Goal: Information Seeking & Learning: Learn about a topic

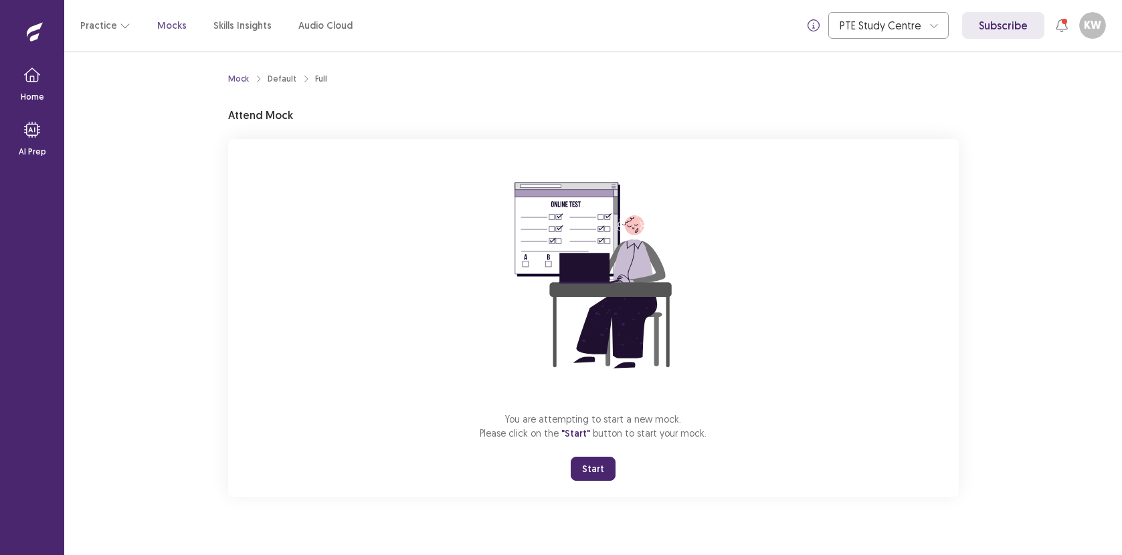
click at [597, 469] on button "Start" at bounding box center [593, 469] width 45 height 24
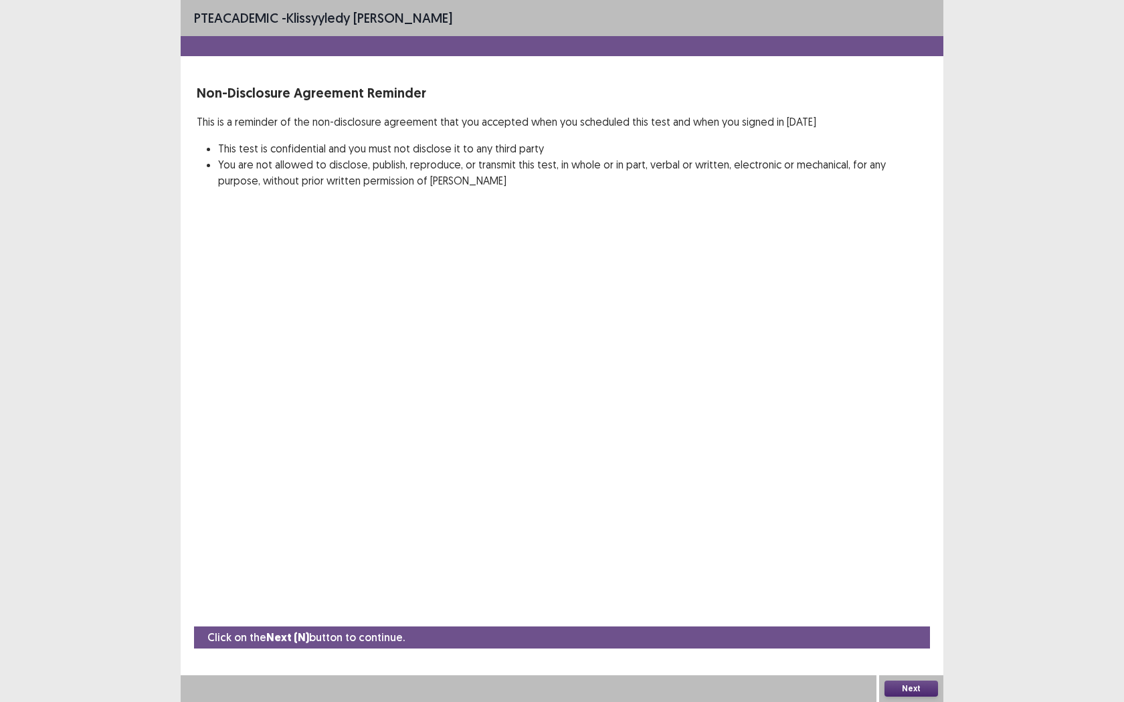
click at [908, 555] on button "Next" at bounding box center [911, 689] width 54 height 16
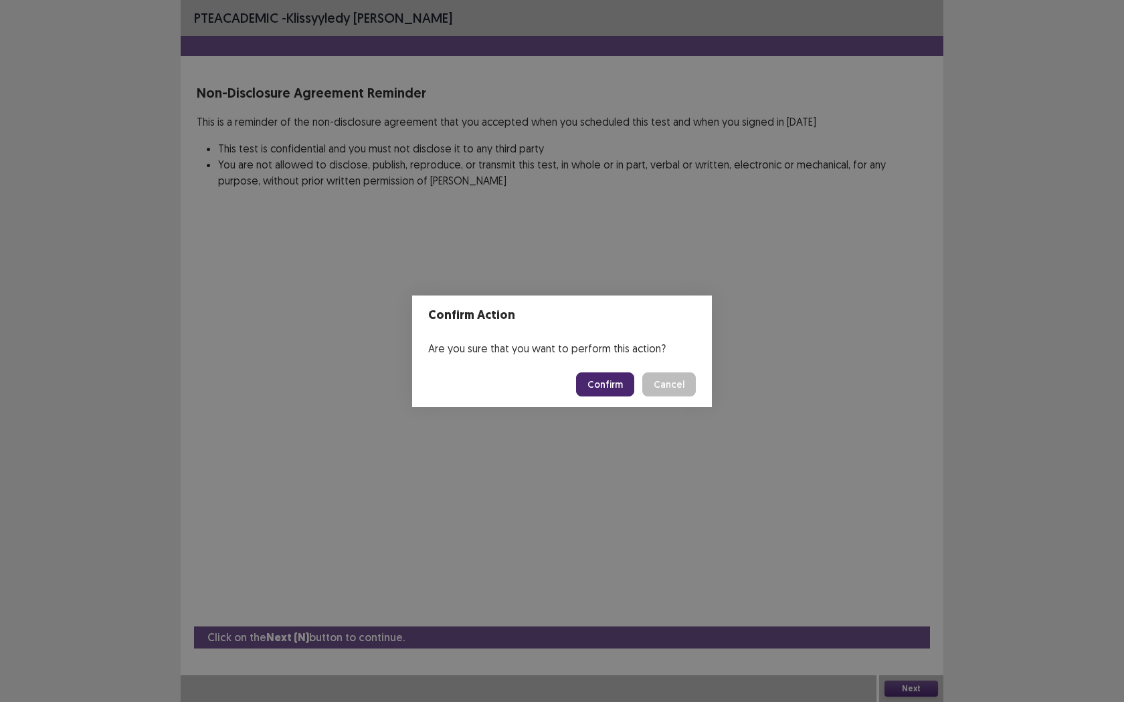
click at [602, 381] on button "Confirm" at bounding box center [605, 385] width 58 height 24
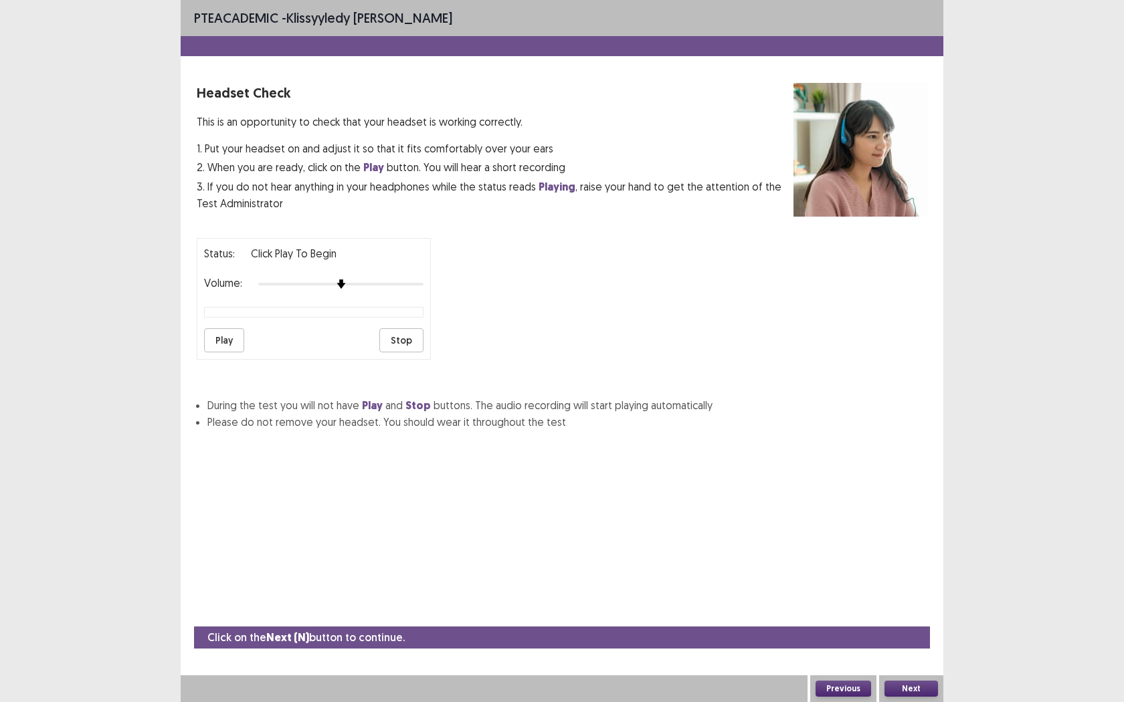
click at [209, 335] on button "Play" at bounding box center [224, 340] width 40 height 24
click at [893, 555] on button "Next" at bounding box center [911, 689] width 54 height 16
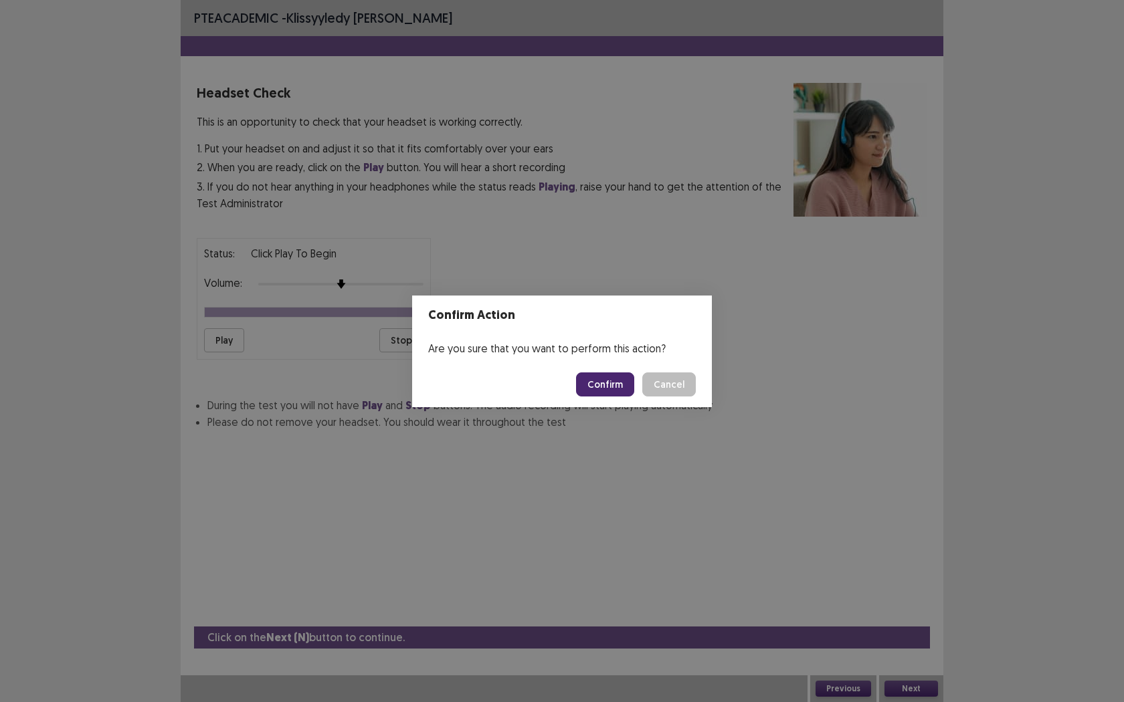
click at [615, 374] on button "Confirm" at bounding box center [605, 385] width 58 height 24
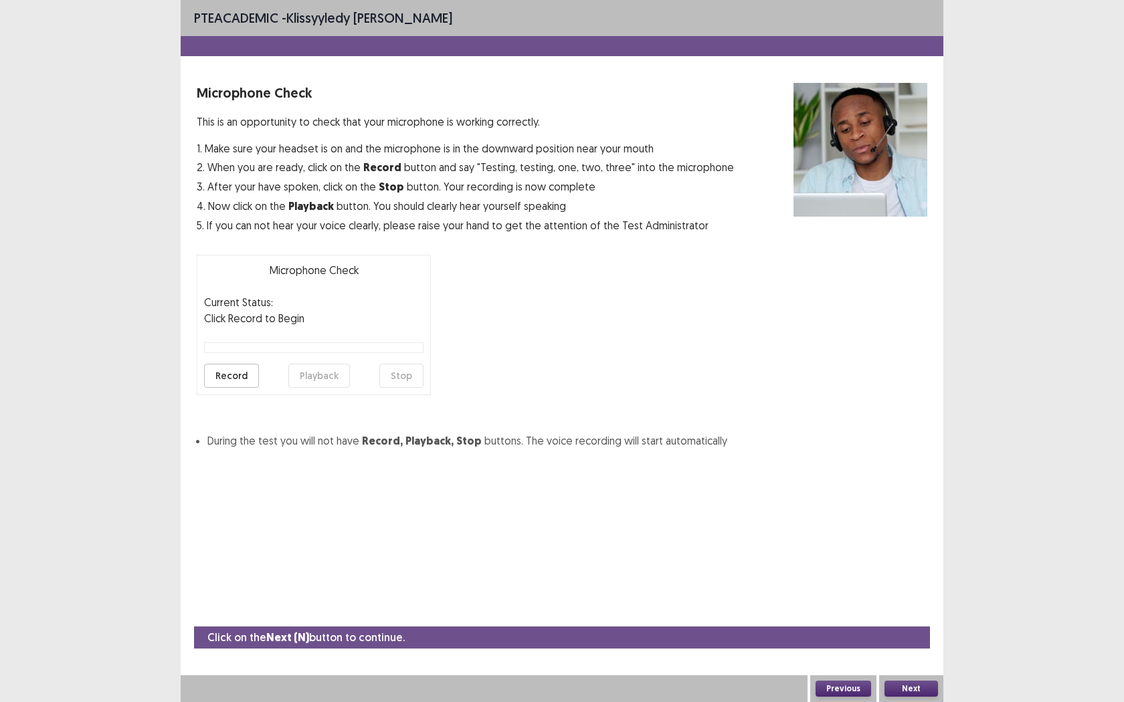
click at [246, 379] on button "Record" at bounding box center [231, 376] width 55 height 24
click at [910, 555] on button "Next" at bounding box center [911, 689] width 54 height 16
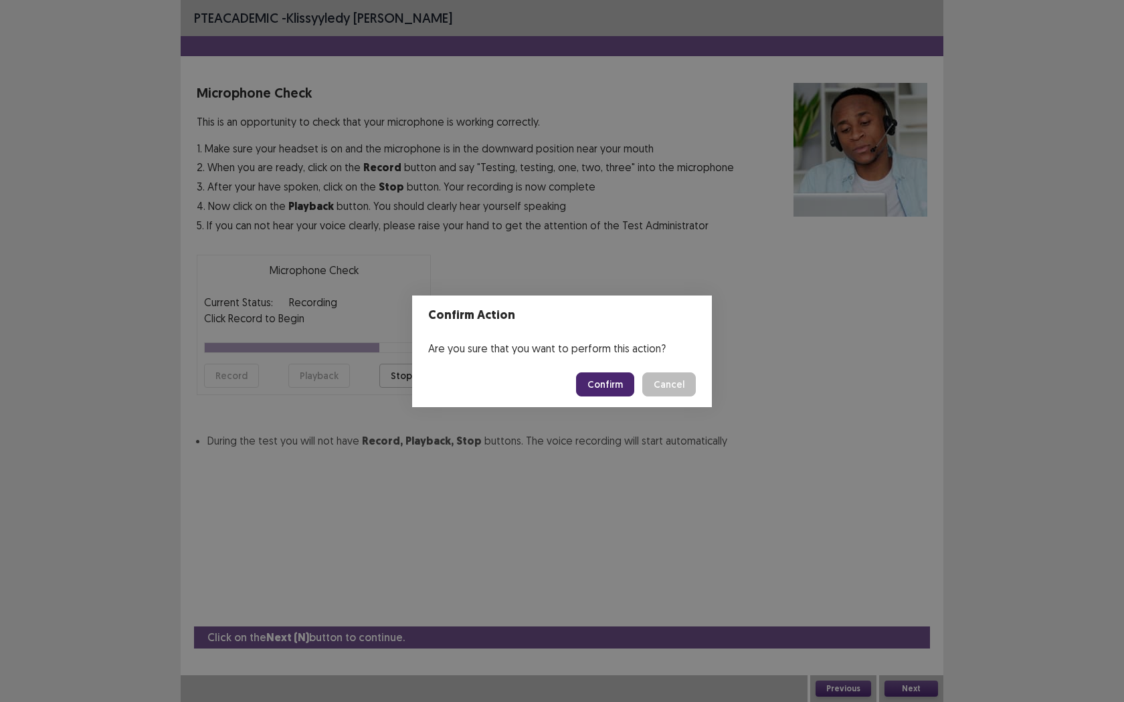
click at [744, 298] on div "Confirm Action Are you sure that you want to perform this action? Confirm Cancel" at bounding box center [562, 351] width 1124 height 702
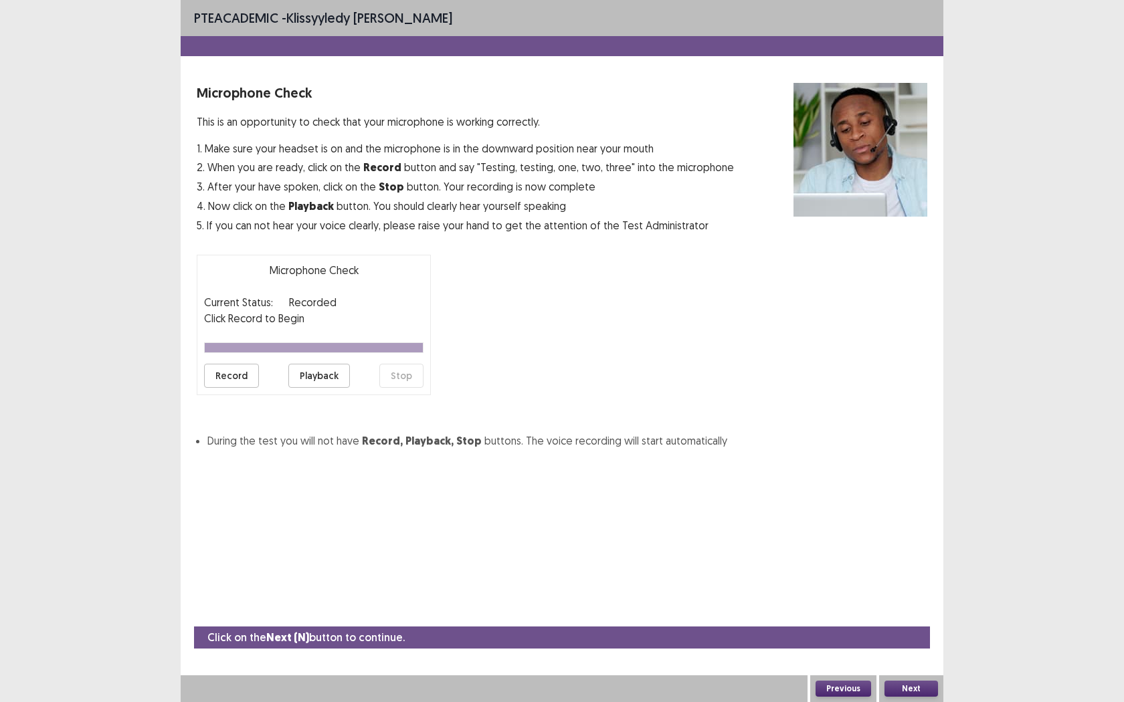
click at [316, 377] on button "Playback" at bounding box center [319, 376] width 62 height 24
click at [906, 555] on button "Next" at bounding box center [911, 689] width 54 height 16
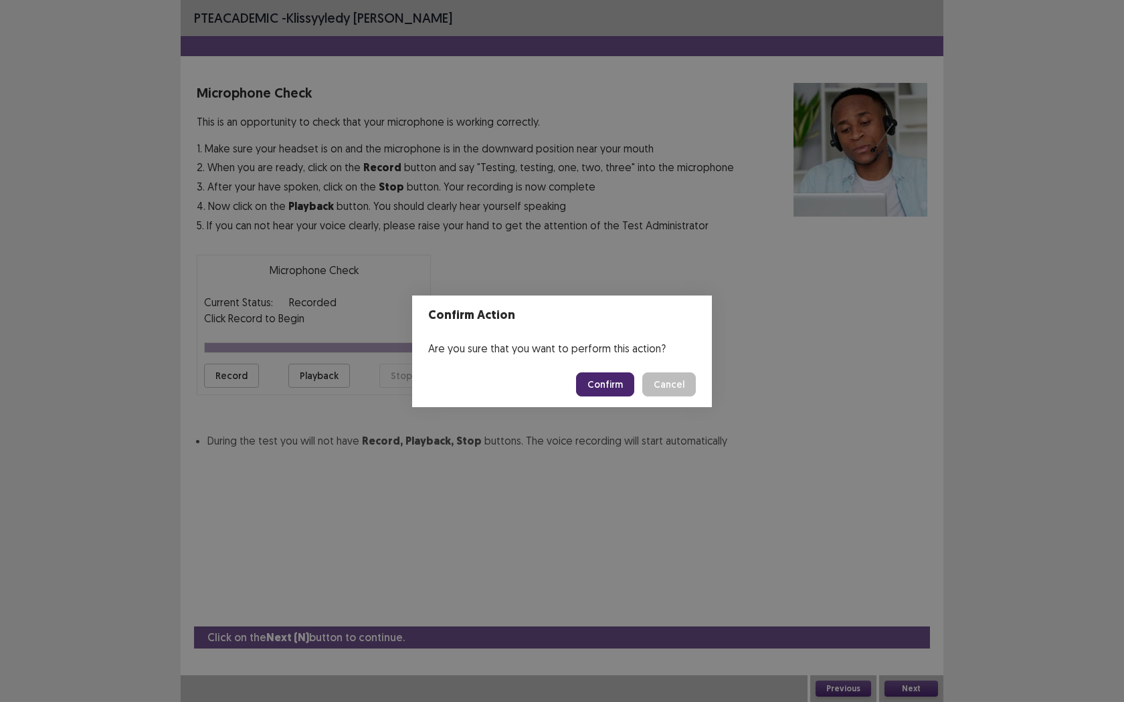
click at [601, 379] on button "Confirm" at bounding box center [605, 385] width 58 height 24
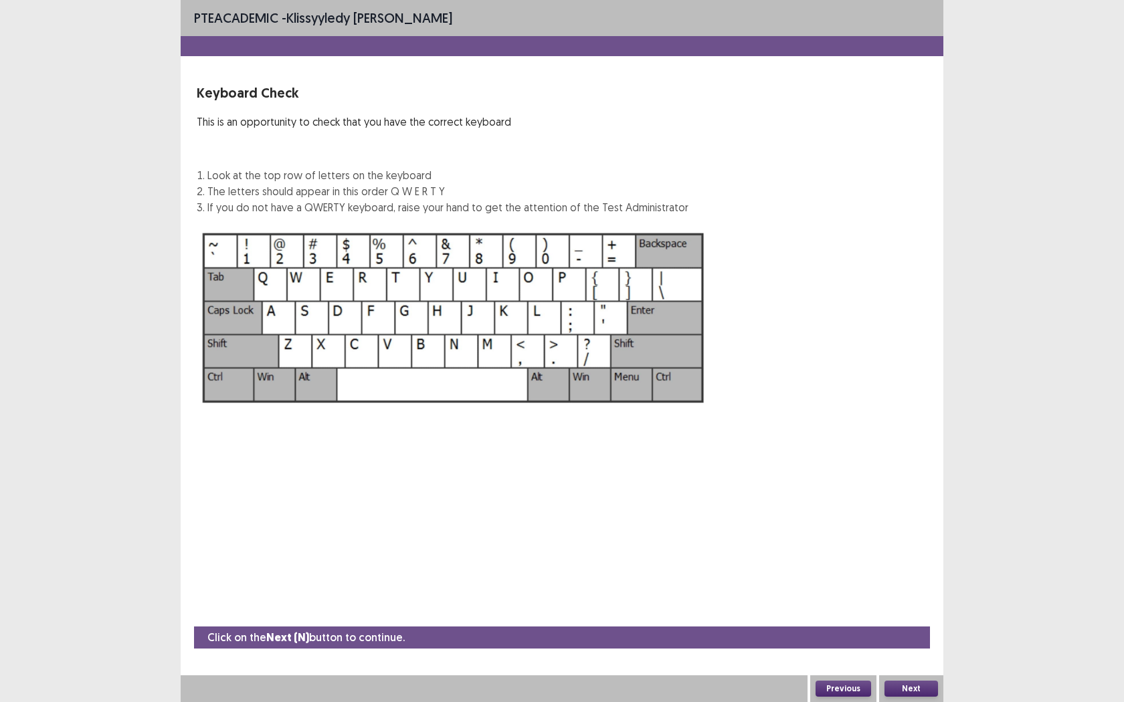
click at [911, 555] on button "Next" at bounding box center [911, 689] width 54 height 16
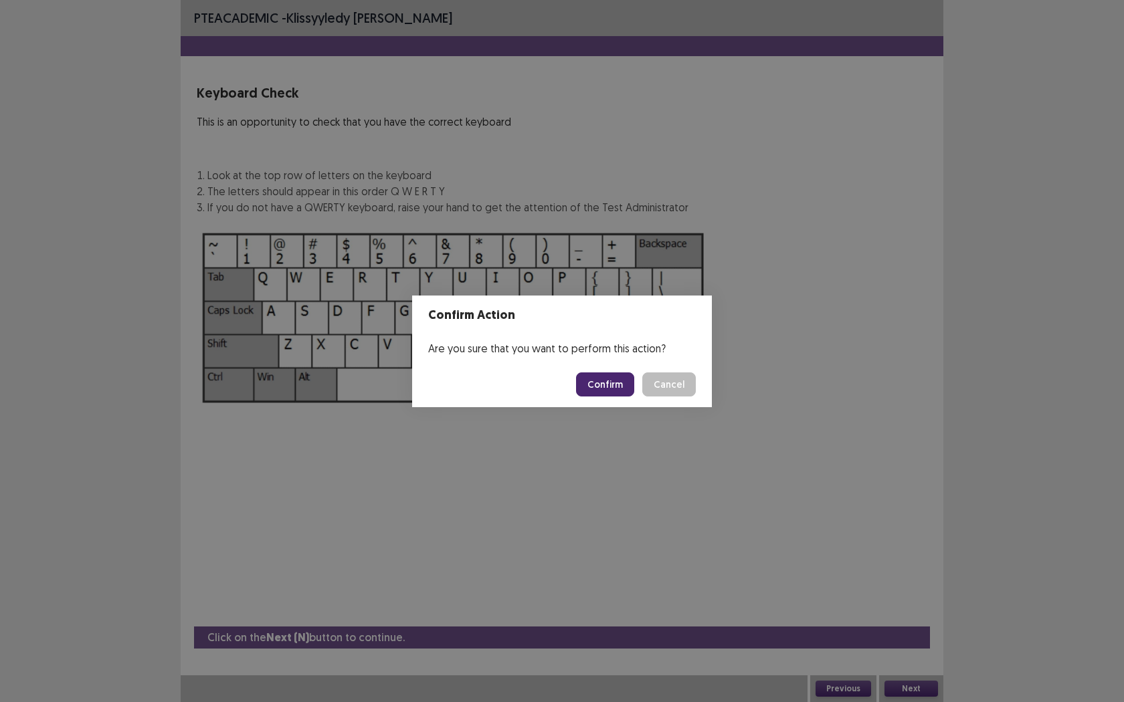
click at [614, 381] on button "Confirm" at bounding box center [605, 385] width 58 height 24
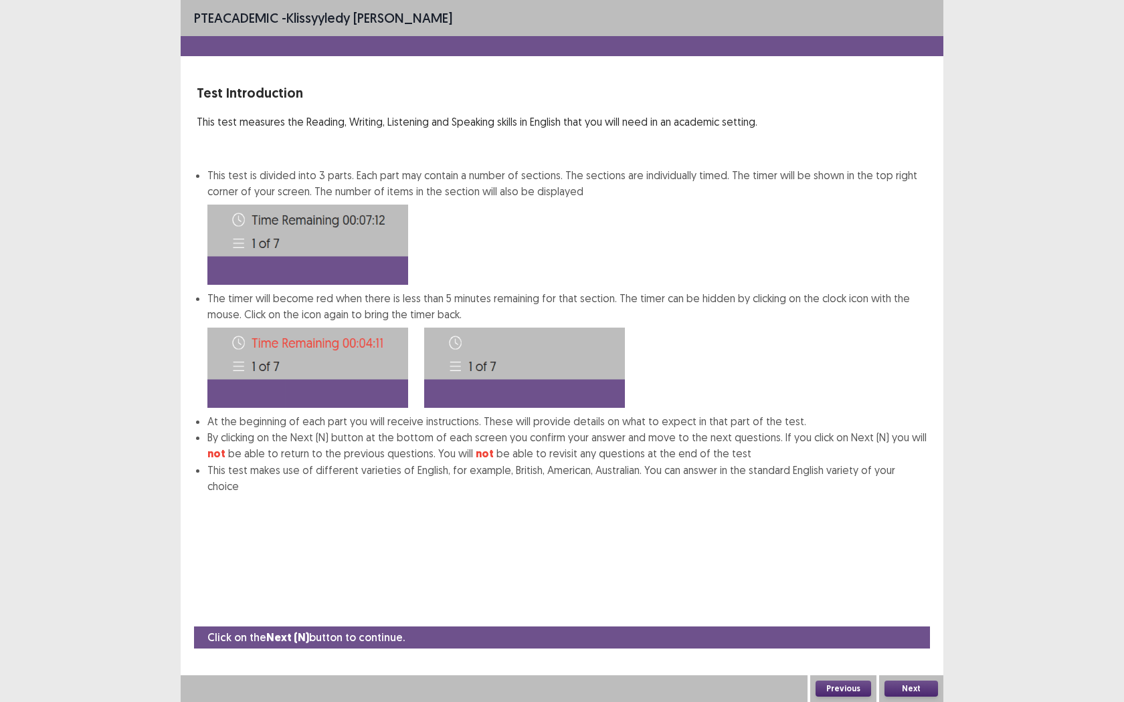
click at [924, 555] on button "Next" at bounding box center [911, 689] width 54 height 16
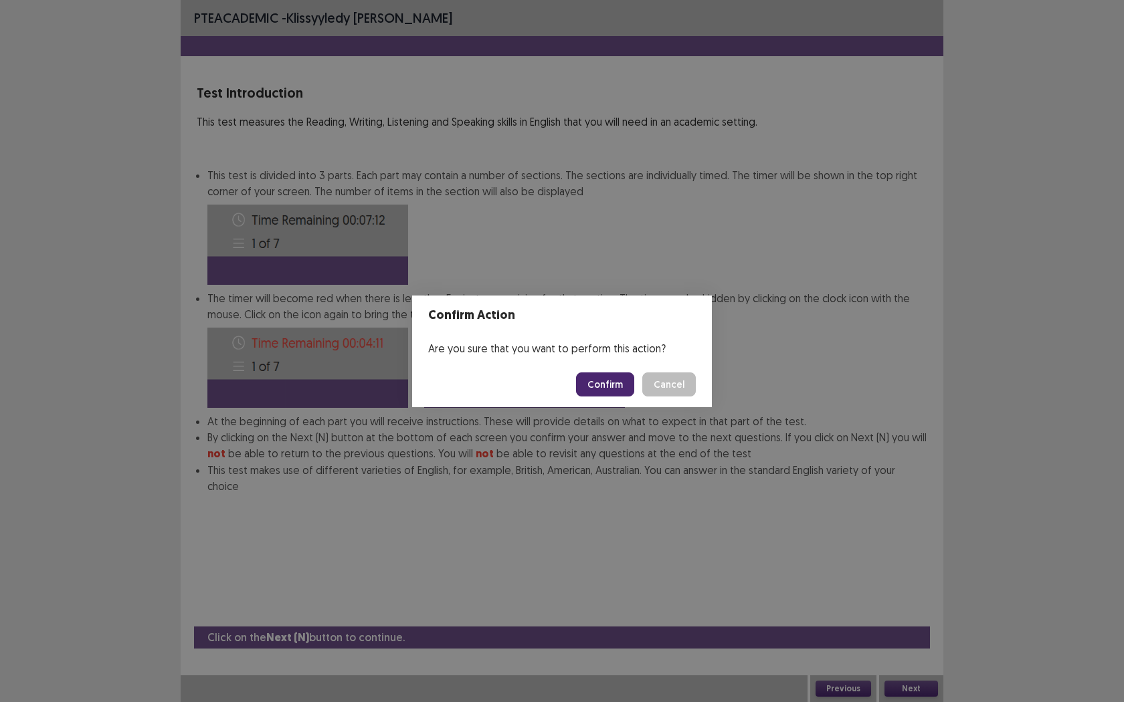
click at [608, 380] on button "Confirm" at bounding box center [605, 385] width 58 height 24
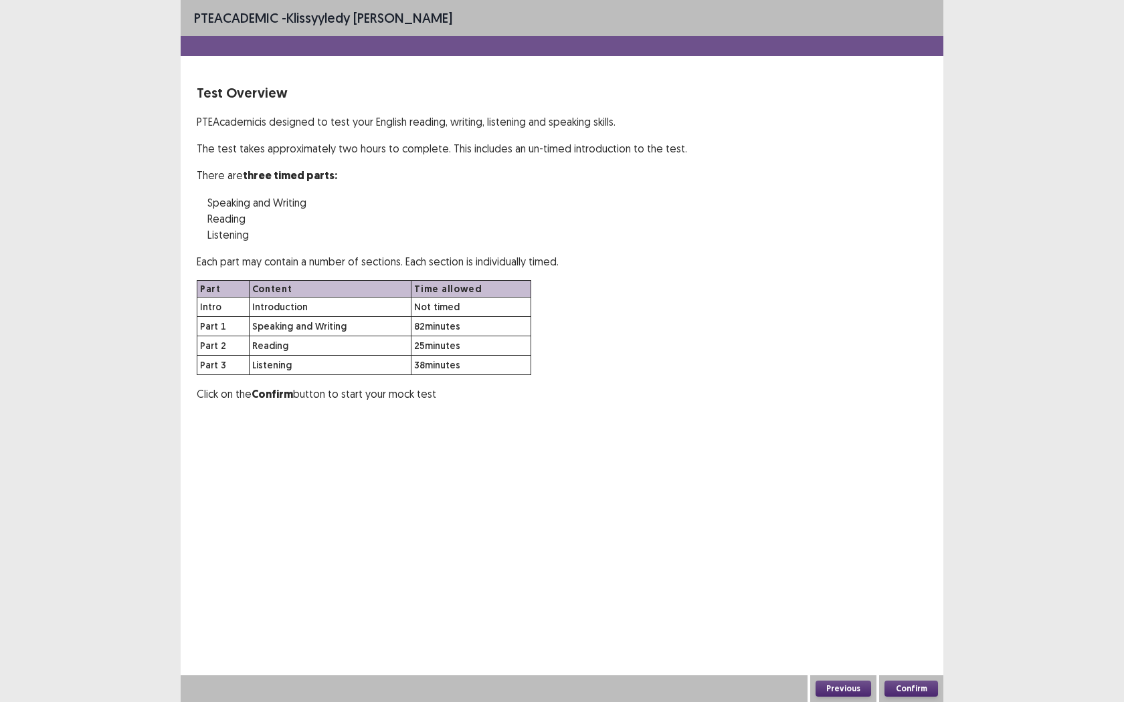
click at [905, 555] on button "Confirm" at bounding box center [911, 689] width 54 height 16
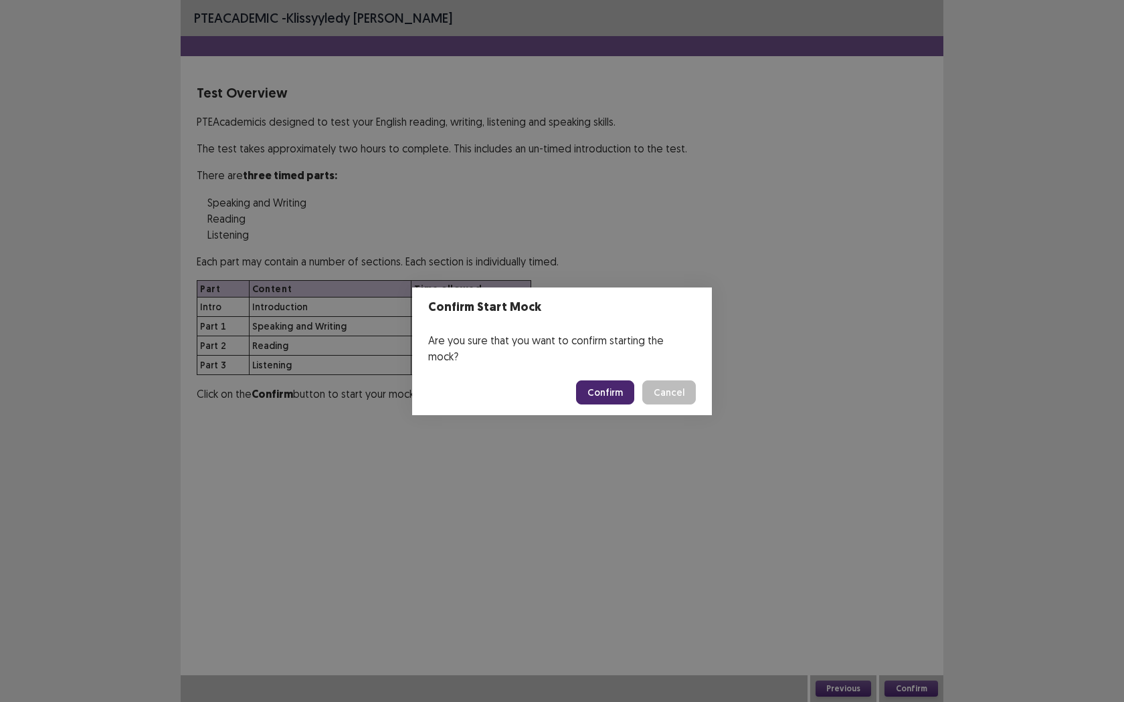
click at [621, 393] on button "Confirm" at bounding box center [605, 393] width 58 height 24
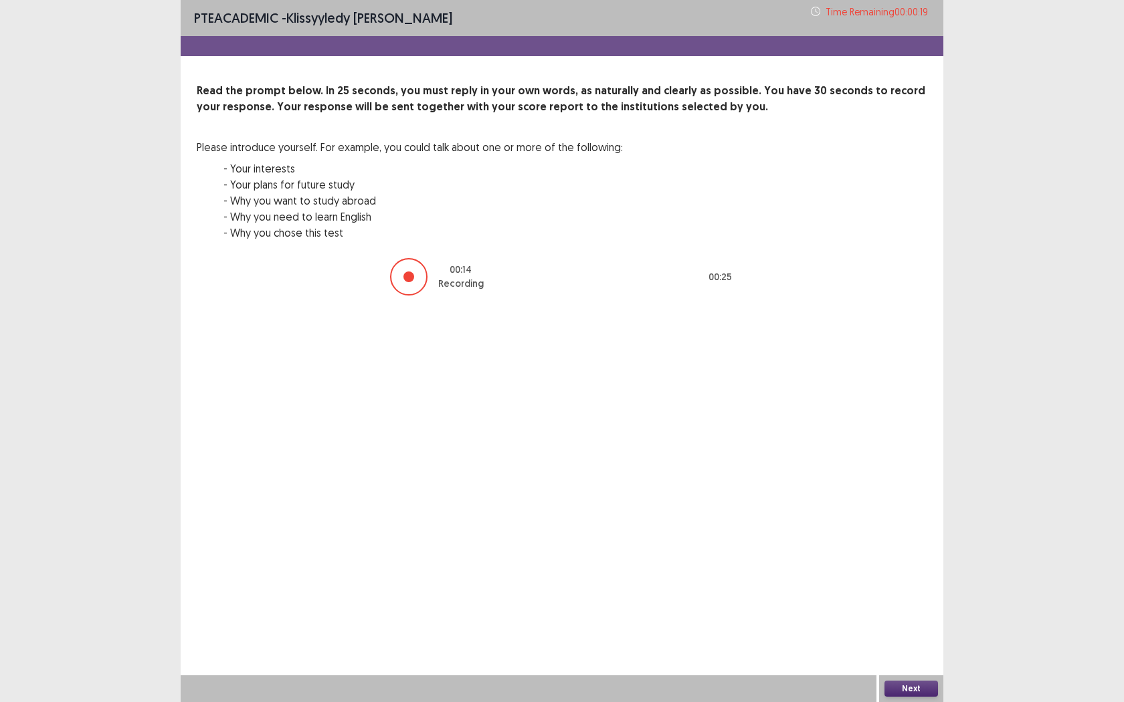
click at [906, 555] on button "Next" at bounding box center [911, 689] width 54 height 16
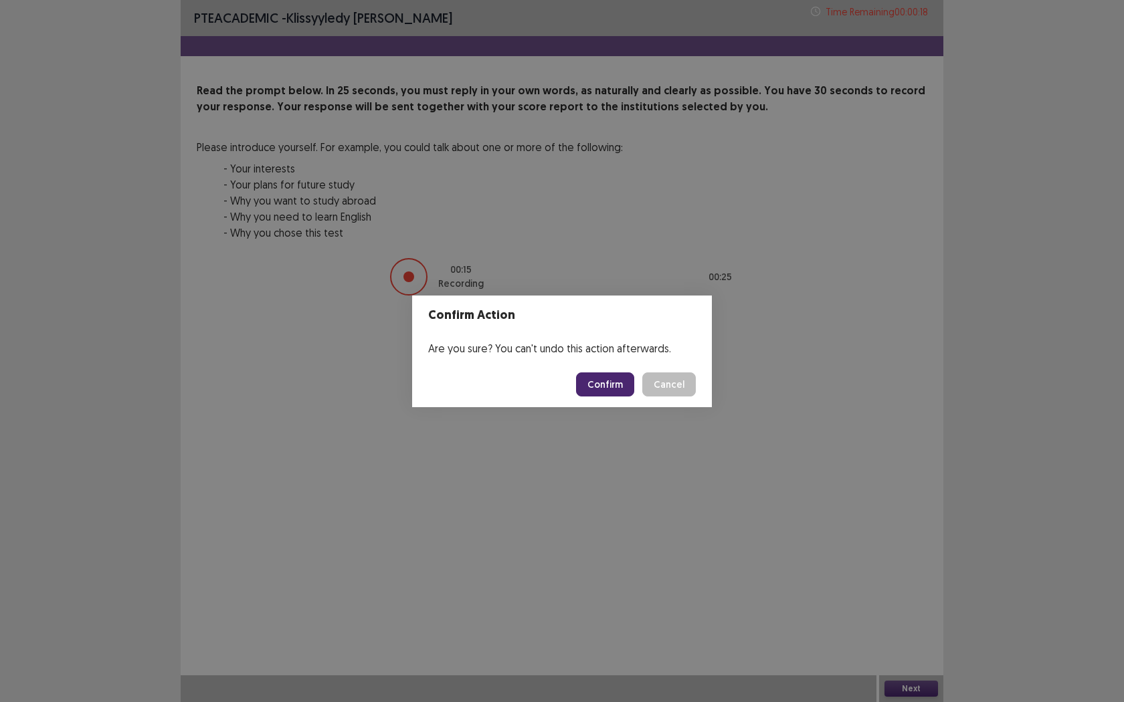
click at [600, 388] on button "Confirm" at bounding box center [605, 385] width 58 height 24
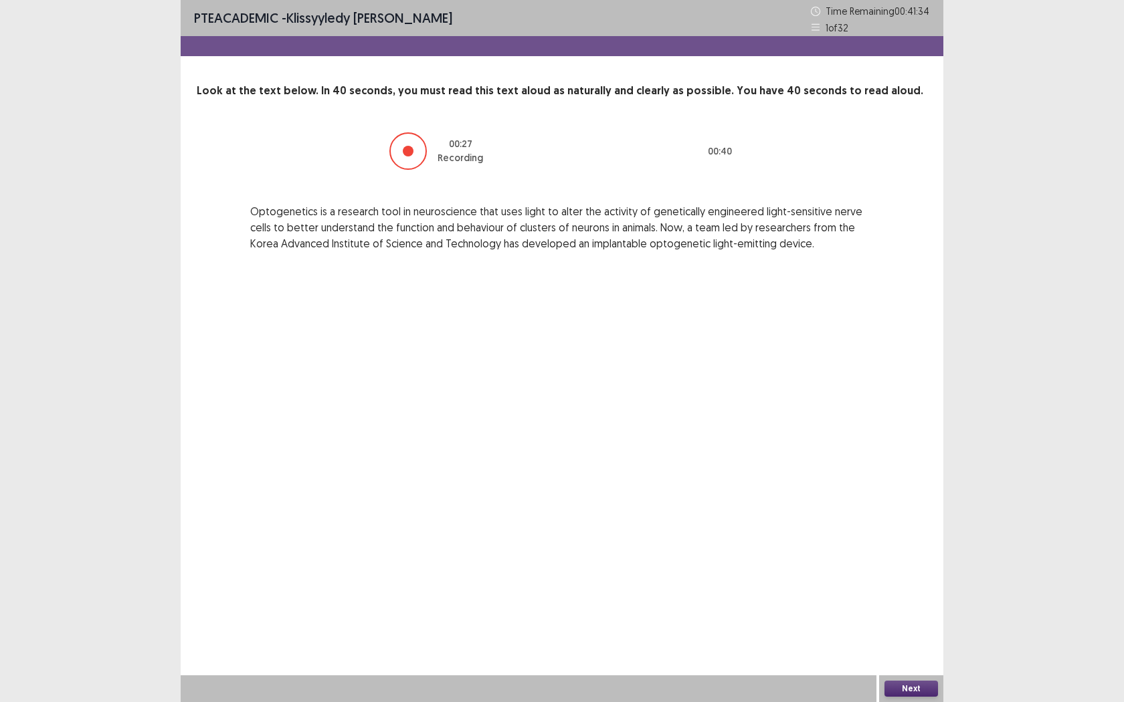
click at [924, 555] on button "Next" at bounding box center [911, 689] width 54 height 16
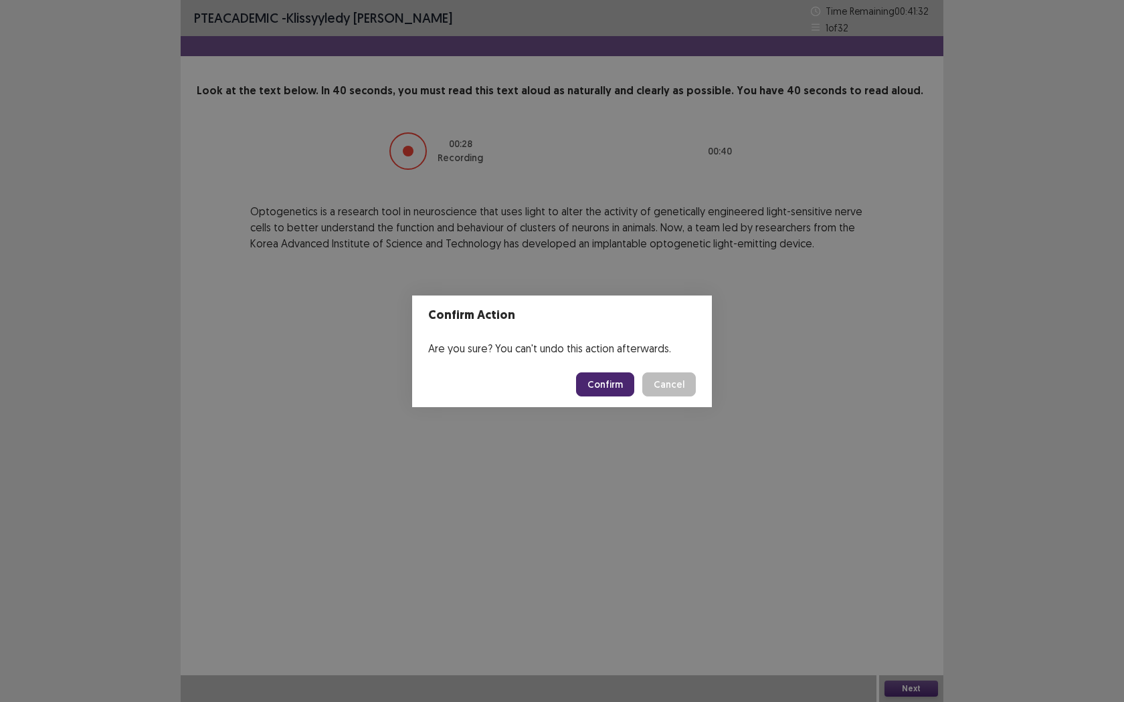
click at [625, 385] on button "Confirm" at bounding box center [605, 385] width 58 height 24
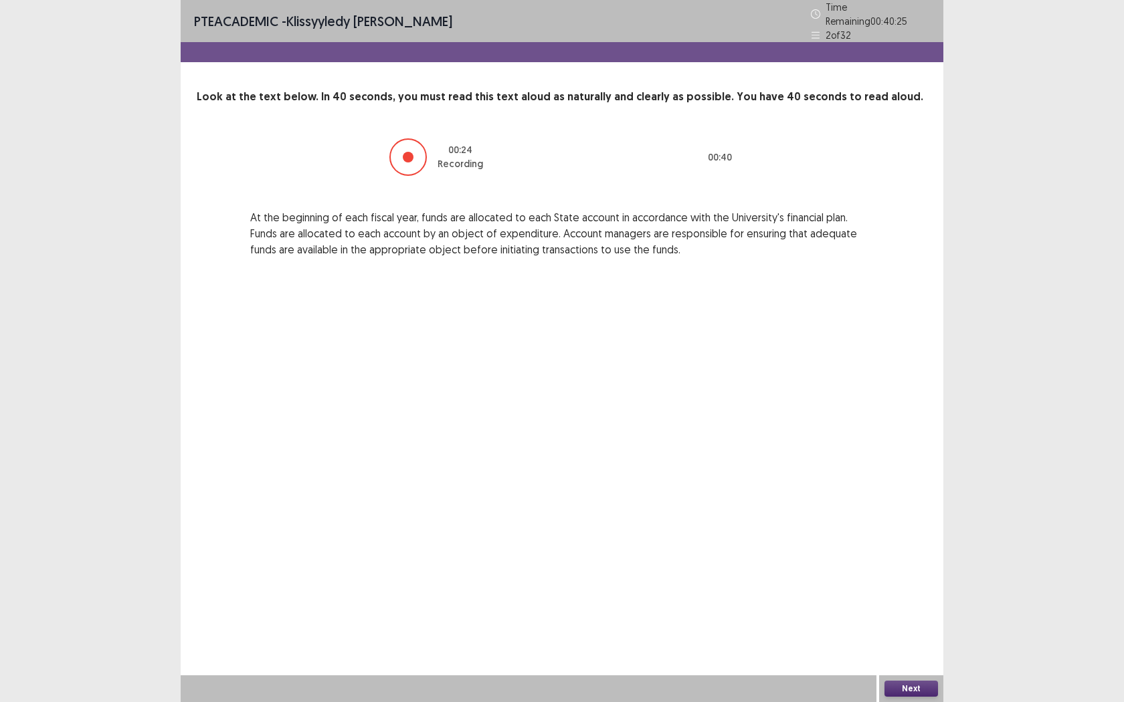
click at [932, 555] on button "Next" at bounding box center [911, 689] width 54 height 16
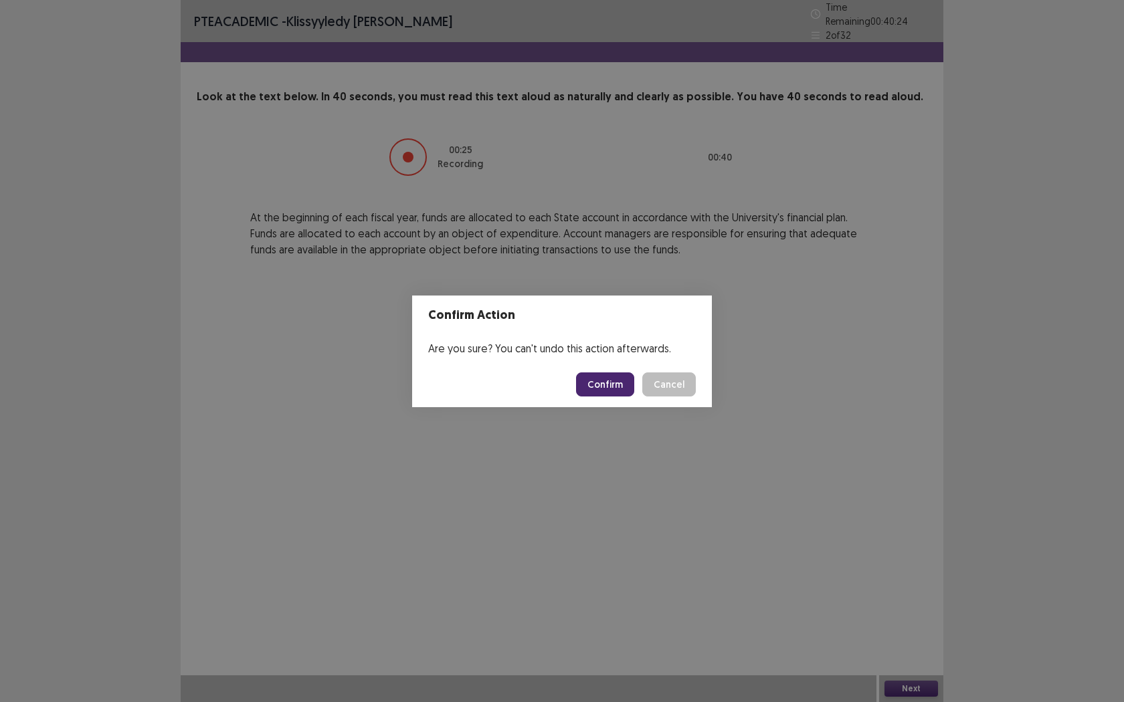
click at [613, 391] on button "Confirm" at bounding box center [605, 385] width 58 height 24
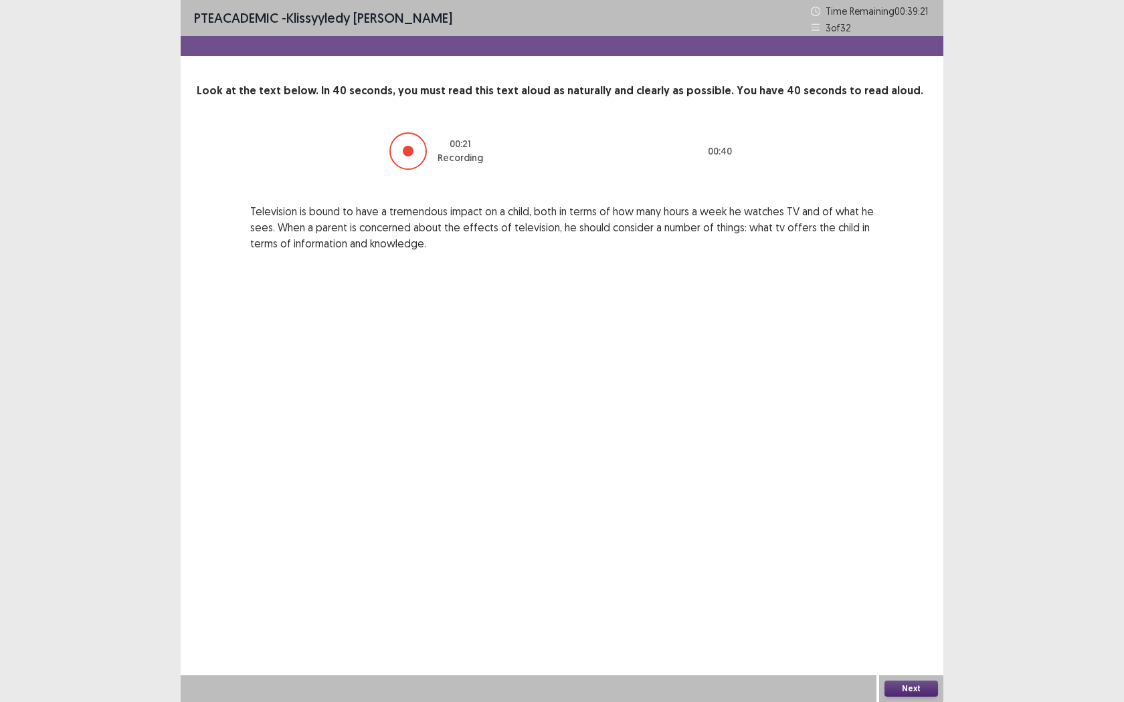
click at [902, 555] on button "Next" at bounding box center [911, 689] width 54 height 16
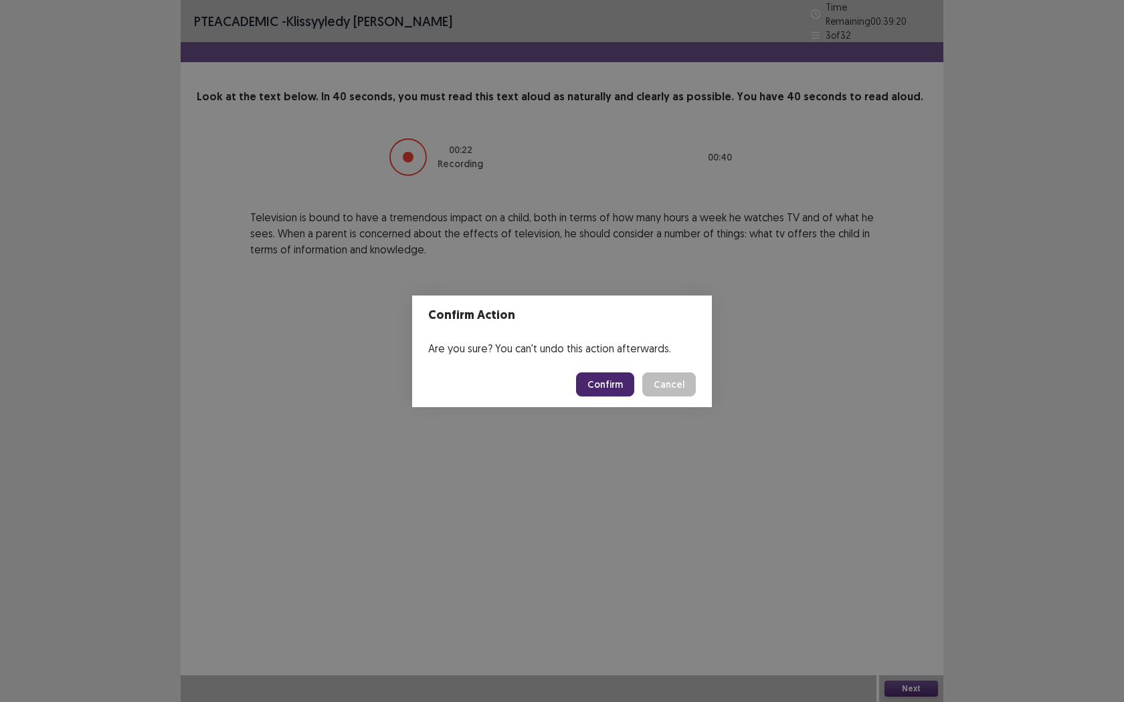
click at [611, 384] on button "Confirm" at bounding box center [605, 385] width 58 height 24
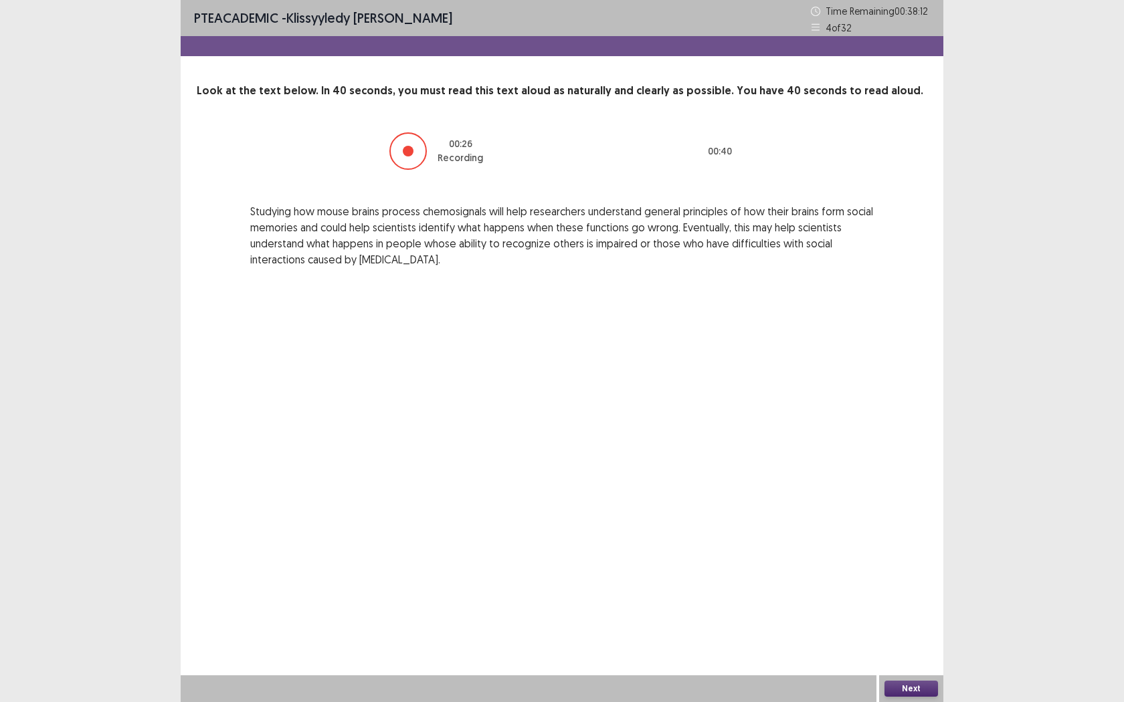
click at [900, 555] on button "Next" at bounding box center [911, 689] width 54 height 16
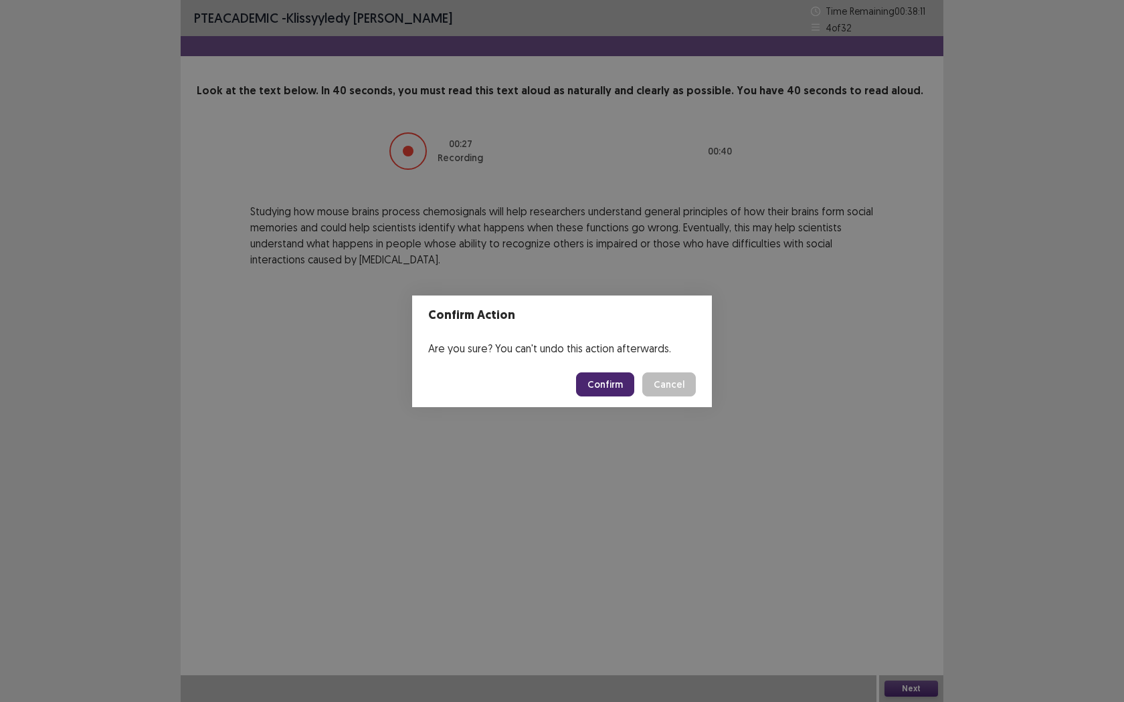
click at [597, 391] on button "Confirm" at bounding box center [605, 385] width 58 height 24
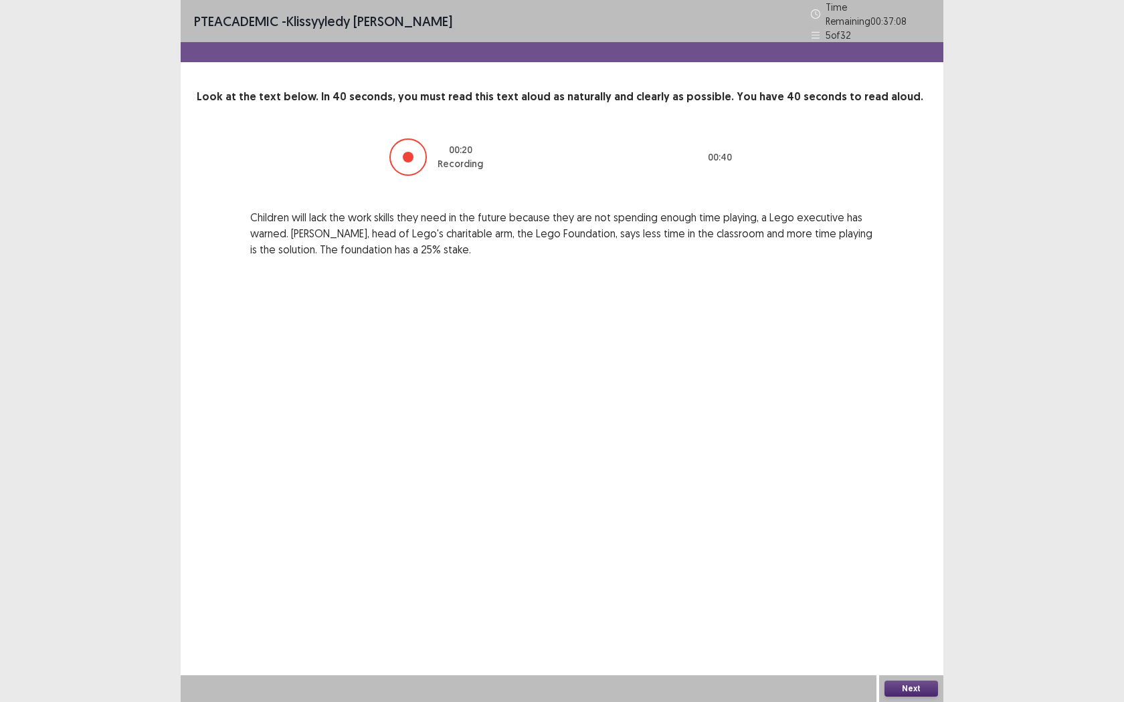
click at [888, 555] on button "Next" at bounding box center [911, 689] width 54 height 16
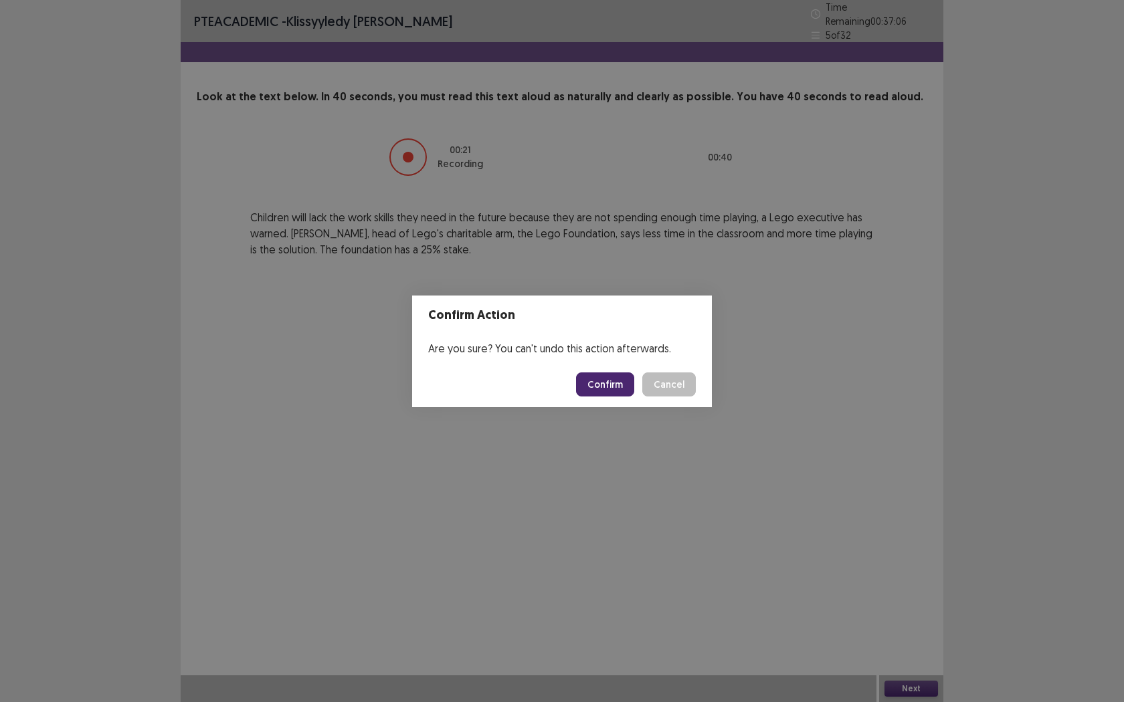
click at [614, 385] on button "Confirm" at bounding box center [605, 385] width 58 height 24
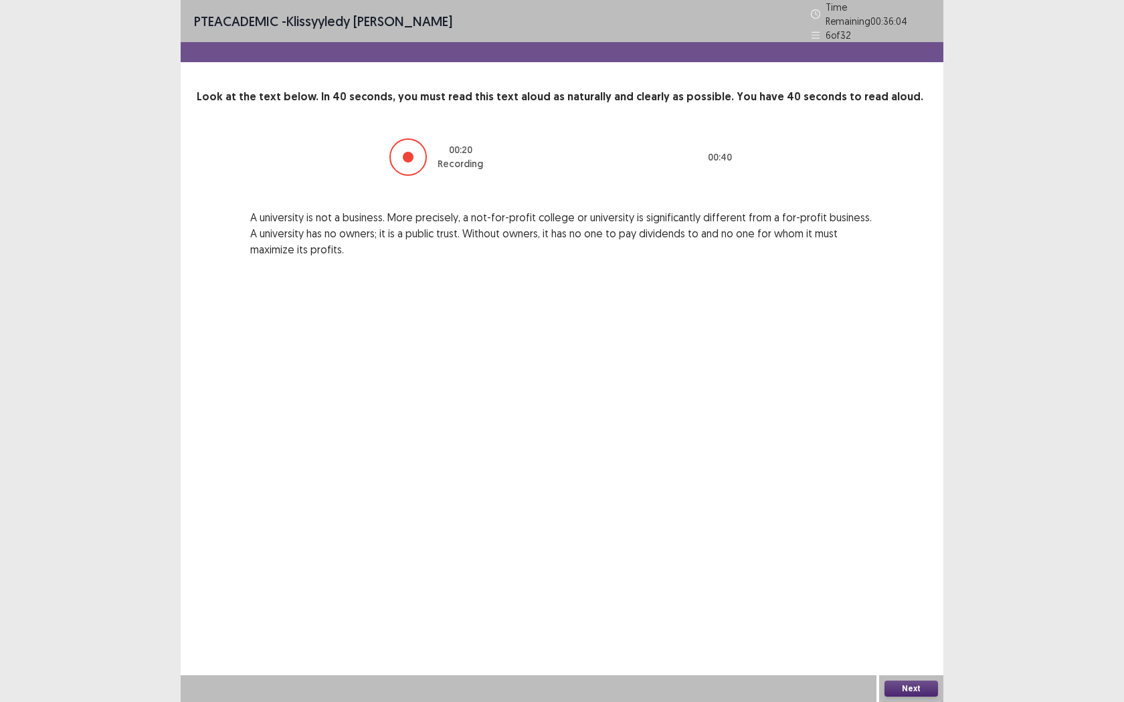
click at [914, 555] on button "Next" at bounding box center [911, 689] width 54 height 16
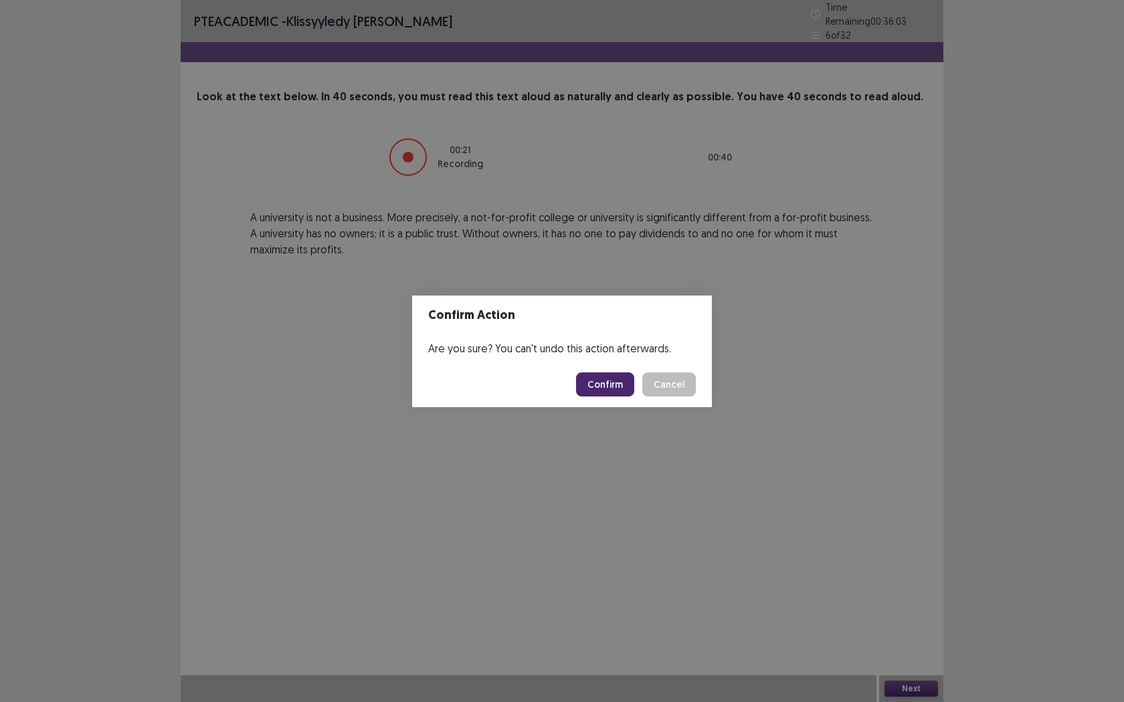
click at [609, 384] on button "Confirm" at bounding box center [605, 385] width 58 height 24
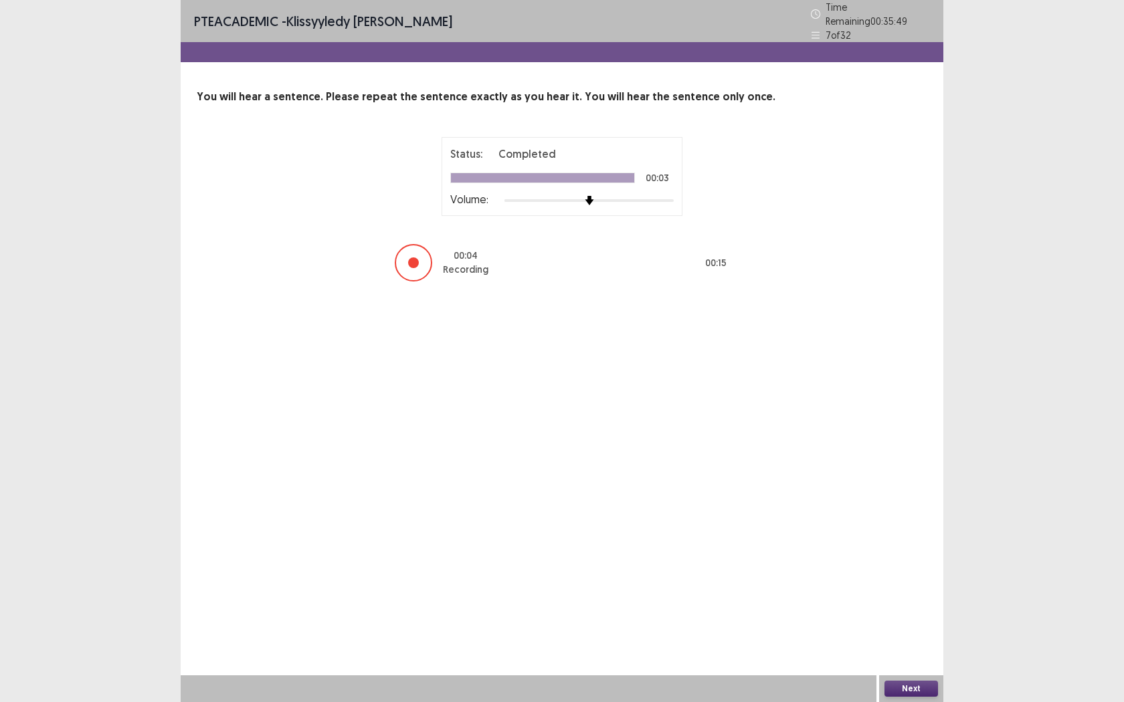
click at [899, 555] on button "Next" at bounding box center [911, 689] width 54 height 16
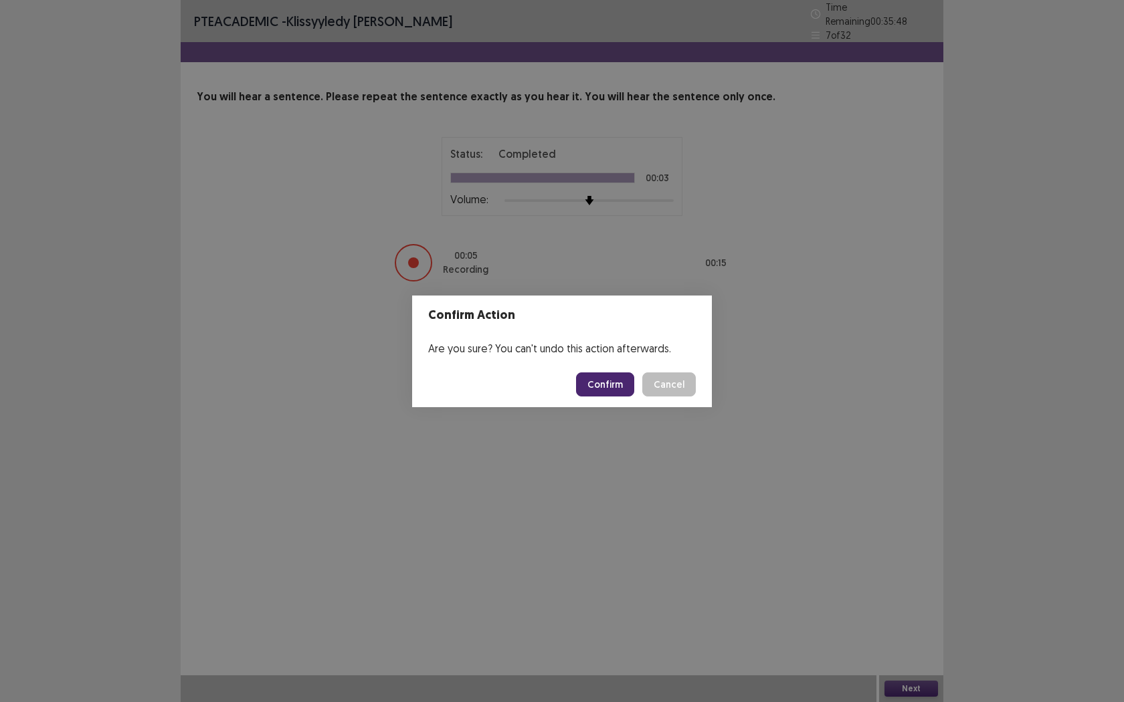
click at [611, 386] on button "Confirm" at bounding box center [605, 385] width 58 height 24
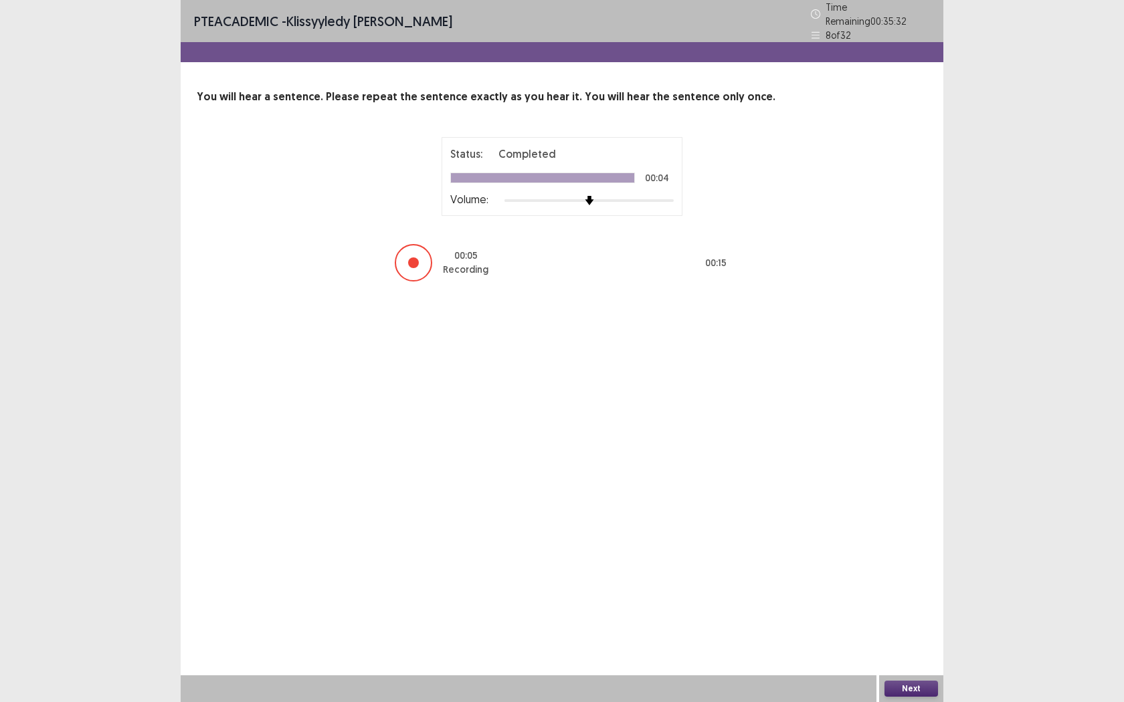
click at [898, 555] on button "Next" at bounding box center [911, 689] width 54 height 16
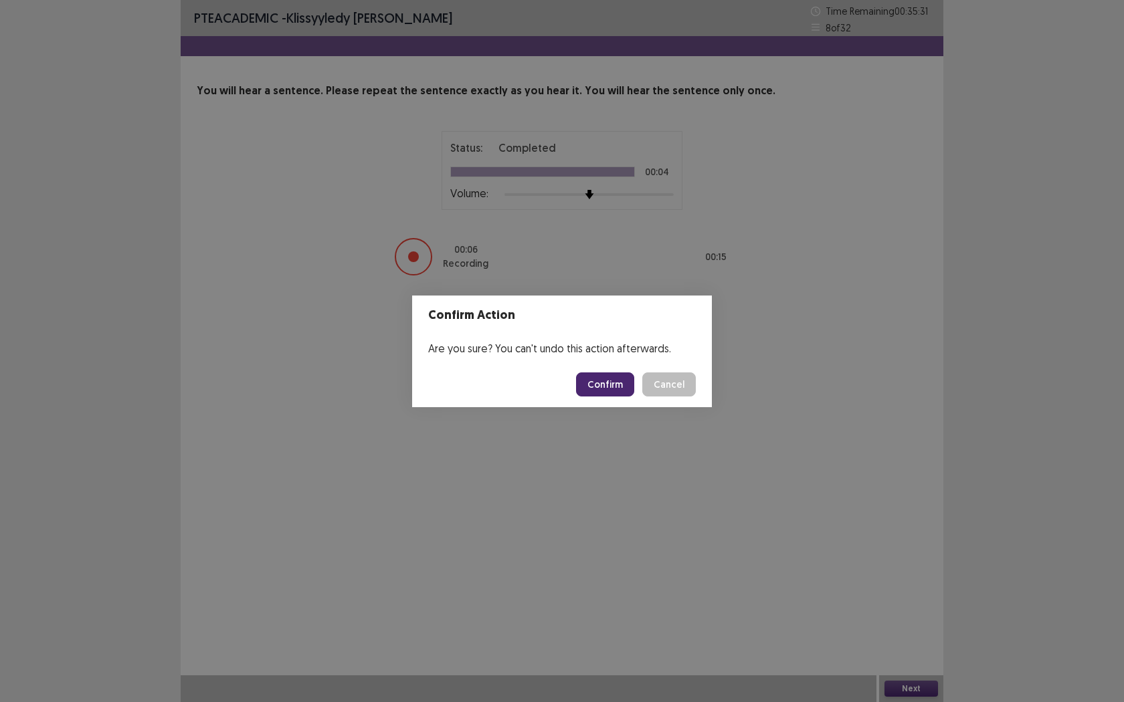
click at [604, 385] on button "Confirm" at bounding box center [605, 385] width 58 height 24
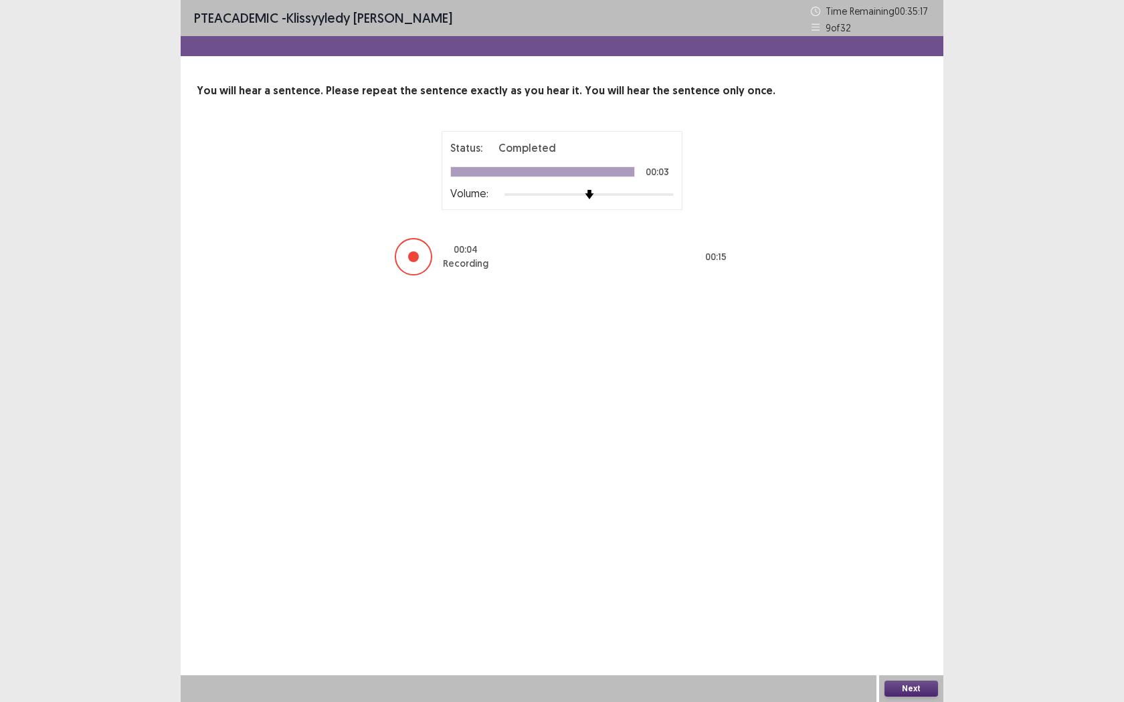
click at [906, 555] on button "Next" at bounding box center [911, 689] width 54 height 16
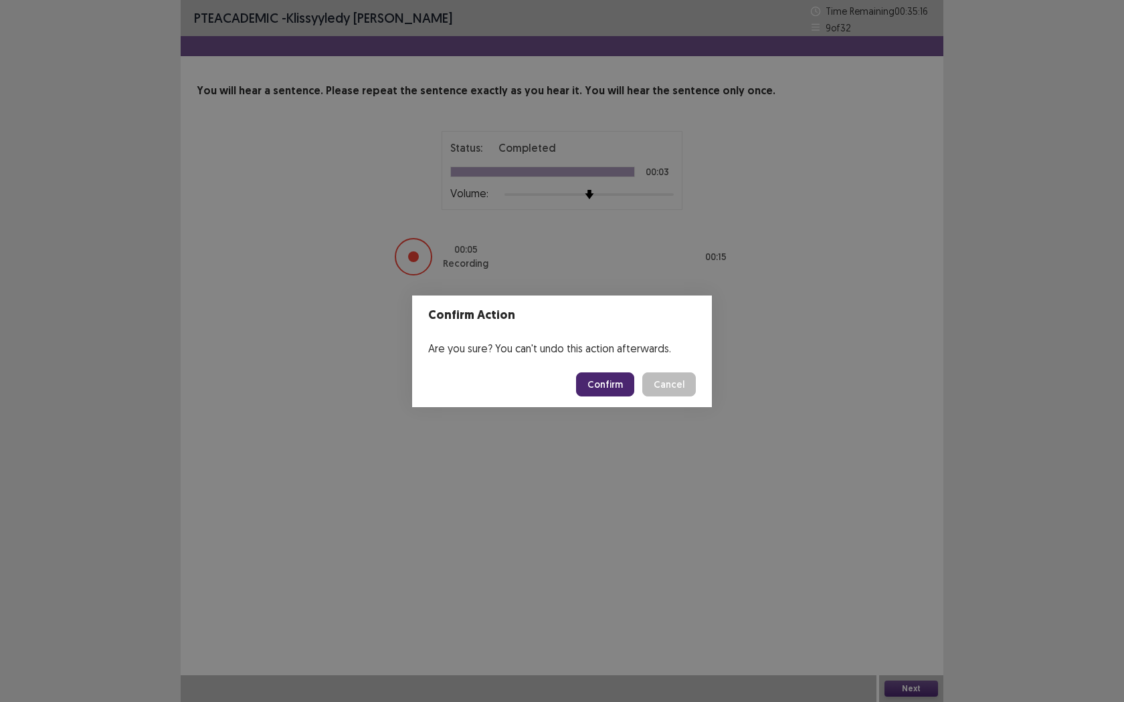
click at [604, 381] on button "Confirm" at bounding box center [605, 385] width 58 height 24
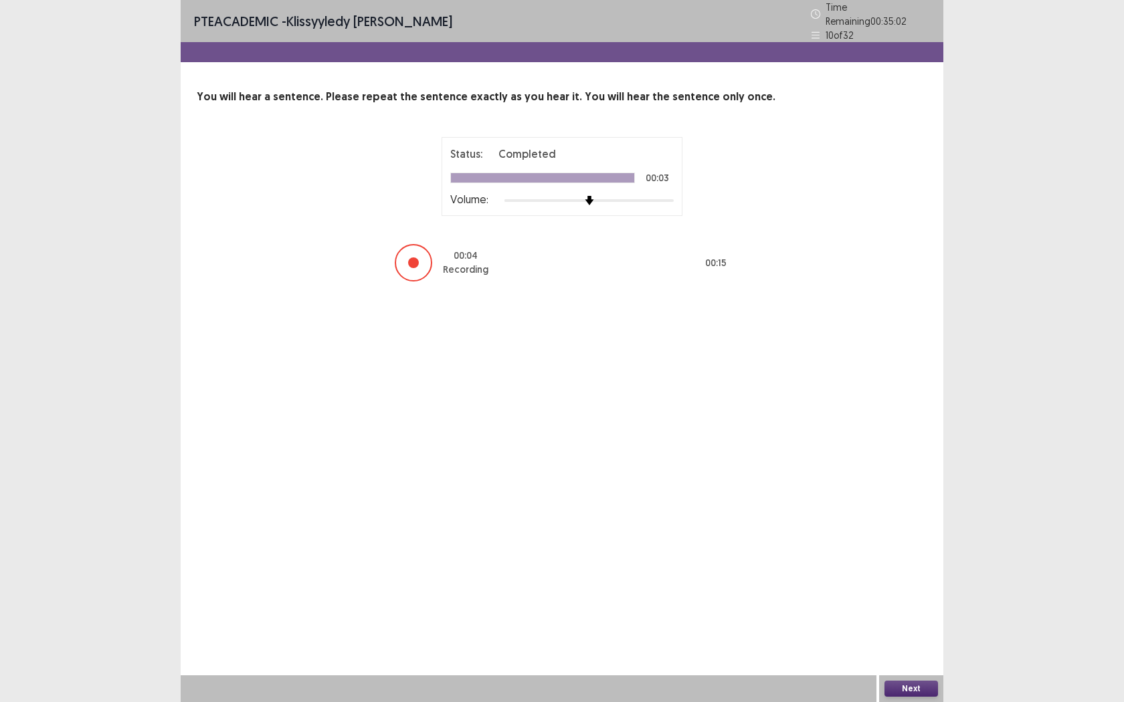
click at [907, 555] on button "Next" at bounding box center [911, 689] width 54 height 16
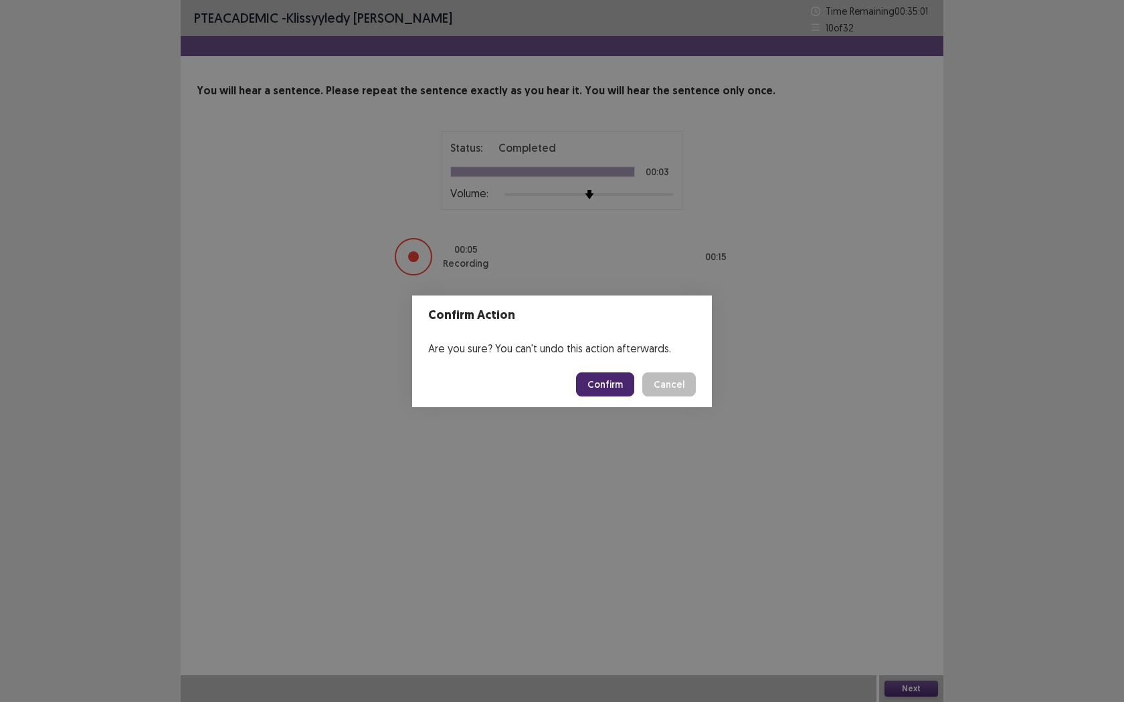
click at [598, 381] on button "Confirm" at bounding box center [605, 385] width 58 height 24
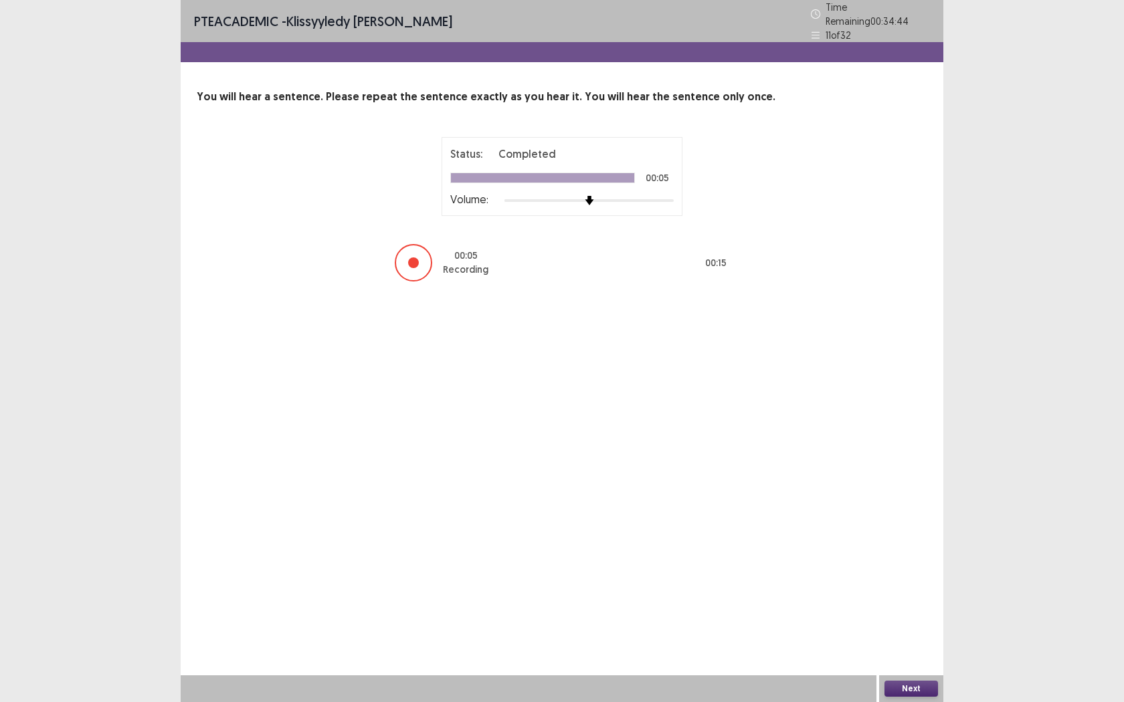
click at [891, 555] on button "Next" at bounding box center [911, 689] width 54 height 16
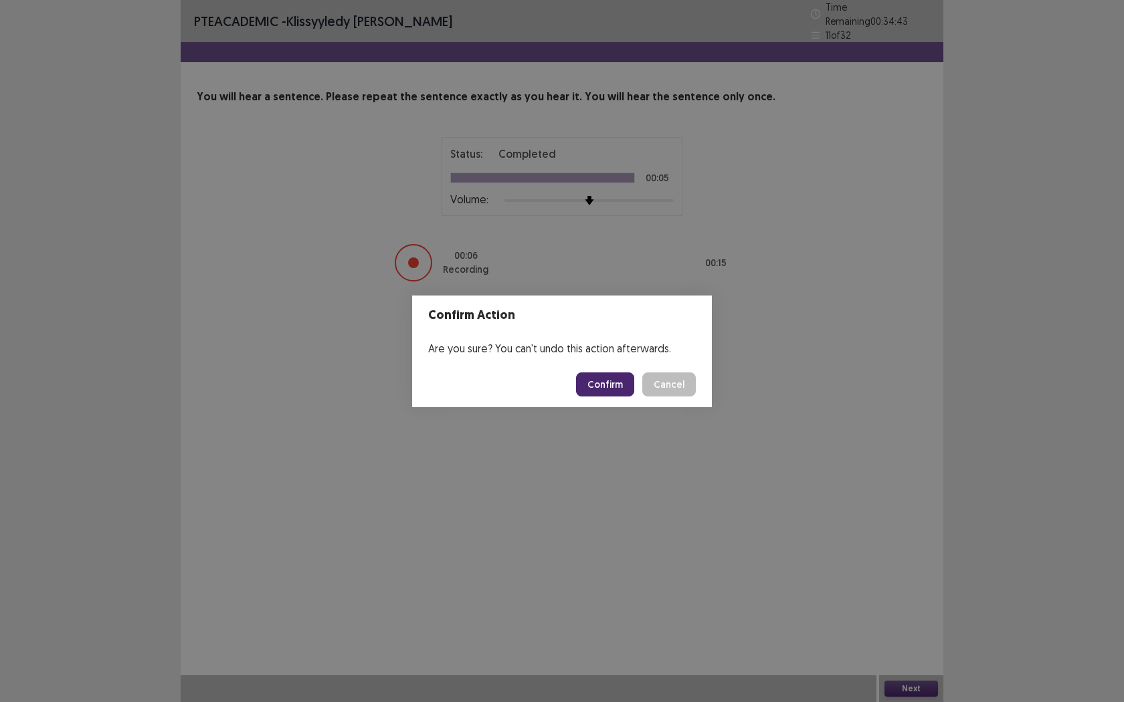
click at [603, 380] on button "Confirm" at bounding box center [605, 385] width 58 height 24
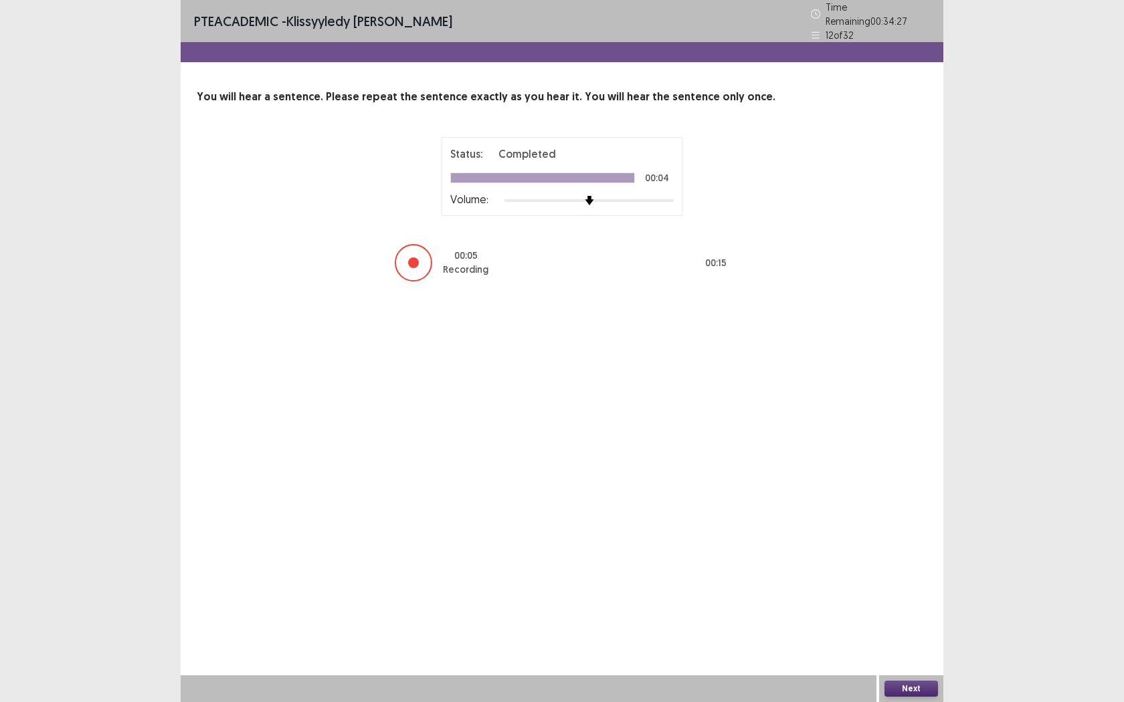
click at [936, 555] on button "Next" at bounding box center [911, 689] width 54 height 16
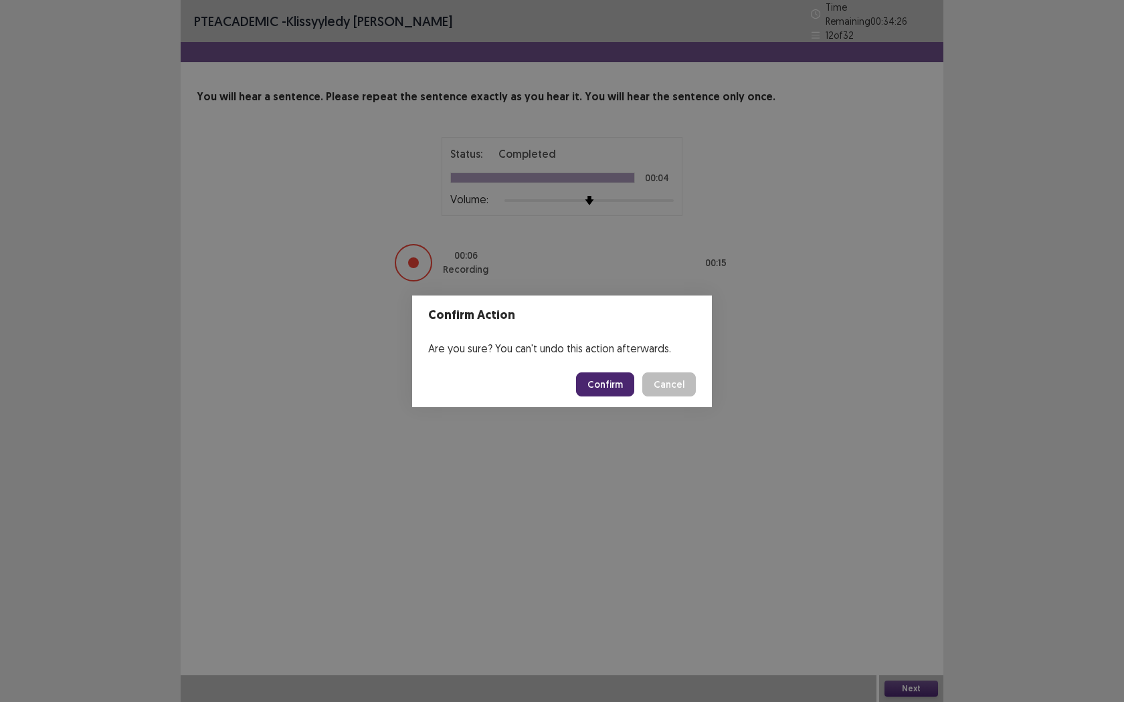
click at [621, 391] on button "Confirm" at bounding box center [605, 385] width 58 height 24
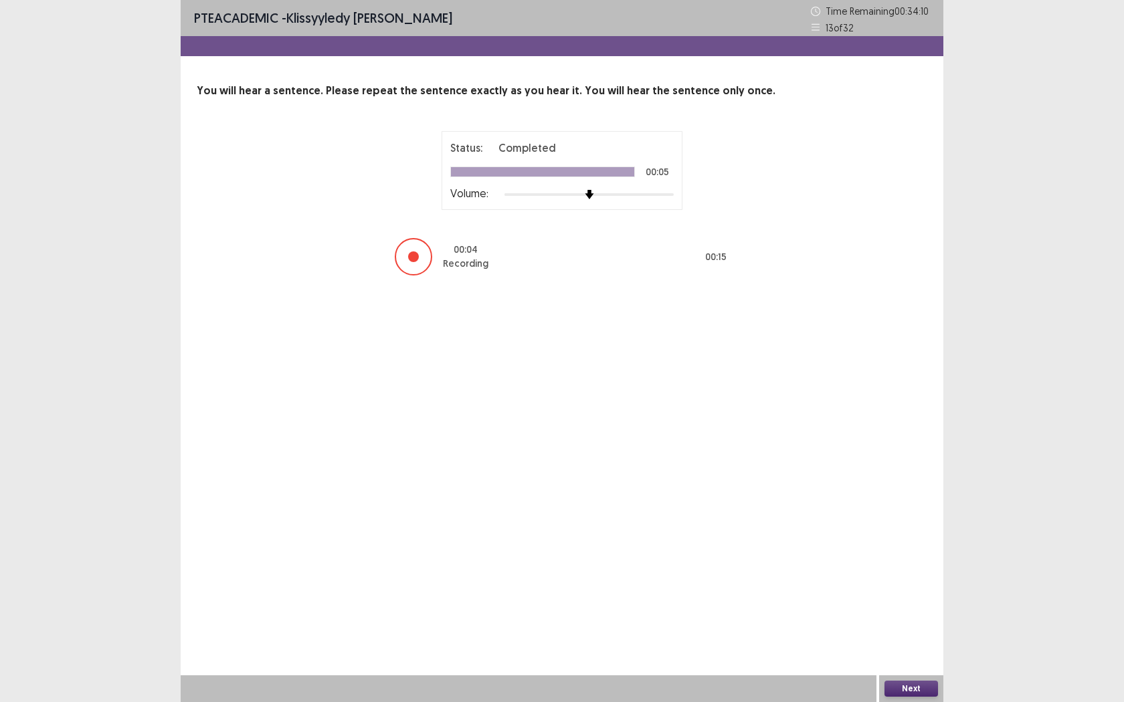
click at [915, 555] on button "Next" at bounding box center [911, 689] width 54 height 16
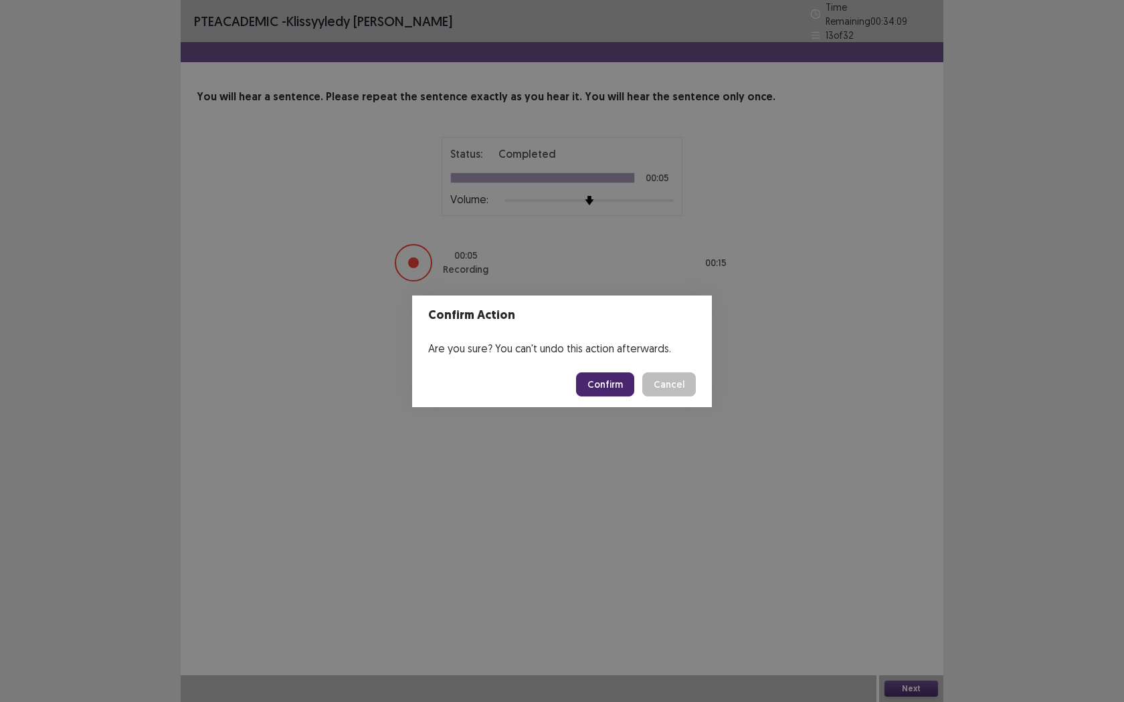
click at [605, 383] on button "Confirm" at bounding box center [605, 385] width 58 height 24
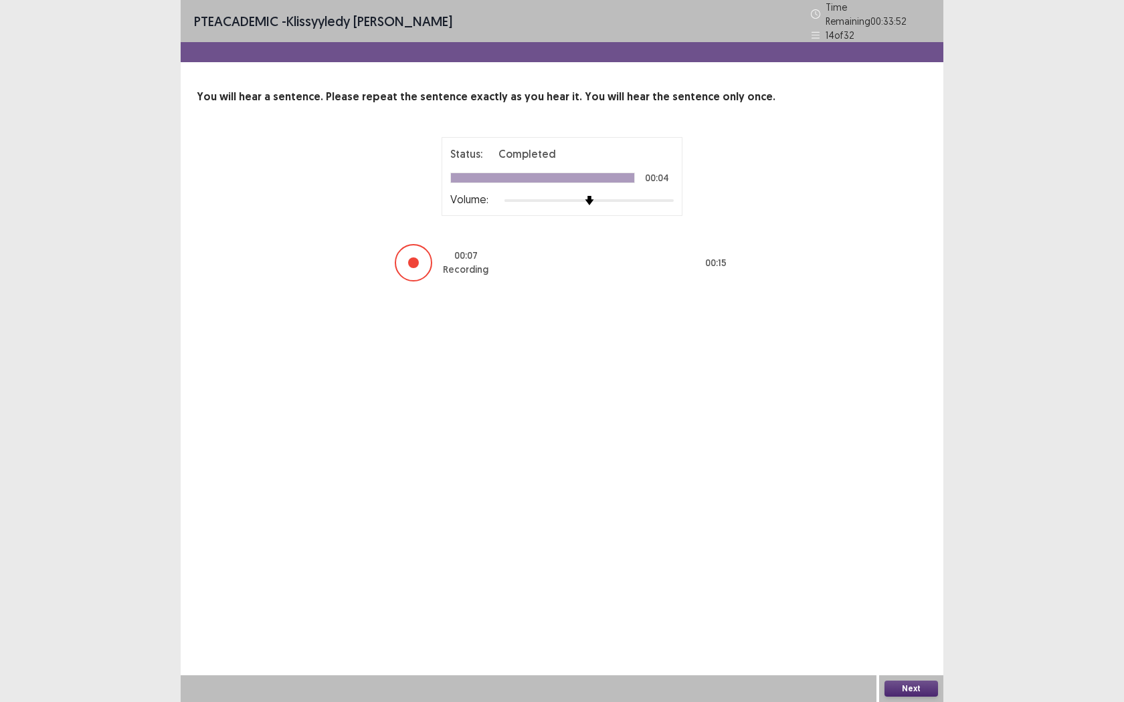
click at [928, 555] on button "Next" at bounding box center [911, 689] width 54 height 16
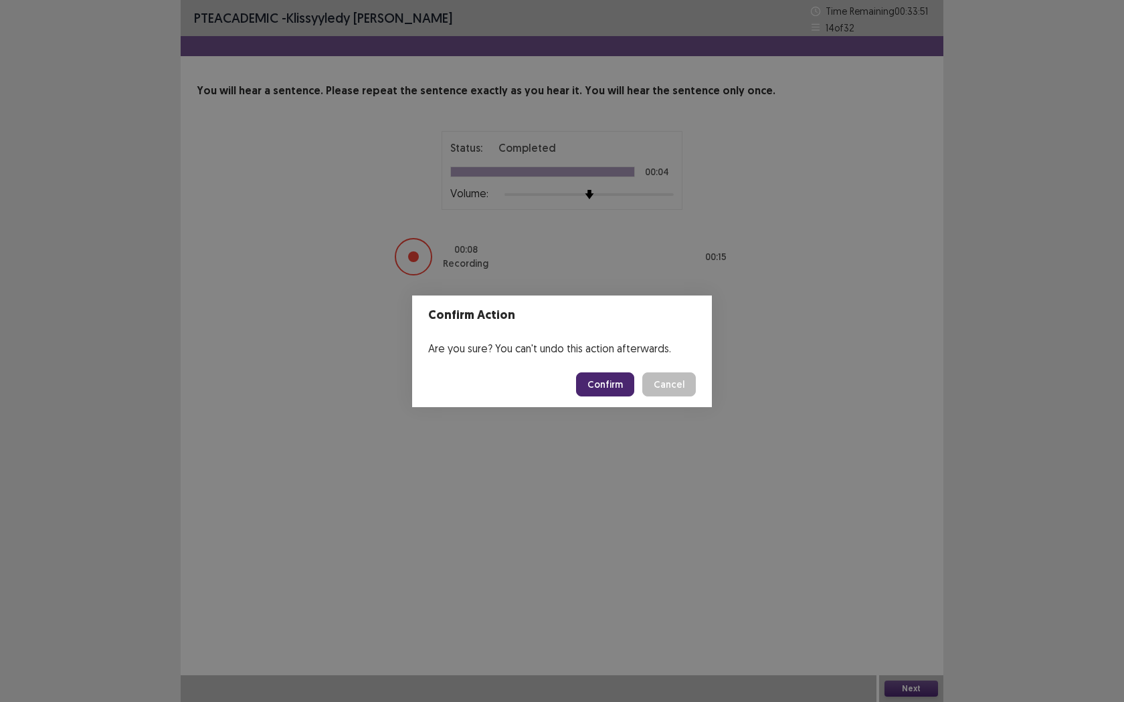
click at [620, 387] on button "Confirm" at bounding box center [605, 385] width 58 height 24
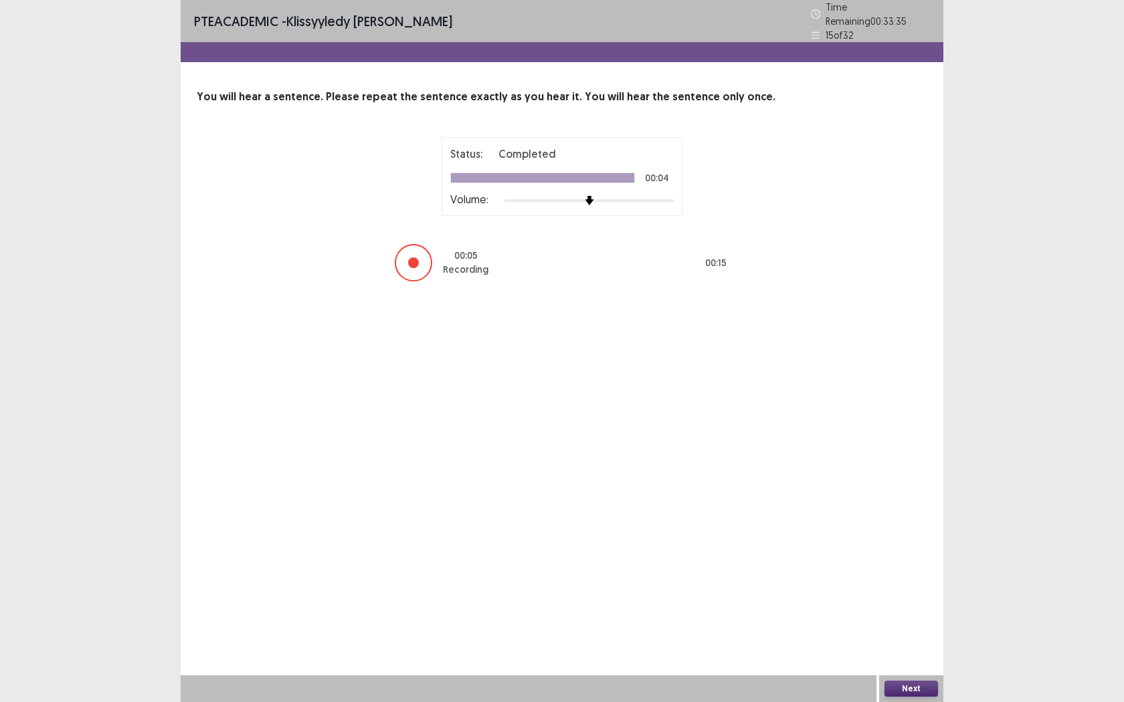
click at [902, 555] on button "Next" at bounding box center [911, 689] width 54 height 16
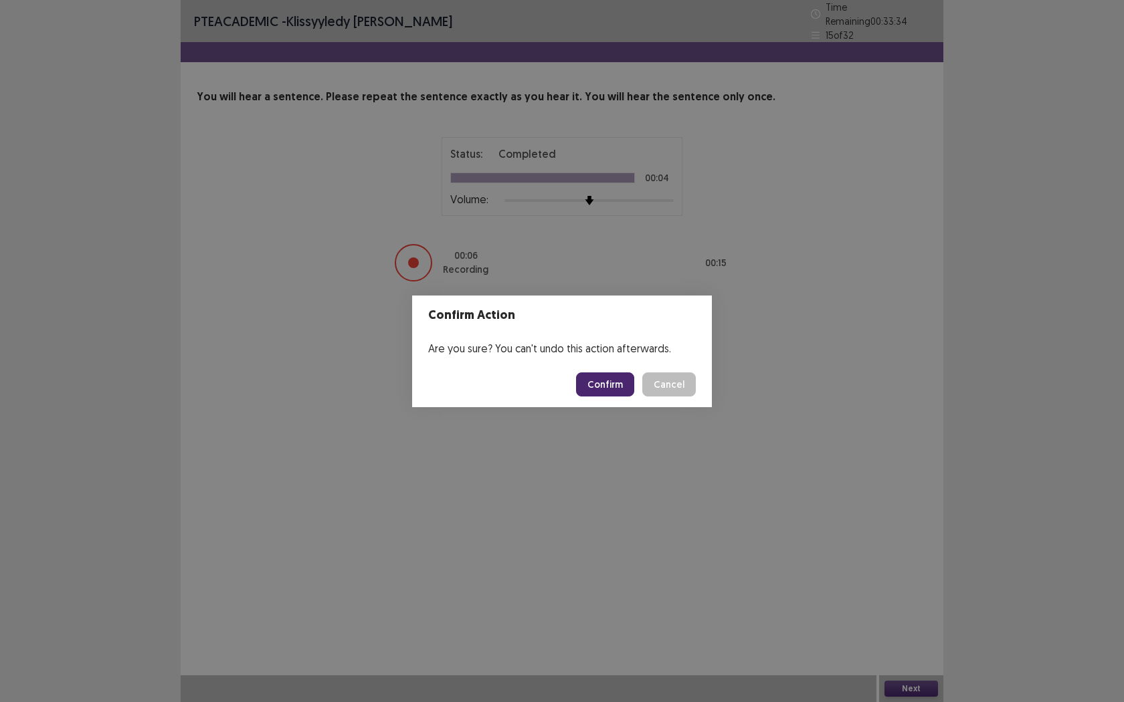
click at [623, 389] on button "Confirm" at bounding box center [605, 385] width 58 height 24
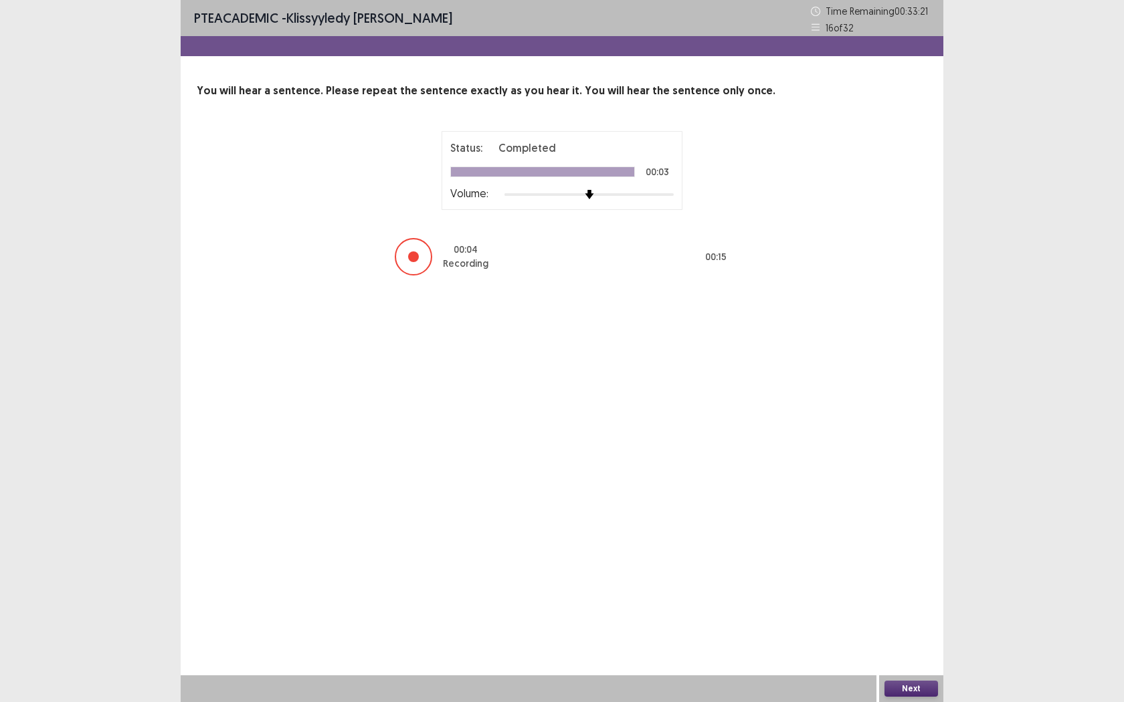
click at [908, 555] on button "Next" at bounding box center [911, 689] width 54 height 16
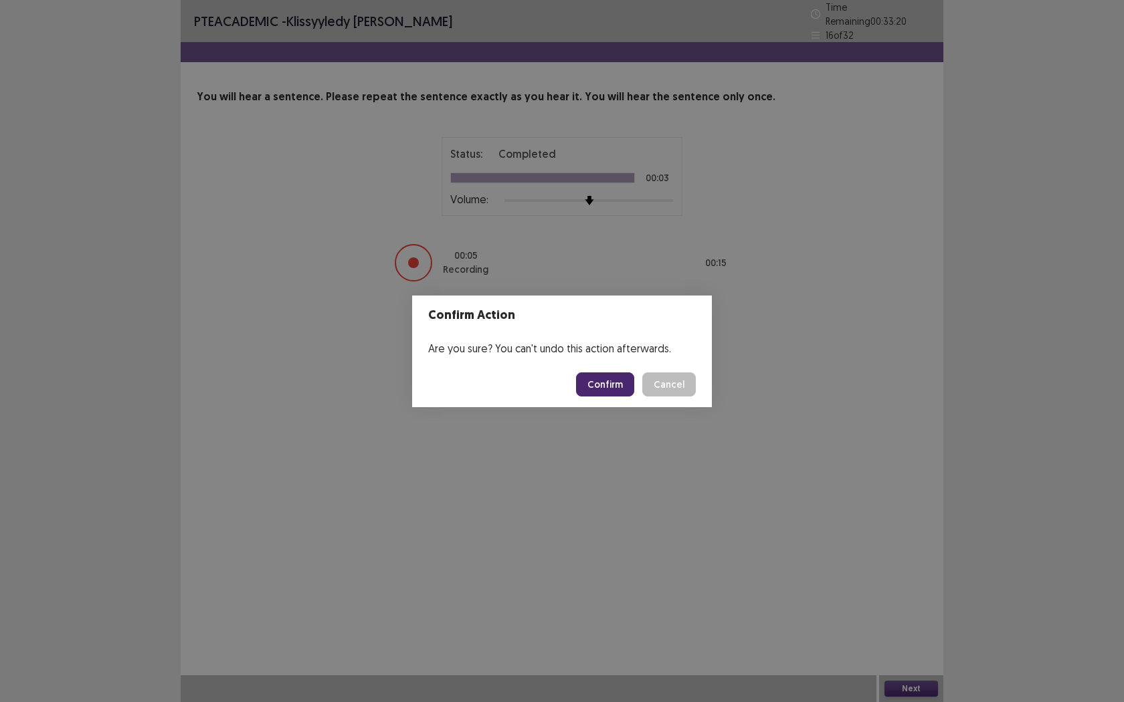
click at [595, 391] on button "Confirm" at bounding box center [605, 385] width 58 height 24
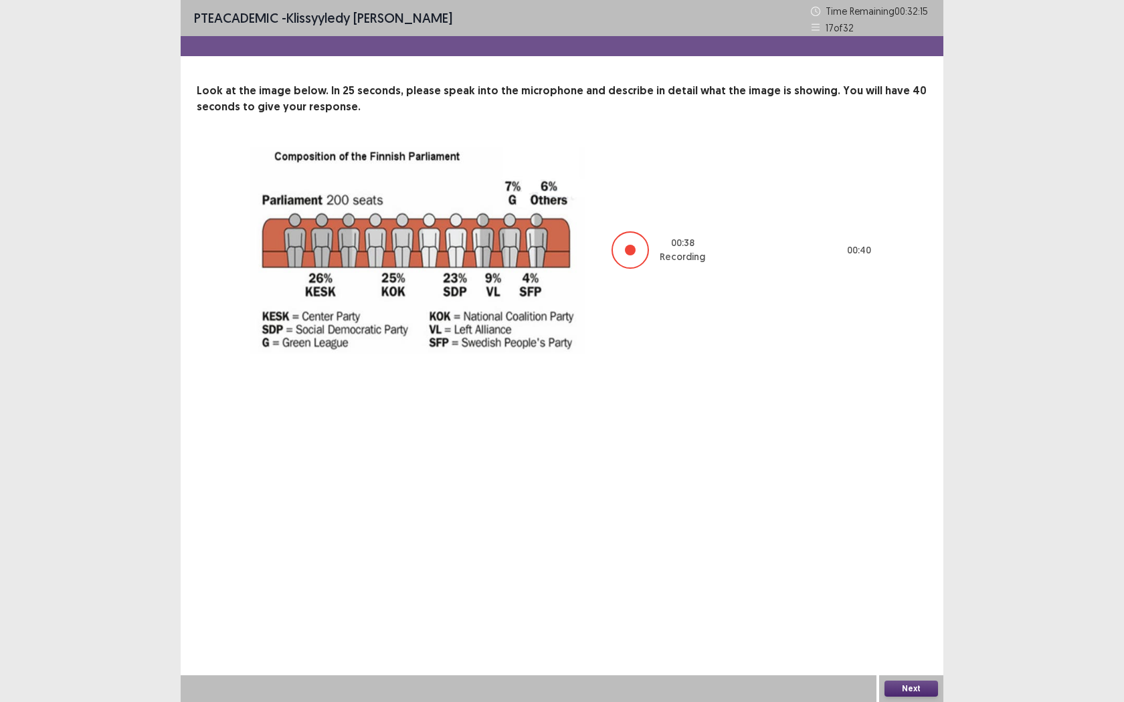
click at [920, 555] on button "Next" at bounding box center [911, 689] width 54 height 16
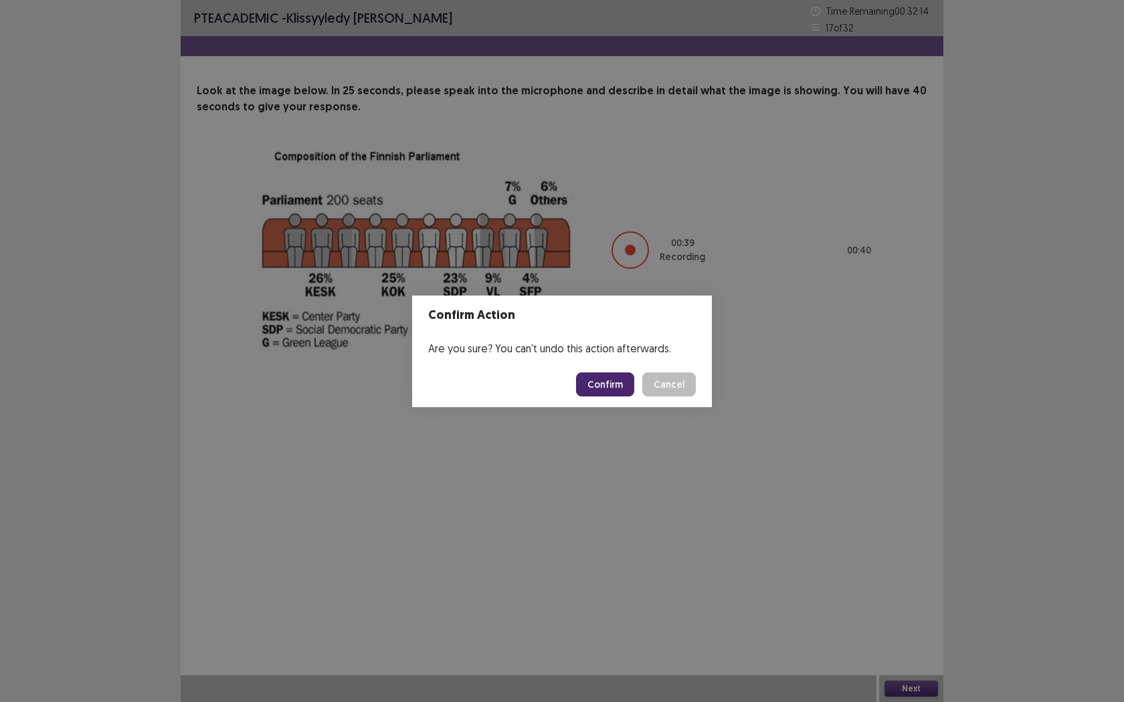
click at [613, 381] on button "Confirm" at bounding box center [605, 385] width 58 height 24
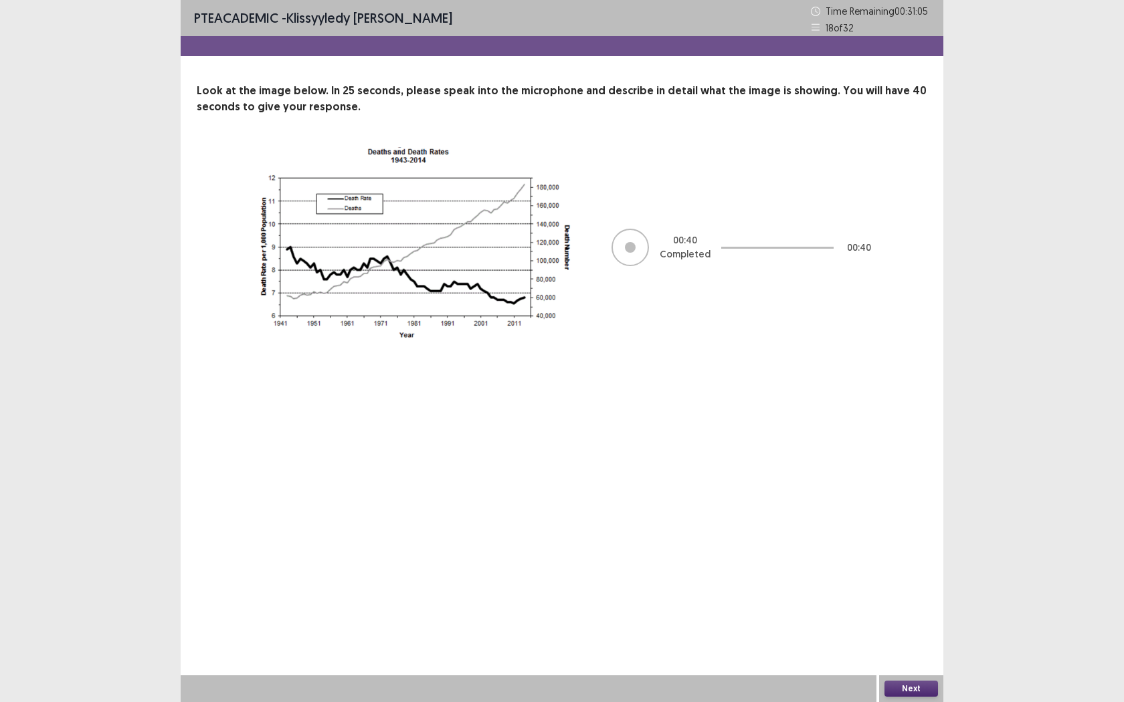
click at [926, 555] on button "Next" at bounding box center [911, 689] width 54 height 16
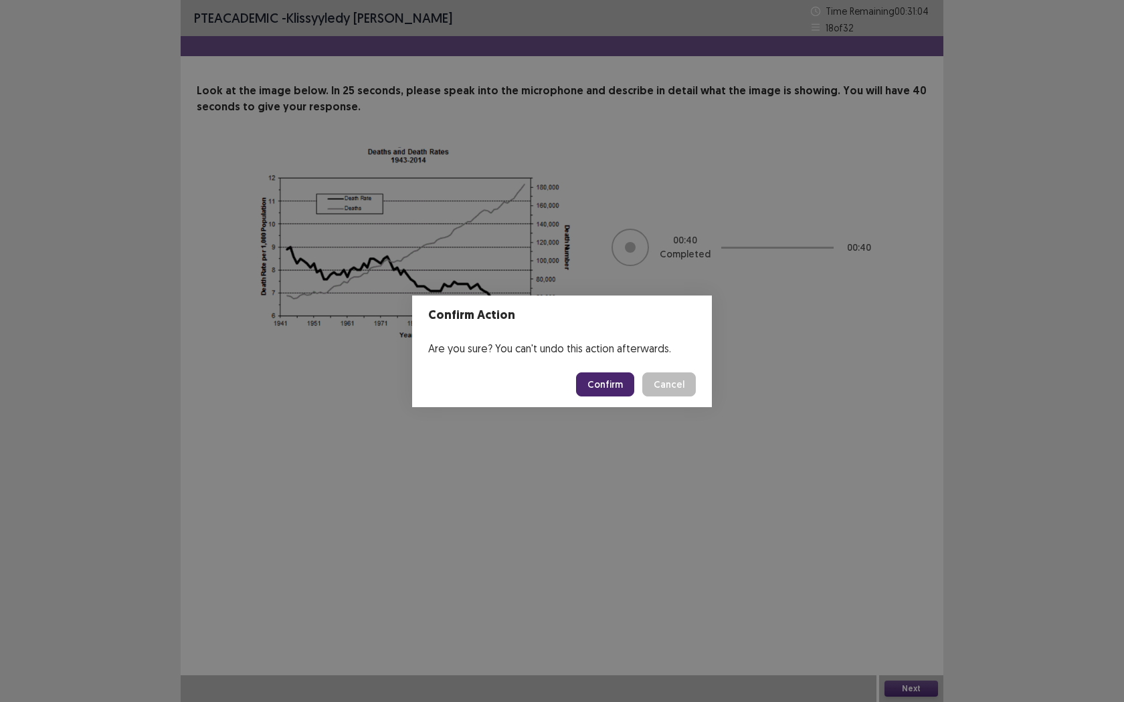
click at [608, 387] on button "Confirm" at bounding box center [605, 385] width 58 height 24
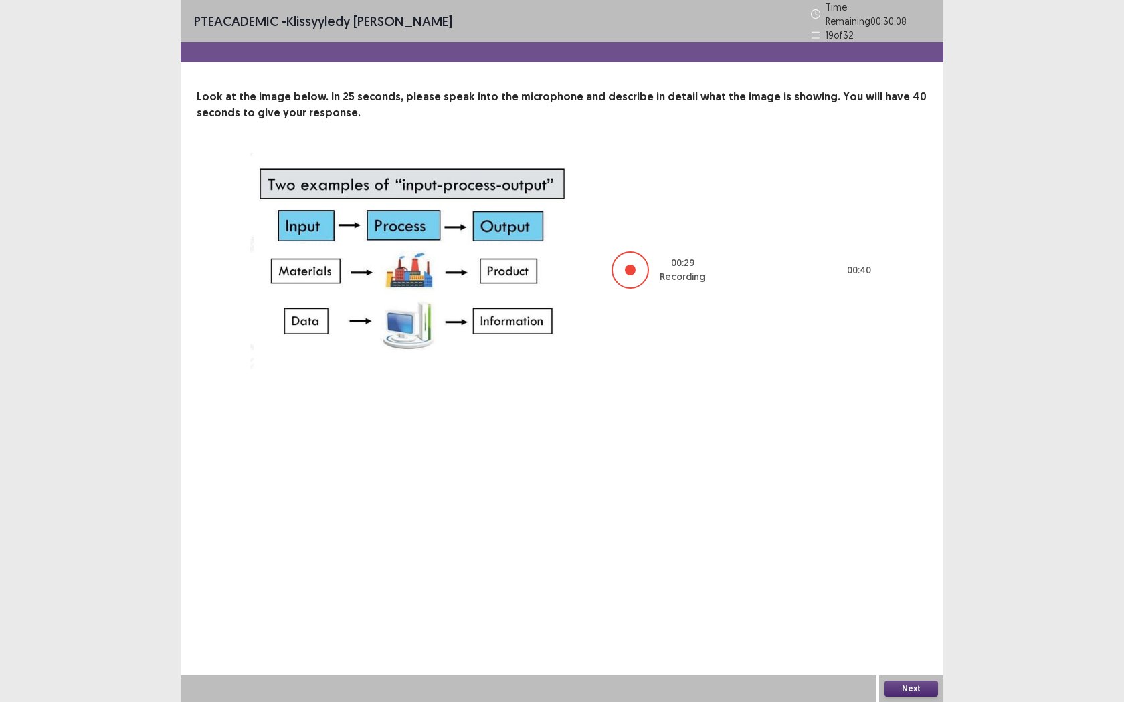
click at [896, 555] on button "Next" at bounding box center [911, 689] width 54 height 16
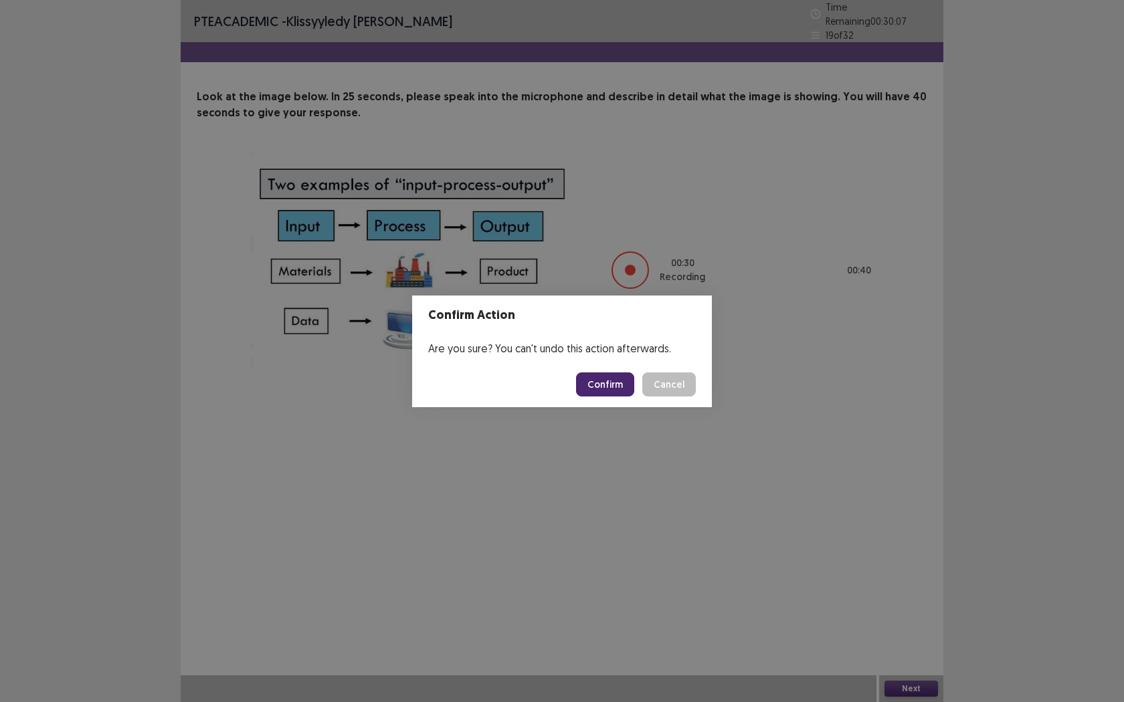
click at [617, 391] on button "Confirm" at bounding box center [605, 385] width 58 height 24
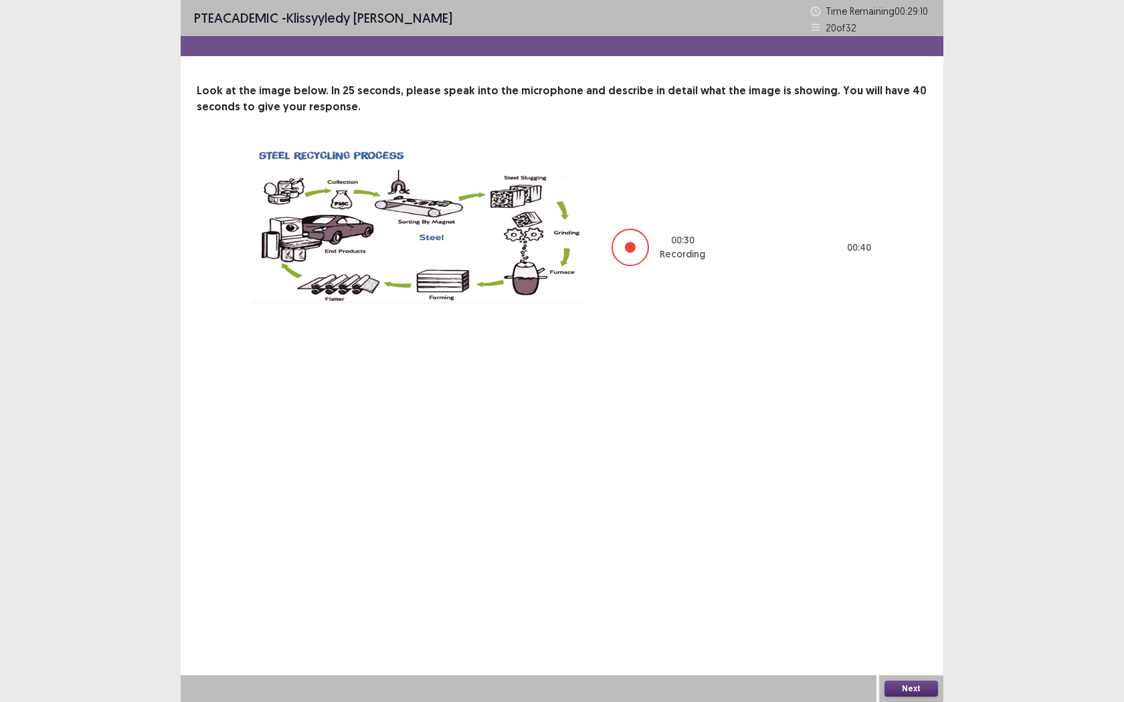
click at [916, 555] on button "Next" at bounding box center [911, 689] width 54 height 16
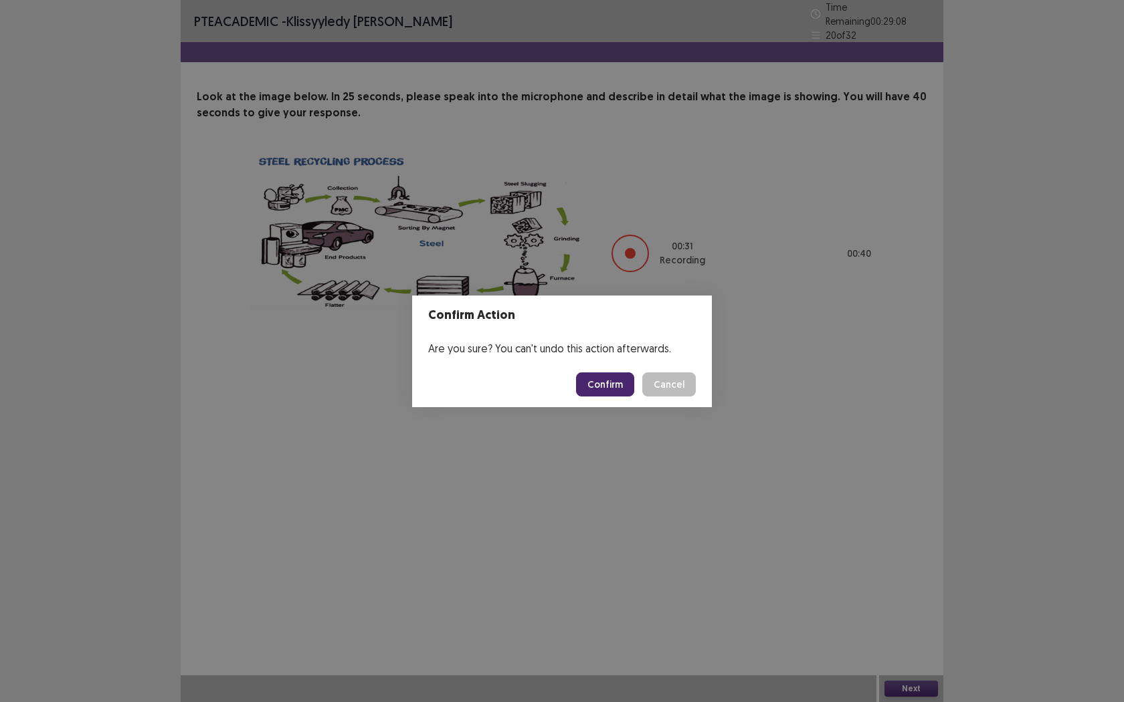
click at [610, 383] on button "Confirm" at bounding box center [605, 385] width 58 height 24
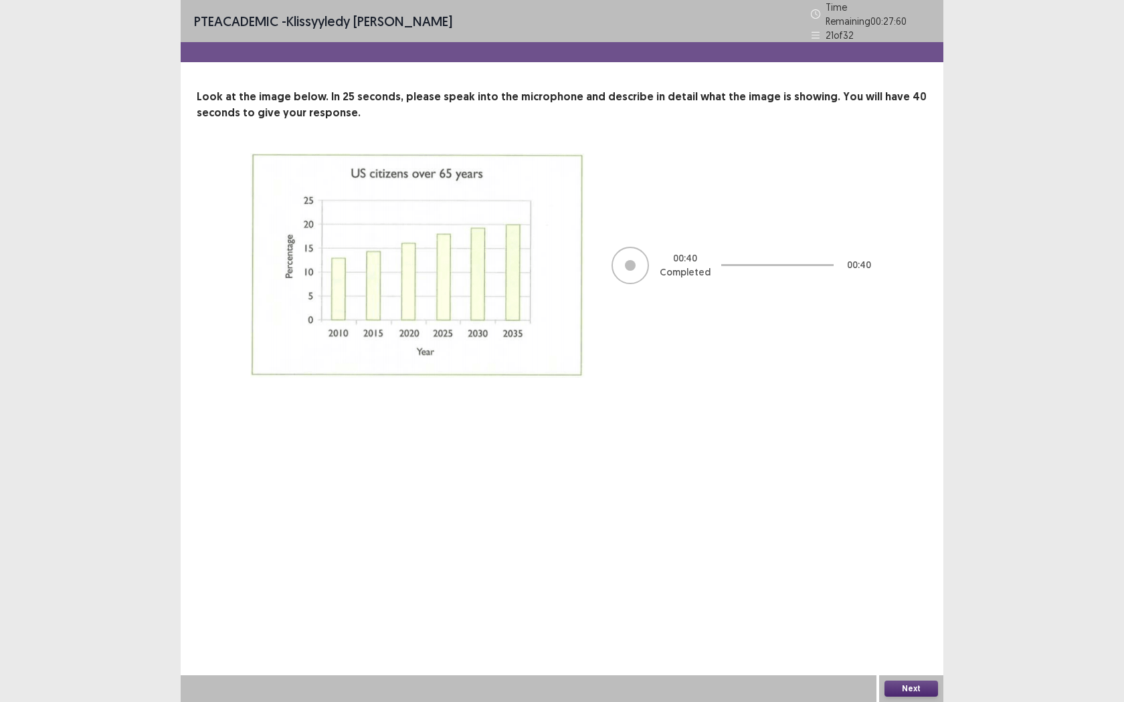
click at [913, 555] on button "Next" at bounding box center [911, 689] width 54 height 16
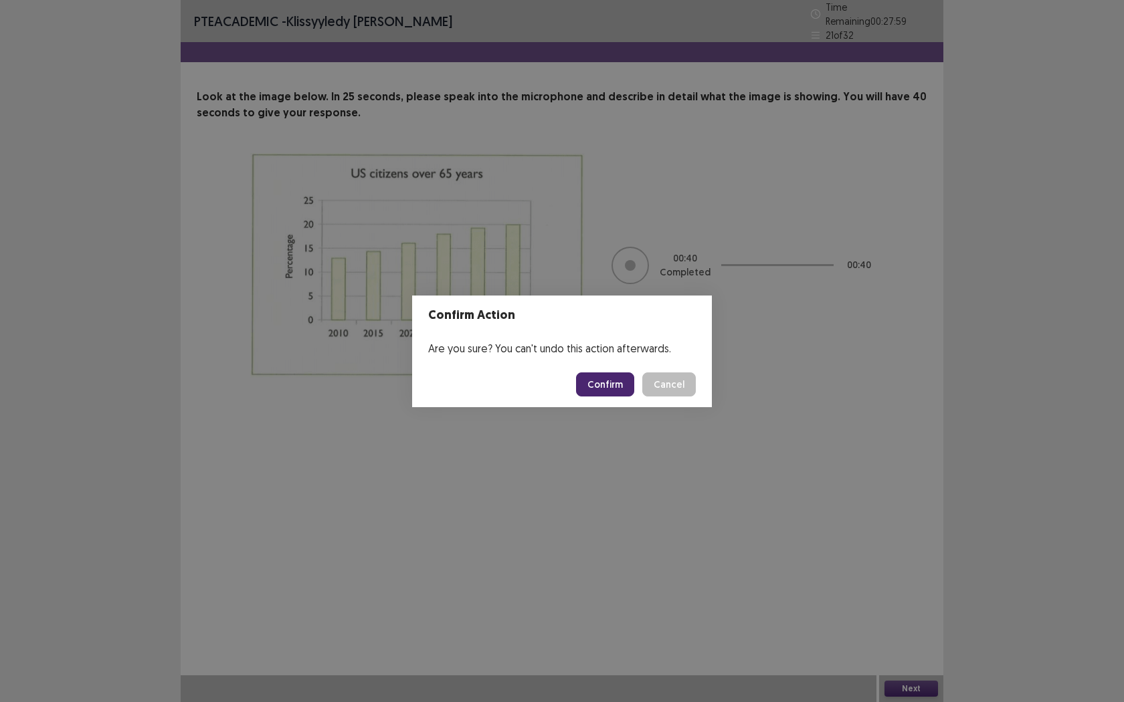
click at [611, 385] on button "Confirm" at bounding box center [605, 385] width 58 height 24
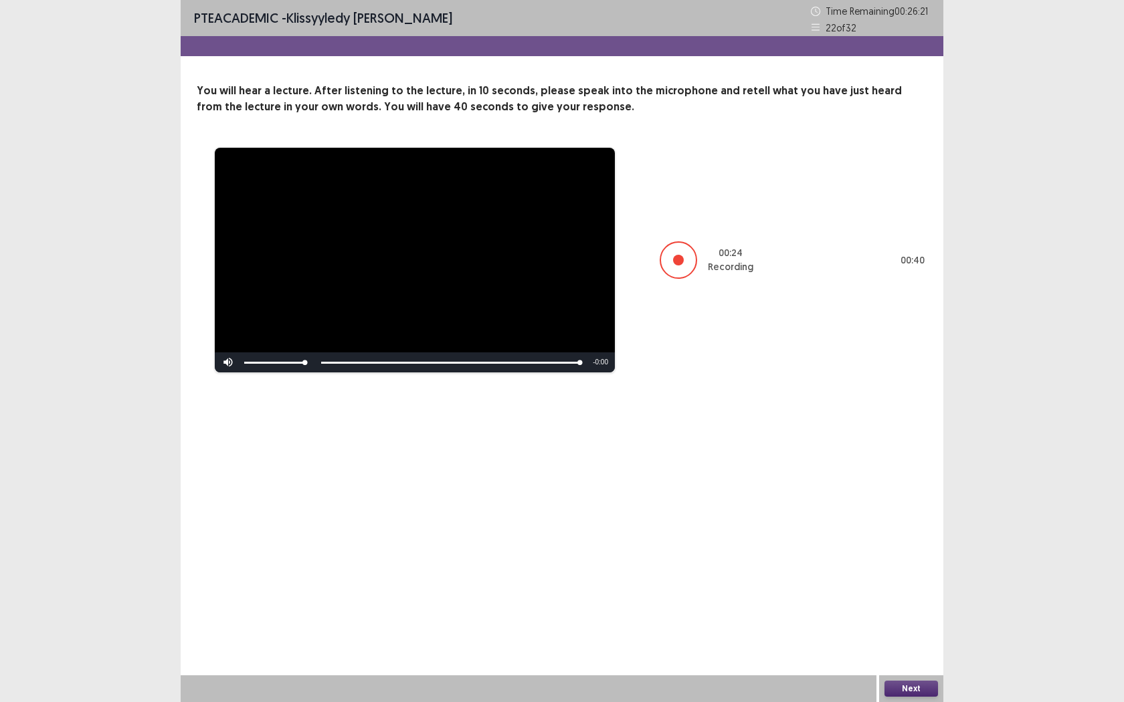
click at [917, 555] on button "Next" at bounding box center [911, 689] width 54 height 16
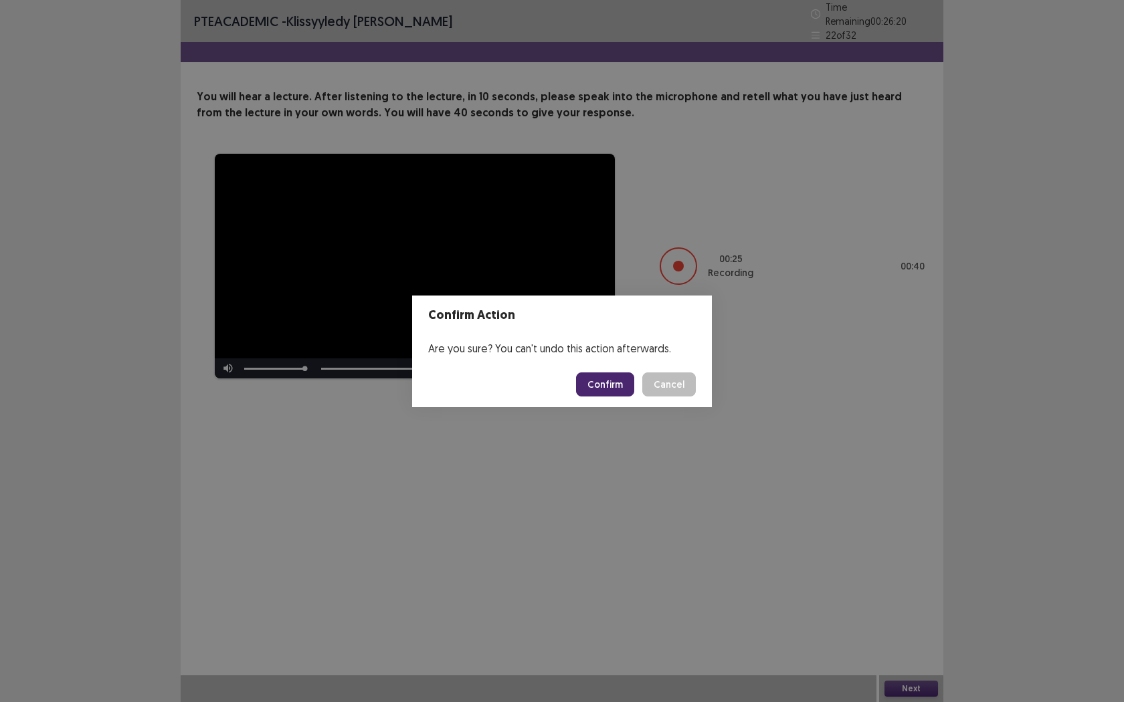
click at [615, 388] on button "Confirm" at bounding box center [605, 385] width 58 height 24
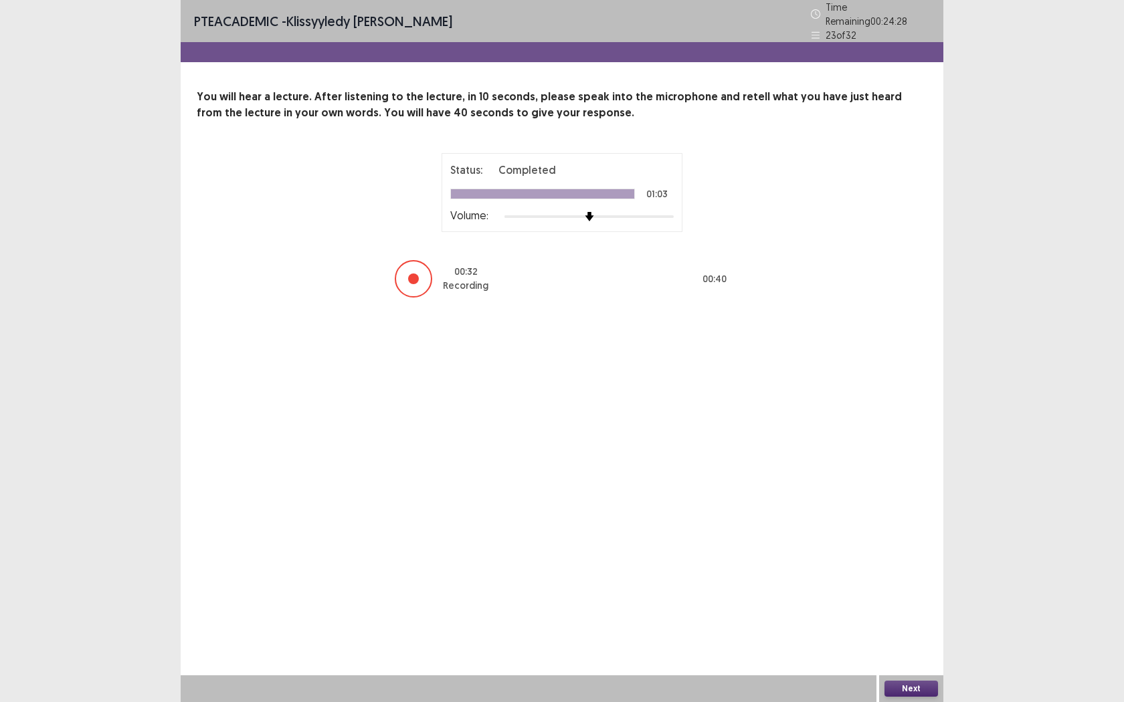
click at [927, 555] on button "Next" at bounding box center [911, 689] width 54 height 16
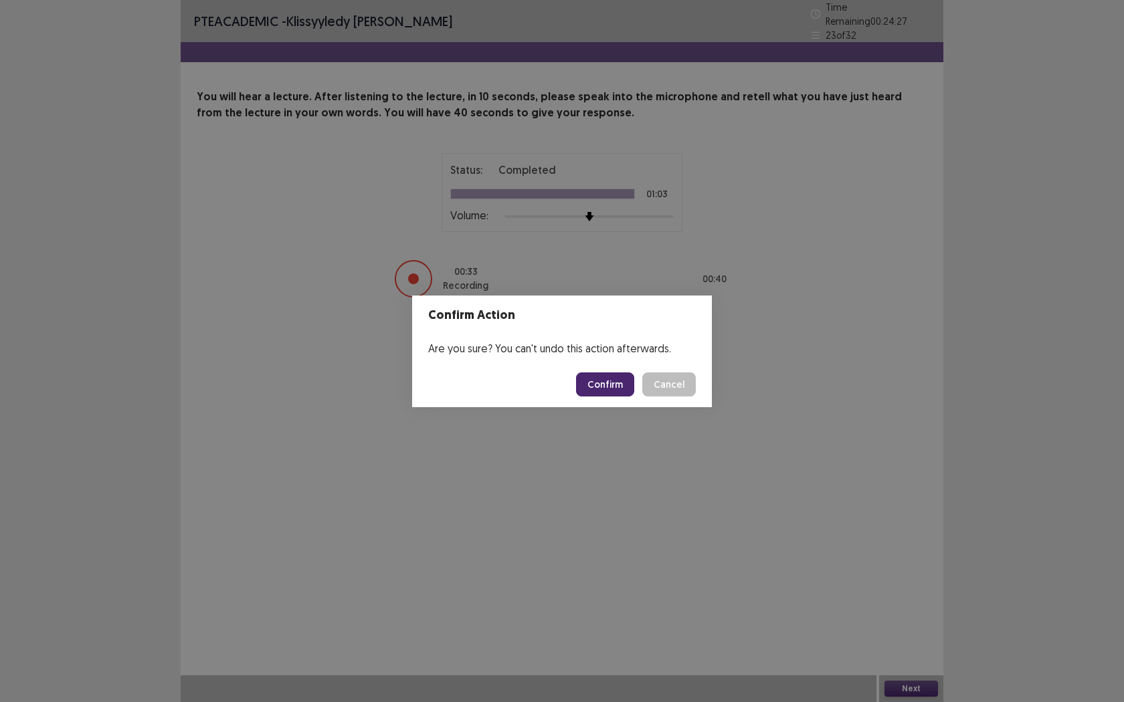
click at [613, 396] on button "Confirm" at bounding box center [605, 385] width 58 height 24
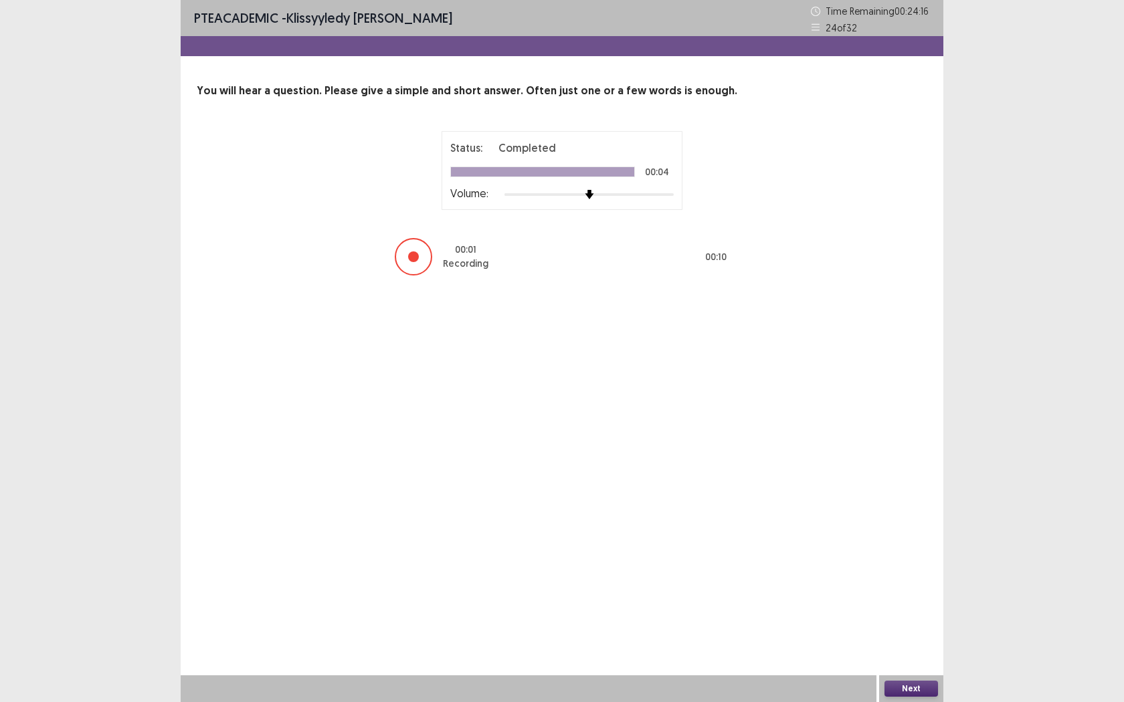
click at [904, 555] on button "Next" at bounding box center [911, 689] width 54 height 16
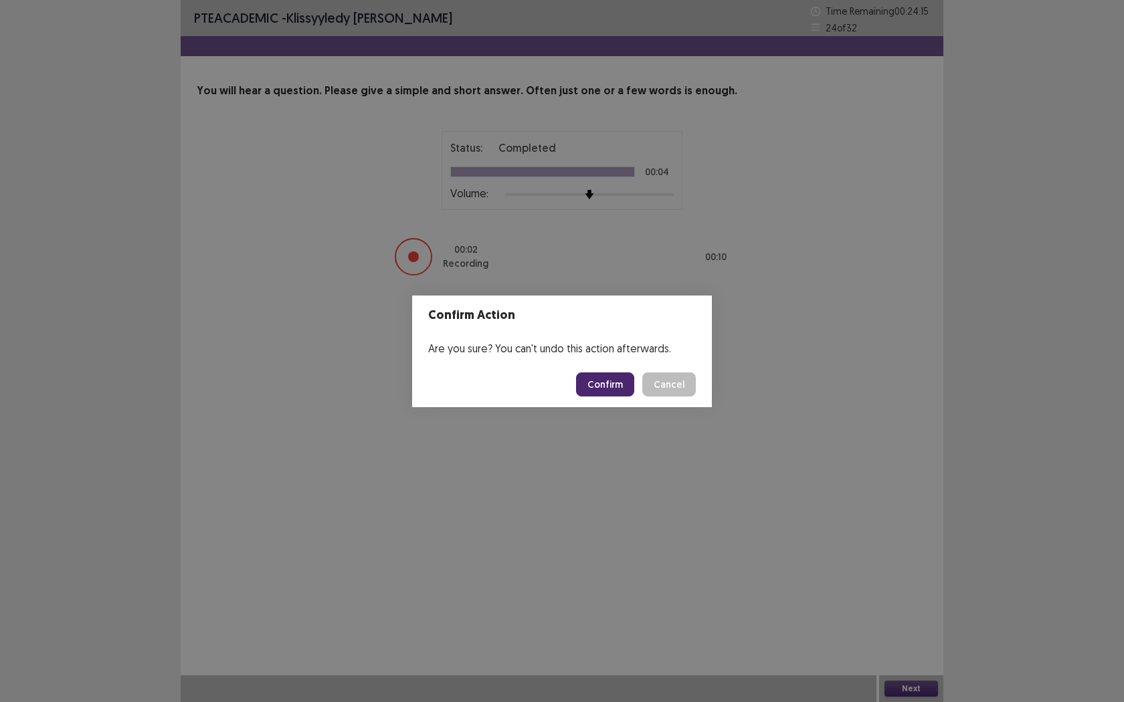
click at [611, 384] on button "Confirm" at bounding box center [605, 385] width 58 height 24
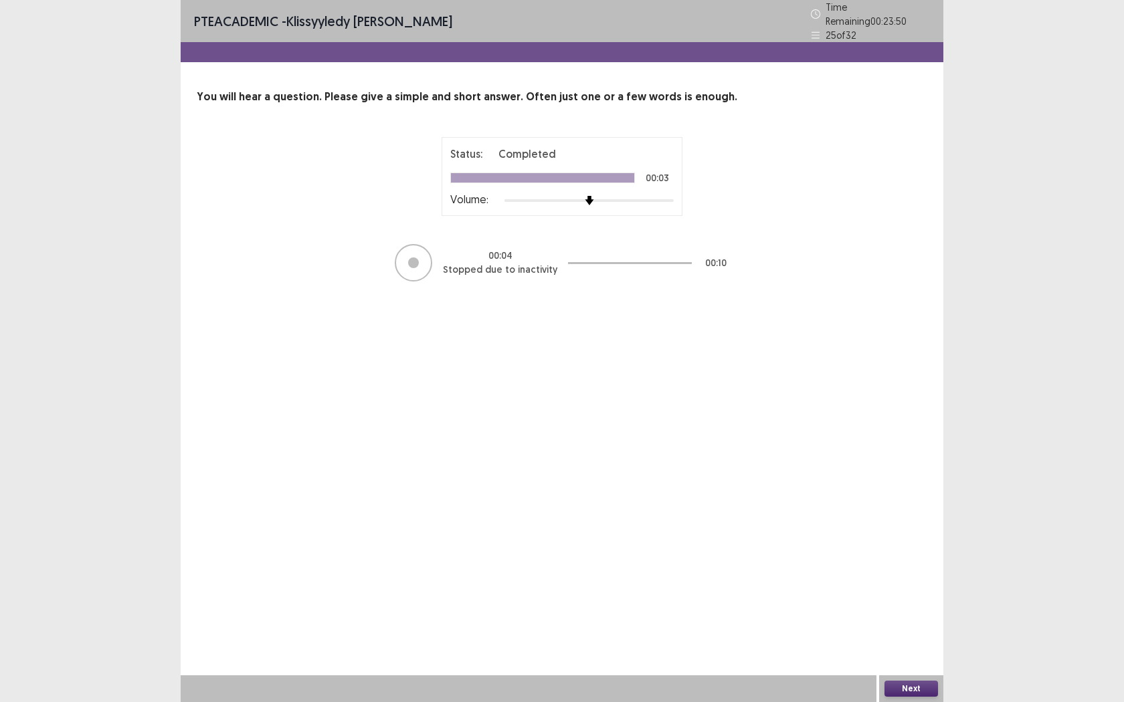
click at [920, 555] on button "Next" at bounding box center [911, 689] width 54 height 16
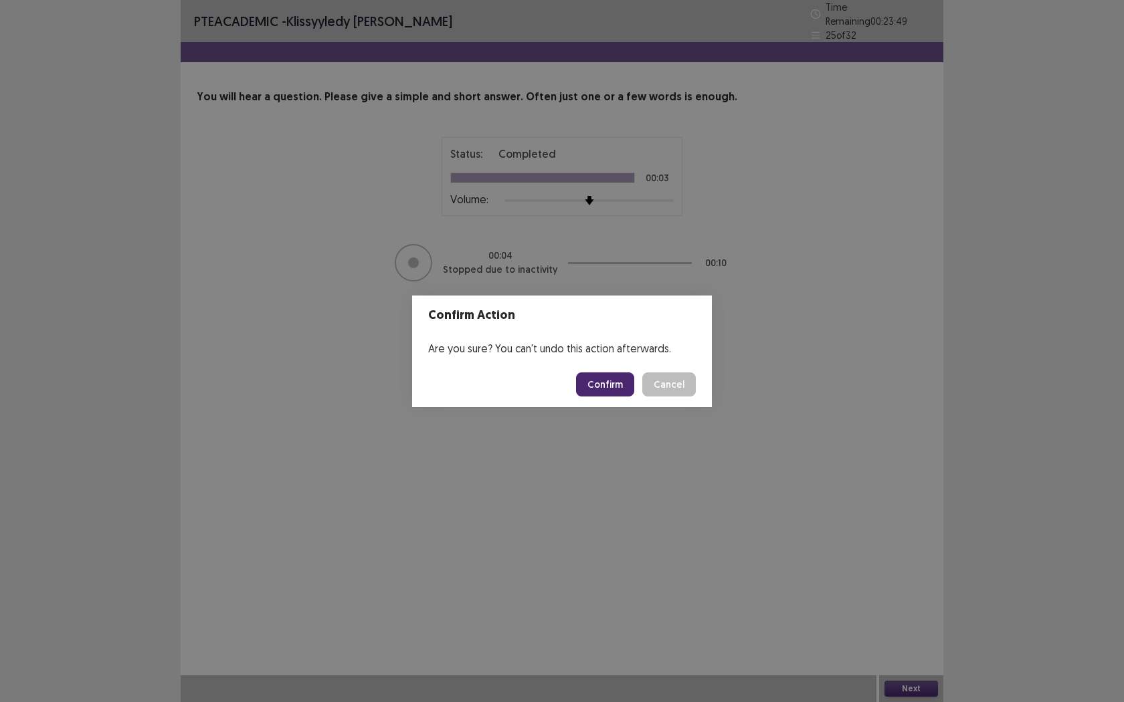
click at [611, 388] on button "Confirm" at bounding box center [605, 385] width 58 height 24
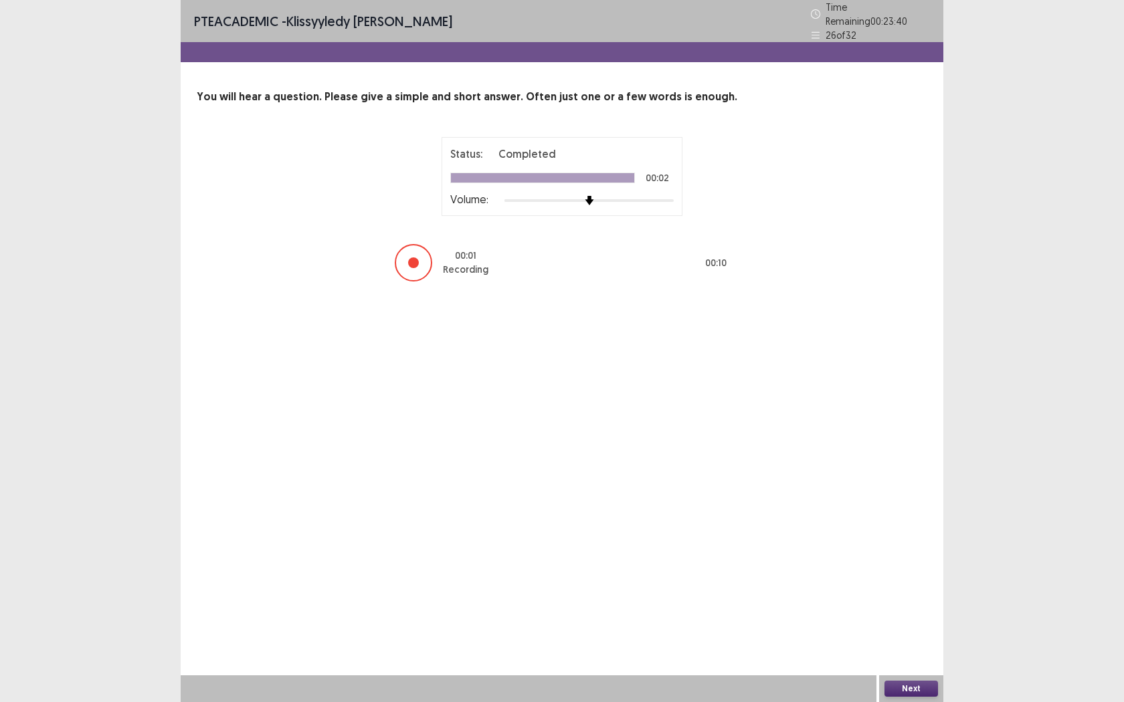
click at [904, 555] on button "Next" at bounding box center [911, 689] width 54 height 16
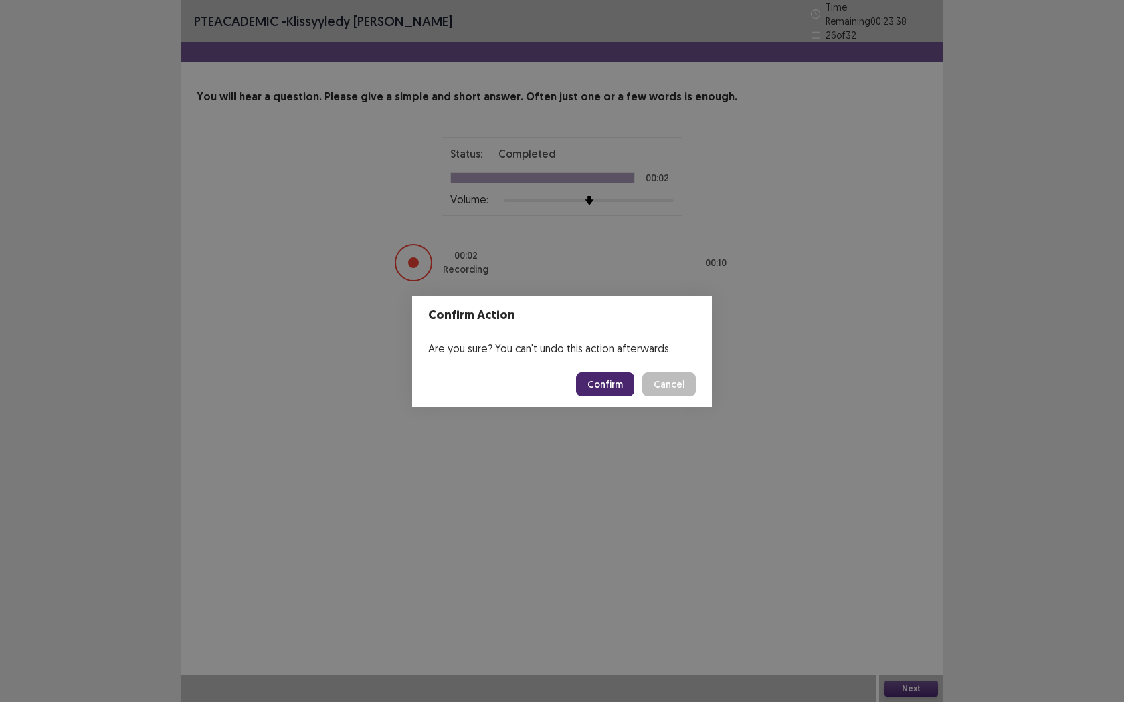
click at [599, 385] on button "Confirm" at bounding box center [605, 385] width 58 height 24
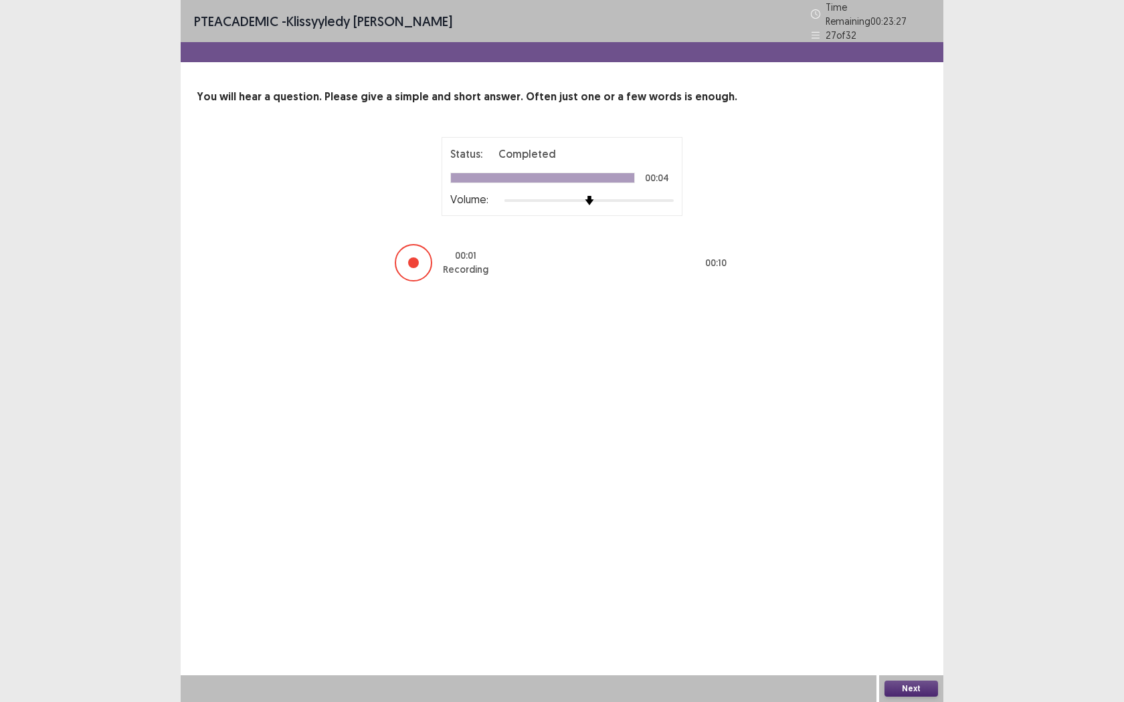
click at [904, 555] on button "Next" at bounding box center [911, 689] width 54 height 16
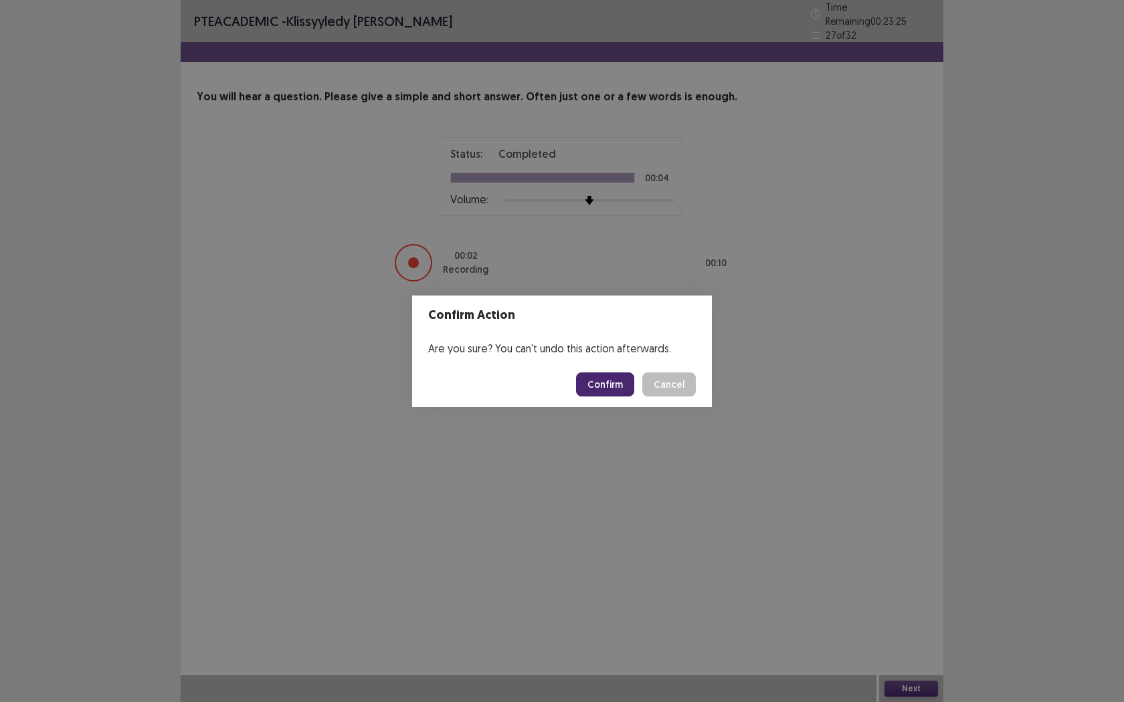
click at [623, 392] on button "Confirm" at bounding box center [605, 385] width 58 height 24
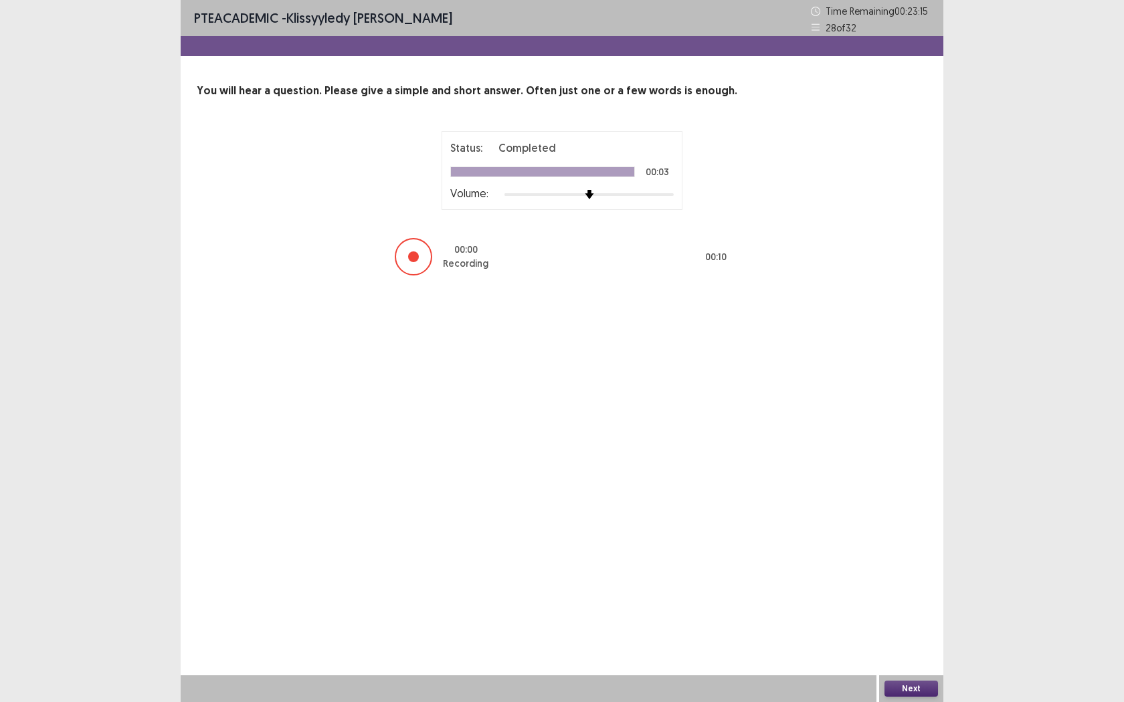
click at [897, 555] on button "Next" at bounding box center [911, 689] width 54 height 16
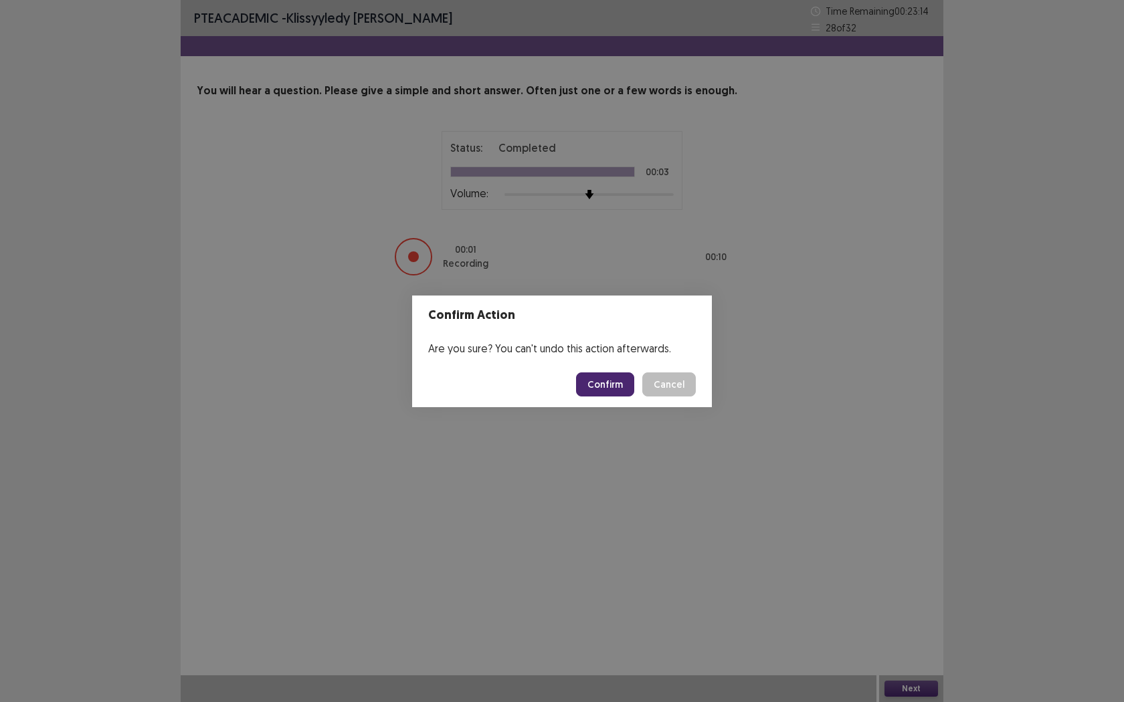
click at [602, 393] on button "Confirm" at bounding box center [605, 385] width 58 height 24
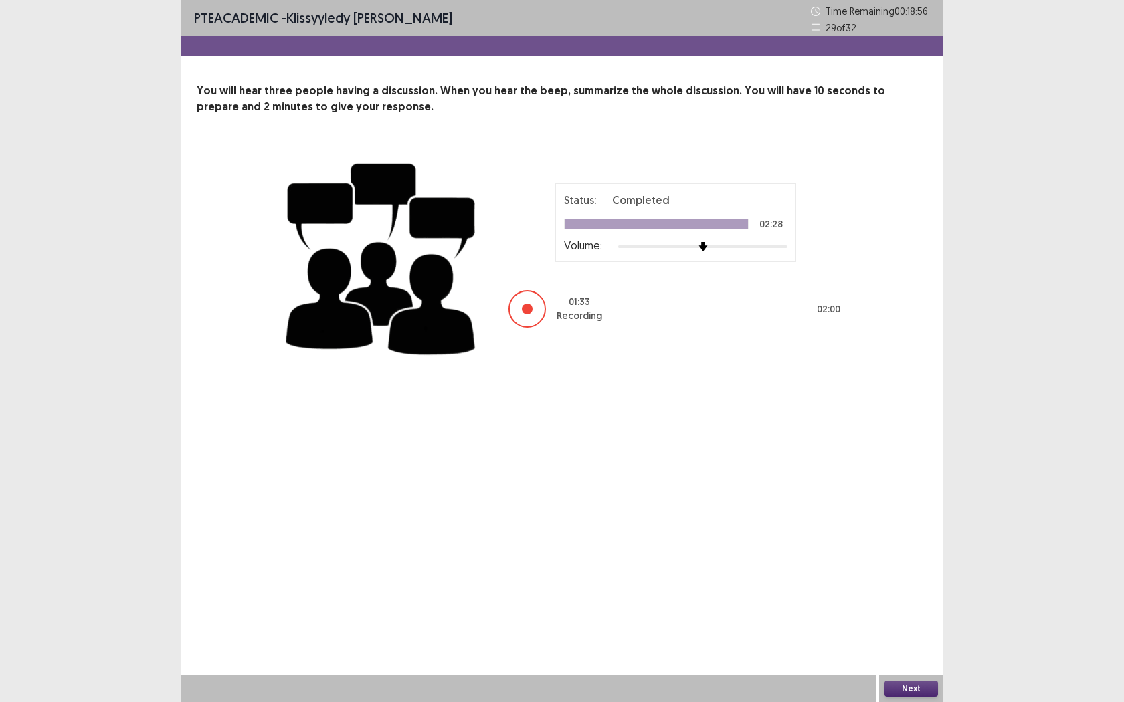
click at [912, 555] on button "Next" at bounding box center [911, 689] width 54 height 16
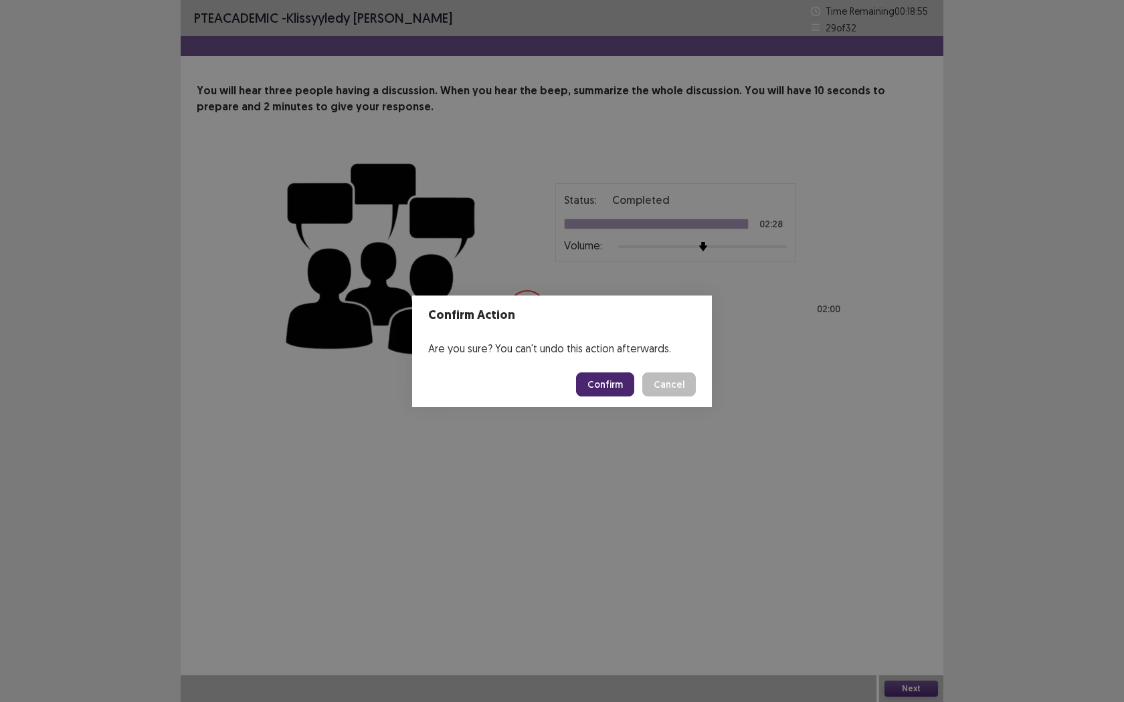
click at [618, 379] on button "Confirm" at bounding box center [605, 385] width 58 height 24
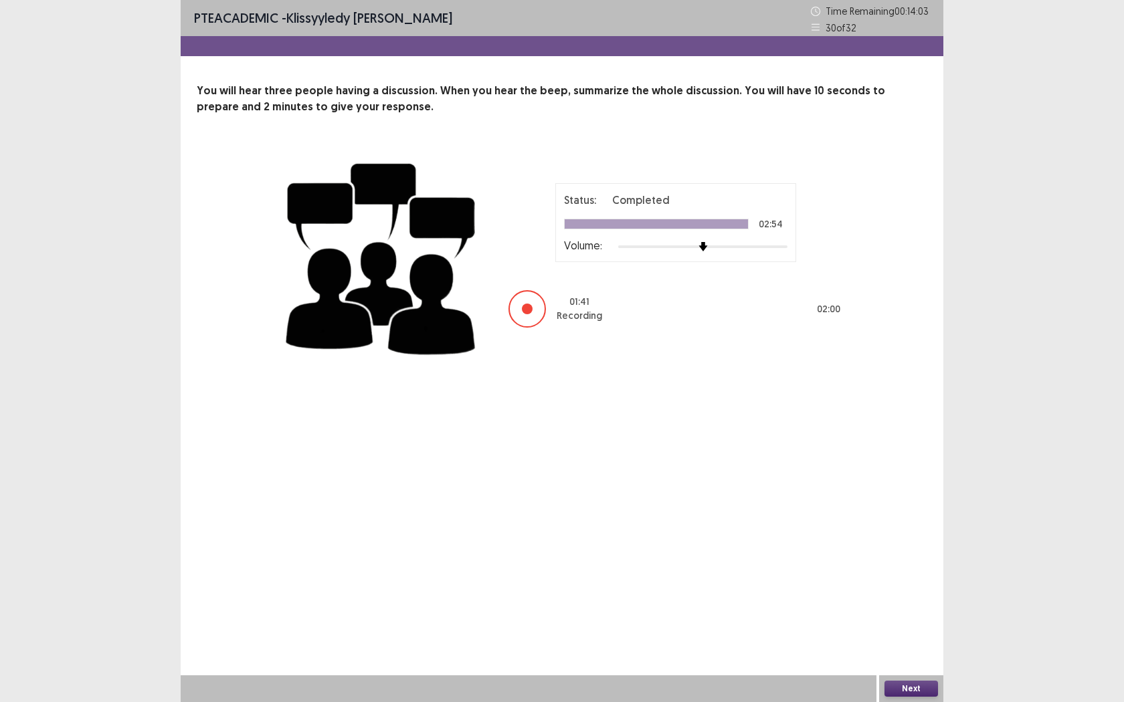
click at [901, 555] on button "Next" at bounding box center [911, 689] width 54 height 16
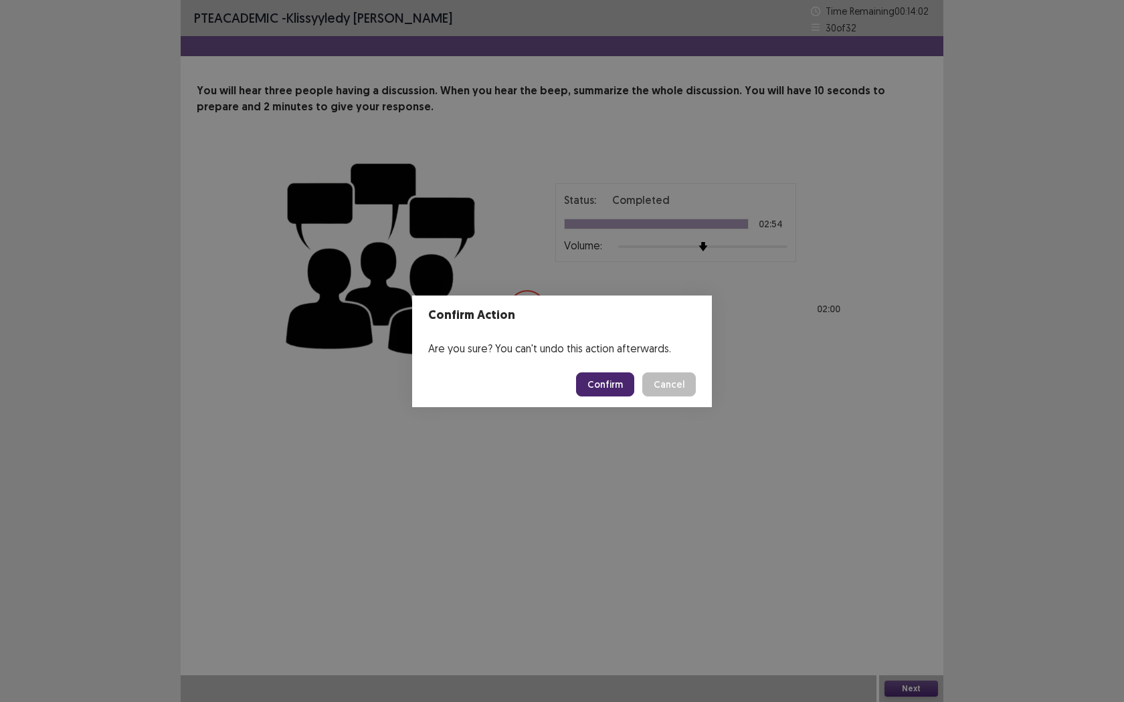
click at [623, 395] on button "Confirm" at bounding box center [605, 385] width 58 height 24
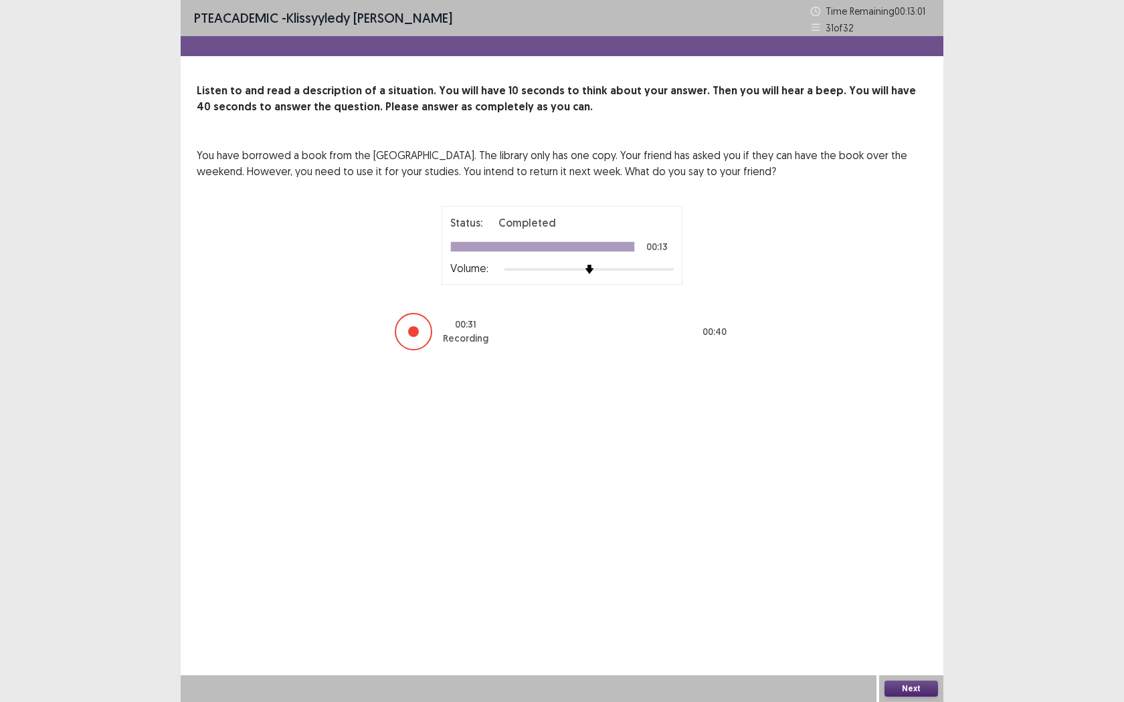
click at [905, 555] on button "Next" at bounding box center [911, 689] width 54 height 16
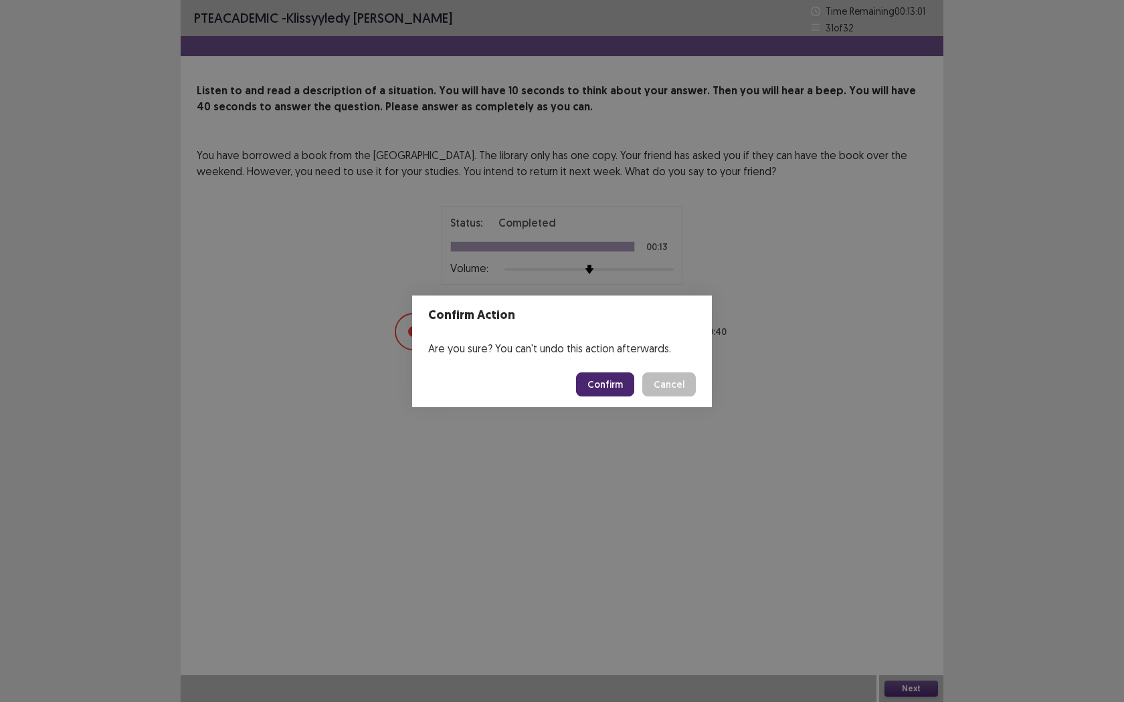
click at [602, 376] on button "Confirm" at bounding box center [605, 385] width 58 height 24
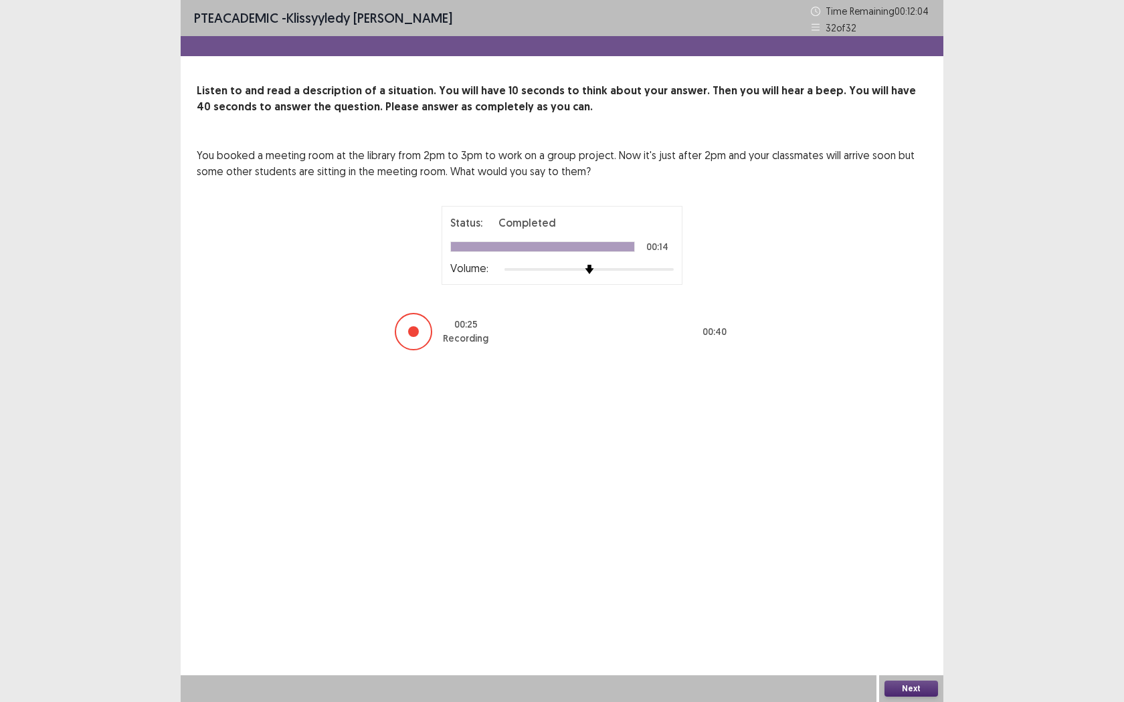
click at [919, 555] on button "Next" at bounding box center [911, 689] width 54 height 16
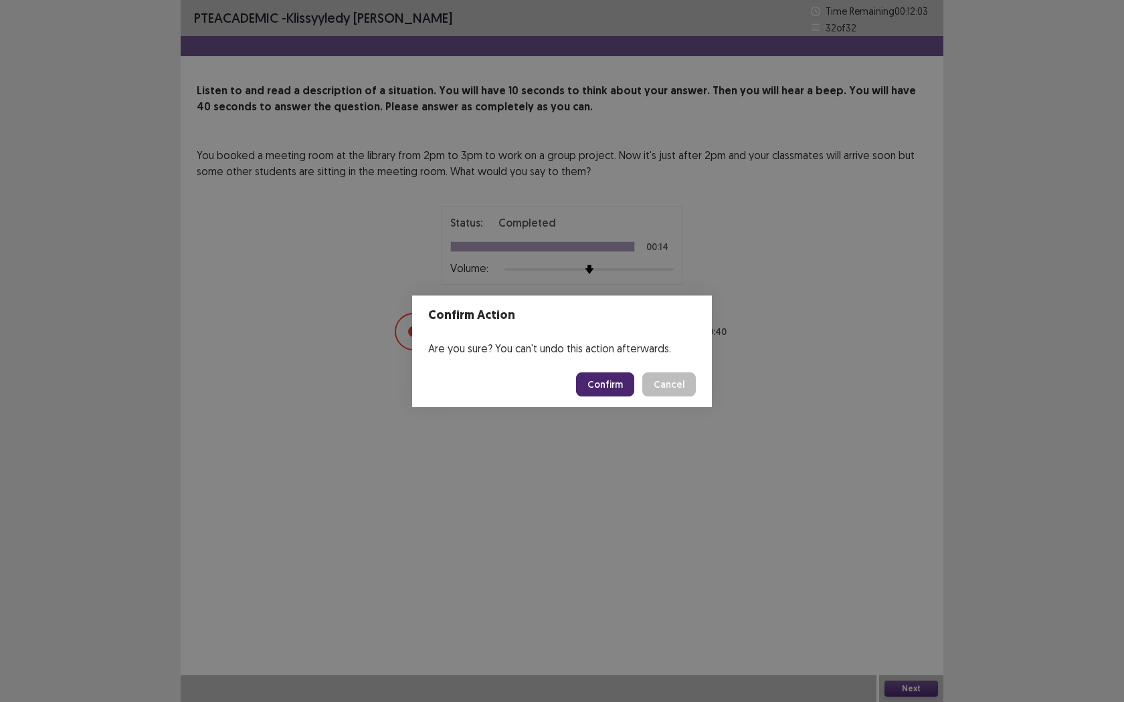
click at [608, 392] on button "Confirm" at bounding box center [605, 385] width 58 height 24
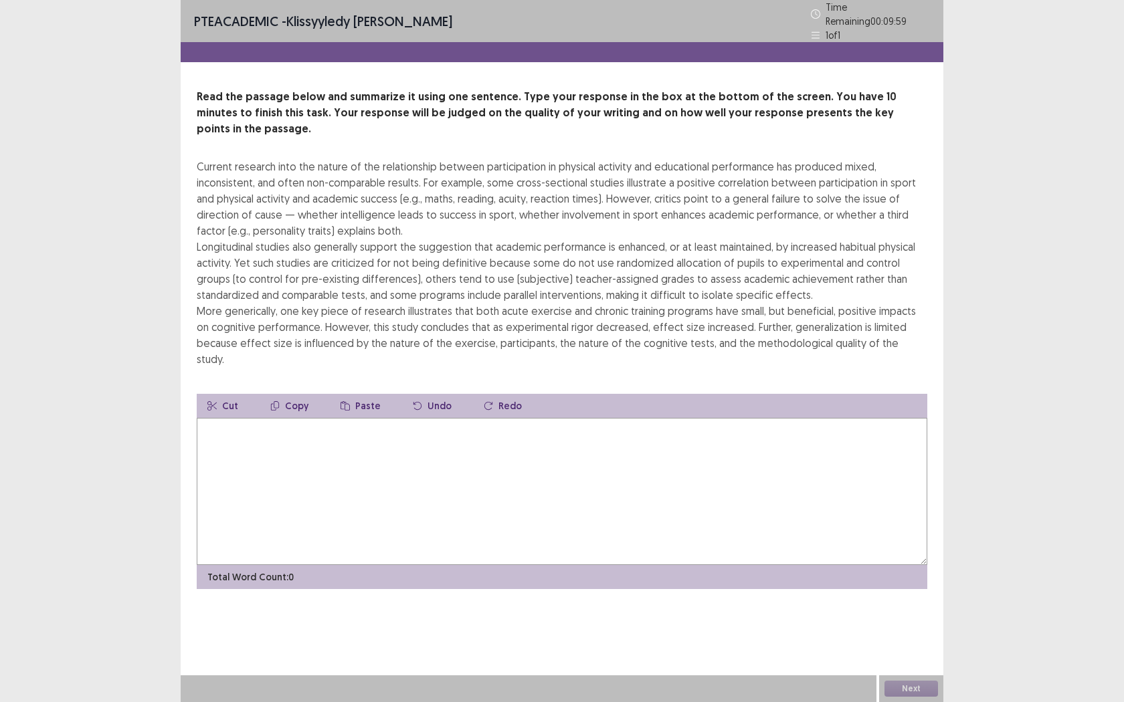
click at [524, 467] on textarea at bounding box center [562, 491] width 730 height 147
type textarea "*"
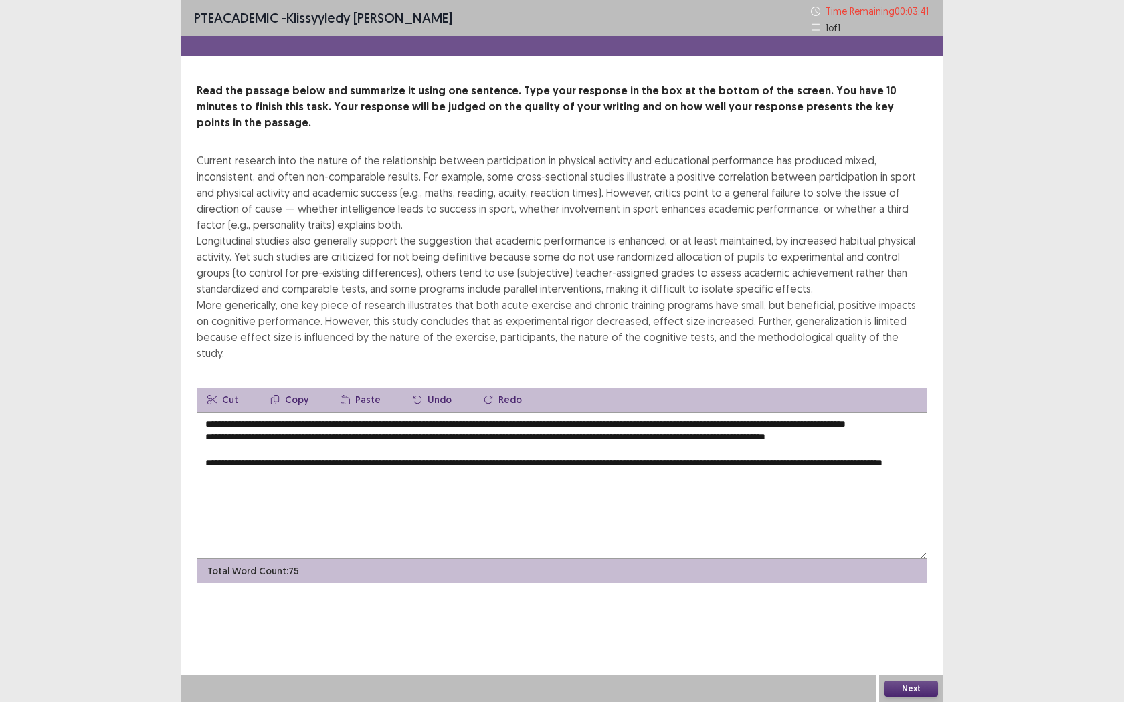
drag, startPoint x: 202, startPoint y: 421, endPoint x: 228, endPoint y: 419, distance: 26.2
click at [204, 421] on textarea "**********" at bounding box center [562, 485] width 730 height 147
click at [882, 412] on textarea "**********" at bounding box center [562, 485] width 730 height 147
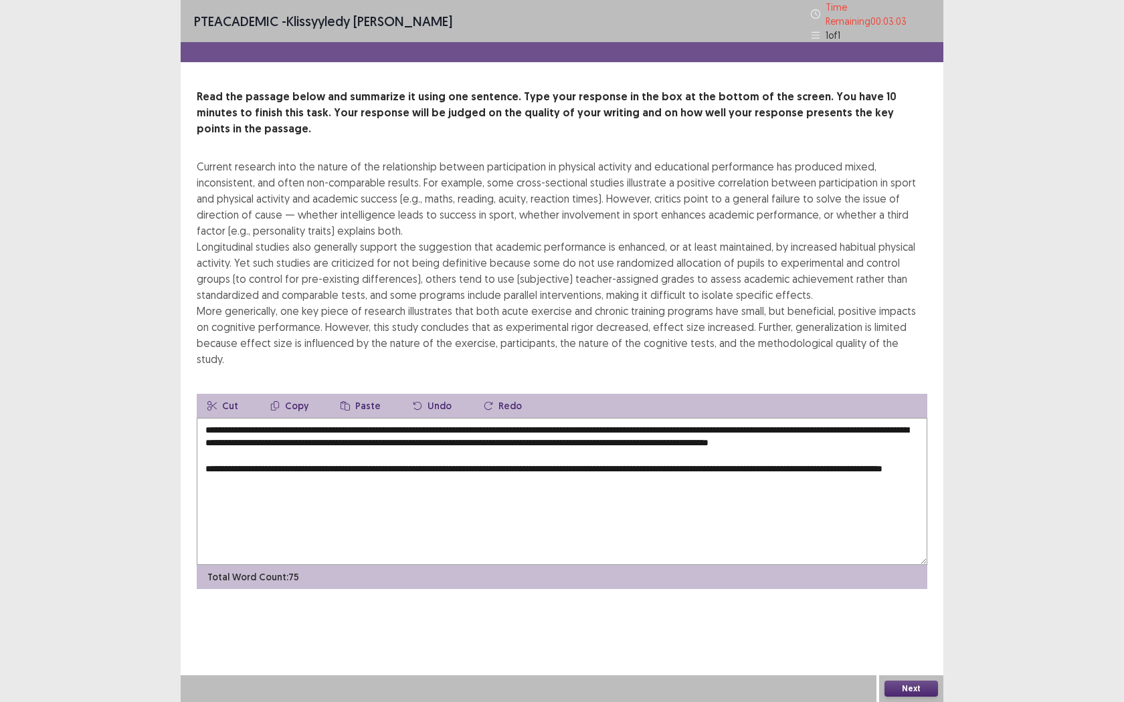
click at [206, 442] on textarea "**********" at bounding box center [562, 491] width 730 height 147
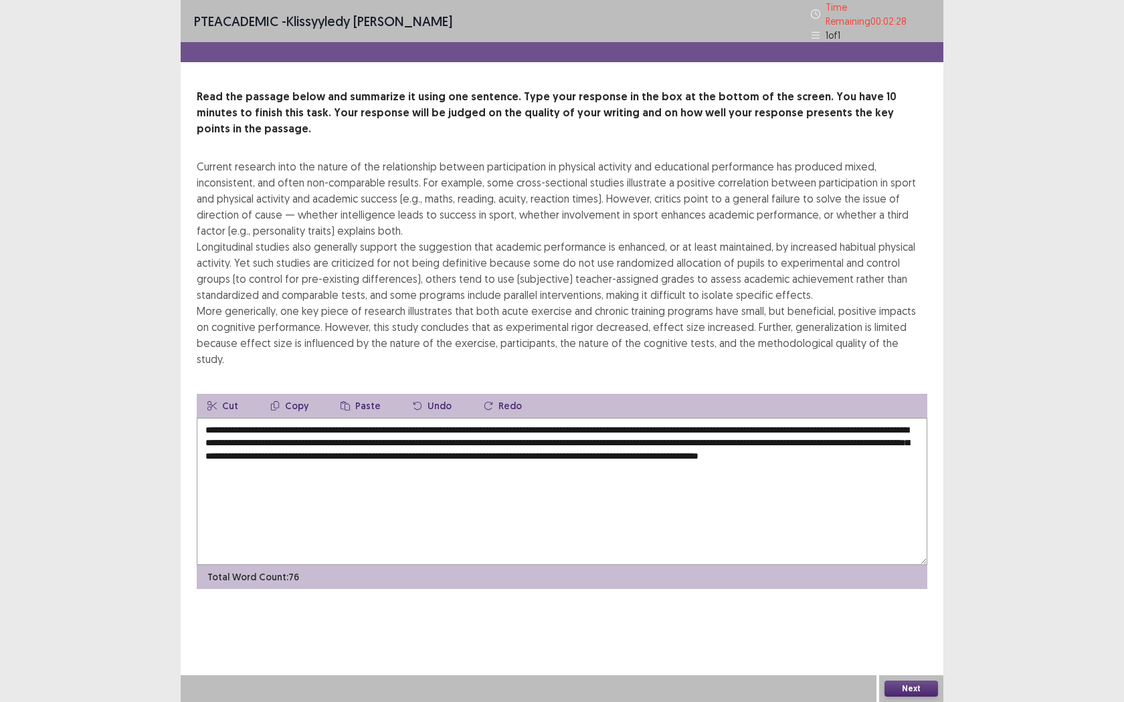
click at [348, 432] on textarea "**********" at bounding box center [562, 491] width 730 height 147
type textarea "**********"
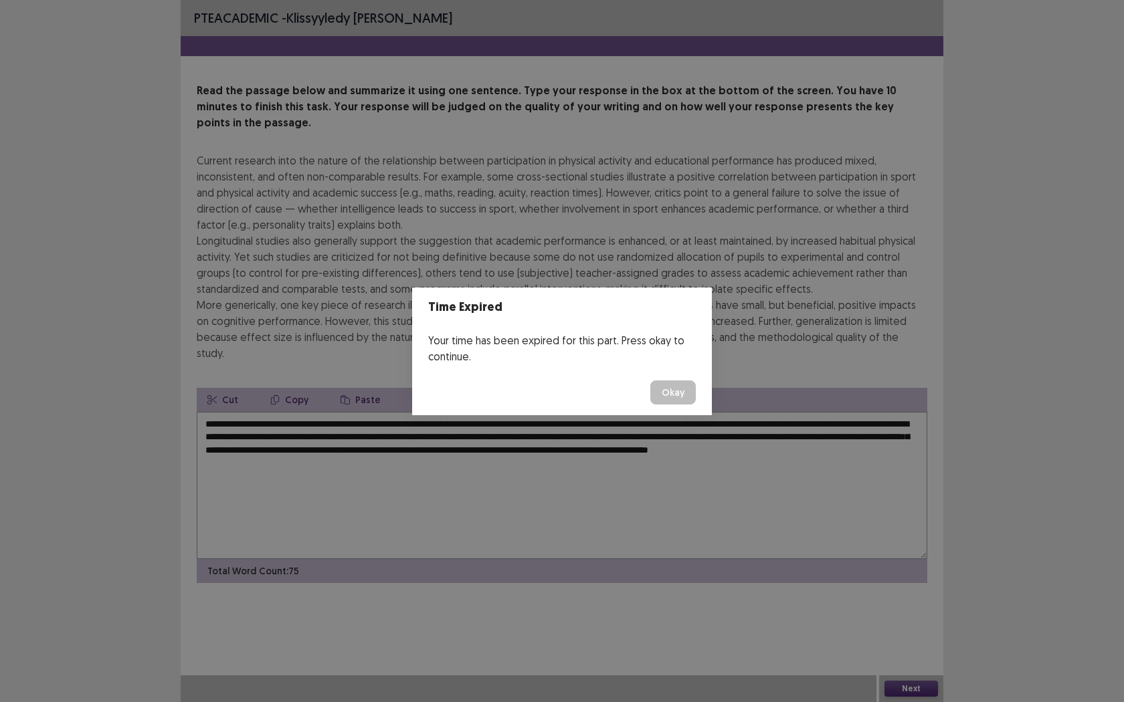
click at [676, 404] on footer "Okay" at bounding box center [562, 392] width 300 height 45
click at [676, 399] on button "Okay" at bounding box center [672, 393] width 45 height 24
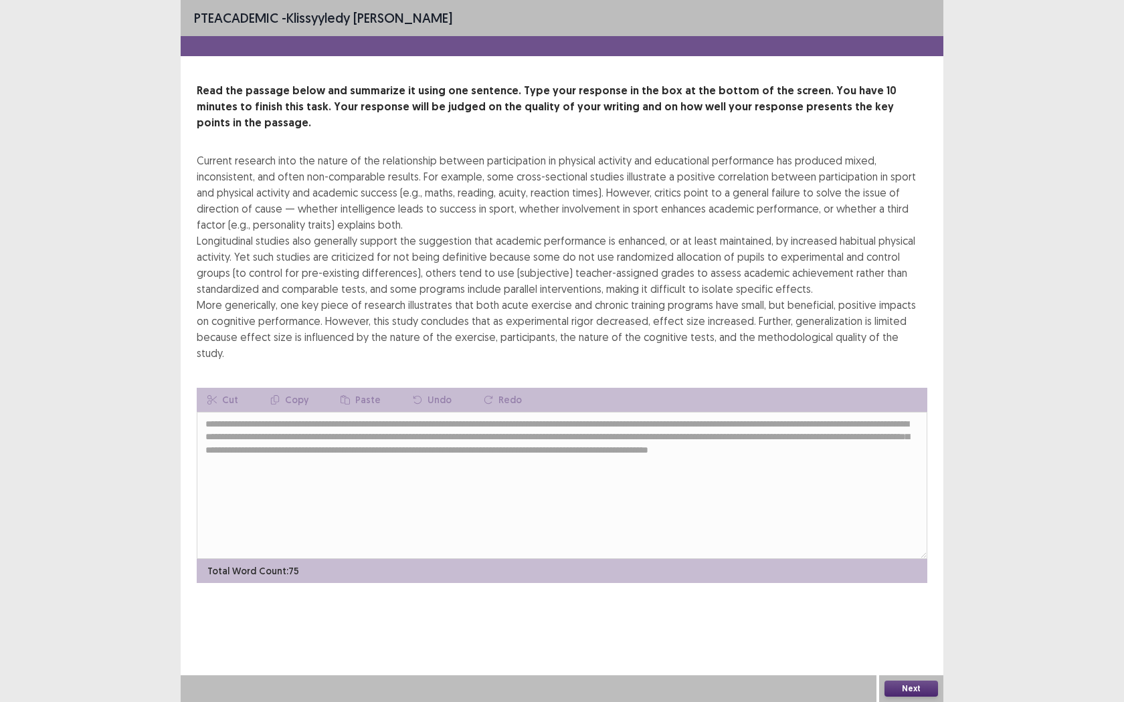
click at [916, 555] on button "Next" at bounding box center [911, 689] width 54 height 16
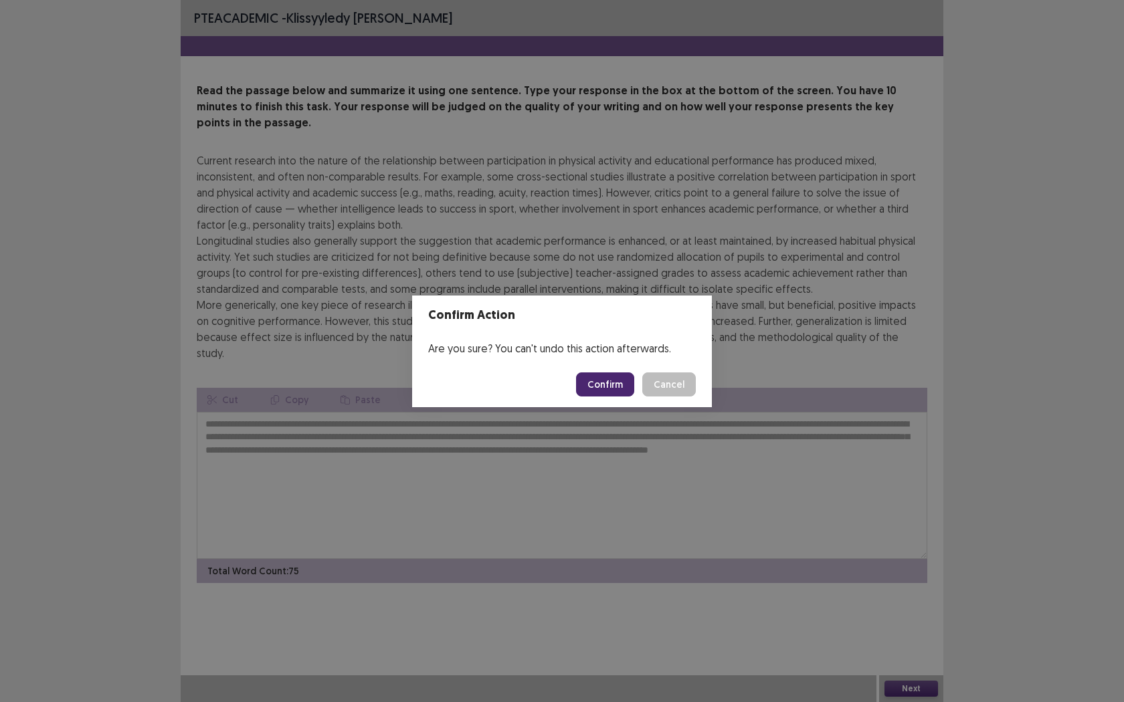
click at [614, 381] on button "Confirm" at bounding box center [605, 385] width 58 height 24
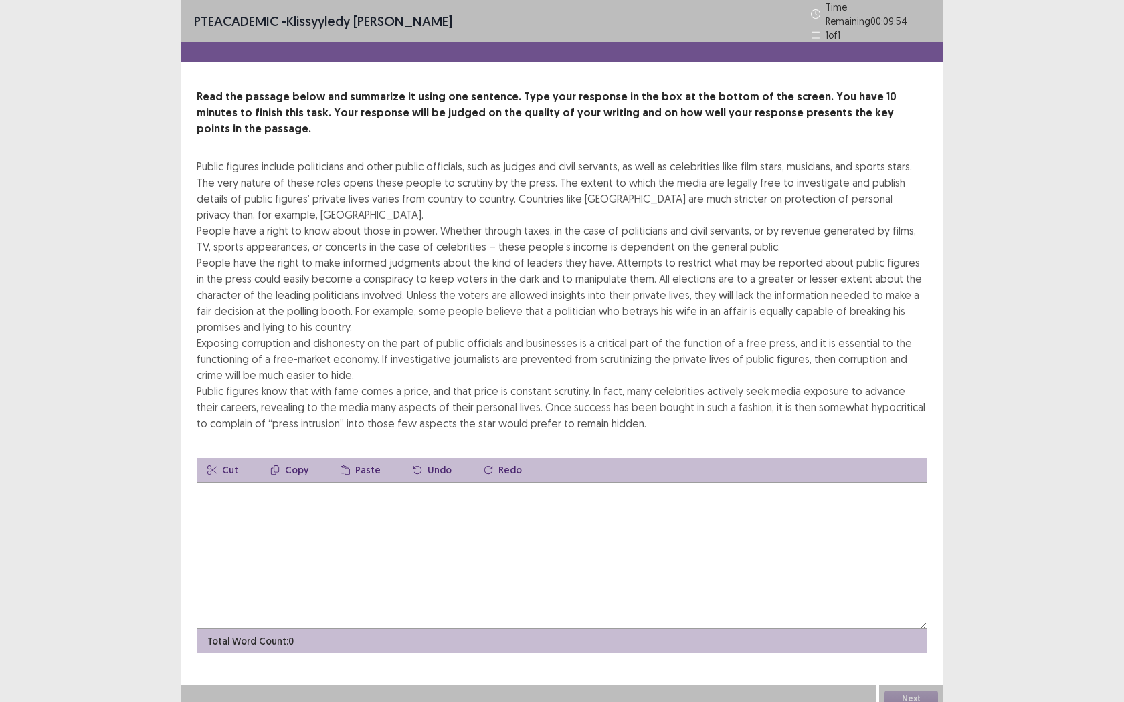
click at [439, 524] on textarea at bounding box center [562, 555] width 730 height 147
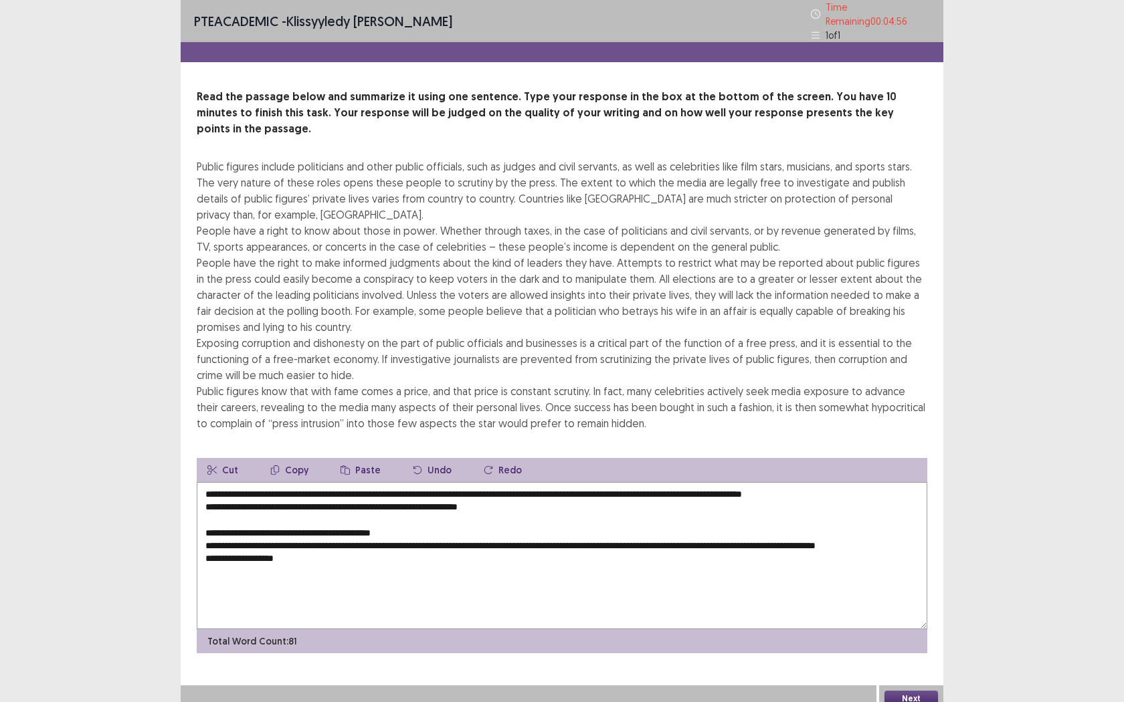
click at [204, 490] on textarea "**********" at bounding box center [562, 555] width 730 height 147
click at [203, 504] on textarea "**********" at bounding box center [562, 555] width 730 height 147
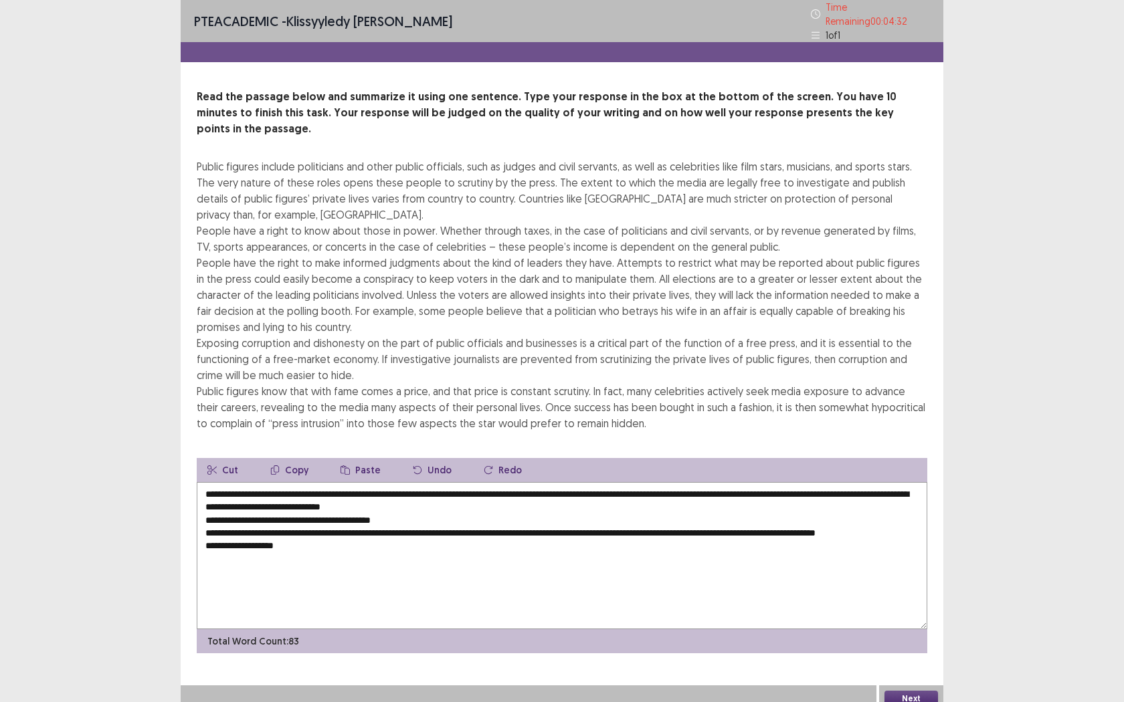
click at [199, 493] on textarea "**********" at bounding box center [562, 555] width 730 height 147
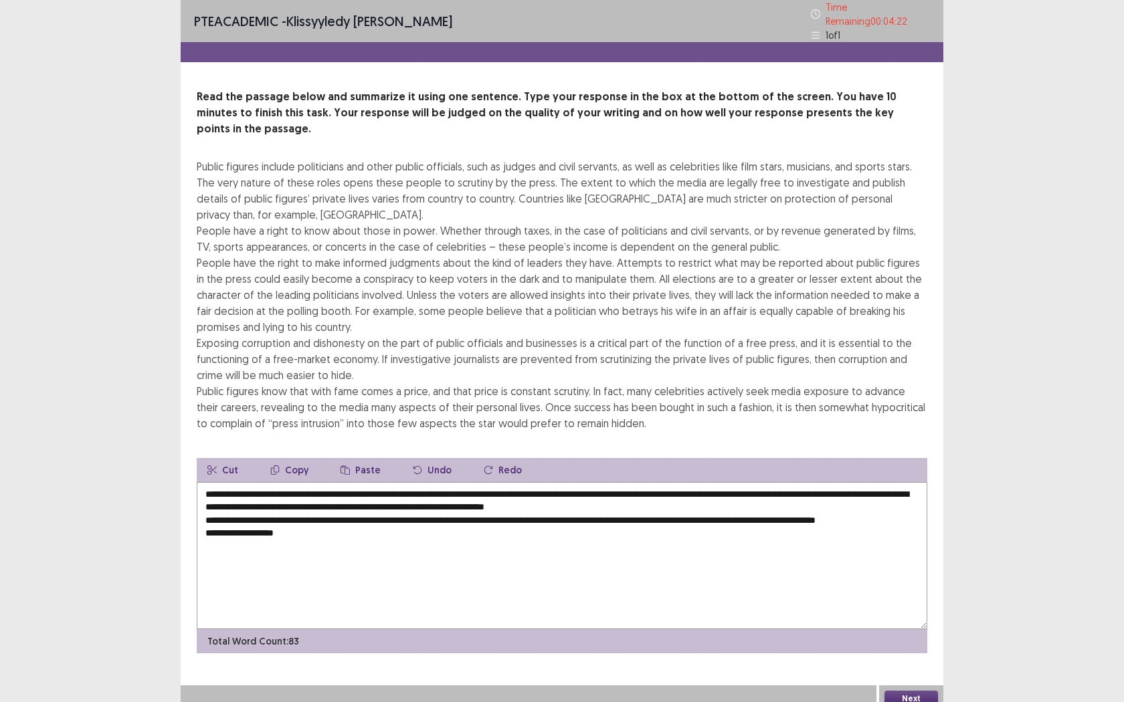
click at [207, 496] on textarea "**********" at bounding box center [562, 555] width 730 height 147
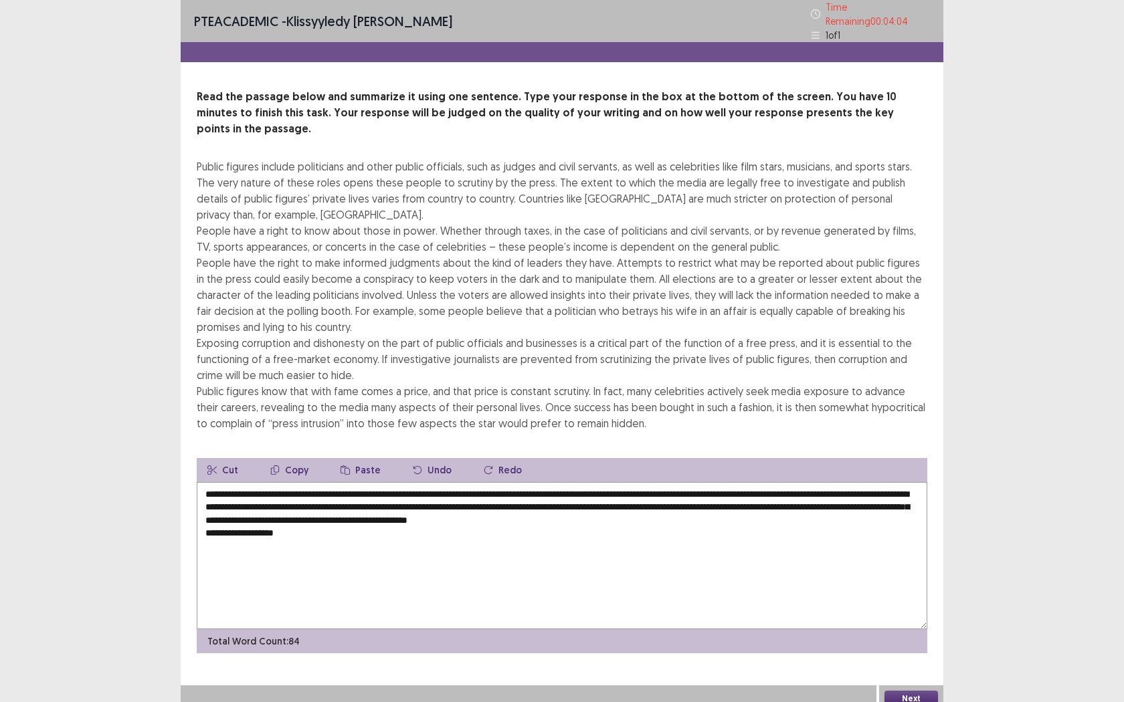
click at [296, 521] on textarea "**********" at bounding box center [562, 555] width 730 height 147
click at [430, 486] on textarea "**********" at bounding box center [562, 555] width 730 height 147
click at [373, 500] on textarea "**********" at bounding box center [562, 555] width 730 height 147
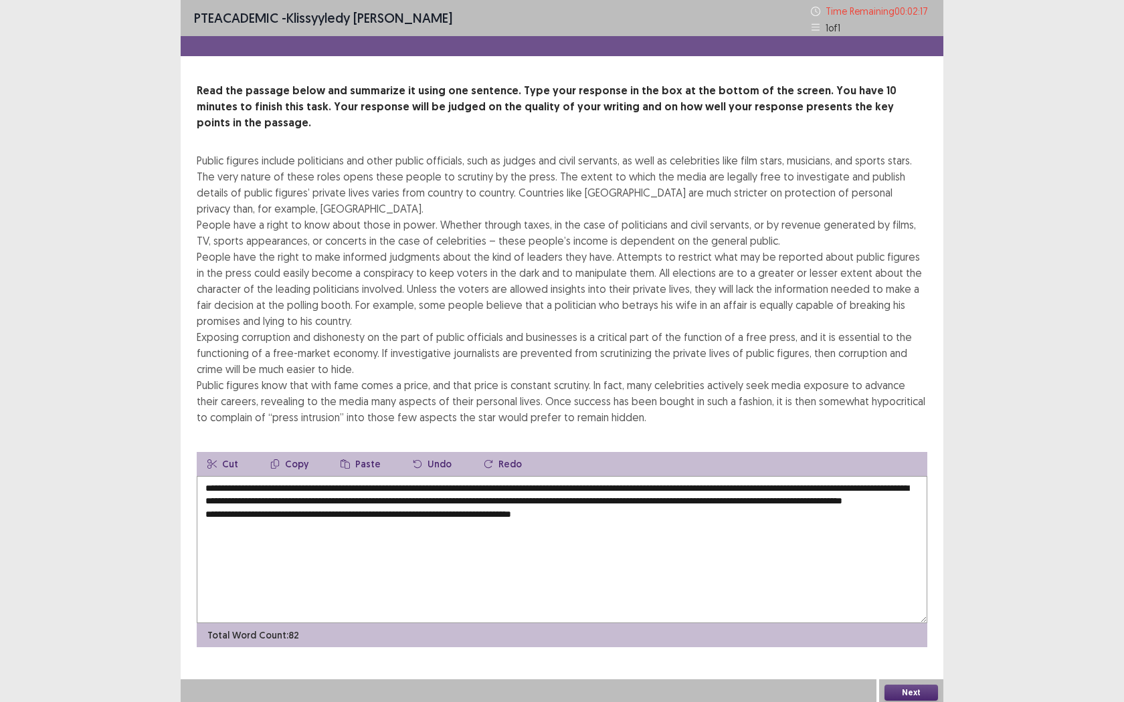
click at [801, 476] on textarea "**********" at bounding box center [562, 549] width 730 height 147
click at [284, 500] on textarea "**********" at bounding box center [562, 549] width 730 height 147
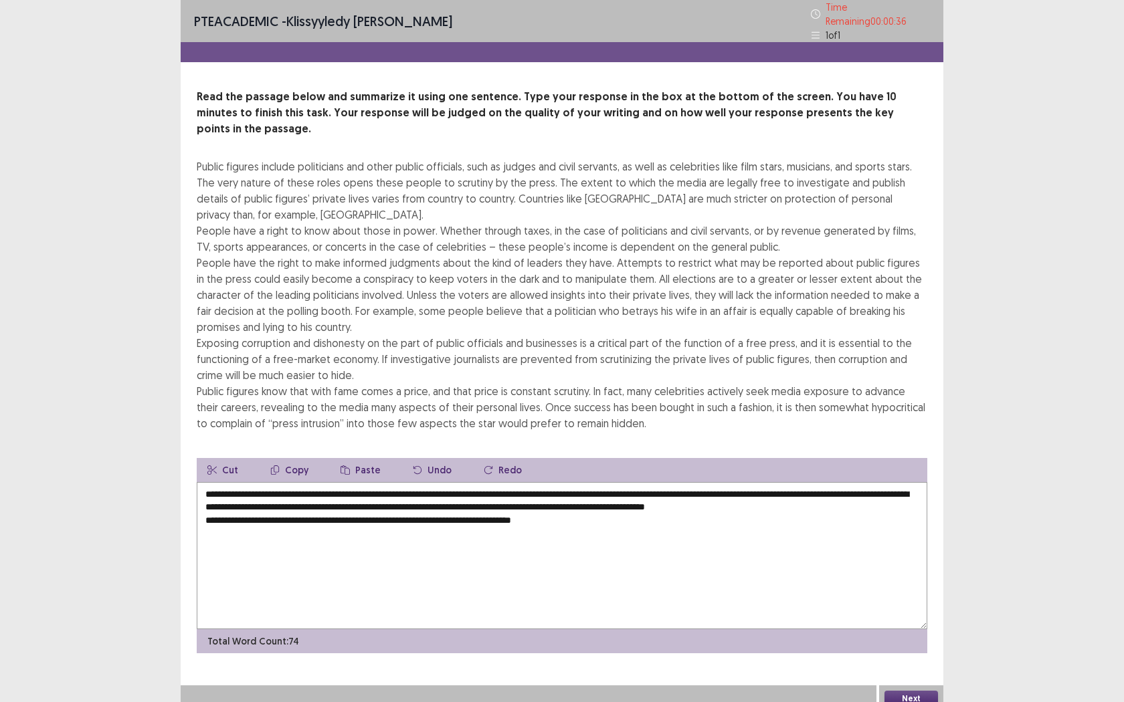
click at [197, 500] on textarea "**********" at bounding box center [562, 555] width 730 height 147
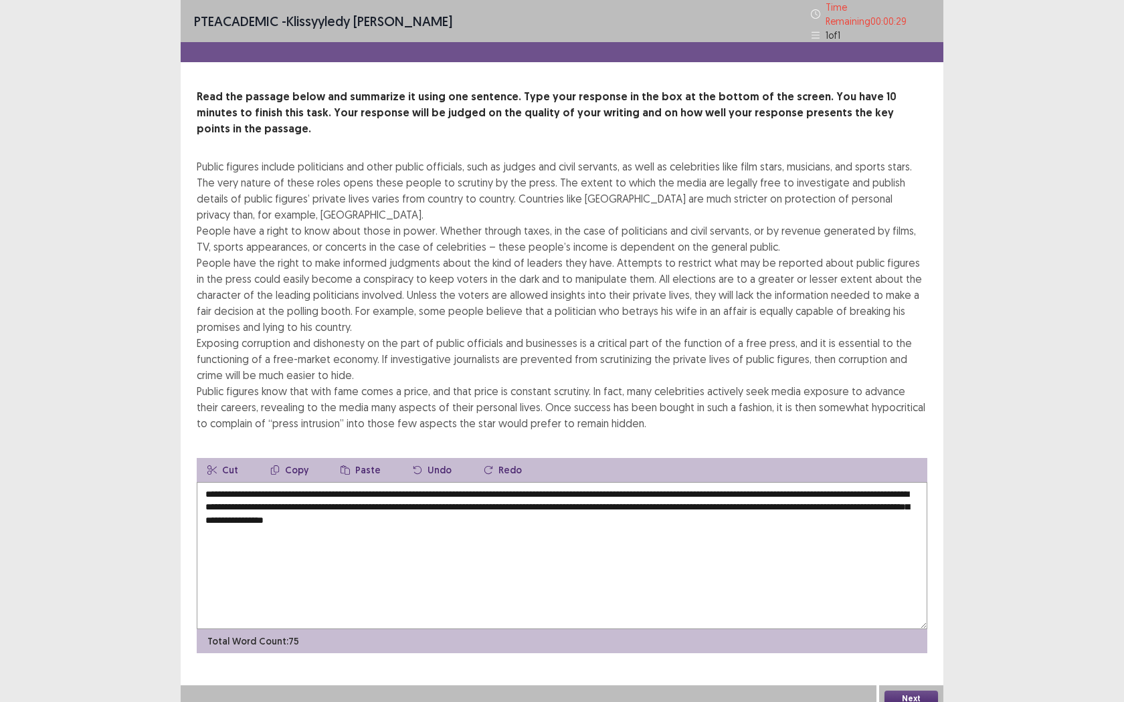
click at [861, 485] on textarea "**********" at bounding box center [562, 555] width 730 height 147
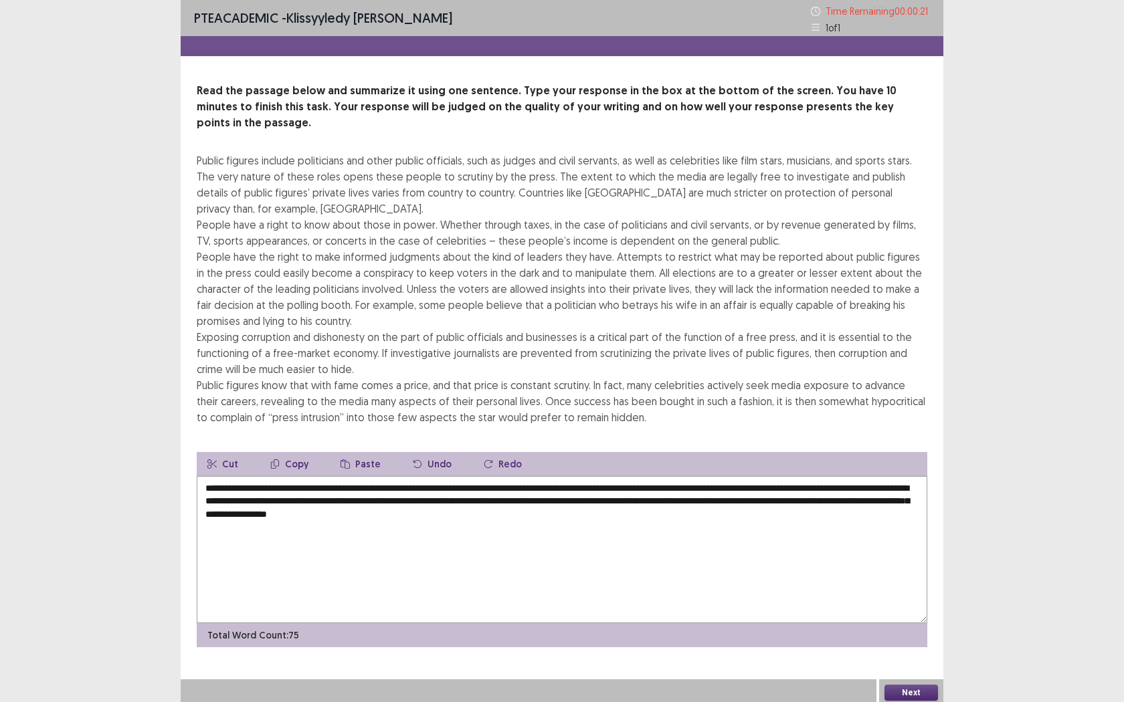
click at [260, 498] on textarea "**********" at bounding box center [562, 549] width 730 height 147
click at [571, 502] on textarea "**********" at bounding box center [562, 549] width 730 height 147
type textarea "**********"
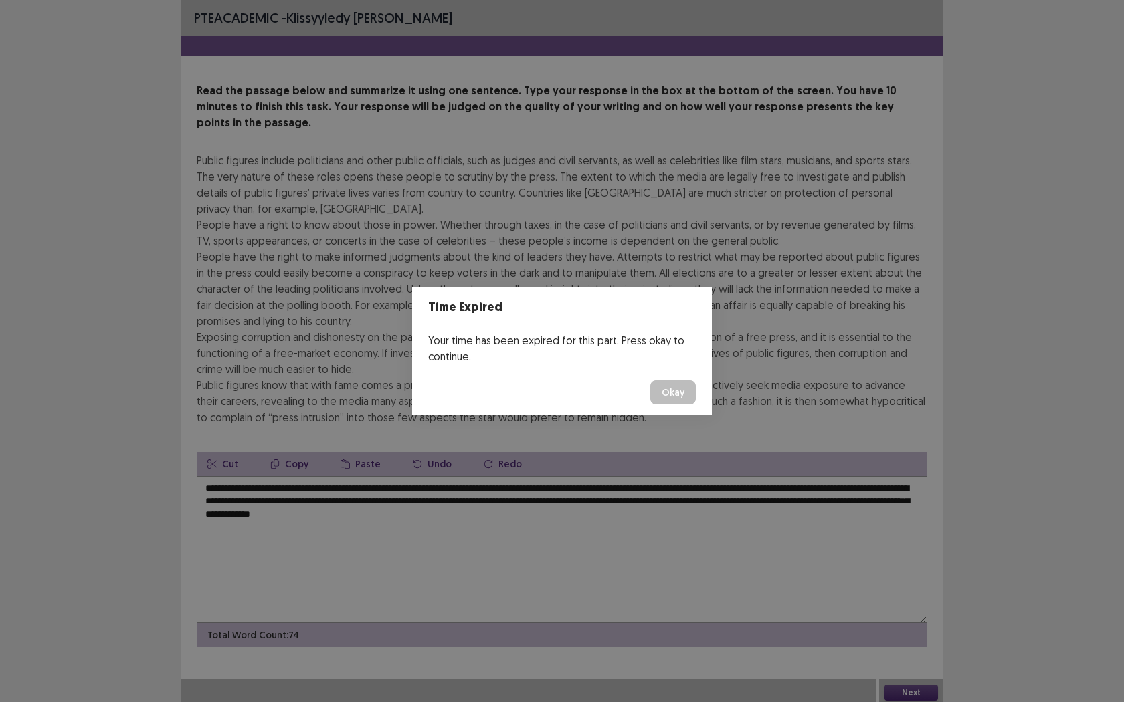
click at [682, 385] on button "Okay" at bounding box center [672, 393] width 45 height 24
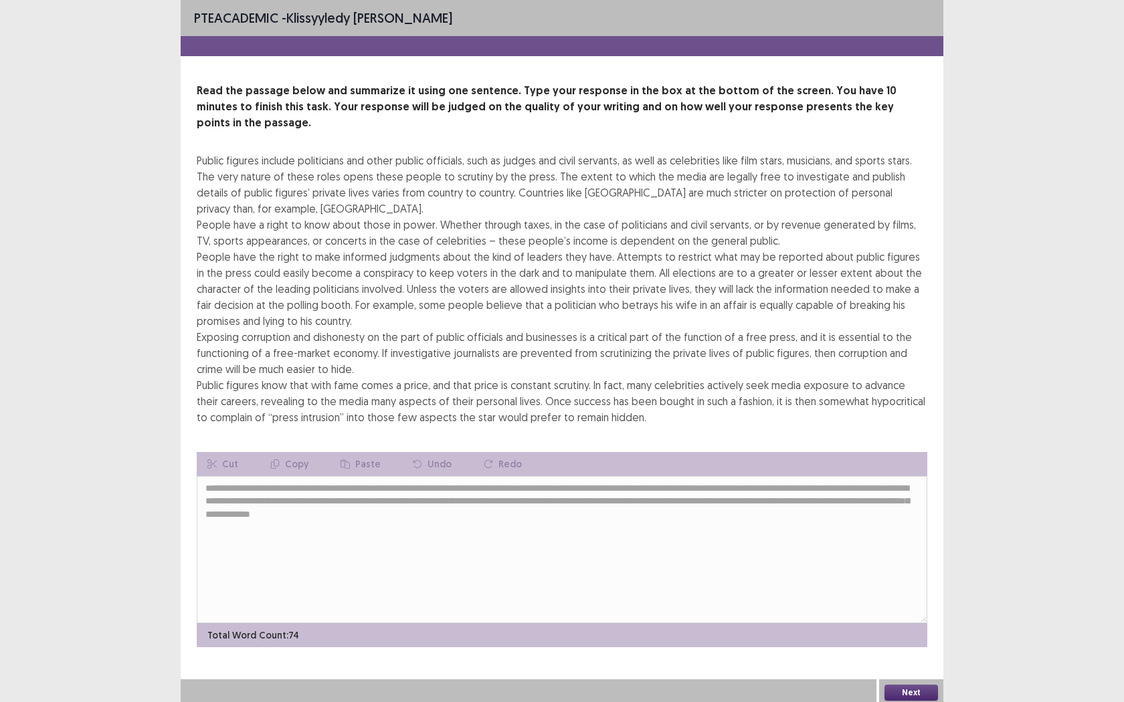
click at [907, 555] on button "Next" at bounding box center [911, 693] width 54 height 16
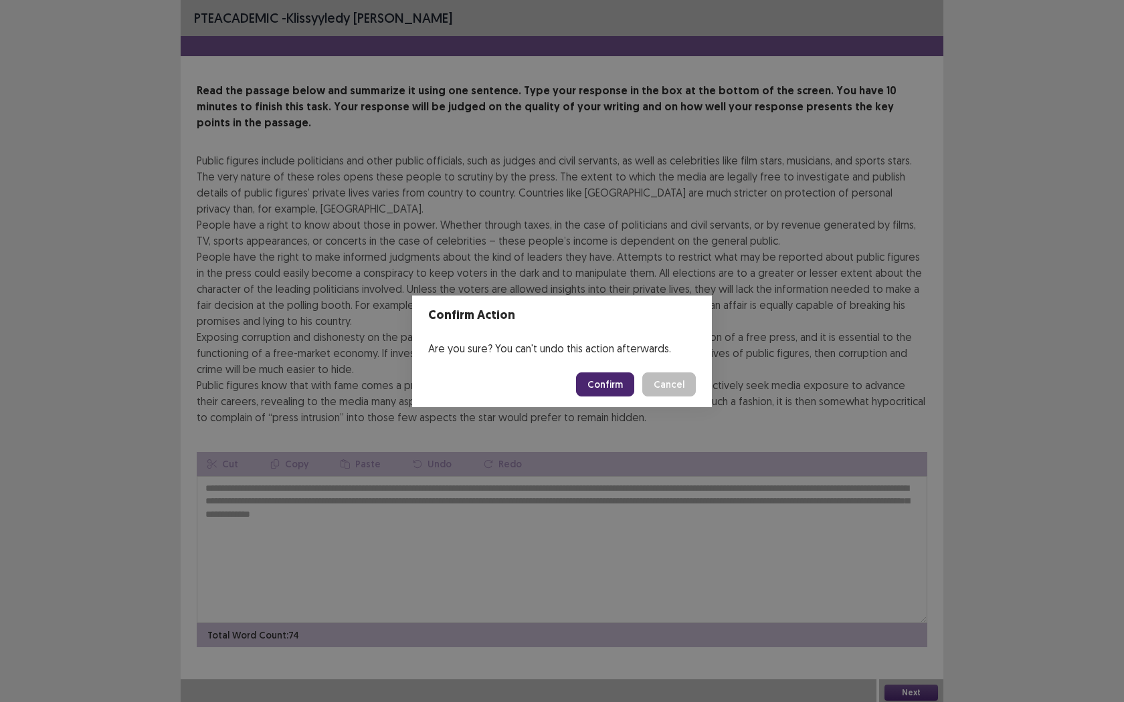
click at [593, 382] on button "Confirm" at bounding box center [605, 385] width 58 height 24
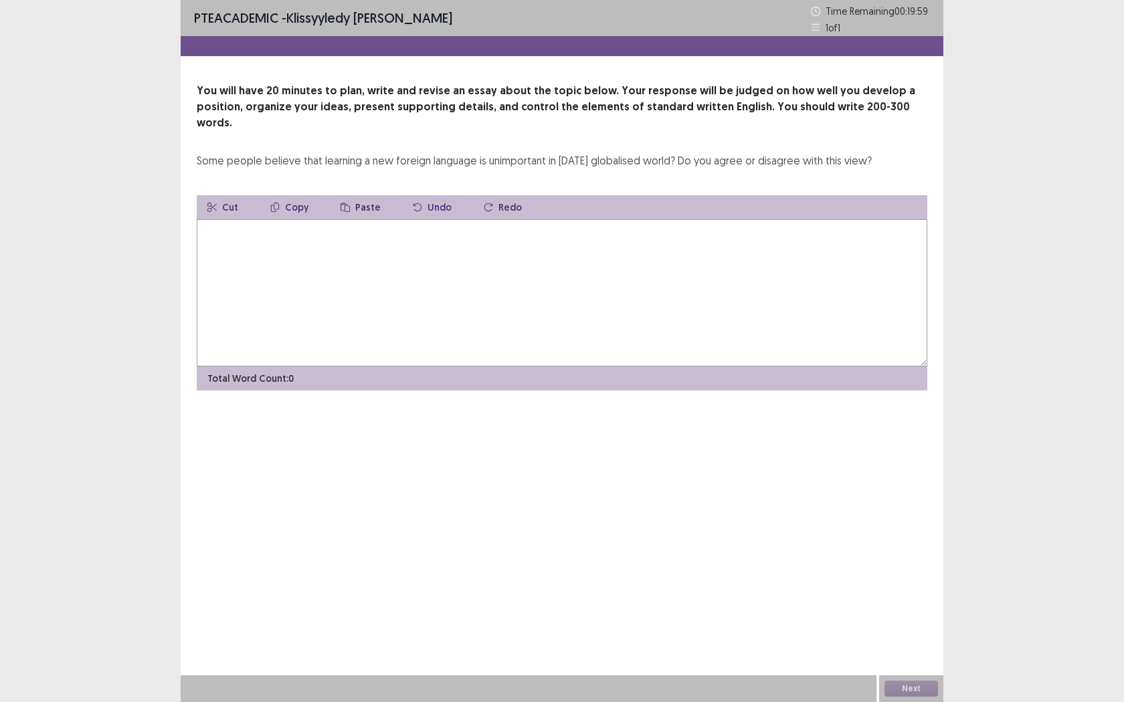
click at [393, 286] on textarea at bounding box center [562, 292] width 730 height 147
drag, startPoint x: 682, startPoint y: 257, endPoint x: 698, endPoint y: 274, distance: 23.6
click at [682, 257] on textarea at bounding box center [562, 292] width 730 height 147
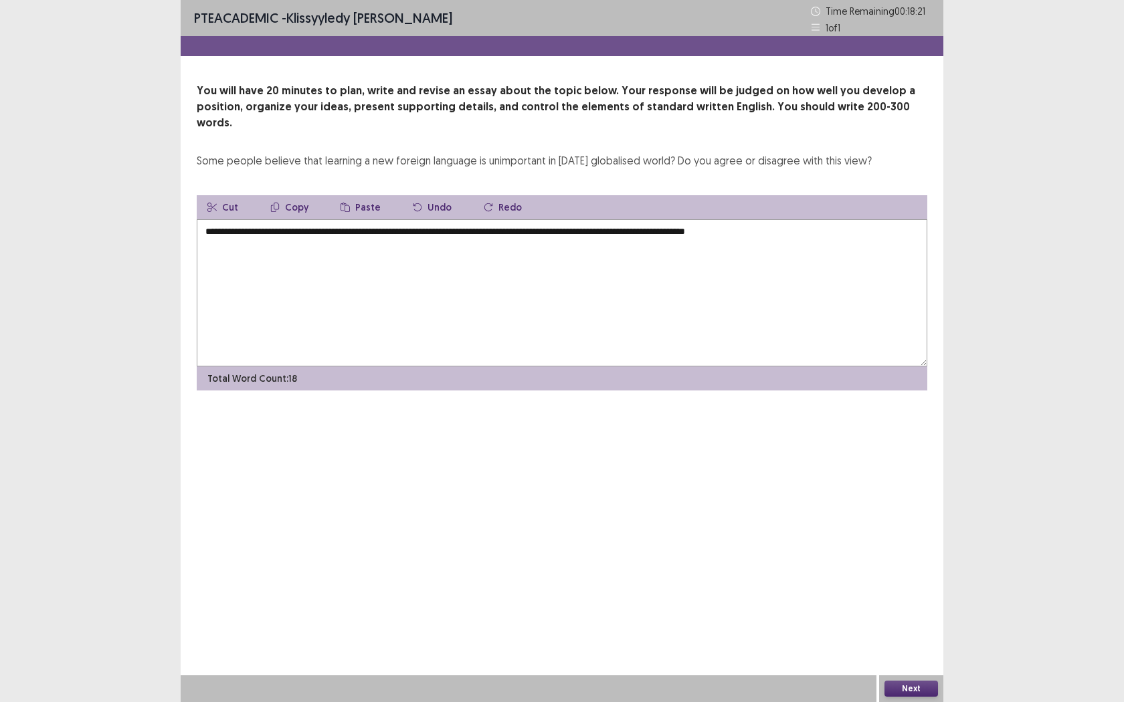
click at [318, 219] on textarea "**********" at bounding box center [562, 292] width 730 height 147
click at [809, 224] on textarea "**********" at bounding box center [562, 292] width 730 height 147
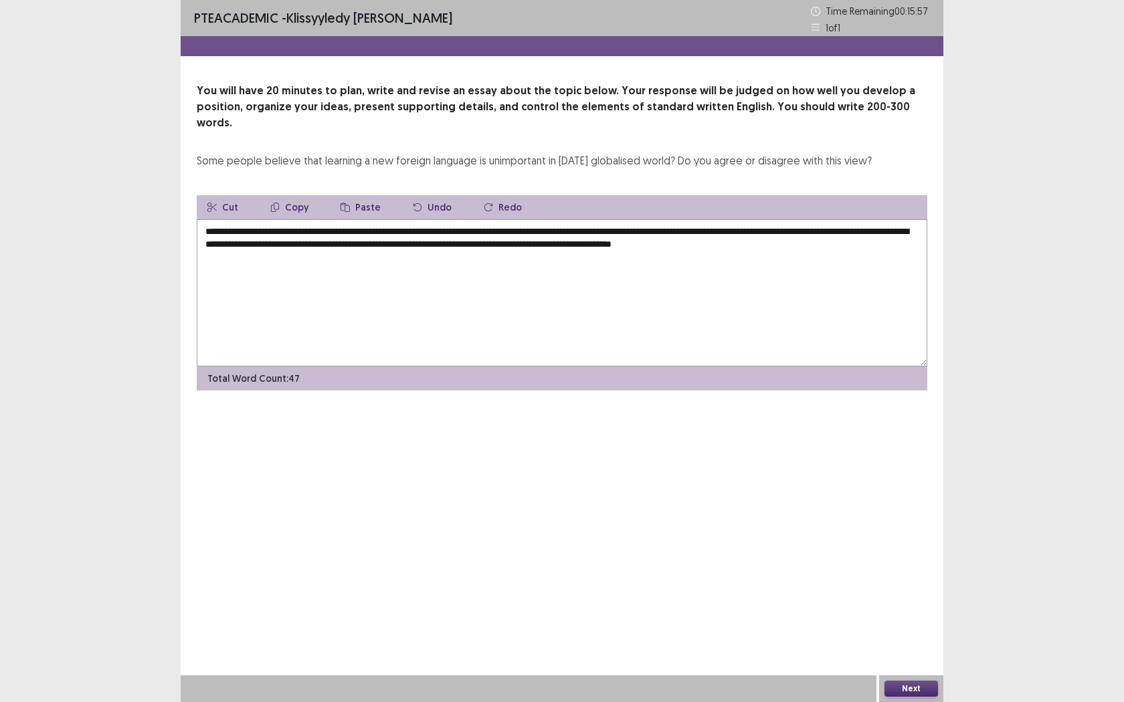
click at [767, 233] on textarea "**********" at bounding box center [562, 292] width 730 height 147
drag, startPoint x: 849, startPoint y: 233, endPoint x: 860, endPoint y: 232, distance: 10.1
click at [851, 233] on textarea "**********" at bounding box center [562, 292] width 730 height 147
type textarea "**********"
click at [320, 243] on textarea "**********" at bounding box center [562, 292] width 730 height 147
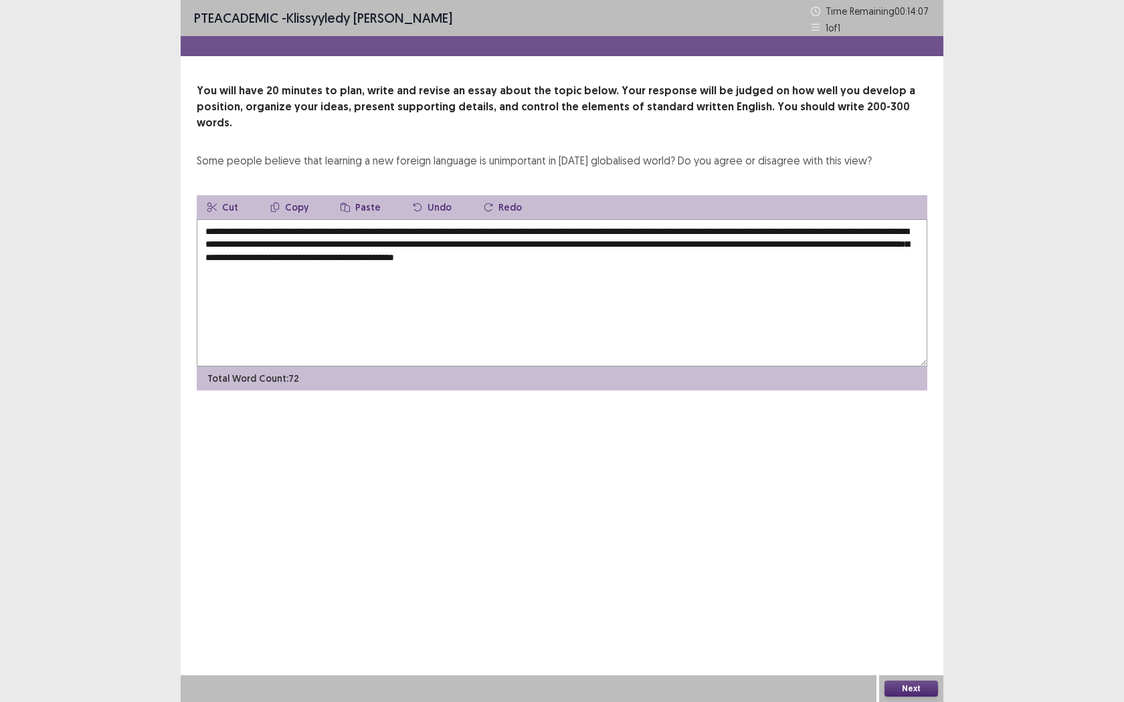
click at [696, 239] on textarea "**********" at bounding box center [562, 292] width 730 height 147
click at [813, 241] on textarea "**********" at bounding box center [562, 292] width 730 height 147
click at [380, 243] on textarea "**********" at bounding box center [562, 292] width 730 height 147
click at [364, 243] on textarea "**********" at bounding box center [562, 292] width 730 height 147
click at [364, 242] on textarea "**********" at bounding box center [562, 292] width 730 height 147
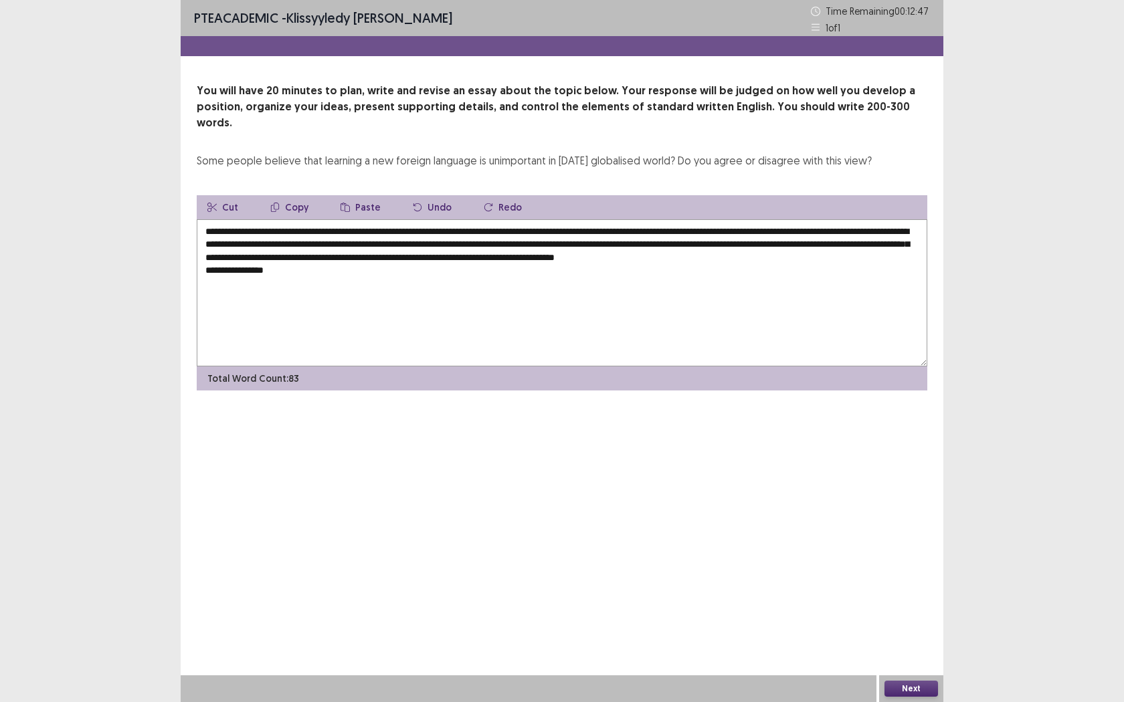
click at [277, 268] on textarea "**********" at bounding box center [562, 292] width 730 height 147
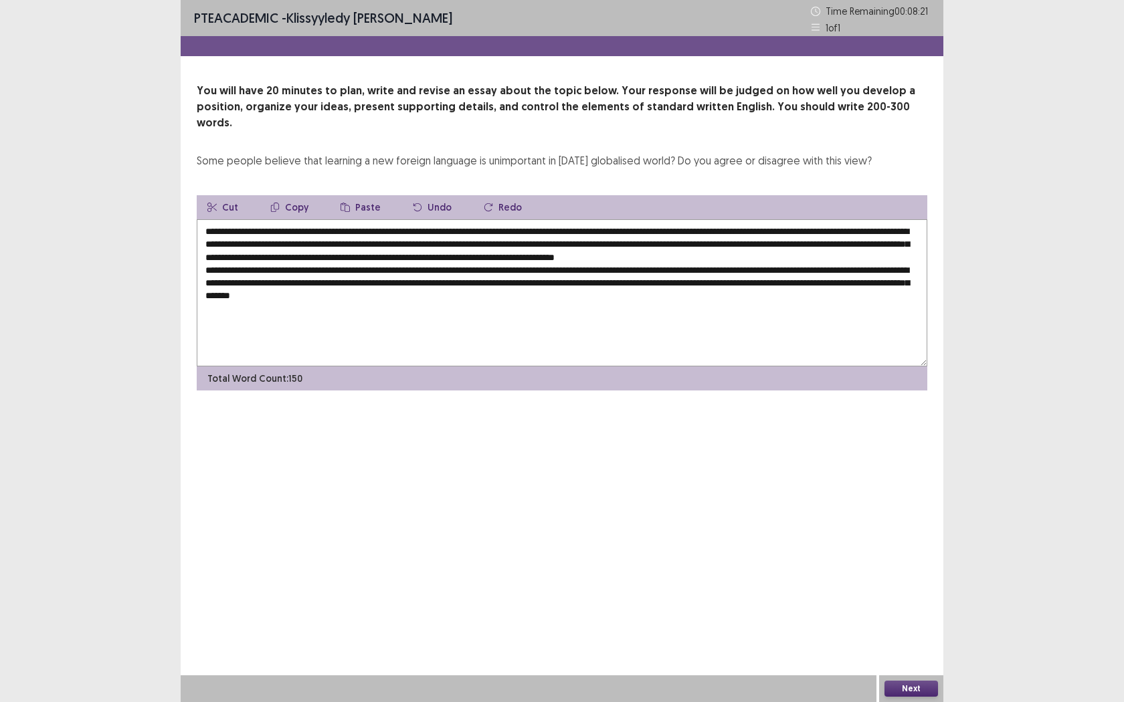
click at [393, 294] on textarea "**********" at bounding box center [562, 292] width 730 height 147
click at [574, 297] on textarea "**********" at bounding box center [562, 292] width 730 height 147
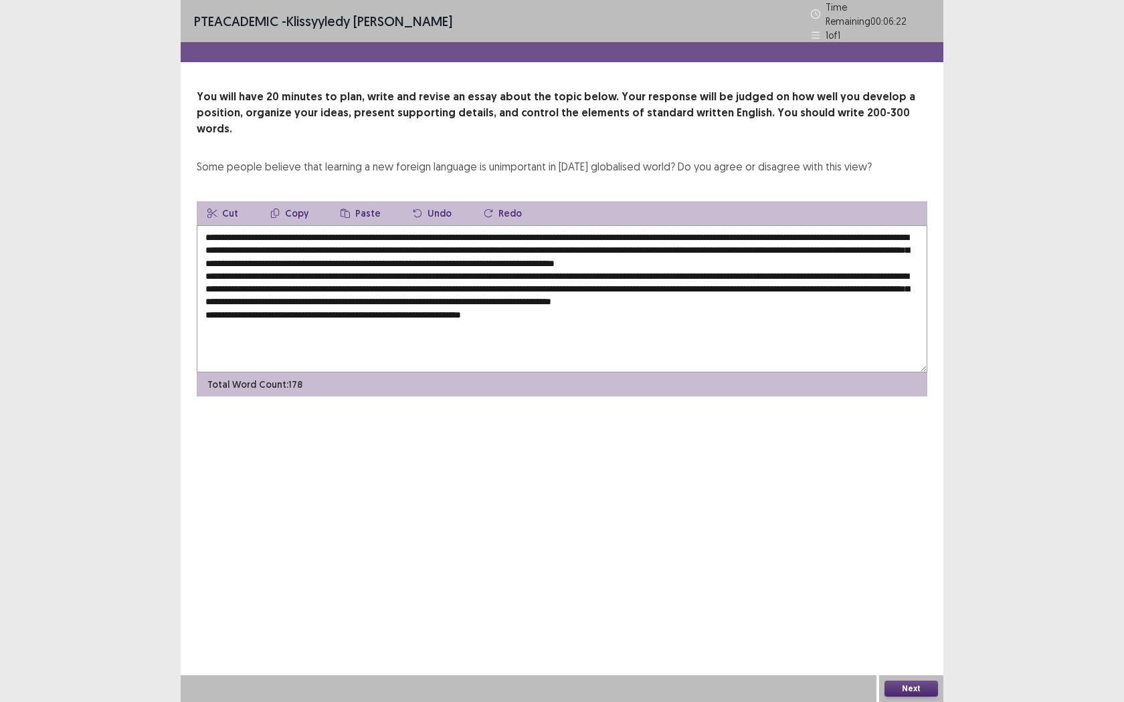
click at [352, 320] on textarea at bounding box center [562, 298] width 730 height 147
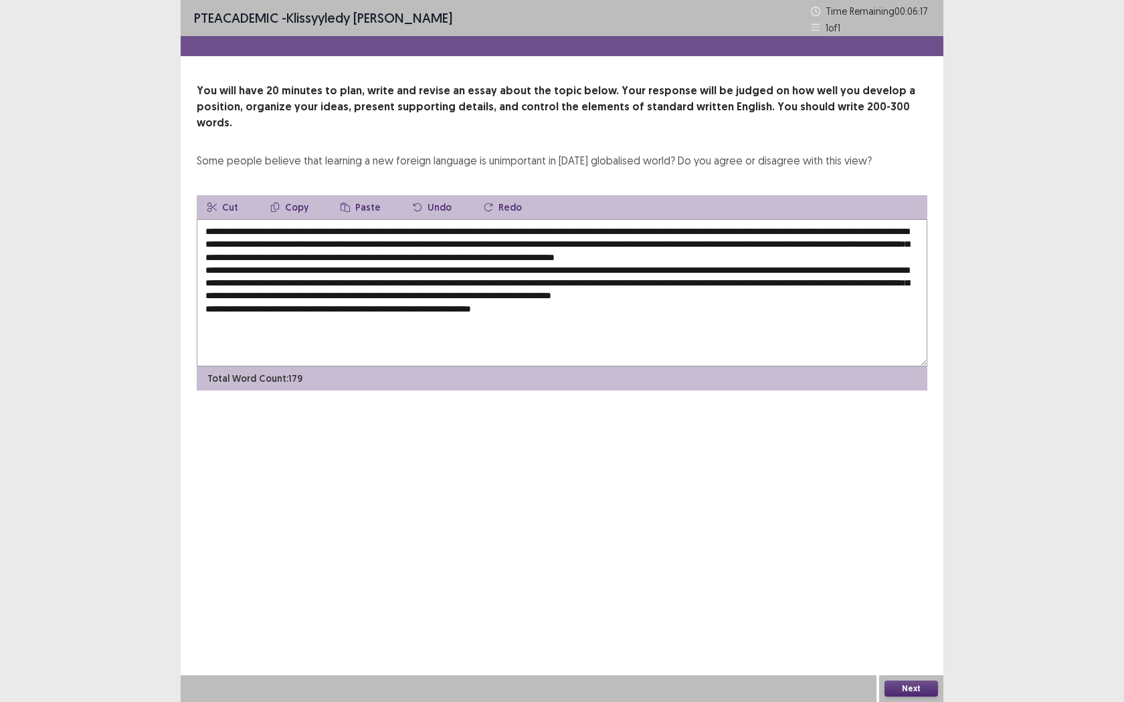
click at [557, 319] on textarea at bounding box center [562, 292] width 730 height 147
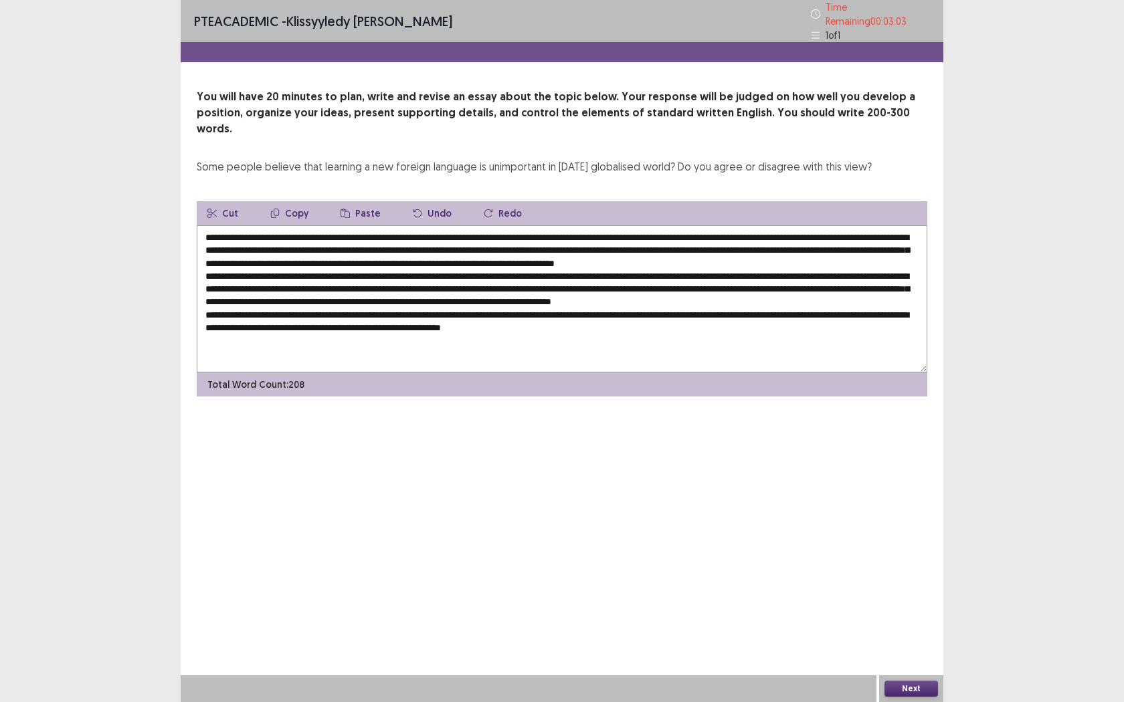
click at [635, 332] on textarea at bounding box center [562, 298] width 730 height 147
click at [633, 333] on textarea at bounding box center [562, 298] width 730 height 147
click at [747, 338] on textarea at bounding box center [562, 298] width 730 height 147
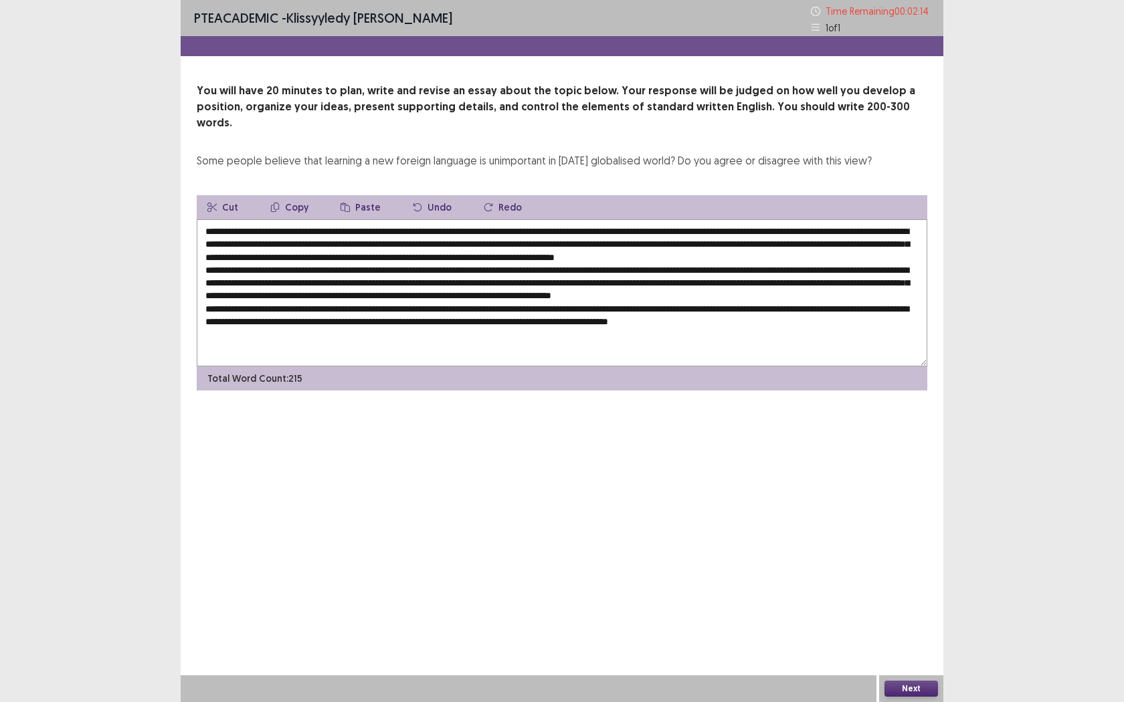
drag, startPoint x: 336, startPoint y: 216, endPoint x: 474, endPoint y: 217, distance: 137.8
click at [476, 219] on textarea at bounding box center [562, 292] width 730 height 147
click at [883, 328] on textarea at bounding box center [562, 292] width 730 height 147
paste textarea "**********"
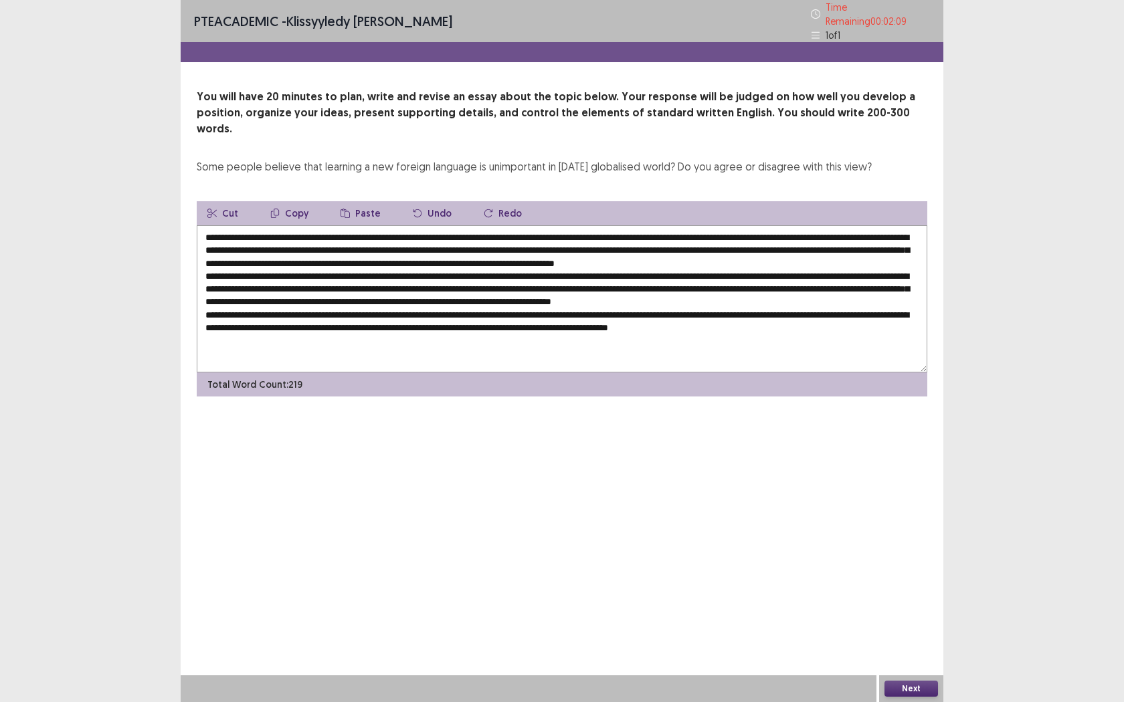
click at [866, 333] on textarea at bounding box center [562, 298] width 730 height 147
click at [864, 333] on textarea at bounding box center [562, 298] width 730 height 147
drag, startPoint x: 317, startPoint y: 344, endPoint x: 326, endPoint y: 343, distance: 8.8
click at [317, 344] on textarea at bounding box center [562, 298] width 730 height 147
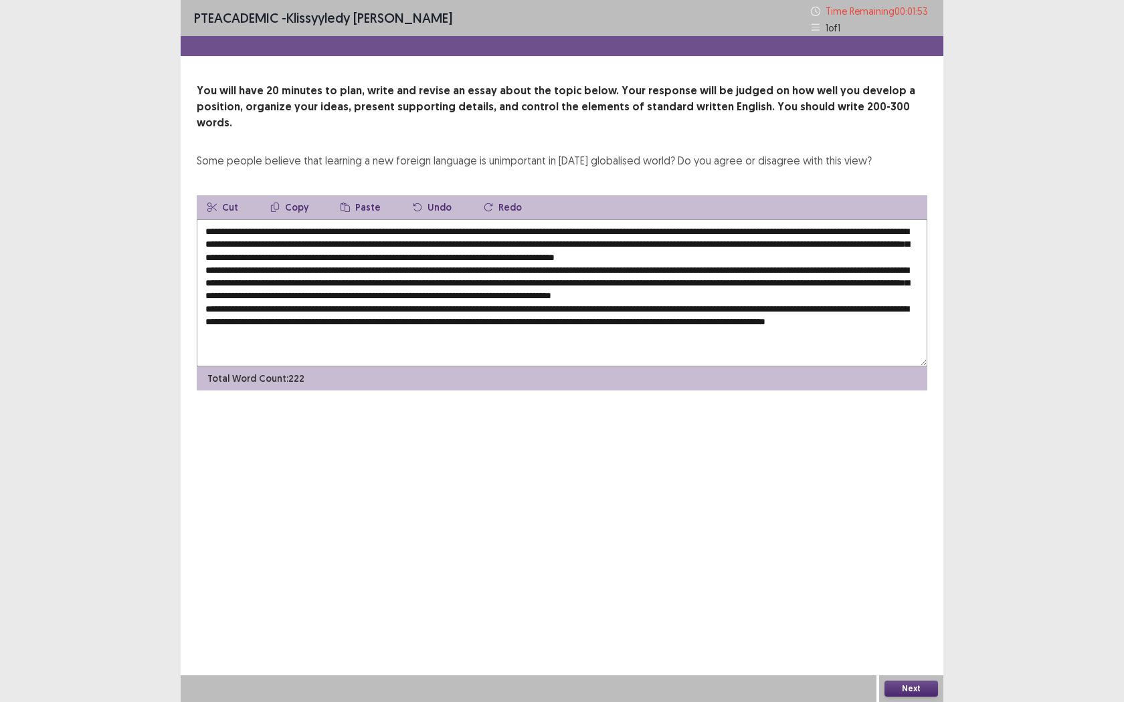
scroll to position [13, 0]
drag, startPoint x: 230, startPoint y: 304, endPoint x: 409, endPoint y: 306, distance: 179.3
click at [409, 306] on textarea at bounding box center [562, 292] width 730 height 147
click at [289, 342] on textarea at bounding box center [562, 292] width 730 height 147
click at [271, 343] on textarea at bounding box center [562, 292] width 730 height 147
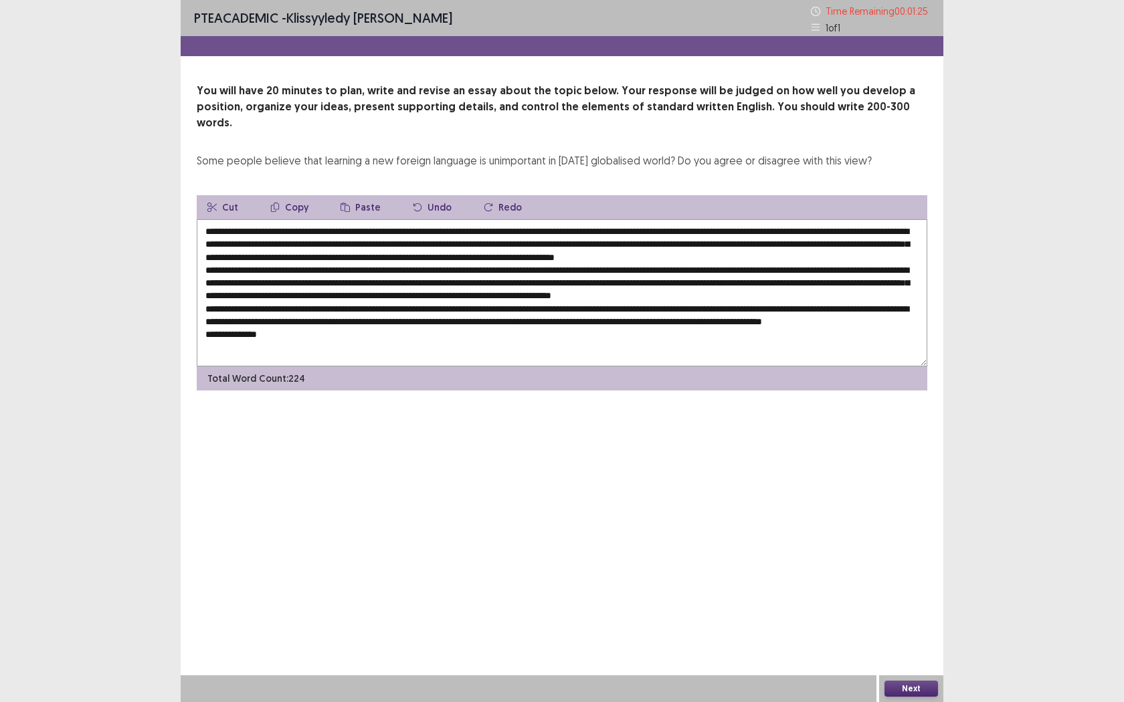
paste textarea "**********"
click at [262, 344] on textarea at bounding box center [562, 292] width 730 height 147
click at [443, 342] on textarea at bounding box center [562, 292] width 730 height 147
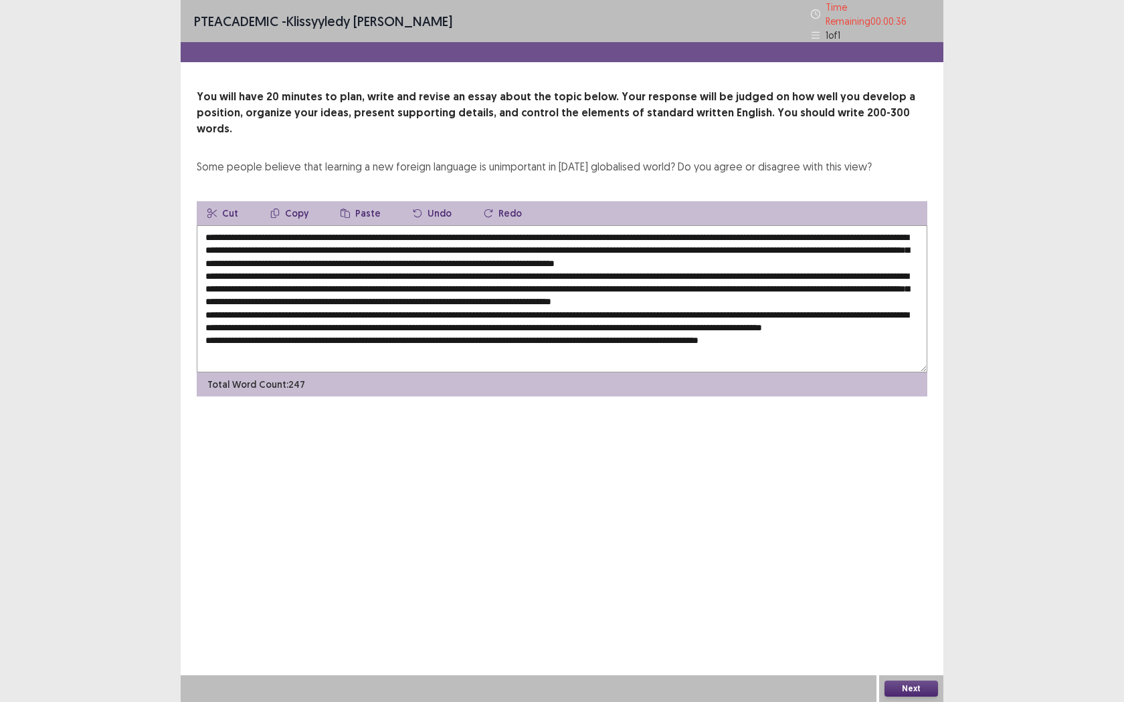
click at [231, 306] on textarea at bounding box center [562, 298] width 730 height 147
click at [229, 306] on textarea at bounding box center [562, 298] width 730 height 147
click at [410, 307] on textarea at bounding box center [562, 298] width 730 height 147
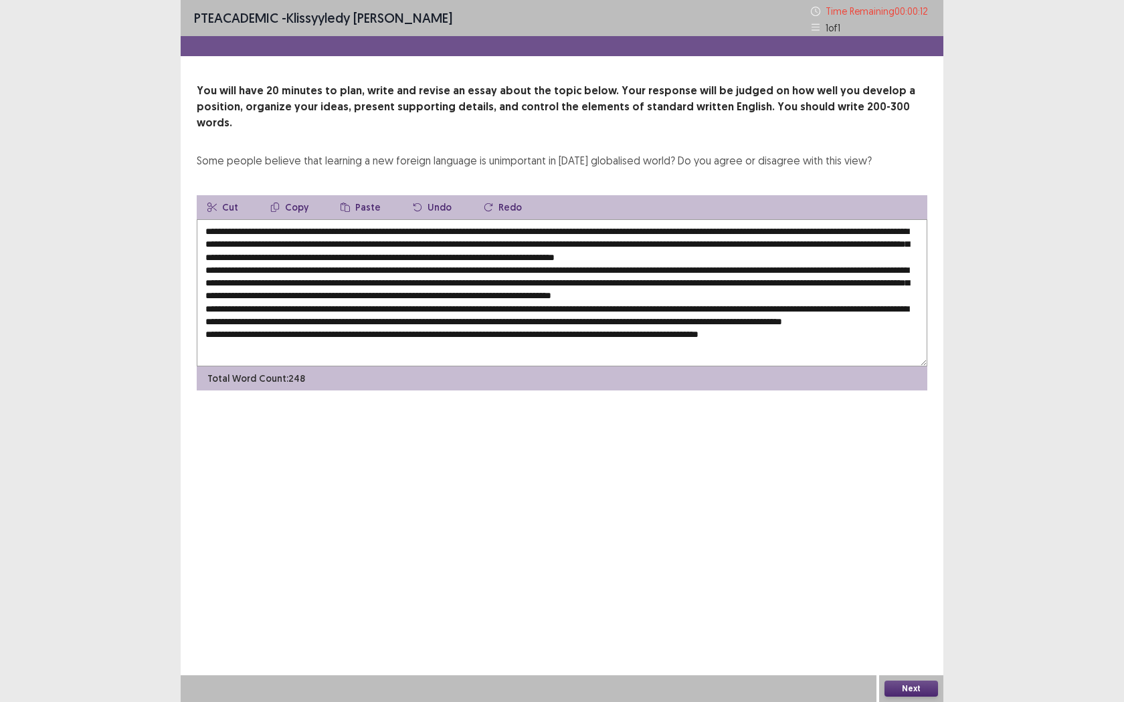
scroll to position [0, 0]
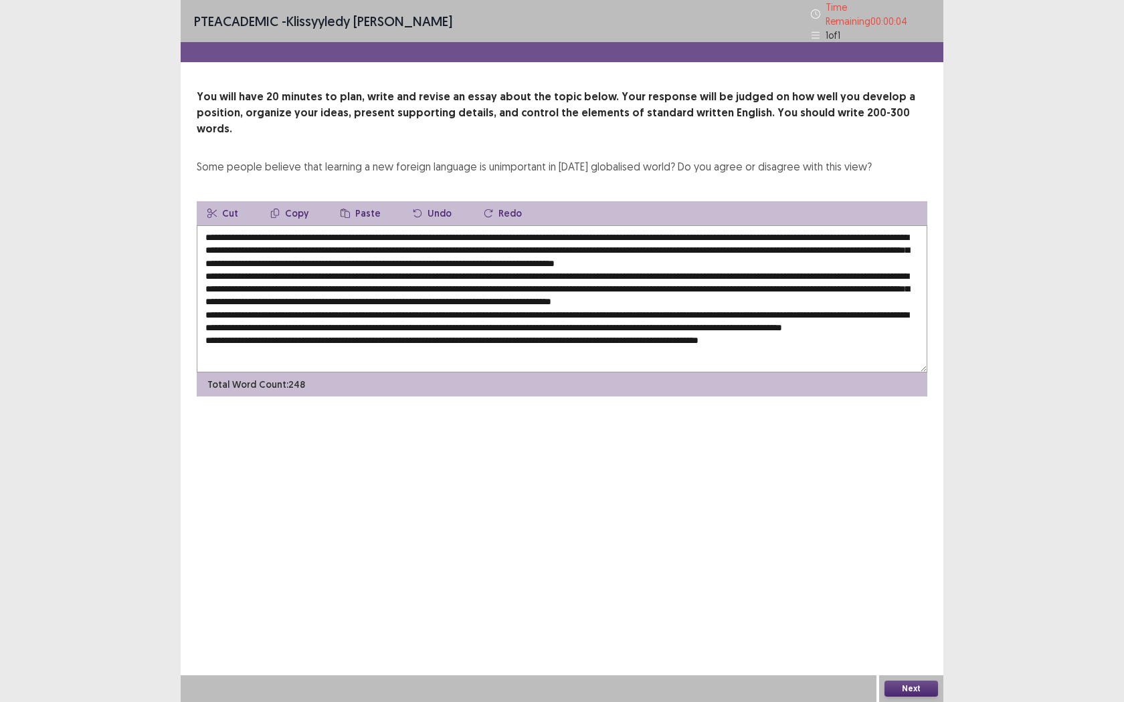
click at [473, 225] on textarea at bounding box center [562, 298] width 730 height 147
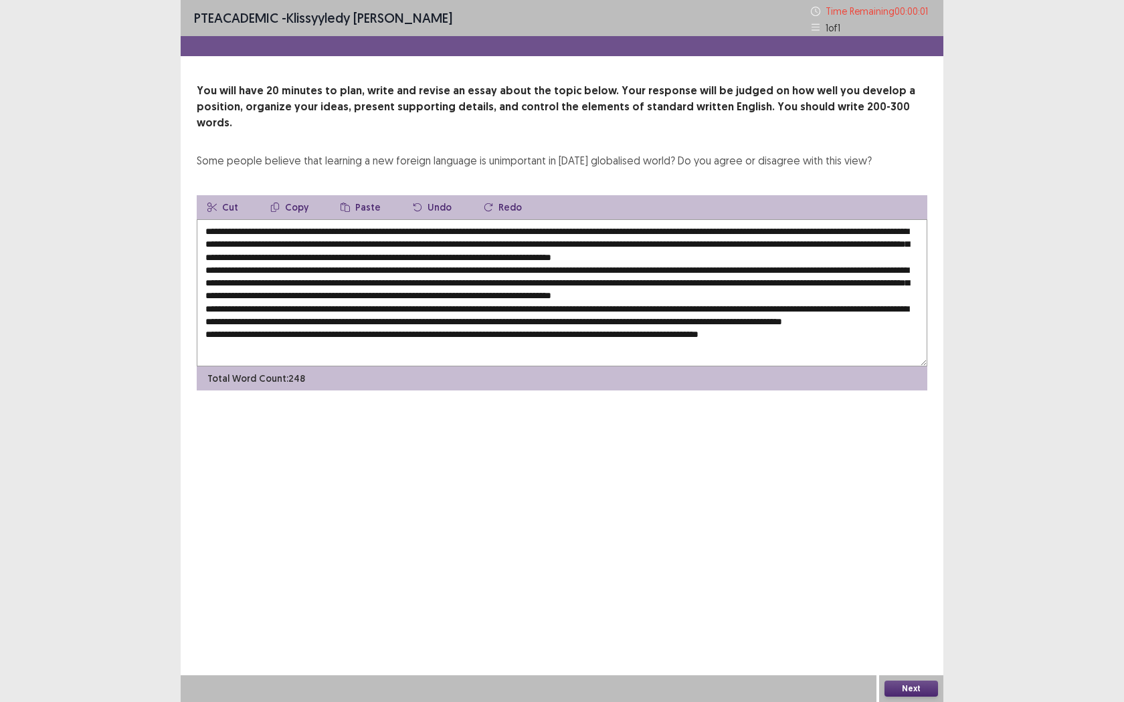
type textarea "**********"
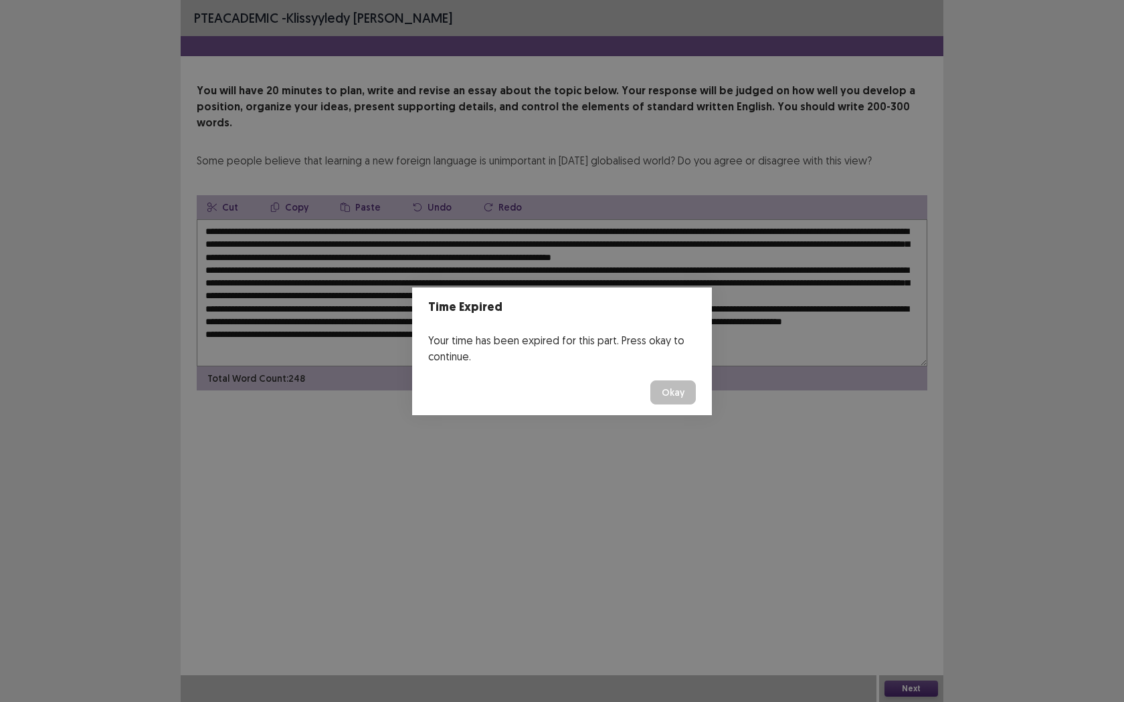
click at [654, 391] on button "Okay" at bounding box center [672, 393] width 45 height 24
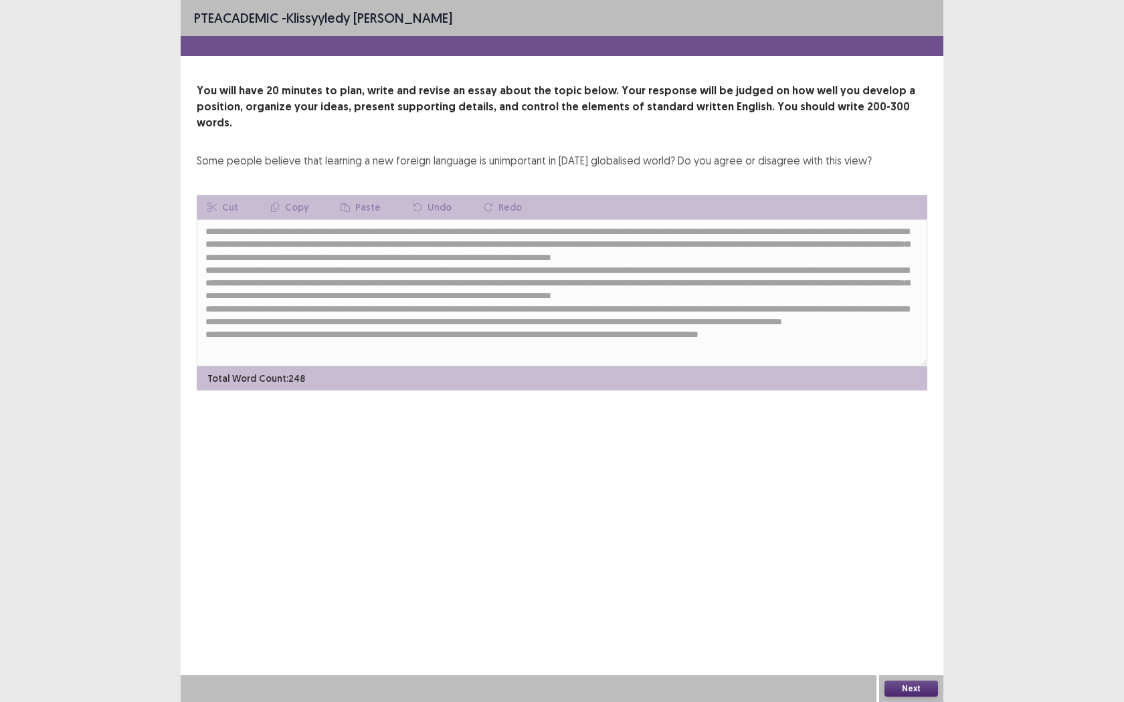
click at [902, 555] on button "Next" at bounding box center [911, 689] width 54 height 16
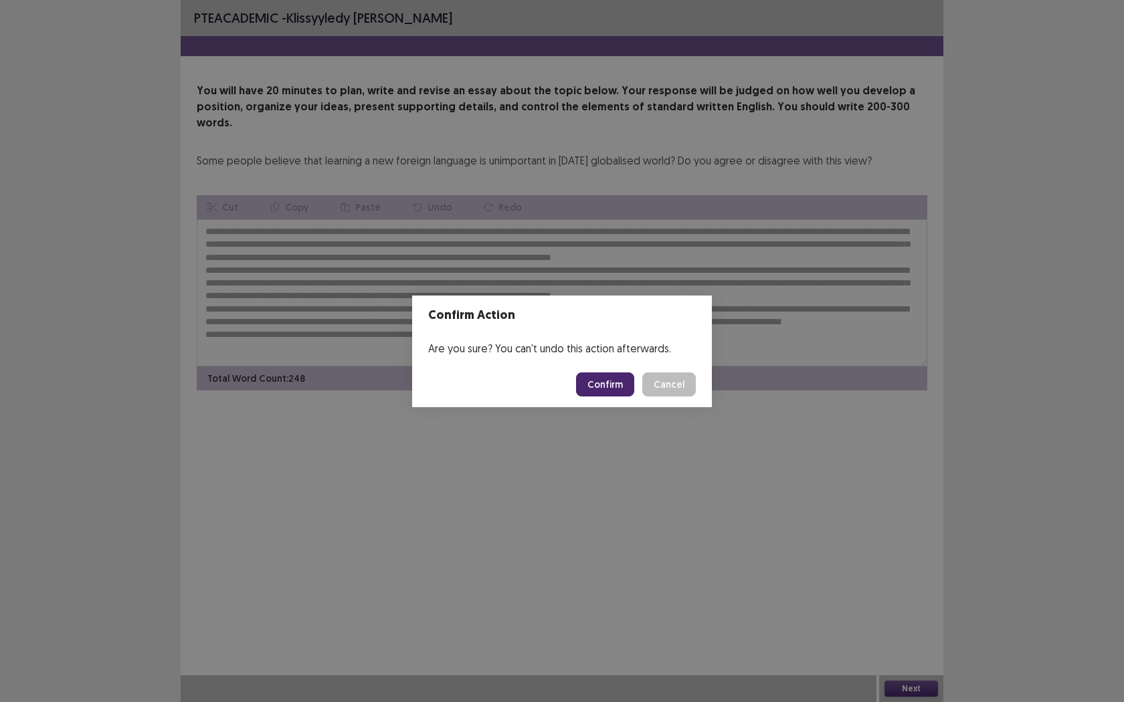
click at [589, 380] on button "Confirm" at bounding box center [605, 385] width 58 height 24
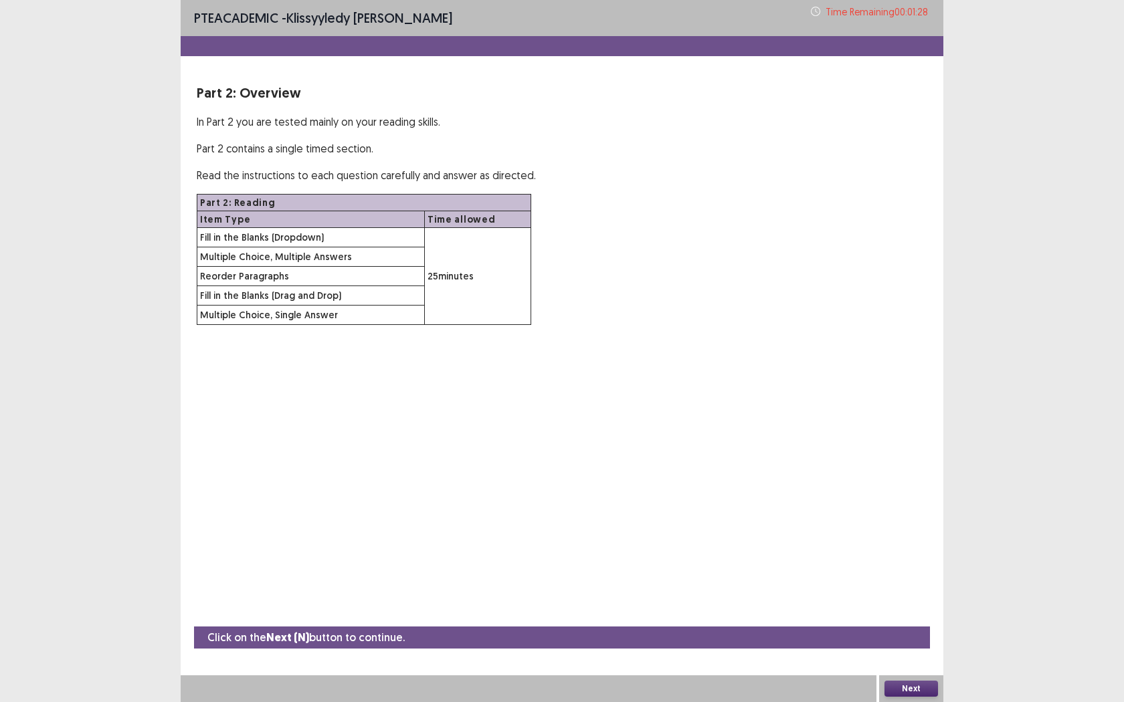
click at [900, 555] on button "Next" at bounding box center [911, 689] width 54 height 16
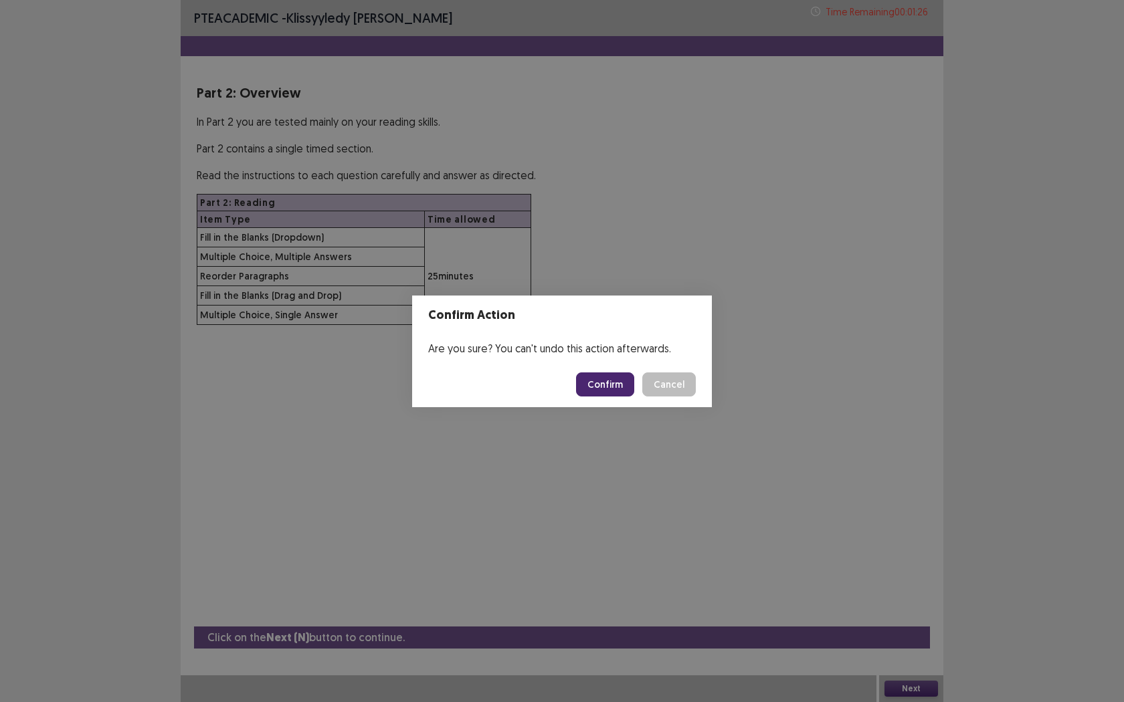
click at [616, 392] on button "Confirm" at bounding box center [605, 385] width 58 height 24
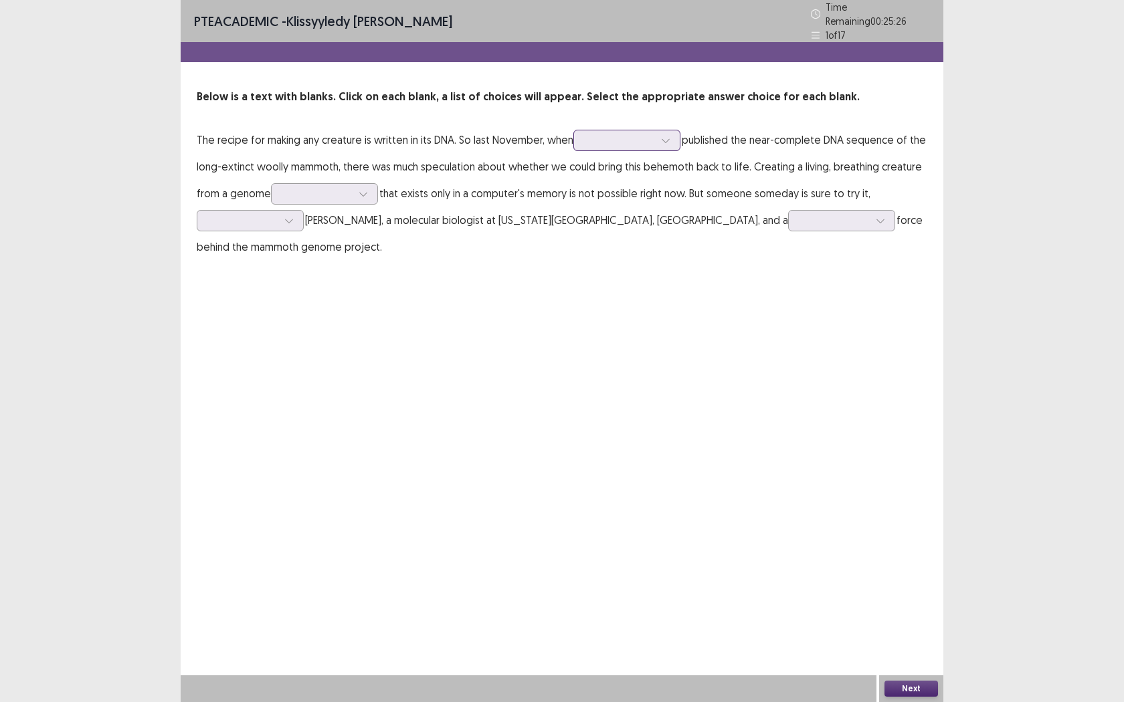
click at [613, 134] on div at bounding box center [620, 140] width 70 height 13
click at [627, 171] on div "experiments" at bounding box center [626, 177] width 107 height 37
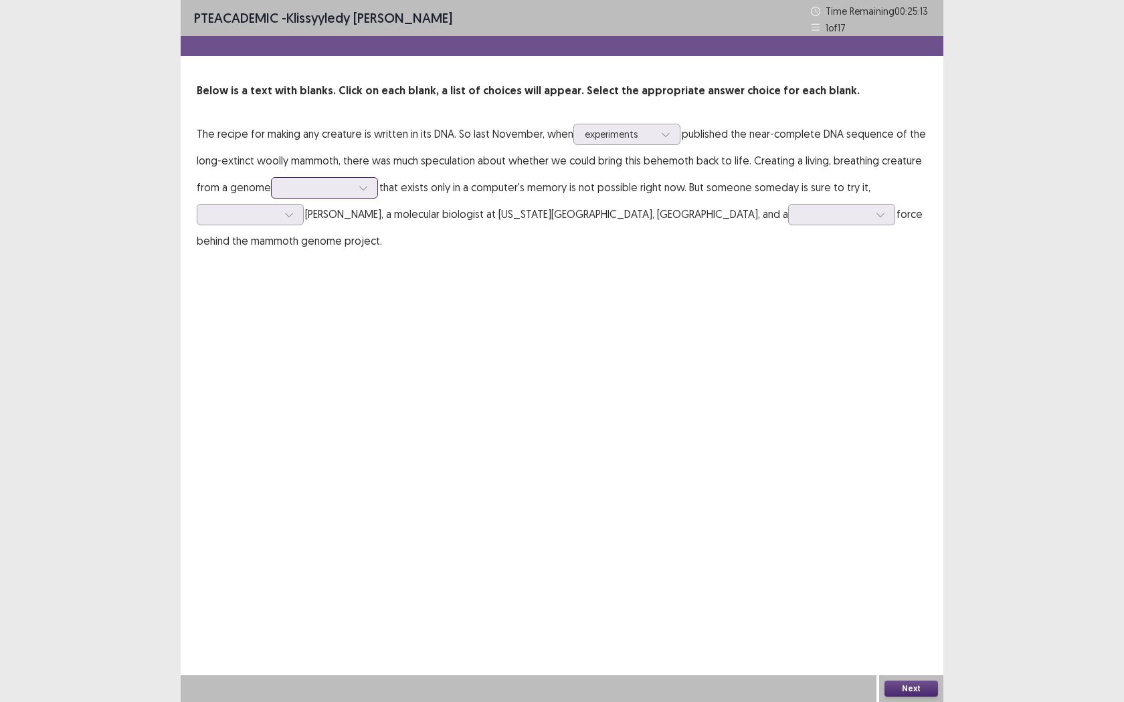
click at [311, 190] on div at bounding box center [317, 187] width 70 height 13
click at [318, 349] on div "sequence" at bounding box center [324, 337] width 107 height 37
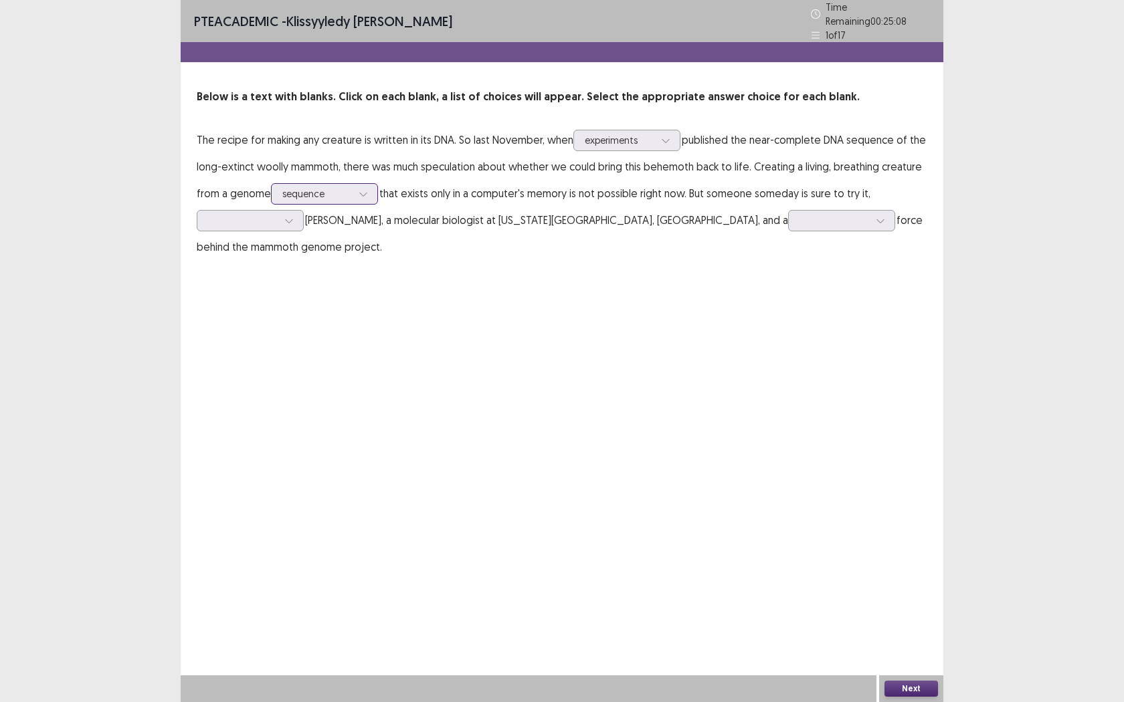
click at [353, 193] on div "sequence" at bounding box center [317, 194] width 72 height 20
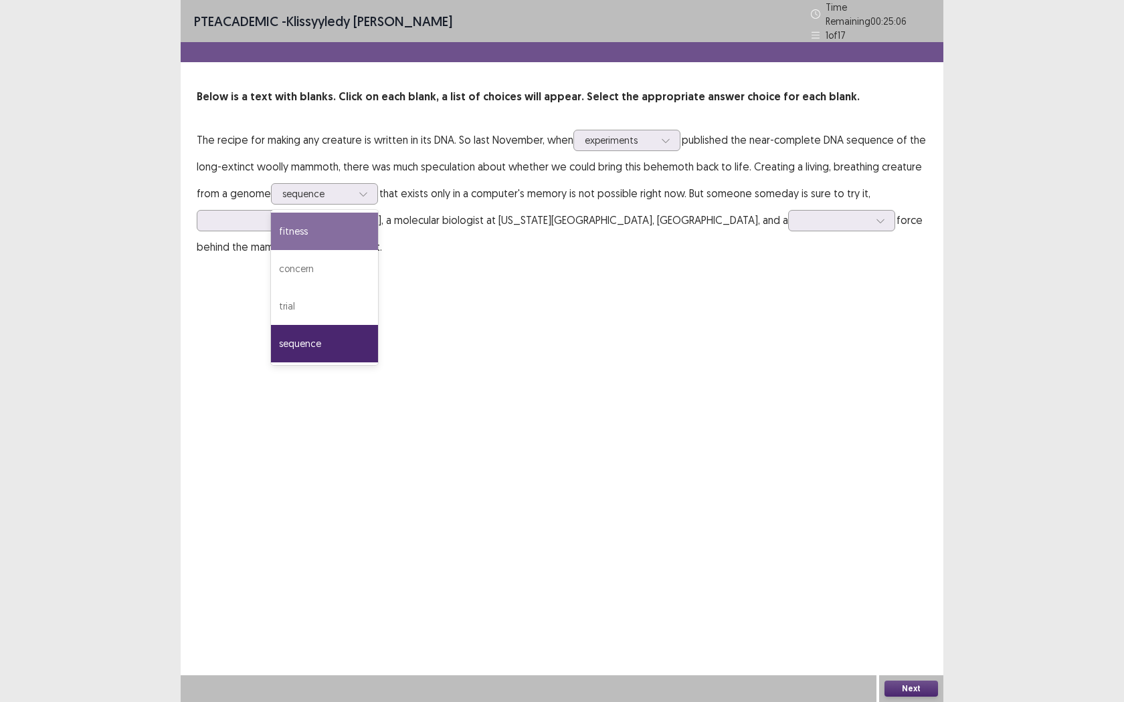
click at [476, 320] on div "PTE academic - Klissyyledy [PERSON_NAME] Time Remaining 00 : 25 : 06 1 of 17 Be…" at bounding box center [562, 351] width 763 height 702
click at [359, 192] on div at bounding box center [363, 194] width 20 height 20
click at [616, 326] on div "PTE academic - Klissyyledy [PERSON_NAME] Time Remaining 00 : 24 : 58 1 of 17 Be…" at bounding box center [562, 351] width 763 height 702
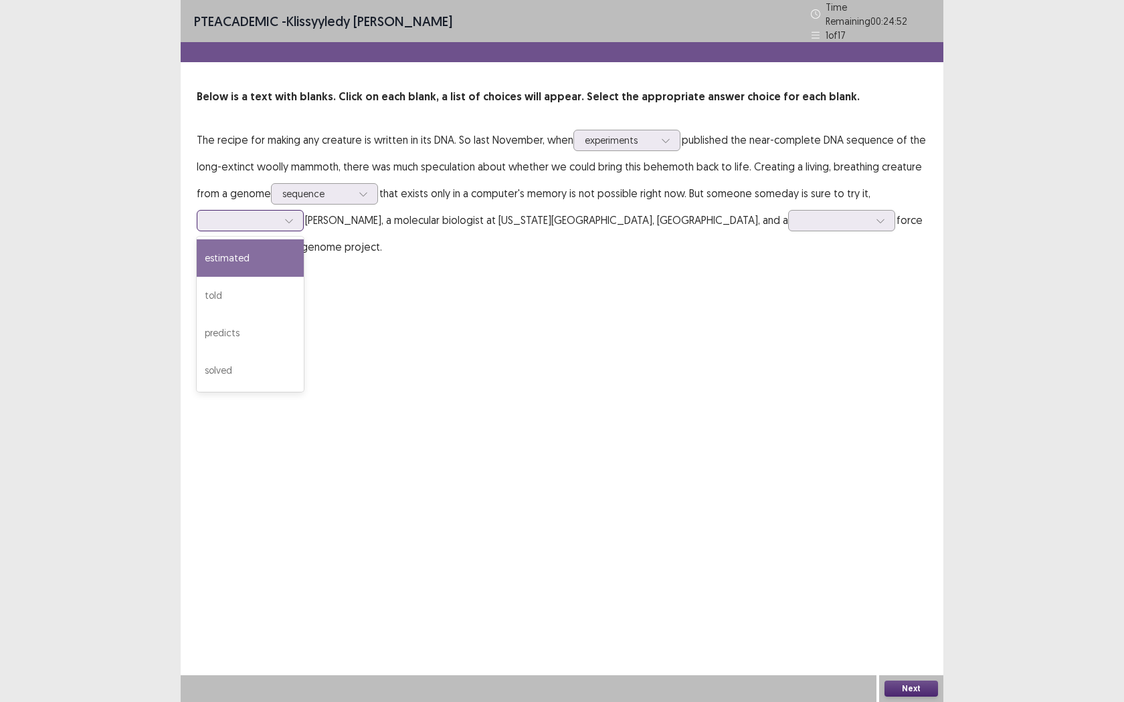
click at [262, 219] on div at bounding box center [243, 220] width 70 height 13
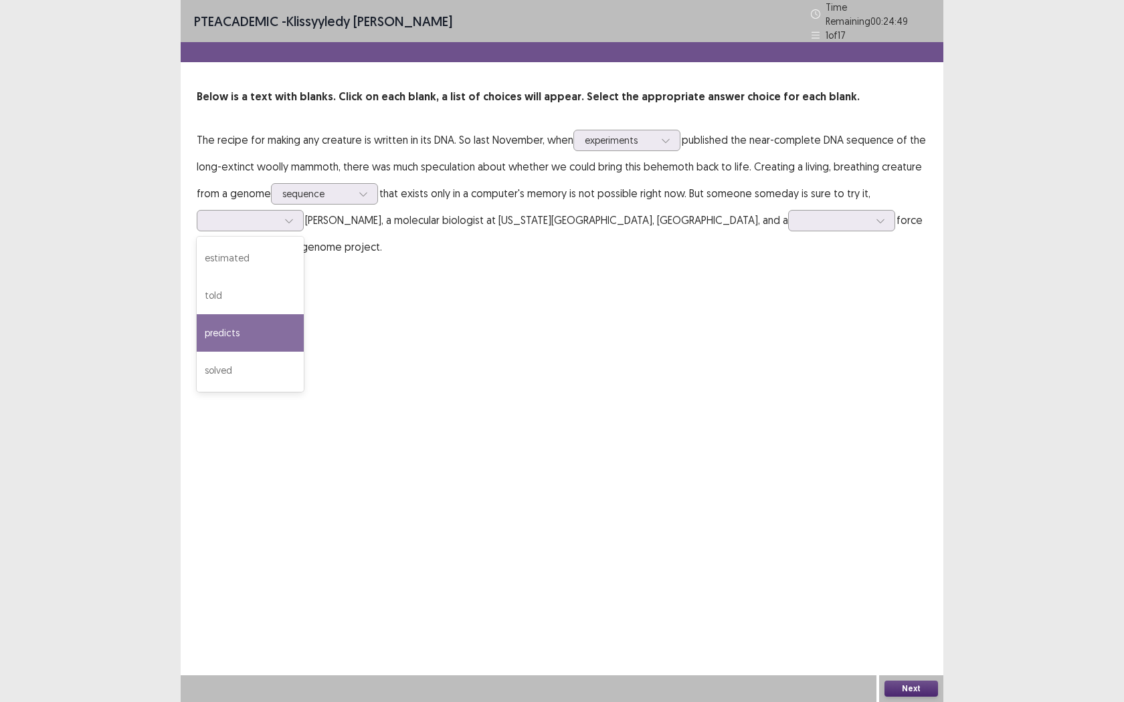
click at [455, 339] on div "PTE academic - Klissyyledy [PERSON_NAME] Time Remaining 00 : 24 : 49 1 of 17 Be…" at bounding box center [562, 351] width 763 height 702
click at [257, 219] on div at bounding box center [243, 220] width 70 height 13
click at [254, 326] on div "predicts" at bounding box center [250, 332] width 107 height 37
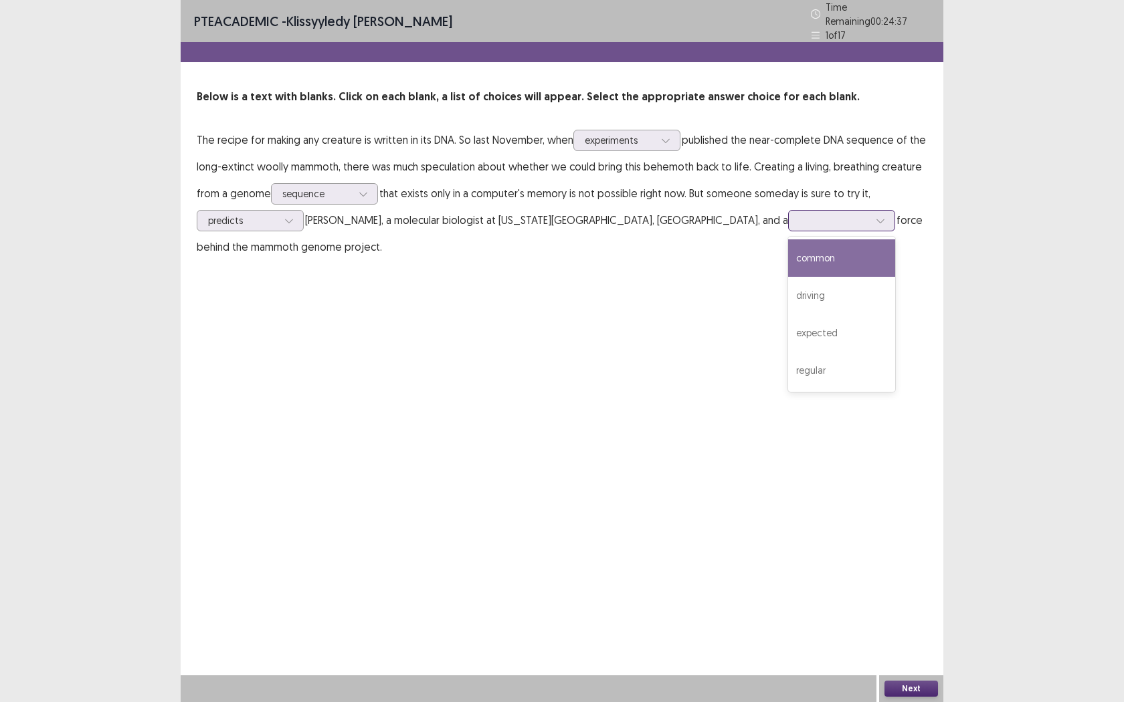
click at [801, 219] on div at bounding box center [834, 220] width 70 height 13
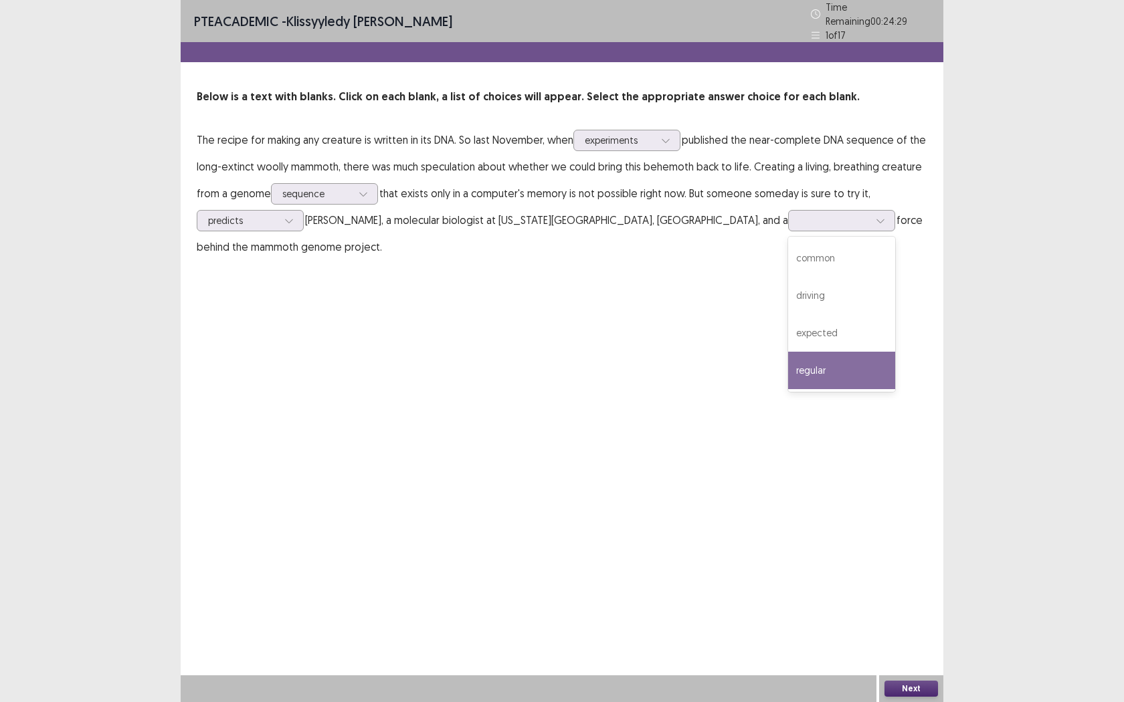
click at [862, 360] on div "PTE academic - Klissyyledy [PERSON_NAME] Time Remaining 00 : 24 : 29 1 of 17 Be…" at bounding box center [562, 351] width 763 height 702
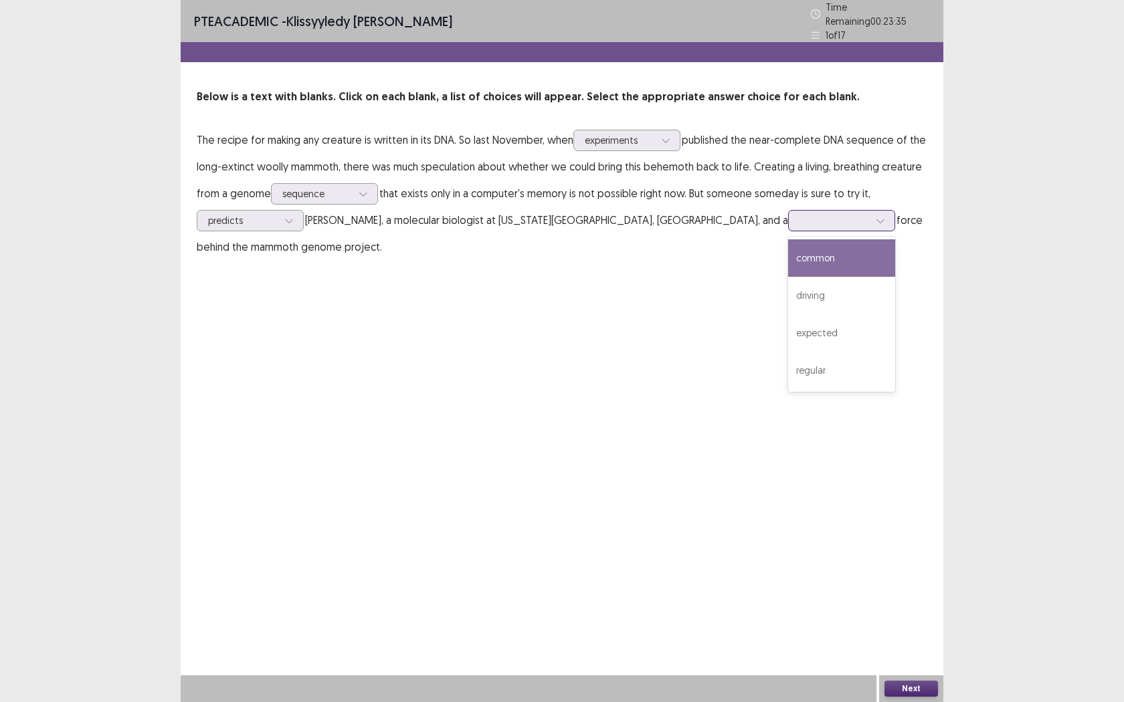
click at [798, 221] on div at bounding box center [834, 220] width 72 height 15
click at [1052, 534] on div "PTE academic - Klissyyledy [PERSON_NAME] Time Remaining 00 : 23 : 22 1 of 17 Be…" at bounding box center [562, 351] width 1124 height 702
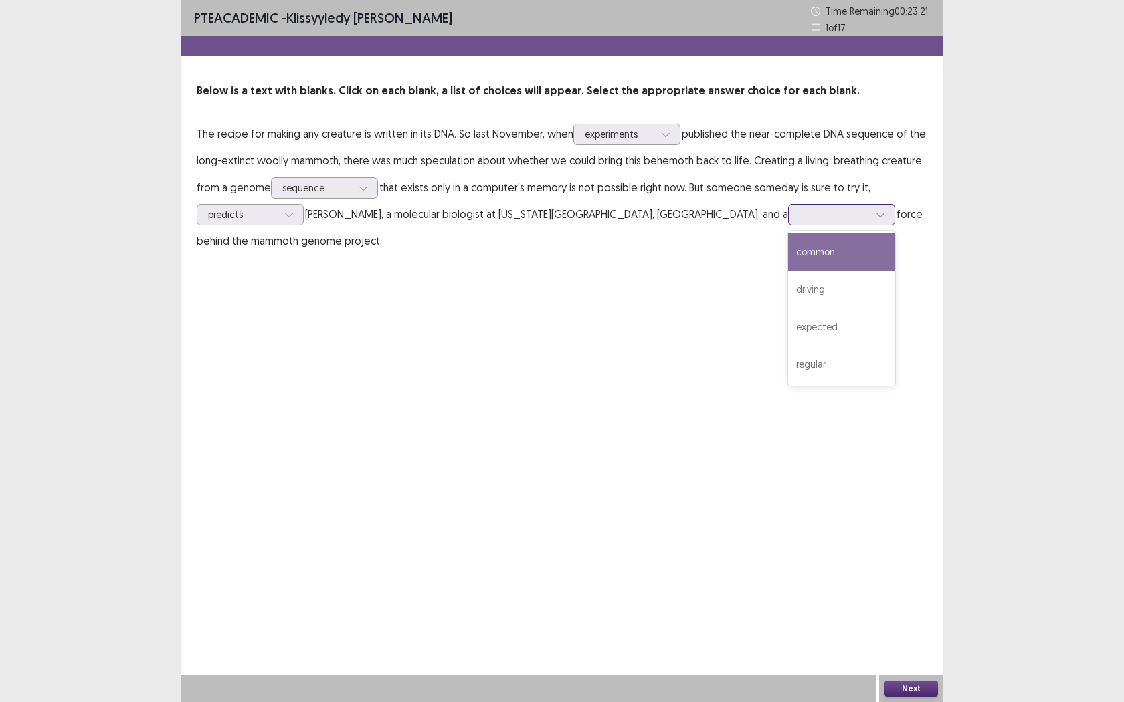
click at [876, 210] on icon at bounding box center [880, 214] width 9 height 9
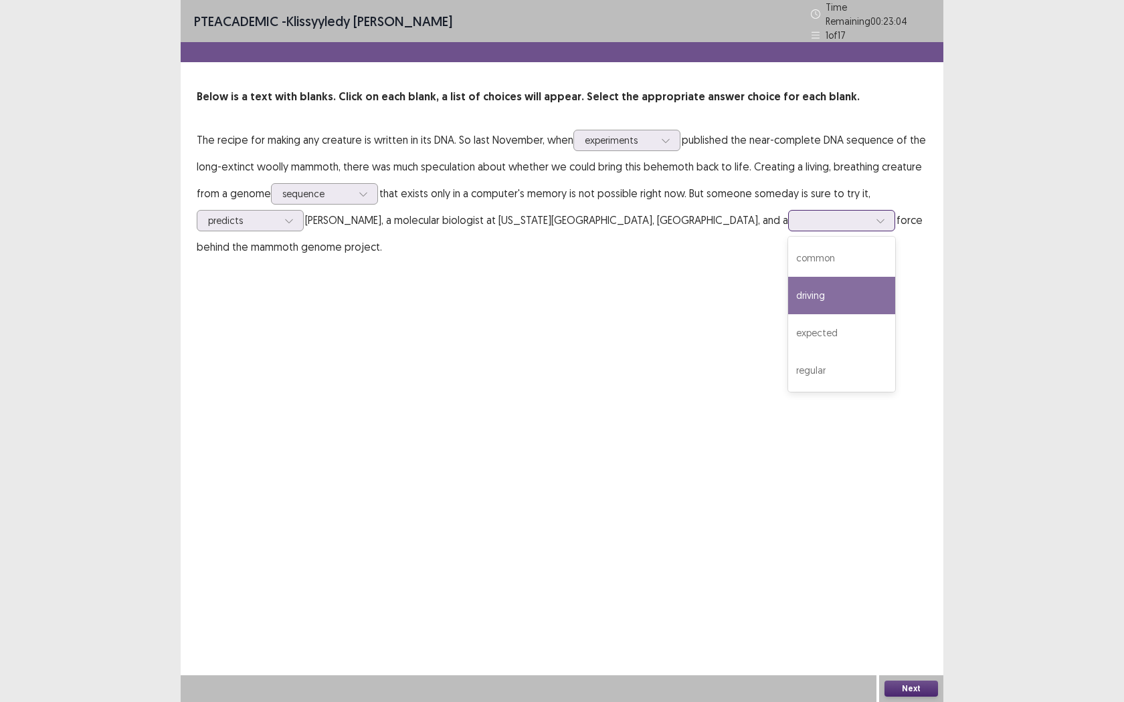
click at [807, 299] on div "driving" at bounding box center [841, 295] width 107 height 37
click at [910, 555] on button "Next" at bounding box center [911, 689] width 54 height 16
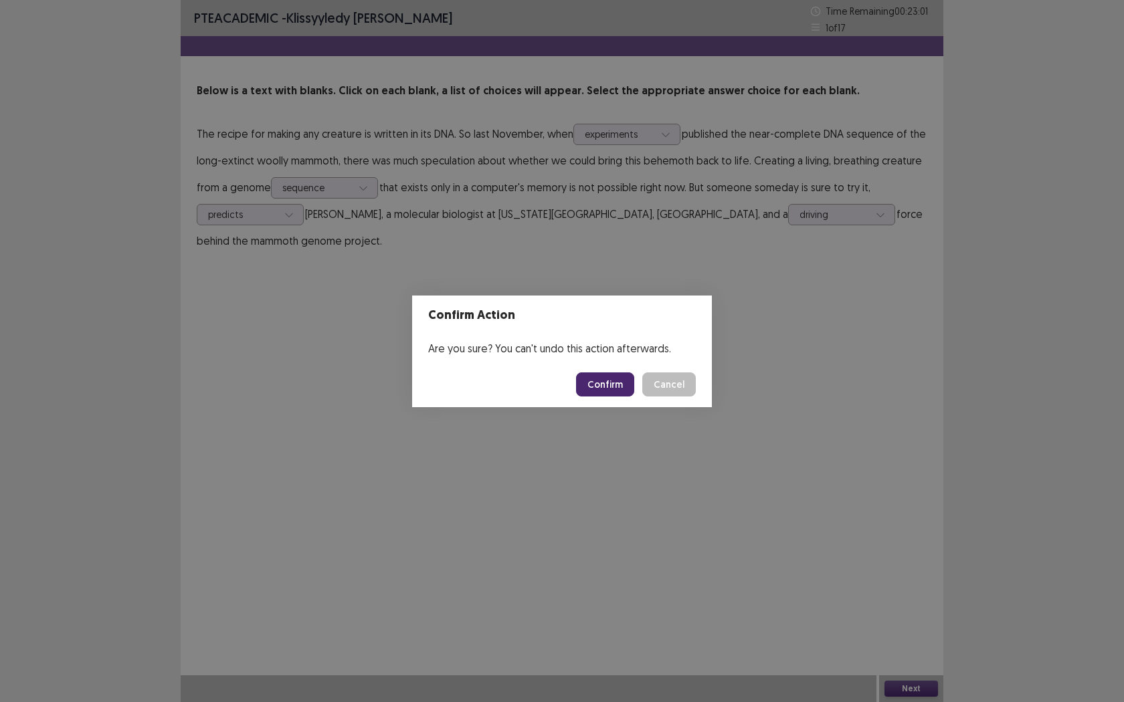
click at [603, 385] on button "Confirm" at bounding box center [605, 385] width 58 height 24
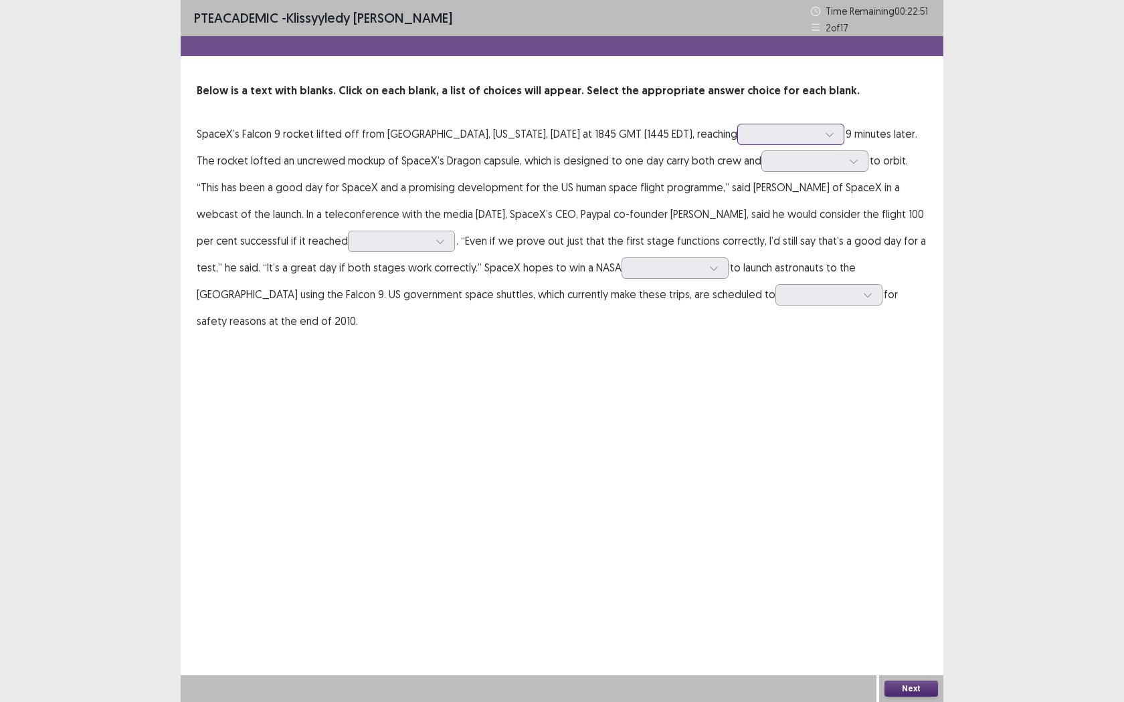
click at [769, 142] on div at bounding box center [783, 133] width 72 height 15
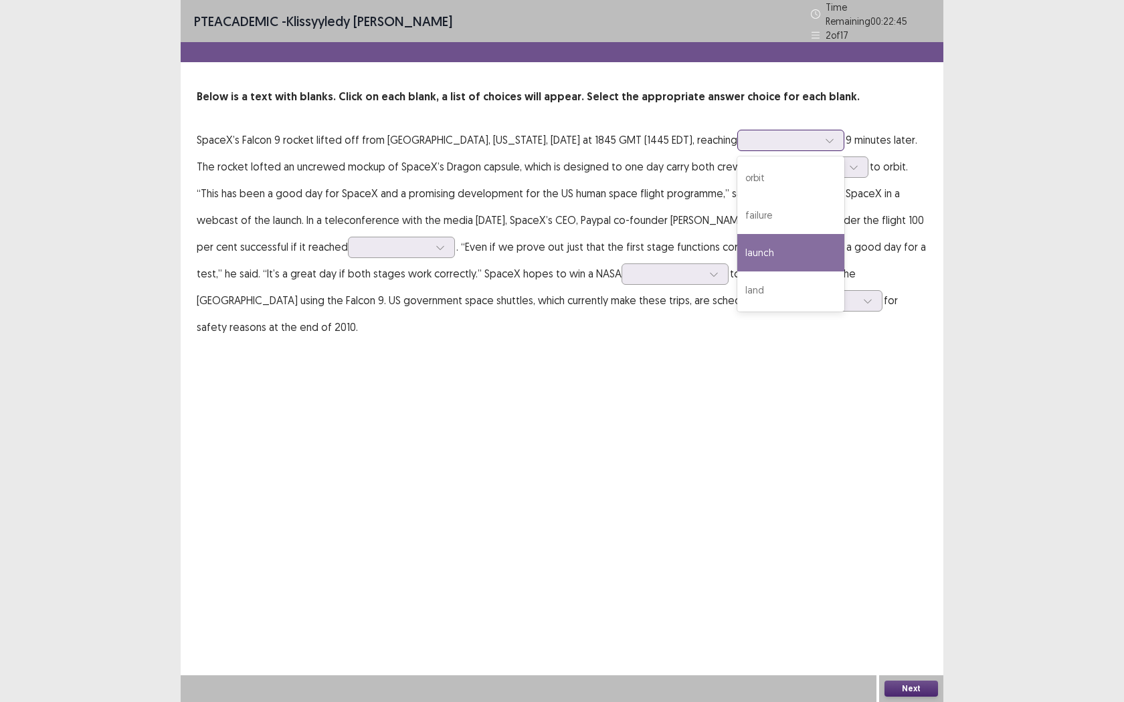
click at [773, 241] on div "launch" at bounding box center [790, 252] width 107 height 37
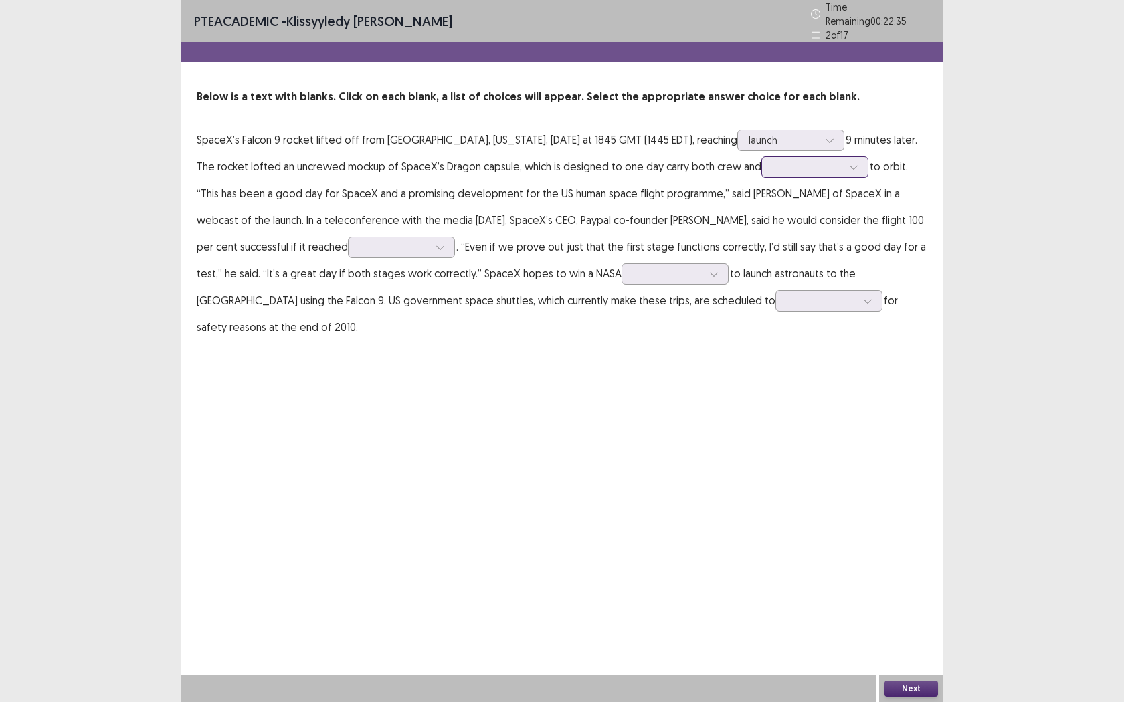
click at [811, 166] on div at bounding box center [808, 167] width 70 height 13
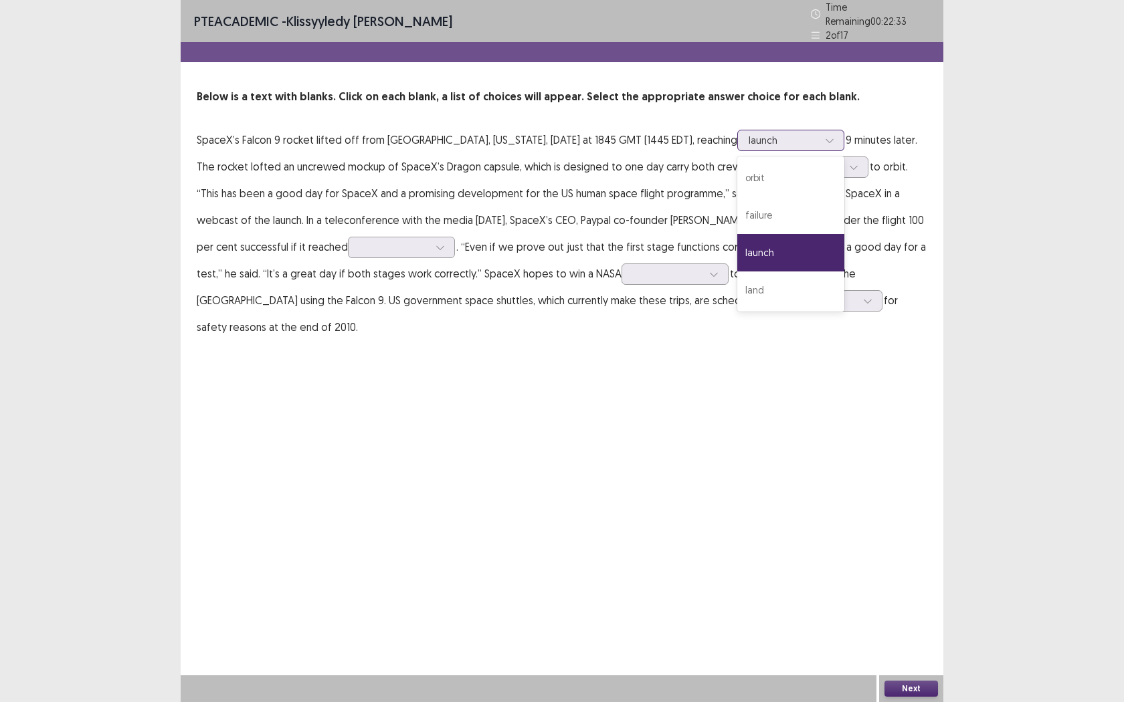
click at [819, 130] on div at bounding box center [829, 140] width 20 height 20
click at [747, 180] on div "orbit" at bounding box center [790, 177] width 107 height 37
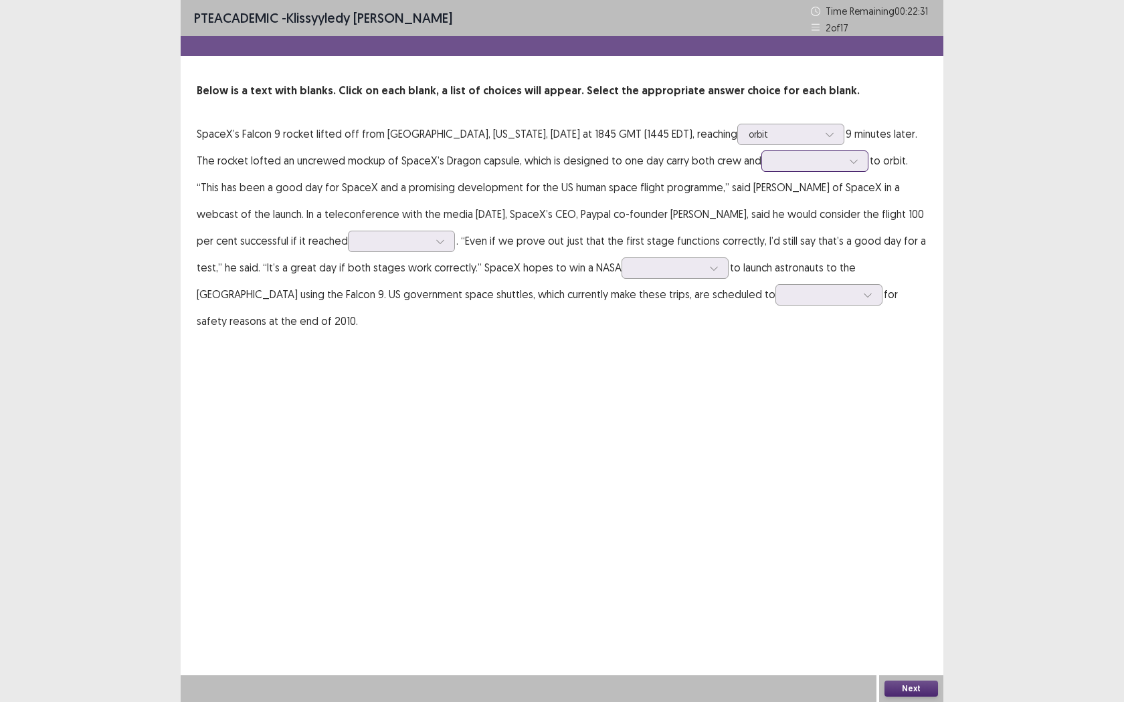
click at [773, 167] on div at bounding box center [808, 161] width 70 height 13
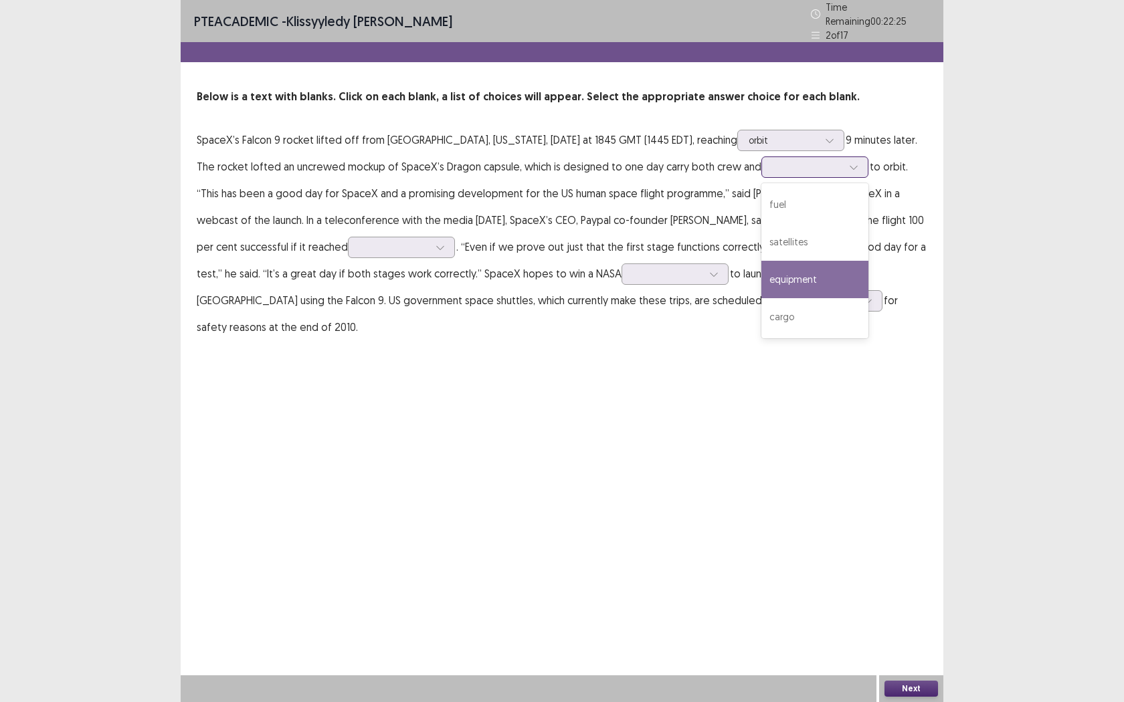
click at [805, 276] on div "equipment" at bounding box center [814, 279] width 107 height 37
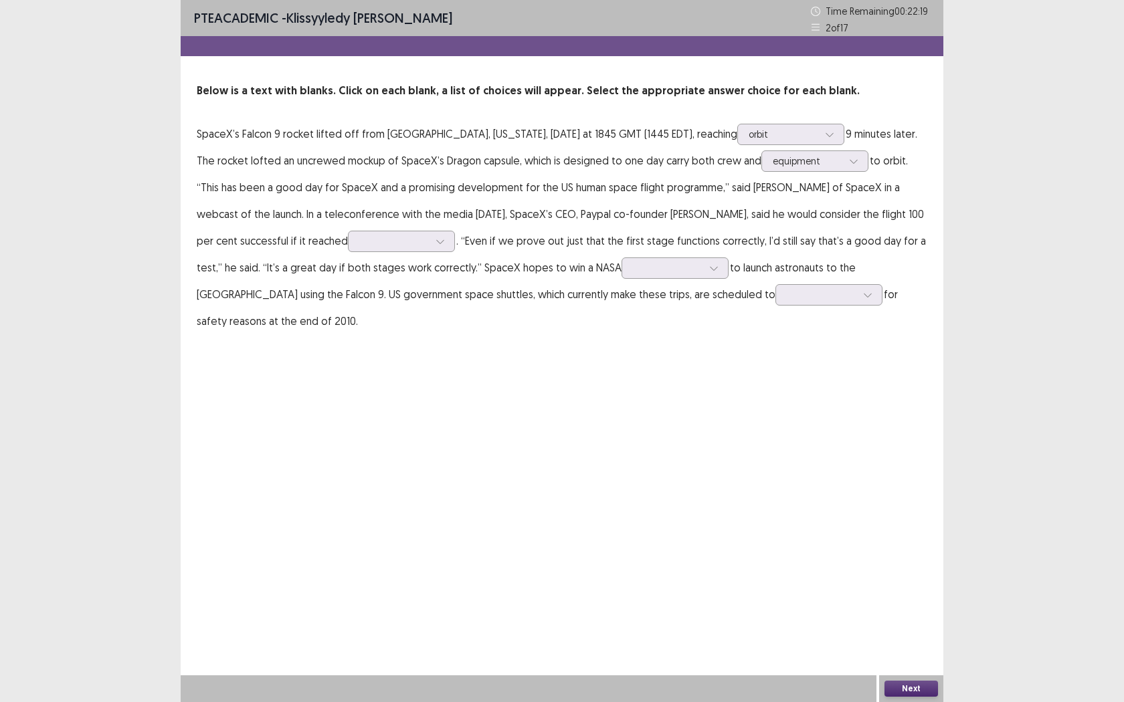
click at [734, 165] on p "SpaceX’s Falcon 9 rocket lifted off from [GEOGRAPHIC_DATA], [US_STATE], [DATE] …" at bounding box center [562, 227] width 730 height 214
click at [786, 161] on div at bounding box center [808, 161] width 70 height 13
click at [929, 243] on div "Below is a text with blanks. Click on each blank, a list of choices will appear…" at bounding box center [562, 209] width 763 height 252
click at [797, 161] on div at bounding box center [808, 161] width 70 height 13
click at [909, 171] on p "SpaceX’s Falcon 9 rocket lifted off from [GEOGRAPHIC_DATA], [US_STATE], [DATE] …" at bounding box center [562, 227] width 730 height 214
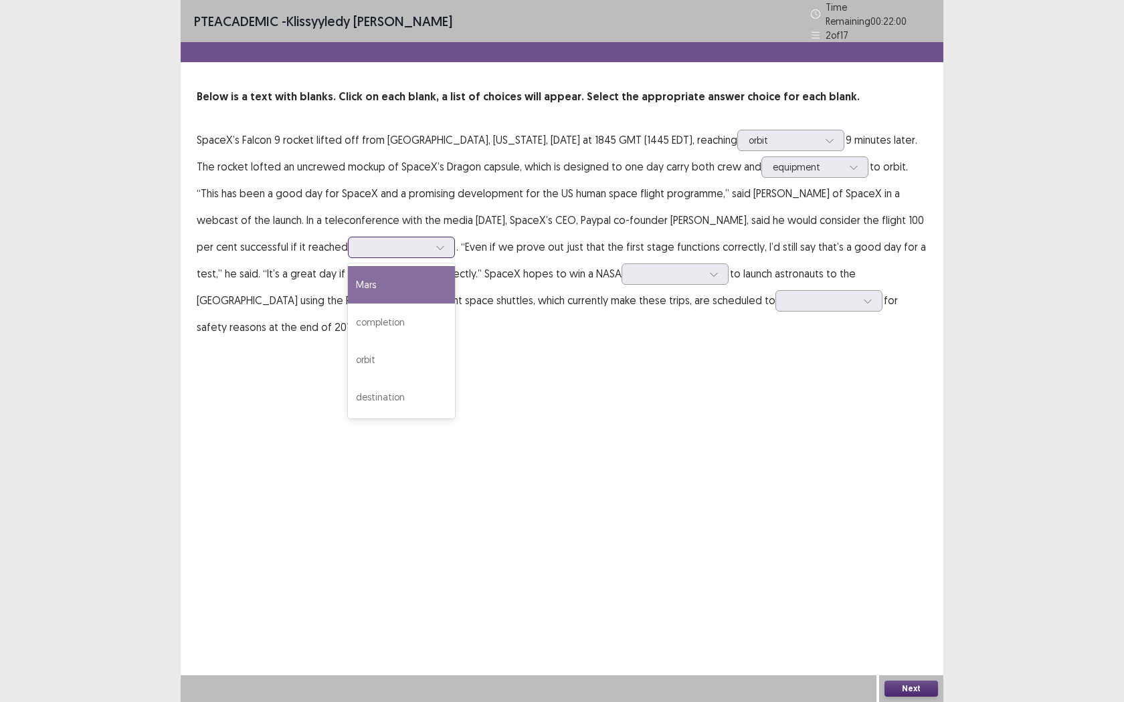
click at [359, 243] on div at bounding box center [394, 247] width 70 height 13
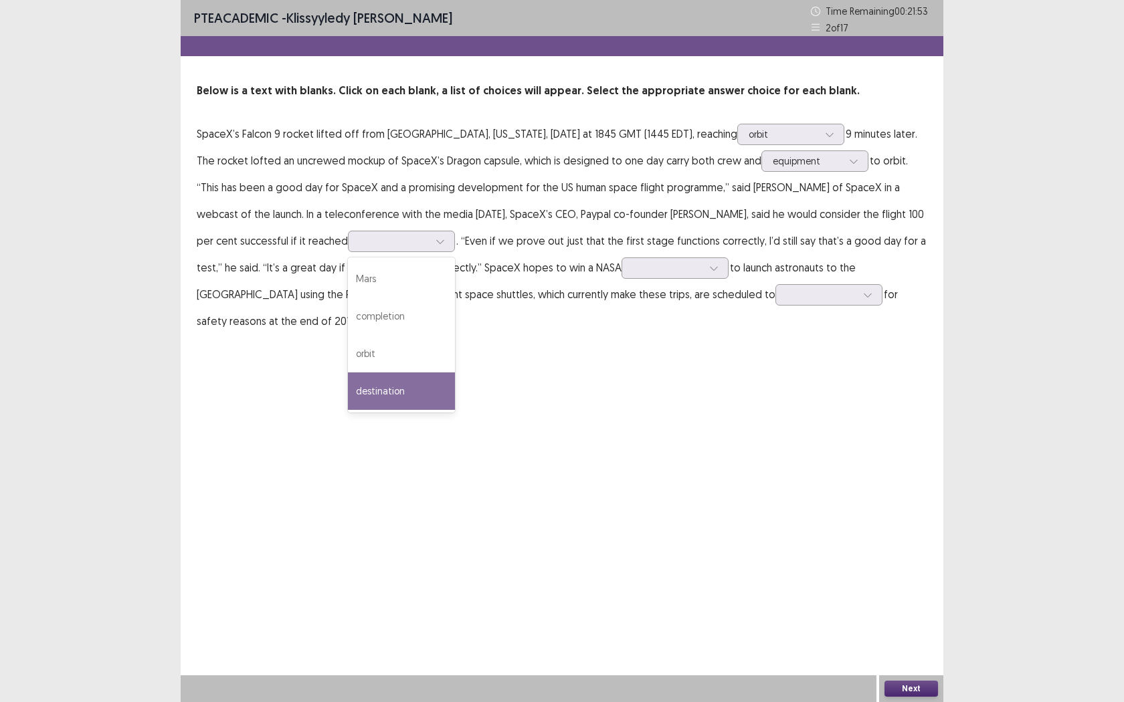
click at [524, 369] on div "PTE academic - Klissyyledy [PERSON_NAME] Time Remaining 00 : 21 : 53 2 of 17 Be…" at bounding box center [562, 351] width 763 height 702
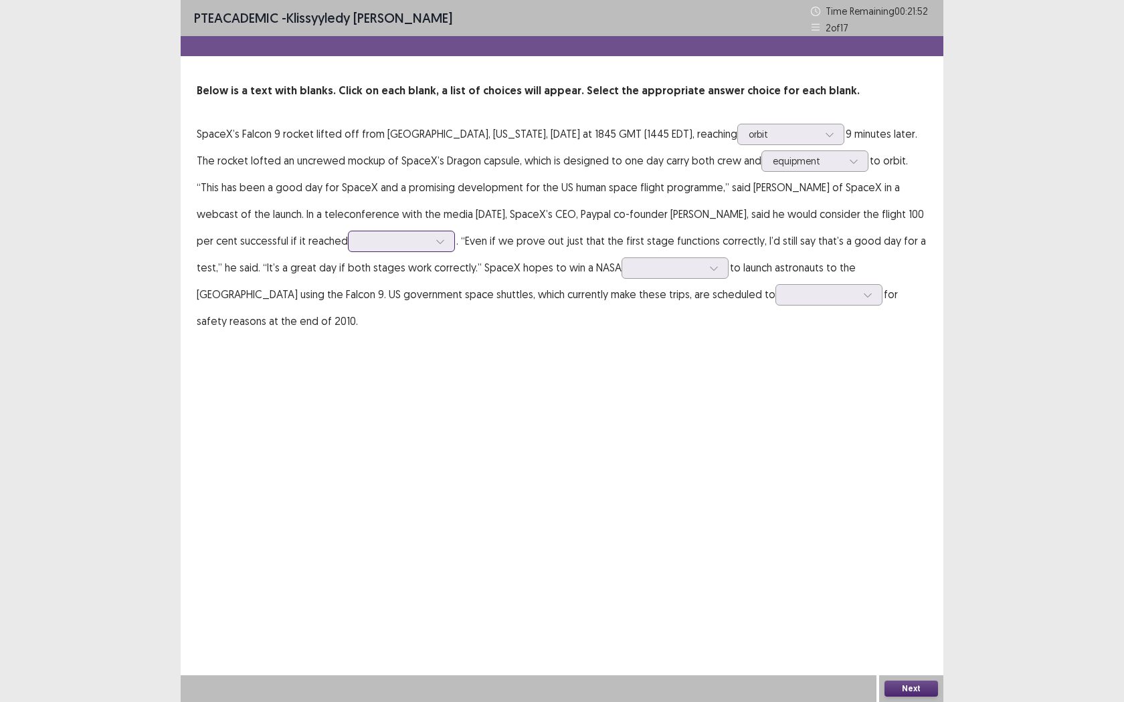
click at [372, 250] on div at bounding box center [401, 241] width 107 height 21
click at [581, 338] on div "PTE academic - Klissyyledy [PERSON_NAME] Time Remaining 00 : 21 : 50 2 of 17 Be…" at bounding box center [562, 180] width 763 height 361
click at [430, 237] on div at bounding box center [440, 241] width 20 height 20
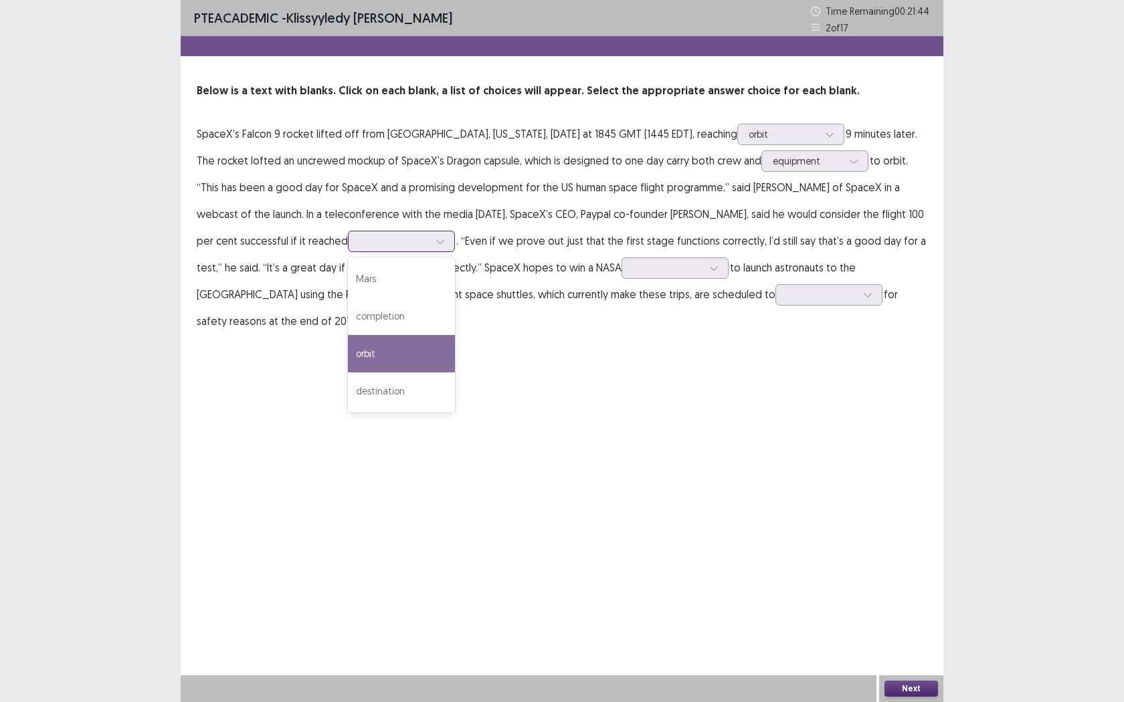
click at [354, 353] on div "orbit" at bounding box center [401, 353] width 107 height 37
click at [359, 242] on div at bounding box center [394, 241] width 70 height 13
click at [356, 319] on div "completion" at bounding box center [401, 316] width 107 height 37
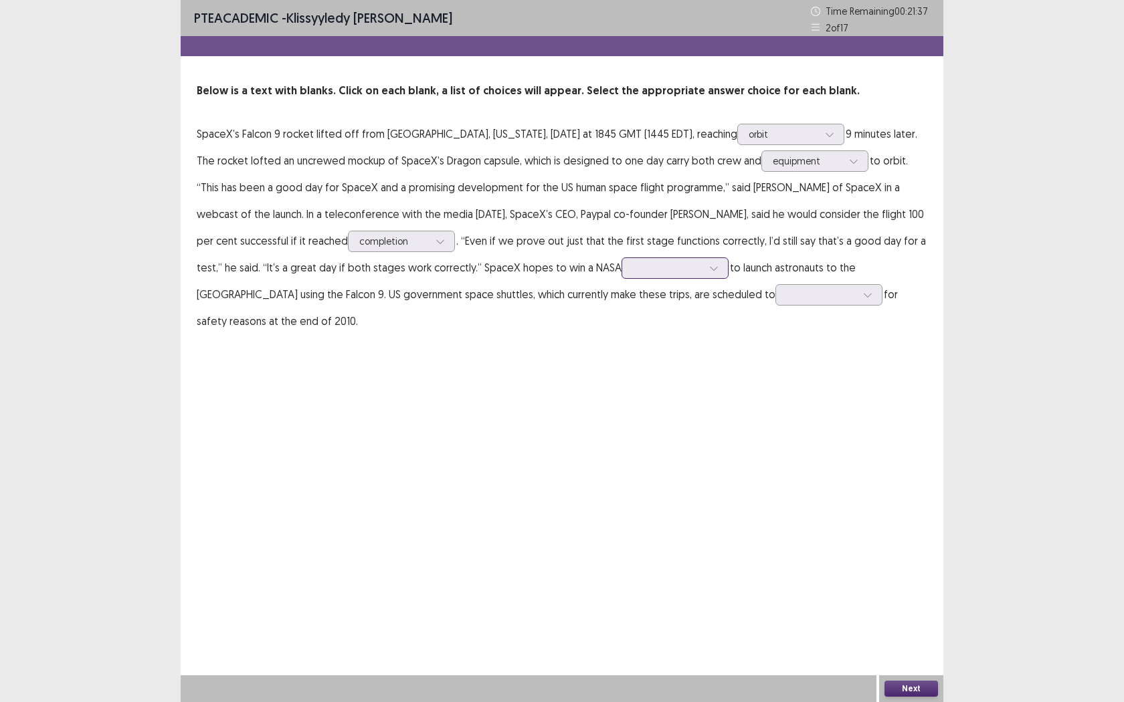
click at [633, 274] on div at bounding box center [668, 268] width 70 height 13
click at [738, 413] on div "PTE academic - Klissyyledy [PERSON_NAME] Time Remaining 00 : 21 : 34 2 of 17 Be…" at bounding box center [562, 351] width 763 height 702
click at [633, 267] on div at bounding box center [668, 268] width 70 height 13
click at [621, 352] on div "grant" at bounding box center [674, 342] width 107 height 37
click at [633, 276] on div "grant" at bounding box center [668, 268] width 70 height 20
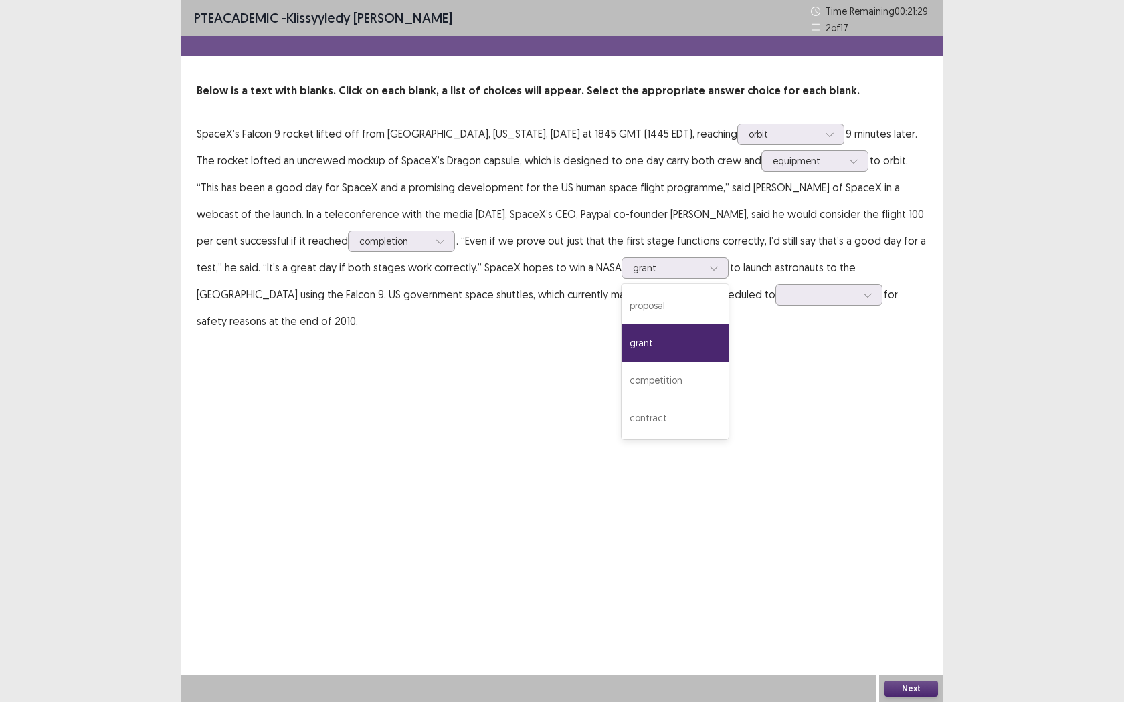
click at [811, 411] on div "PTE academic - Klissyyledy [PERSON_NAME] Time Remaining 00 : 21 : 29 2 of 17 Be…" at bounding box center [562, 351] width 763 height 702
click at [633, 270] on div at bounding box center [668, 268] width 70 height 13
click at [621, 297] on div "proposal" at bounding box center [674, 305] width 107 height 37
click at [787, 298] on div at bounding box center [822, 294] width 70 height 13
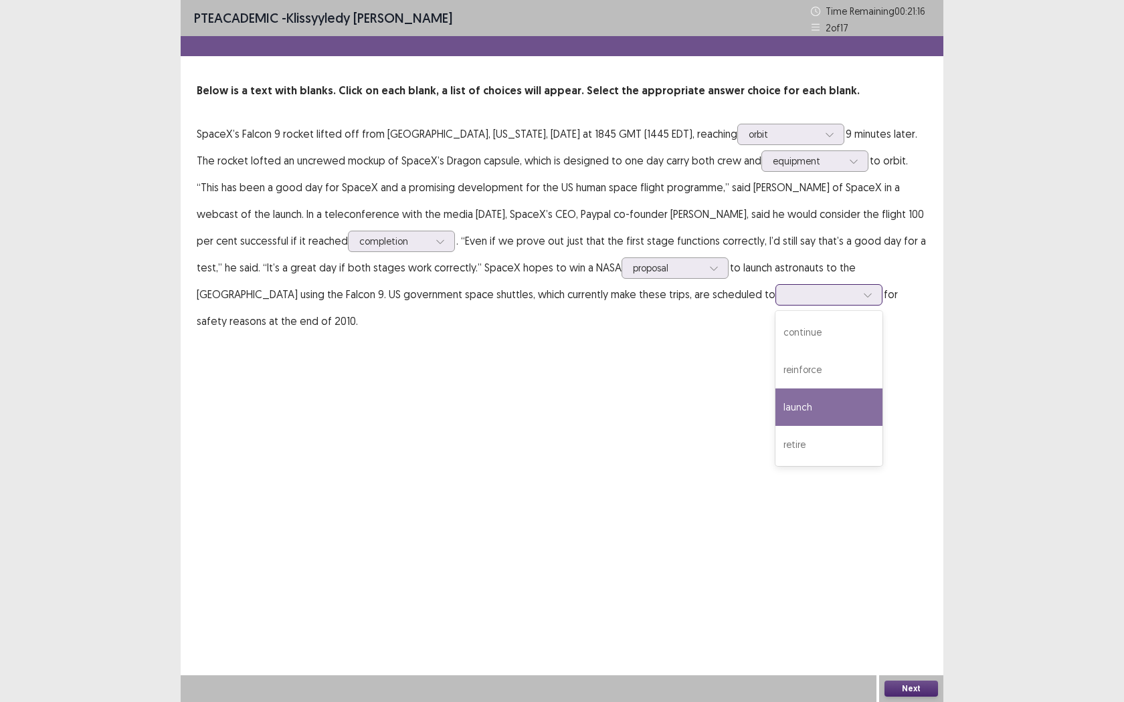
click at [775, 411] on div "launch" at bounding box center [828, 407] width 107 height 37
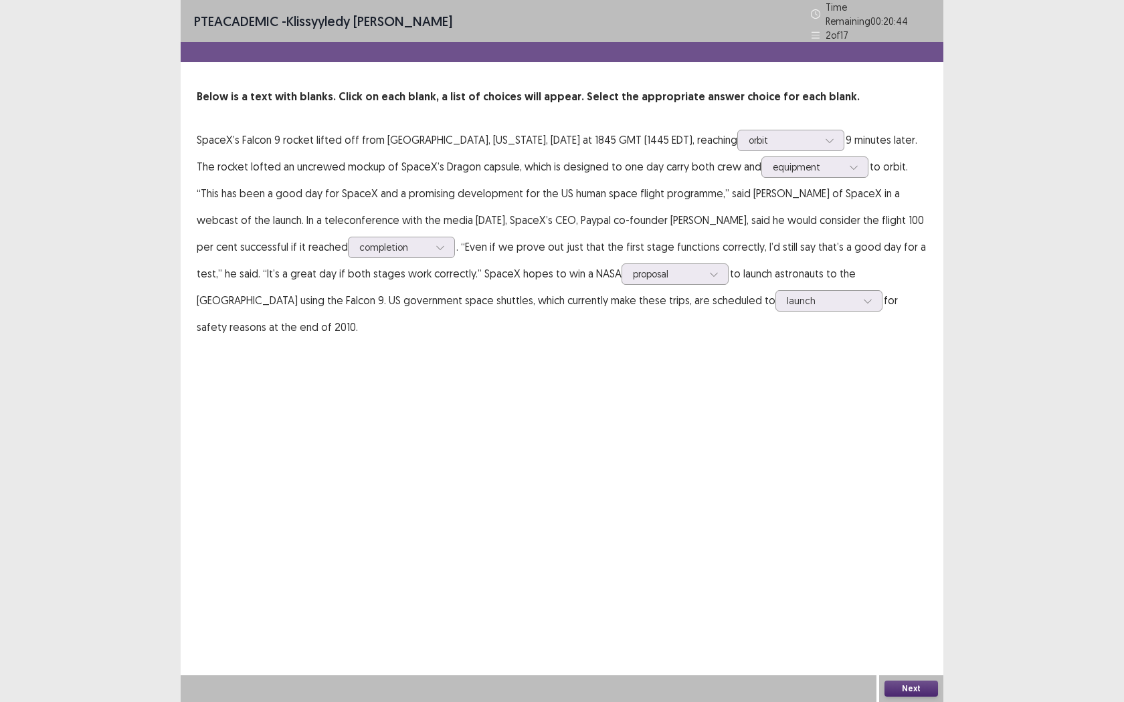
click at [912, 555] on button "Next" at bounding box center [911, 689] width 54 height 16
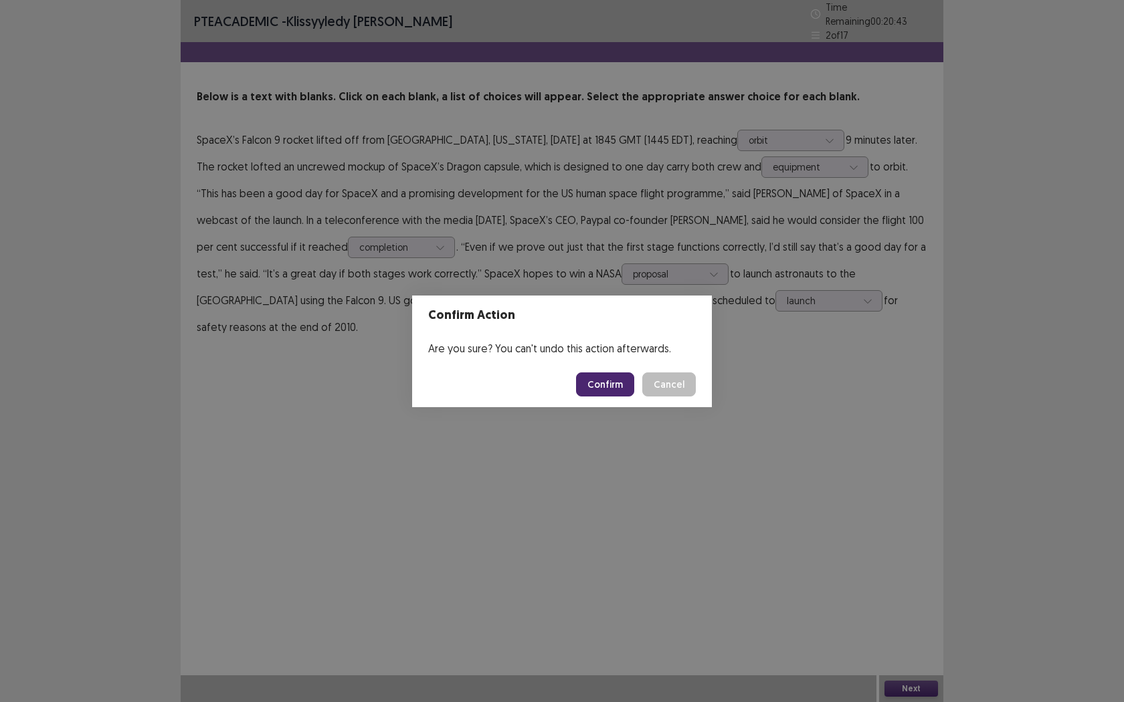
click at [606, 390] on button "Confirm" at bounding box center [605, 385] width 58 height 24
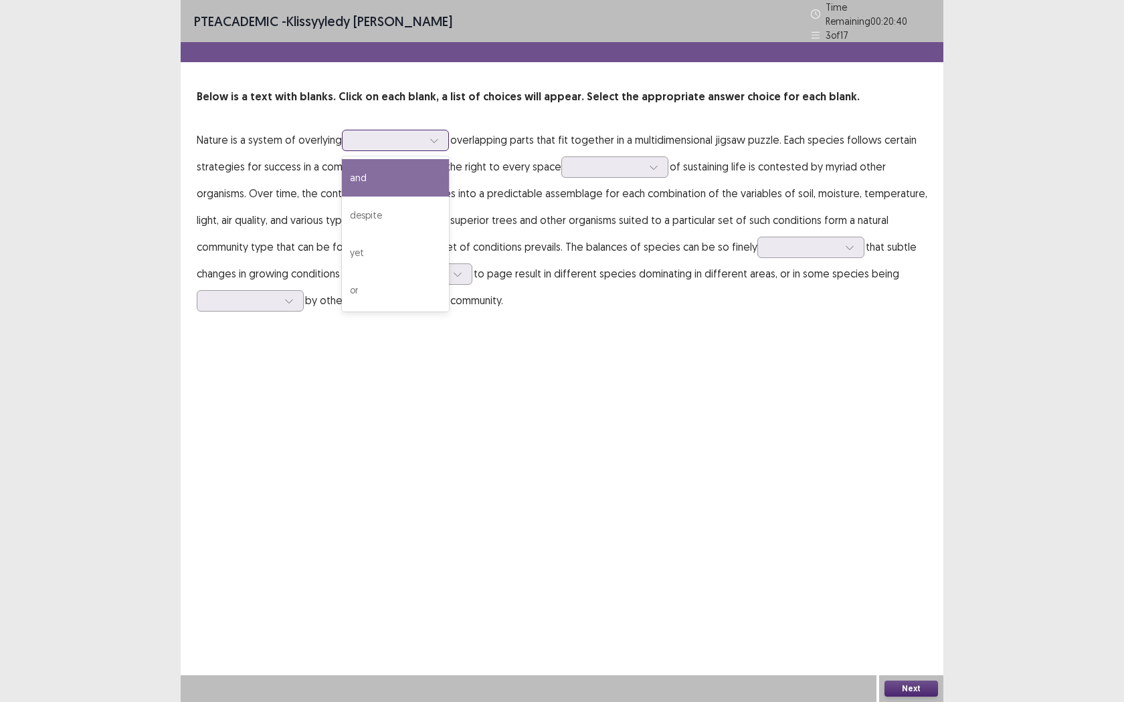
click at [426, 139] on div at bounding box center [434, 140] width 20 height 20
click at [401, 171] on div "and" at bounding box center [395, 177] width 107 height 37
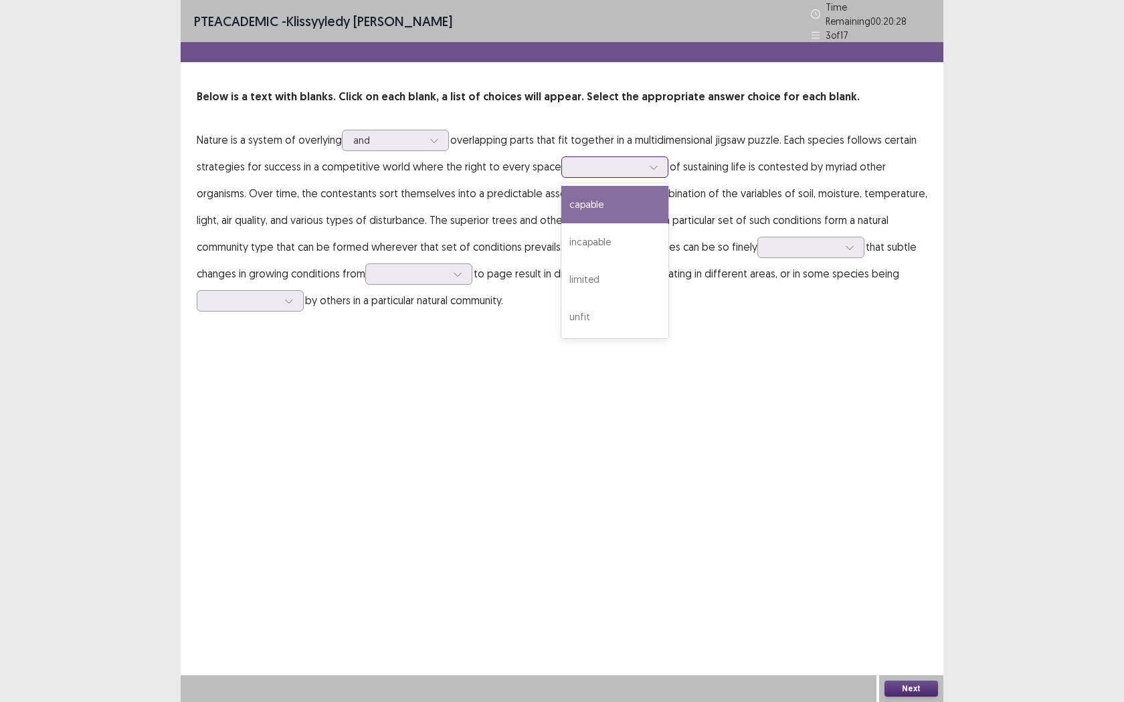
click at [649, 163] on icon at bounding box center [653, 167] width 9 height 9
click at [633, 199] on div "capable" at bounding box center [614, 204] width 107 height 37
click at [831, 247] on div at bounding box center [803, 246] width 72 height 15
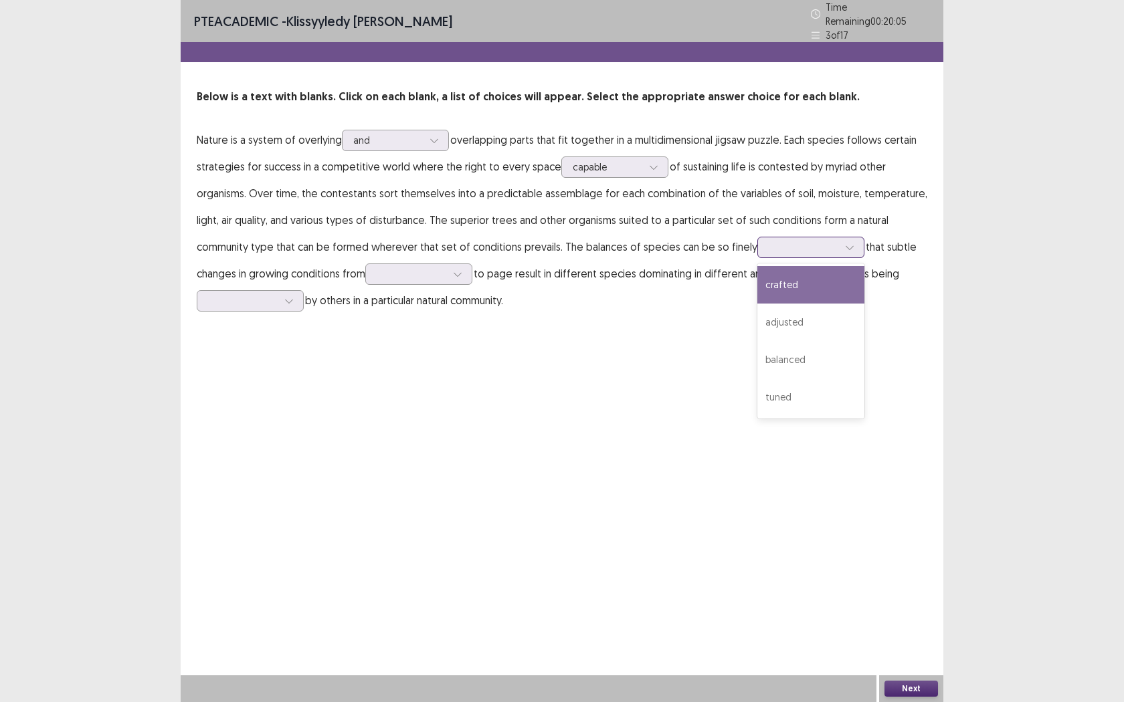
click at [807, 278] on div "crafted" at bounding box center [810, 284] width 107 height 37
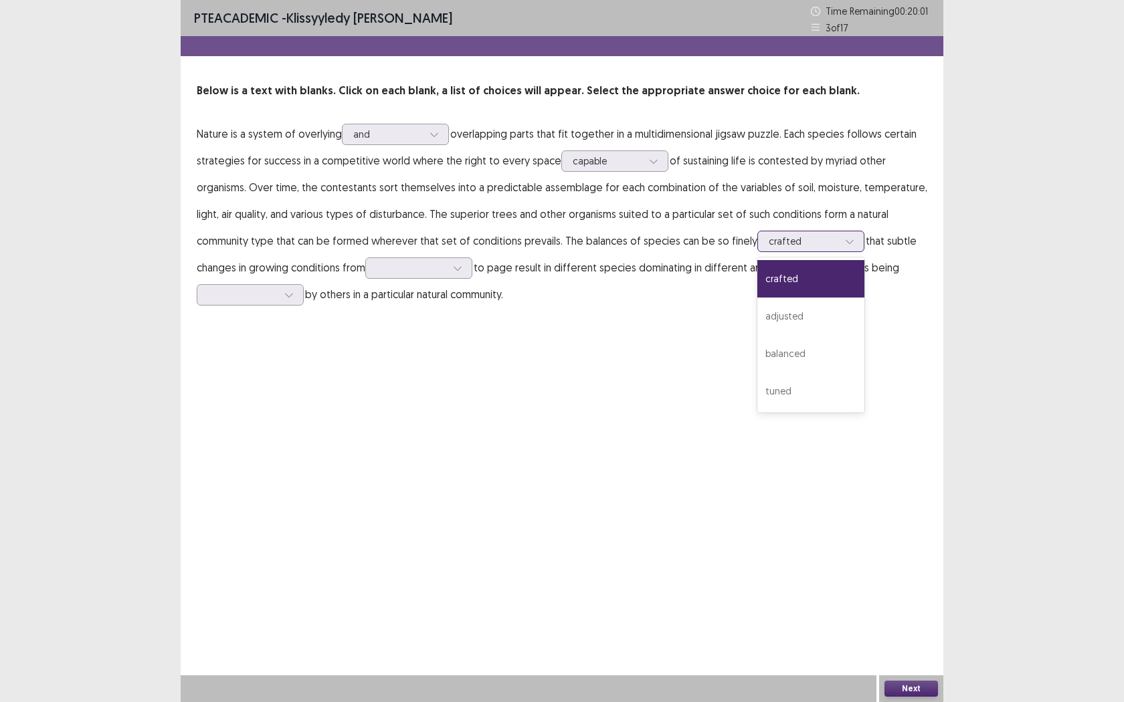
click at [811, 247] on div at bounding box center [804, 241] width 70 height 13
click at [795, 400] on div "tuned" at bounding box center [810, 391] width 107 height 37
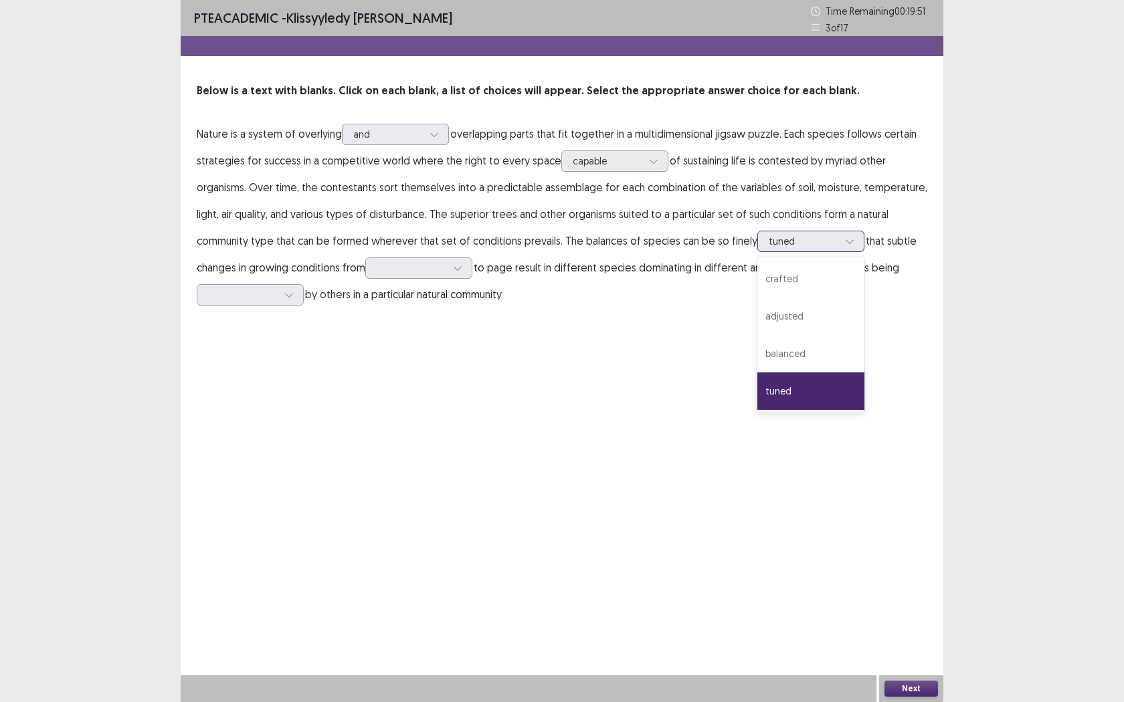
click at [803, 244] on div at bounding box center [804, 241] width 70 height 13
click at [795, 274] on div "crafted" at bounding box center [810, 278] width 107 height 37
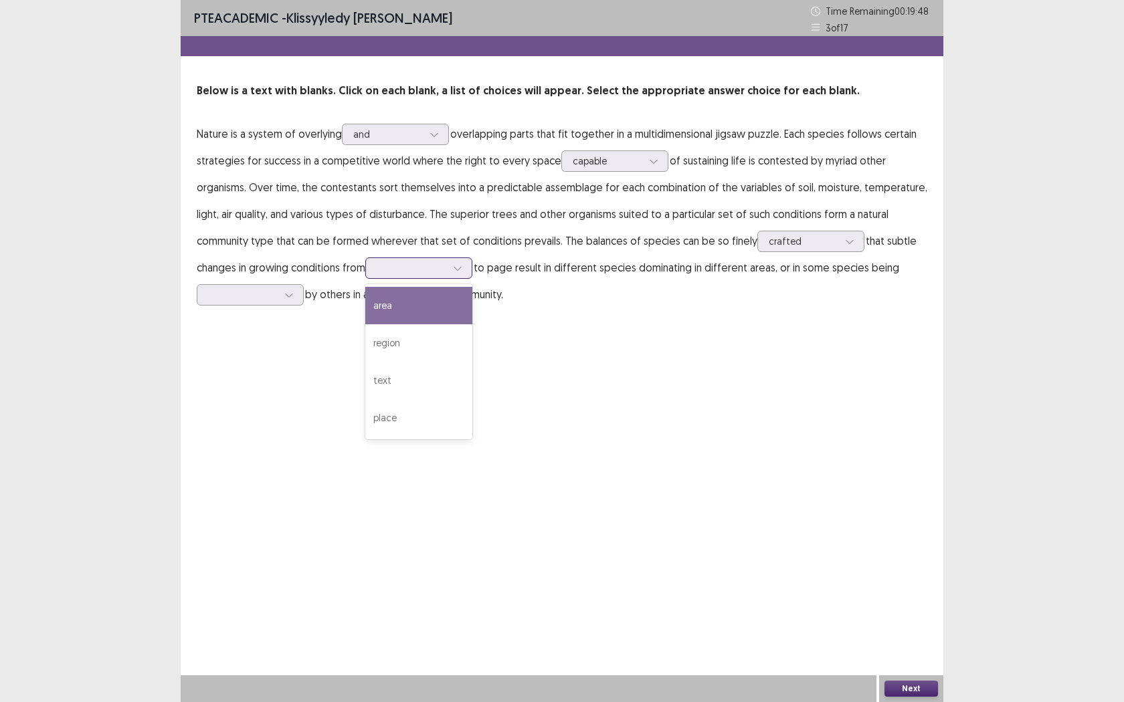
click at [420, 270] on div at bounding box center [412, 268] width 70 height 13
click at [419, 345] on div "region" at bounding box center [418, 342] width 107 height 37
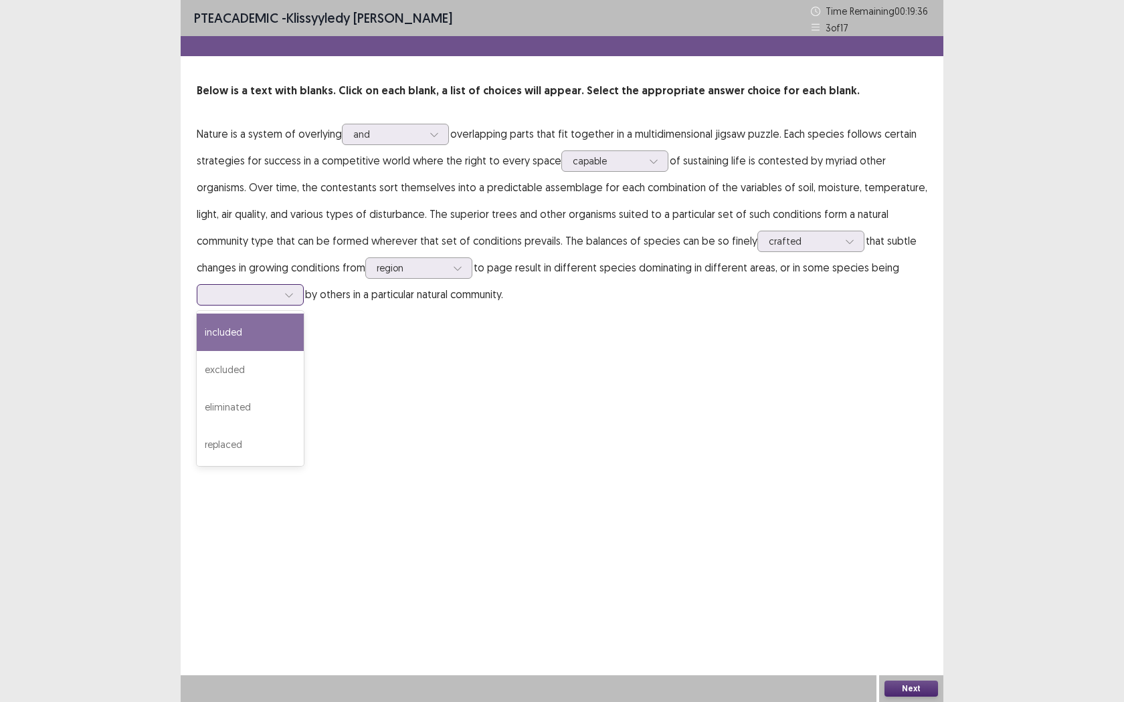
click at [237, 292] on div at bounding box center [243, 294] width 70 height 13
click at [252, 328] on div "included" at bounding box center [250, 332] width 107 height 37
click at [285, 293] on icon at bounding box center [288, 294] width 9 height 9
click at [843, 519] on div "PTE academic - Klissyyledy [PERSON_NAME] Time Remaining 00 : 19 : 15 3 of 17 Be…" at bounding box center [562, 351] width 763 height 702
click at [901, 555] on button "Next" at bounding box center [911, 689] width 54 height 16
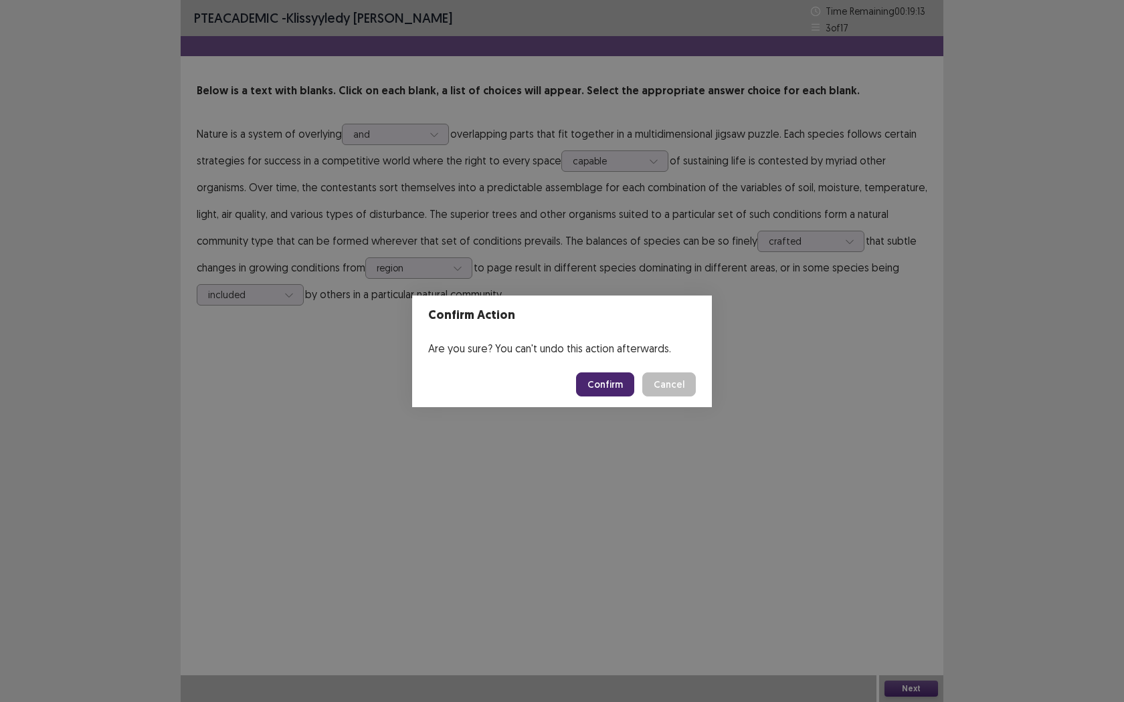
click at [616, 393] on button "Confirm" at bounding box center [605, 385] width 58 height 24
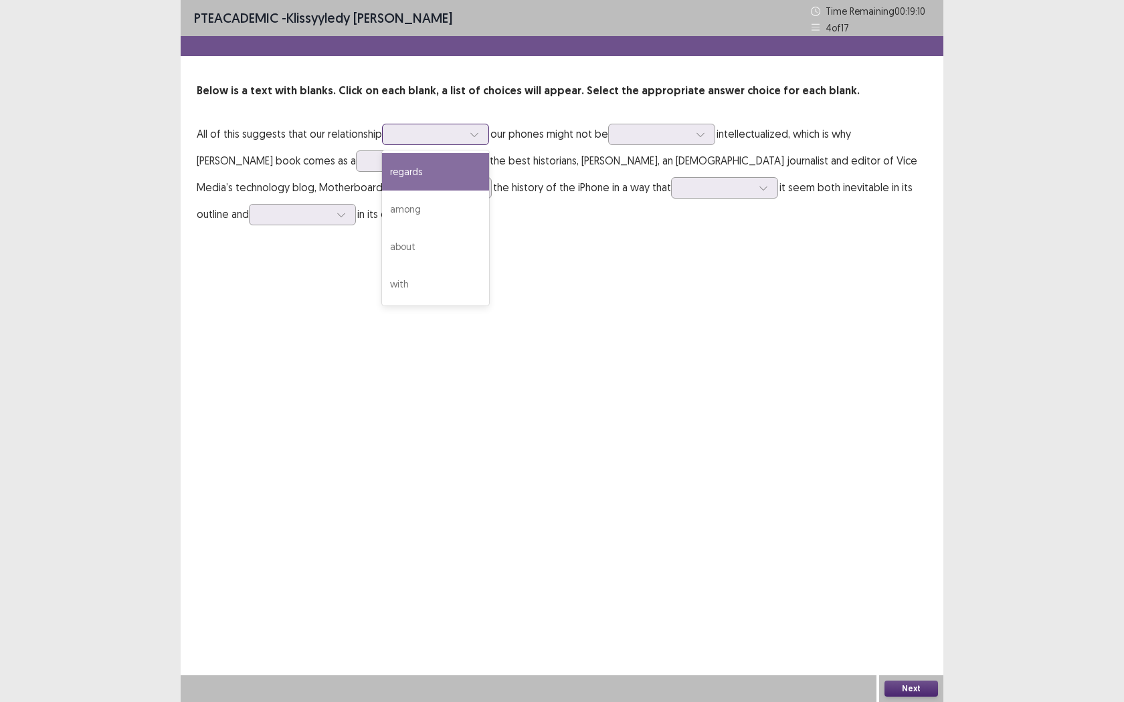
click at [425, 138] on div at bounding box center [428, 134] width 70 height 13
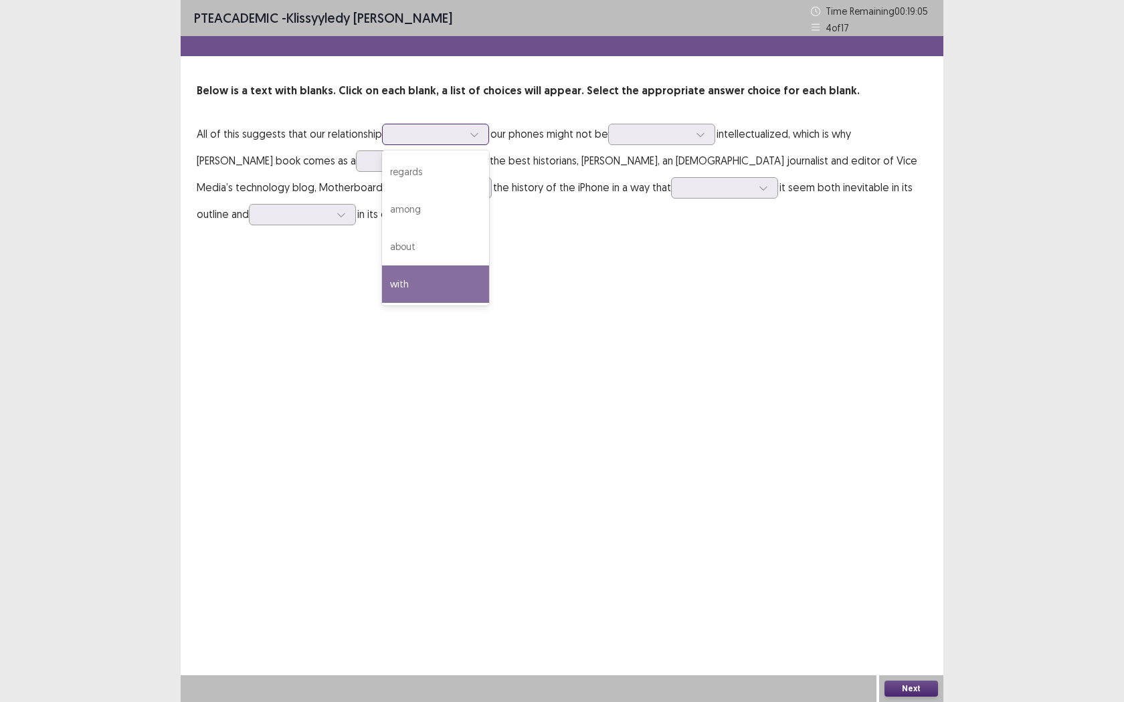
click at [464, 286] on div "with" at bounding box center [435, 284] width 107 height 37
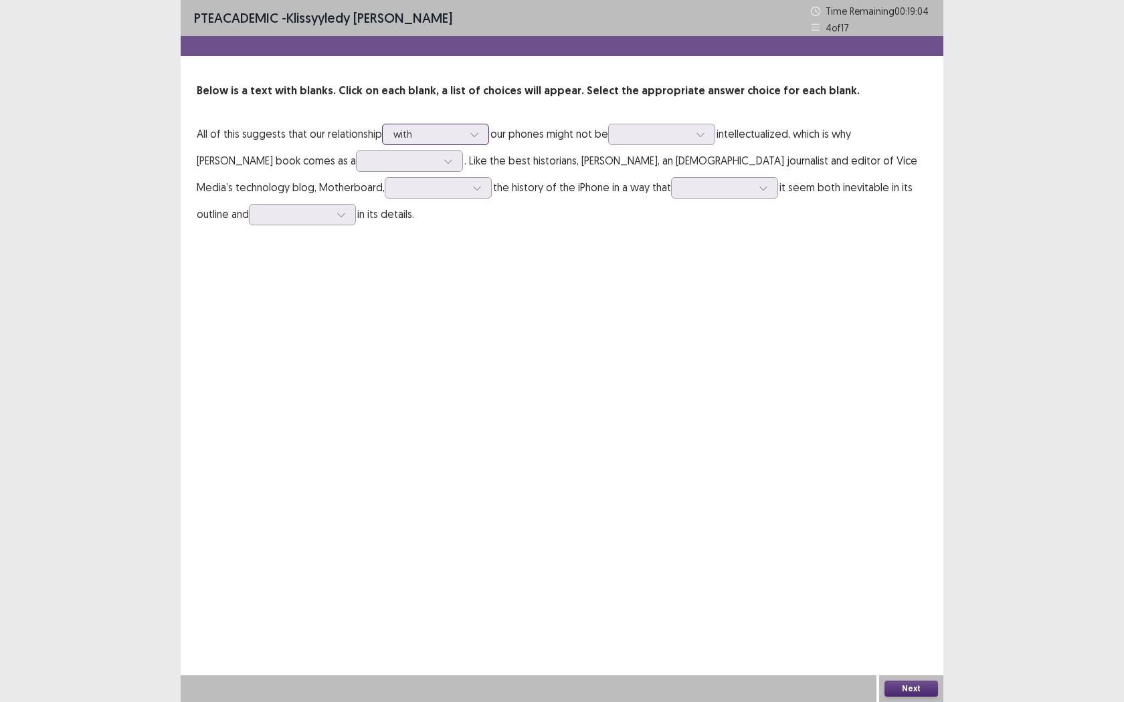
click at [444, 136] on div at bounding box center [428, 134] width 70 height 13
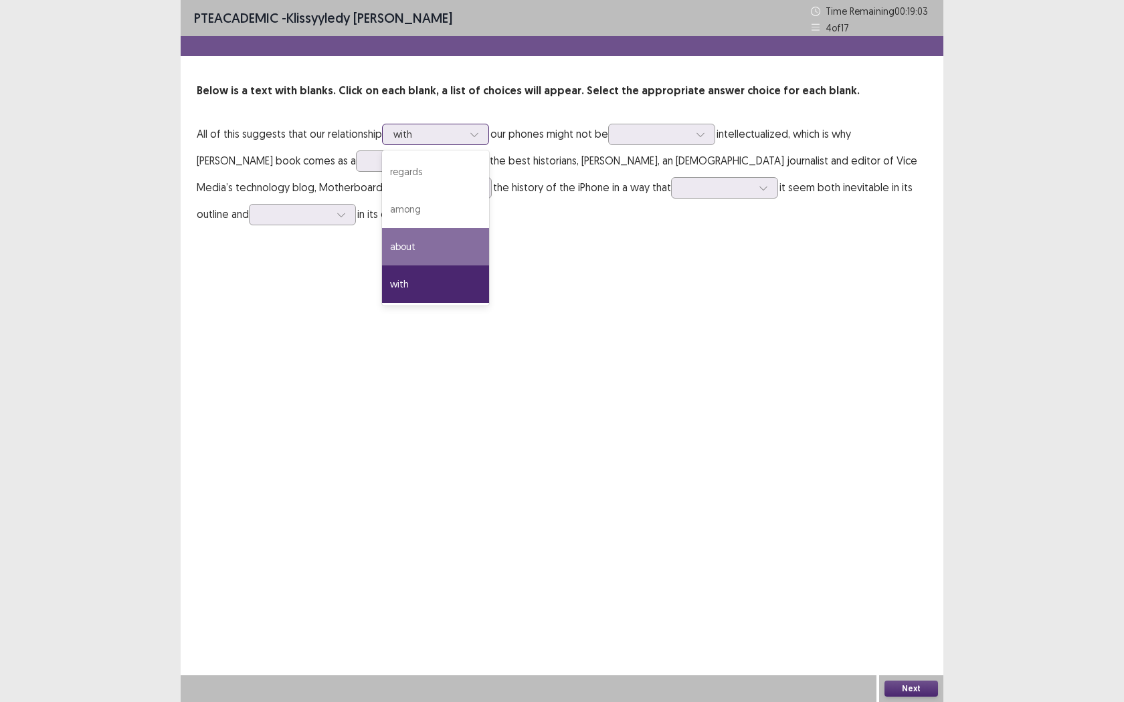
click at [435, 241] on div "about" at bounding box center [435, 246] width 107 height 37
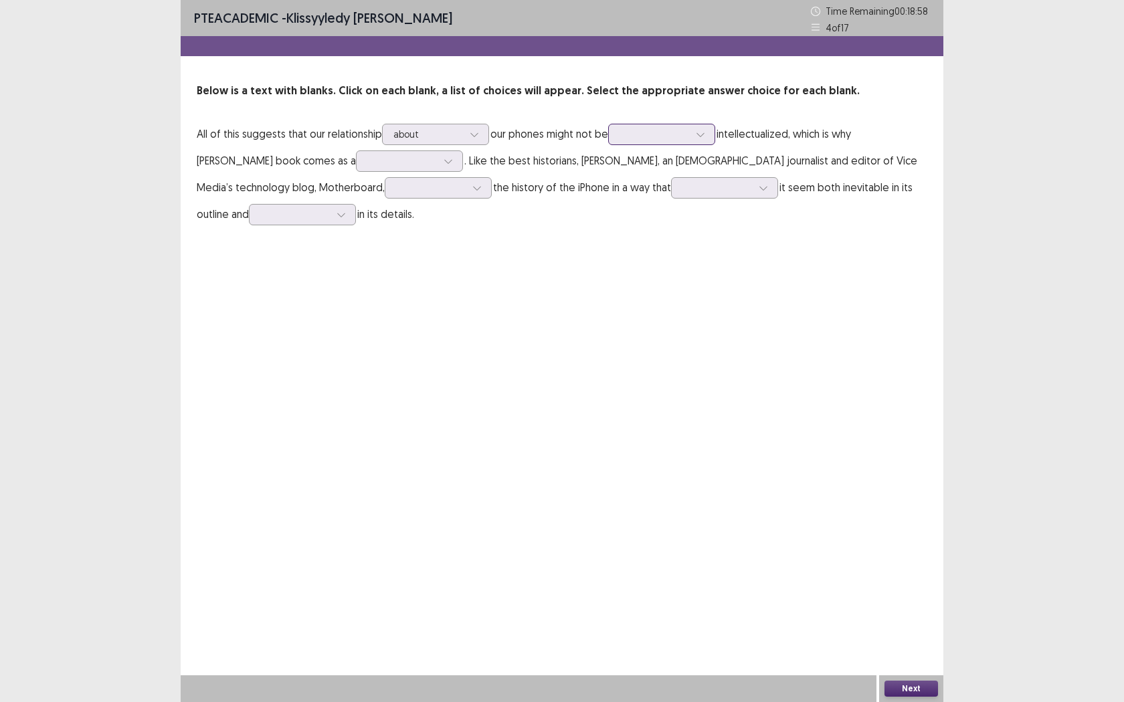
click at [659, 136] on div at bounding box center [654, 134] width 70 height 13
click at [314, 260] on div "PTE academic - Klissyyledy [PERSON_NAME] Time Remaining 00 : 18 : 49 4 of 17 Be…" at bounding box center [562, 351] width 763 height 702
click at [367, 164] on div at bounding box center [402, 161] width 70 height 13
click at [405, 237] on div "understatement" at bounding box center [409, 235] width 107 height 37
click at [396, 188] on div at bounding box center [431, 187] width 70 height 13
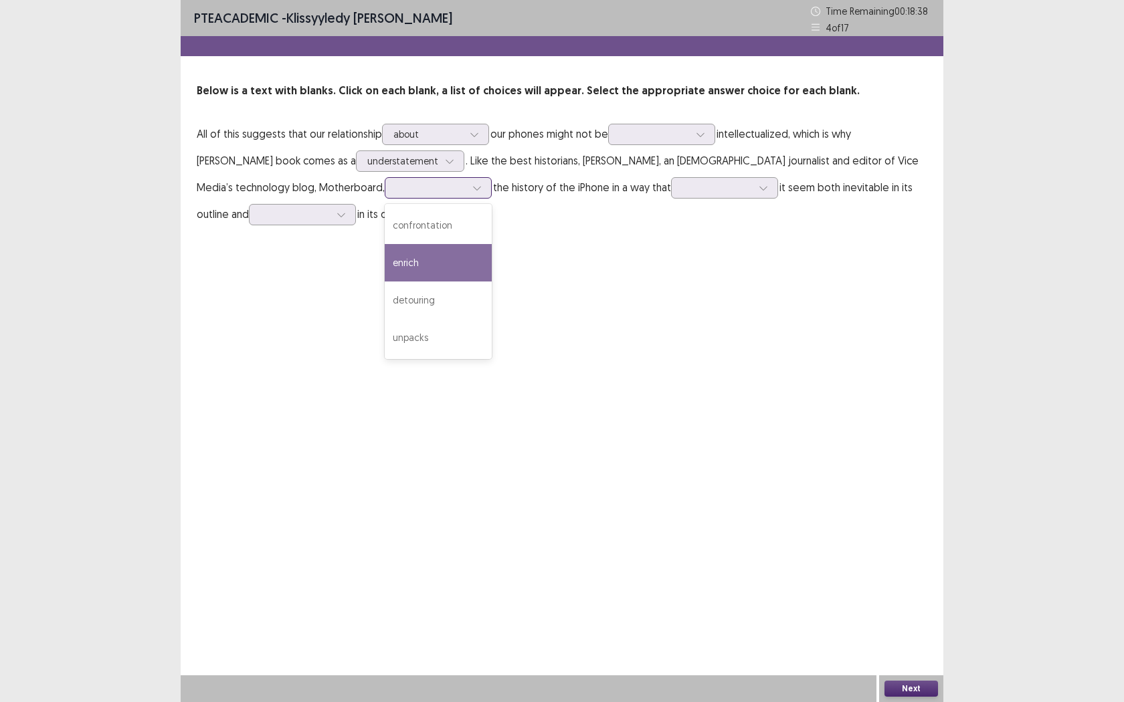
click at [385, 259] on div "enrich" at bounding box center [438, 262] width 107 height 37
click at [682, 189] on div at bounding box center [717, 187] width 70 height 13
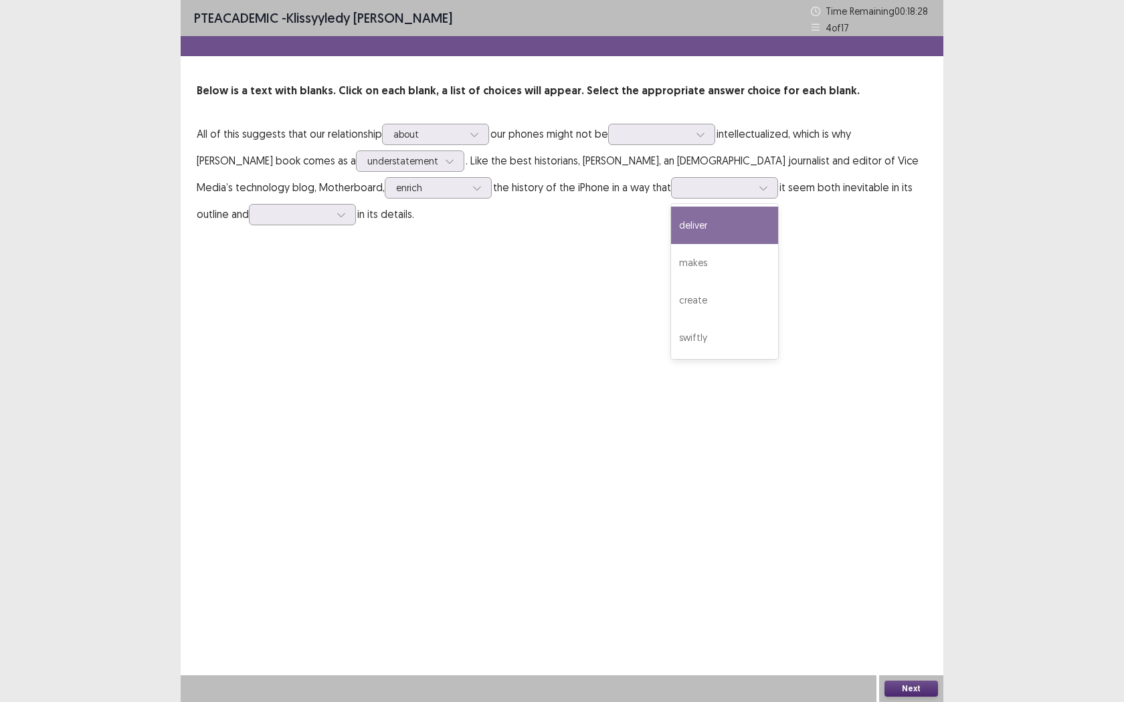
click at [896, 218] on p "All of this suggests that our relationship about our phones might not be intell…" at bounding box center [562, 173] width 730 height 107
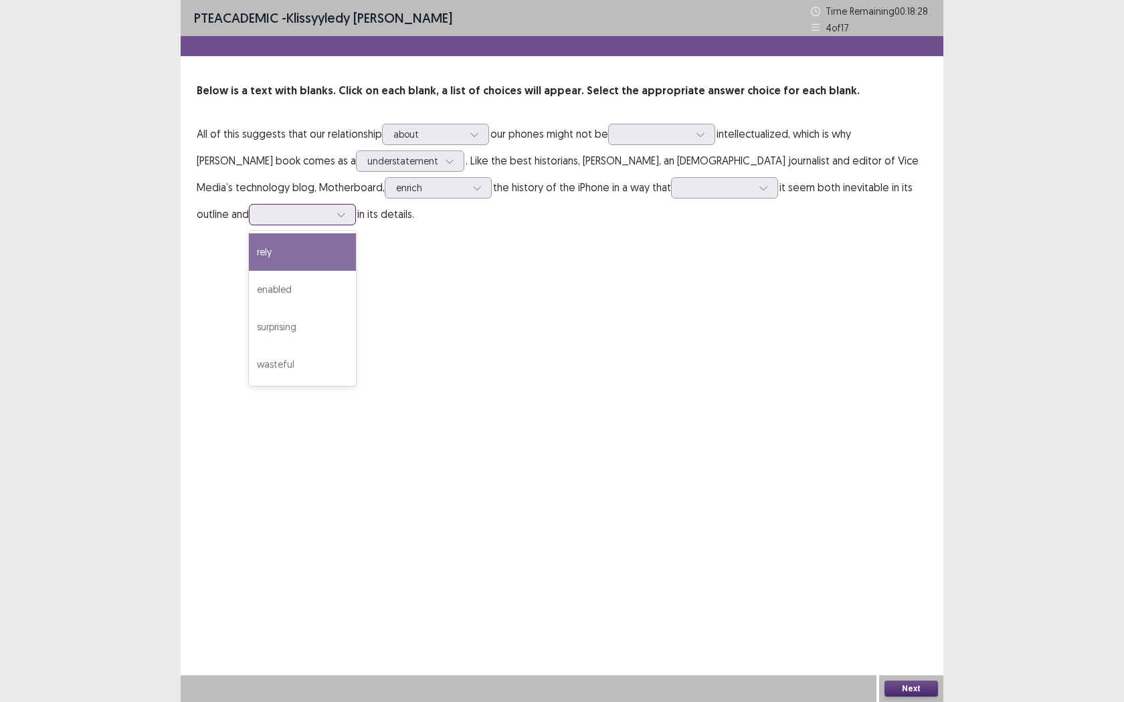
click at [277, 224] on div at bounding box center [302, 214] width 107 height 21
drag, startPoint x: 567, startPoint y: 258, endPoint x: 680, endPoint y: 257, distance: 112.4
click at [645, 263] on div "PTE academic - Klissyyledy [PERSON_NAME] Time Remaining 00 : 18 : 23 4 of 17 Be…" at bounding box center [562, 351] width 763 height 702
click at [682, 132] on div at bounding box center [654, 134] width 70 height 13
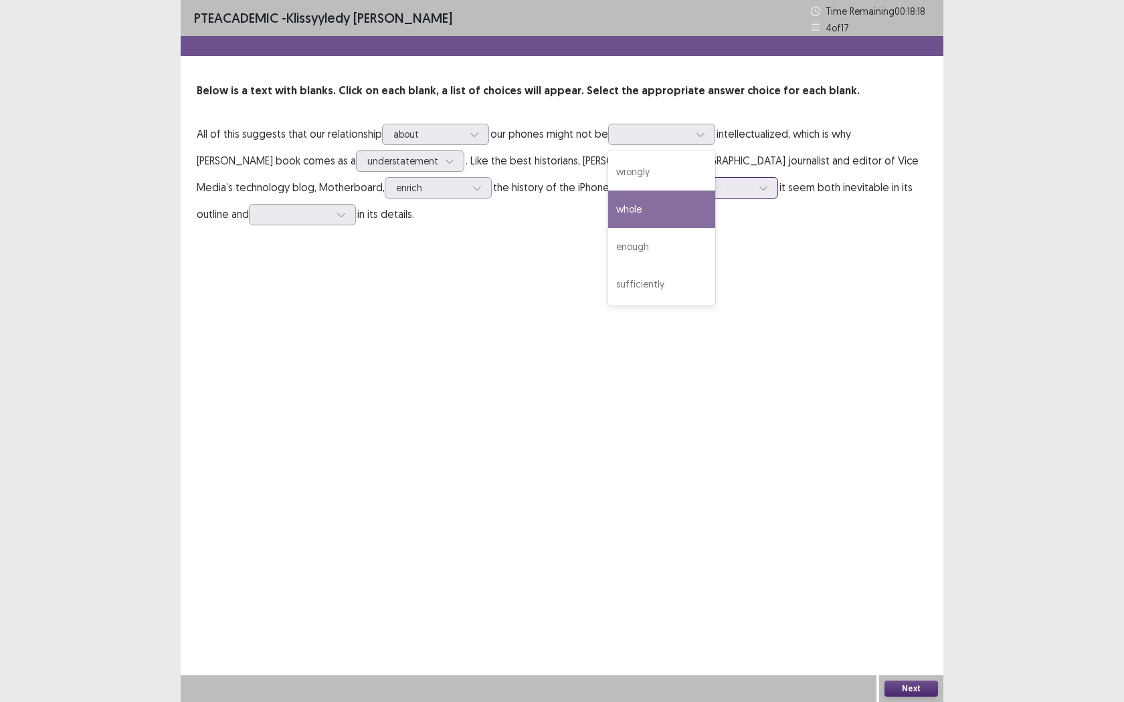
click at [682, 192] on div at bounding box center [717, 187] width 70 height 13
click at [689, 130] on div at bounding box center [654, 134] width 70 height 13
click at [828, 227] on div "PTE academic - Klissyyledy [PERSON_NAME] Time Remaining 00 : 18 : 16 4 of 17 Be…" at bounding box center [562, 127] width 763 height 254
click at [452, 132] on div at bounding box center [428, 134] width 70 height 13
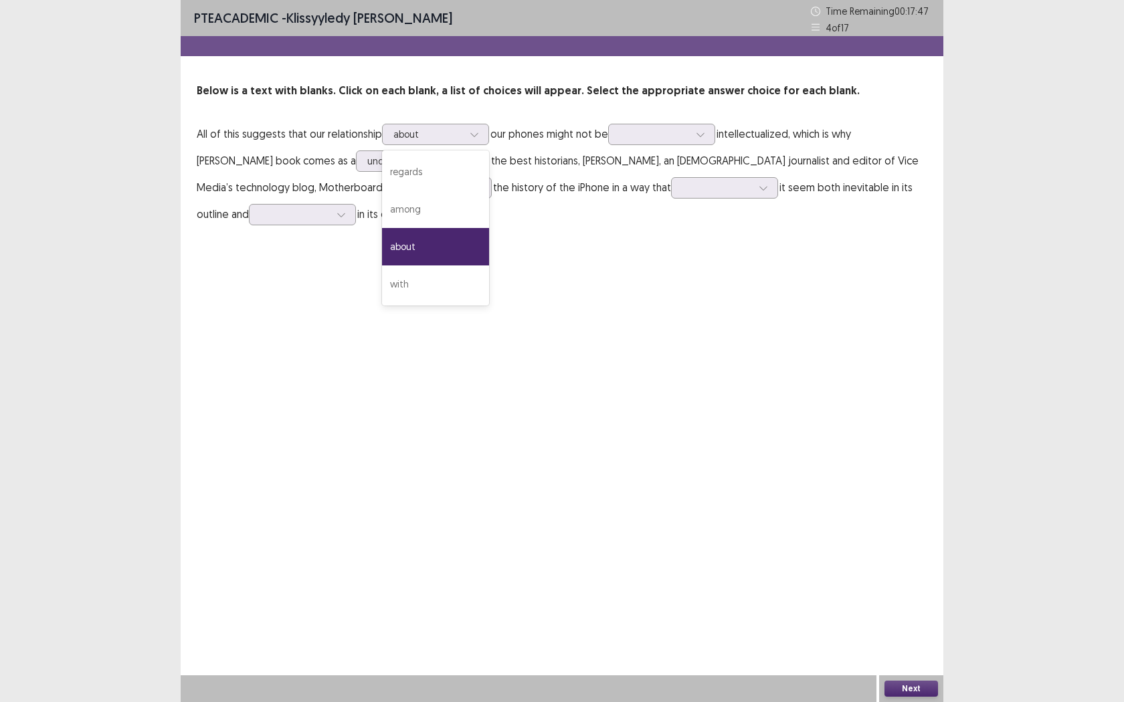
click at [635, 276] on div "PTE academic - Klissyyledy [PERSON_NAME] Time Remaining 00 : 17 : 47 4 of 17 Be…" at bounding box center [562, 351] width 763 height 702
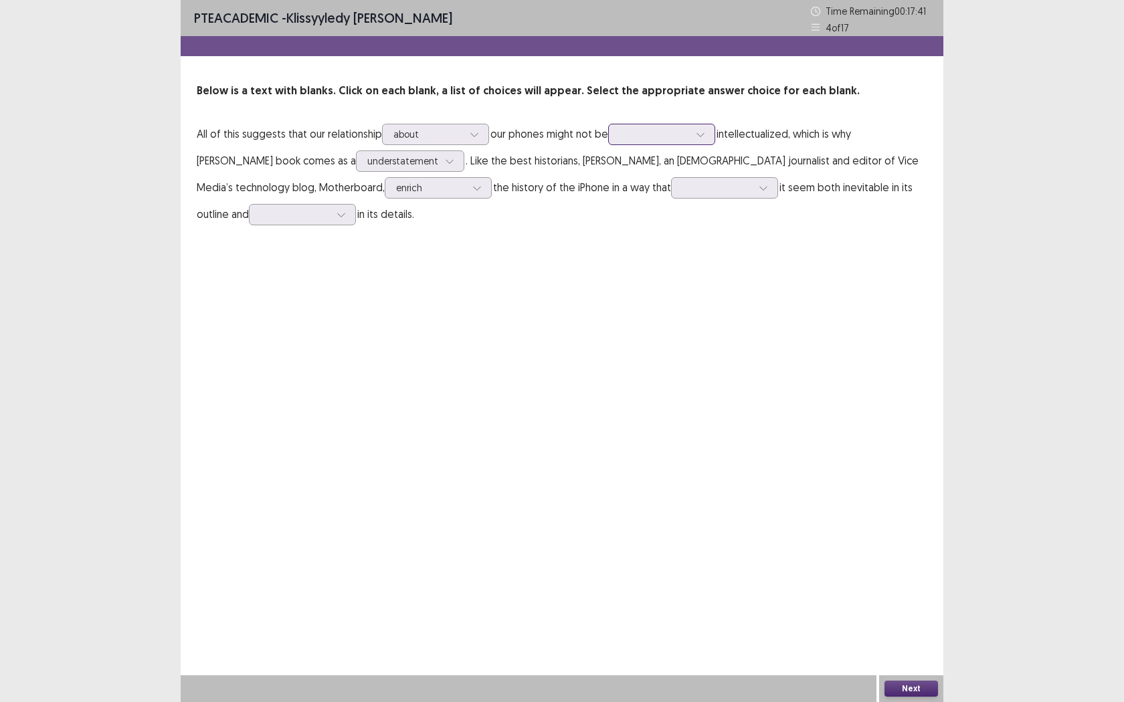
click at [691, 144] on div at bounding box center [661, 134] width 107 height 21
click at [824, 248] on div "PTE academic - Klissyyledy [PERSON_NAME] Time Remaining 00 : 17 : 40 4 of 17 Be…" at bounding box center [562, 127] width 763 height 254
click at [664, 134] on div at bounding box center [654, 134] width 70 height 13
click at [685, 249] on div "enough" at bounding box center [661, 246] width 107 height 37
click at [682, 191] on div at bounding box center [717, 187] width 70 height 13
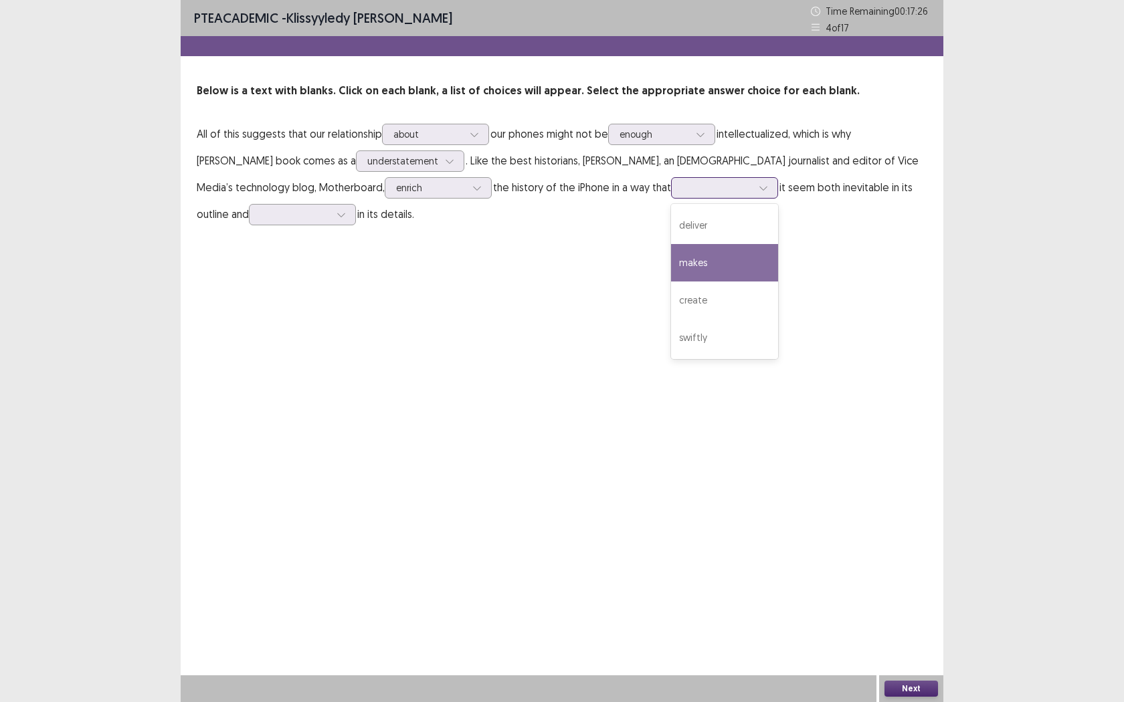
click at [671, 264] on div "makes" at bounding box center [724, 262] width 107 height 37
click at [267, 217] on div at bounding box center [295, 214] width 70 height 13
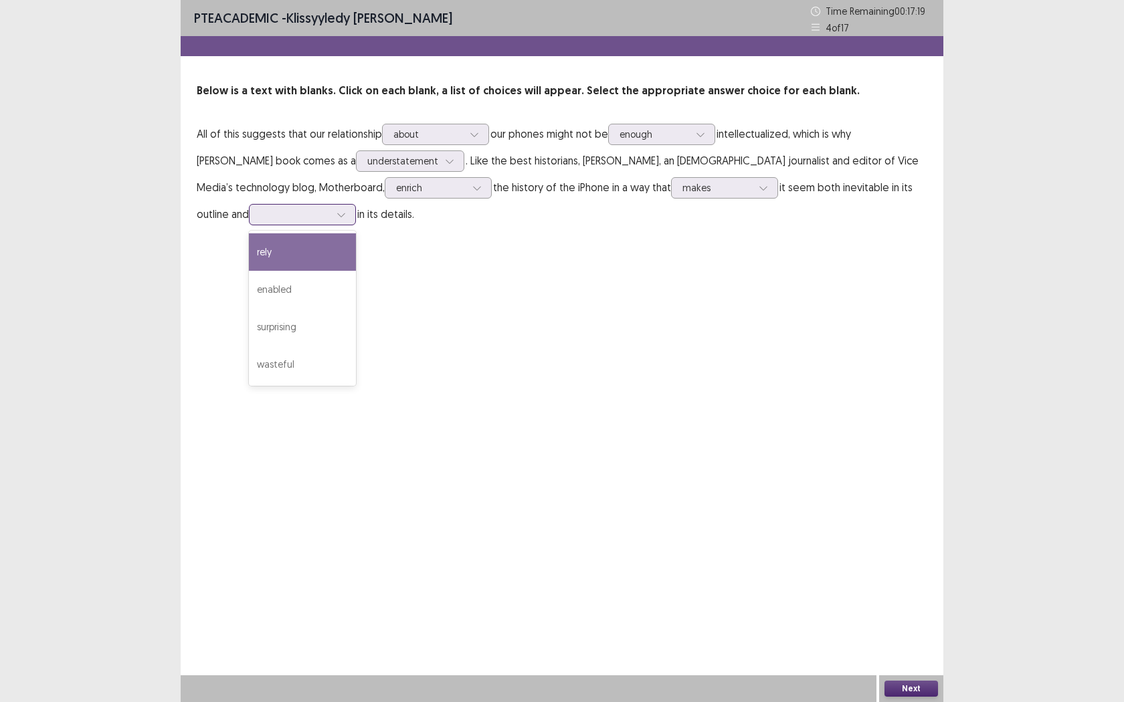
click at [262, 250] on div "rely" at bounding box center [302, 251] width 107 height 37
drag, startPoint x: 916, startPoint y: 674, endPoint x: 914, endPoint y: 682, distance: 8.3
click at [917, 555] on div "PTE academic - Klissyyledy [PERSON_NAME] Time Remaining 00 : 17 : 17 4 of 17 Be…" at bounding box center [562, 351] width 763 height 702
click at [913, 555] on button "Next" at bounding box center [911, 689] width 54 height 16
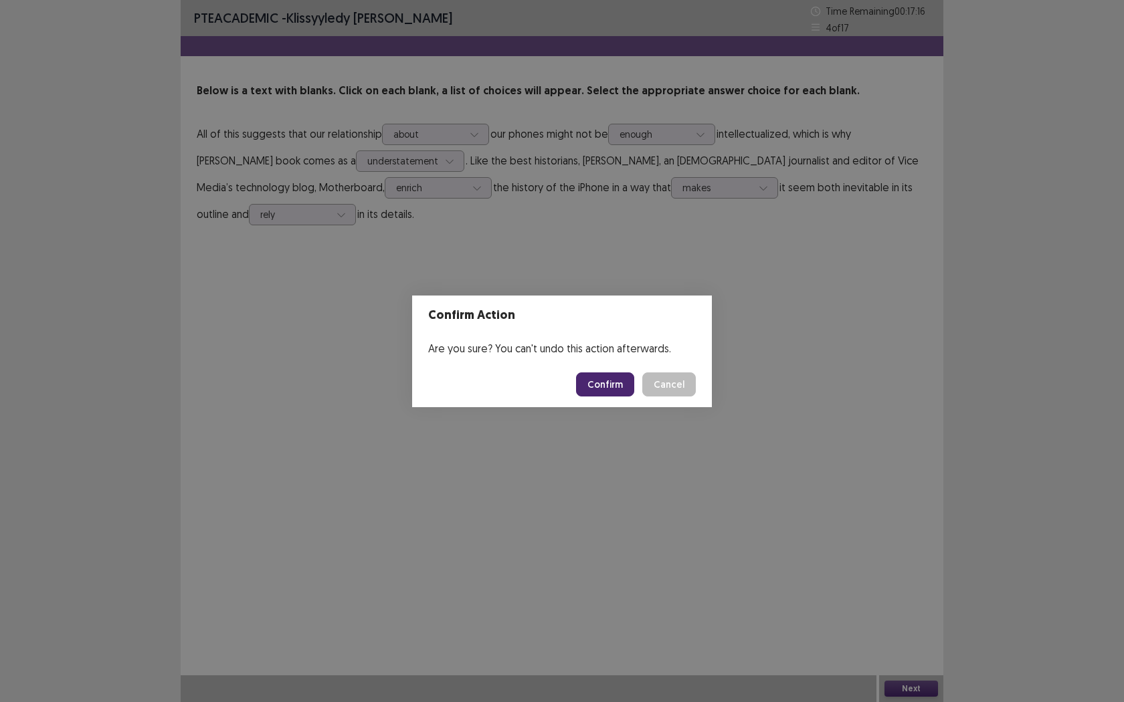
click at [619, 390] on button "Confirm" at bounding box center [605, 385] width 58 height 24
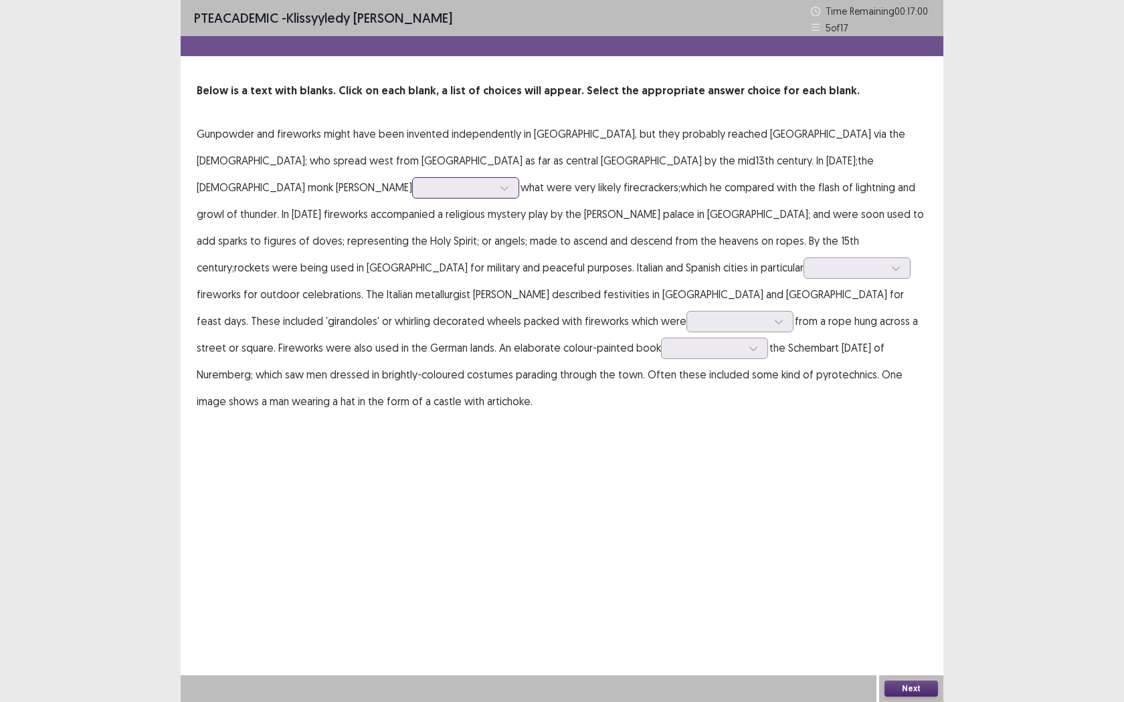
click at [493, 181] on div at bounding box center [458, 187] width 70 height 13
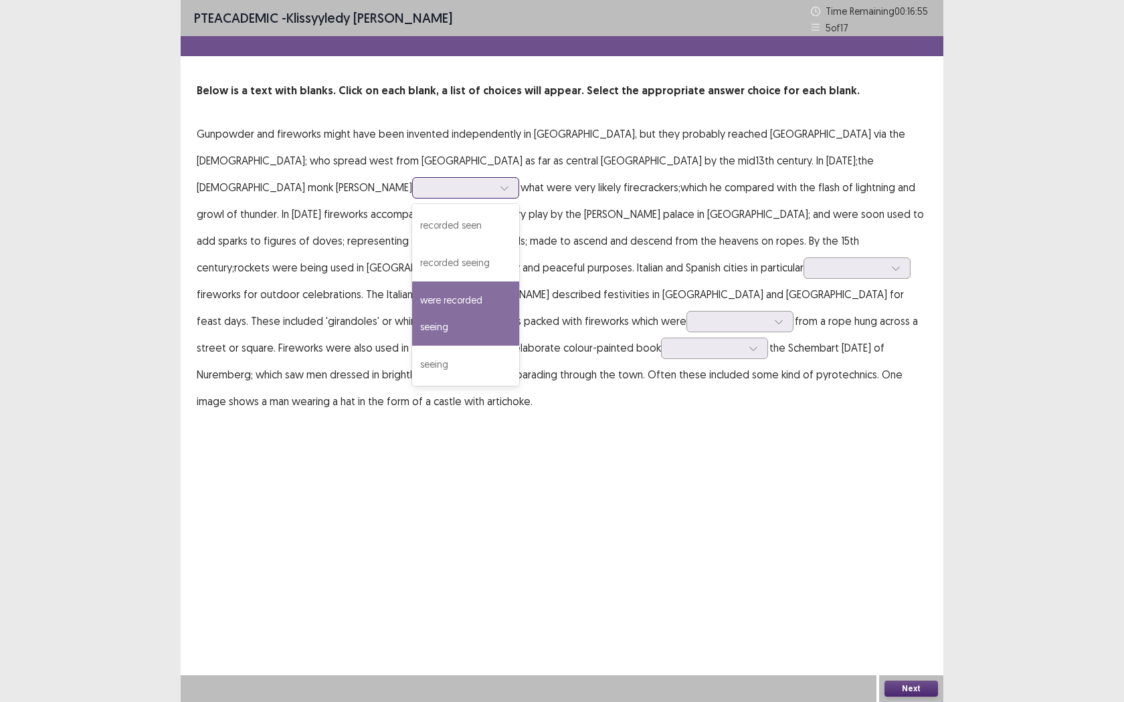
click at [519, 282] on div "were recorded seeing" at bounding box center [465, 314] width 107 height 64
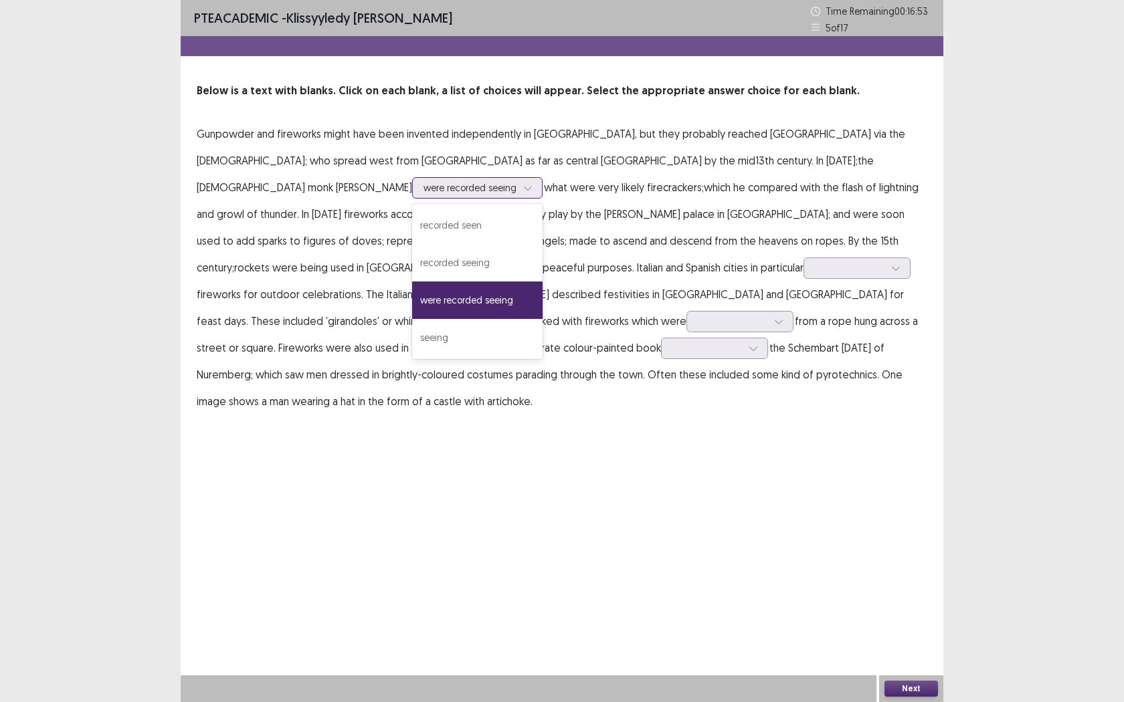
click at [516, 181] on div at bounding box center [469, 187] width 93 height 13
click at [542, 207] on div "recorded seen" at bounding box center [477, 225] width 130 height 37
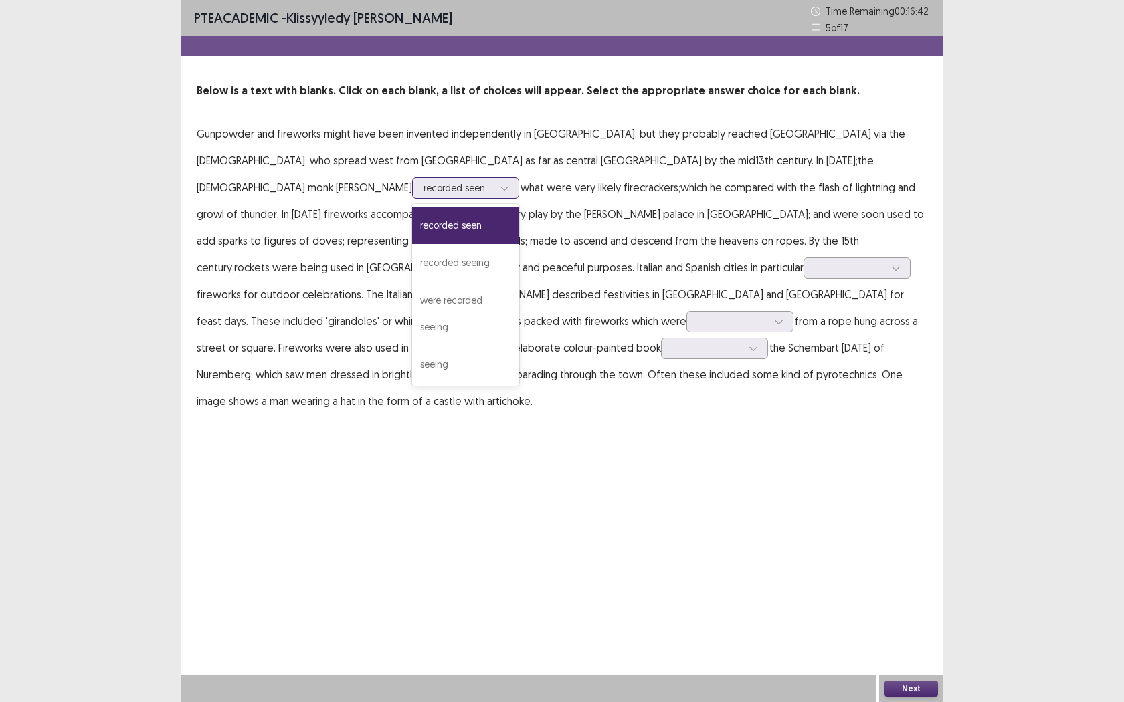
click at [493, 181] on div at bounding box center [458, 187] width 70 height 13
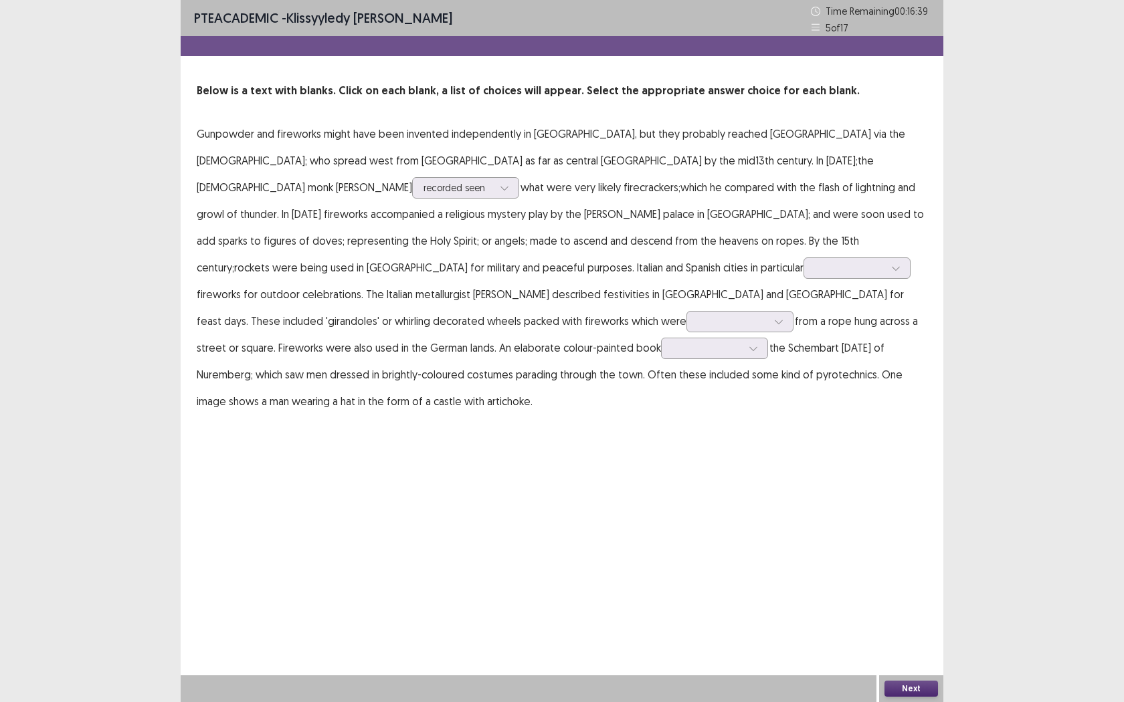
drag, startPoint x: 853, startPoint y: 383, endPoint x: 860, endPoint y: 351, distance: 32.1
click at [854, 383] on p "Gunpowder and fireworks might have been invented independently in [GEOGRAPHIC_D…" at bounding box center [562, 267] width 730 height 294
click at [493, 181] on div at bounding box center [458, 187] width 70 height 13
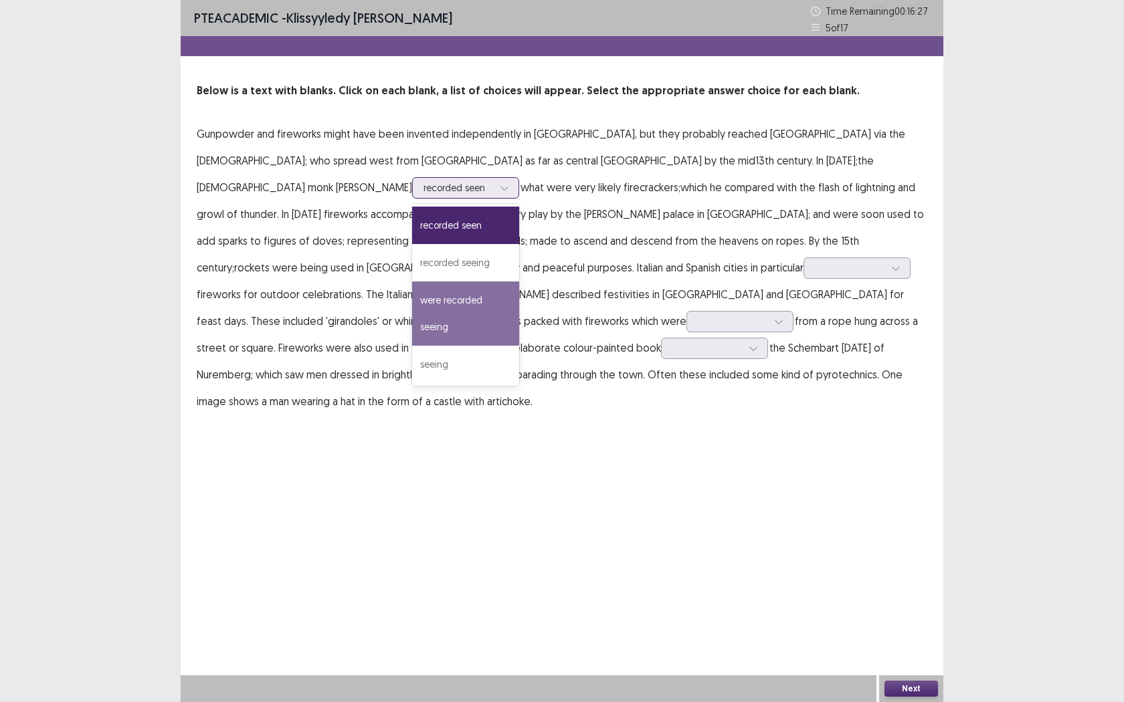
click at [519, 282] on div "were recorded seeing" at bounding box center [465, 314] width 107 height 64
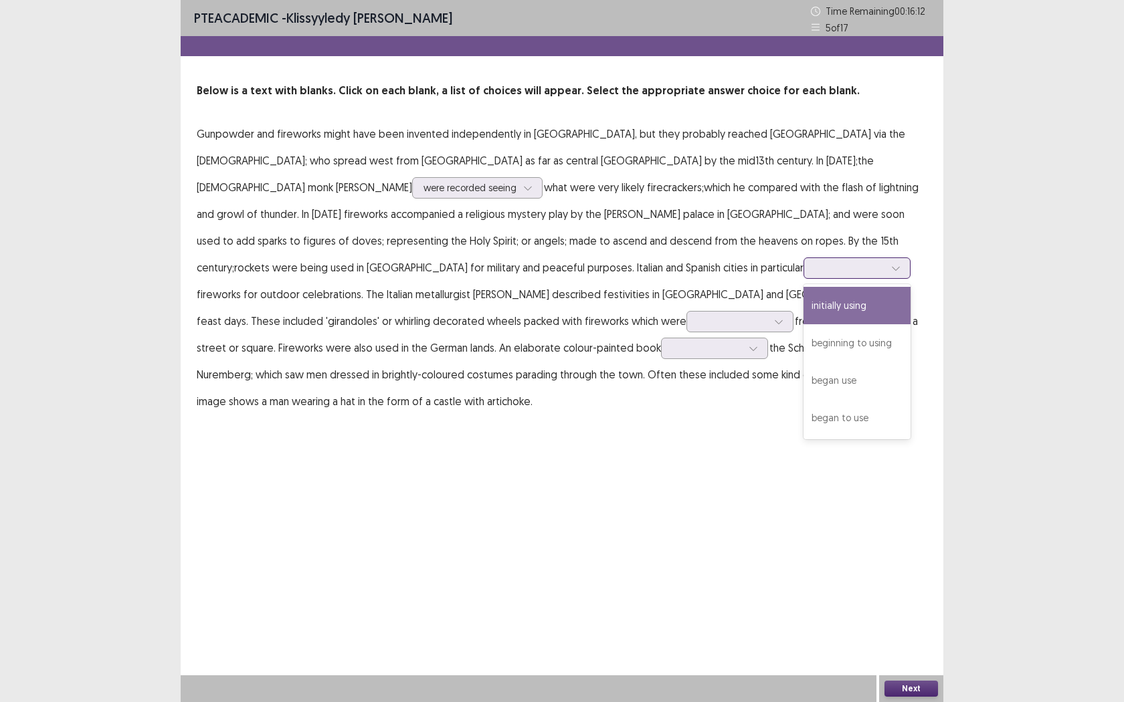
click at [815, 270] on div at bounding box center [850, 268] width 70 height 13
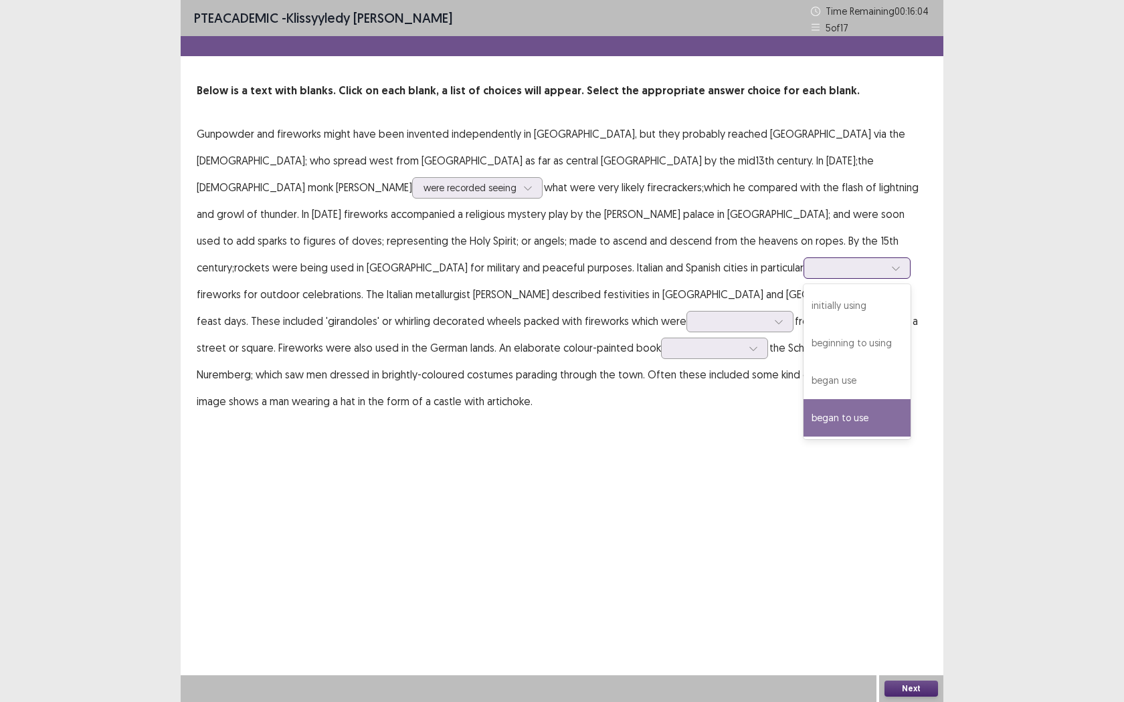
click at [803, 420] on div "began to use" at bounding box center [856, 417] width 107 height 37
click at [815, 266] on div at bounding box center [850, 268] width 70 height 13
click at [558, 452] on div "PTE academic - Klissyyledy [PERSON_NAME] Time Remaining 00 : 16 : 00 5 of 17 Be…" at bounding box center [562, 351] width 763 height 702
click at [815, 270] on div at bounding box center [850, 268] width 70 height 13
click at [608, 478] on div "PTE academic - Klissyyledy [PERSON_NAME] Time Remaining 00 : 15 : 53 5 of 17 Be…" at bounding box center [562, 351] width 763 height 702
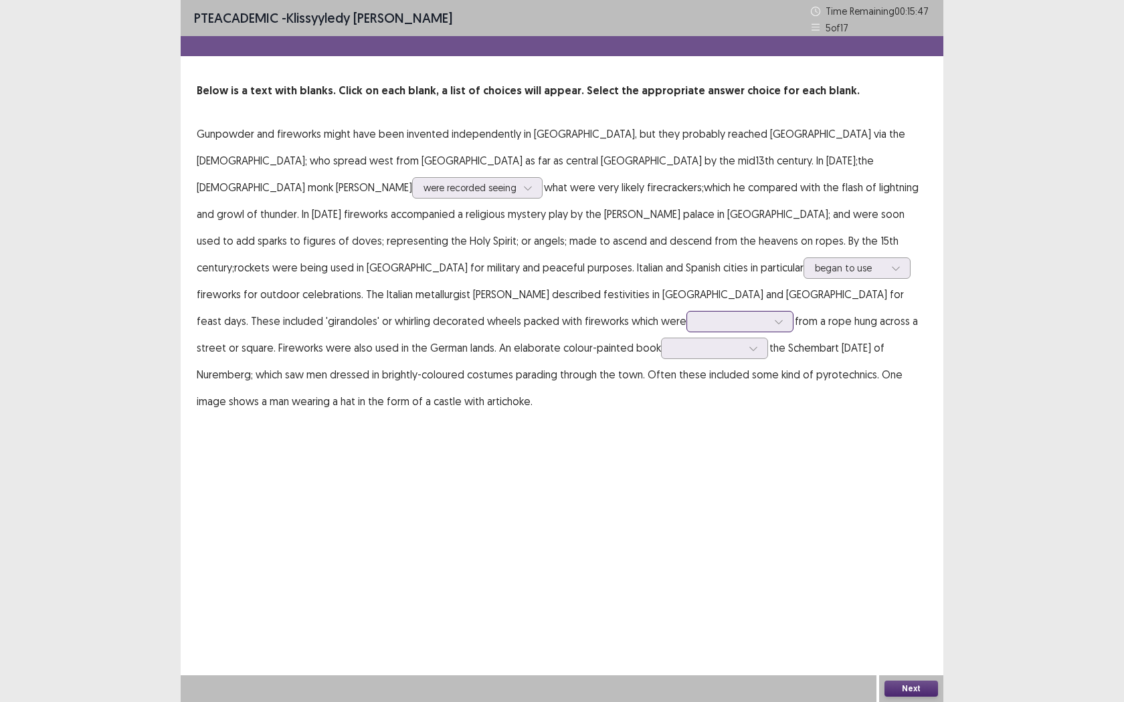
click at [696, 314] on div at bounding box center [732, 321] width 72 height 15
click at [856, 412] on div "PTE academic - Klissyyledy [PERSON_NAME] Time Remaining 00 : 15 : 45 5 of 17 Be…" at bounding box center [562, 220] width 763 height 441
click at [698, 315] on div at bounding box center [733, 321] width 70 height 13
click at [719, 378] on div "adjourned" at bounding box center [739, 396] width 107 height 37
click at [706, 342] on div at bounding box center [707, 348] width 70 height 13
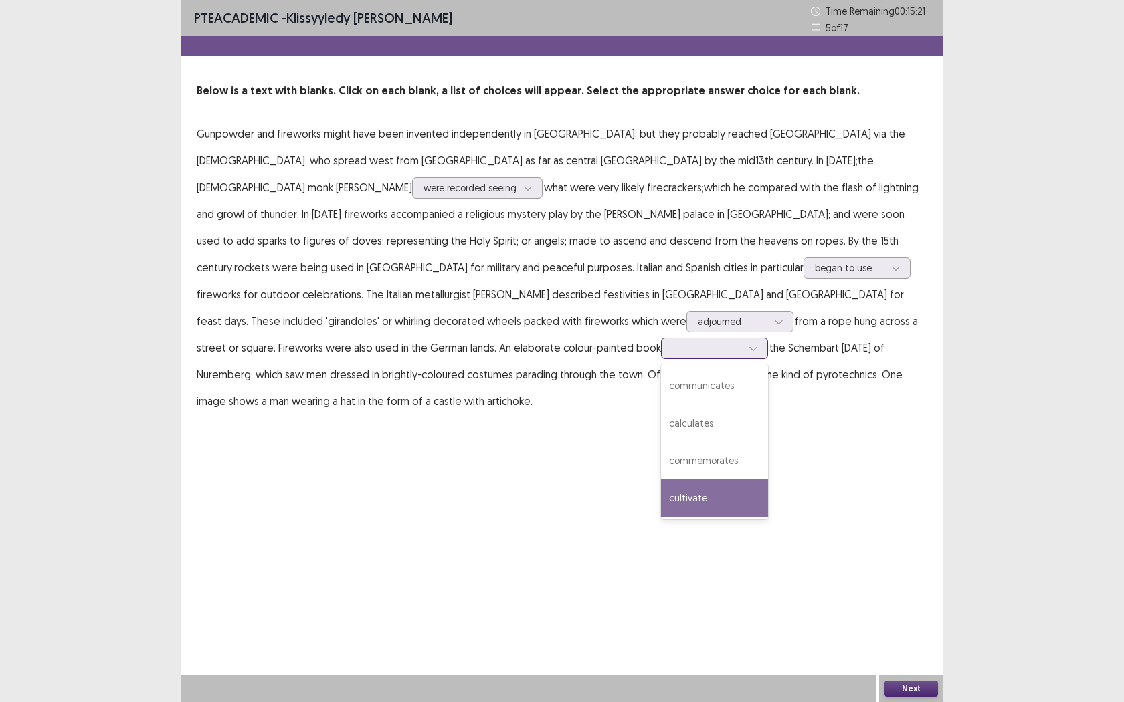
click at [703, 480] on div "cultivate" at bounding box center [714, 498] width 107 height 37
click at [672, 342] on div at bounding box center [707, 348] width 70 height 13
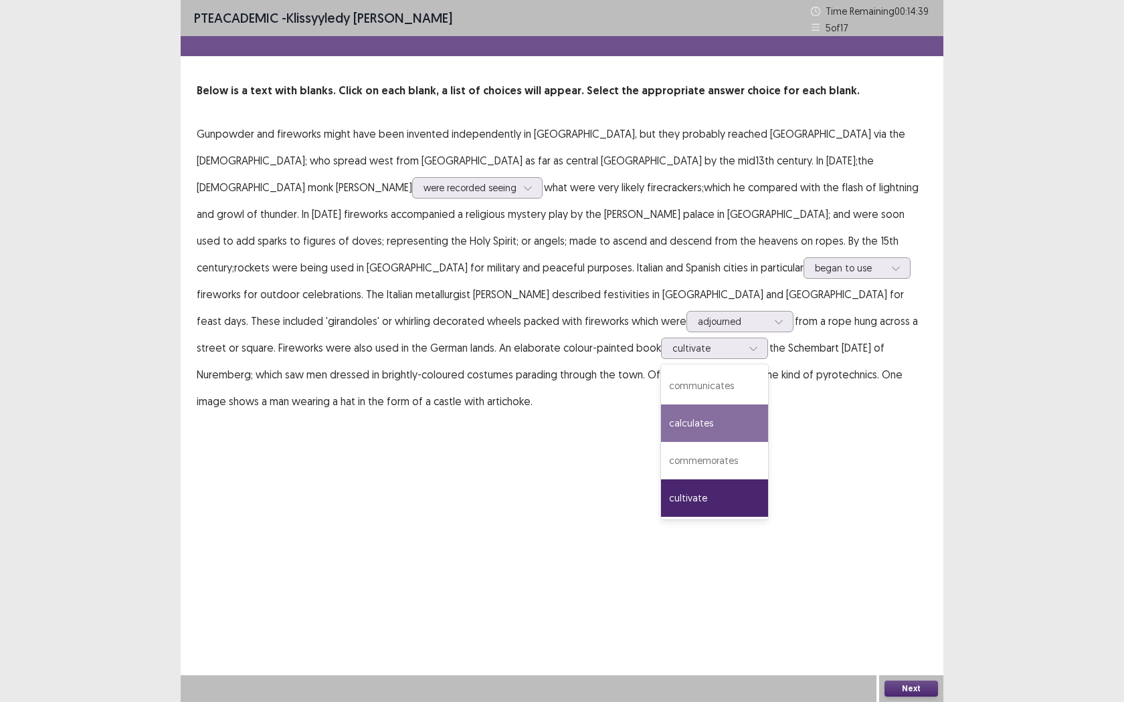
click at [573, 407] on div "PTE academic - Klissyyledy [PERSON_NAME] Time Remaining 00 : 14 : 39 5 of 17 Be…" at bounding box center [562, 220] width 763 height 441
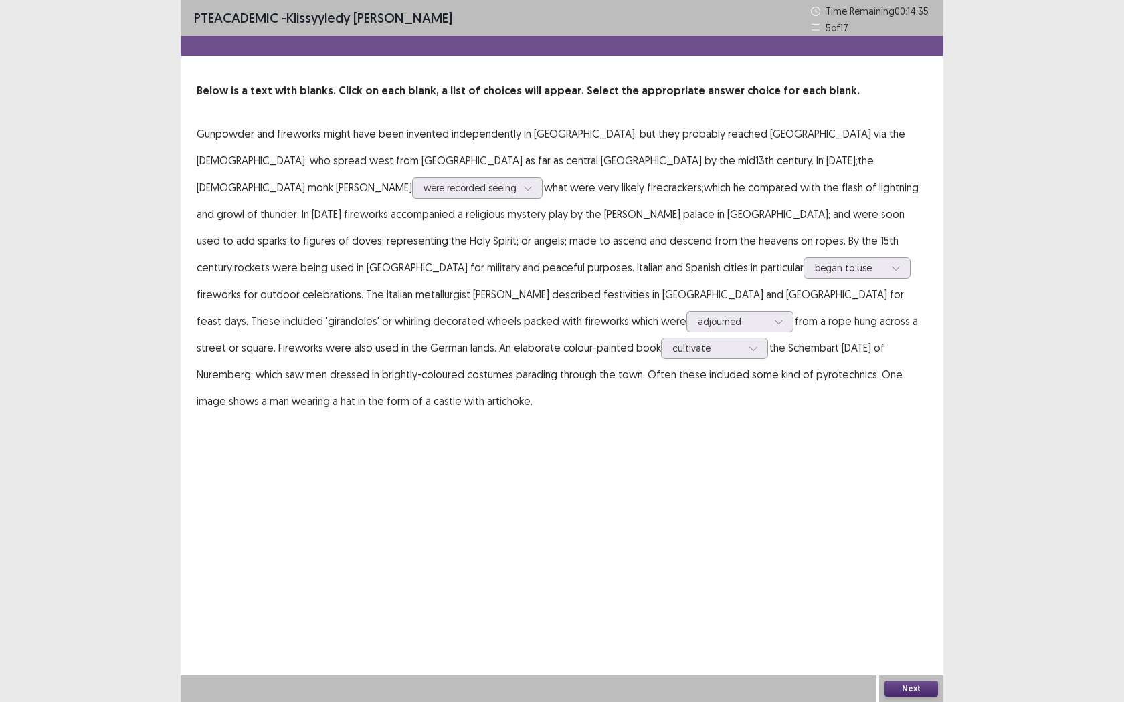
click at [922, 555] on button "Next" at bounding box center [911, 689] width 54 height 16
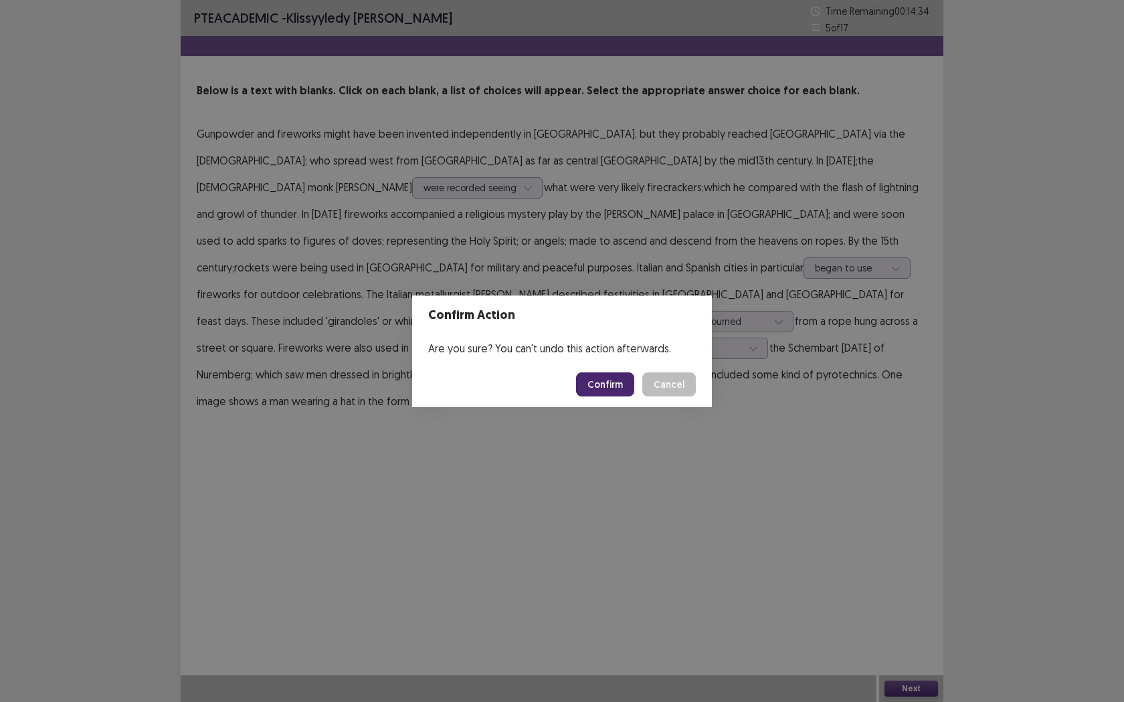
click at [611, 381] on button "Confirm" at bounding box center [605, 385] width 58 height 24
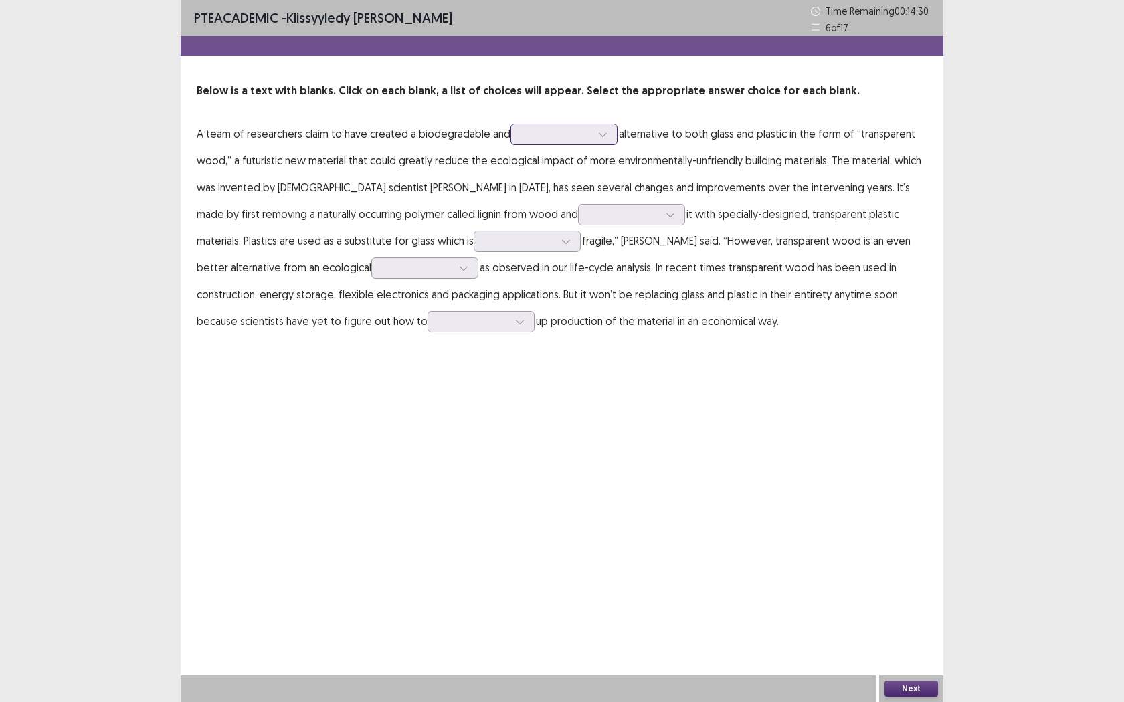
click at [542, 134] on div at bounding box center [557, 134] width 70 height 13
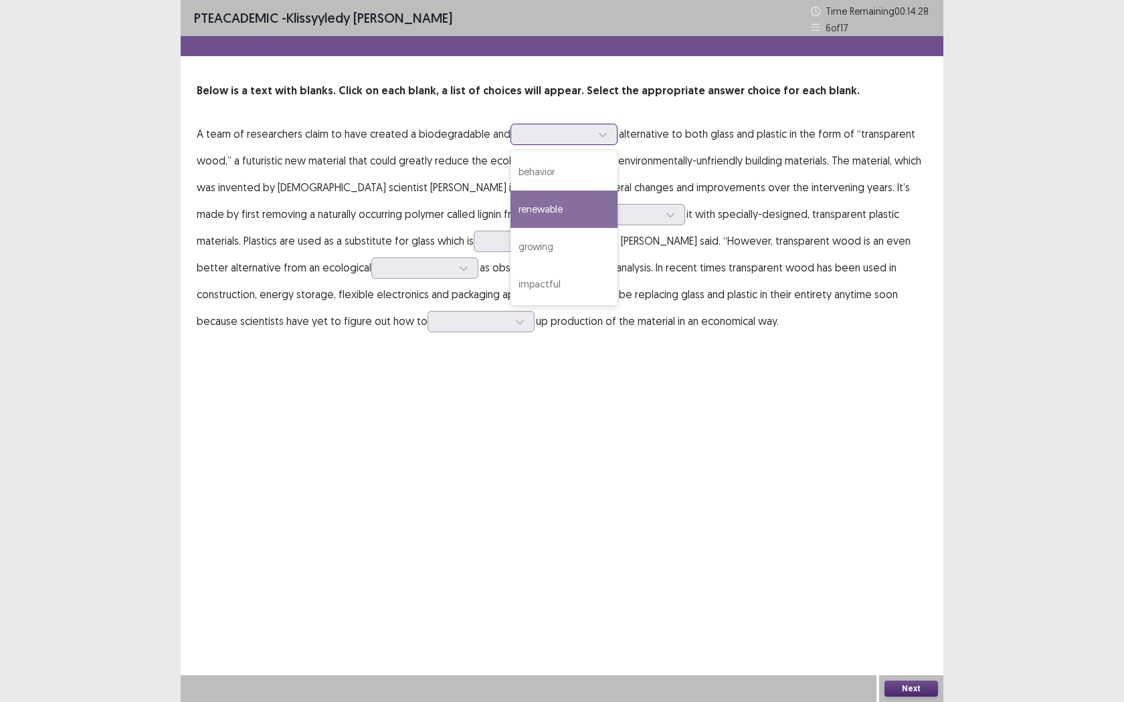
click at [577, 205] on div "renewable" at bounding box center [563, 209] width 107 height 37
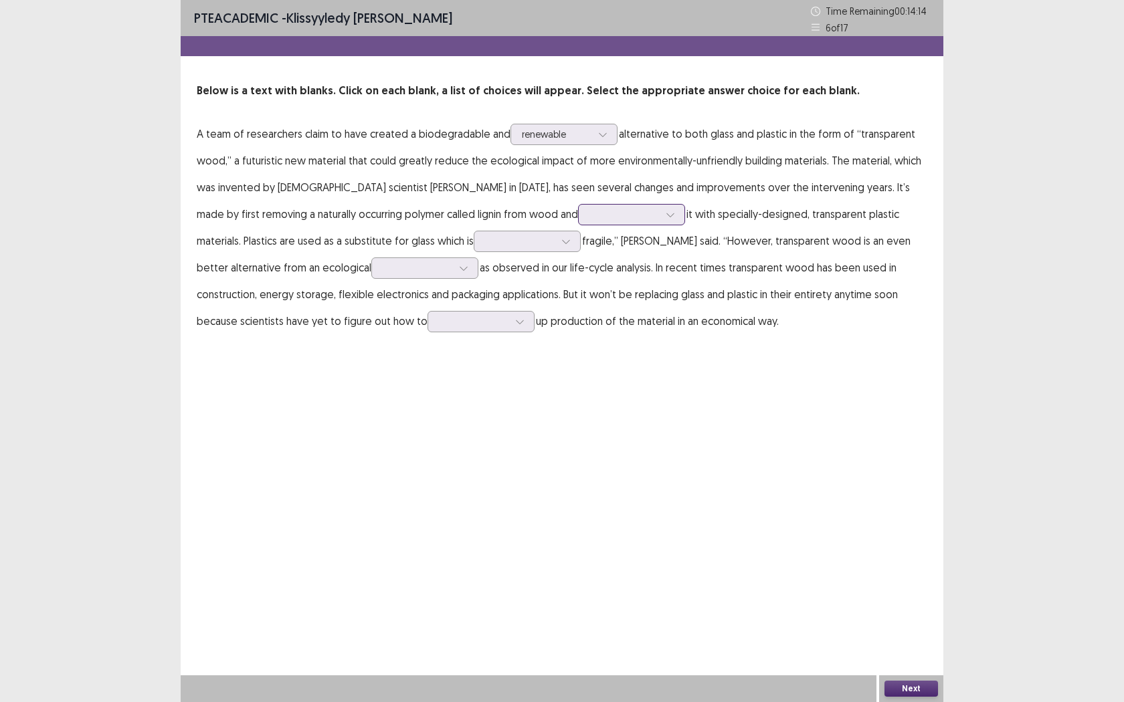
click at [666, 219] on icon at bounding box center [670, 214] width 9 height 9
click at [578, 267] on div "replacing" at bounding box center [631, 251] width 107 height 37
click at [485, 243] on div at bounding box center [520, 241] width 70 height 13
click at [474, 318] on div "naturally" at bounding box center [527, 316] width 107 height 37
click at [454, 271] on div at bounding box center [464, 268] width 20 height 20
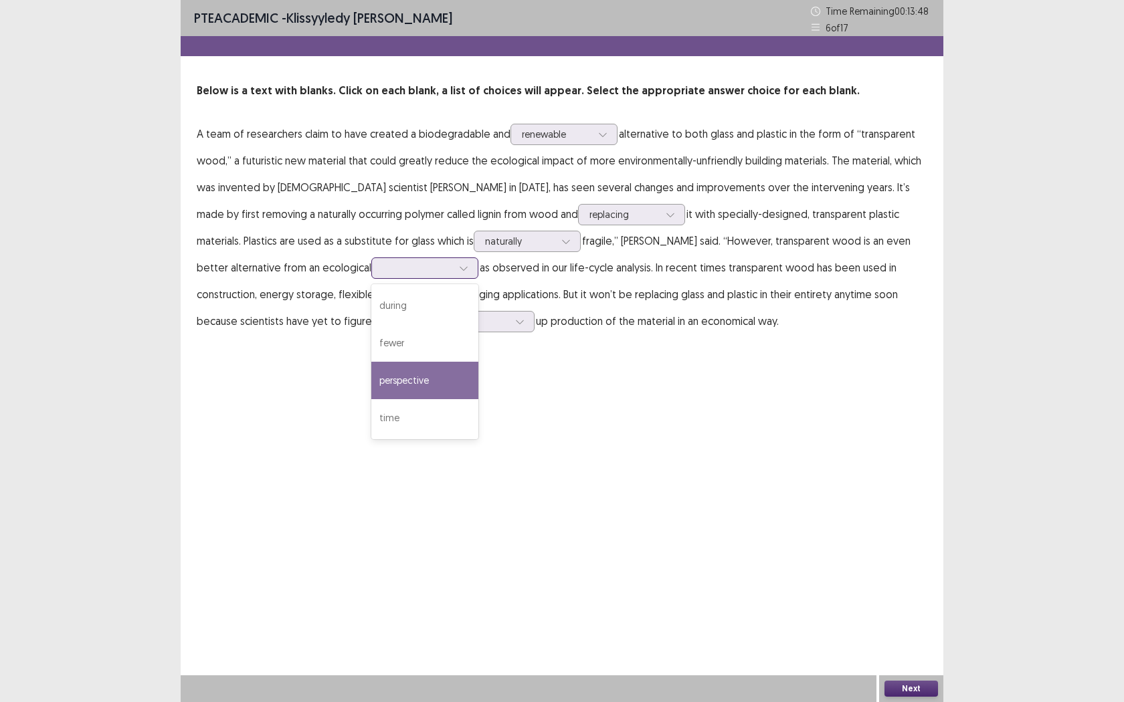
click at [371, 383] on div "perspective" at bounding box center [424, 380] width 107 height 37
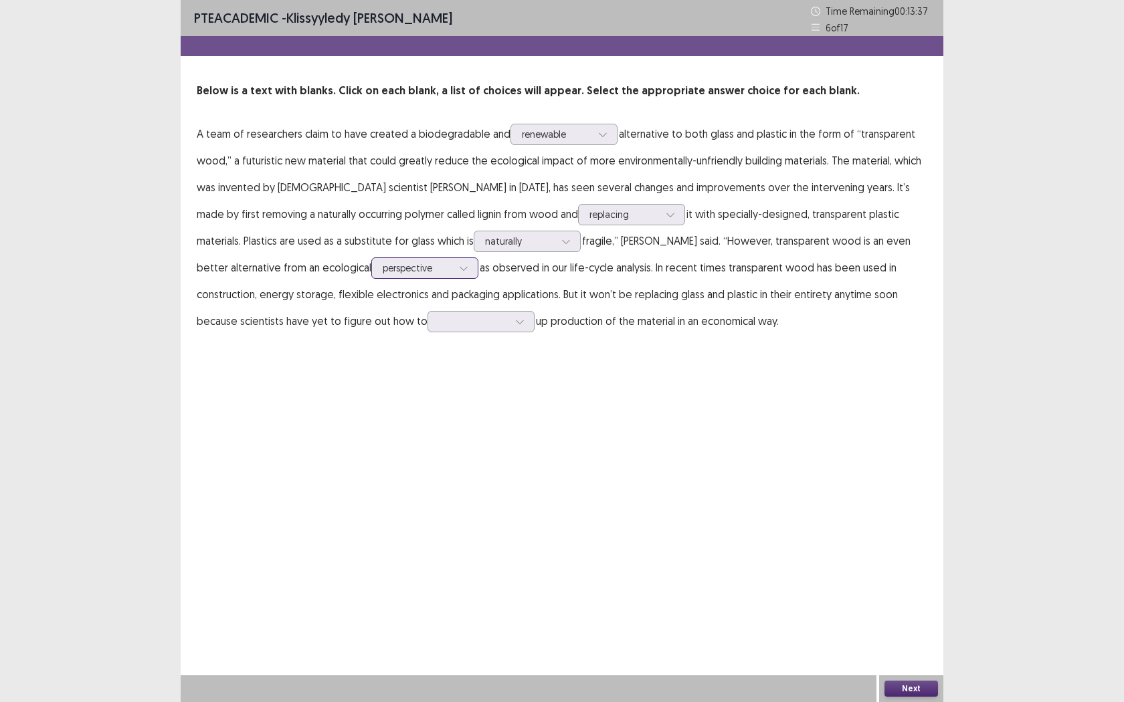
click at [383, 266] on div at bounding box center [418, 268] width 70 height 13
drag, startPoint x: 514, startPoint y: 372, endPoint x: 524, endPoint y: 369, distance: 11.2
click at [514, 372] on div "PTE academic - Klissyyledy [PERSON_NAME] Time Remaining 00 : 13 : 32 6 of 17 Be…" at bounding box center [562, 351] width 763 height 702
click at [439, 324] on div at bounding box center [474, 321] width 70 height 13
click at [427, 477] on div "making" at bounding box center [480, 471] width 107 height 37
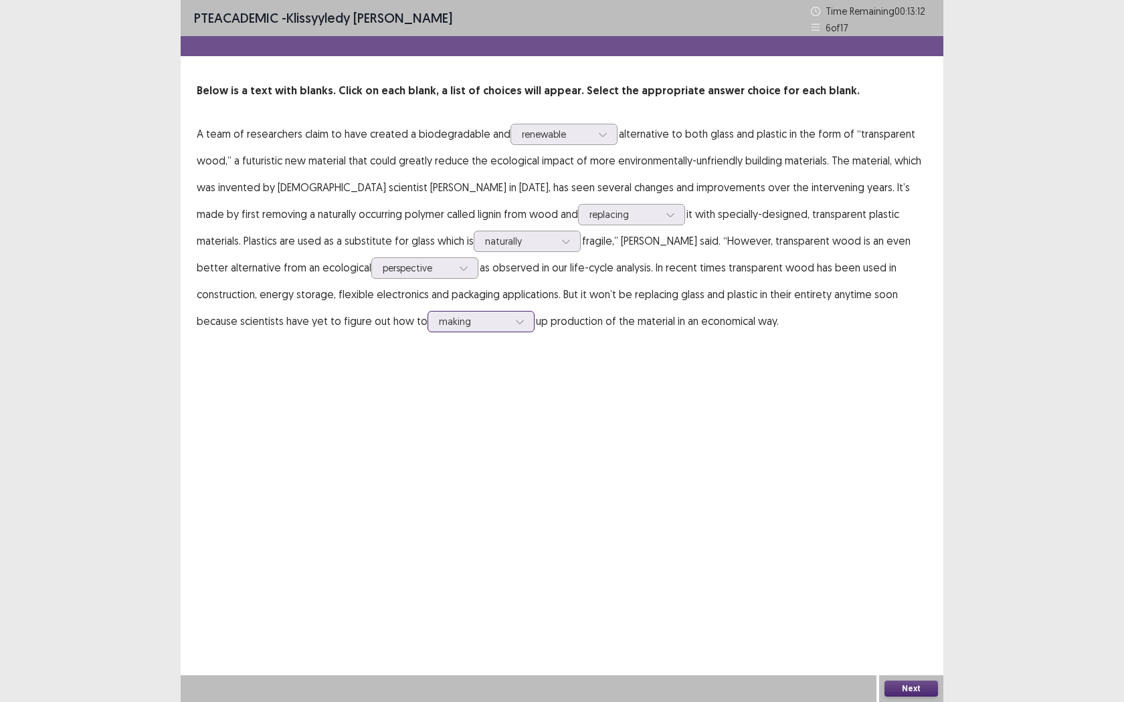
click at [515, 322] on icon at bounding box center [519, 321] width 9 height 9
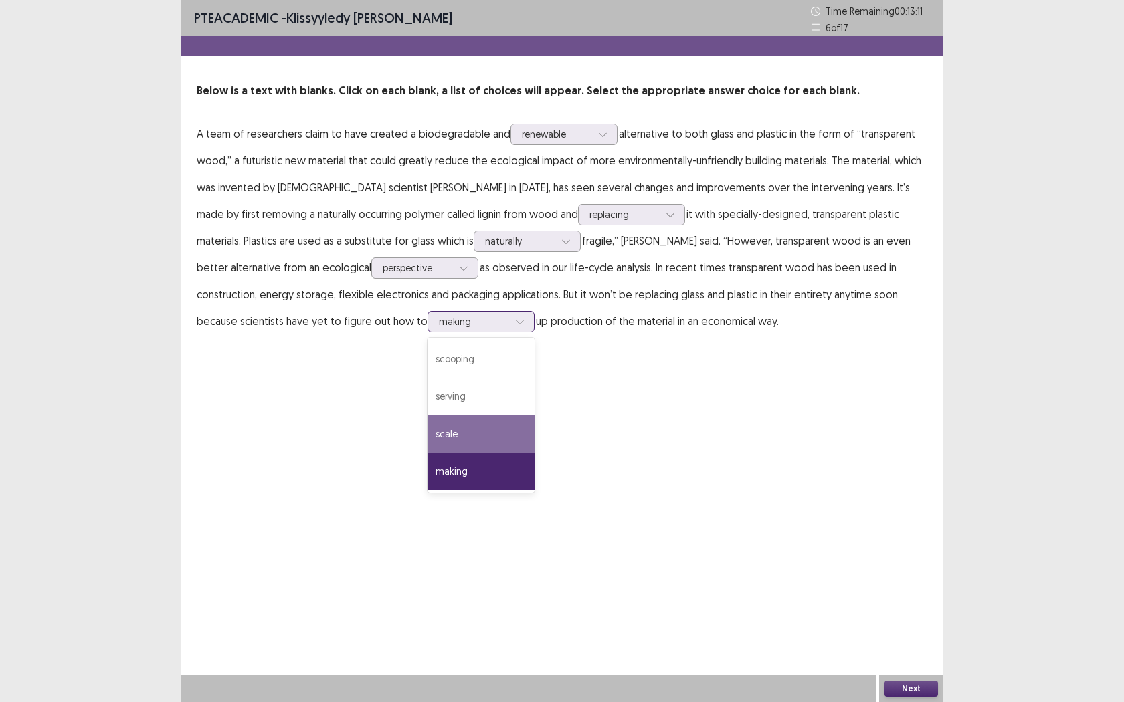
click at [427, 441] on div "scale" at bounding box center [480, 433] width 107 height 37
click at [439, 320] on div at bounding box center [474, 321] width 70 height 13
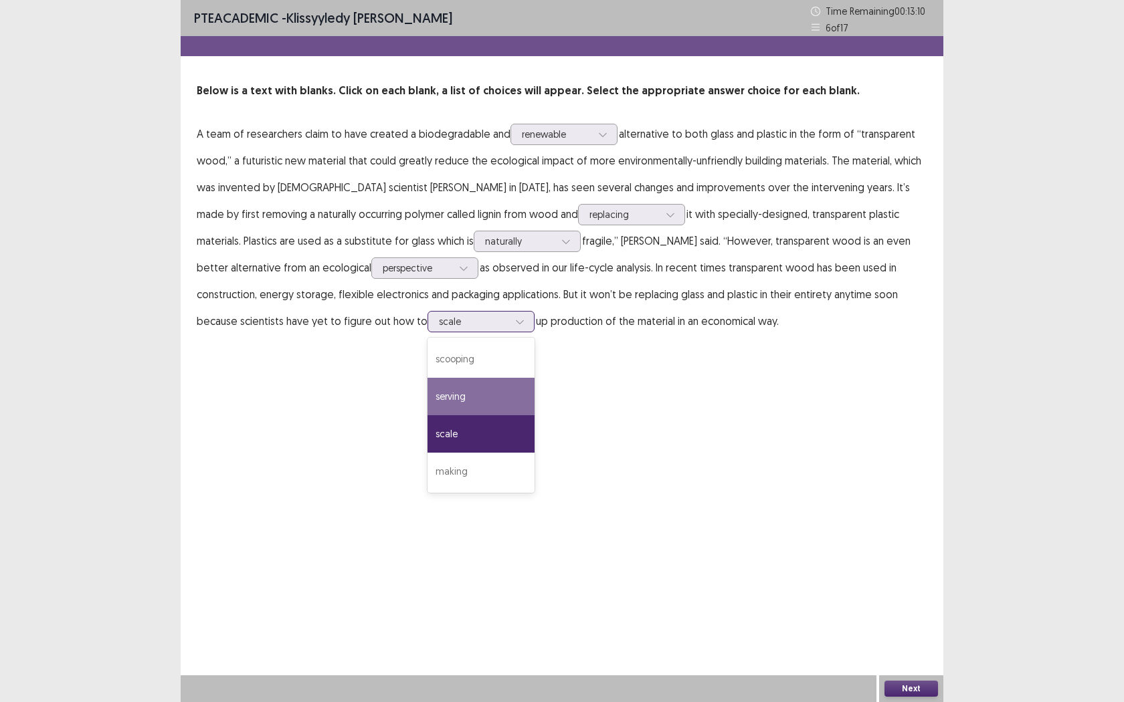
click at [427, 405] on div "serving" at bounding box center [480, 396] width 107 height 37
click at [439, 328] on div at bounding box center [474, 321] width 70 height 13
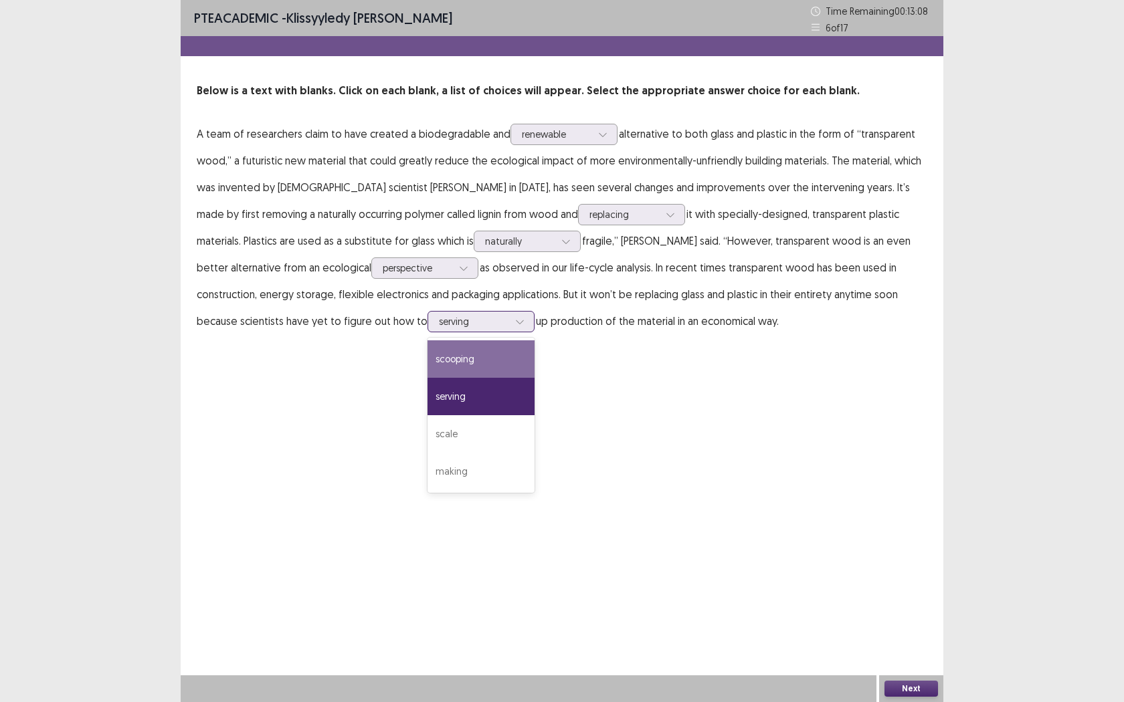
click at [427, 363] on div "scooping" at bounding box center [480, 358] width 107 height 37
click at [439, 326] on div at bounding box center [474, 321] width 70 height 13
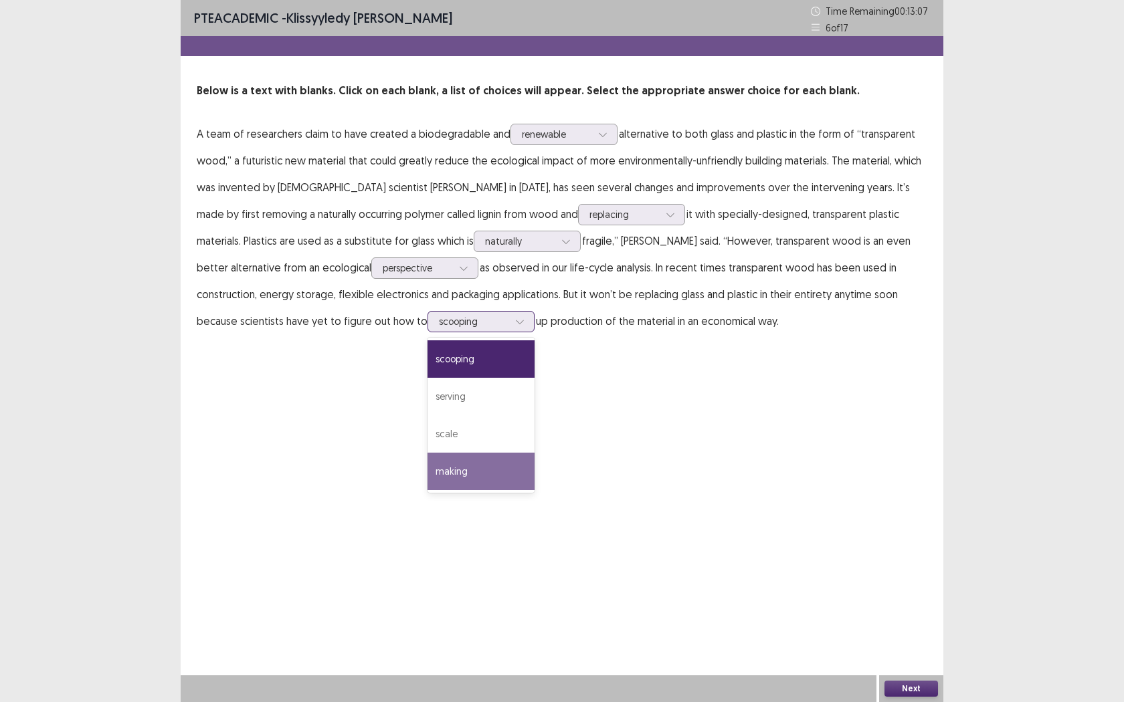
click at [427, 474] on div "making" at bounding box center [480, 471] width 107 height 37
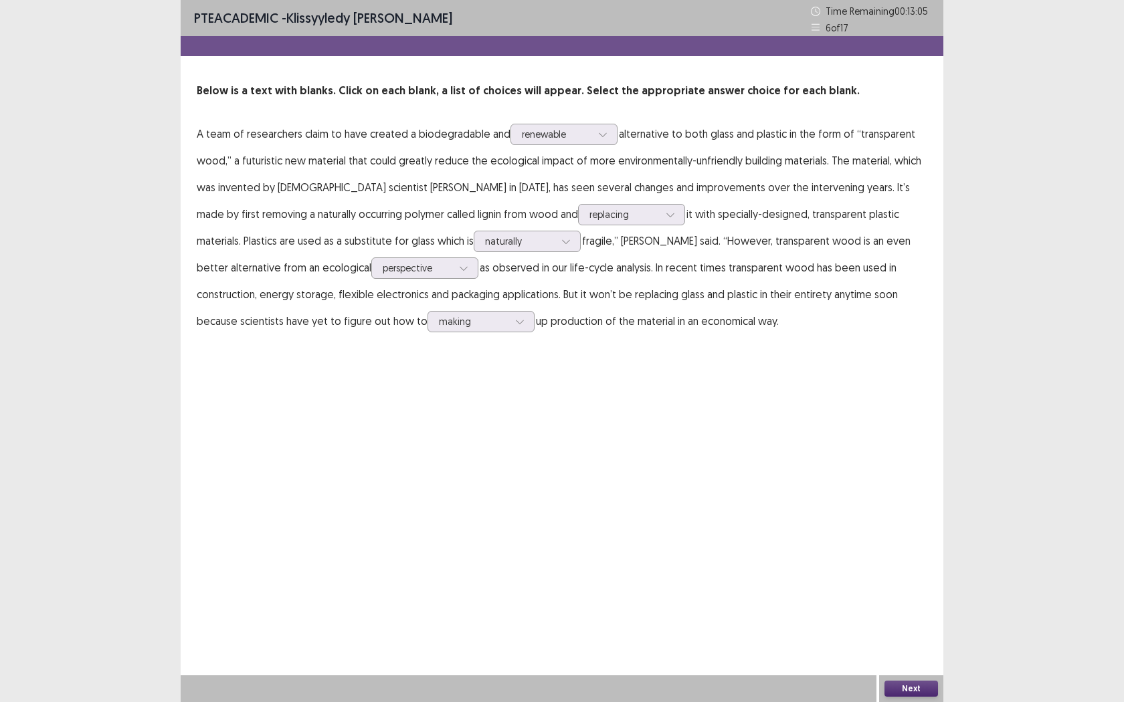
click at [908, 555] on button "Next" at bounding box center [911, 689] width 54 height 16
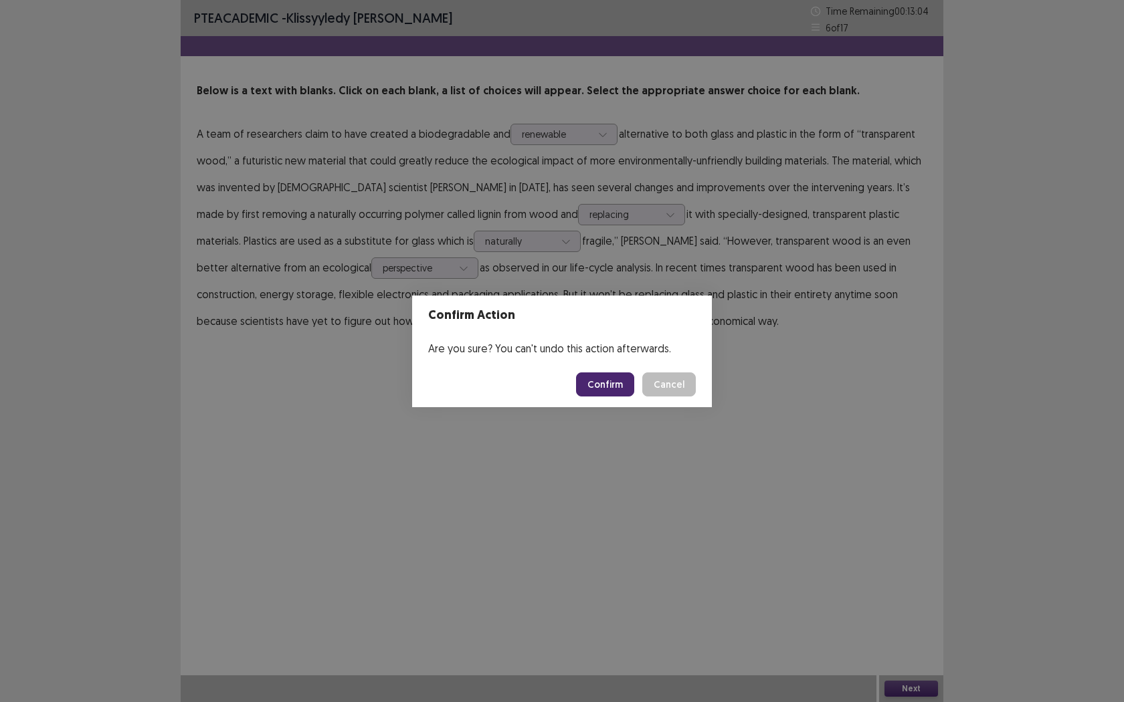
click at [608, 391] on button "Confirm" at bounding box center [605, 385] width 58 height 24
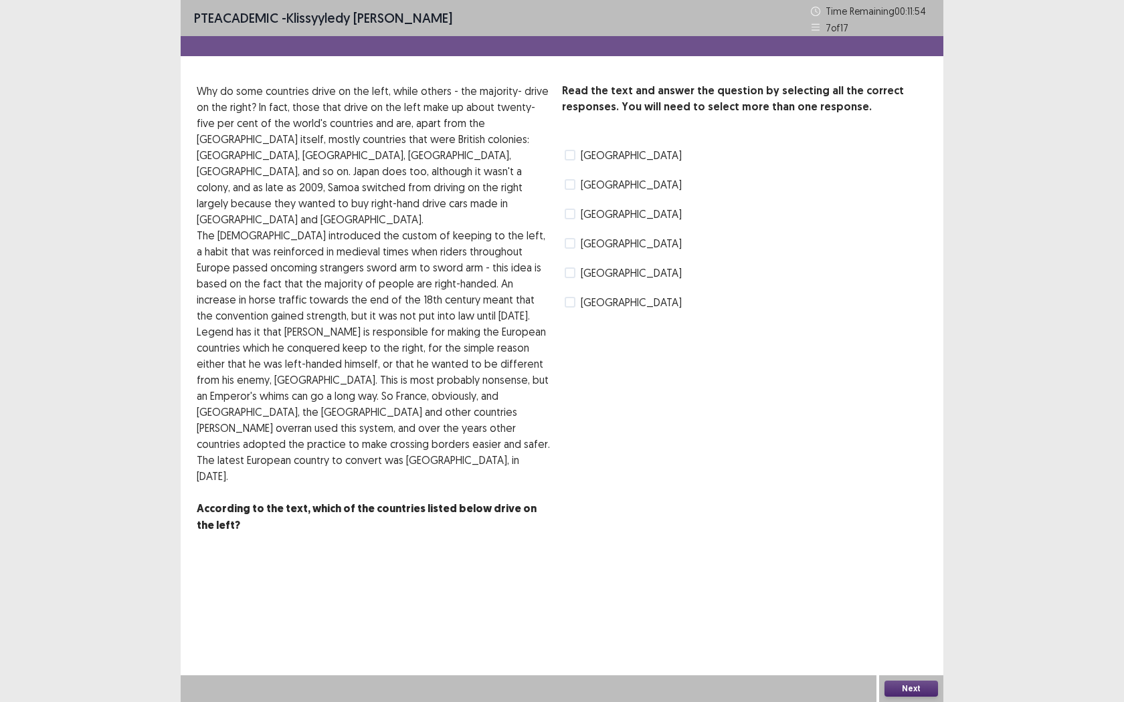
click at [575, 244] on label "[GEOGRAPHIC_DATA]" at bounding box center [623, 243] width 117 height 16
click at [575, 303] on label "[GEOGRAPHIC_DATA]" at bounding box center [623, 302] width 117 height 16
click at [569, 209] on span at bounding box center [570, 214] width 11 height 11
click at [892, 555] on button "Next" at bounding box center [911, 689] width 54 height 16
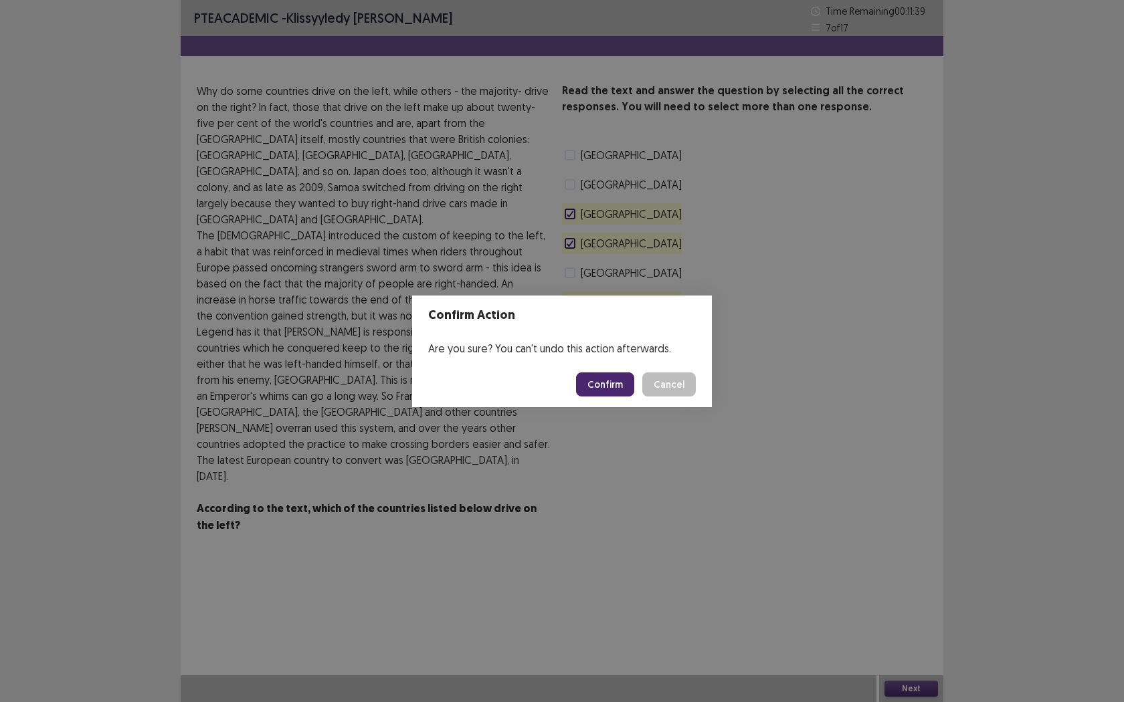
click at [665, 389] on button "Cancel" at bounding box center [669, 385] width 54 height 24
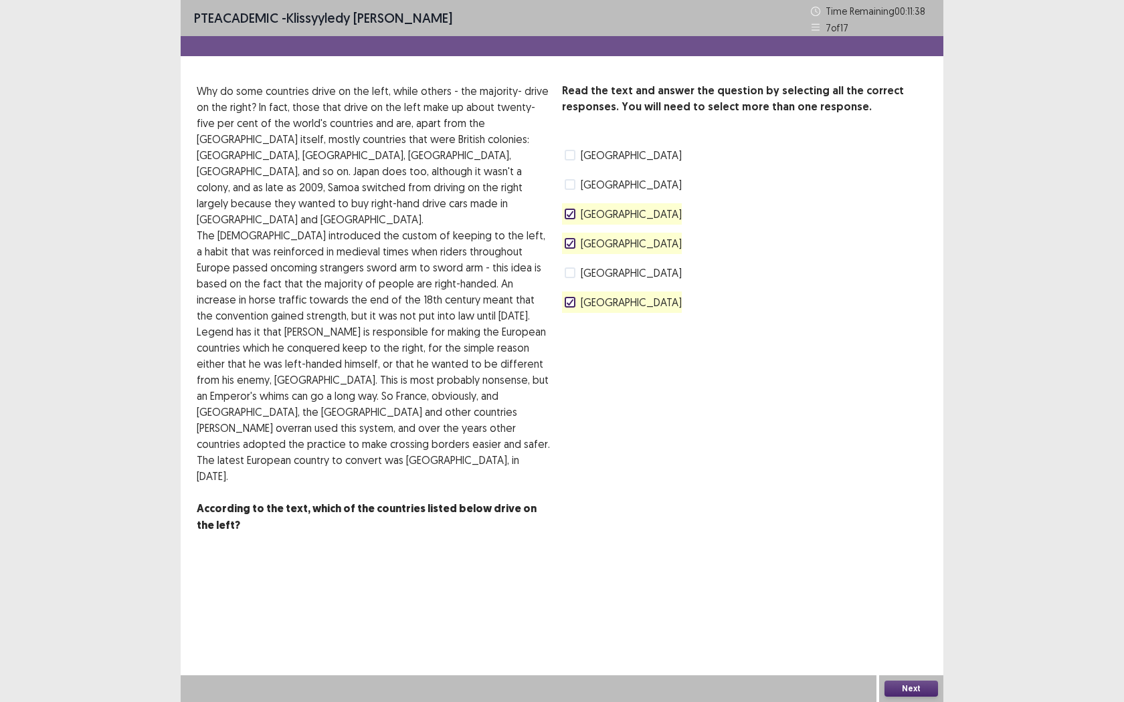
click at [559, 155] on div "Read the text and answer the question by selecting all the correct responses. Y…" at bounding box center [562, 308] width 763 height 451
click at [571, 157] on span at bounding box center [570, 155] width 11 height 11
click at [902, 555] on button "Next" at bounding box center [911, 689] width 54 height 16
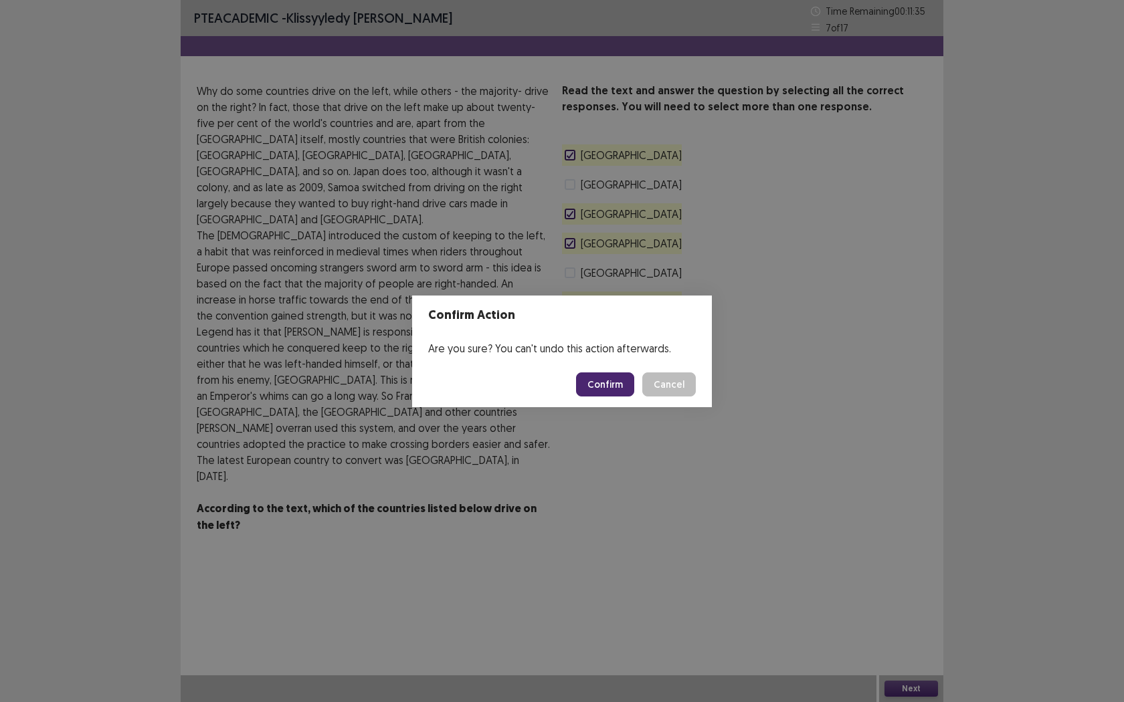
click at [609, 387] on button "Confirm" at bounding box center [605, 385] width 58 height 24
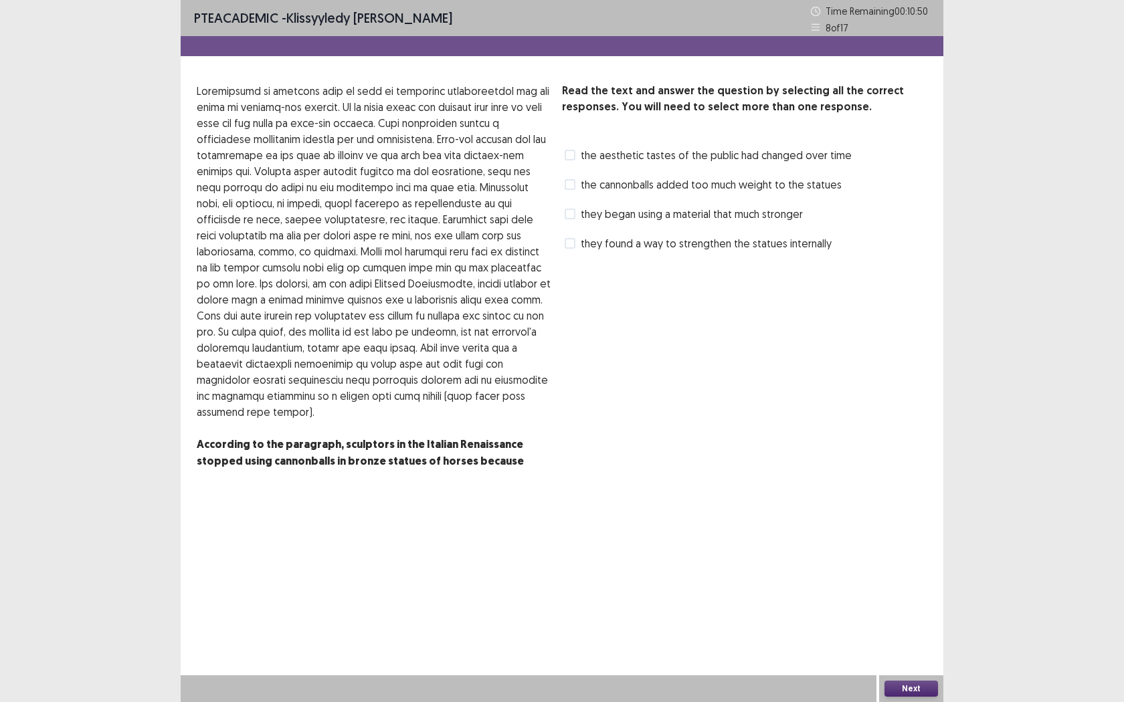
click at [579, 154] on label "the aesthetic tastes of the public had changed over time" at bounding box center [708, 155] width 287 height 16
click at [904, 555] on div "Next" at bounding box center [911, 689] width 64 height 27
click at [906, 555] on button "Next" at bounding box center [911, 689] width 54 height 16
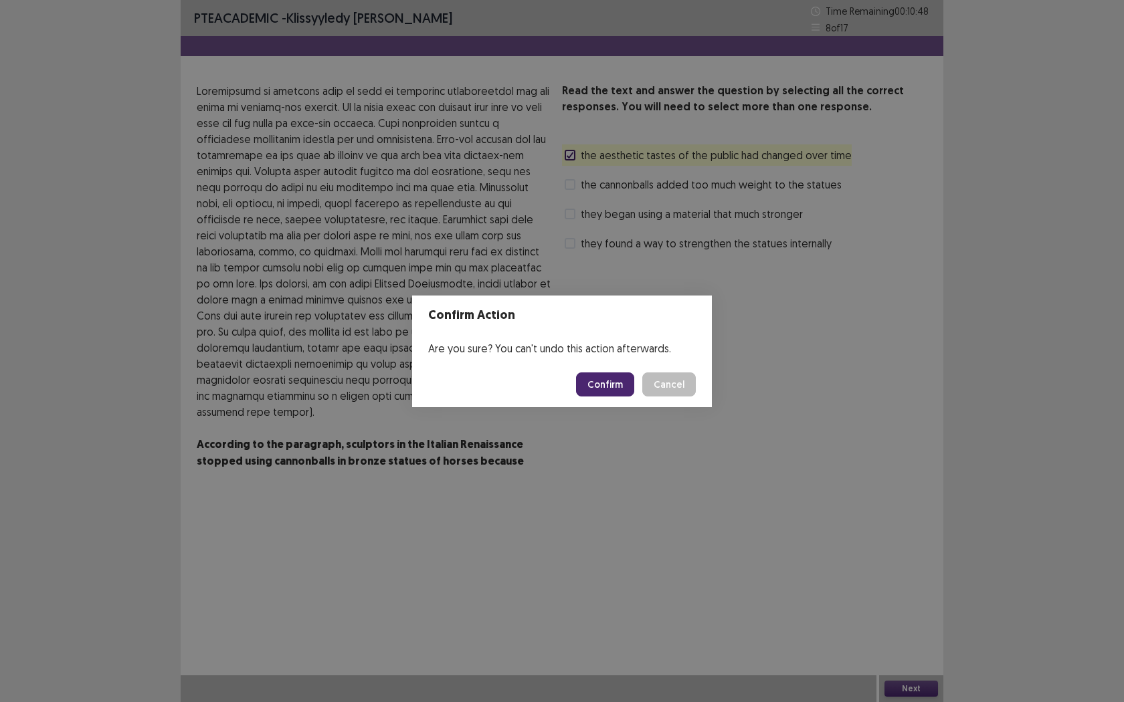
click at [602, 384] on button "Confirm" at bounding box center [605, 385] width 58 height 24
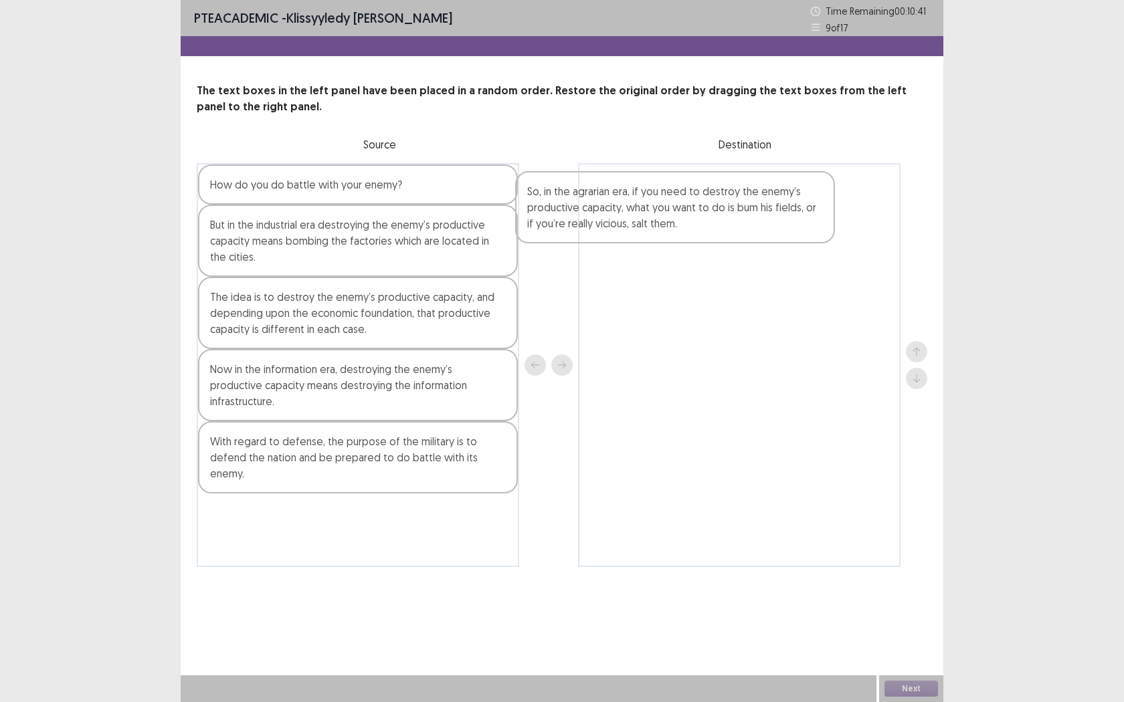
drag, startPoint x: 378, startPoint y: 199, endPoint x: 759, endPoint y: 207, distance: 380.7
click at [753, 207] on div "So, in the agrarian era, if you need to destroy the enemy’s productive capacity…" at bounding box center [562, 365] width 730 height 404
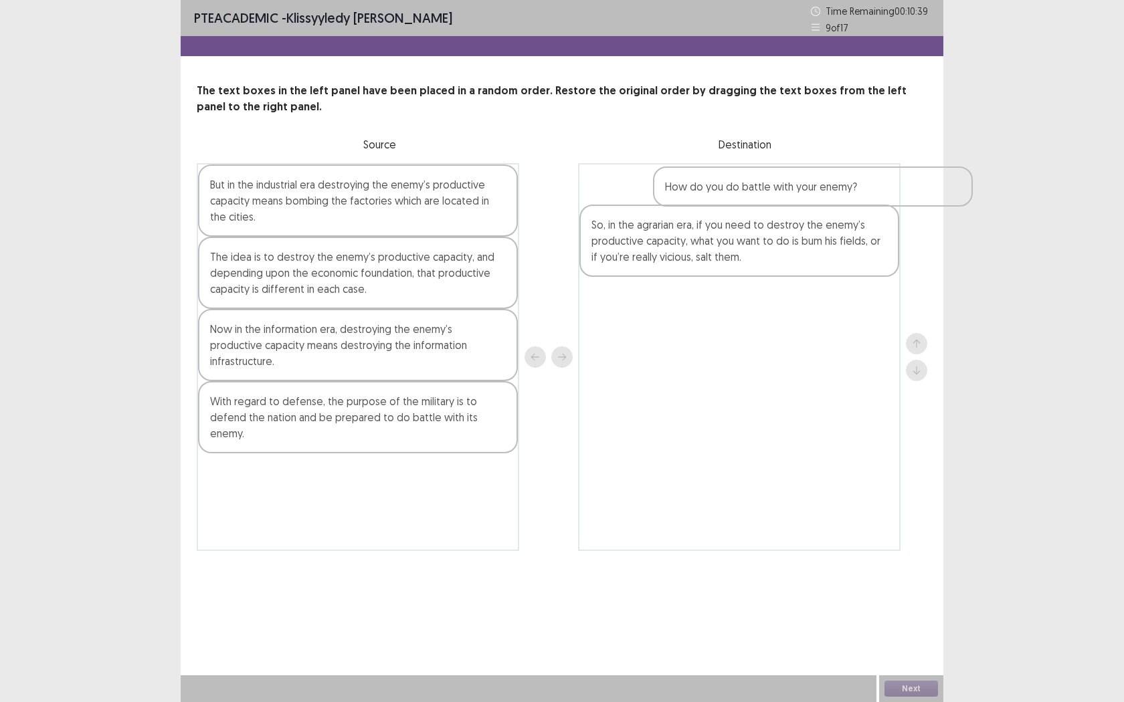
drag, startPoint x: 335, startPoint y: 193, endPoint x: 787, endPoint y: 195, distance: 452.2
click at [787, 195] on div "How do you do battle with your enemy? But in the industrial era destroying the …" at bounding box center [562, 357] width 730 height 388
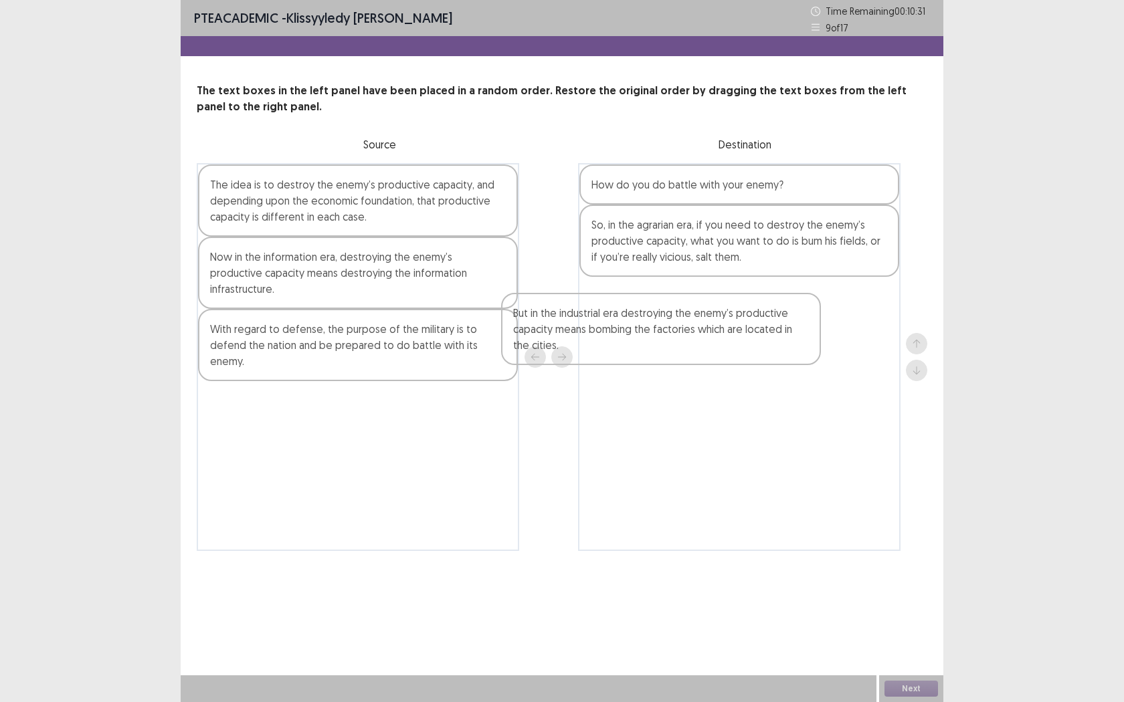
drag, startPoint x: 427, startPoint y: 203, endPoint x: 753, endPoint y: 326, distance: 348.9
click at [759, 334] on div "But in the industrial era destroying the enemy’s productive capacity means bomb…" at bounding box center [562, 357] width 730 height 388
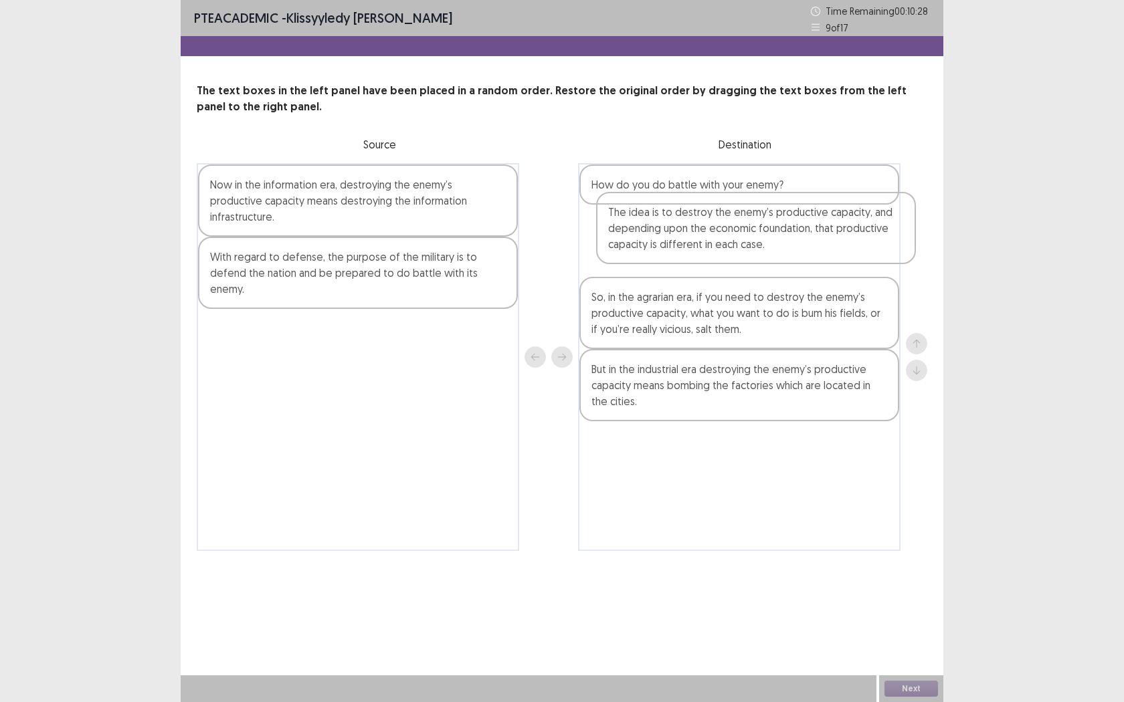
drag, startPoint x: 439, startPoint y: 201, endPoint x: 847, endPoint y: 230, distance: 408.4
click at [847, 230] on div "The idea is to destroy the enemy’s productive capacity, and depending upon the …" at bounding box center [562, 357] width 730 height 388
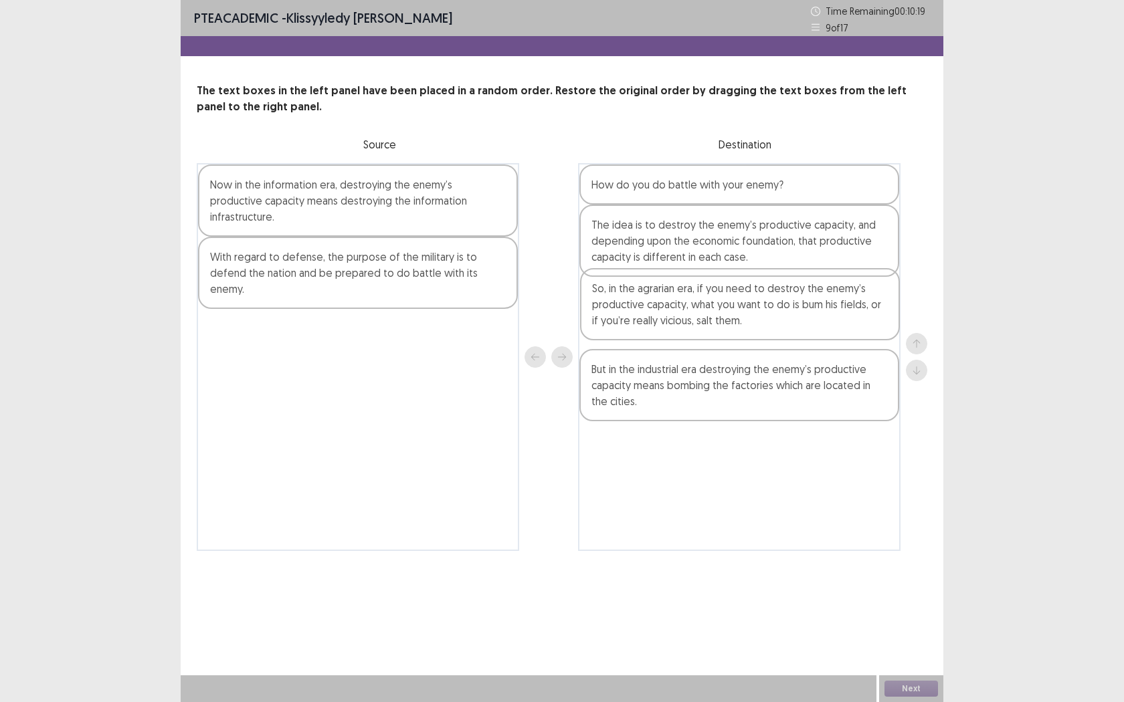
drag, startPoint x: 789, startPoint y: 318, endPoint x: 788, endPoint y: 310, distance: 8.1
click at [789, 311] on div "How do you do battle with your enemy? The idea is to destroy the enemy’s produc…" at bounding box center [739, 357] width 322 height 388
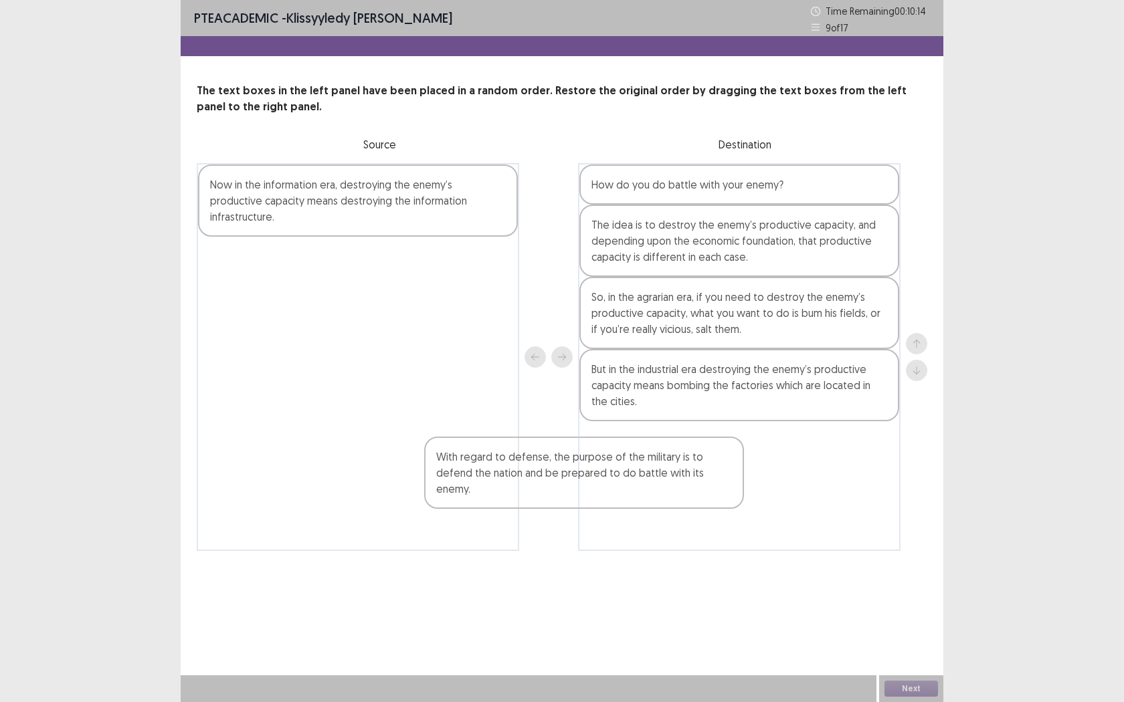
drag, startPoint x: 405, startPoint y: 272, endPoint x: 680, endPoint y: 473, distance: 340.4
click at [670, 479] on div "Now in the information era, destroying the enemy’s productive capacity means de…" at bounding box center [562, 357] width 730 height 388
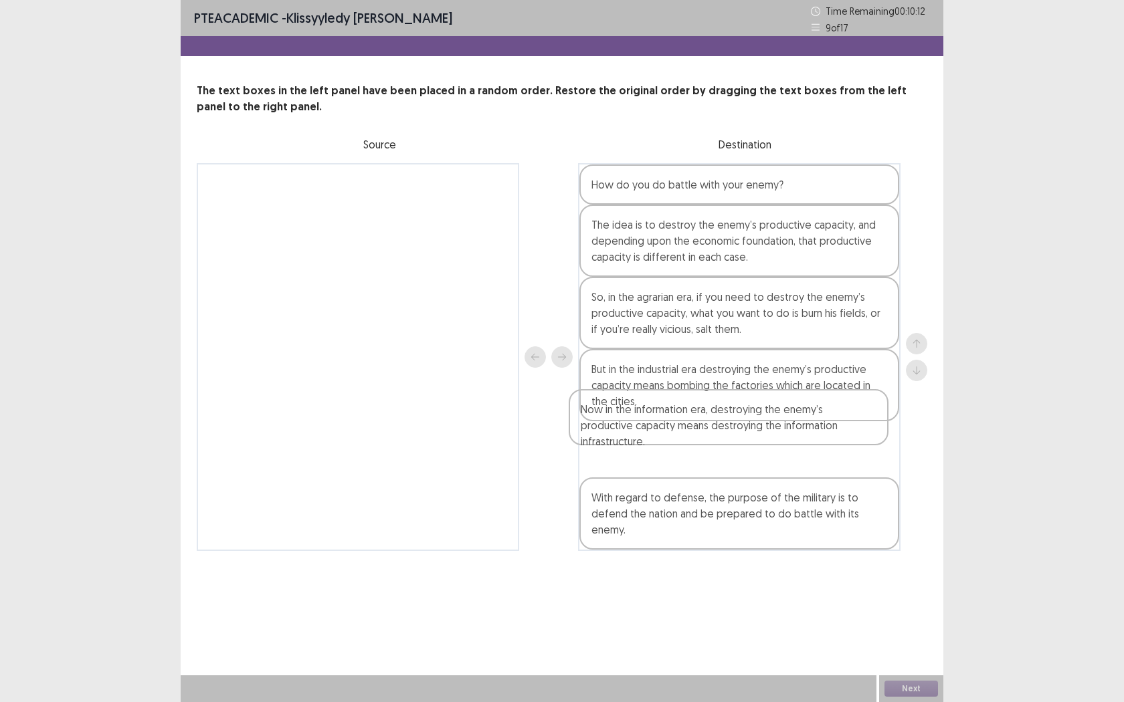
drag, startPoint x: 321, startPoint y: 211, endPoint x: 697, endPoint y: 447, distance: 443.6
click at [696, 440] on div "Now in the information era, destroying the enemy’s productive capacity means de…" at bounding box center [562, 357] width 730 height 388
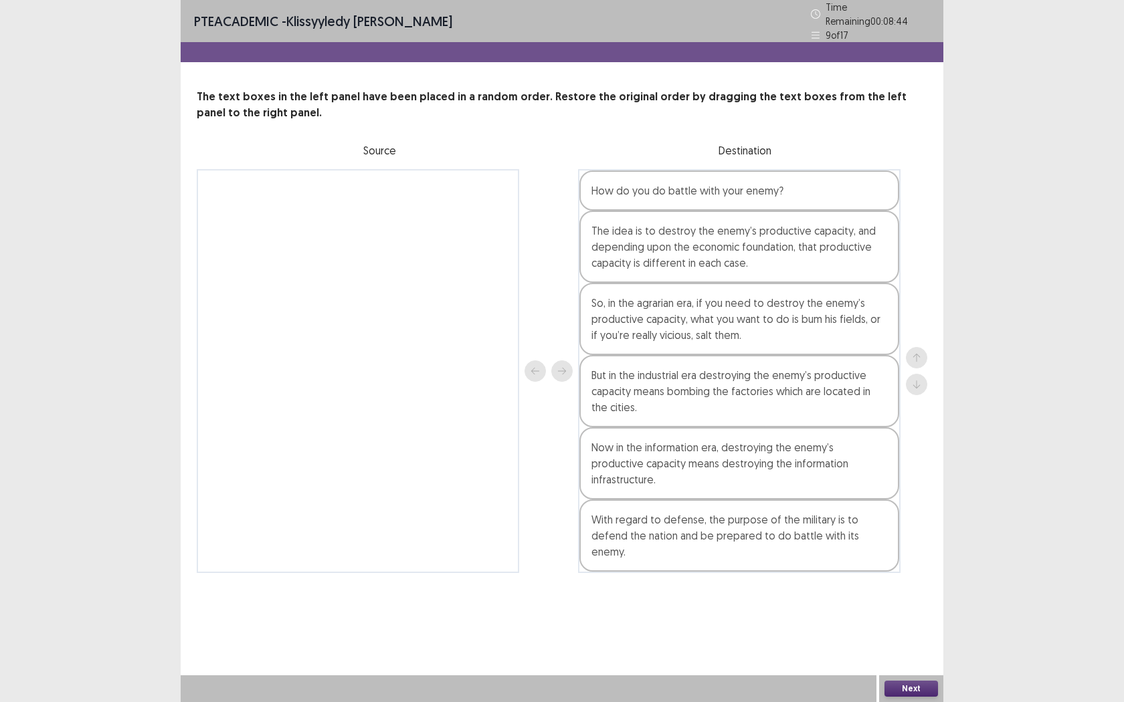
click at [886, 555] on button "Next" at bounding box center [911, 689] width 54 height 16
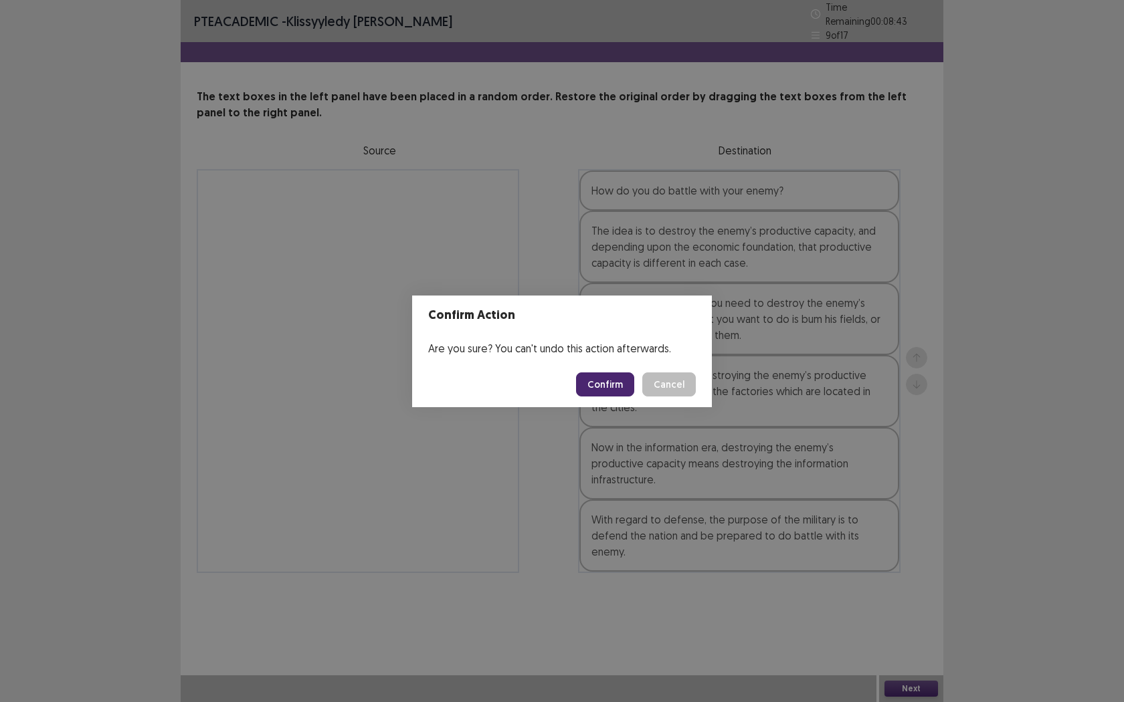
click at [610, 381] on button "Confirm" at bounding box center [605, 385] width 58 height 24
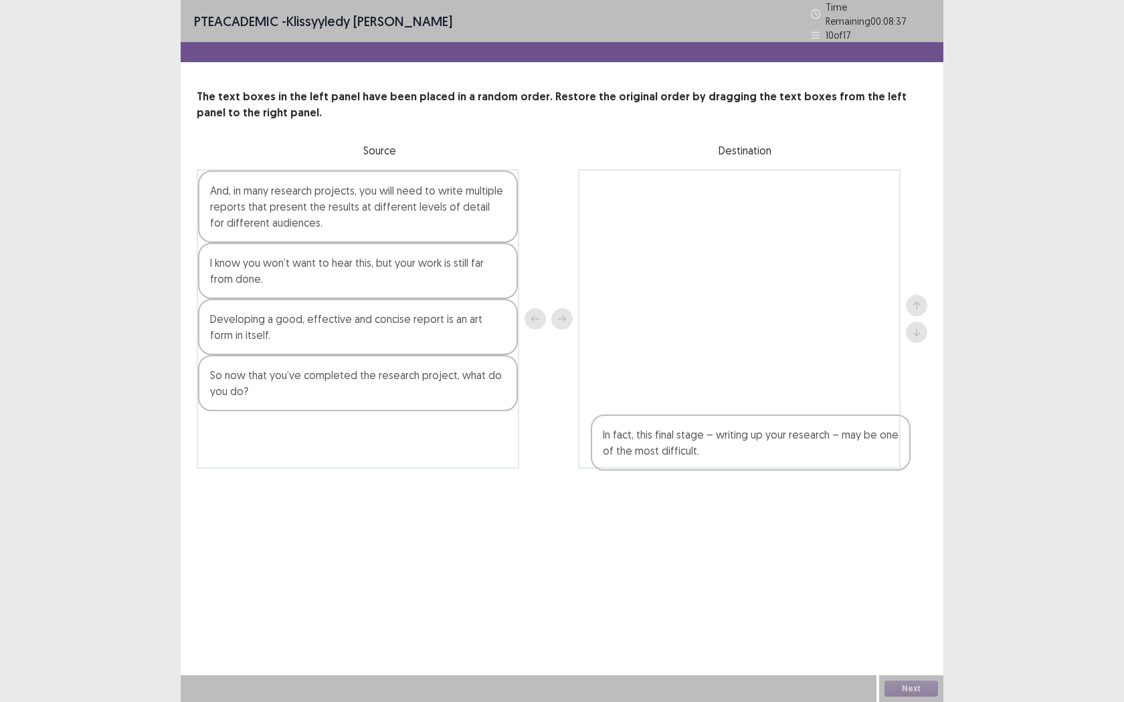
drag, startPoint x: 397, startPoint y: 201, endPoint x: 795, endPoint y: 456, distance: 472.8
click at [795, 456] on div "In fact, this final stage – writing up your research – may be one of the most d…" at bounding box center [562, 319] width 730 height 300
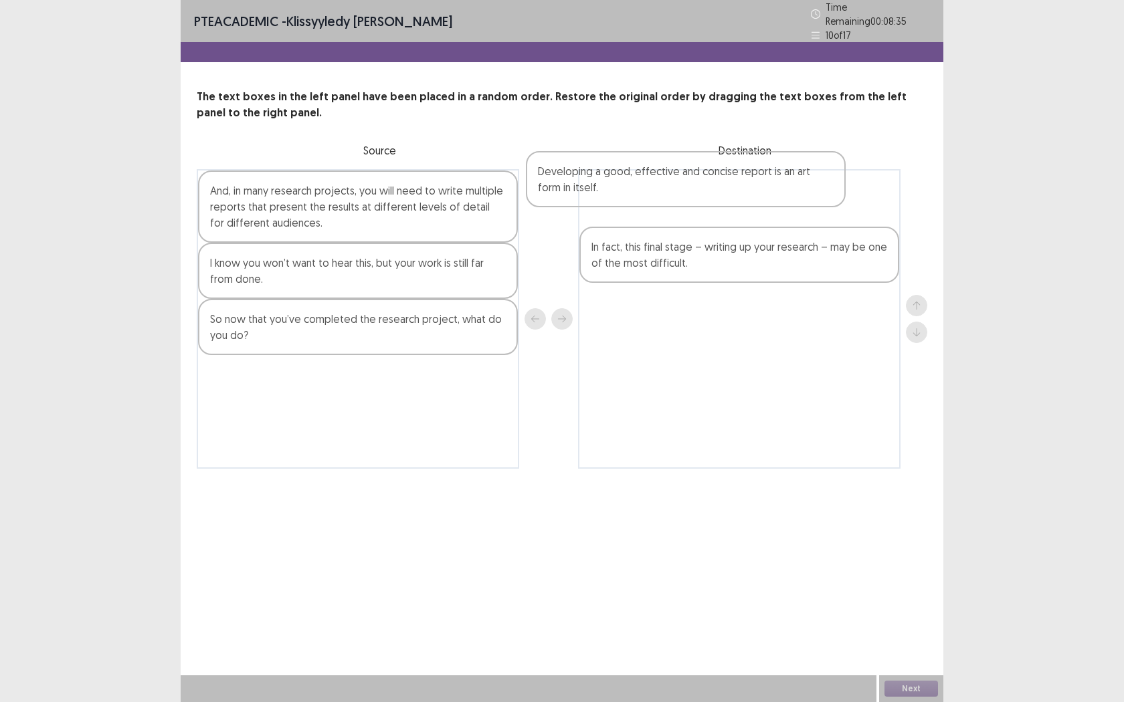
drag, startPoint x: 420, startPoint y: 321, endPoint x: 818, endPoint y: 206, distance: 414.3
click at [813, 206] on div "And, in many research projects, you will need to write multiple reports that pr…" at bounding box center [562, 319] width 730 height 300
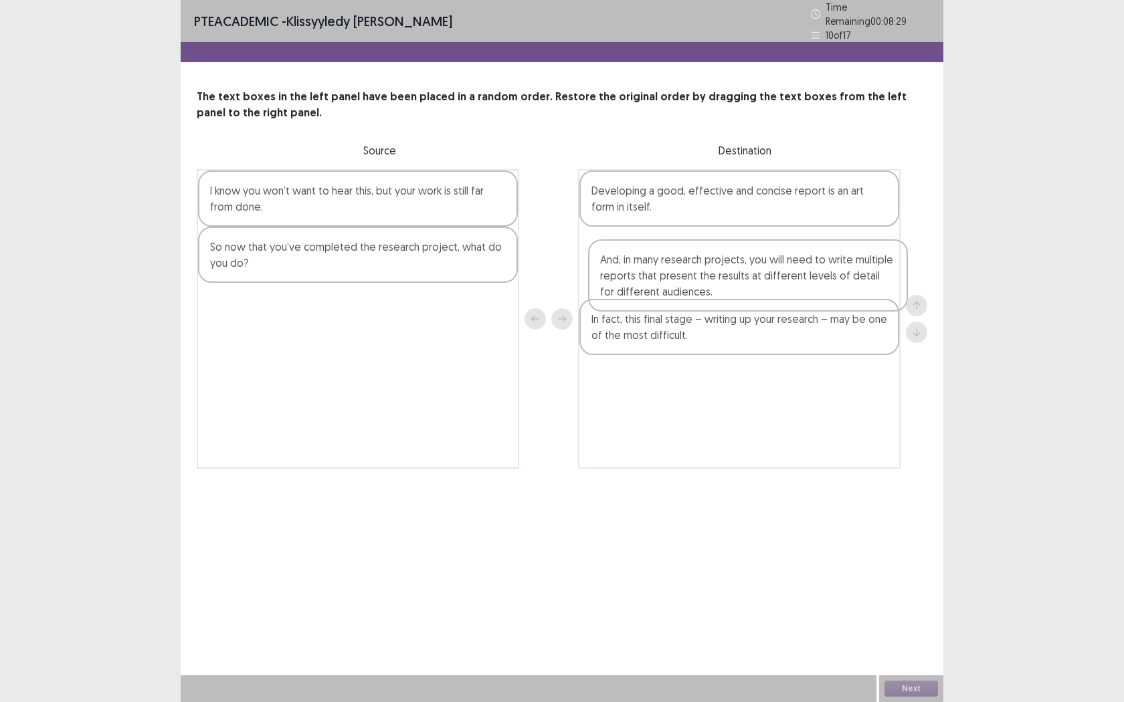
drag, startPoint x: 441, startPoint y: 223, endPoint x: 833, endPoint y: 278, distance: 395.1
click at [839, 292] on div "And, in many research projects, you will need to write multiple reports that pr…" at bounding box center [562, 319] width 730 height 300
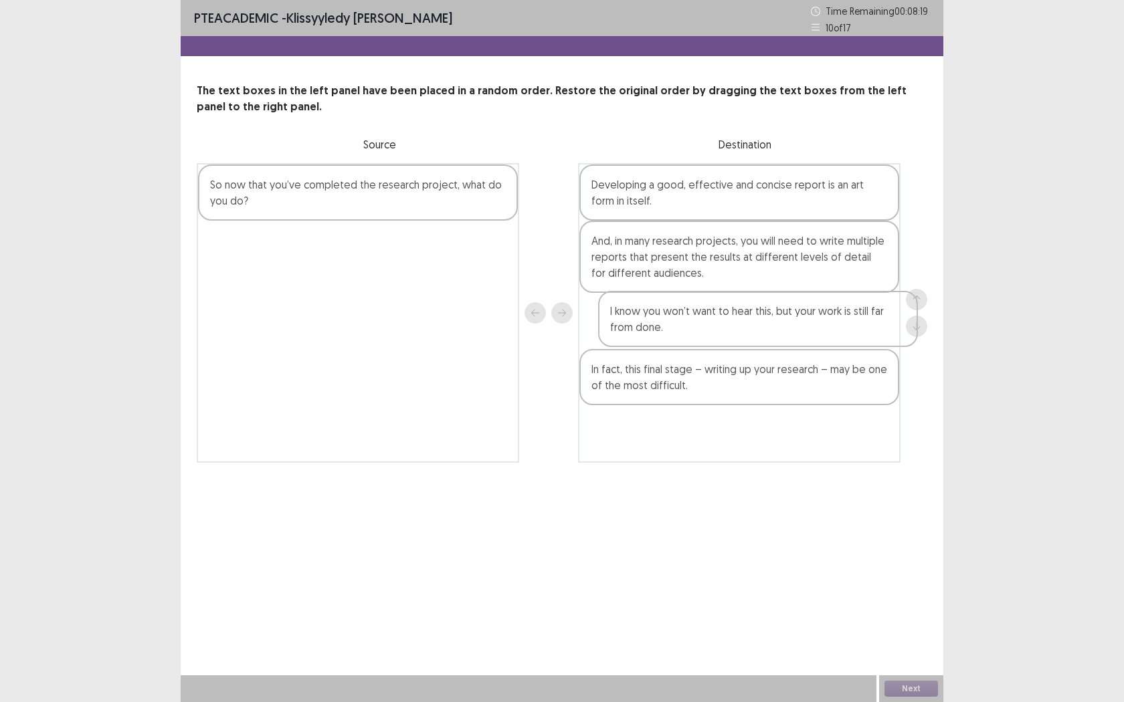
drag, startPoint x: 419, startPoint y: 197, endPoint x: 860, endPoint y: 335, distance: 462.5
click at [860, 336] on div "I know you won’t want to hear this, but your work is still far from done. So no…" at bounding box center [562, 313] width 730 height 300
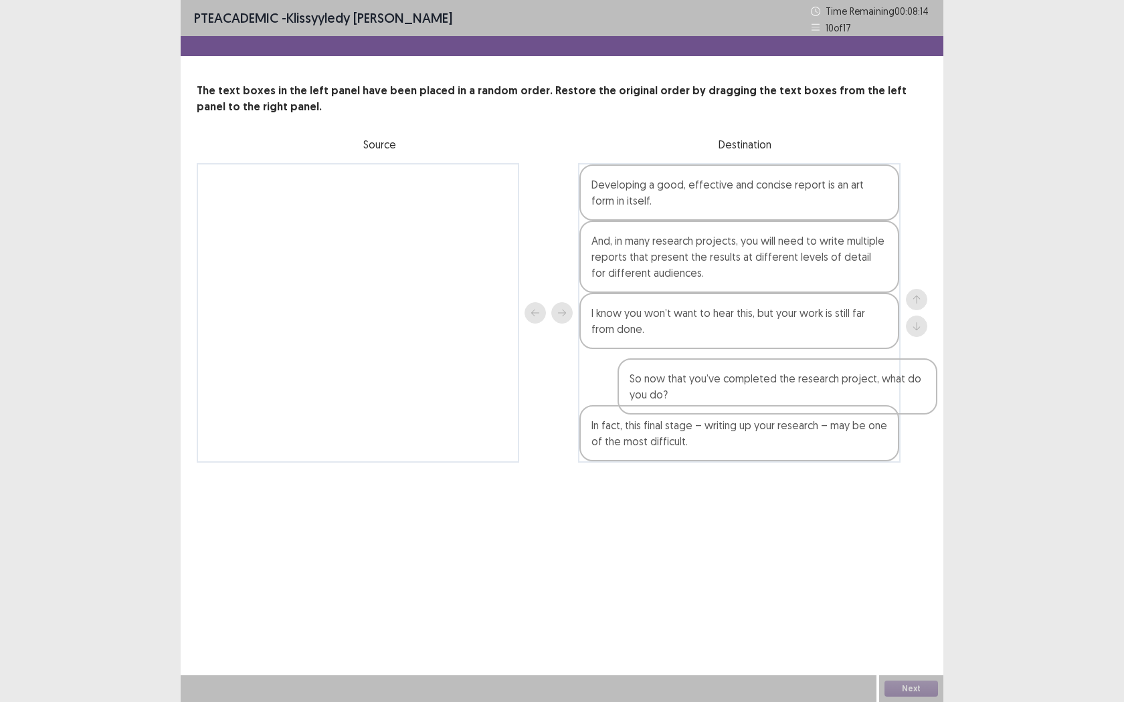
drag, startPoint x: 419, startPoint y: 202, endPoint x: 805, endPoint y: 384, distance: 427.3
click at [814, 386] on div "So now that you’ve completed the research project, what do you do? Developing a…" at bounding box center [562, 313] width 730 height 300
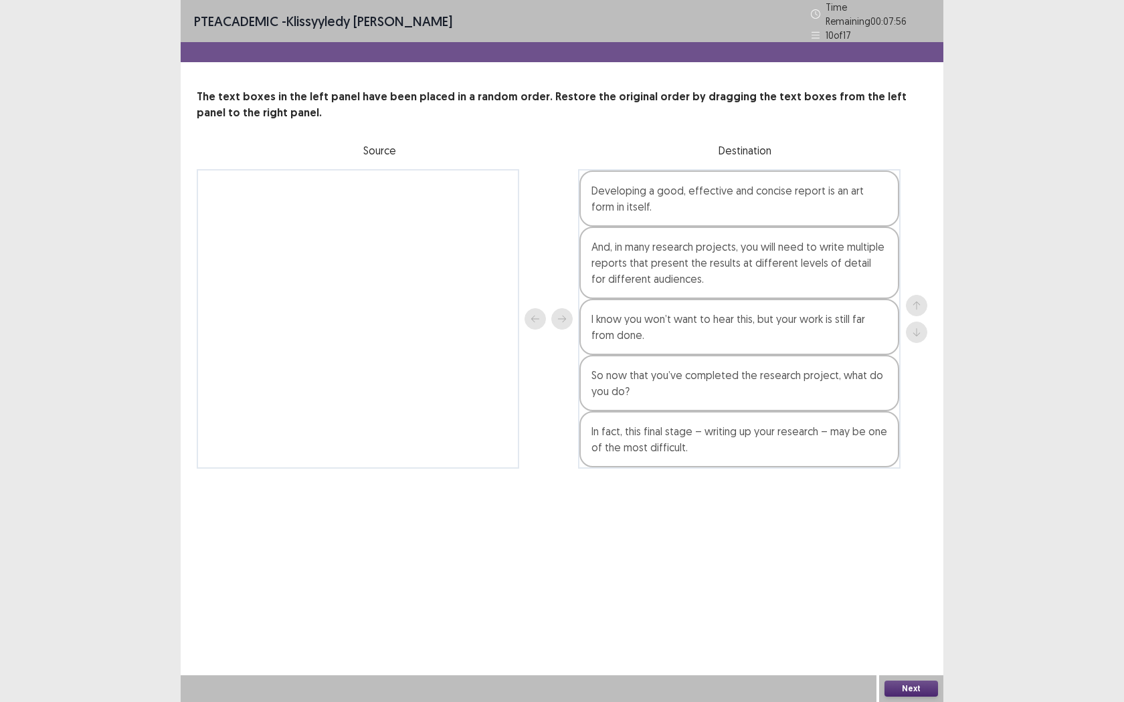
click at [902, 555] on button "Next" at bounding box center [911, 689] width 54 height 16
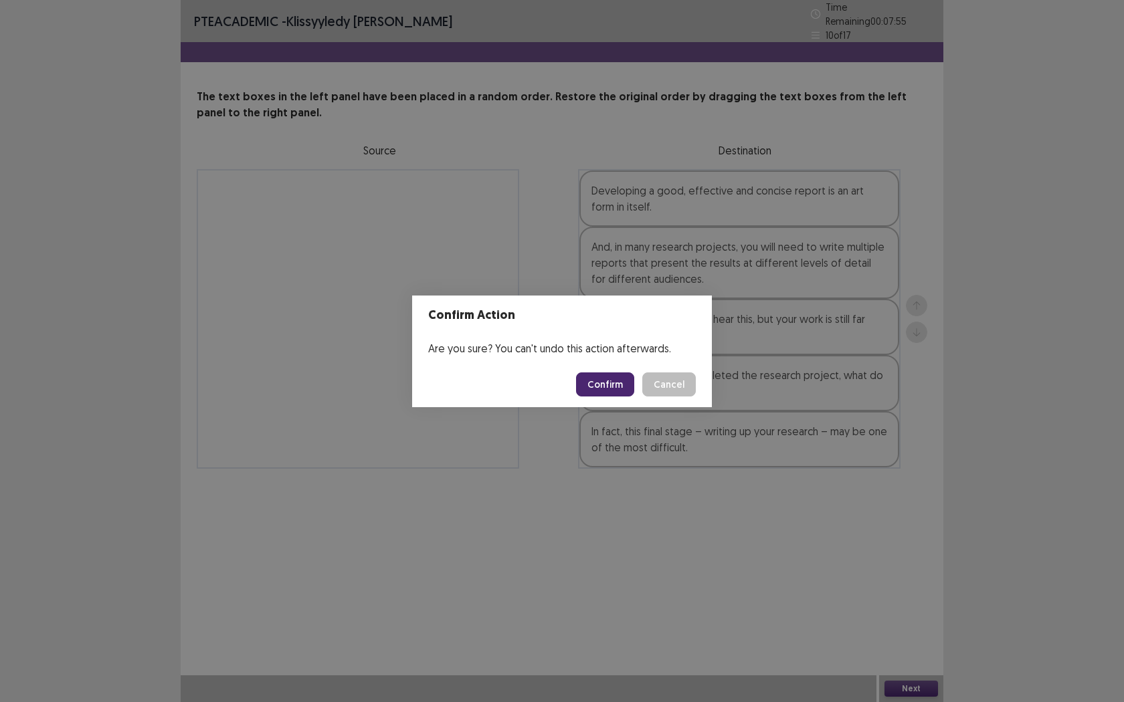
click at [611, 391] on button "Confirm" at bounding box center [605, 385] width 58 height 24
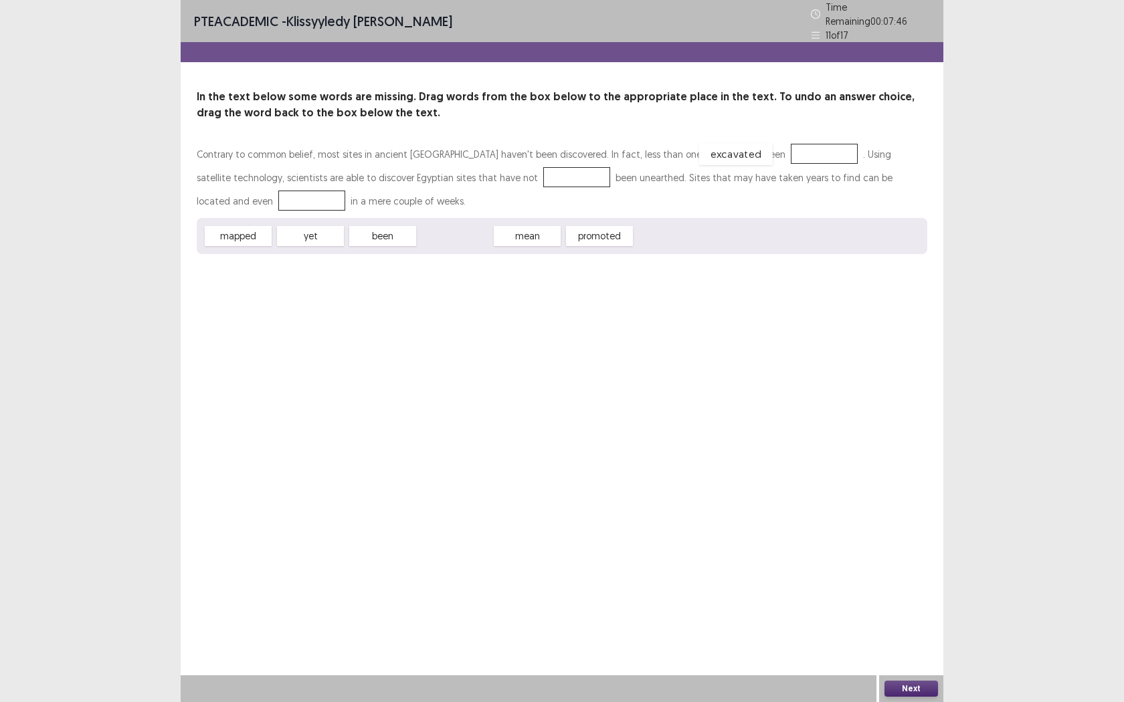
drag, startPoint x: 445, startPoint y: 233, endPoint x: 726, endPoint y: 151, distance: 292.7
drag, startPoint x: 379, startPoint y: 231, endPoint x: 440, endPoint y: 172, distance: 85.2
drag, startPoint x: 256, startPoint y: 229, endPoint x: 866, endPoint y: 171, distance: 612.1
click at [910, 555] on button "Next" at bounding box center [911, 689] width 54 height 16
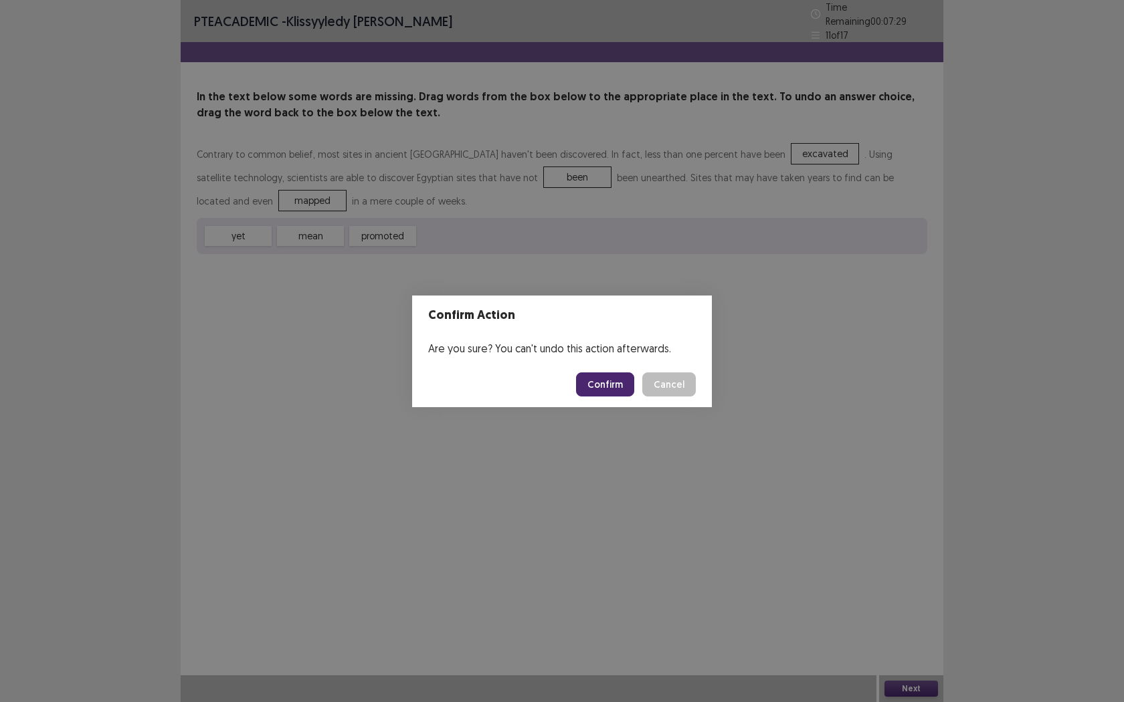
click at [599, 383] on button "Confirm" at bounding box center [605, 385] width 58 height 24
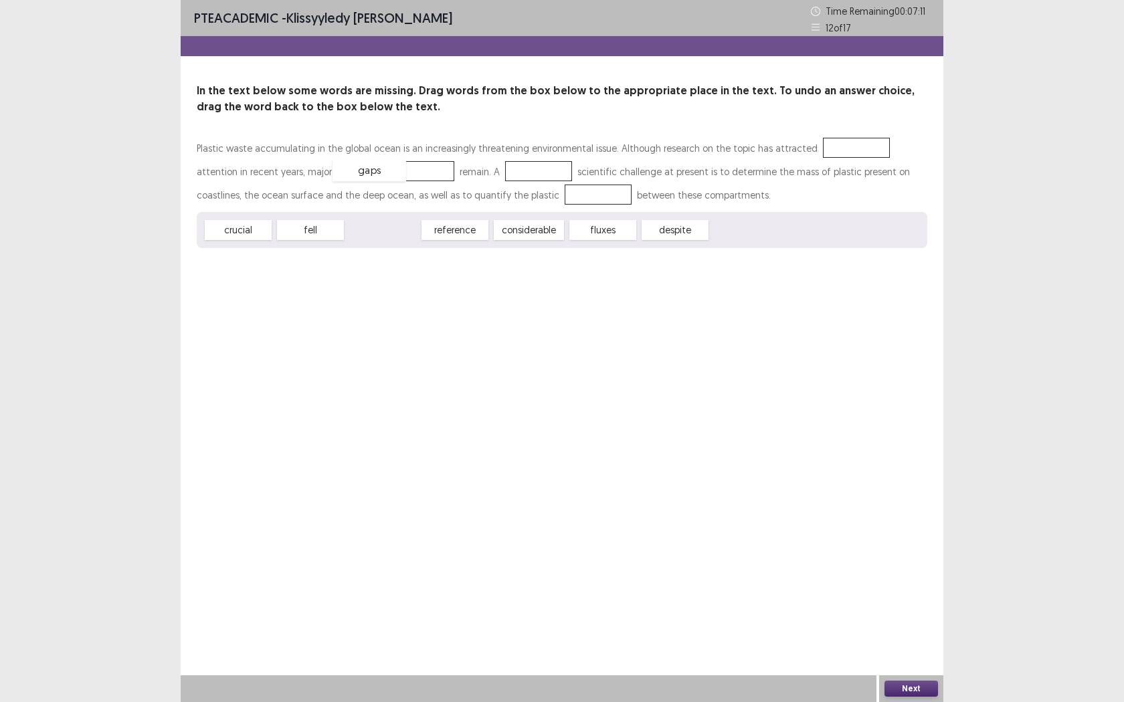
drag, startPoint x: 385, startPoint y: 235, endPoint x: 371, endPoint y: 176, distance: 61.0
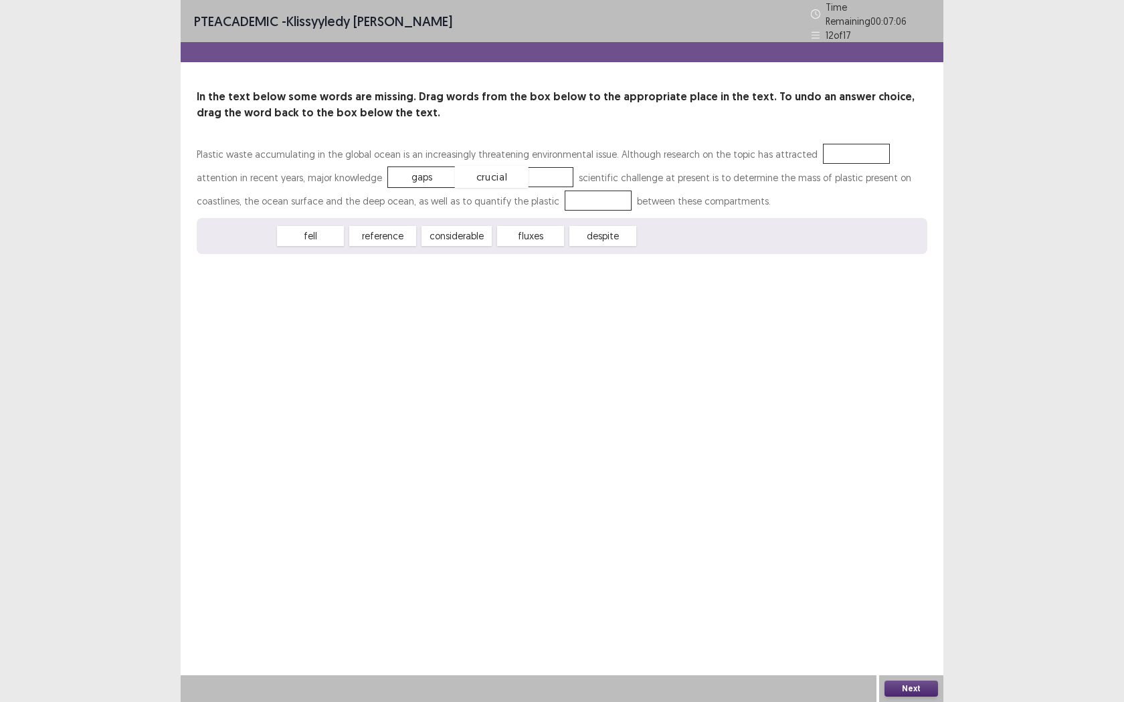
drag, startPoint x: 247, startPoint y: 233, endPoint x: 492, endPoint y: 175, distance: 251.8
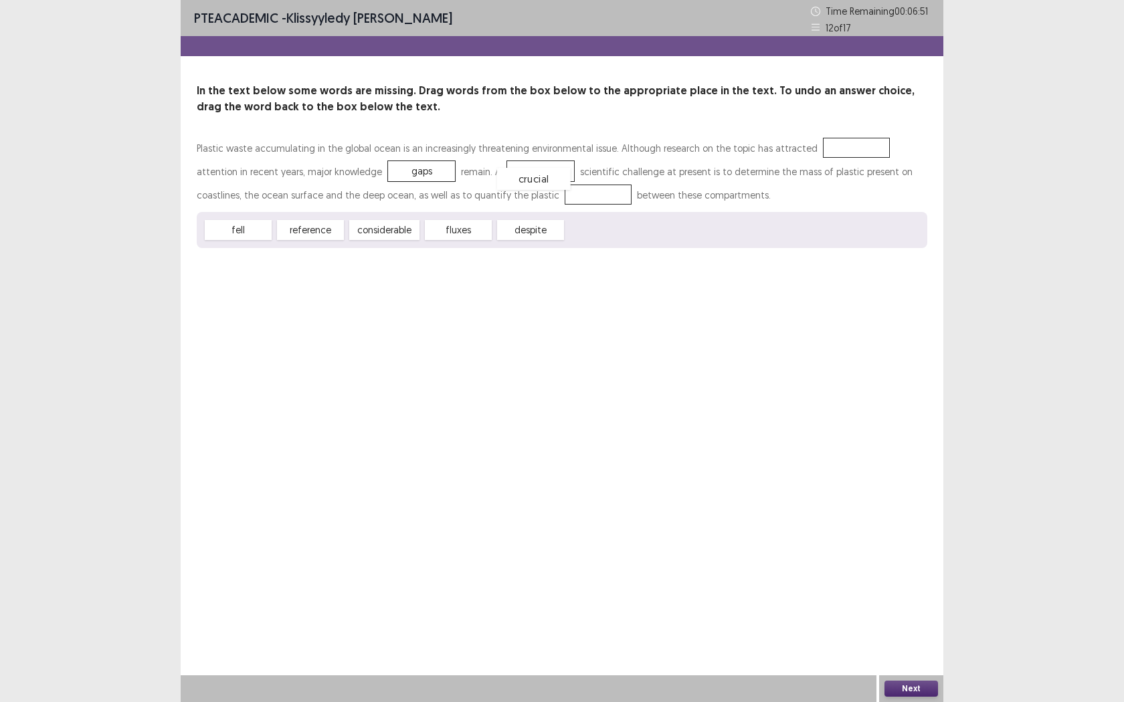
drag, startPoint x: 484, startPoint y: 168, endPoint x: 482, endPoint y: 179, distance: 10.9
click at [497, 175] on div "crucial" at bounding box center [534, 179] width 74 height 22
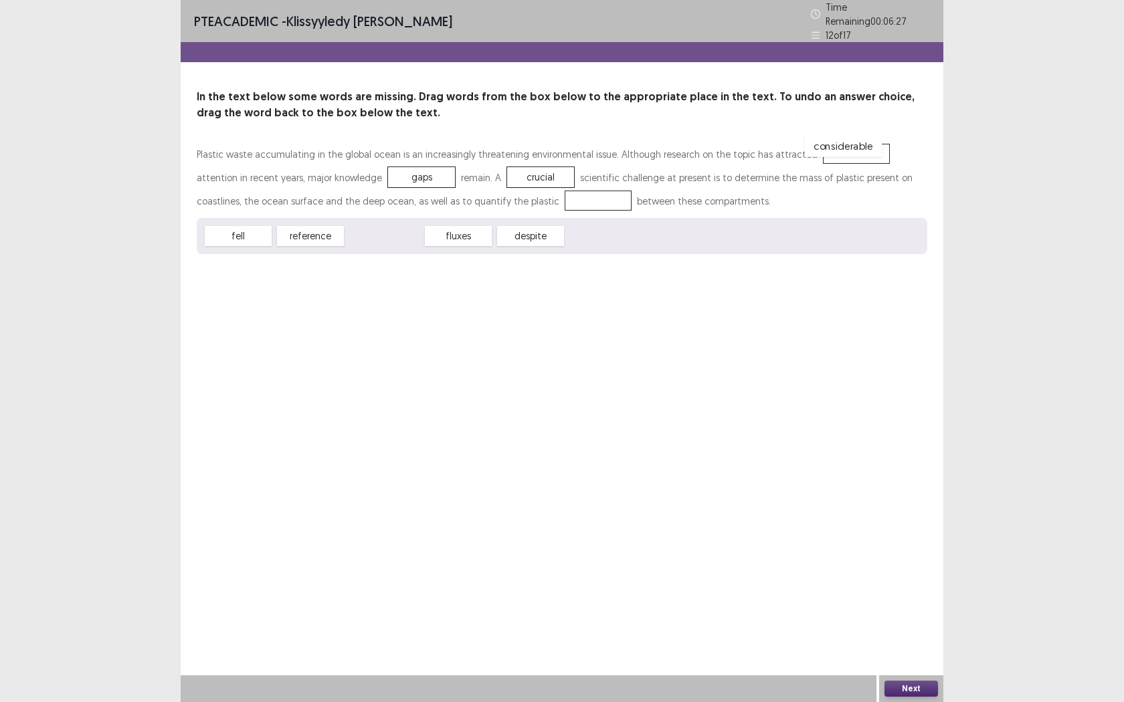
drag, startPoint x: 372, startPoint y: 229, endPoint x: 819, endPoint y: 152, distance: 454.1
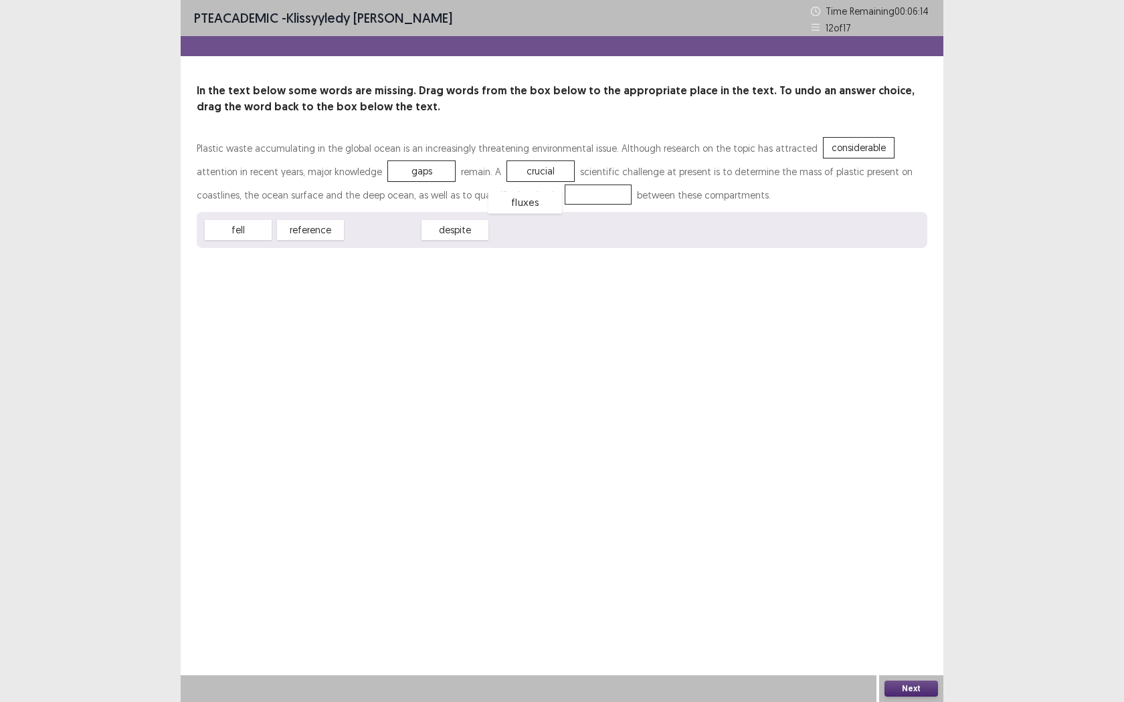
drag, startPoint x: 393, startPoint y: 231, endPoint x: 536, endPoint y: 203, distance: 145.1
click at [890, 555] on button "Next" at bounding box center [911, 689] width 54 height 16
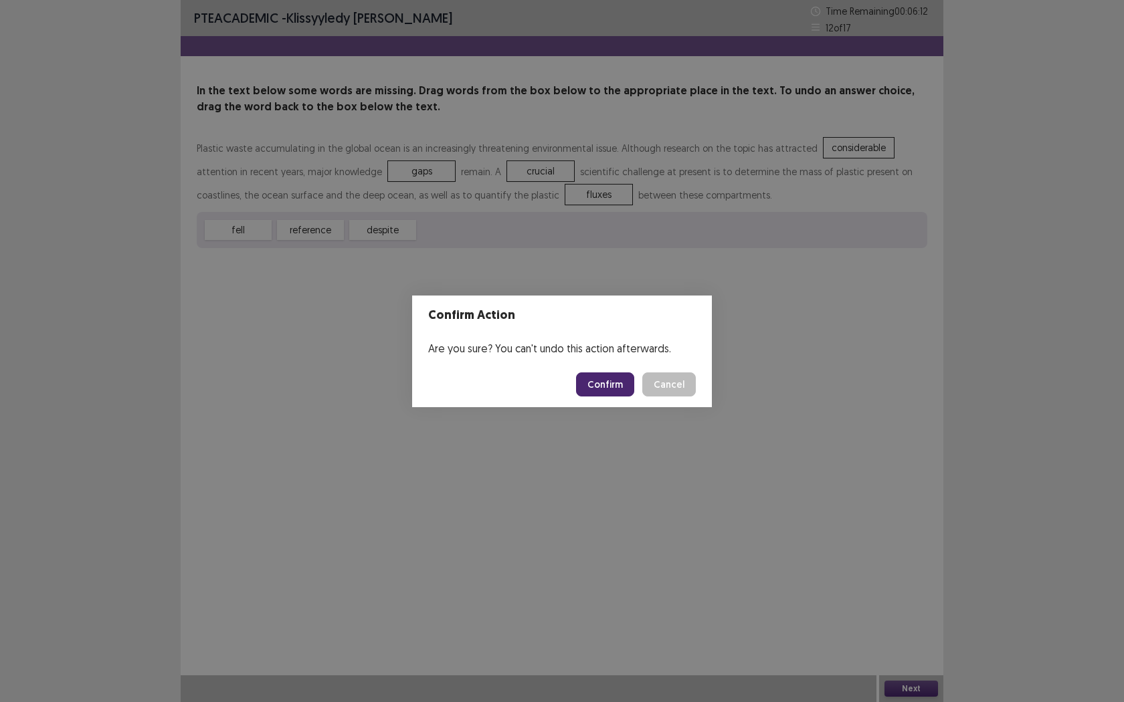
click at [605, 386] on button "Confirm" at bounding box center [605, 385] width 58 height 24
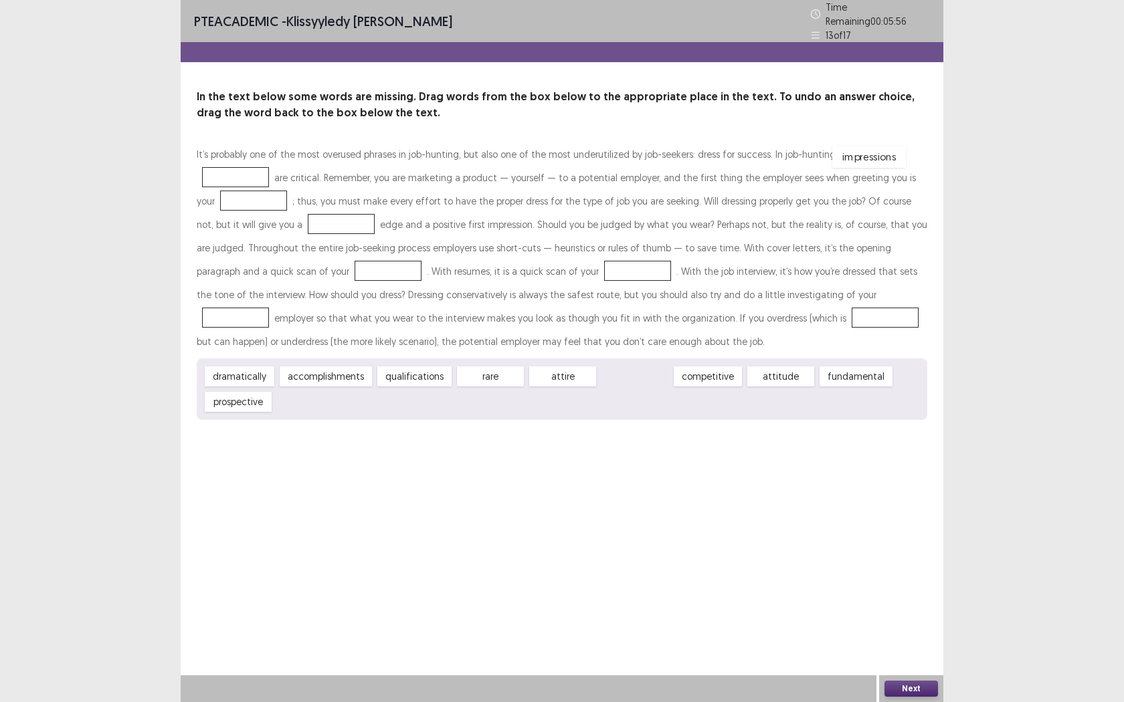
drag, startPoint x: 621, startPoint y: 373, endPoint x: 848, endPoint y: 159, distance: 311.8
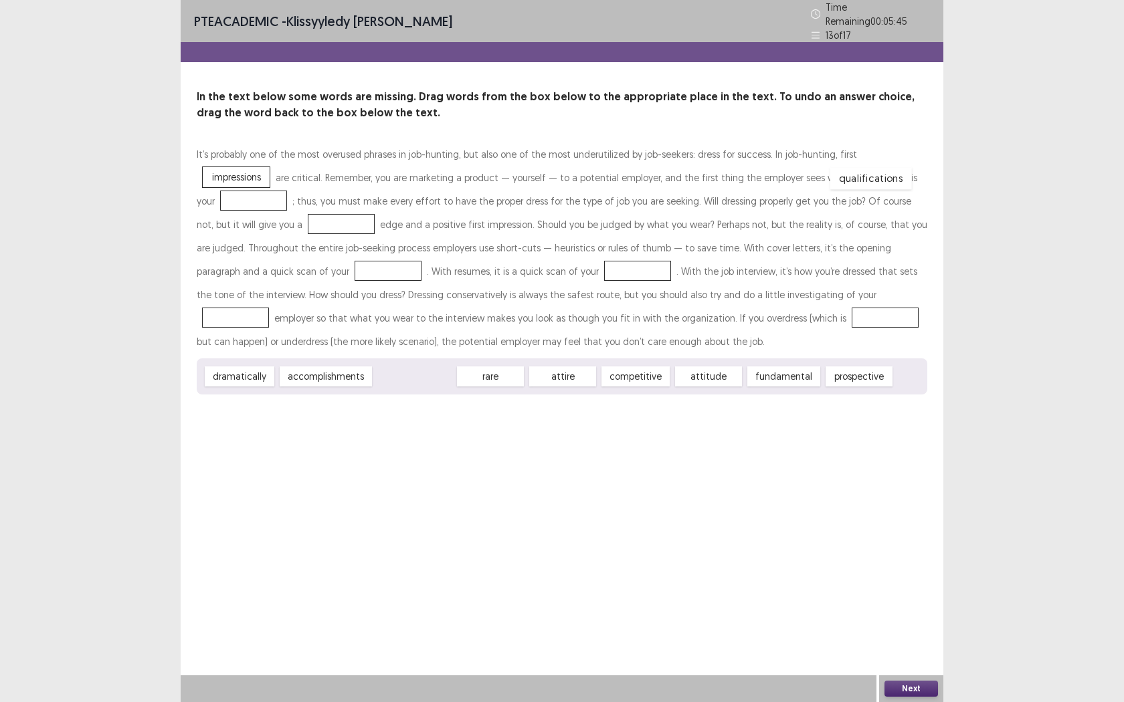
drag, startPoint x: 385, startPoint y: 372, endPoint x: 840, endPoint y: 174, distance: 496.7
drag, startPoint x: 856, startPoint y: 148, endPoint x: 845, endPoint y: 179, distance: 33.2
drag, startPoint x: 831, startPoint y: 373, endPoint x: 222, endPoint y: 261, distance: 619.0
click at [355, 262] on div "qualifications" at bounding box center [392, 271] width 74 height 20
drag, startPoint x: 221, startPoint y: 262, endPoint x: 843, endPoint y: 386, distance: 634.3
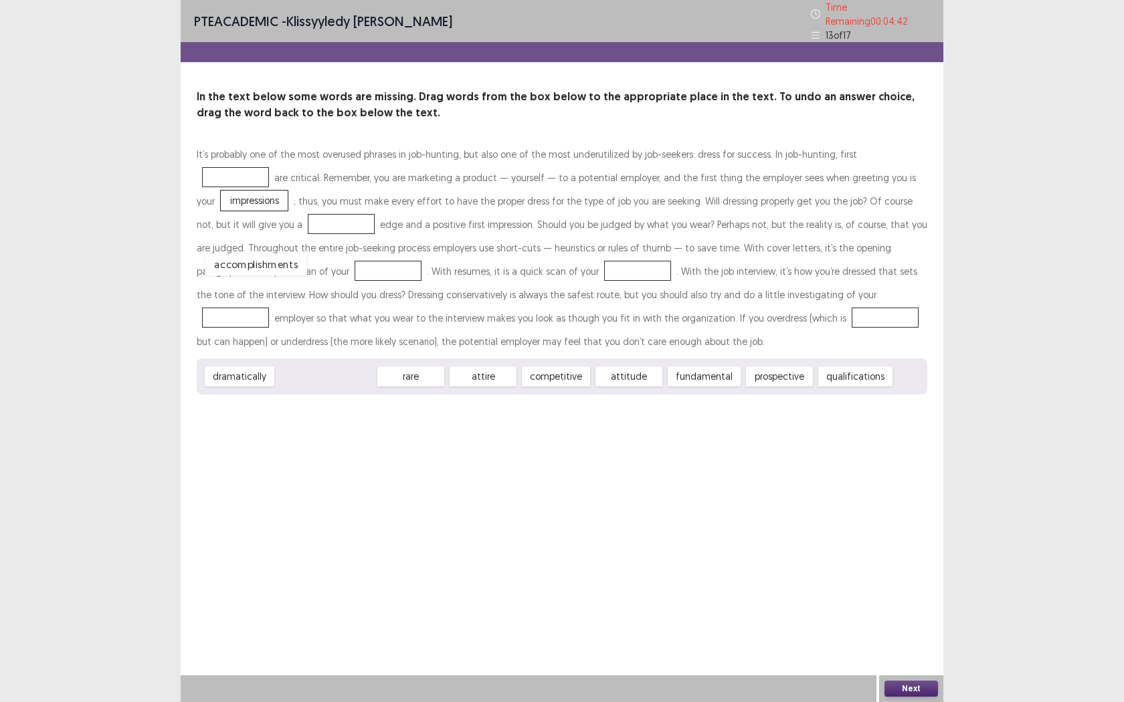
drag, startPoint x: 336, startPoint y: 367, endPoint x: 266, endPoint y: 256, distance: 132.0
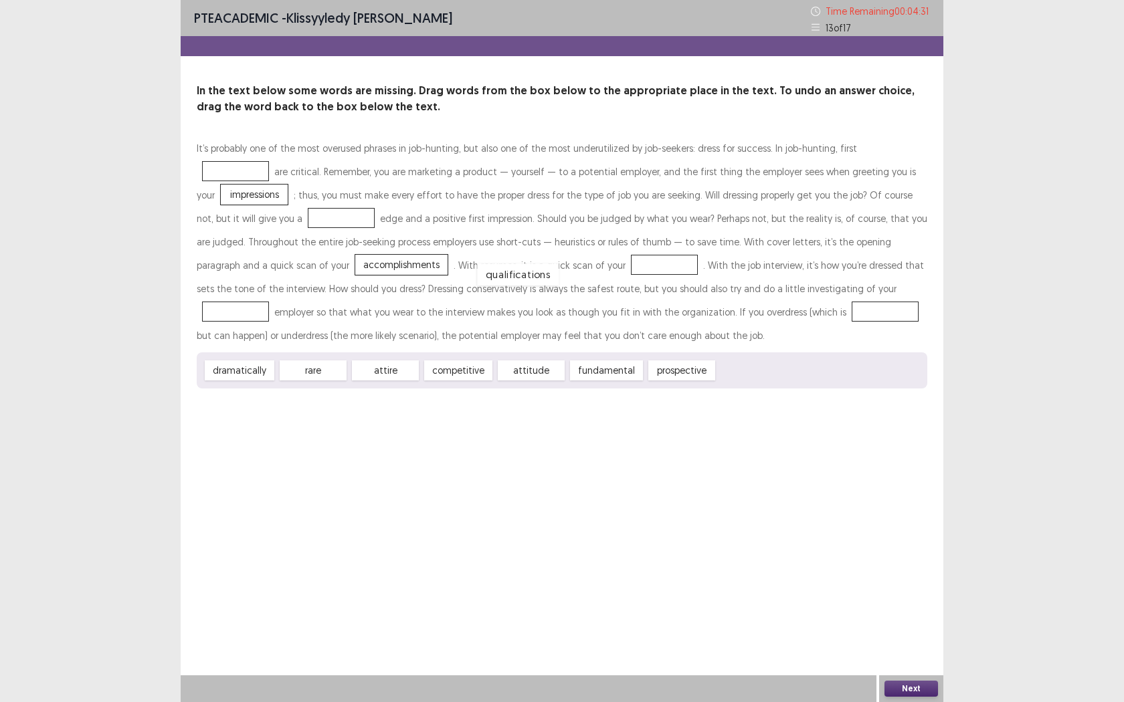
drag, startPoint x: 755, startPoint y: 371, endPoint x: 516, endPoint y: 274, distance: 258.1
drag, startPoint x: 664, startPoint y: 367, endPoint x: 757, endPoint y: 281, distance: 125.9
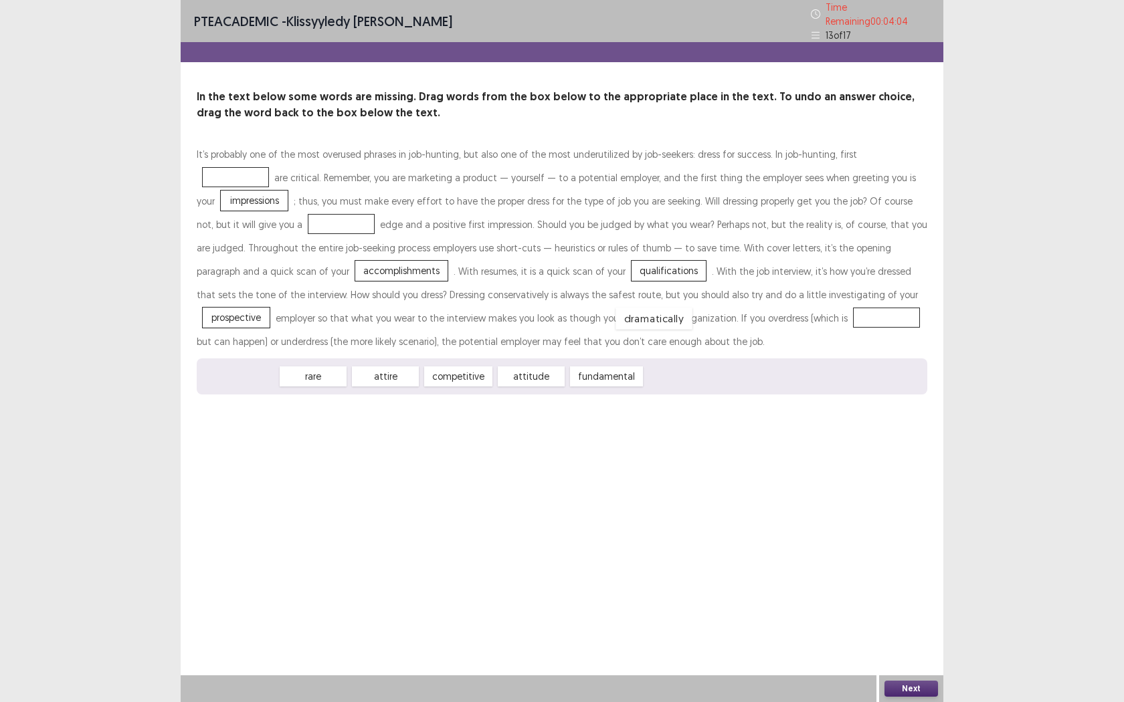
drag, startPoint x: 243, startPoint y: 373, endPoint x: 680, endPoint y: 310, distance: 441.9
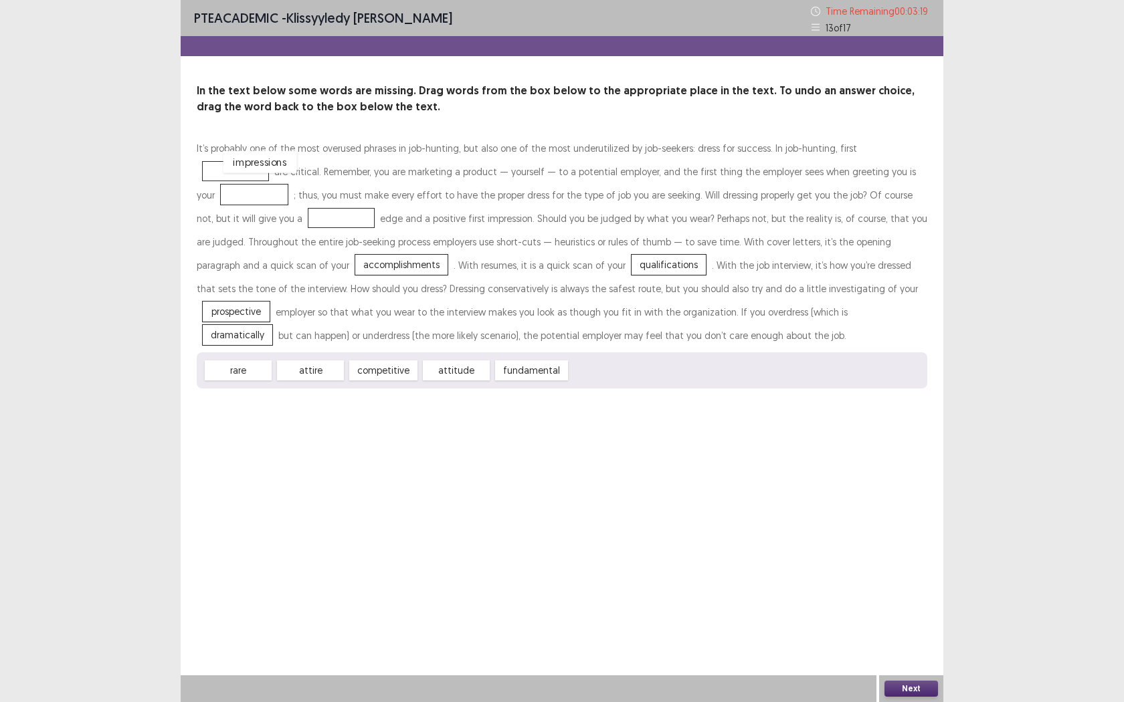
drag, startPoint x: 845, startPoint y: 175, endPoint x: 858, endPoint y: 144, distance: 33.3
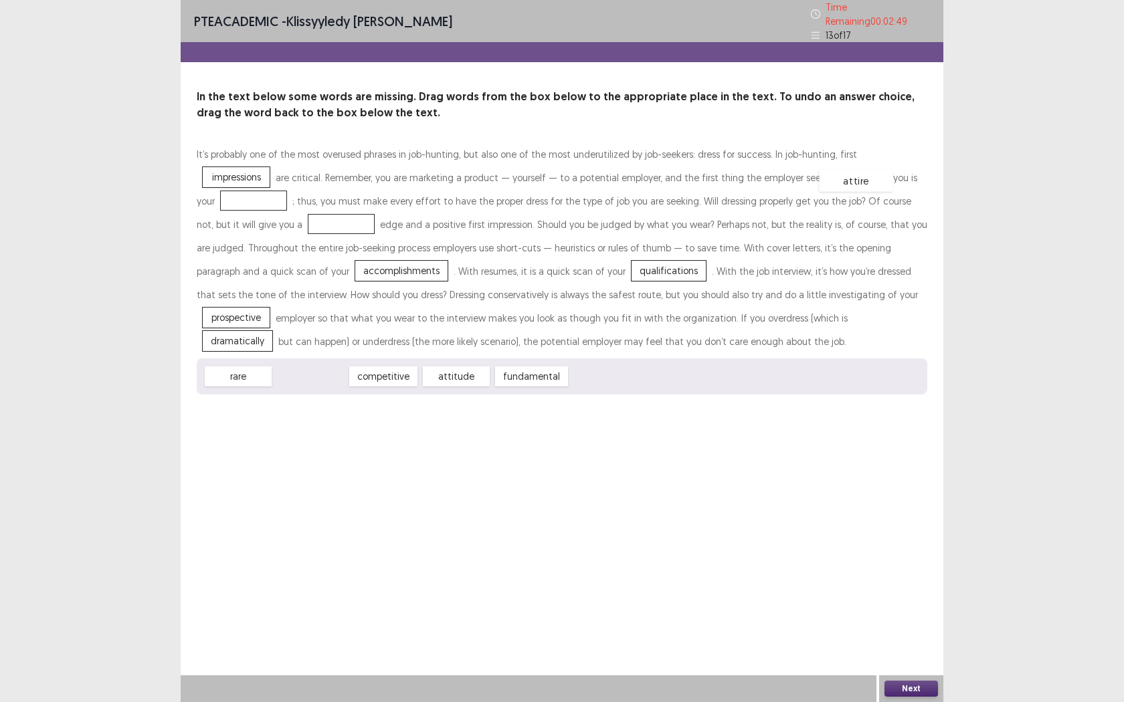
drag, startPoint x: 320, startPoint y: 374, endPoint x: 864, endPoint y: 176, distance: 578.7
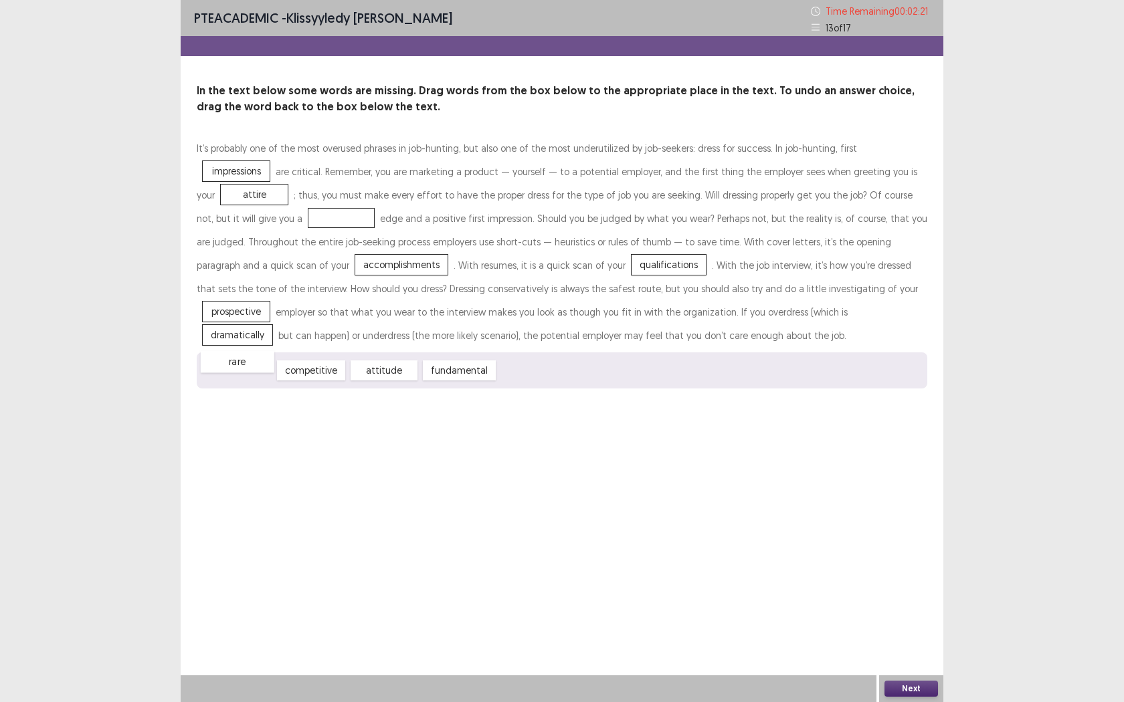
drag, startPoint x: 256, startPoint y: 376, endPoint x: 320, endPoint y: 365, distance: 65.1
click at [255, 368] on div "rare" at bounding box center [238, 362] width 74 height 22
drag, startPoint x: 239, startPoint y: 375, endPoint x: 237, endPoint y: 225, distance: 149.8
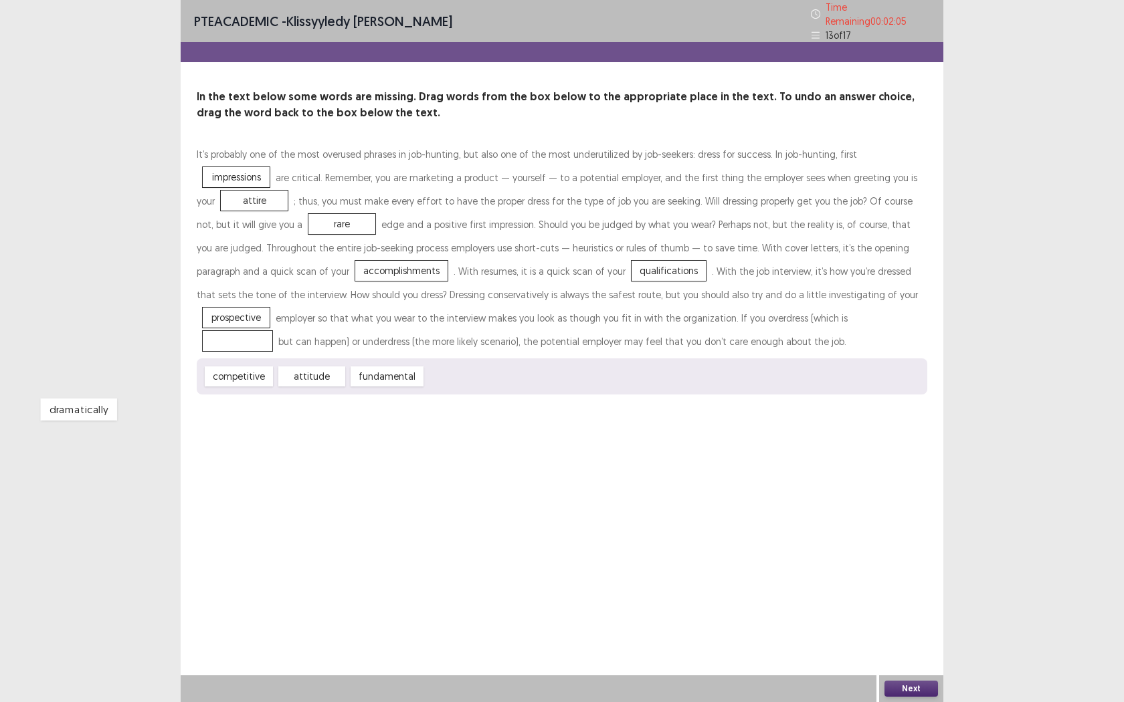
drag, startPoint x: 669, startPoint y: 312, endPoint x: 510, endPoint y: 381, distance: 173.5
drag, startPoint x: 369, startPoint y: 368, endPoint x: 580, endPoint y: 358, distance: 211.6
click at [579, 358] on div "fundamental" at bounding box center [600, 367] width 80 height 22
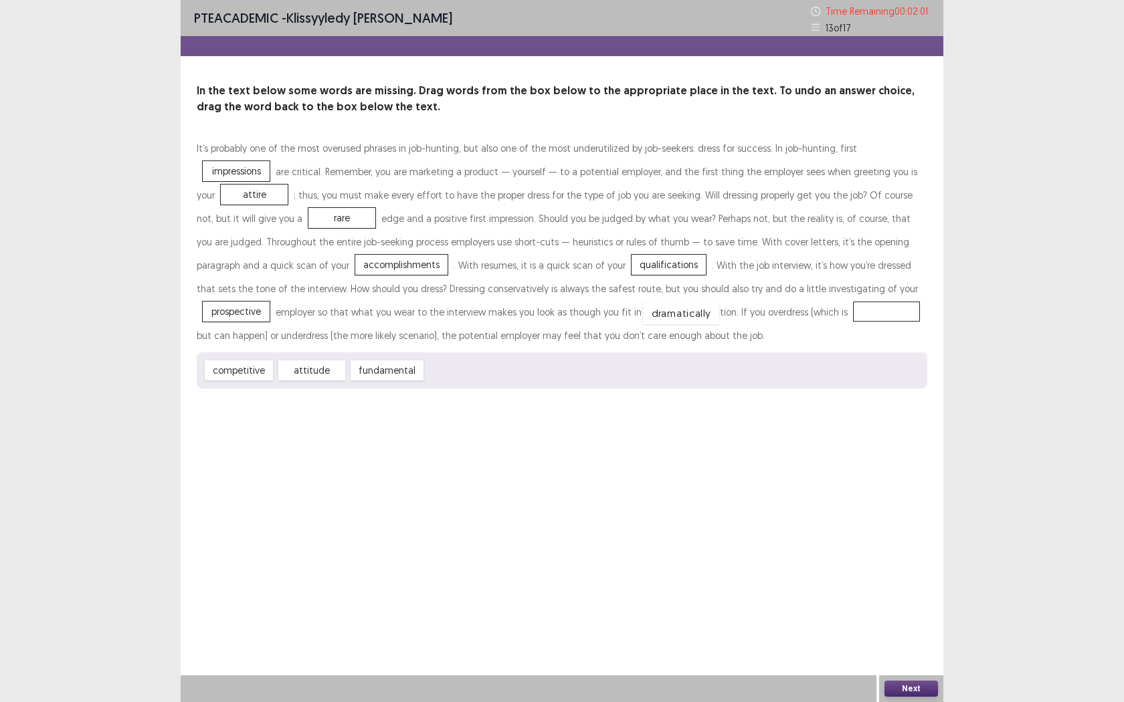
drag, startPoint x: 461, startPoint y: 373, endPoint x: 678, endPoint y: 316, distance: 224.2
click at [903, 555] on button "Next" at bounding box center [911, 689] width 54 height 16
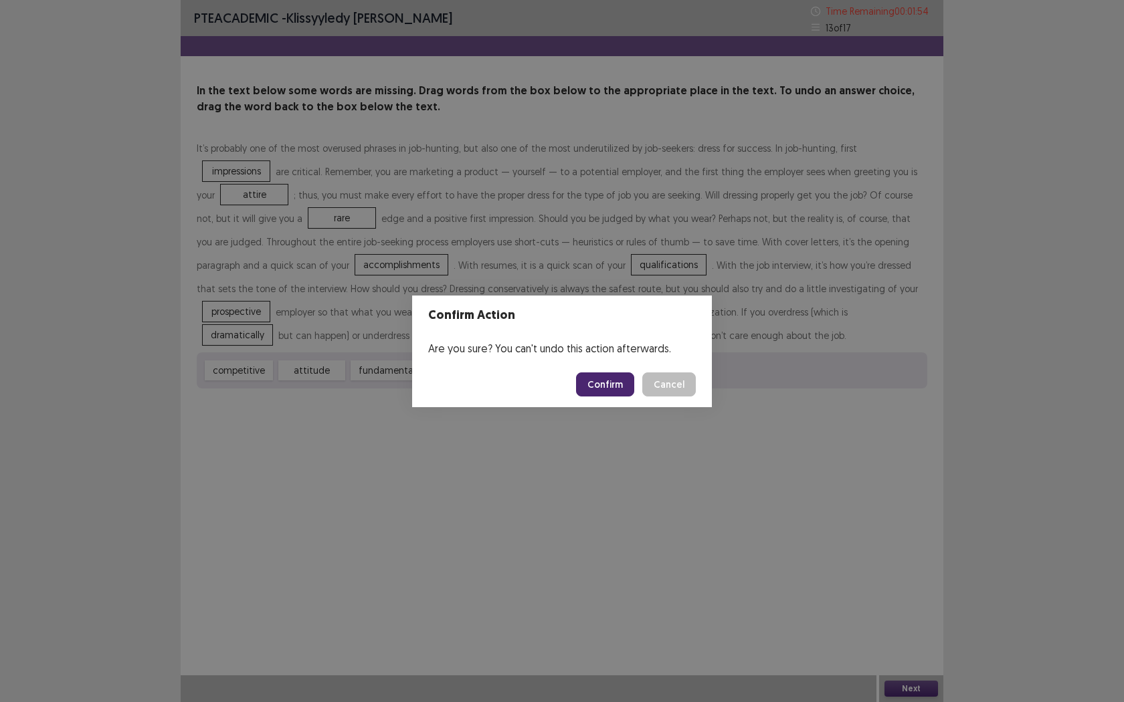
click at [607, 385] on button "Confirm" at bounding box center [605, 385] width 58 height 24
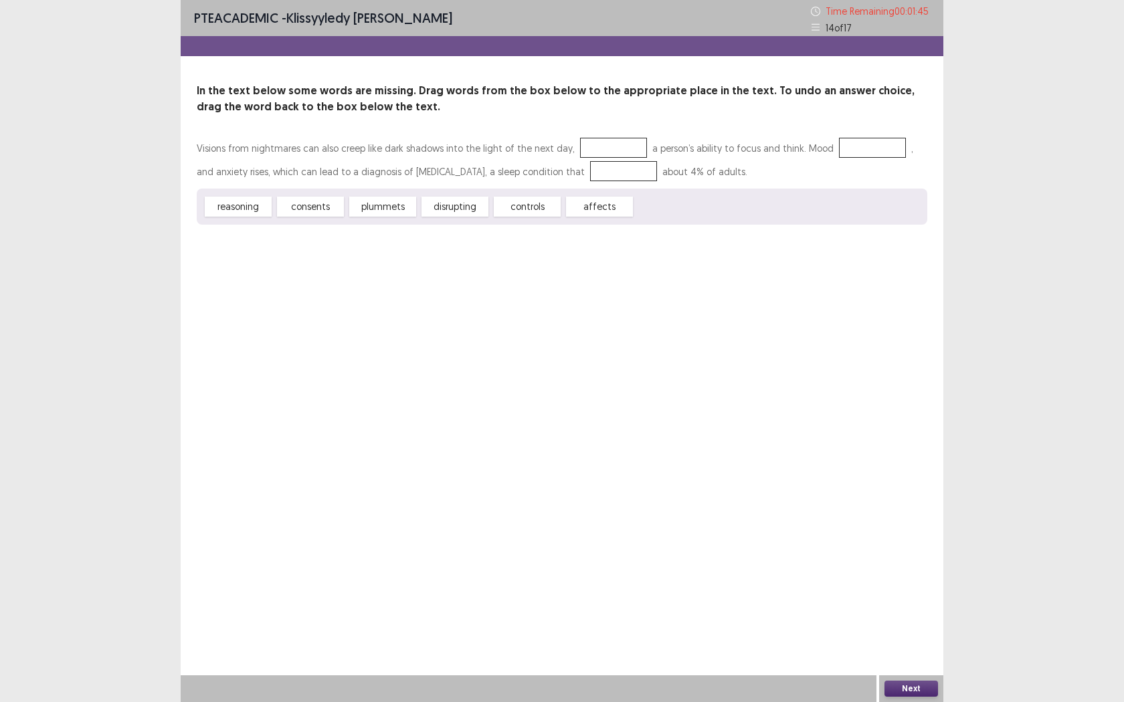
drag, startPoint x: 464, startPoint y: 207, endPoint x: 539, endPoint y: 172, distance: 82.6
click at [540, 170] on div "Visions from nightmares can also creep like dark shadows into the light of the …" at bounding box center [562, 180] width 730 height 88
drag, startPoint x: 457, startPoint y: 205, endPoint x: 591, endPoint y: 153, distance: 144.5
drag, startPoint x: 533, startPoint y: 212, endPoint x: 837, endPoint y: 150, distance: 310.6
drag, startPoint x: 829, startPoint y: 142, endPoint x: 567, endPoint y: 169, distance: 263.6
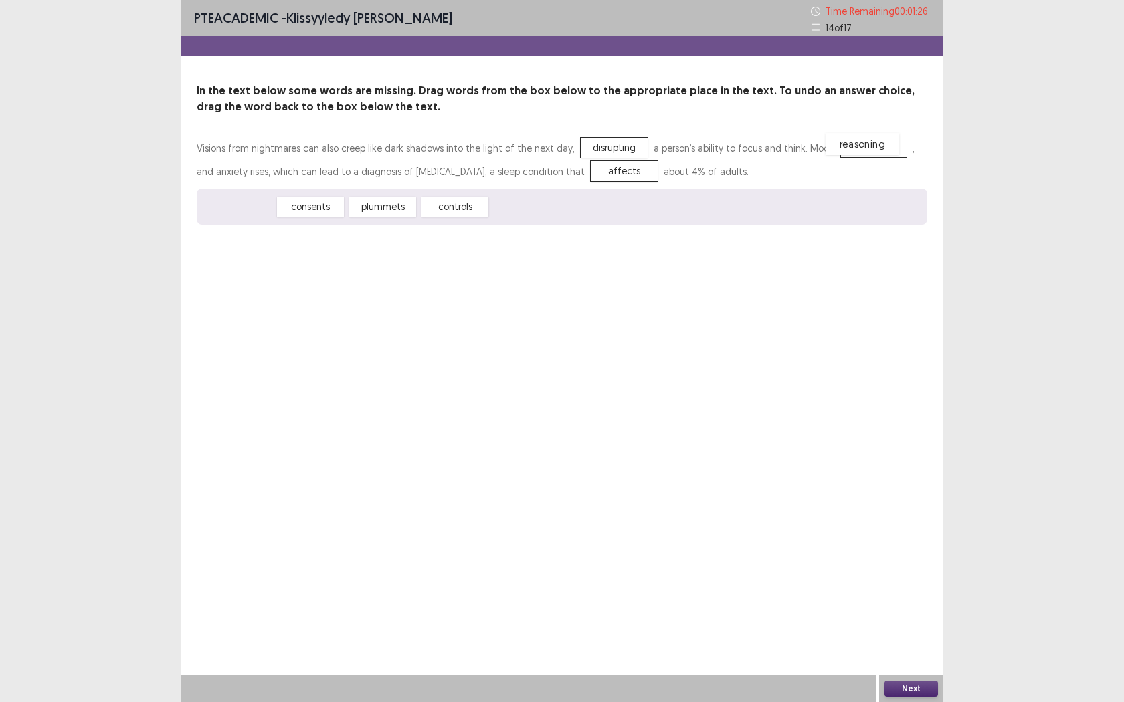
drag, startPoint x: 225, startPoint y: 208, endPoint x: 841, endPoint y: 148, distance: 619.7
click at [900, 555] on button "Next" at bounding box center [911, 689] width 54 height 16
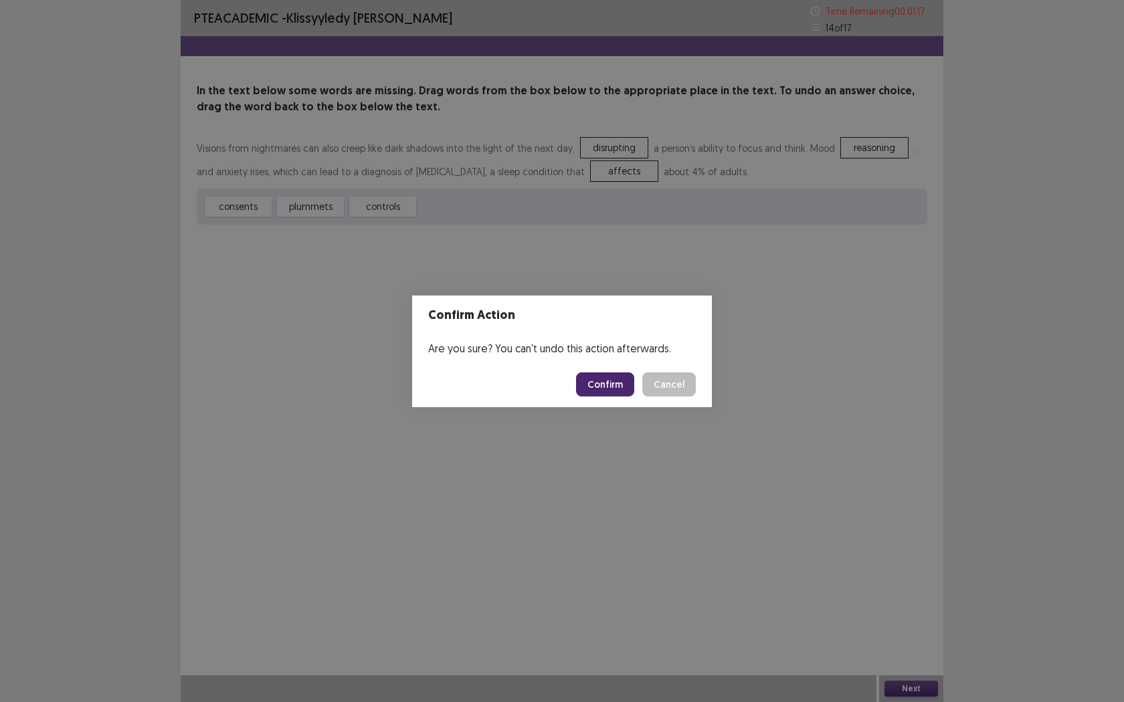
click at [617, 386] on button "Confirm" at bounding box center [605, 385] width 58 height 24
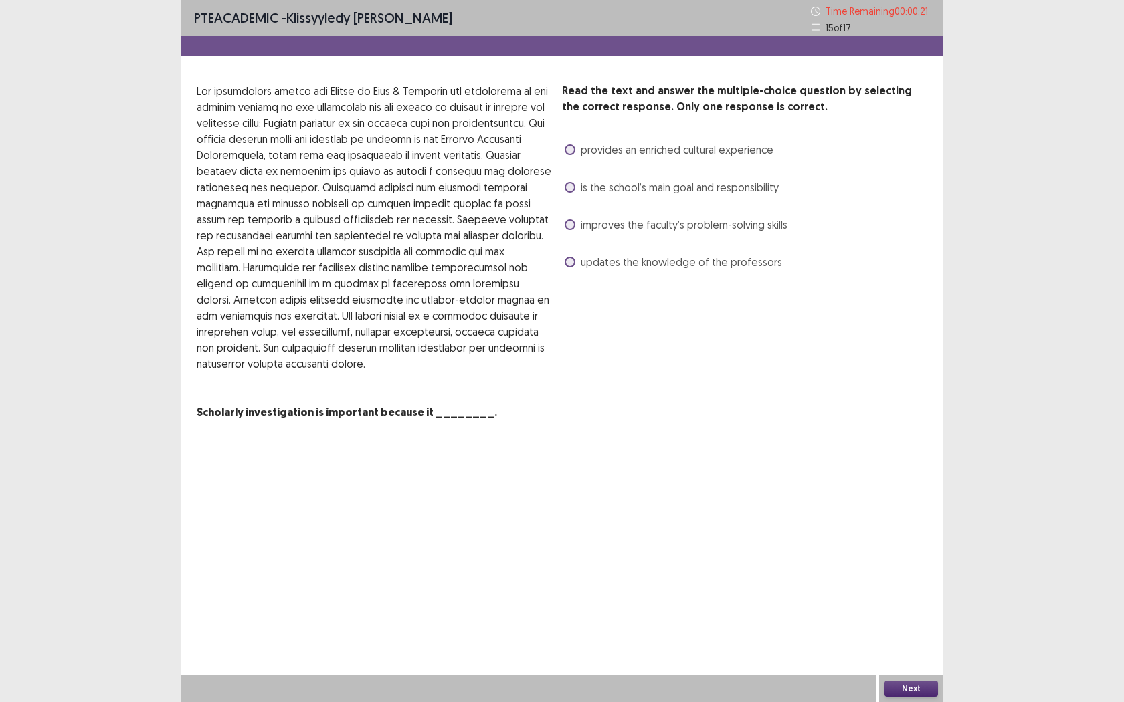
click at [561, 149] on div "Read the text and answer the multiple-choice question by selecting the correct …" at bounding box center [562, 252] width 763 height 338
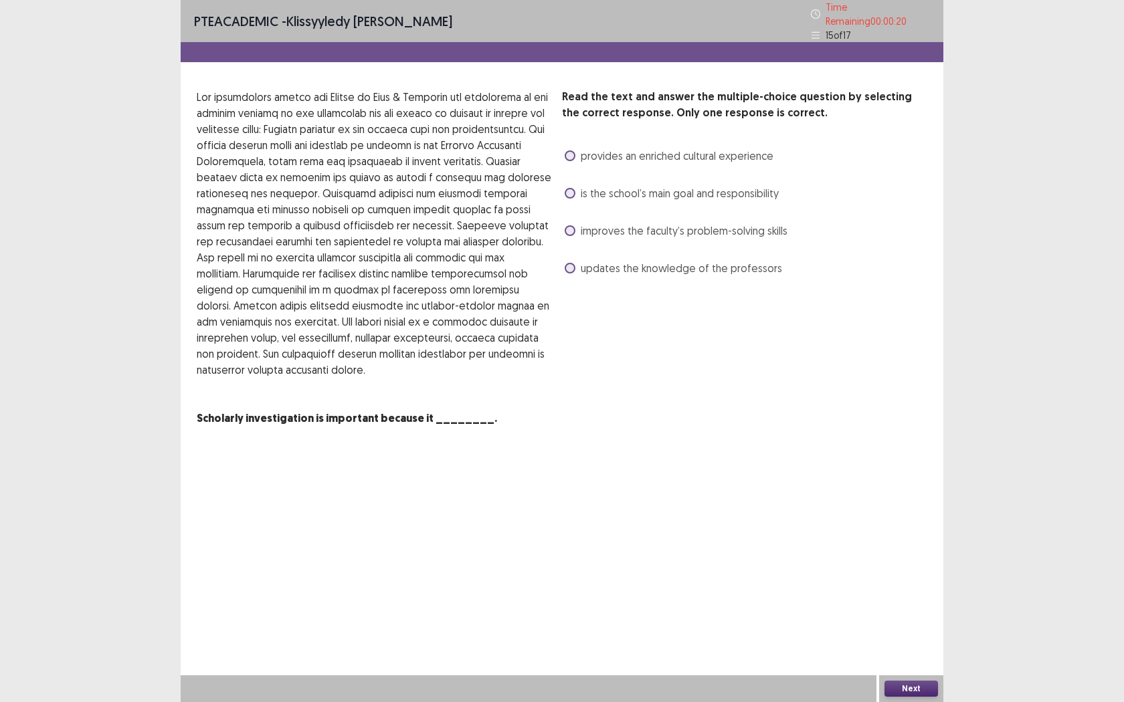
drag, startPoint x: 569, startPoint y: 150, endPoint x: 576, endPoint y: 159, distance: 11.5
click at [570, 151] on span at bounding box center [570, 156] width 11 height 11
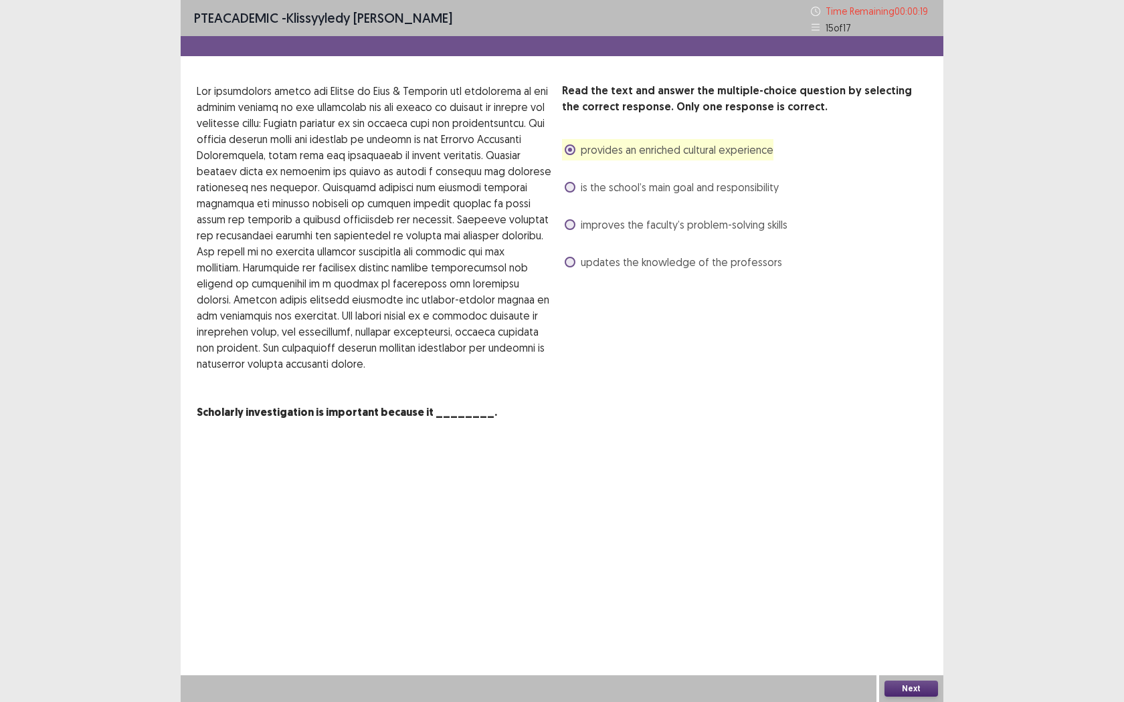
drag, startPoint x: 915, startPoint y: 700, endPoint x: 906, endPoint y: 697, distance: 9.3
click at [914, 555] on div "Next" at bounding box center [911, 689] width 64 height 27
click at [901, 555] on button "Next" at bounding box center [911, 689] width 54 height 16
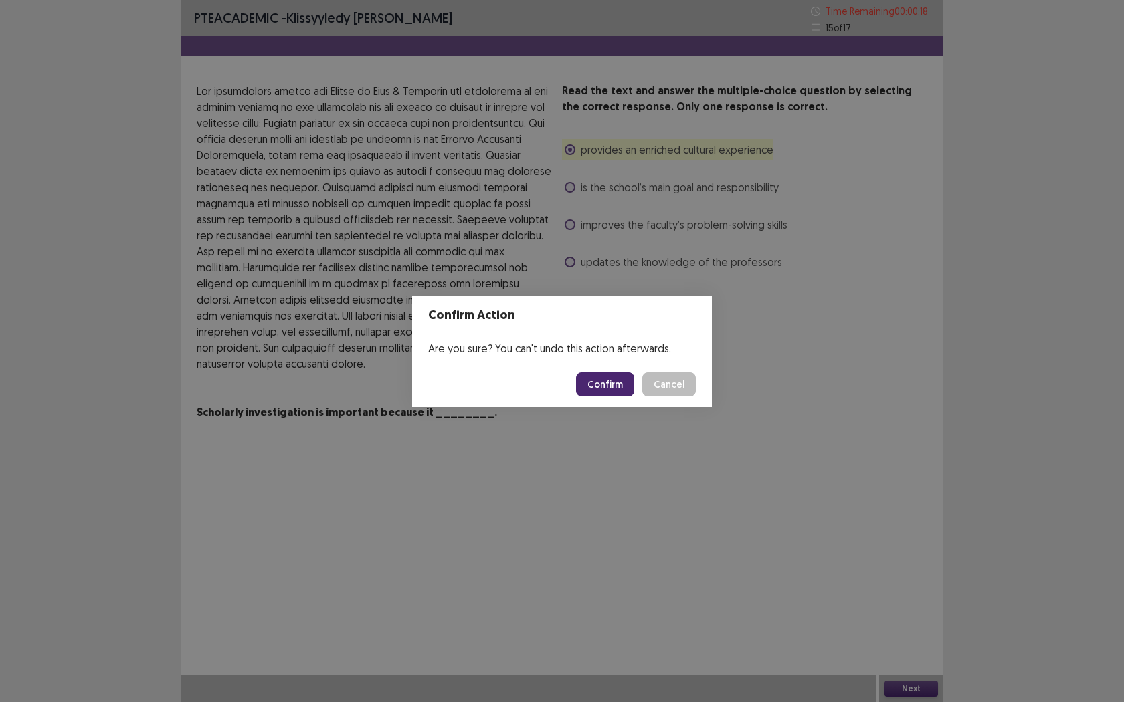
click at [609, 390] on button "Confirm" at bounding box center [605, 385] width 58 height 24
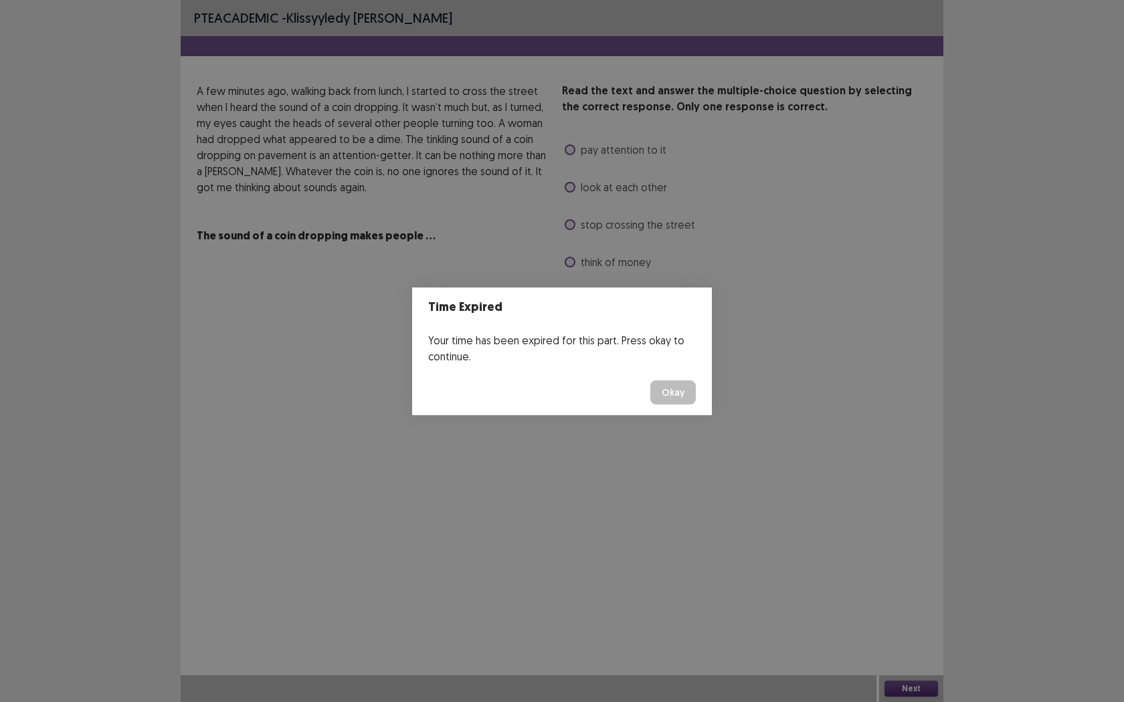
click at [659, 395] on button "Okay" at bounding box center [672, 393] width 45 height 24
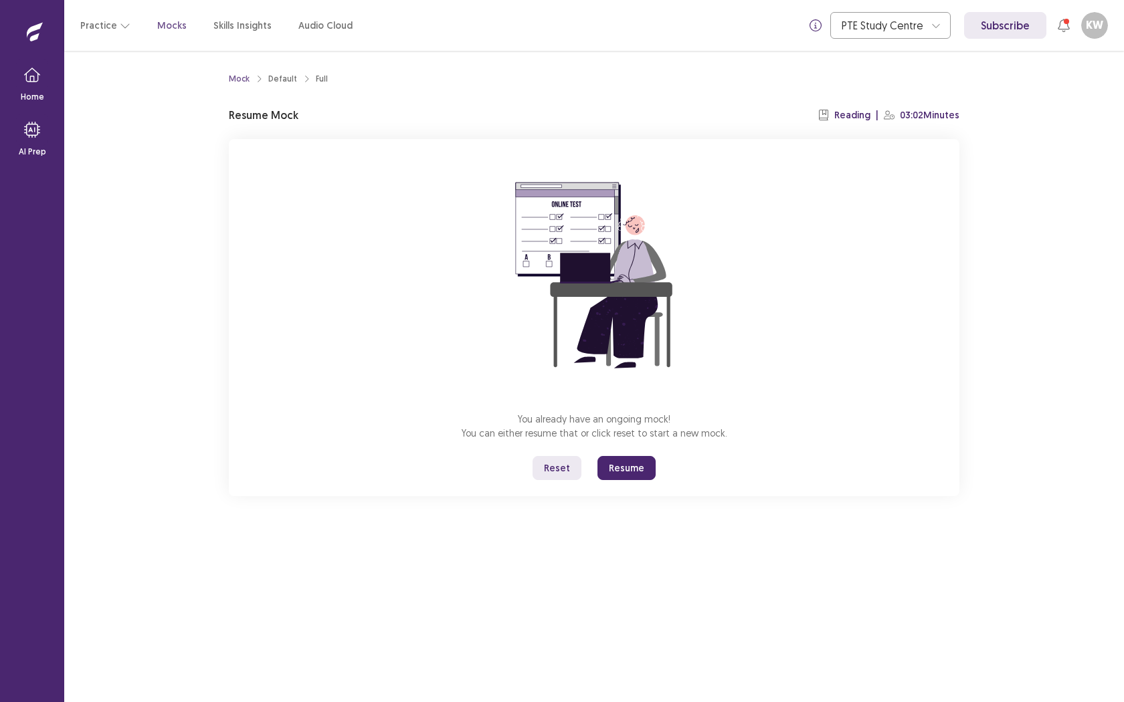
click at [620, 471] on button "Resume" at bounding box center [626, 468] width 58 height 24
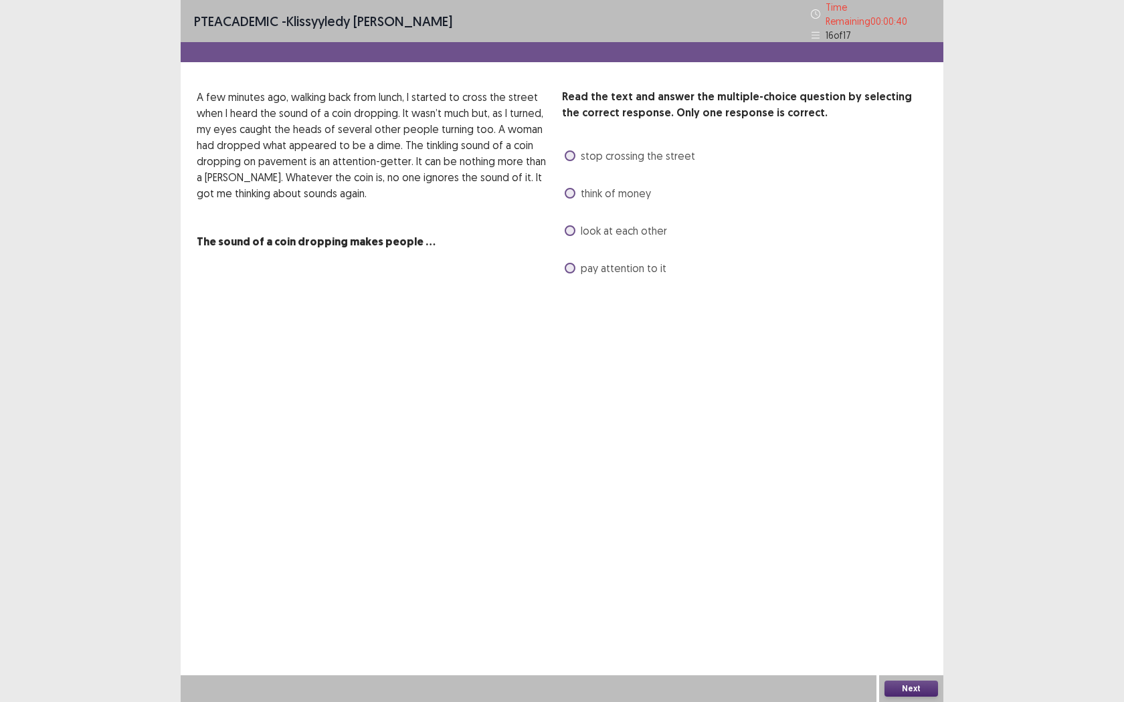
click at [576, 191] on label "think of money" at bounding box center [608, 193] width 86 height 16
click at [930, 555] on button "Next" at bounding box center [911, 689] width 54 height 16
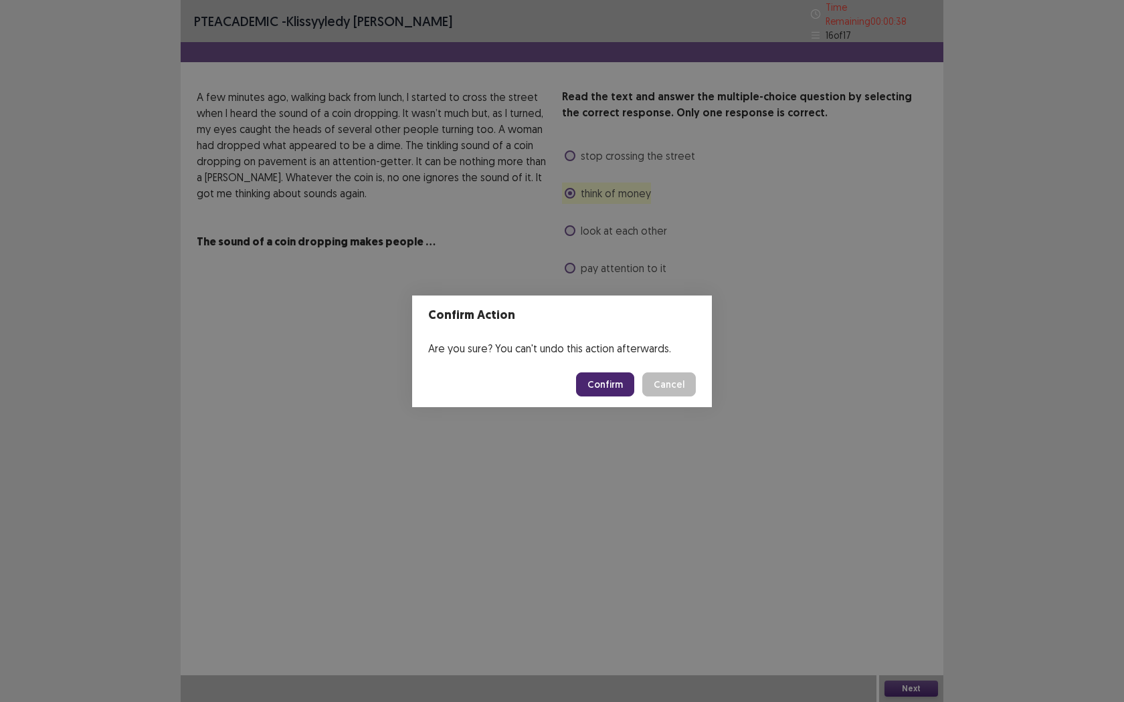
click at [617, 384] on button "Confirm" at bounding box center [605, 385] width 58 height 24
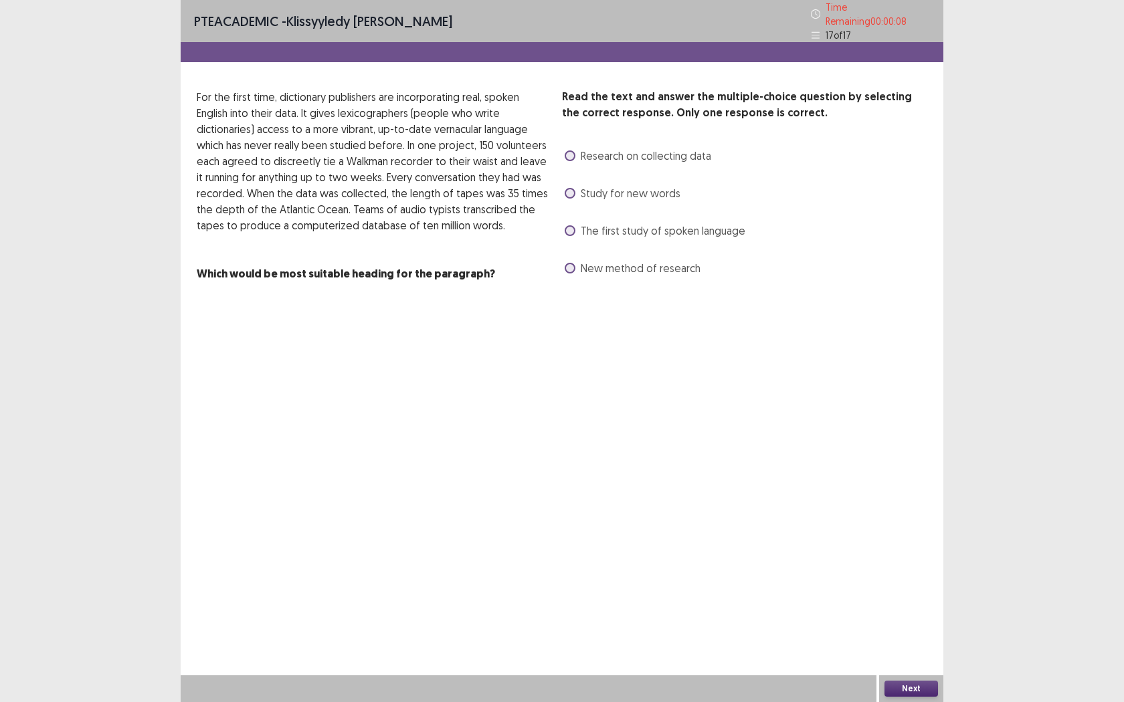
click at [575, 149] on label "Research on collecting data" at bounding box center [638, 156] width 146 height 16
click at [723, 372] on div "PTE academic - Klissyyledy [PERSON_NAME] Time Remaining 00 : 00 : 05 17 of 17 R…" at bounding box center [562, 351] width 763 height 702
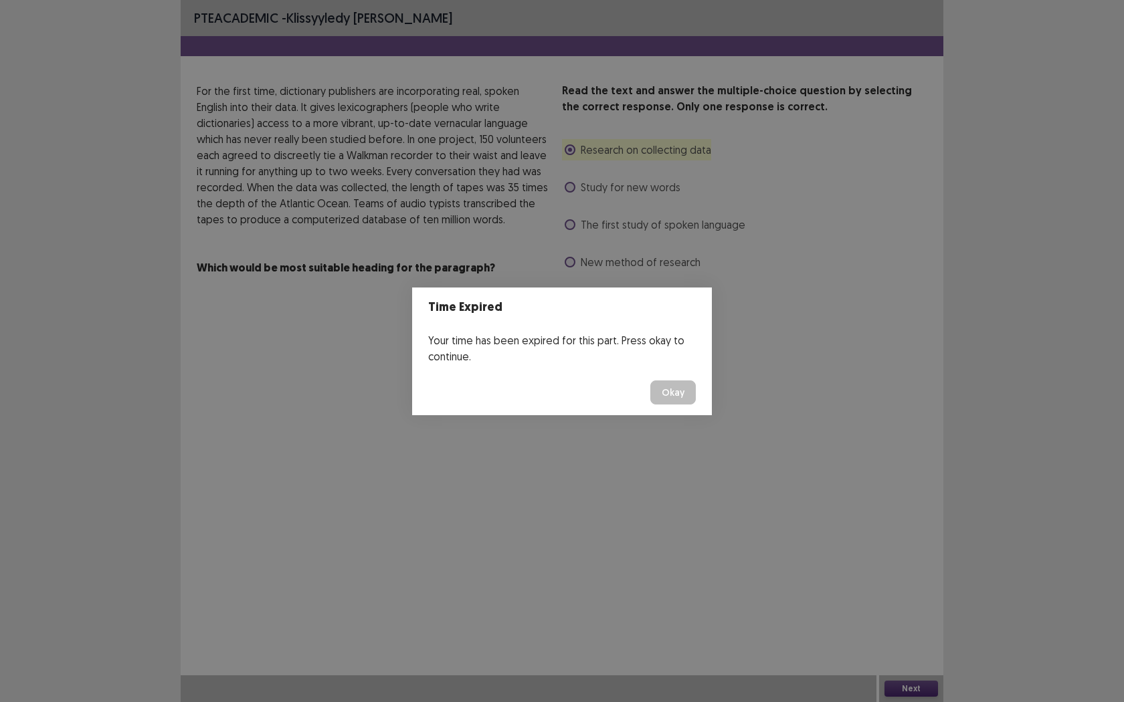
click at [664, 410] on footer "Okay" at bounding box center [562, 392] width 300 height 45
click at [671, 398] on button "Okay" at bounding box center [672, 393] width 45 height 24
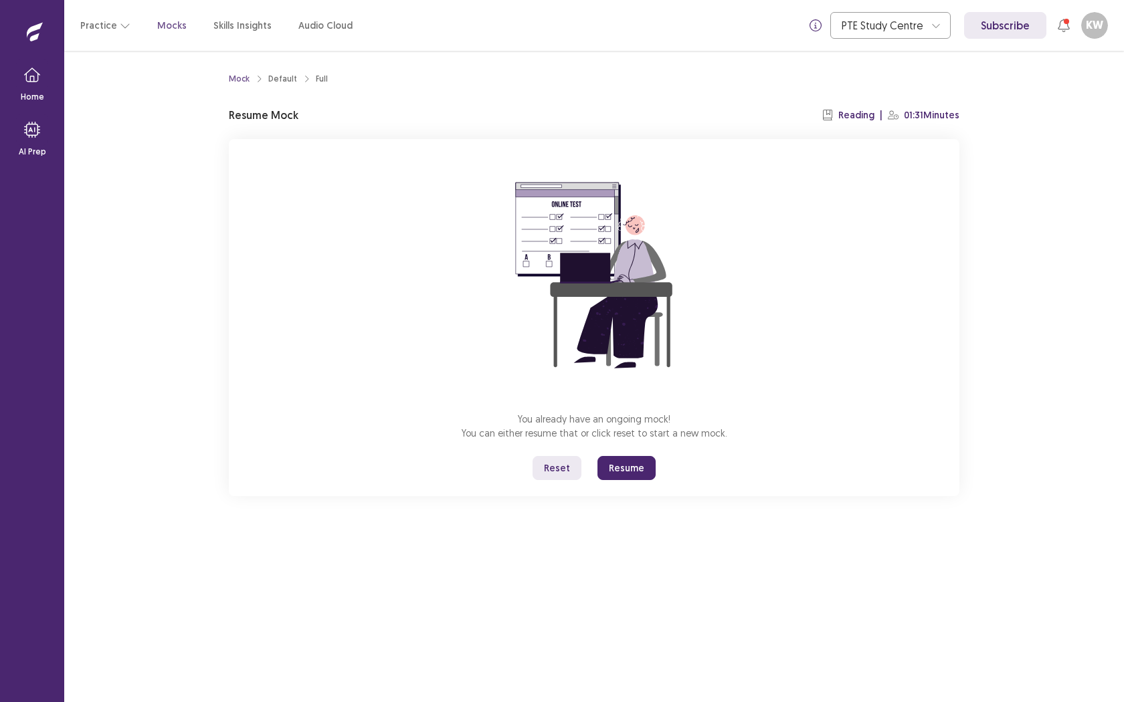
click at [652, 474] on button "Resume" at bounding box center [626, 468] width 58 height 24
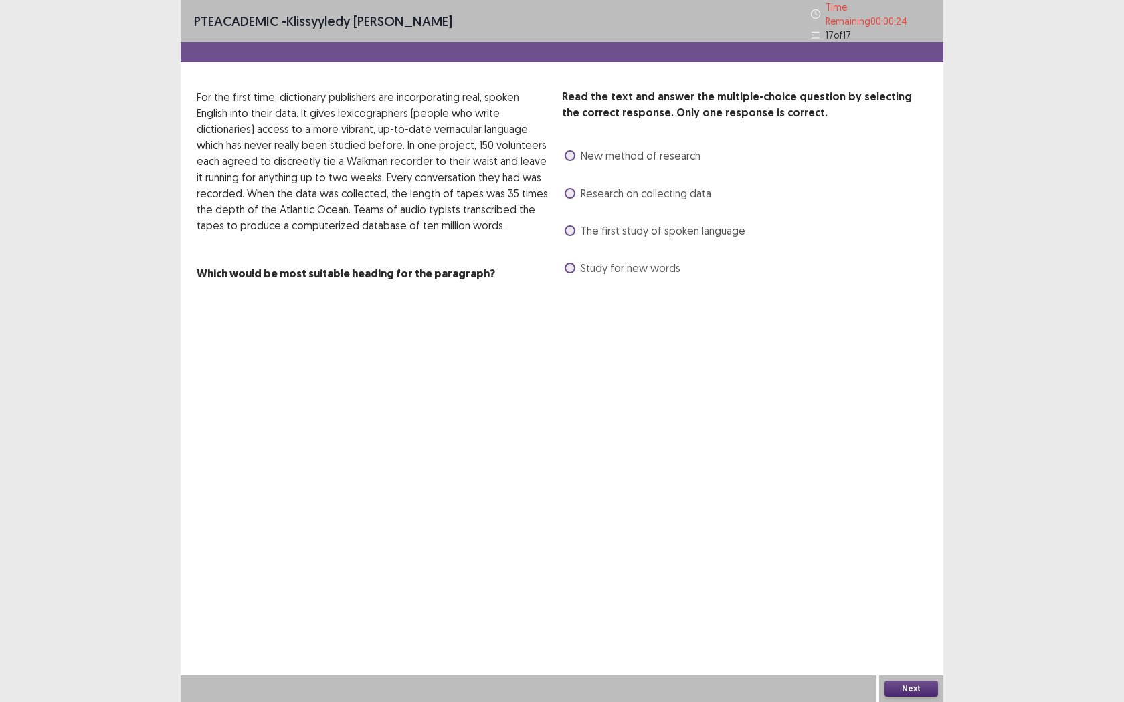
click at [572, 188] on span at bounding box center [570, 193] width 11 height 11
drag, startPoint x: 955, startPoint y: 685, endPoint x: 946, endPoint y: 686, distance: 8.8
click at [953, 555] on div "PTE academic - Klissyyledy [PERSON_NAME] Time Remaining 00 : 00 : 23 17 of 17 R…" at bounding box center [562, 351] width 1124 height 702
click at [908, 555] on button "Next" at bounding box center [911, 689] width 54 height 16
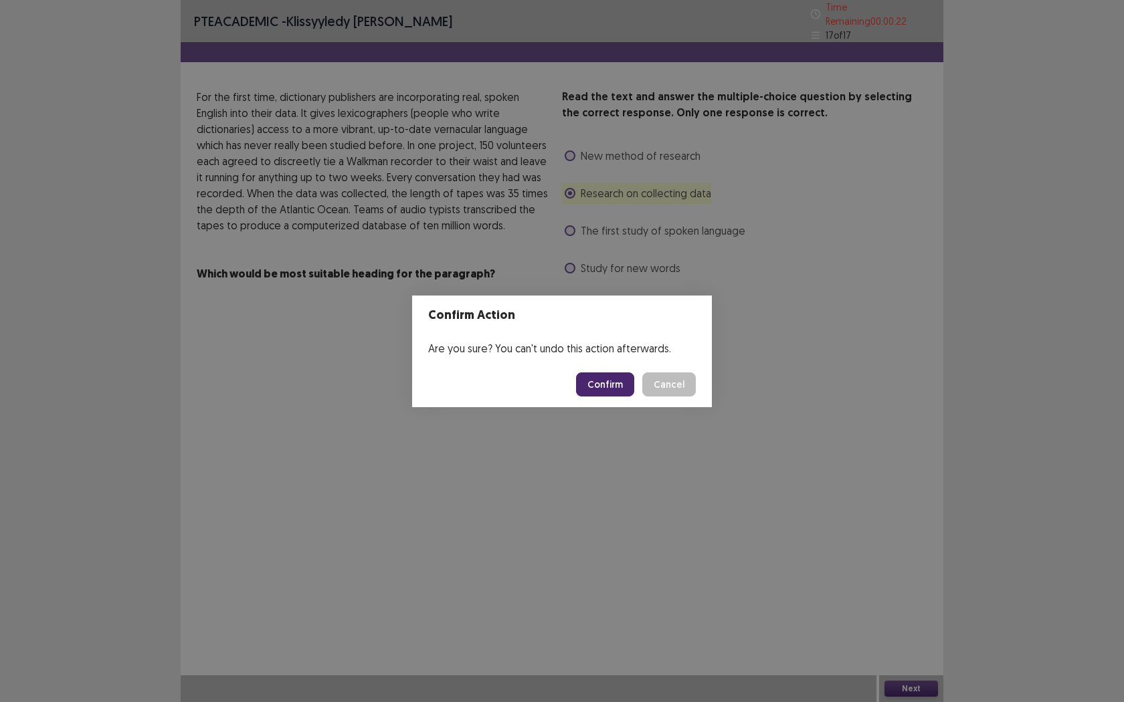
click at [596, 377] on button "Confirm" at bounding box center [605, 385] width 58 height 24
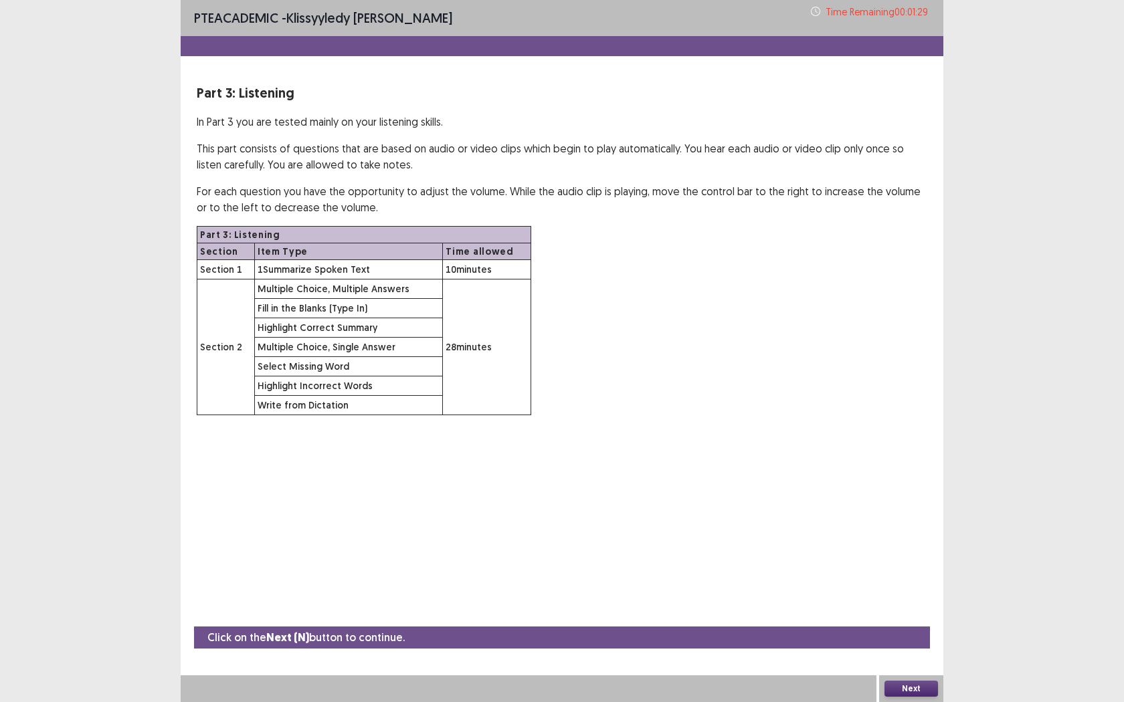
click at [904, 555] on button "Next" at bounding box center [911, 689] width 54 height 16
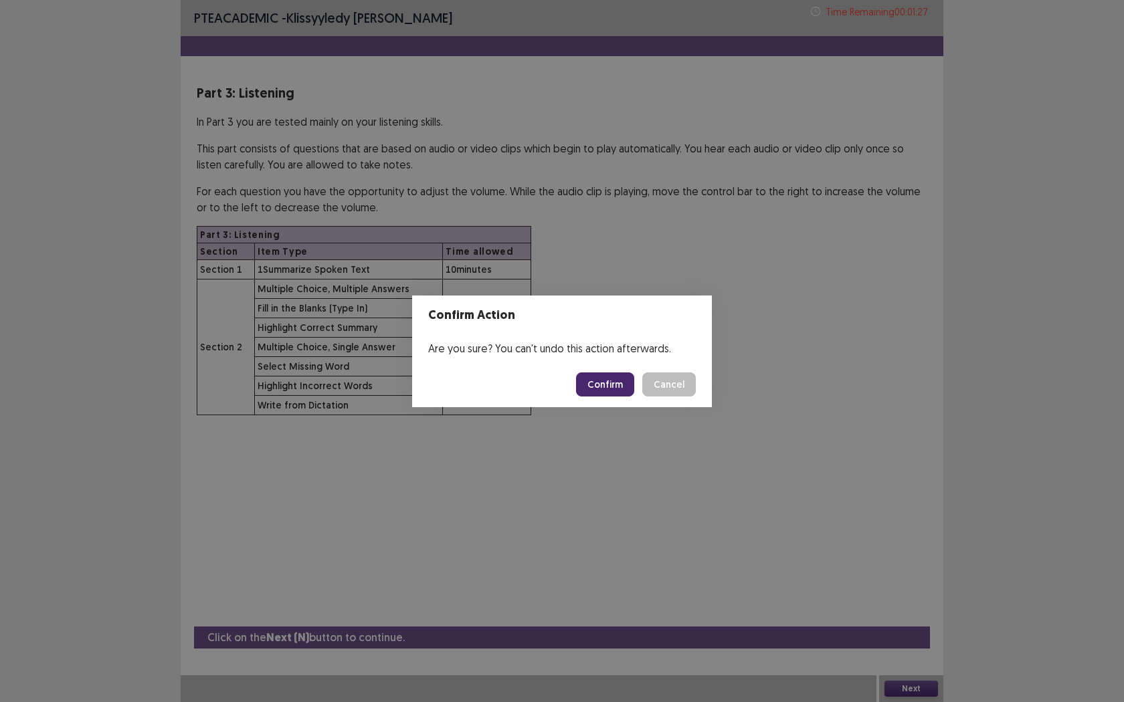
click at [634, 375] on button "Confirm" at bounding box center [605, 385] width 58 height 24
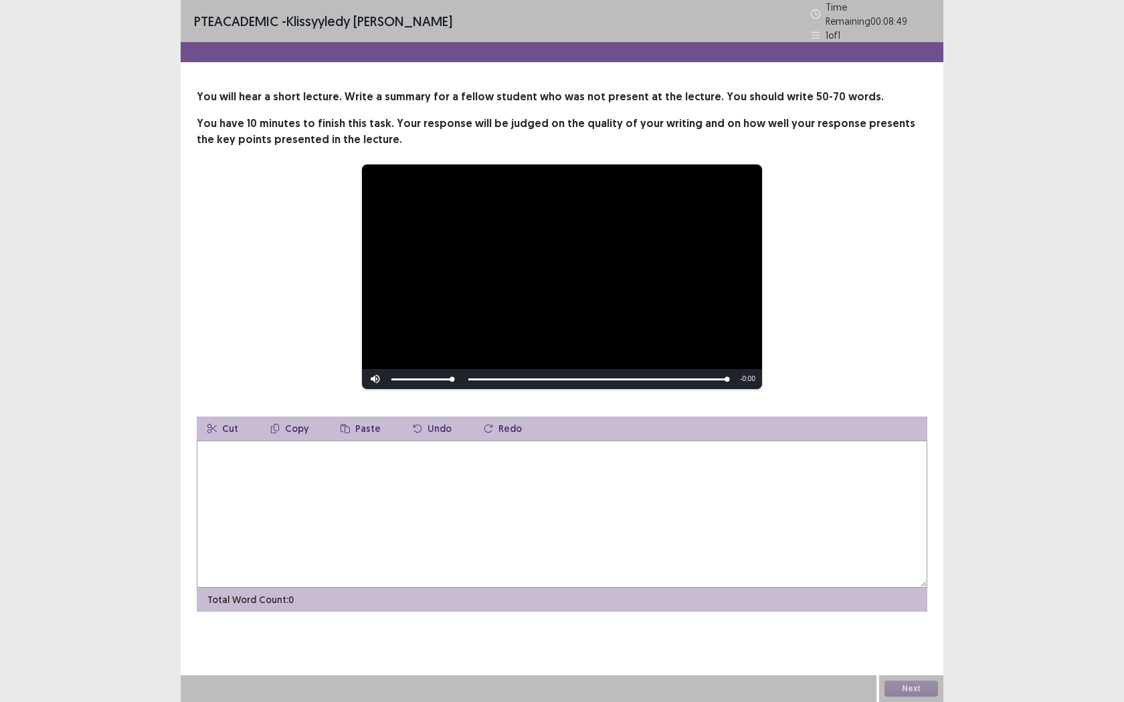
click at [351, 505] on textarea at bounding box center [562, 514] width 730 height 147
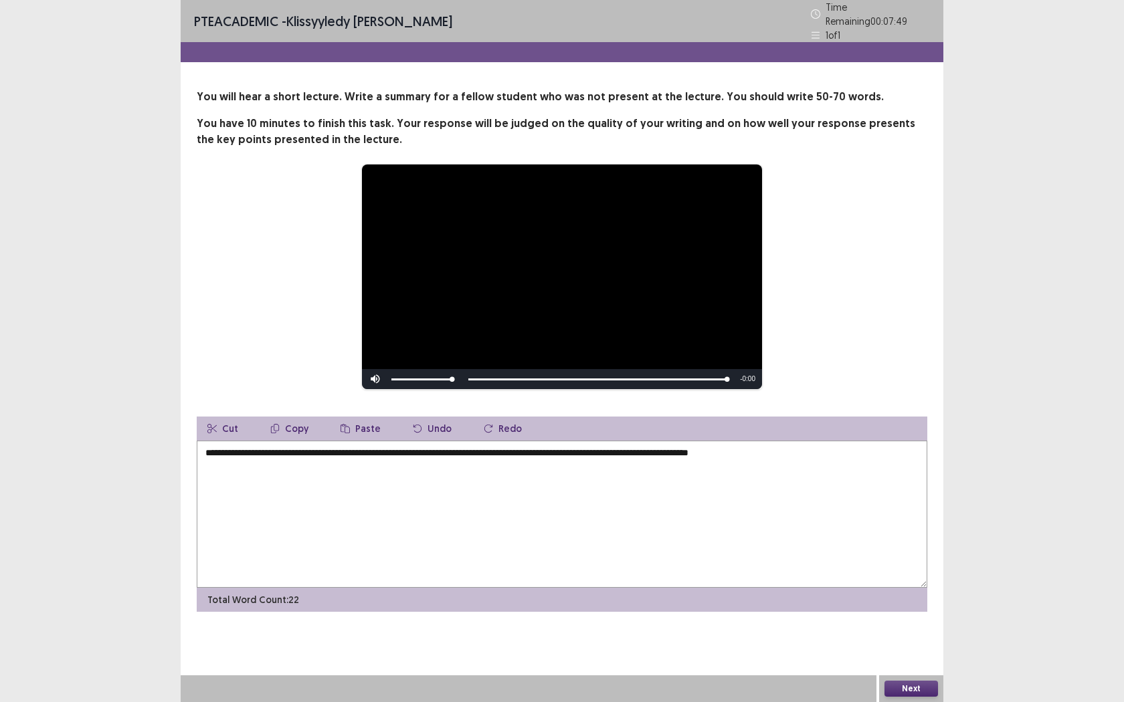
click at [324, 450] on textarea "**********" at bounding box center [562, 514] width 730 height 147
click at [783, 452] on textarea "**********" at bounding box center [562, 514] width 730 height 147
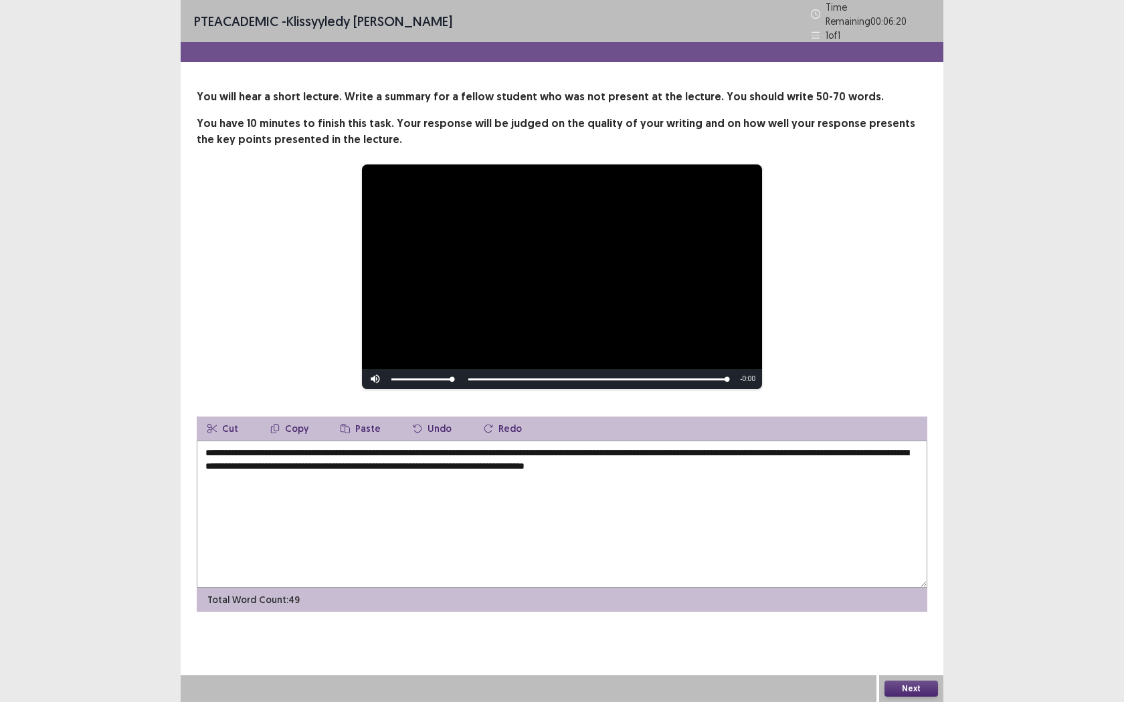
click at [543, 463] on textarea "**********" at bounding box center [562, 514] width 730 height 147
drag, startPoint x: 775, startPoint y: 487, endPoint x: 771, endPoint y: 478, distance: 10.2
click at [771, 479] on textarea "**********" at bounding box center [562, 514] width 730 height 147
click at [867, 461] on textarea "**********" at bounding box center [562, 514] width 730 height 147
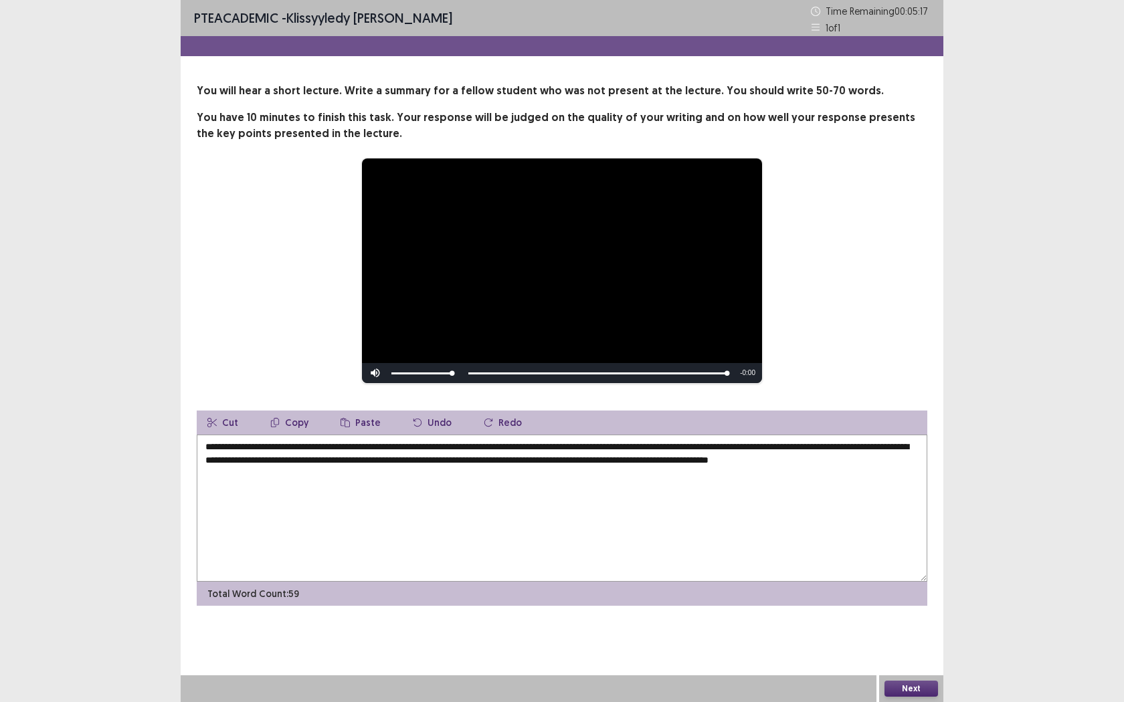
click at [277, 478] on textarea "**********" at bounding box center [562, 508] width 730 height 147
click at [833, 464] on textarea "**********" at bounding box center [562, 508] width 730 height 147
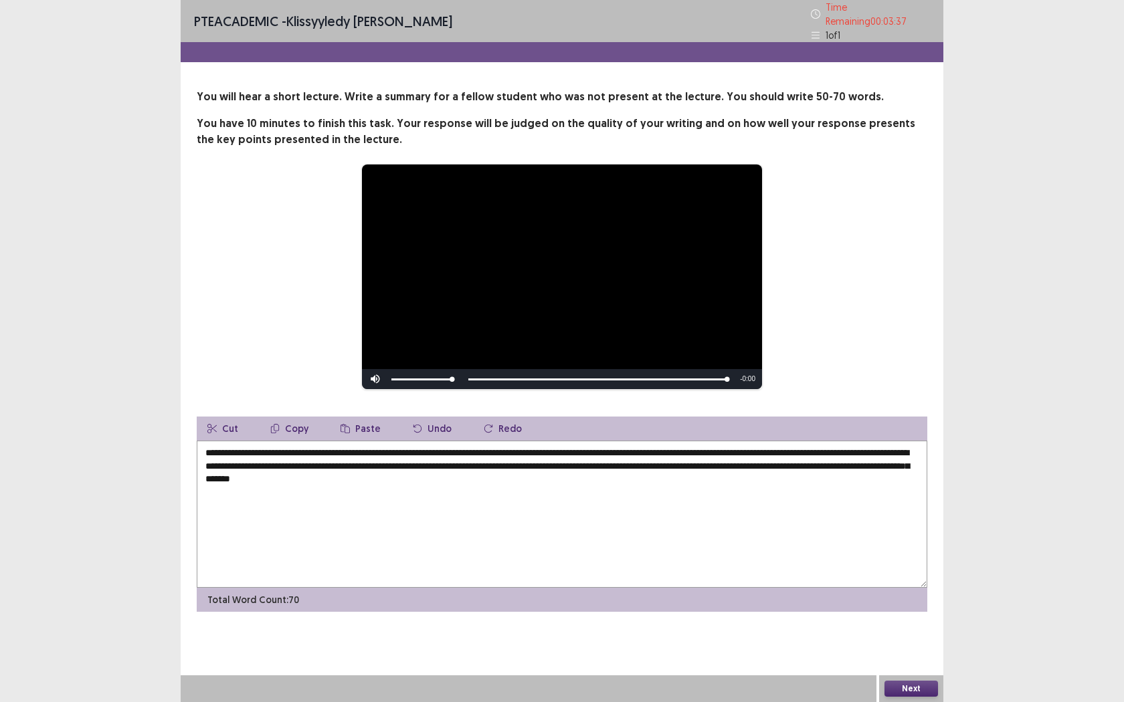
type textarea "**********"
click at [909, 555] on button "Next" at bounding box center [911, 689] width 54 height 16
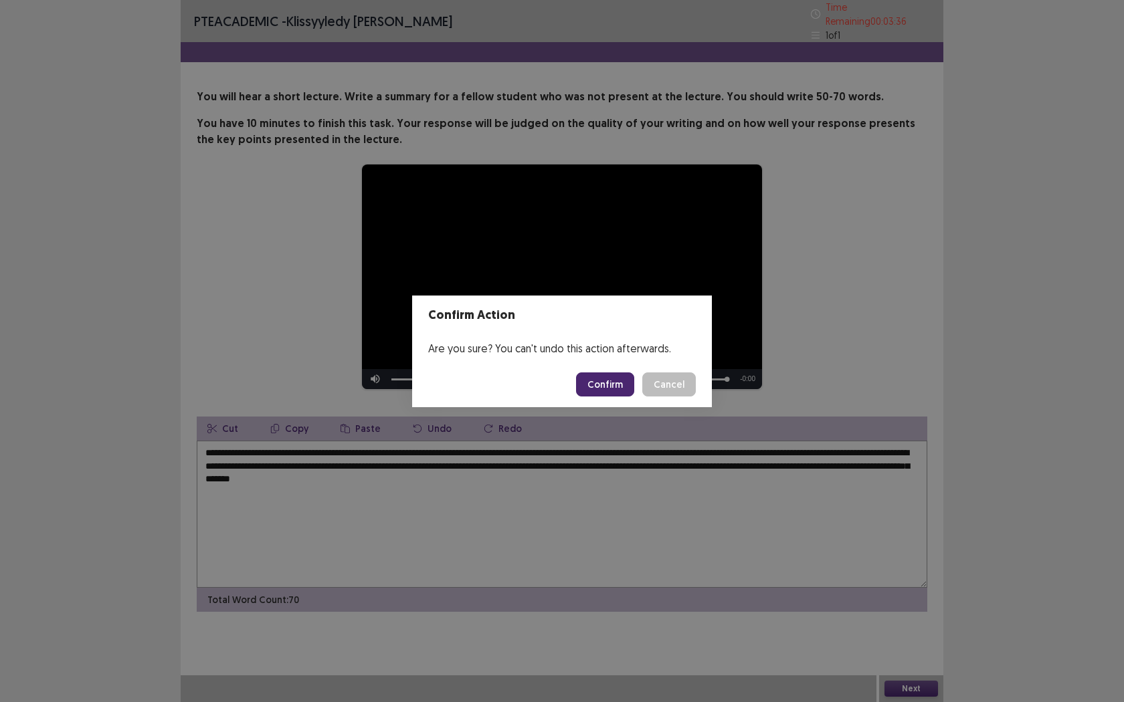
click at [603, 385] on button "Confirm" at bounding box center [605, 385] width 58 height 24
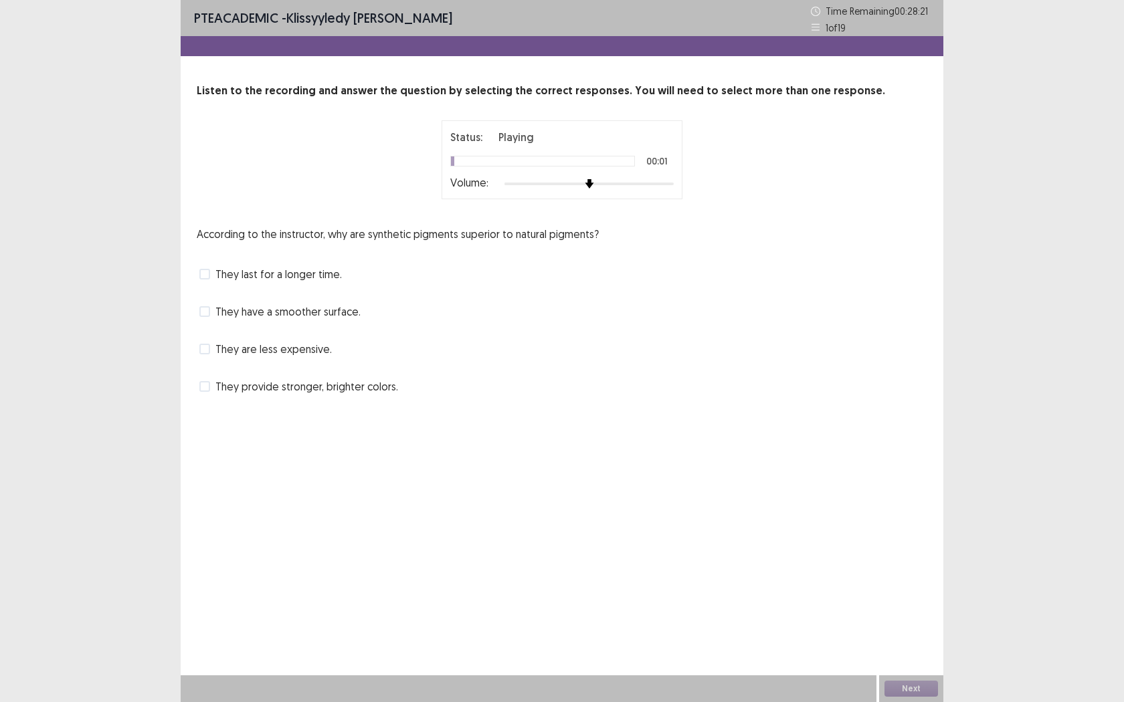
drag, startPoint x: 204, startPoint y: 235, endPoint x: 303, endPoint y: 243, distance: 99.3
click at [357, 274] on div "According to the instructor, why are synthetic pigments superior to natural pig…" at bounding box center [562, 311] width 730 height 171
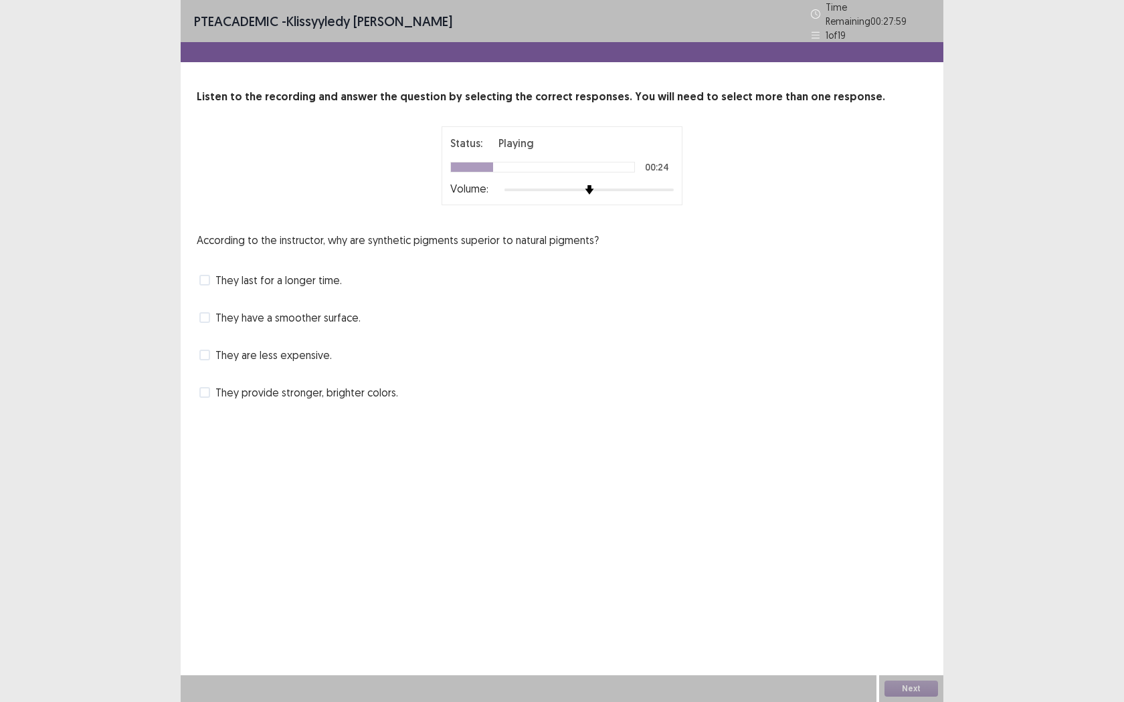
click at [213, 312] on label "They have a smoother surface." at bounding box center [279, 318] width 161 height 16
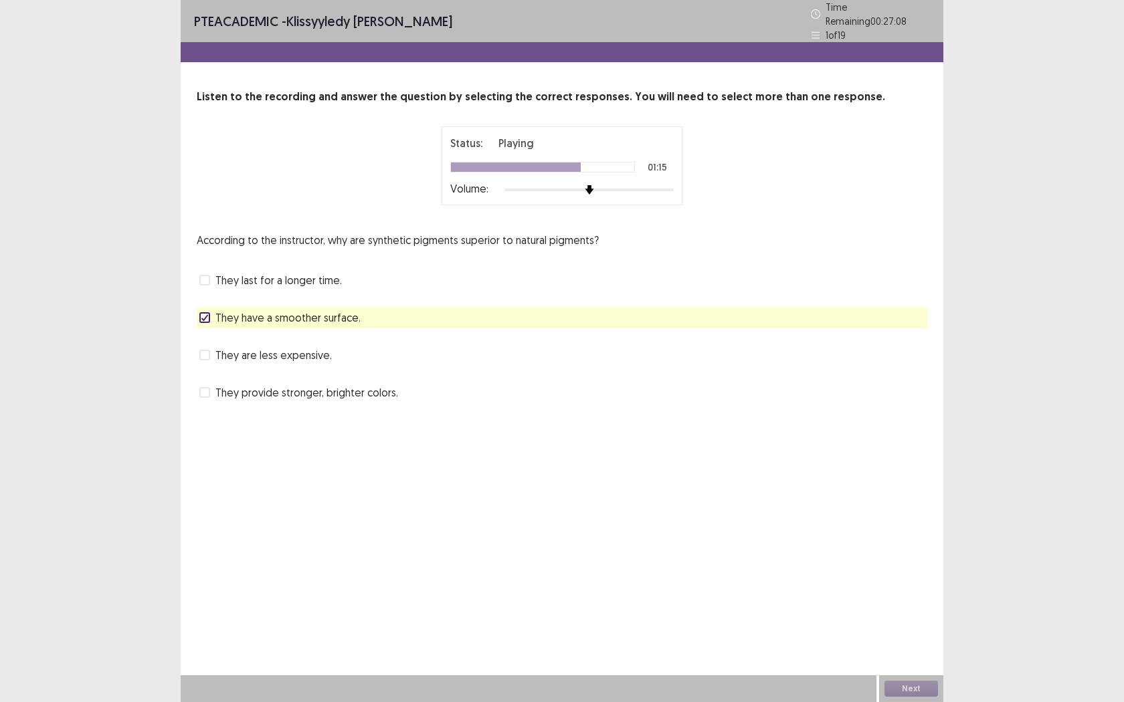
drag, startPoint x: 365, startPoint y: 234, endPoint x: 377, endPoint y: 235, distance: 12.1
click at [377, 235] on p "According to the instructor, why are synthetic pigments superior to natural pig…" at bounding box center [398, 240] width 402 height 16
click at [208, 389] on span at bounding box center [204, 392] width 11 height 11
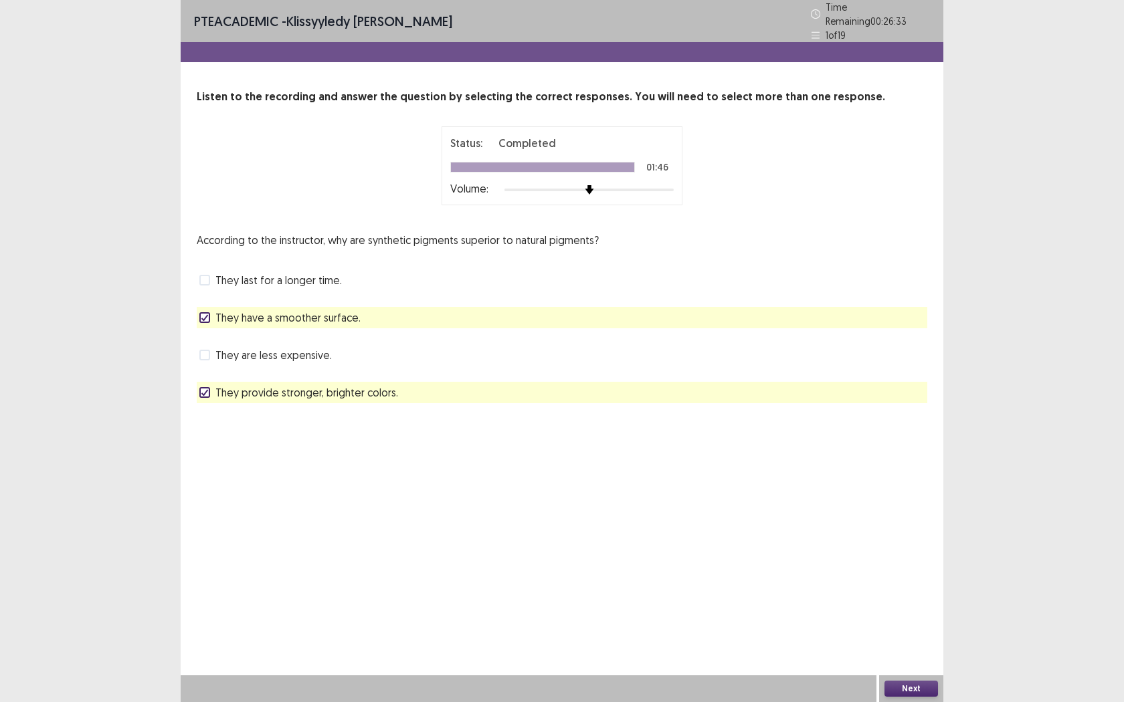
click at [901, 555] on button "Next" at bounding box center [911, 689] width 54 height 16
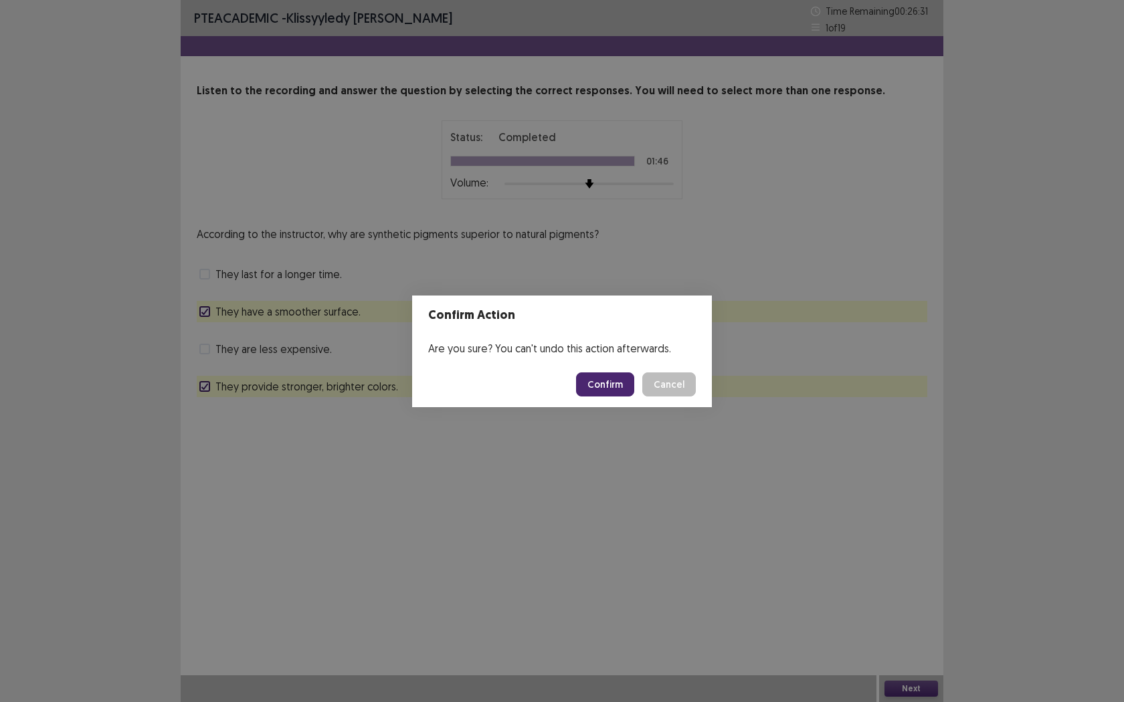
click at [596, 382] on button "Confirm" at bounding box center [605, 385] width 58 height 24
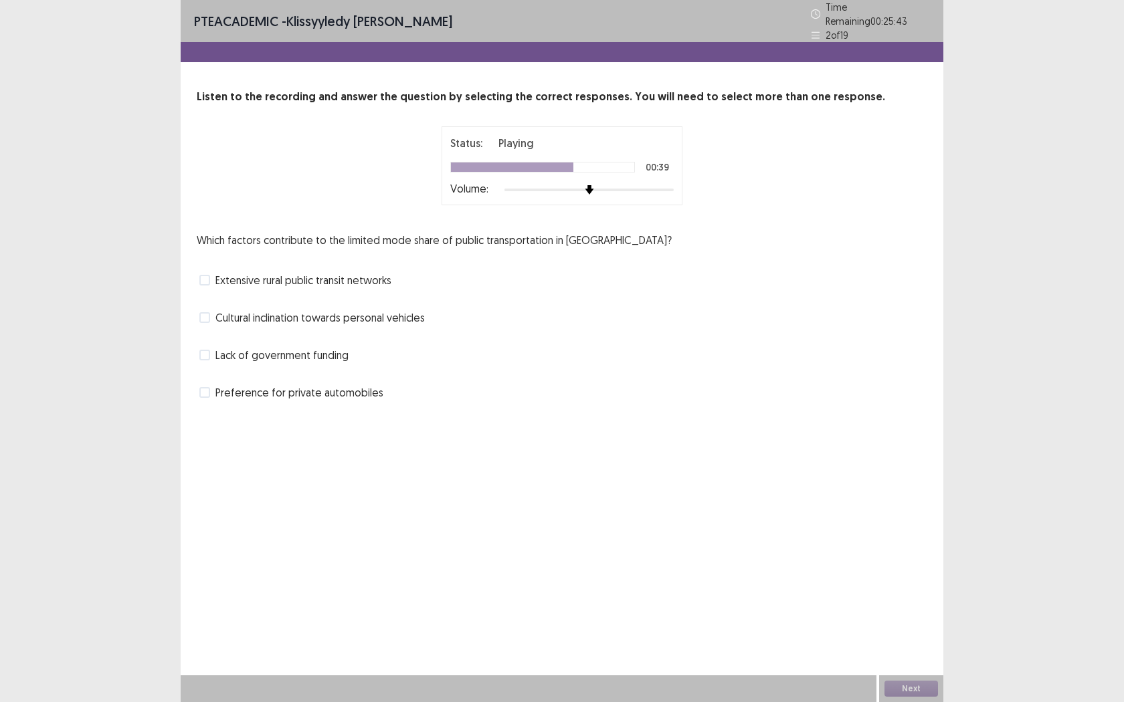
click at [211, 276] on label "Extensive rural public transit networks" at bounding box center [295, 280] width 192 height 16
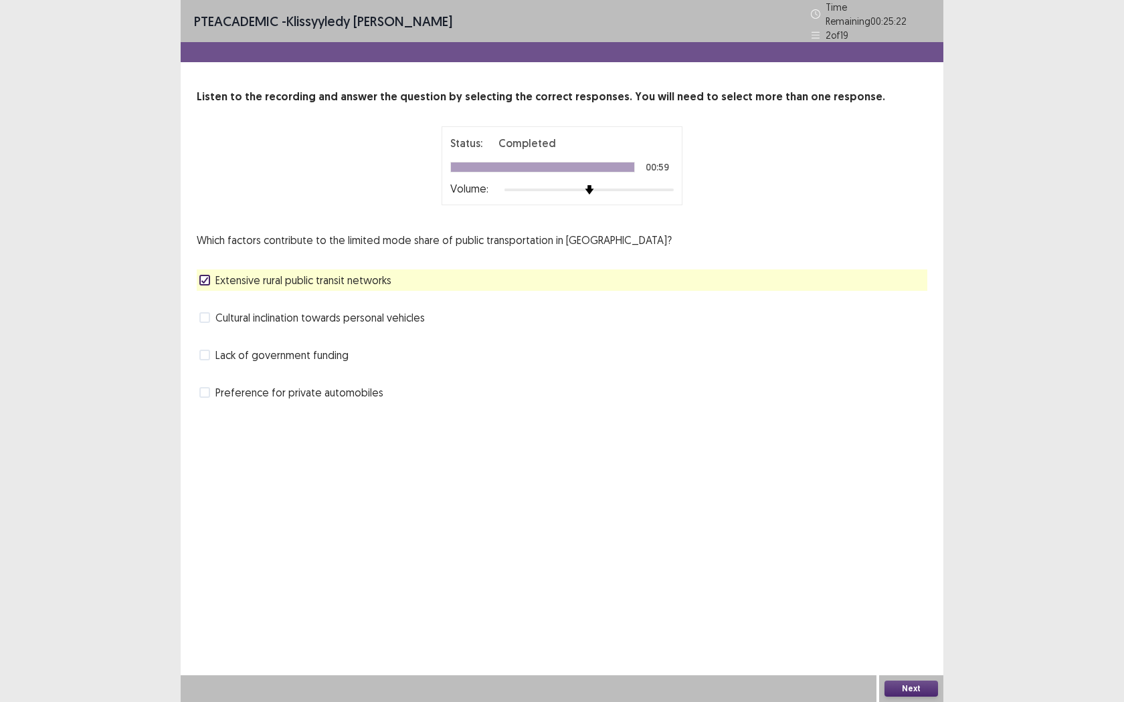
click at [918, 555] on button "Next" at bounding box center [911, 689] width 54 height 16
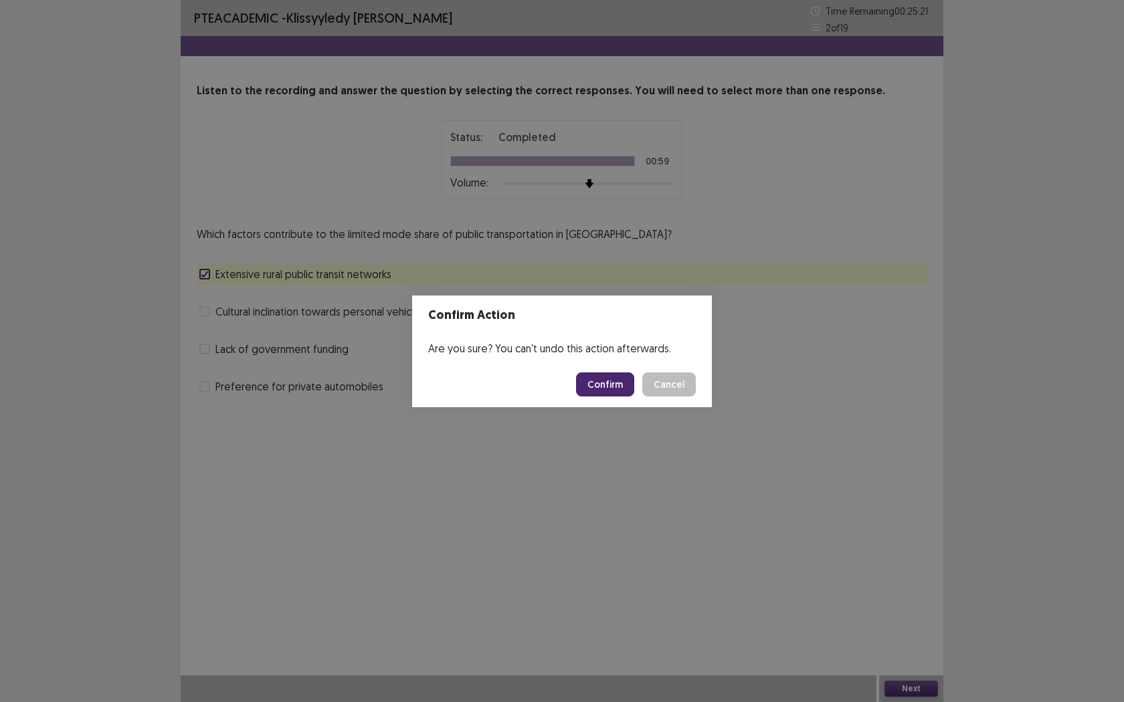
click at [601, 376] on button "Confirm" at bounding box center [605, 385] width 58 height 24
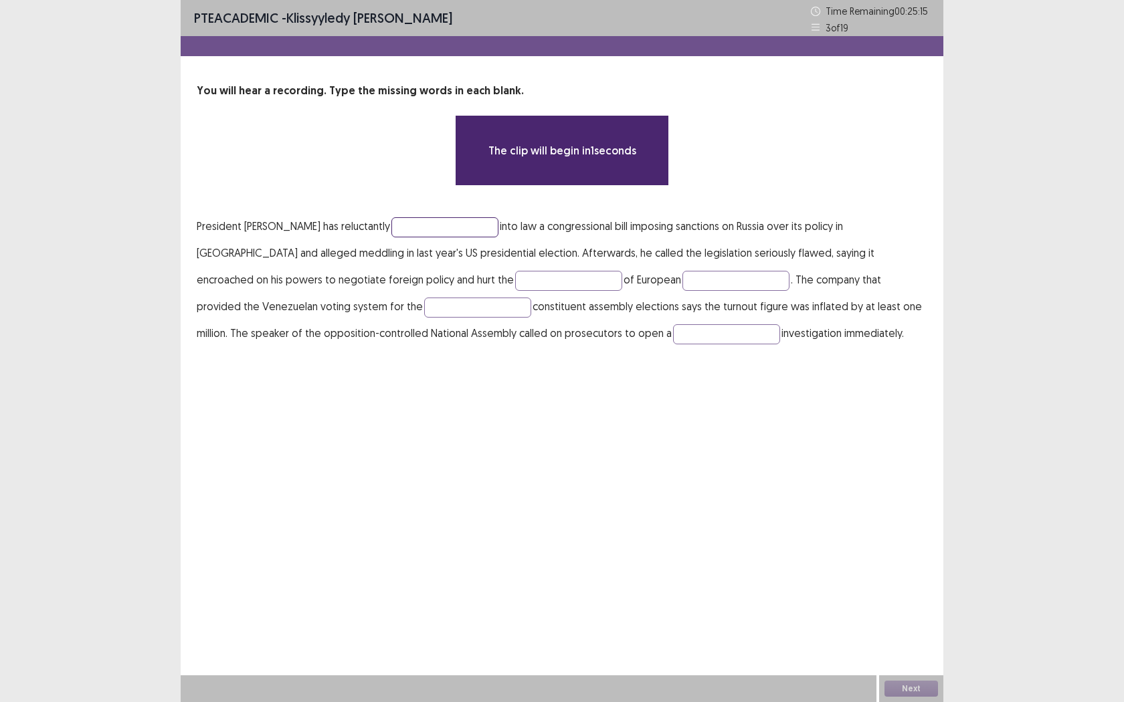
click at [403, 223] on input "text" at bounding box center [444, 227] width 107 height 20
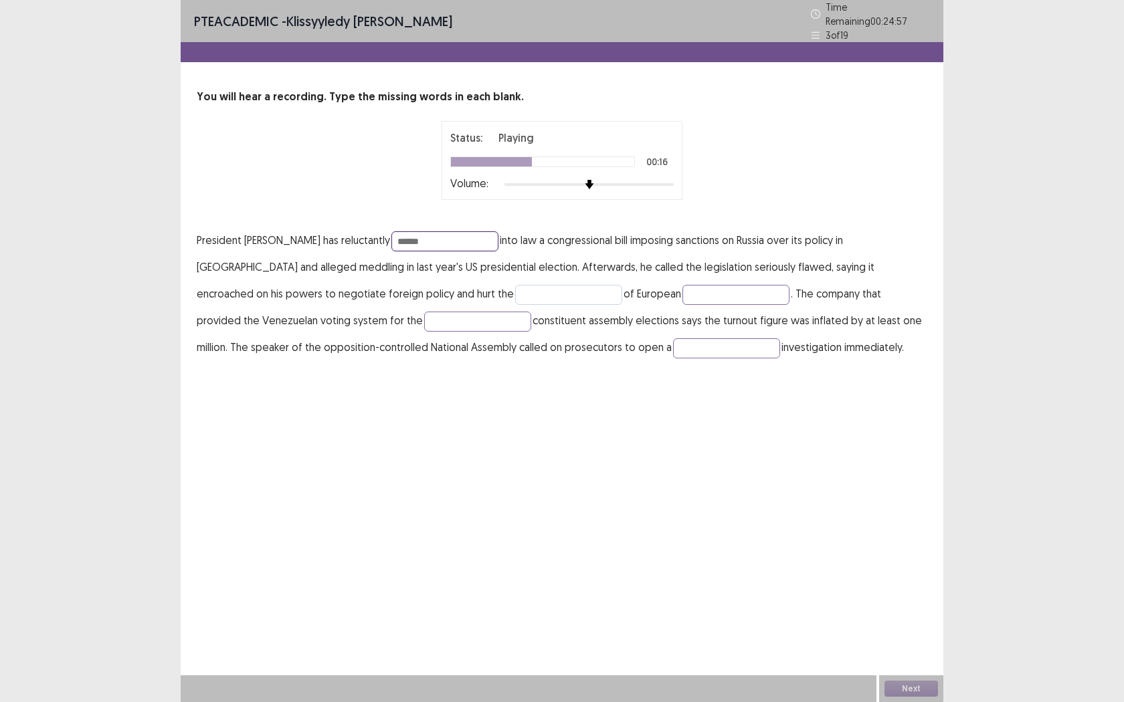
type input "******"
click at [515, 285] on input "text" at bounding box center [568, 295] width 107 height 20
type input "*****"
click at [682, 292] on input "text" at bounding box center [735, 295] width 107 height 20
type input "*******"
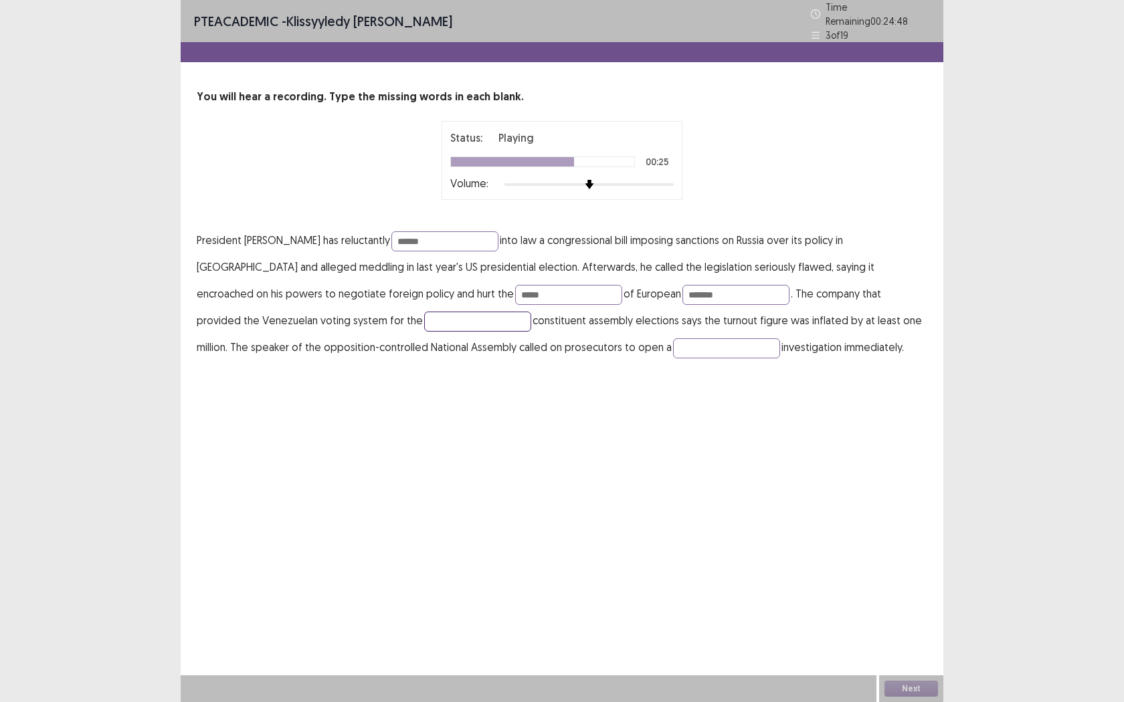
click at [424, 313] on input "text" at bounding box center [477, 322] width 107 height 20
type input "**********"
click at [673, 343] on input "text" at bounding box center [726, 348] width 107 height 20
type input "********"
click at [563, 297] on p "**********" at bounding box center [562, 294] width 730 height 134
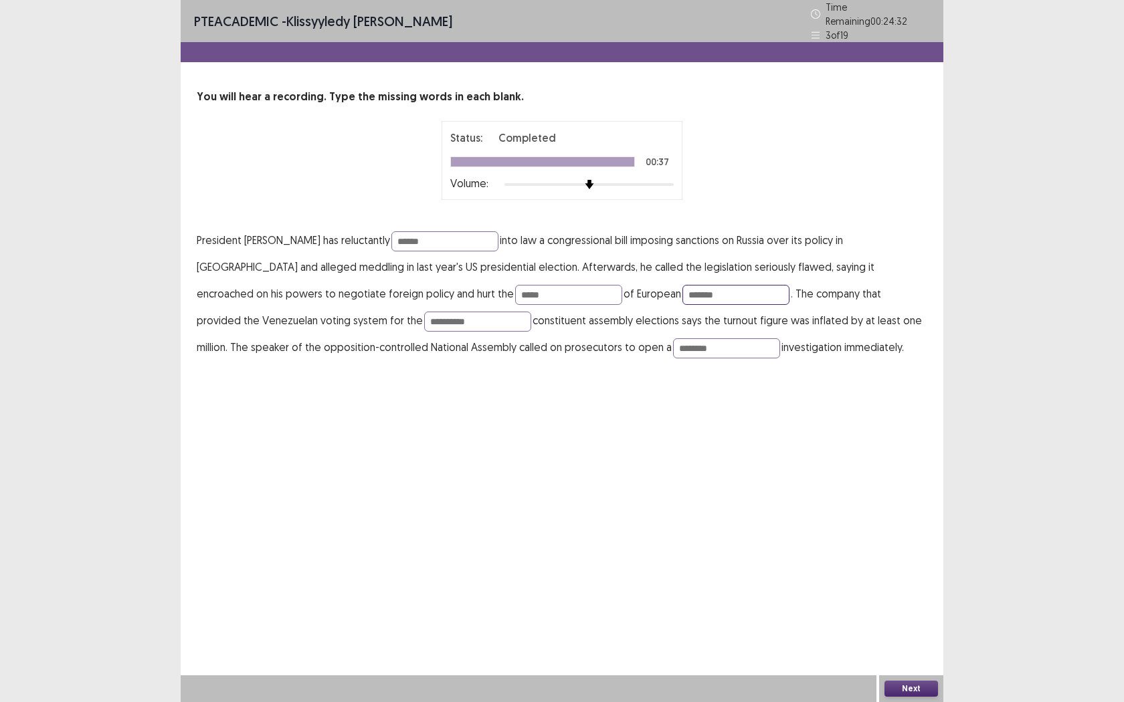
click at [682, 294] on input "*******" at bounding box center [735, 295] width 107 height 20
type input "******"
click at [515, 287] on input "*****" at bounding box center [568, 295] width 107 height 20
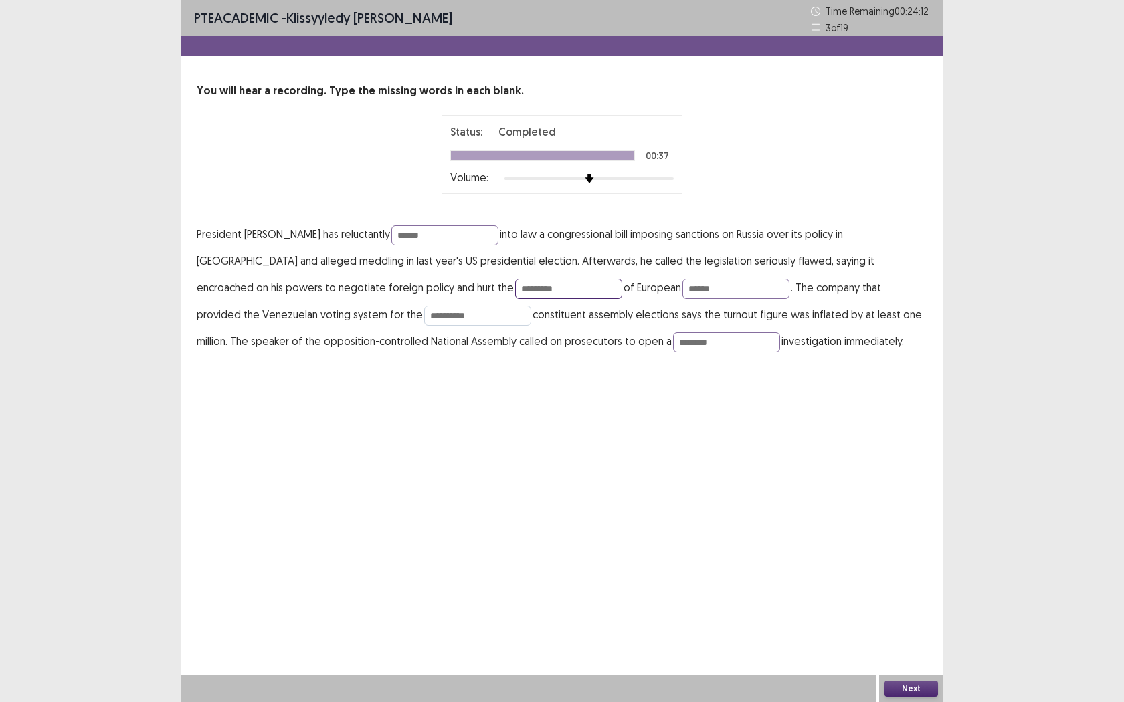
type input "********"
click at [424, 315] on input "**********" at bounding box center [477, 316] width 107 height 20
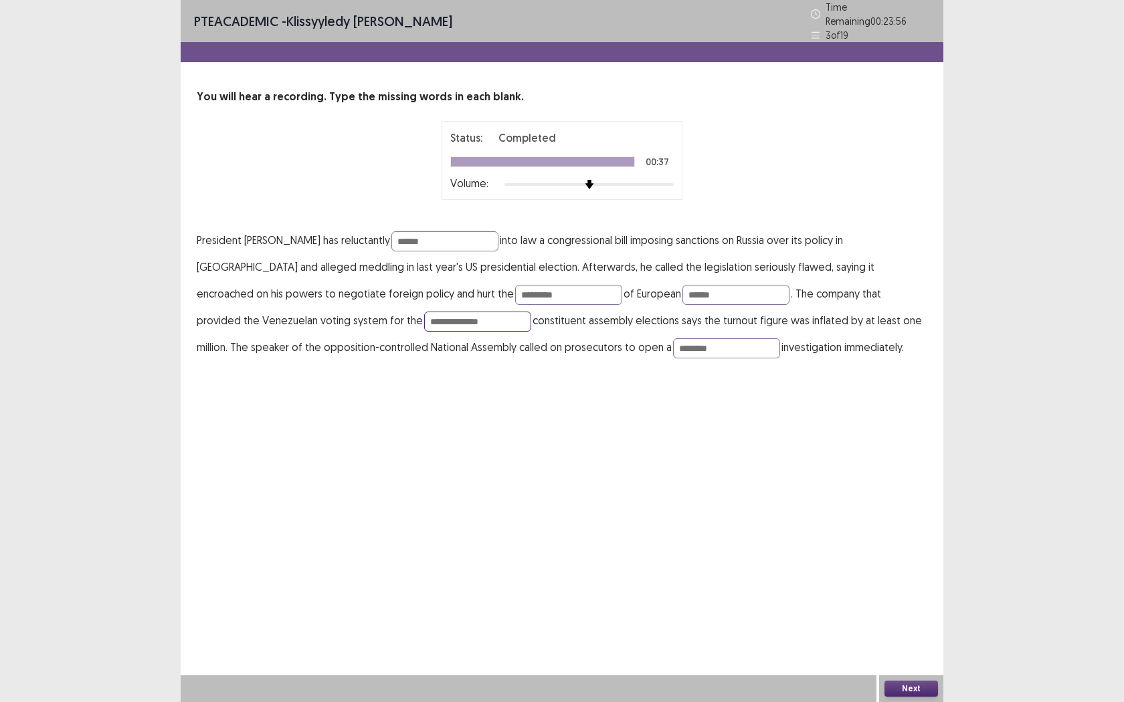
click at [424, 313] on input "**********" at bounding box center [477, 322] width 107 height 20
type input "**********"
click at [896, 555] on button "Next" at bounding box center [911, 689] width 54 height 16
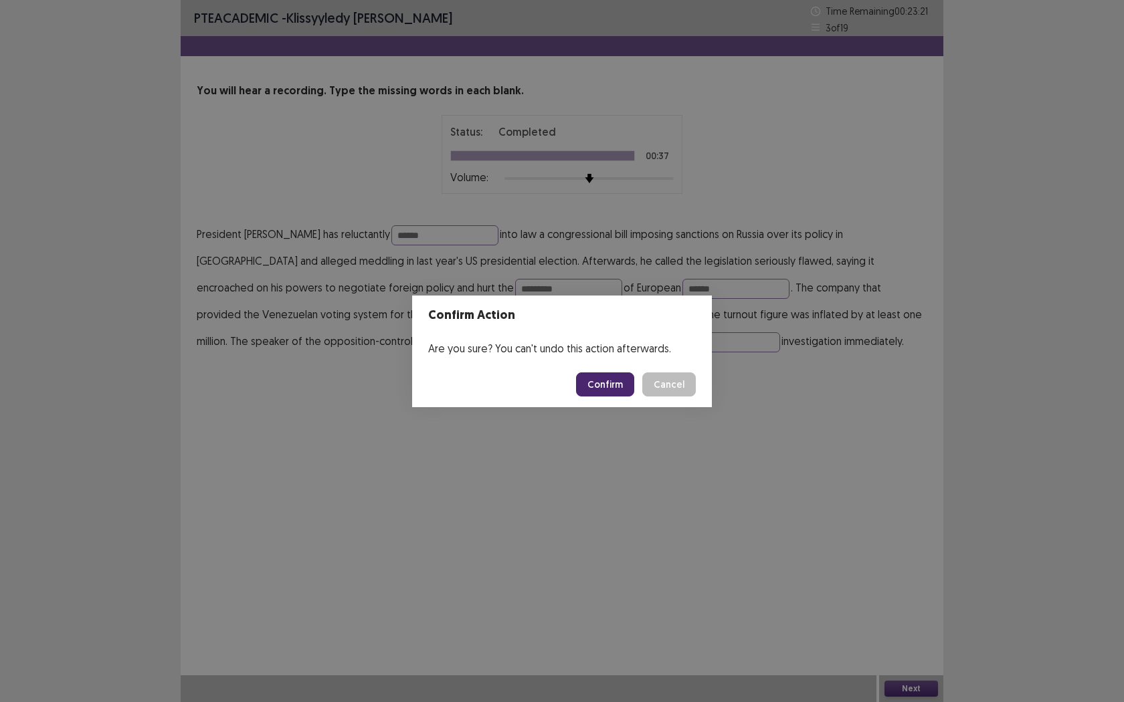
click at [608, 386] on button "Confirm" at bounding box center [605, 385] width 58 height 24
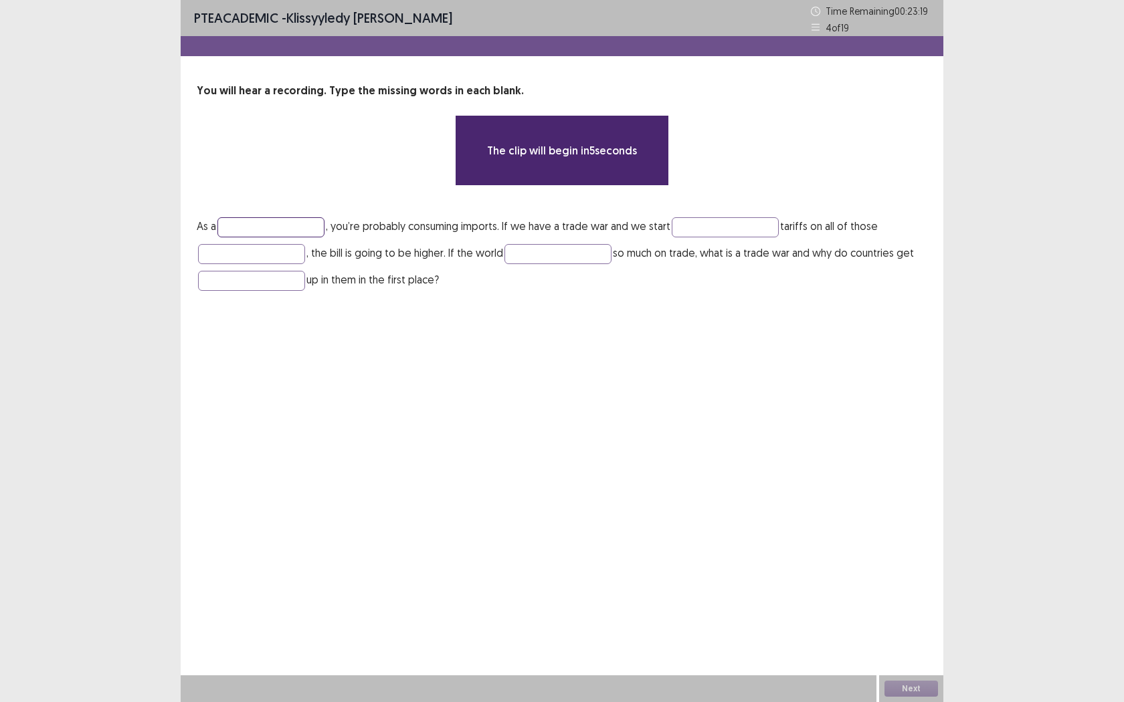
click at [291, 230] on input "text" at bounding box center [270, 227] width 107 height 20
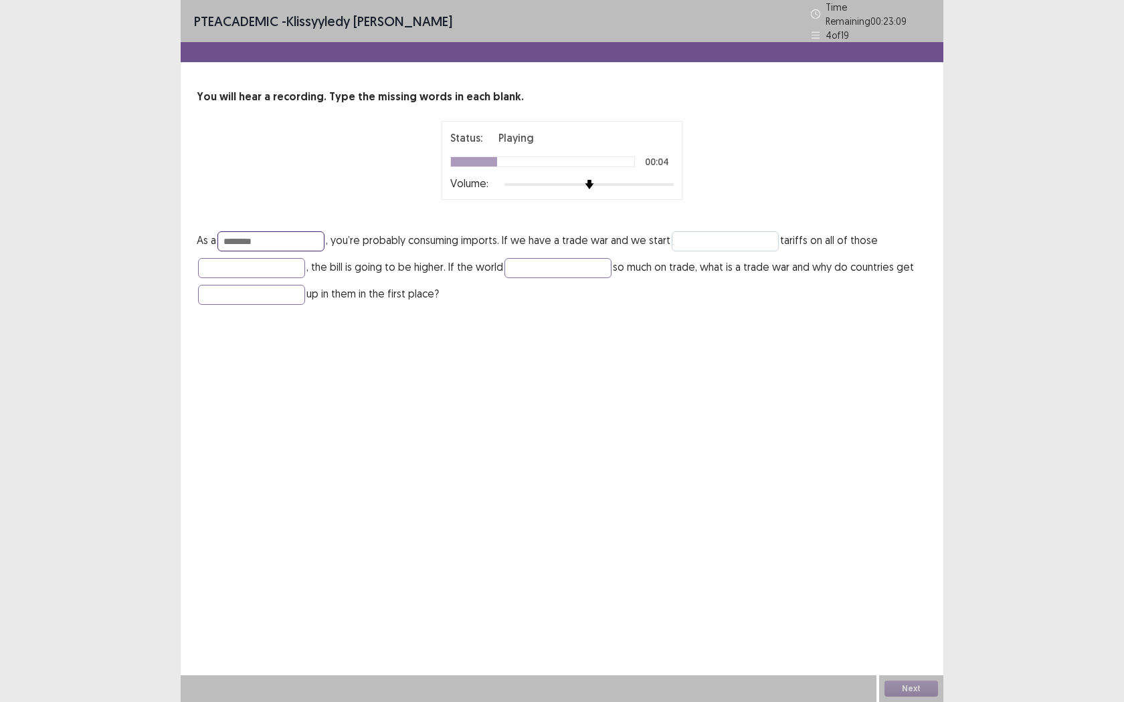
type input "********"
drag, startPoint x: 700, startPoint y: 235, endPoint x: 708, endPoint y: 235, distance: 8.0
click at [700, 235] on input "text" at bounding box center [725, 241] width 107 height 20
type input "*******"
click at [237, 264] on input "text" at bounding box center [251, 268] width 107 height 20
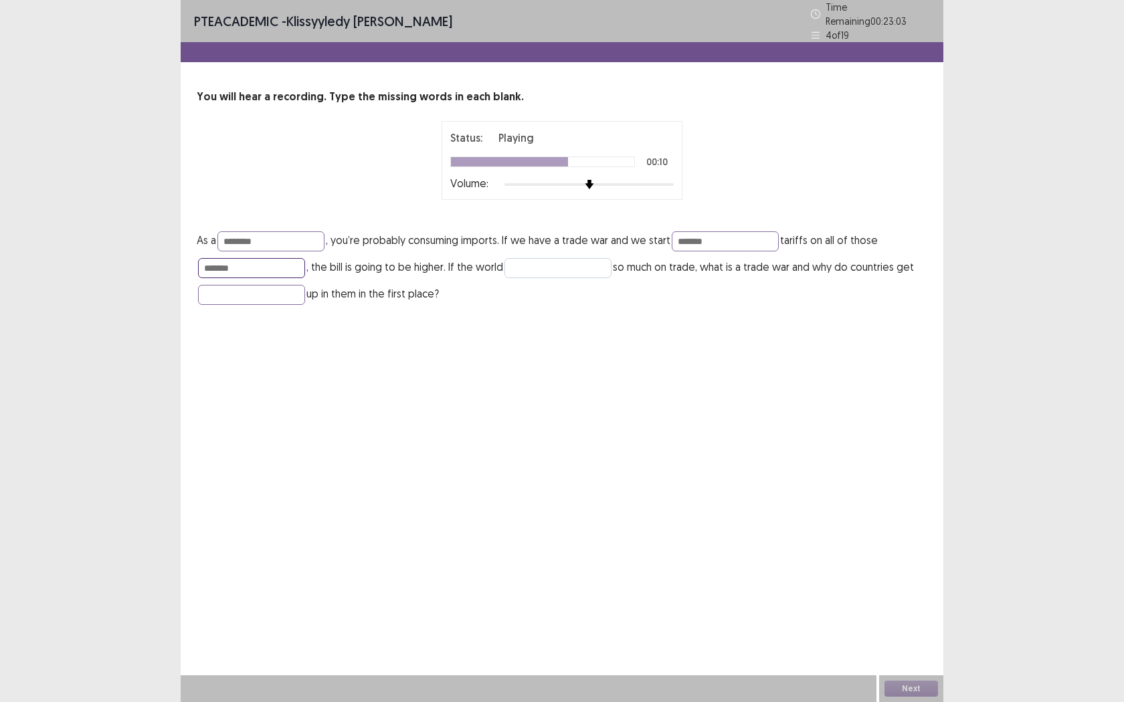
type input "*******"
click at [520, 258] on input "text" at bounding box center [557, 268] width 107 height 20
type input "******"
click at [274, 292] on input "text" at bounding box center [251, 295] width 107 height 20
click at [258, 295] on input "***" at bounding box center [251, 295] width 107 height 20
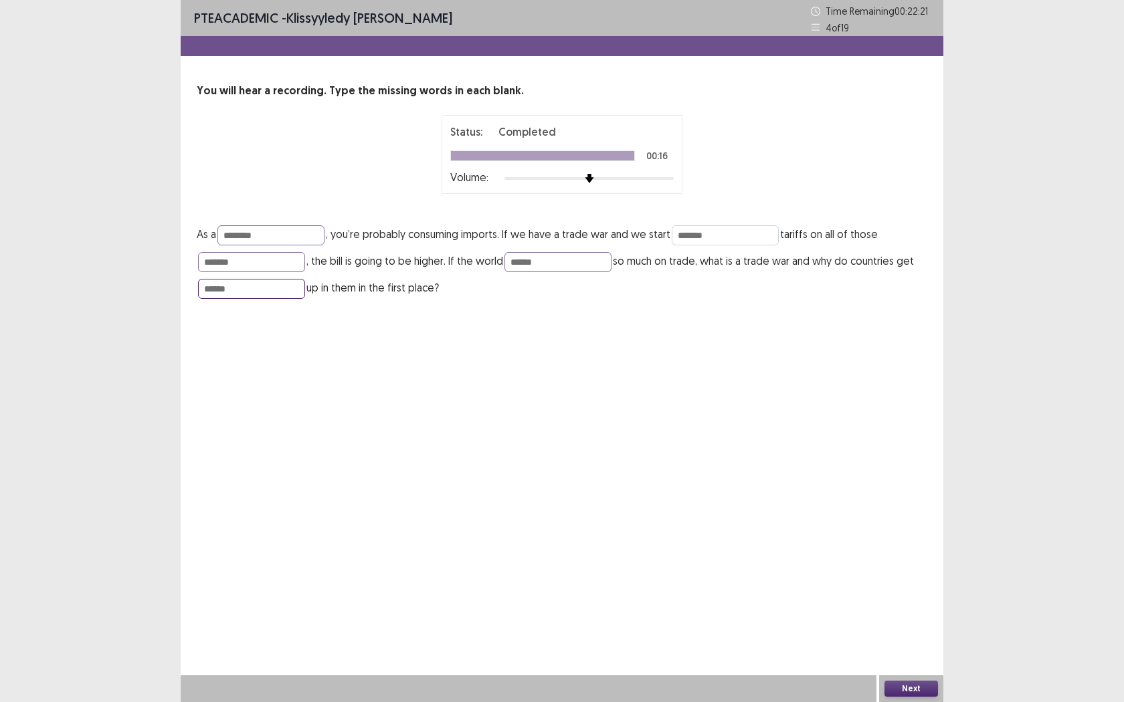
type input "******"
click at [698, 236] on input "*******" at bounding box center [725, 235] width 107 height 20
type input "********"
click at [914, 555] on button "Next" at bounding box center [911, 689] width 54 height 16
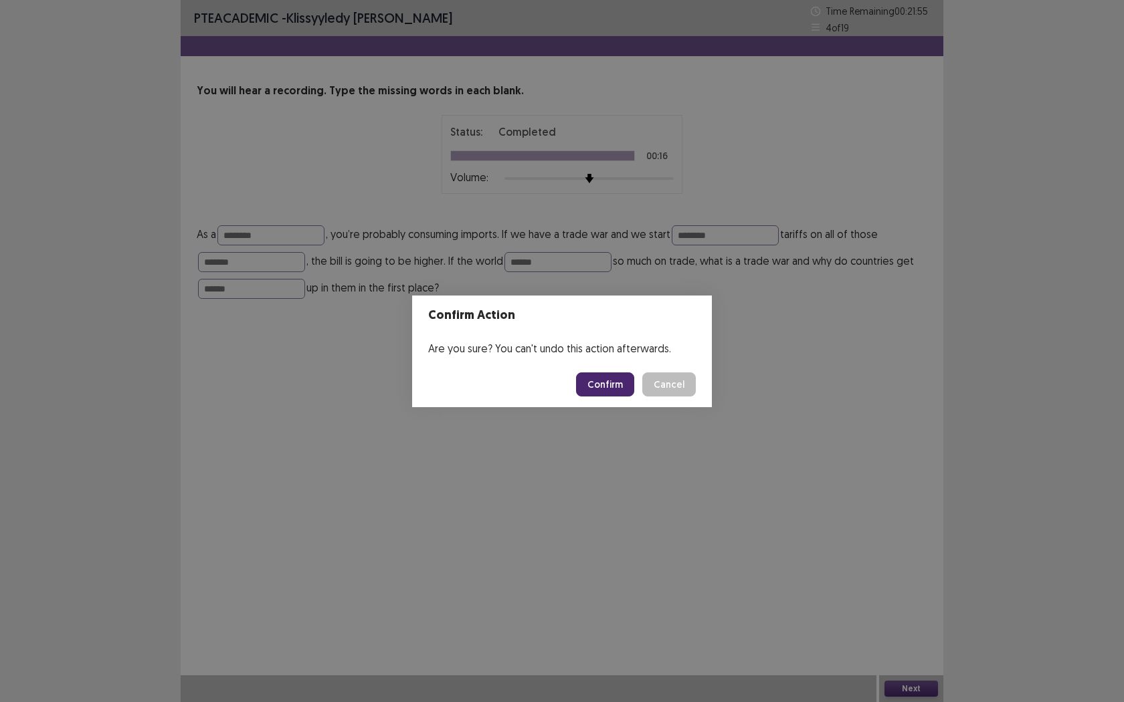
click at [597, 387] on button "Confirm" at bounding box center [605, 385] width 58 height 24
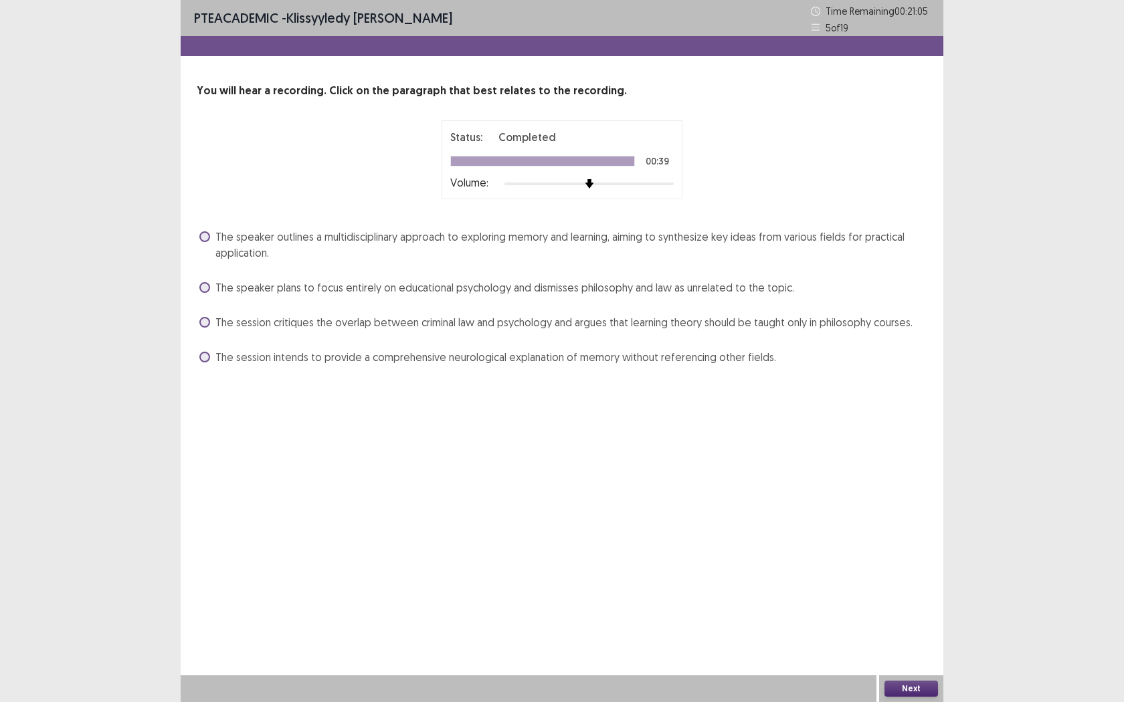
click at [209, 237] on span at bounding box center [204, 236] width 11 height 11
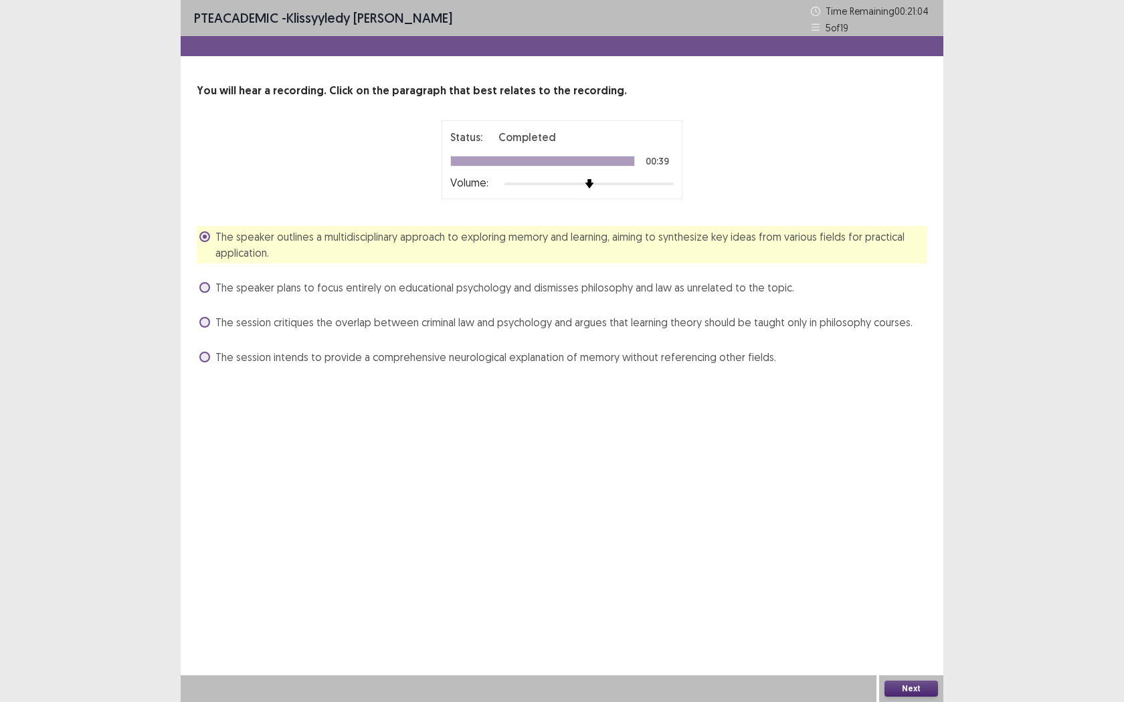
click at [905, 555] on button "Next" at bounding box center [911, 689] width 54 height 16
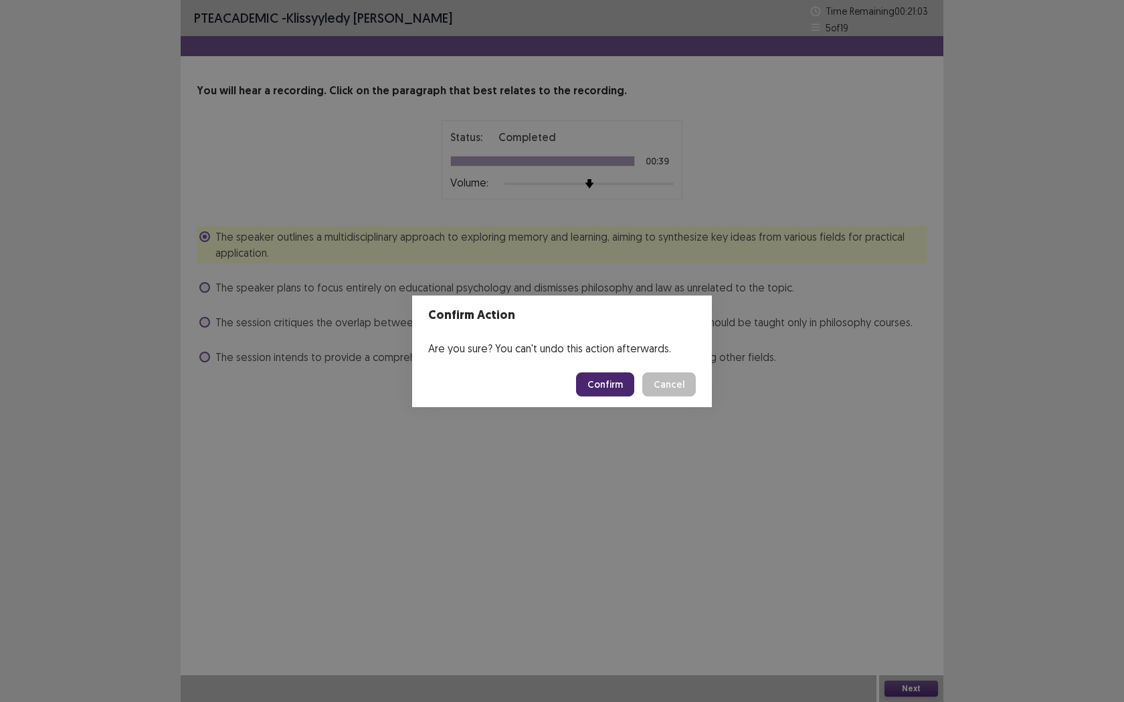
click at [604, 379] on button "Confirm" at bounding box center [605, 385] width 58 height 24
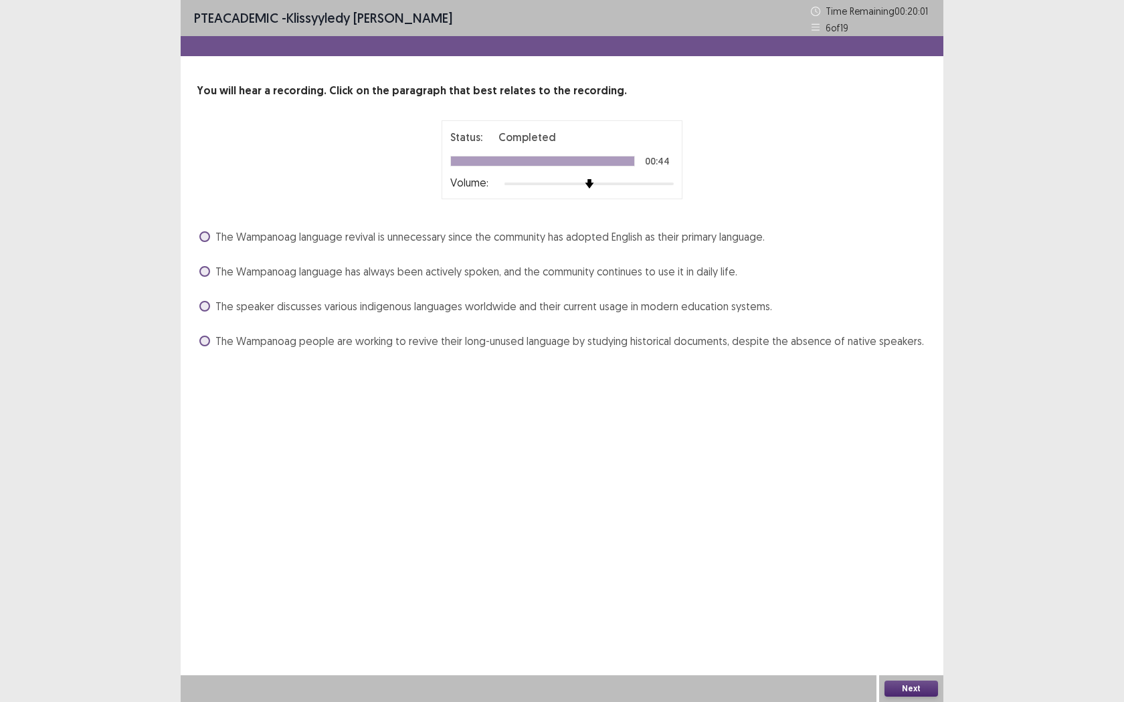
click at [221, 339] on span "The Wampanoag people are working to revive their long-unused language by studyi…" at bounding box center [569, 341] width 708 height 16
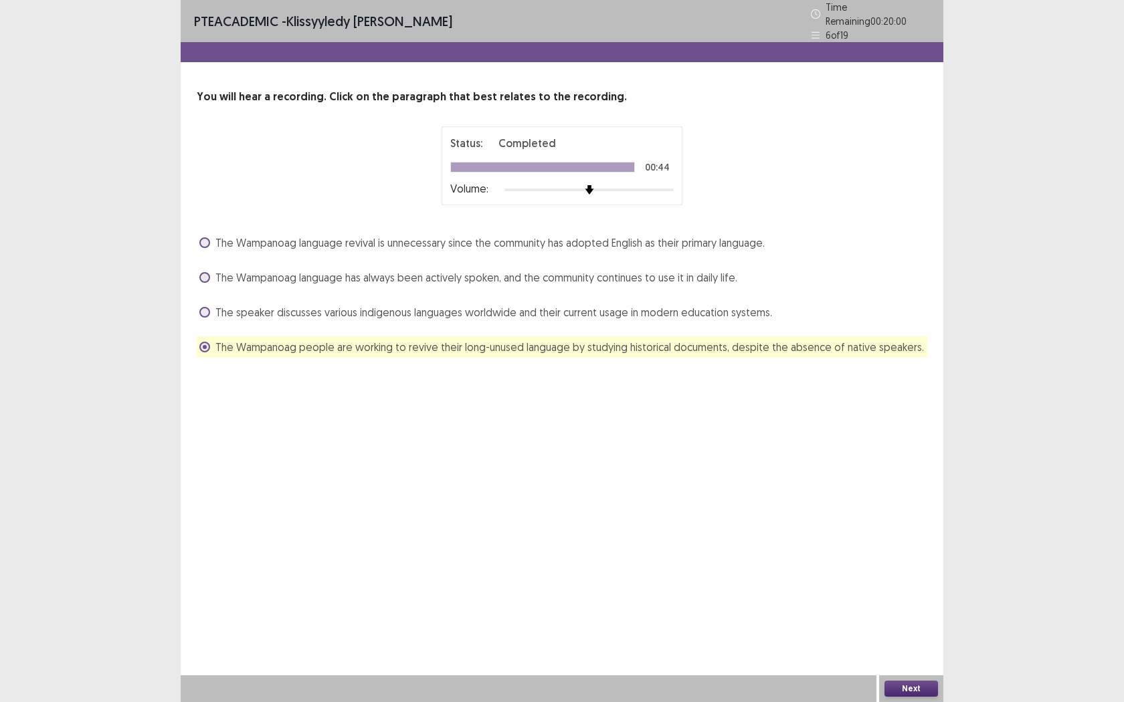
click at [926, 555] on div "Next" at bounding box center [911, 689] width 64 height 27
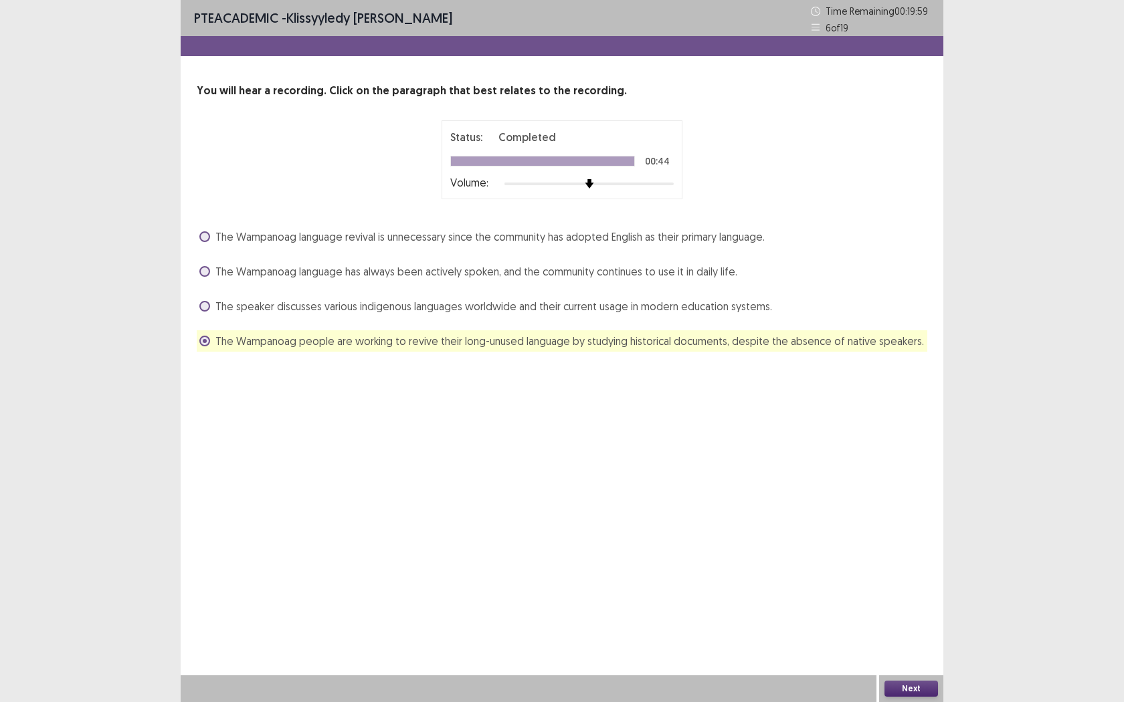
click at [906, 555] on button "Next" at bounding box center [911, 689] width 54 height 16
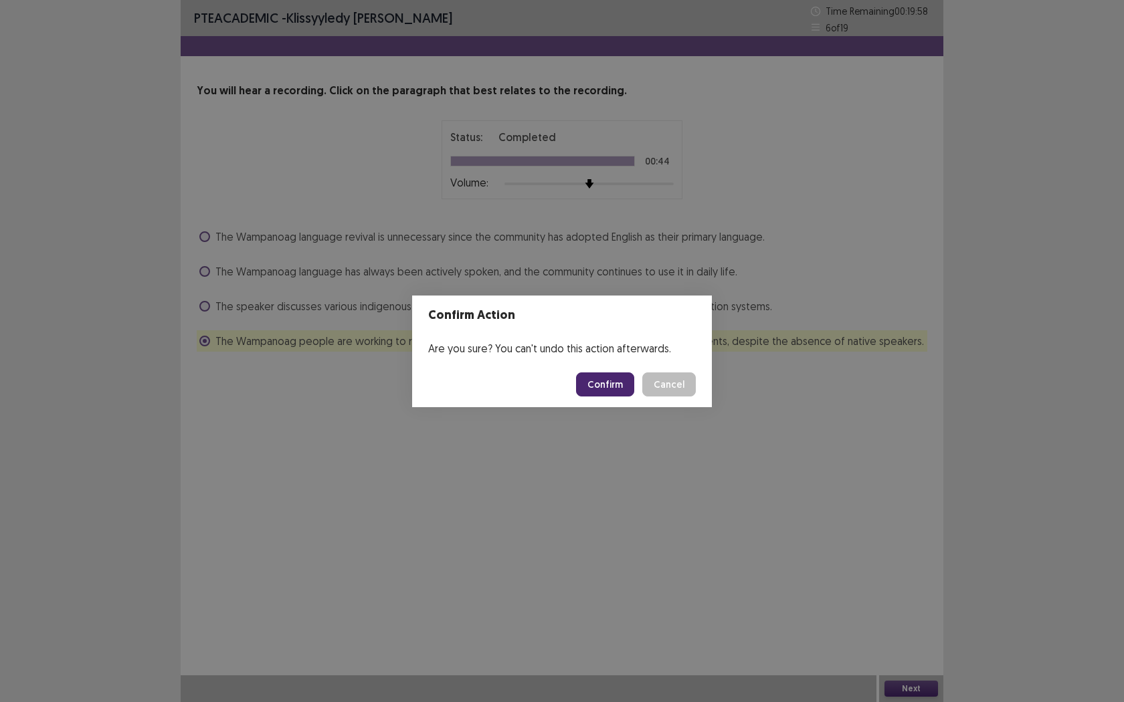
click at [621, 386] on button "Confirm" at bounding box center [605, 385] width 58 height 24
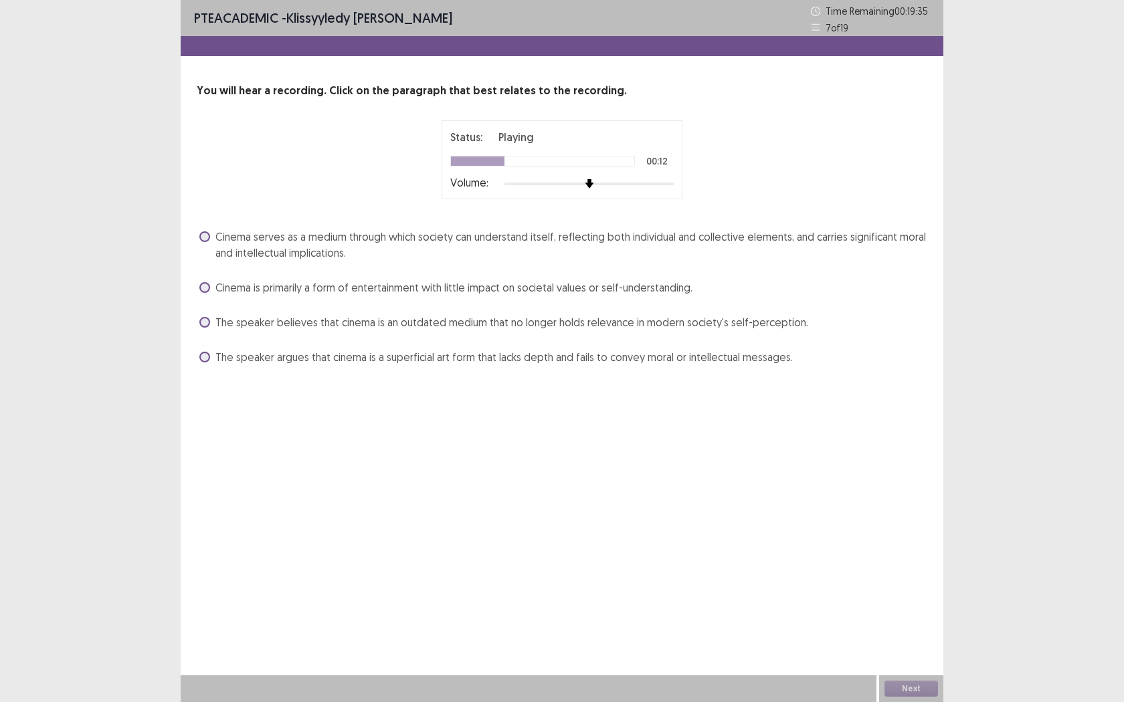
click at [213, 237] on label "Cinema serves as a medium through which society can understand itself, reflecti…" at bounding box center [563, 245] width 728 height 32
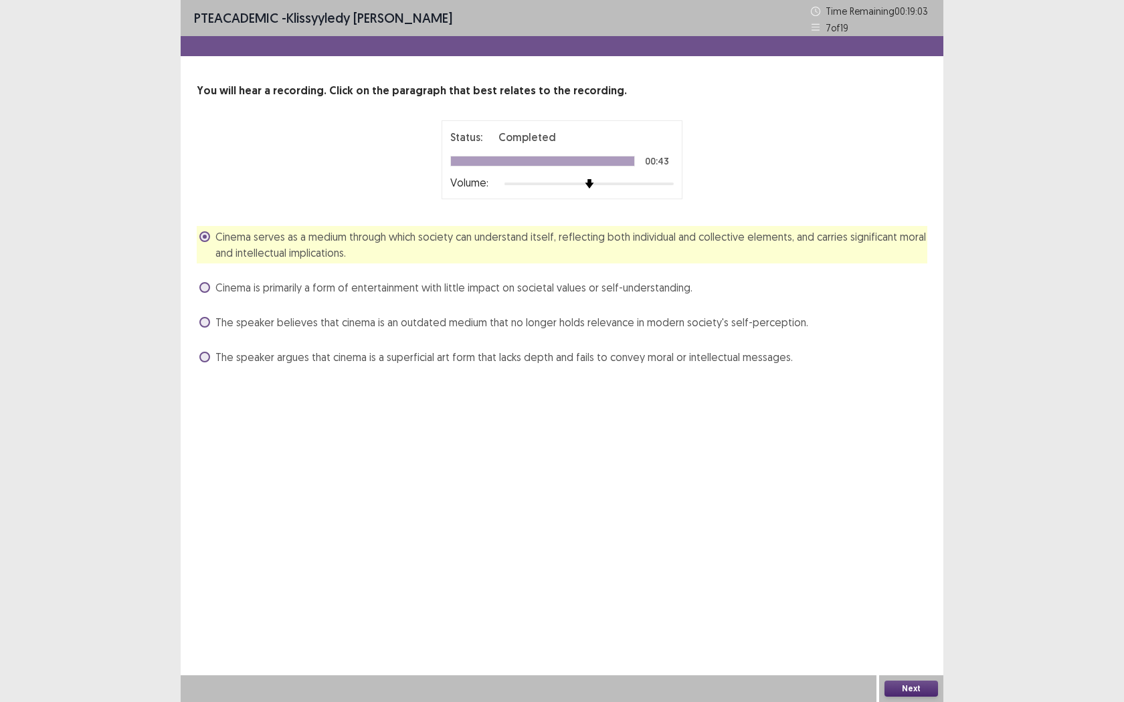
click at [900, 555] on button "Next" at bounding box center [911, 689] width 54 height 16
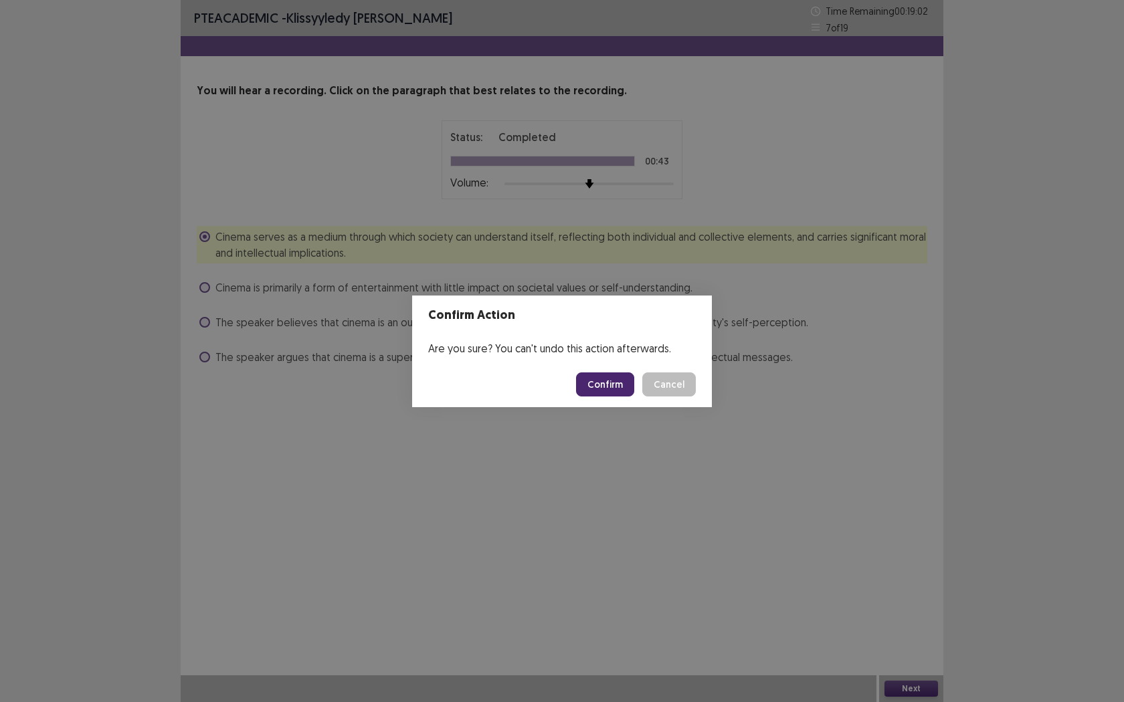
click at [609, 385] on button "Confirm" at bounding box center [605, 385] width 58 height 24
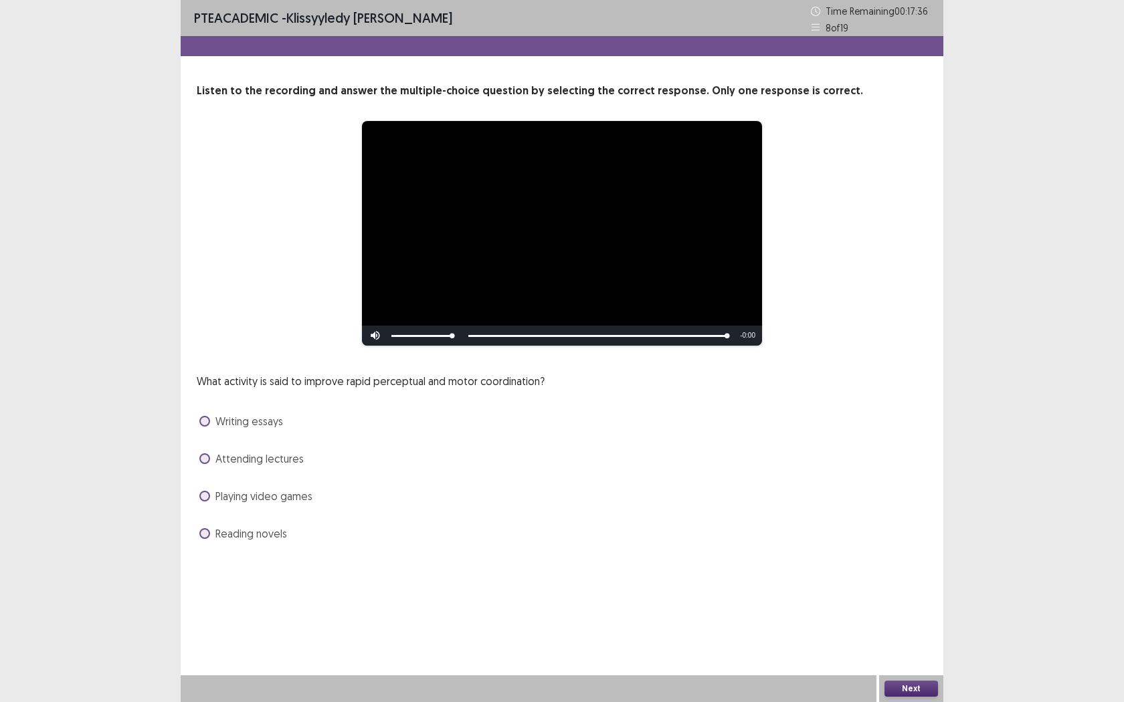
click at [203, 494] on span at bounding box center [204, 496] width 11 height 11
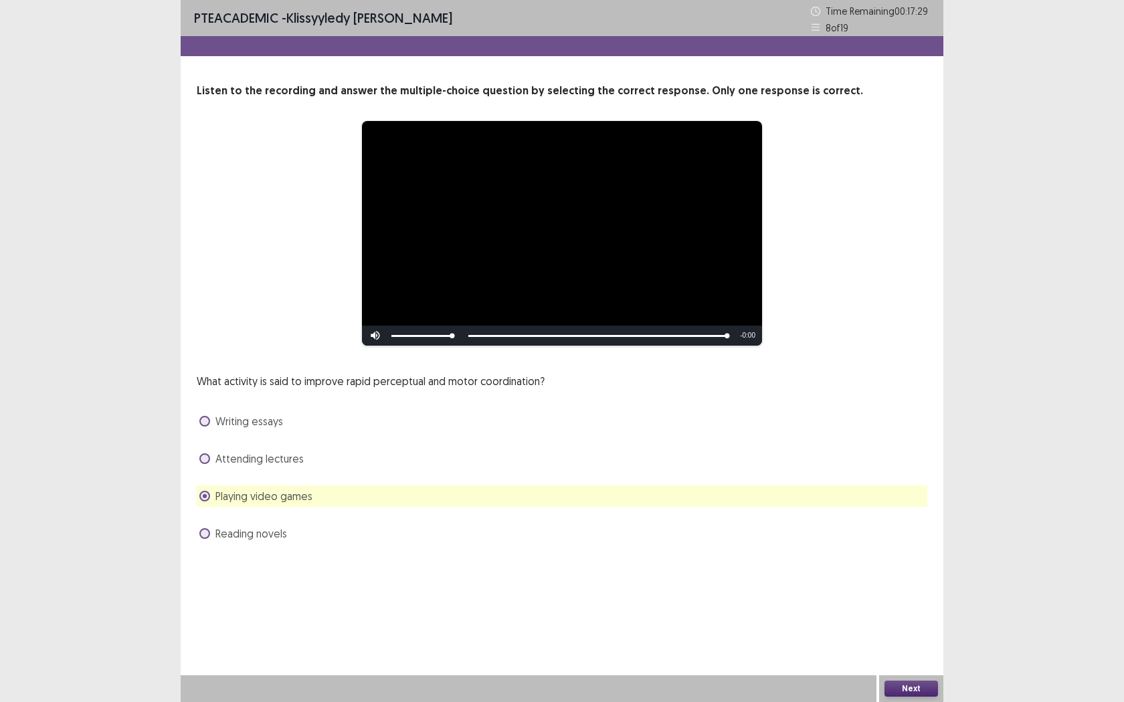
click at [211, 533] on label "Reading novels" at bounding box center [243, 534] width 88 height 16
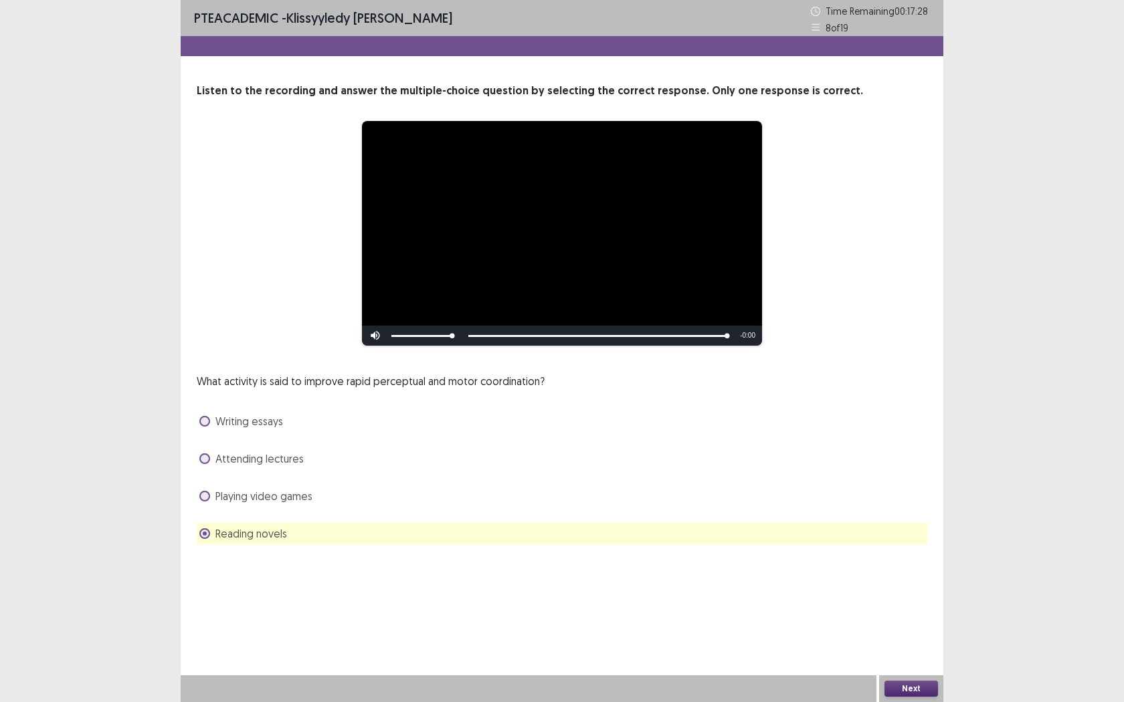
click at [891, 555] on button "Next" at bounding box center [911, 689] width 54 height 16
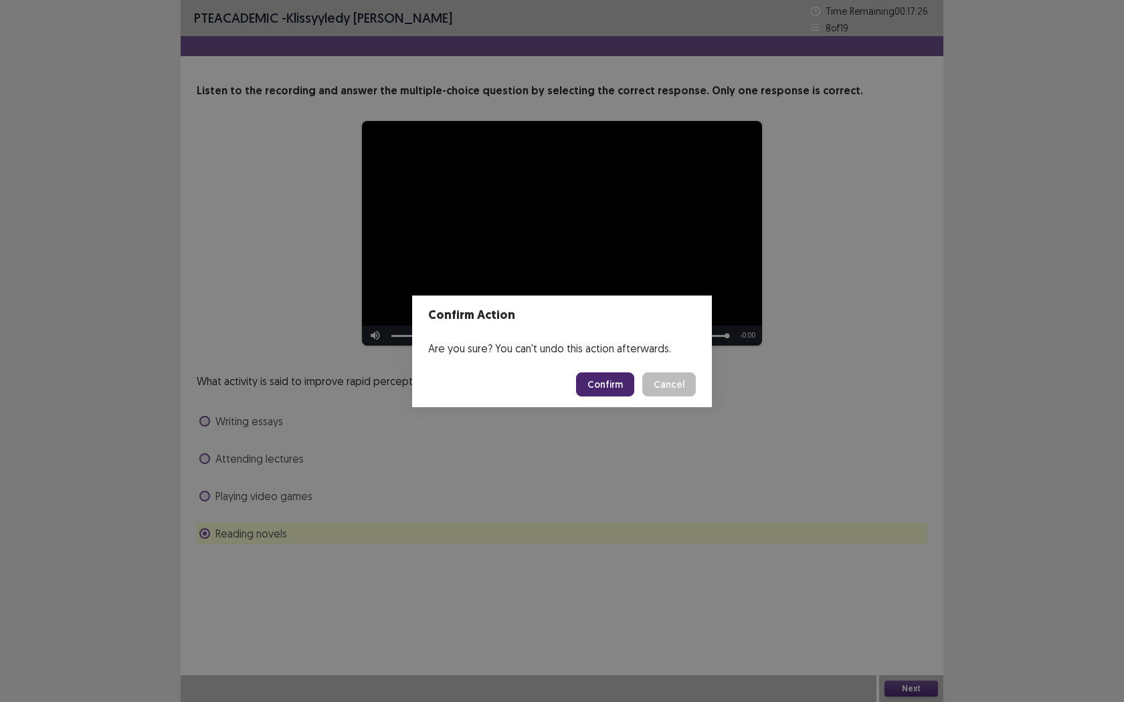
click at [199, 495] on div "Confirm Action Are you sure? You can't undo this action afterwards. Confirm Can…" at bounding box center [562, 351] width 1124 height 702
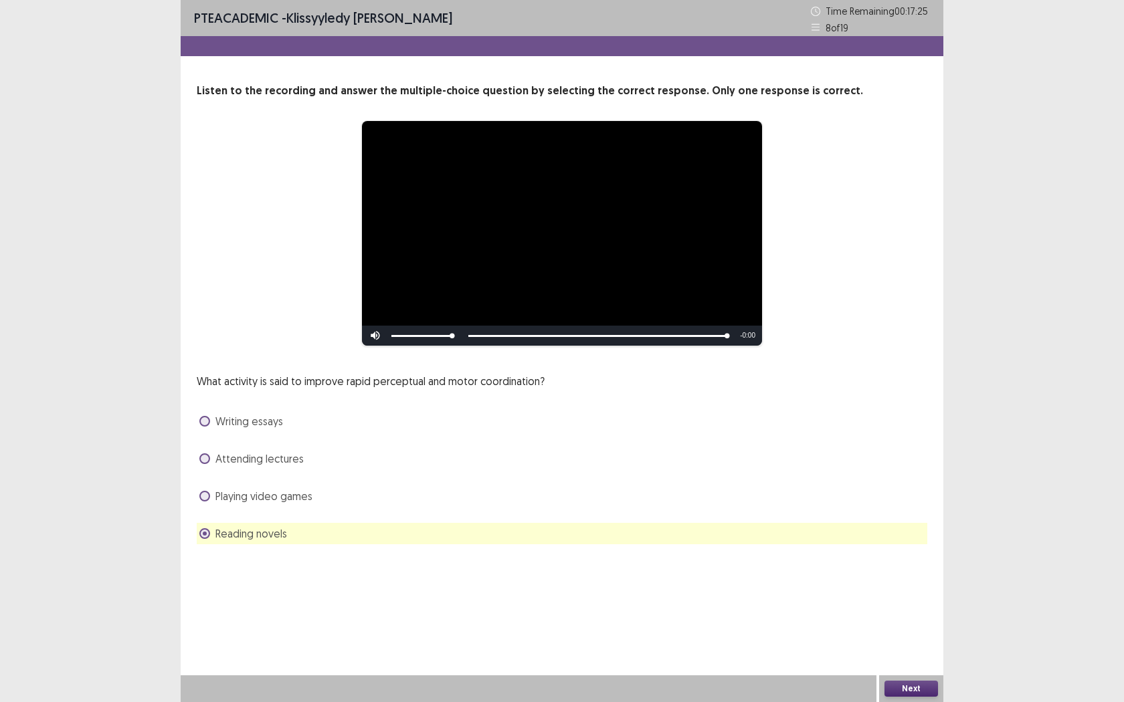
click at [248, 497] on span "Playing video games" at bounding box center [263, 496] width 97 height 16
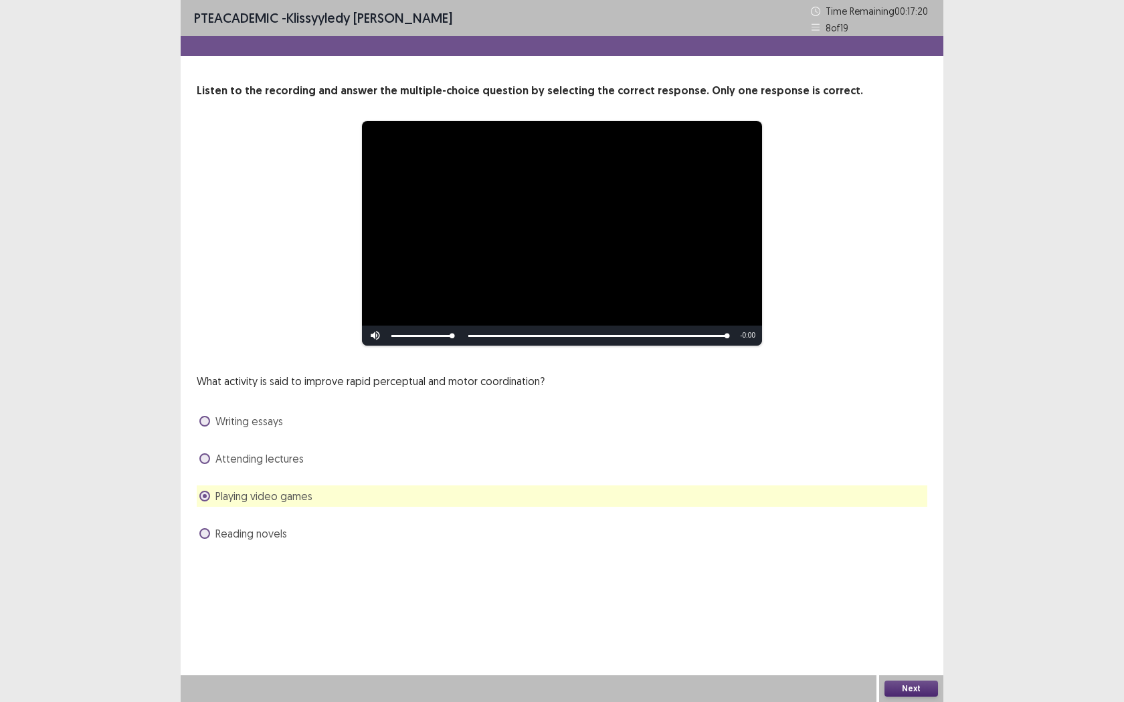
click at [221, 460] on span "Attending lectures" at bounding box center [259, 459] width 88 height 16
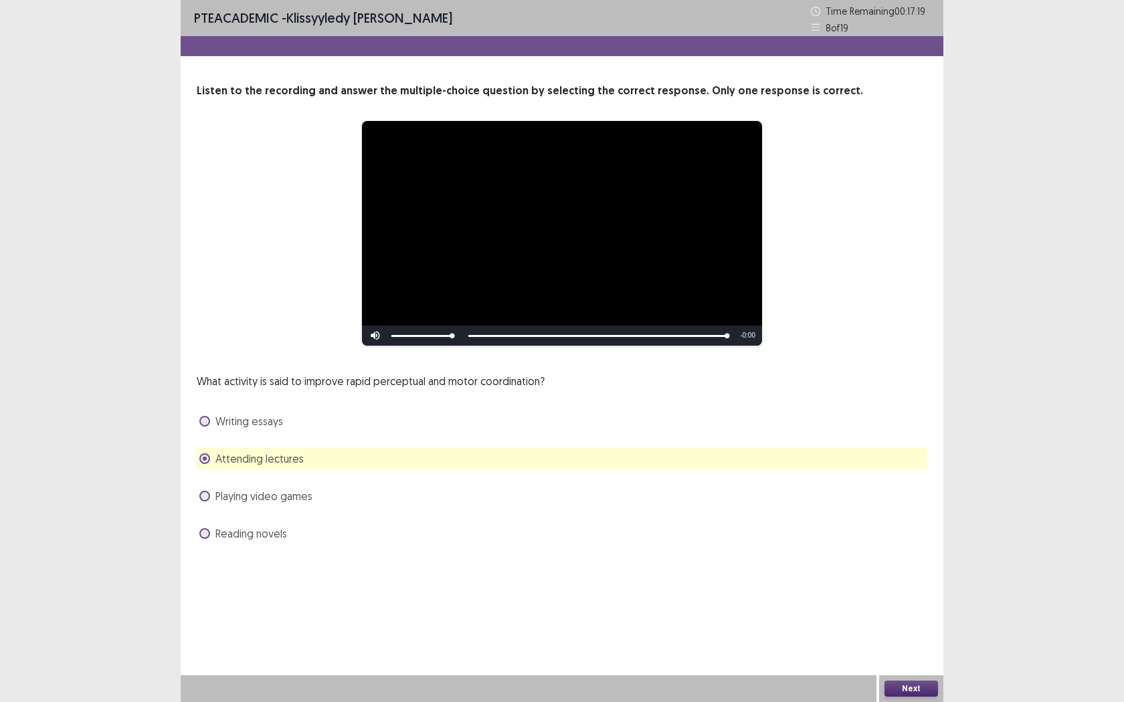
click at [213, 489] on label "Playing video games" at bounding box center [255, 496] width 113 height 16
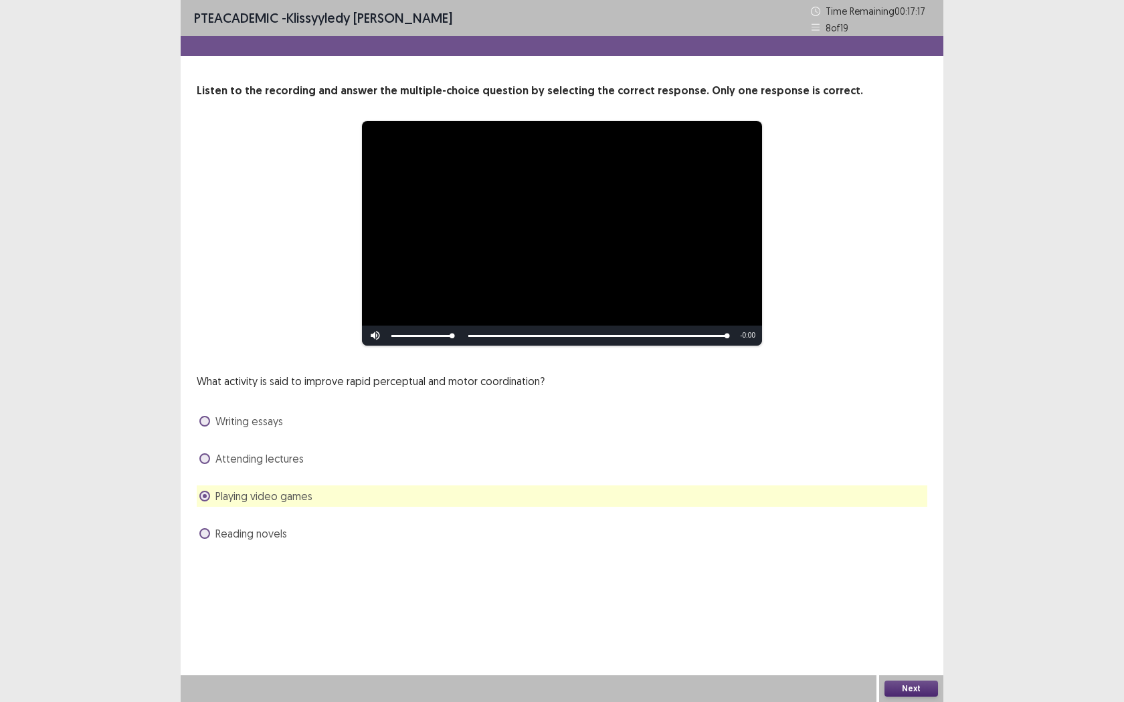
click at [896, 555] on button "Next" at bounding box center [911, 689] width 54 height 16
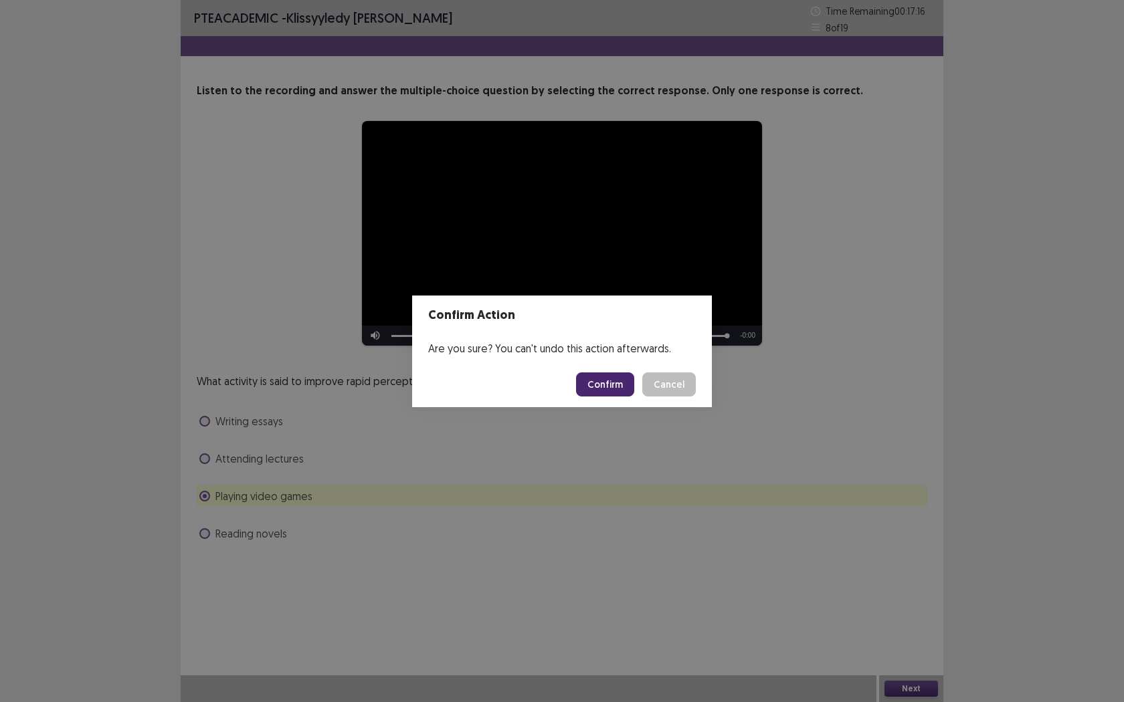
click at [615, 393] on button "Confirm" at bounding box center [605, 385] width 58 height 24
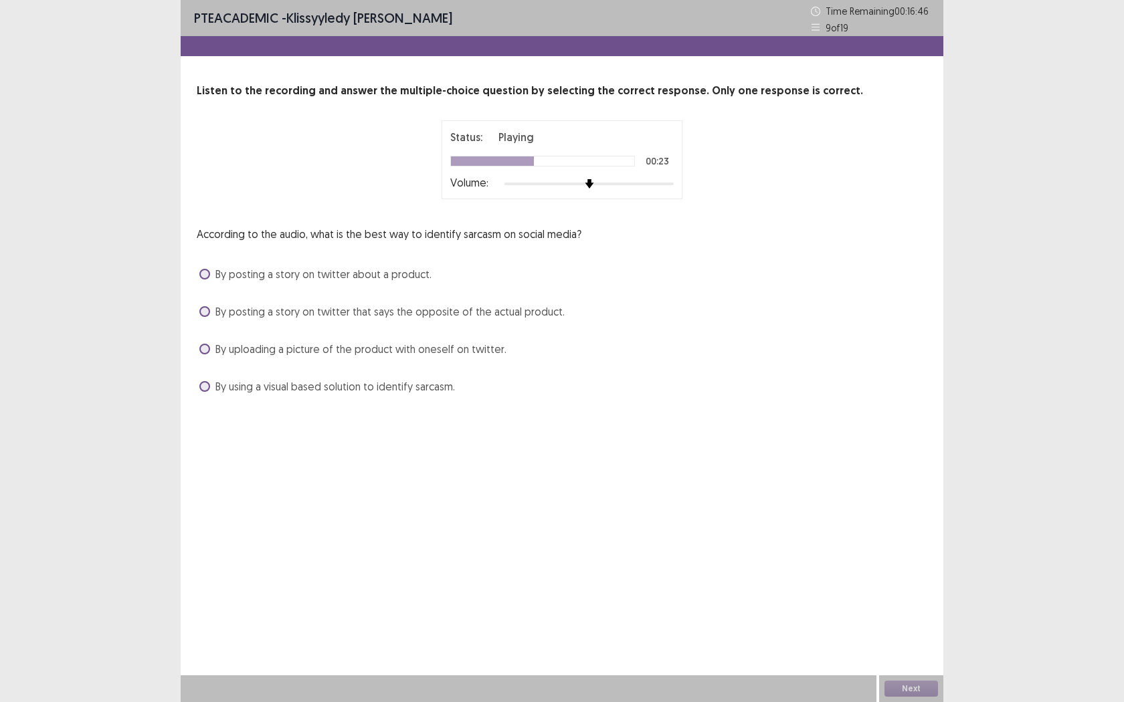
click at [205, 354] on span at bounding box center [204, 349] width 11 height 11
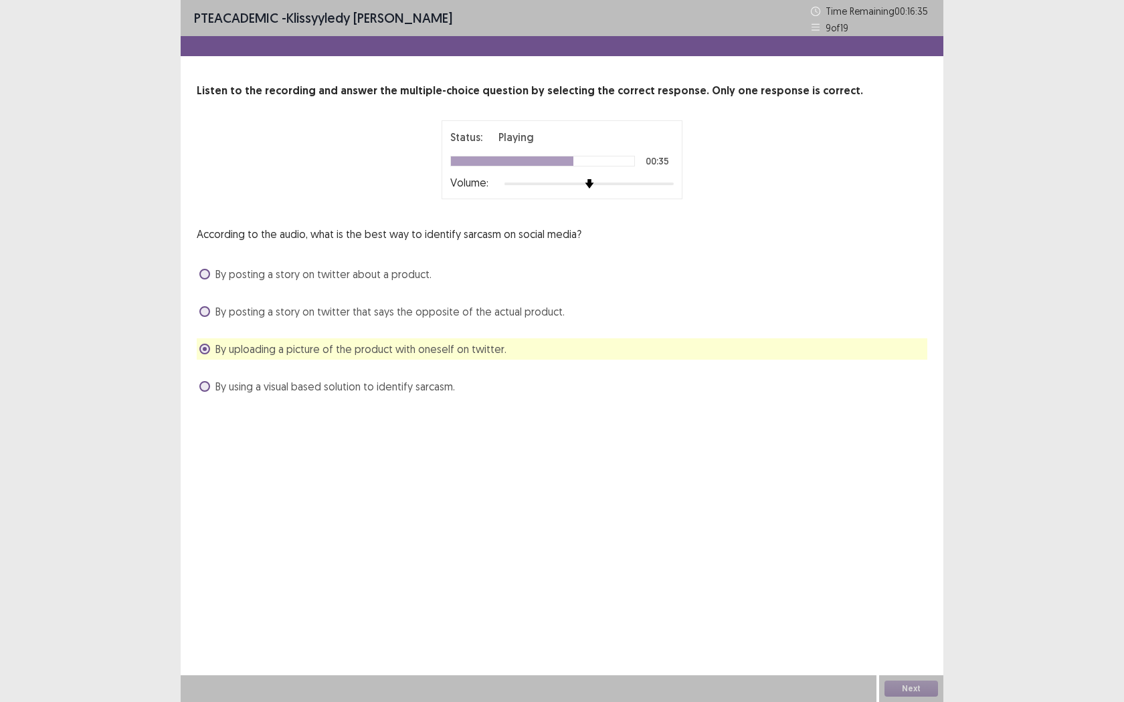
click at [215, 313] on label "By posting a story on twitter that says the opposite of the actual product." at bounding box center [381, 312] width 365 height 16
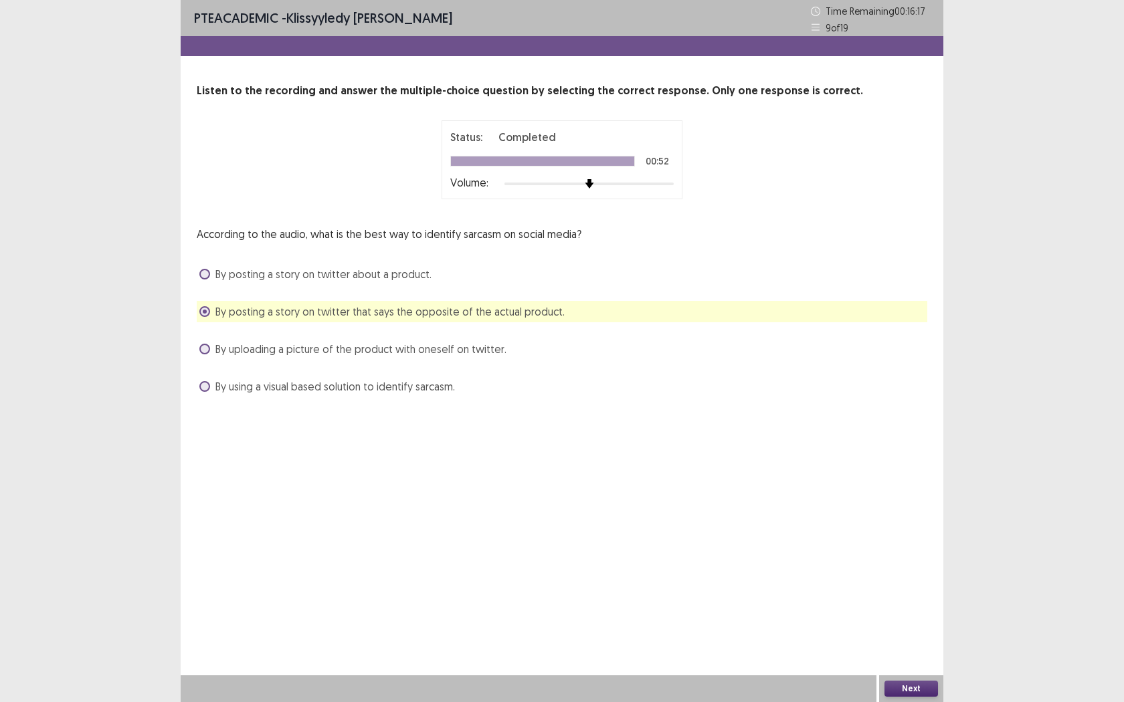
click at [896, 555] on button "Next" at bounding box center [911, 689] width 54 height 16
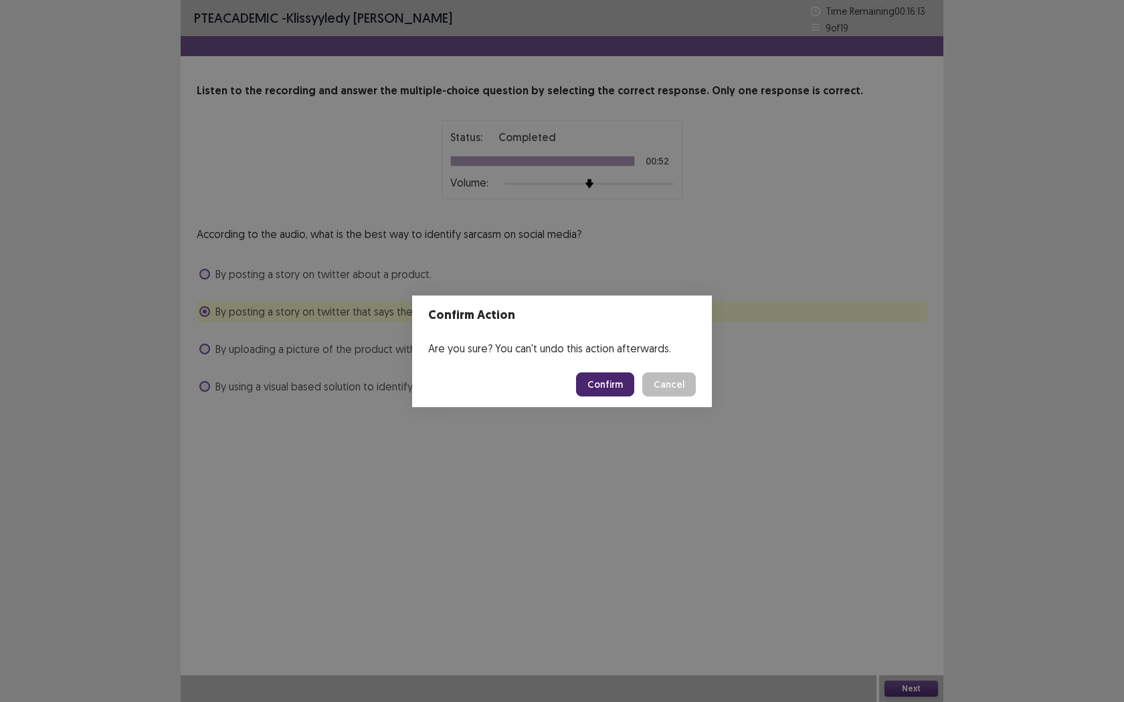
click at [684, 384] on button "Cancel" at bounding box center [669, 385] width 54 height 24
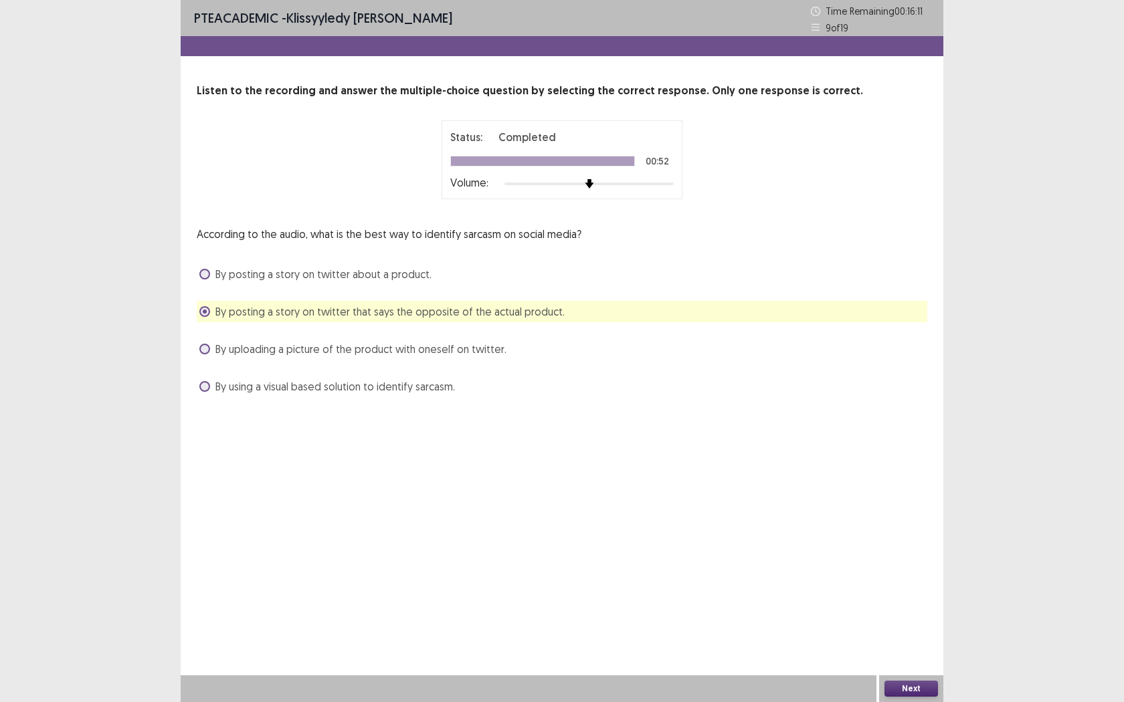
click at [890, 555] on div "Next" at bounding box center [911, 689] width 64 height 27
click at [906, 555] on button "Next" at bounding box center [911, 689] width 54 height 16
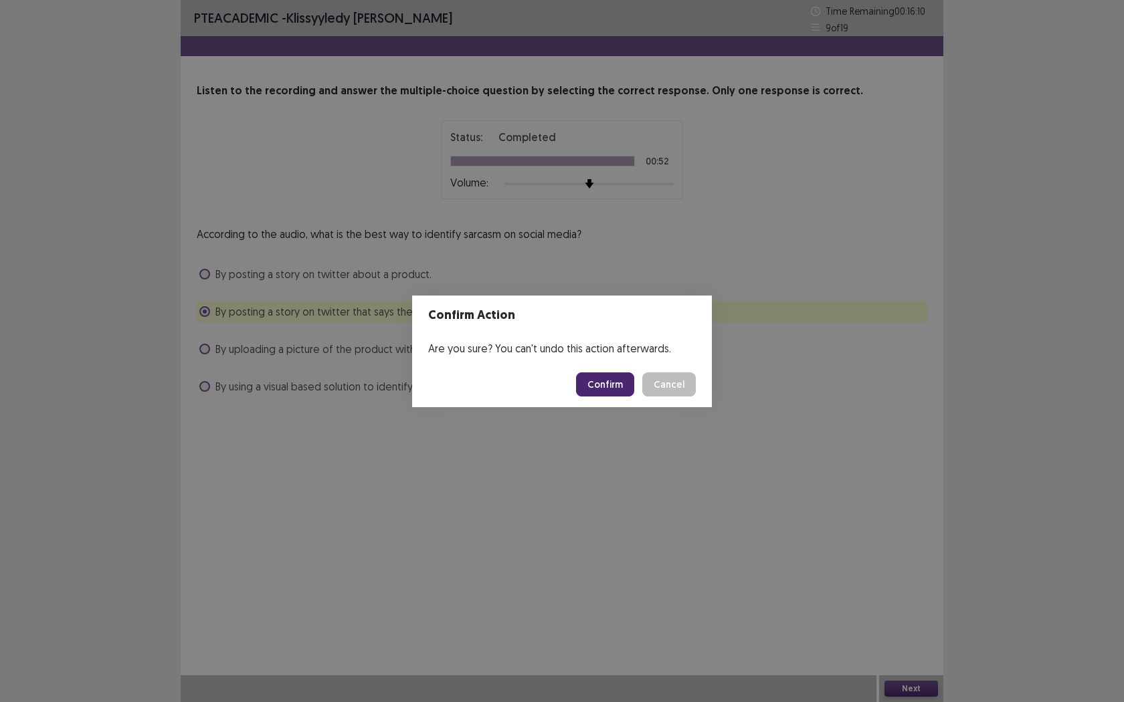
click at [625, 391] on button "Confirm" at bounding box center [605, 385] width 58 height 24
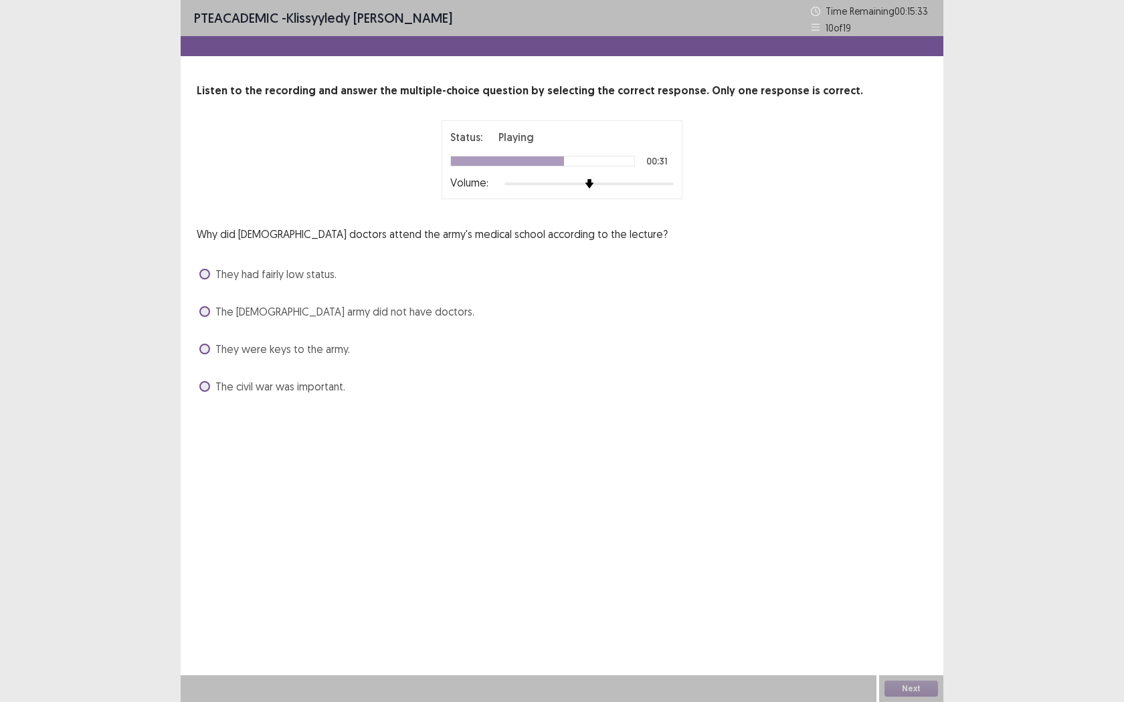
click at [209, 350] on span at bounding box center [204, 349] width 11 height 11
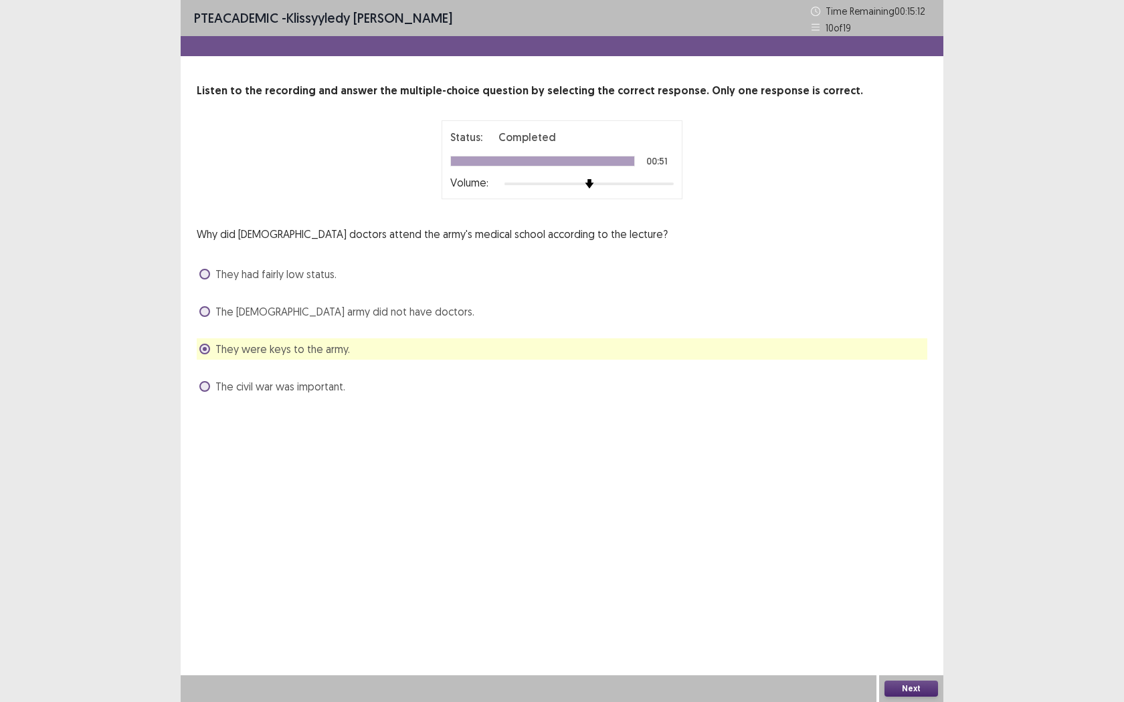
click at [908, 555] on button "Next" at bounding box center [911, 689] width 54 height 16
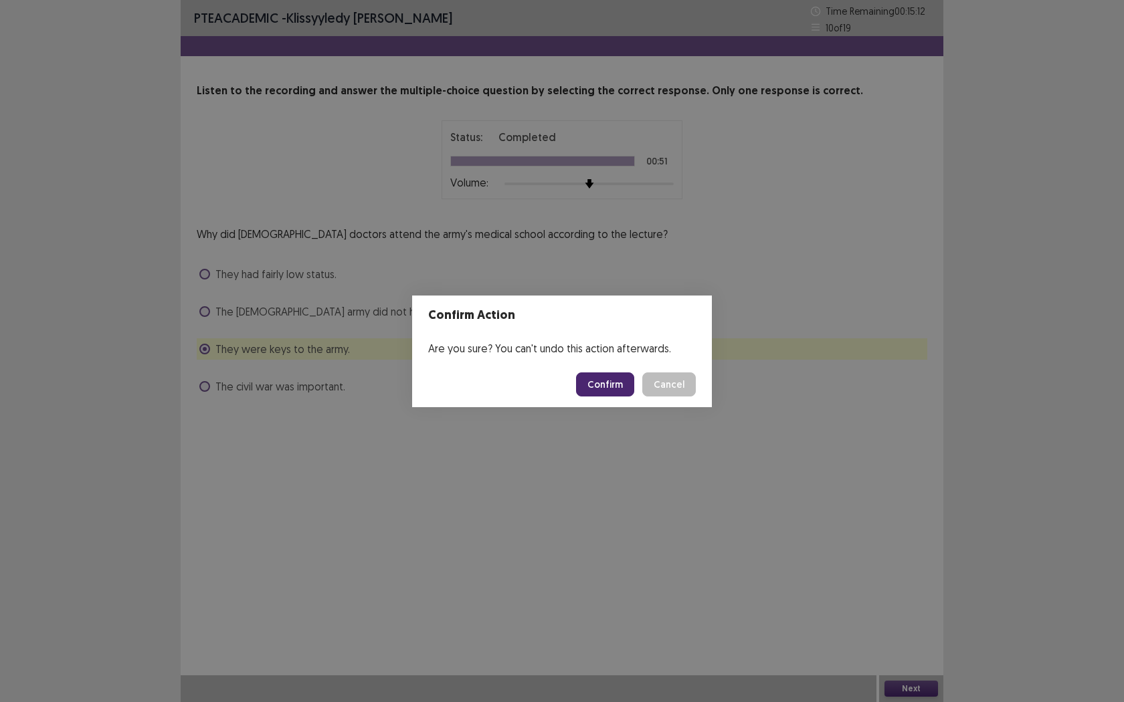
click at [602, 378] on button "Confirm" at bounding box center [605, 385] width 58 height 24
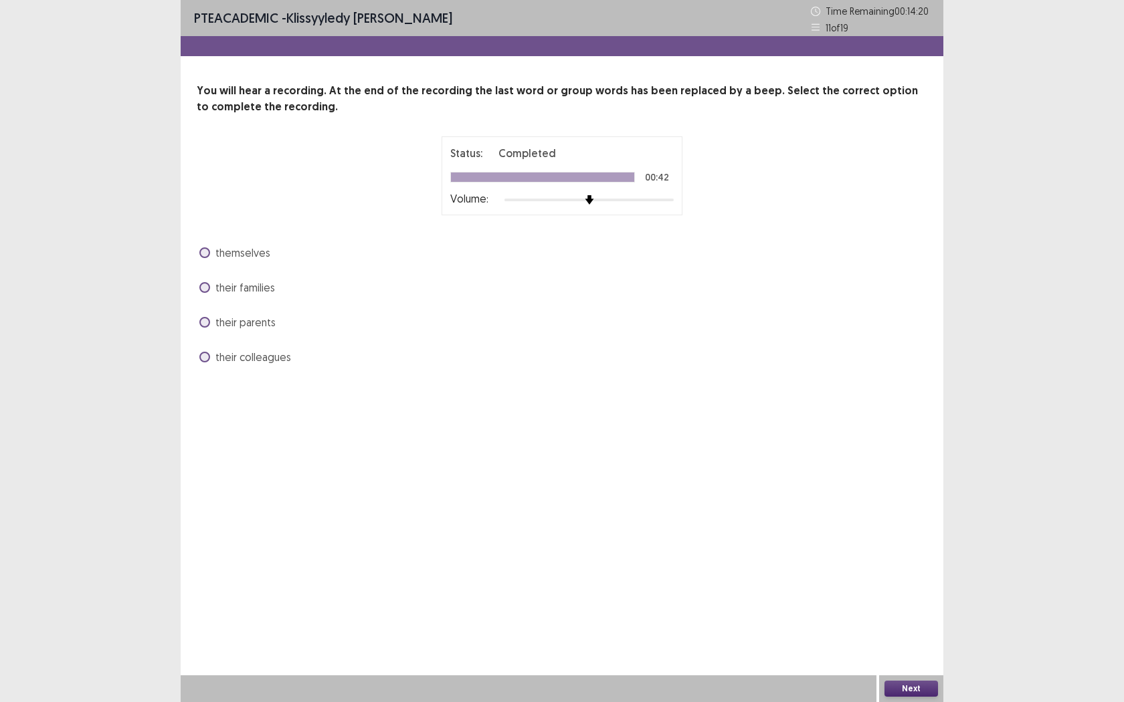
click at [243, 256] on span "themselves" at bounding box center [242, 253] width 55 height 16
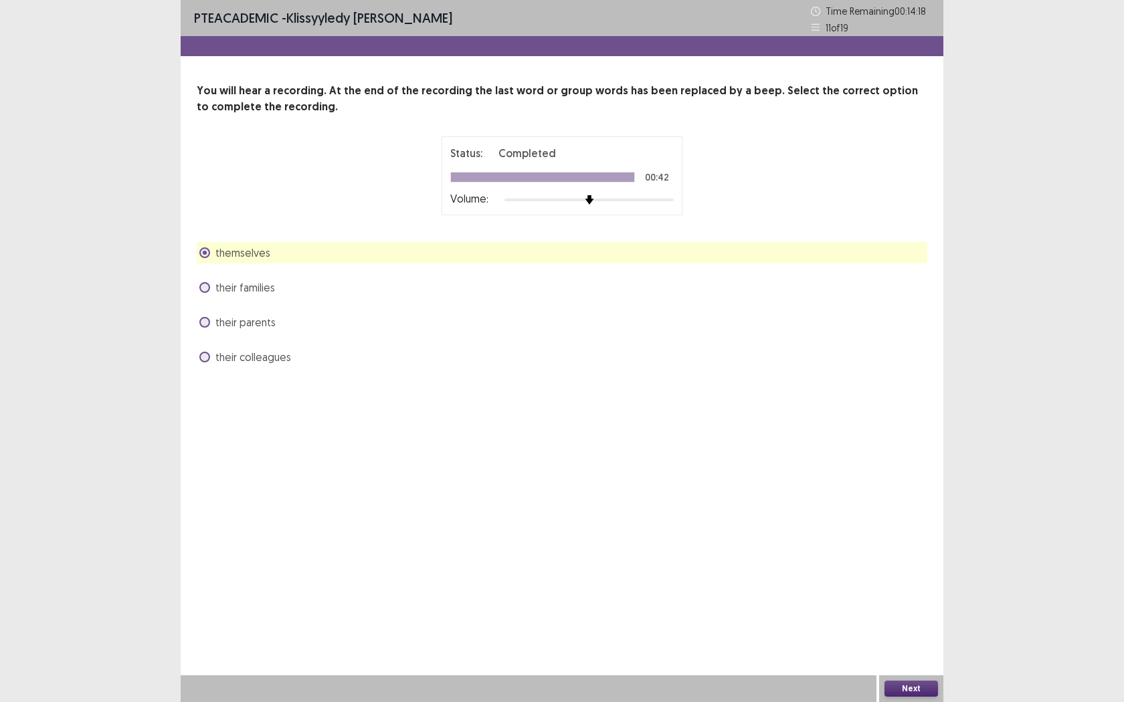
click at [270, 363] on span "their colleagues" at bounding box center [253, 357] width 76 height 16
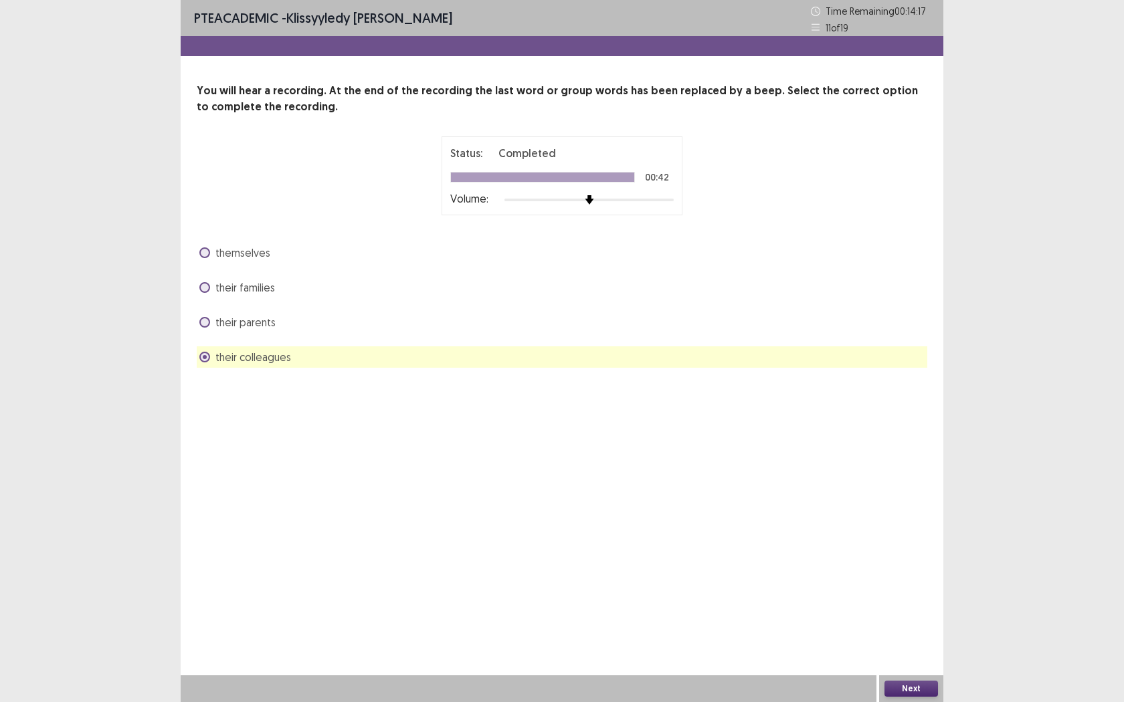
click at [912, 555] on div "Next" at bounding box center [911, 689] width 64 height 27
click at [912, 555] on button "Next" at bounding box center [911, 689] width 54 height 16
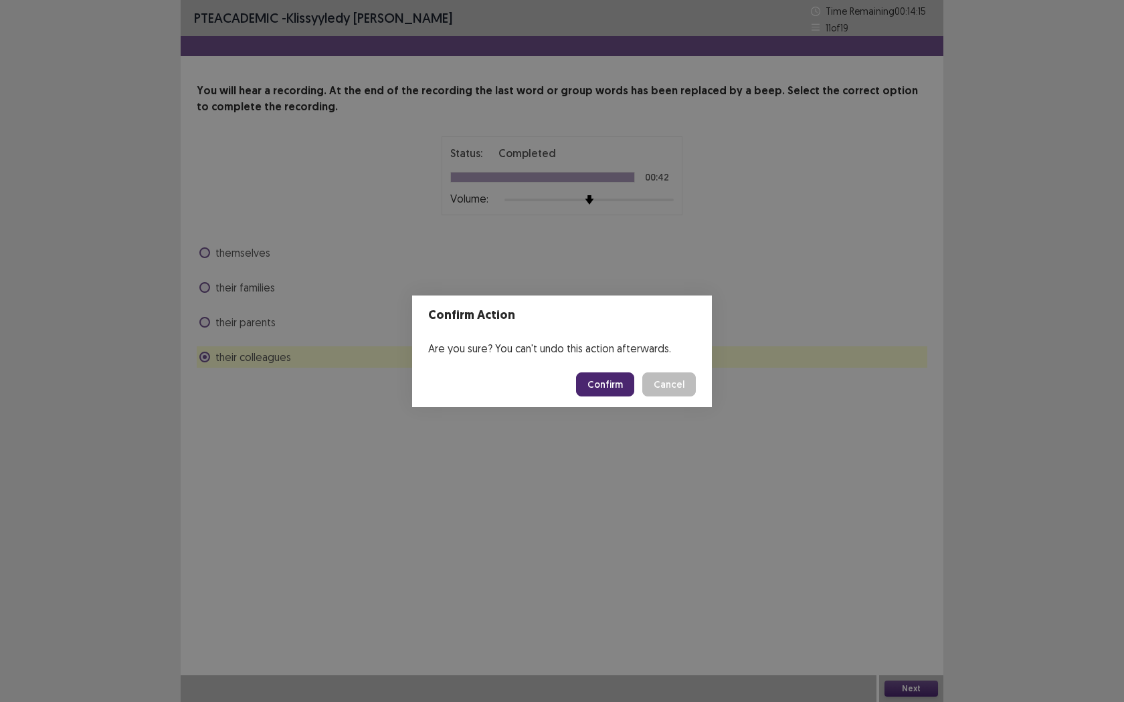
click at [596, 390] on button "Confirm" at bounding box center [605, 385] width 58 height 24
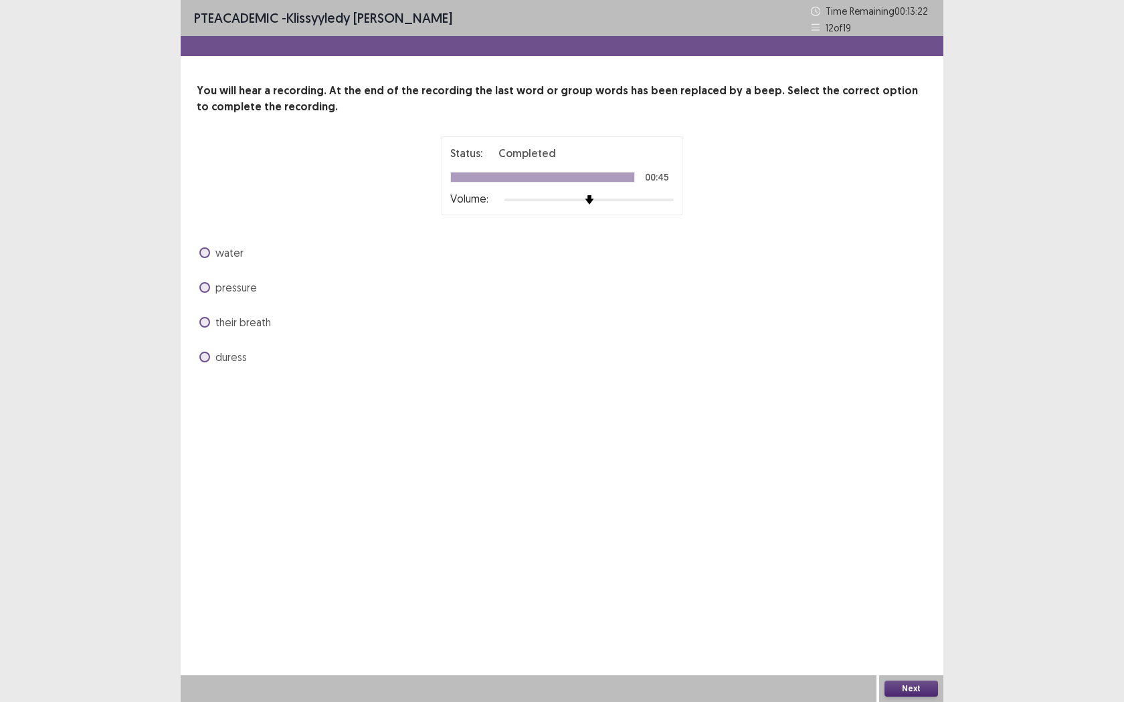
click at [212, 322] on label "their breath" at bounding box center [235, 322] width 72 height 16
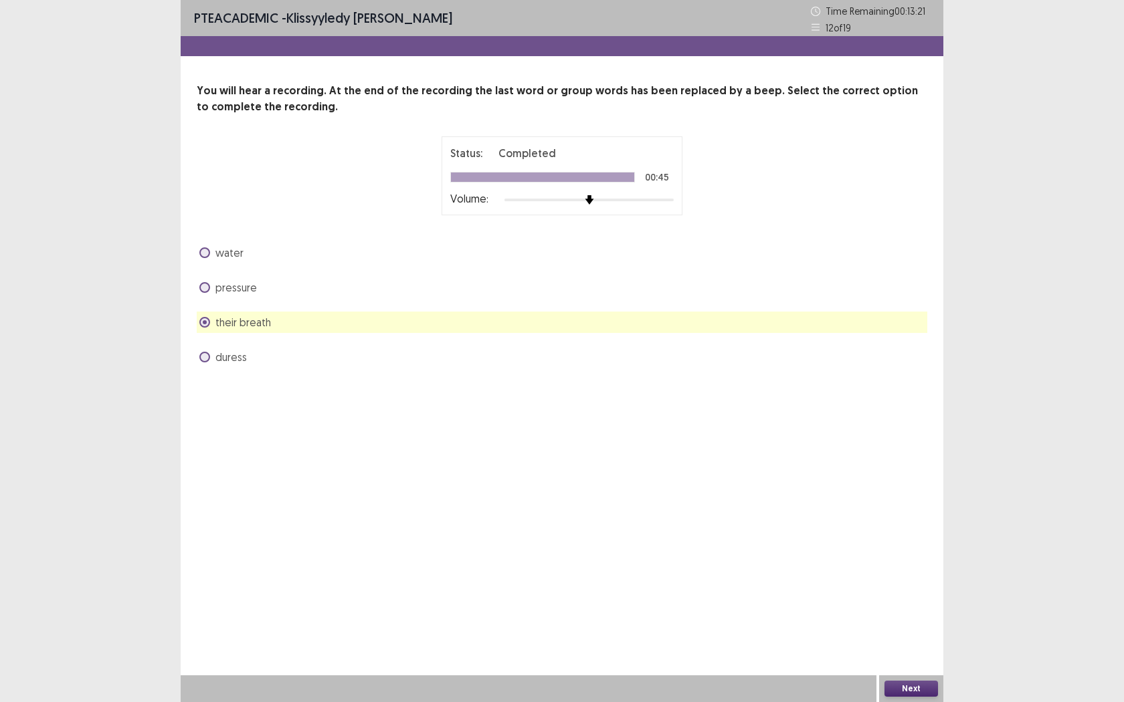
click at [212, 284] on label "pressure" at bounding box center [228, 288] width 58 height 16
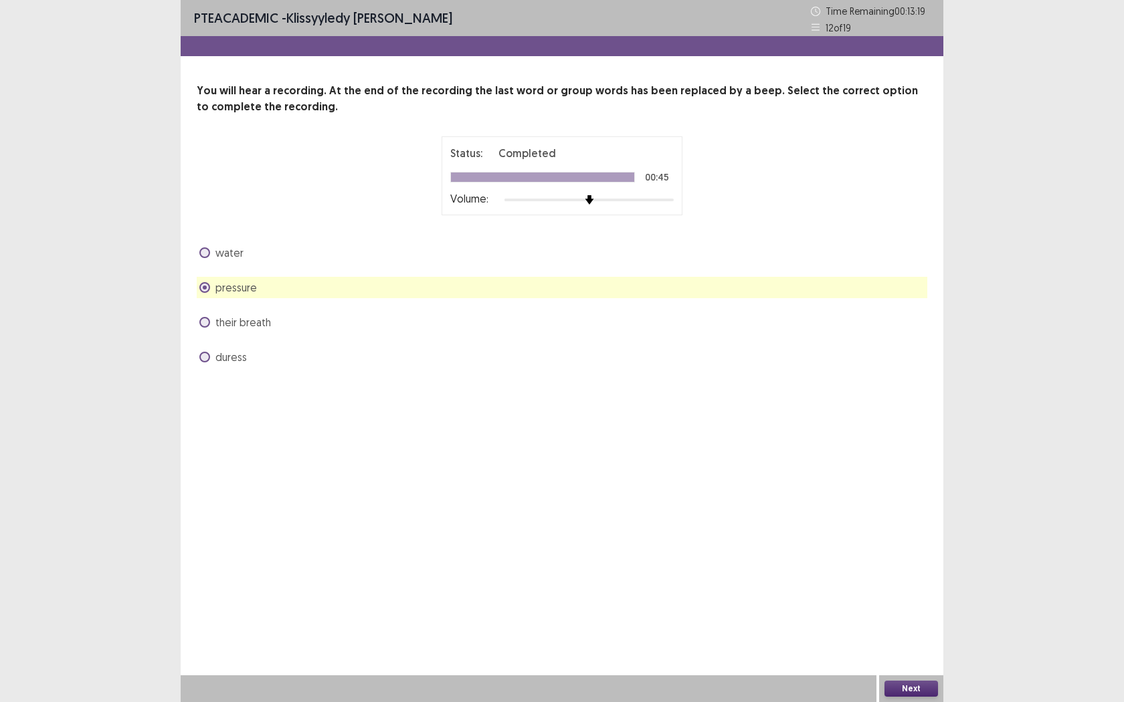
click at [922, 555] on button "Next" at bounding box center [911, 689] width 54 height 16
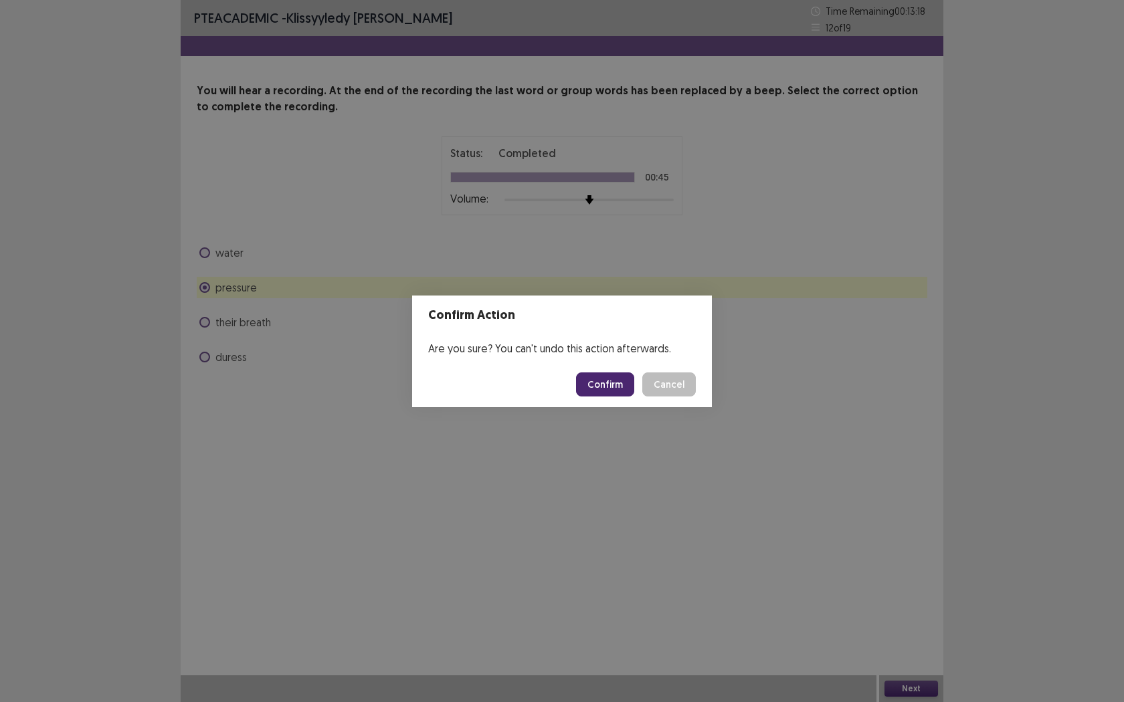
click at [595, 389] on button "Confirm" at bounding box center [605, 385] width 58 height 24
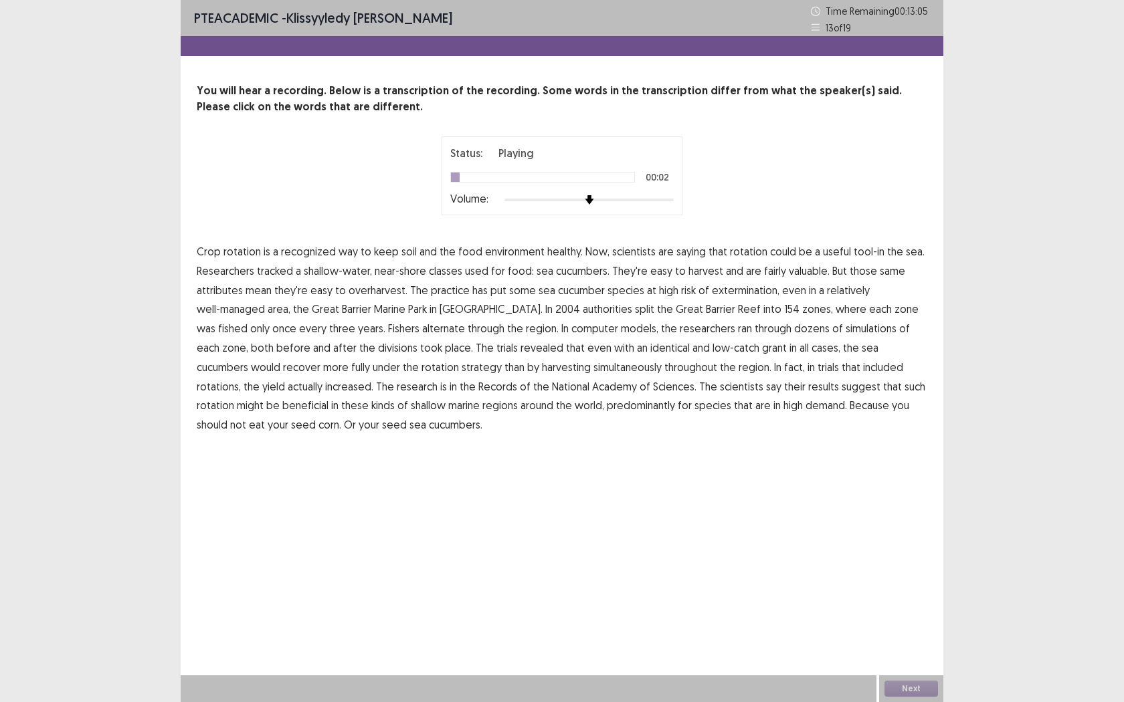
click at [506, 254] on span "environment" at bounding box center [515, 251] width 60 height 16
click at [436, 272] on span "classes" at bounding box center [445, 271] width 33 height 16
click at [716, 292] on span "extermination," at bounding box center [746, 290] width 68 height 16
click at [583, 308] on span "authorities" at bounding box center [607, 309] width 49 height 16
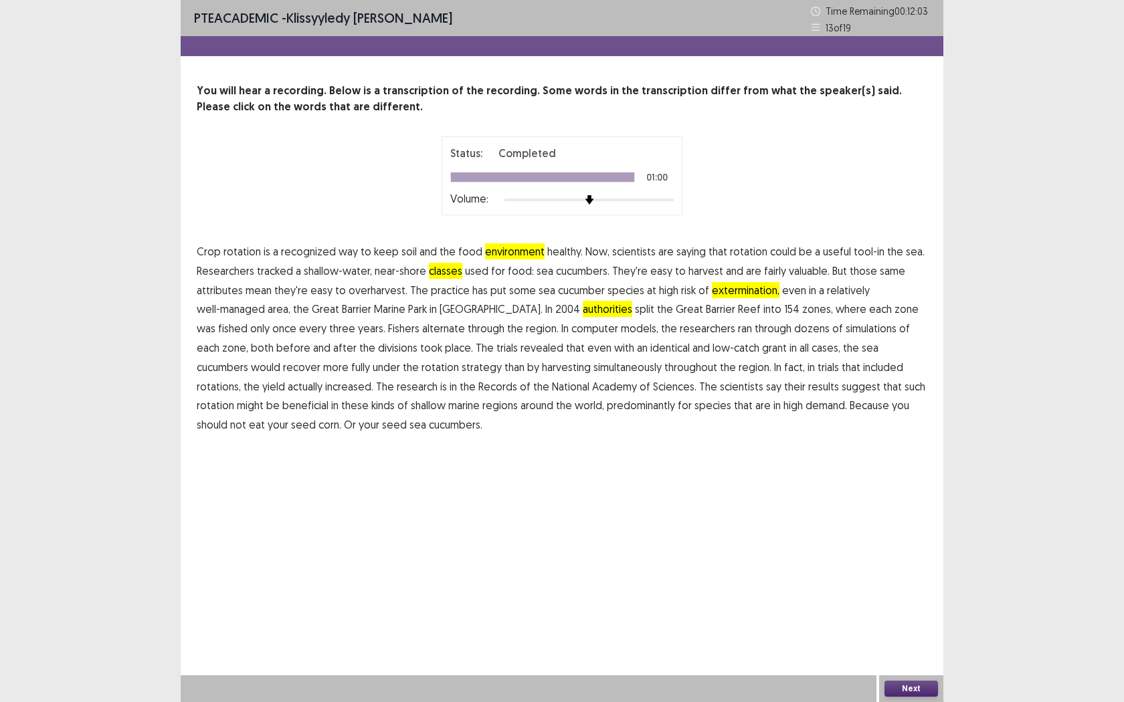
click at [912, 555] on button "Next" at bounding box center [911, 689] width 54 height 16
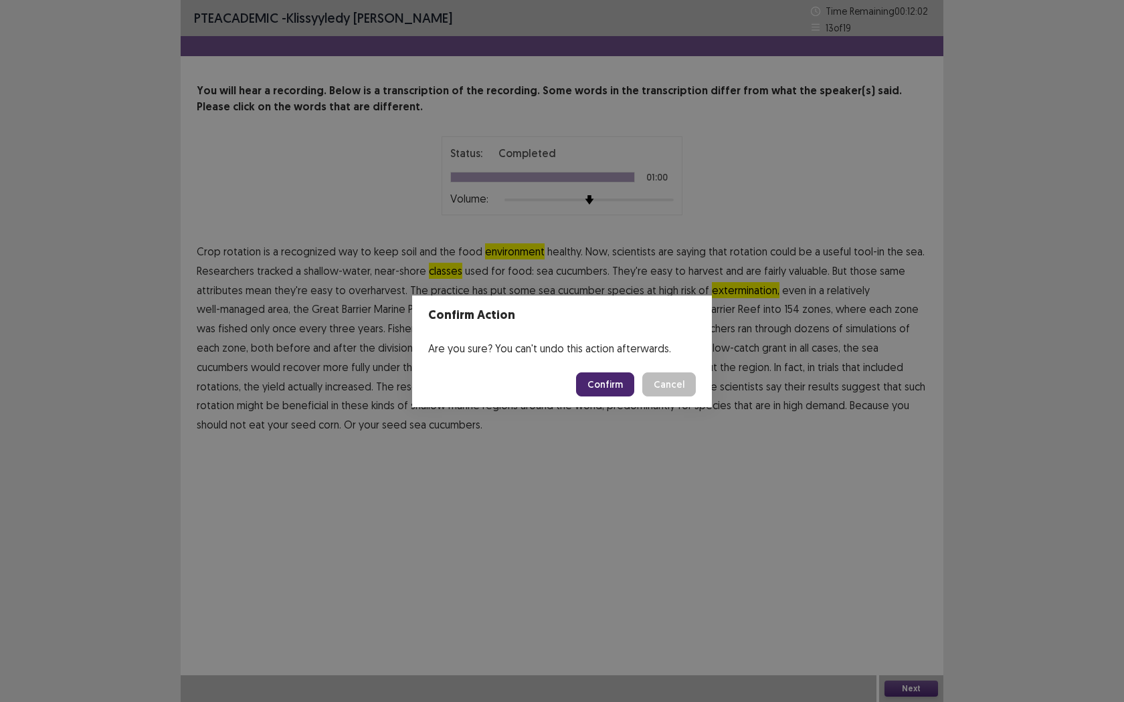
click at [607, 382] on button "Confirm" at bounding box center [605, 385] width 58 height 24
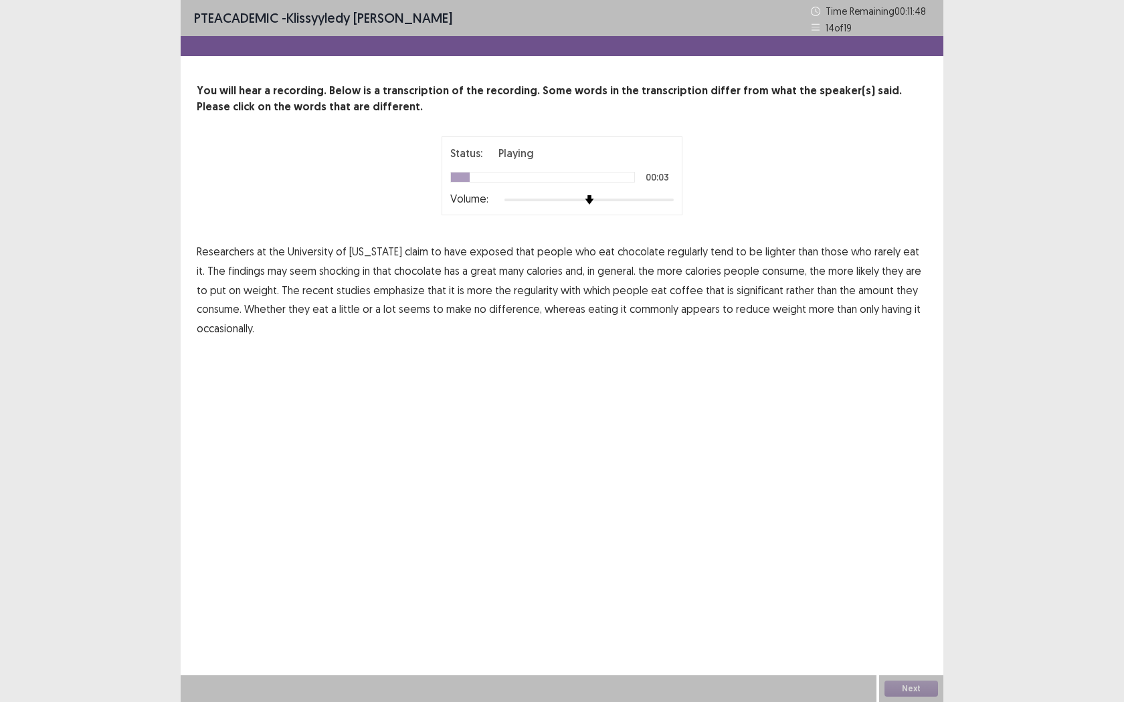
click at [480, 254] on span "exposed" at bounding box center [491, 251] width 43 height 16
click at [319, 274] on span "shocking" at bounding box center [339, 271] width 41 height 16
click at [514, 291] on span "regularity" at bounding box center [536, 290] width 44 height 16
click at [670, 289] on span "coffee" at bounding box center [686, 290] width 33 height 16
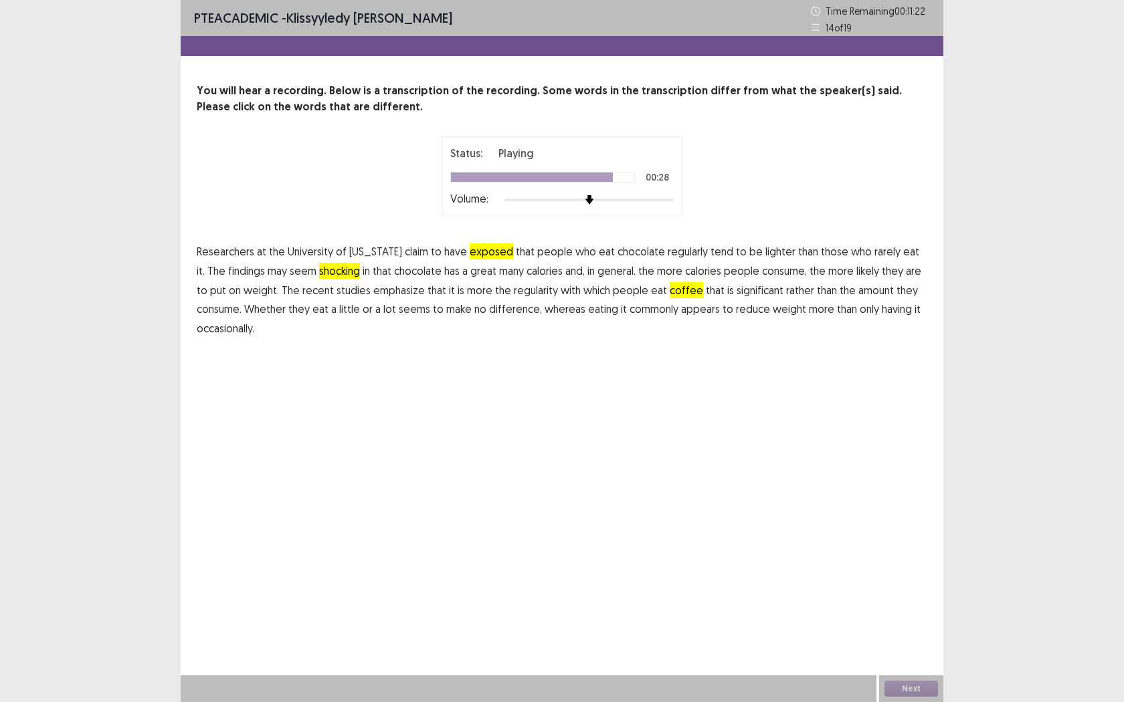
click at [629, 311] on span "commonly" at bounding box center [653, 309] width 49 height 16
click at [910, 555] on button "Next" at bounding box center [911, 689] width 54 height 16
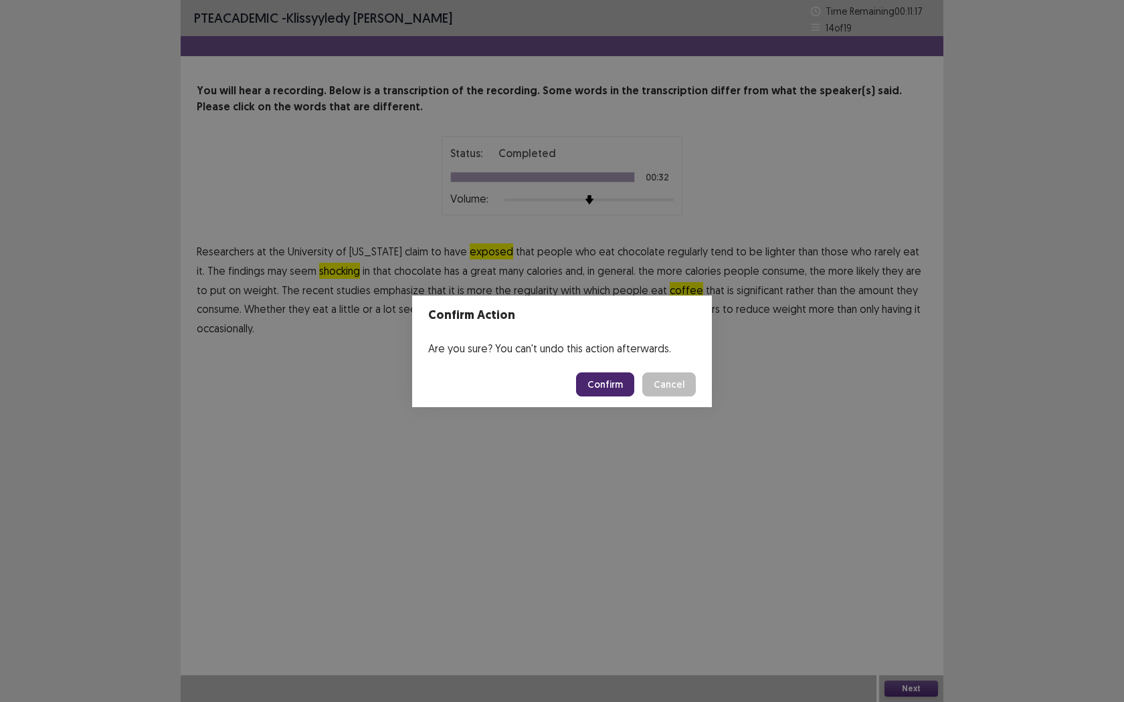
click at [616, 385] on button "Confirm" at bounding box center [605, 385] width 58 height 24
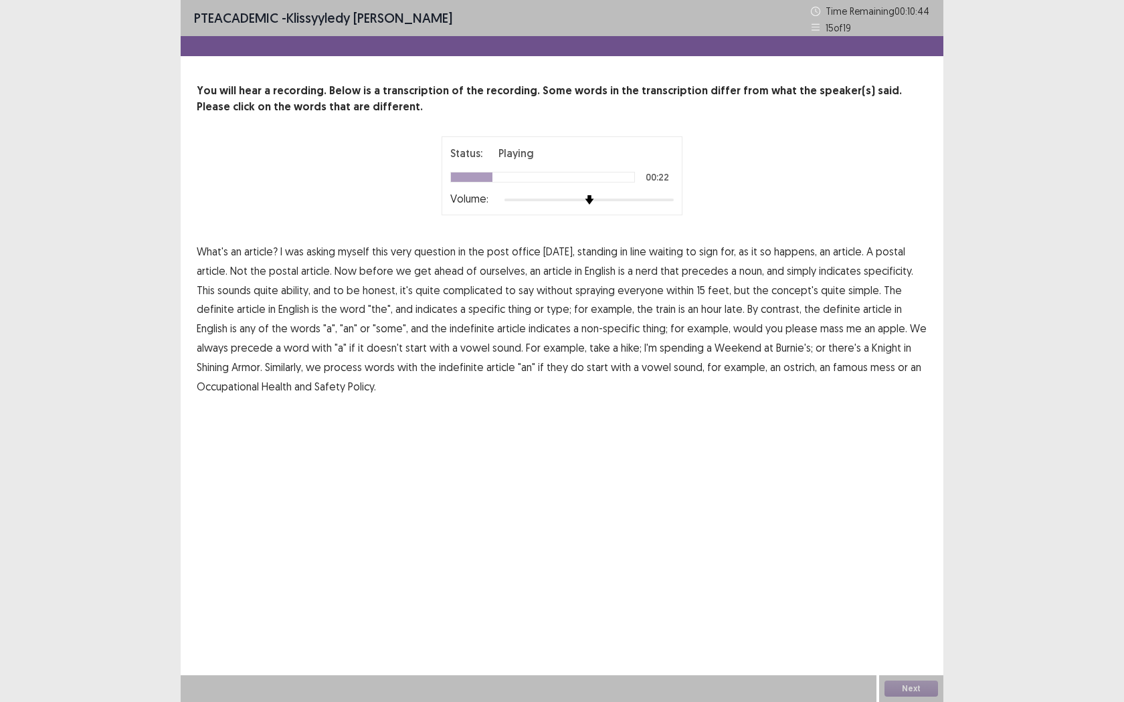
click at [649, 274] on span "nerd" at bounding box center [646, 271] width 22 height 16
click at [281, 292] on span "ability," at bounding box center [295, 290] width 29 height 16
click at [823, 312] on span "definite" at bounding box center [841, 309] width 37 height 16
drag, startPoint x: 807, startPoint y: 311, endPoint x: 845, endPoint y: 312, distance: 38.1
click at [823, 311] on span "definite" at bounding box center [841, 309] width 37 height 16
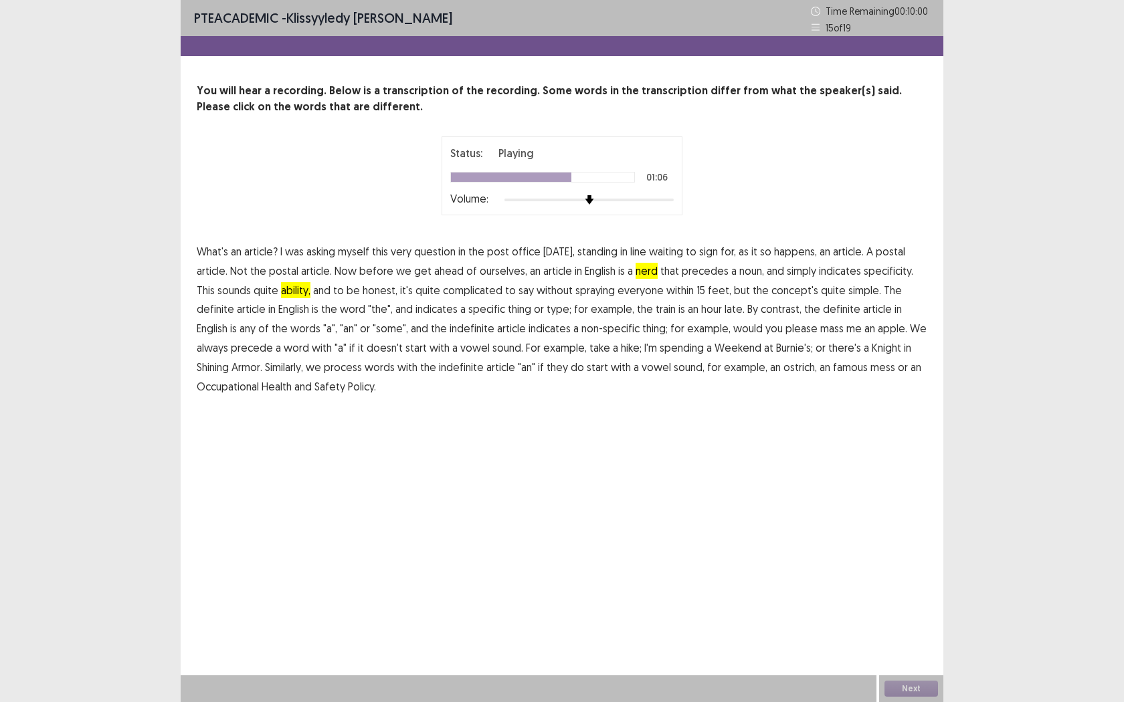
click at [820, 330] on span "mass" at bounding box center [831, 328] width 23 height 16
click at [324, 369] on span "process" at bounding box center [343, 367] width 38 height 16
drag, startPoint x: 807, startPoint y: 371, endPoint x: 815, endPoint y: 371, distance: 7.4
click at [833, 371] on span "famous" at bounding box center [850, 367] width 35 height 16
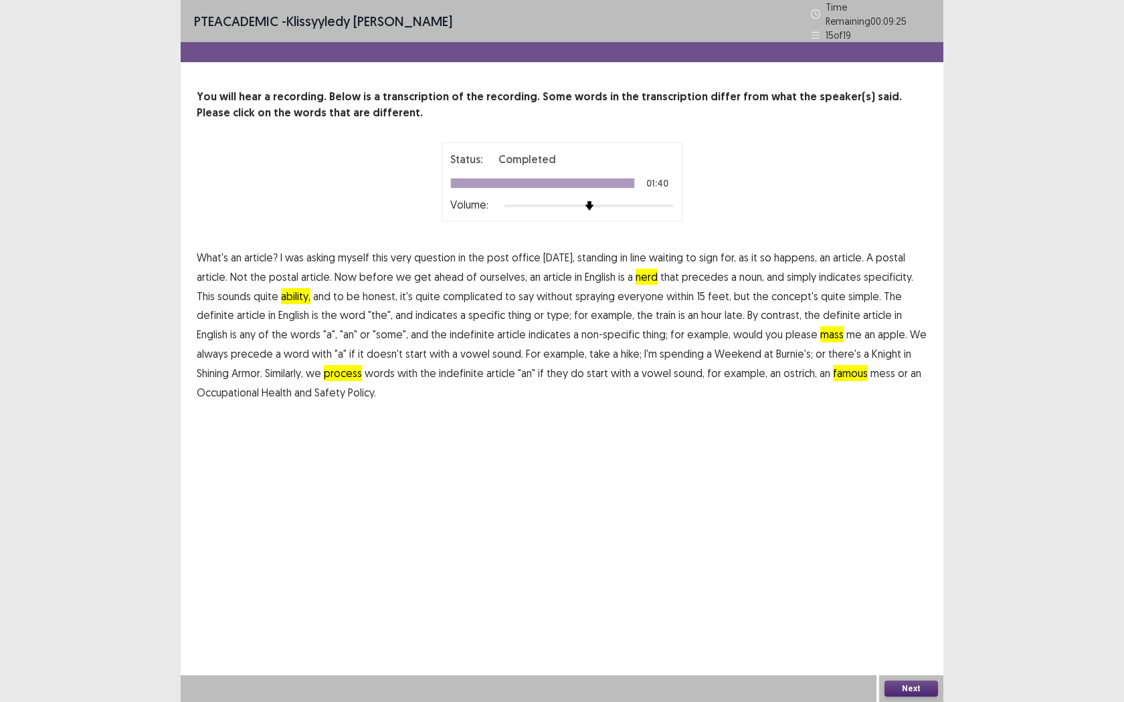
click at [912, 555] on button "Next" at bounding box center [911, 689] width 54 height 16
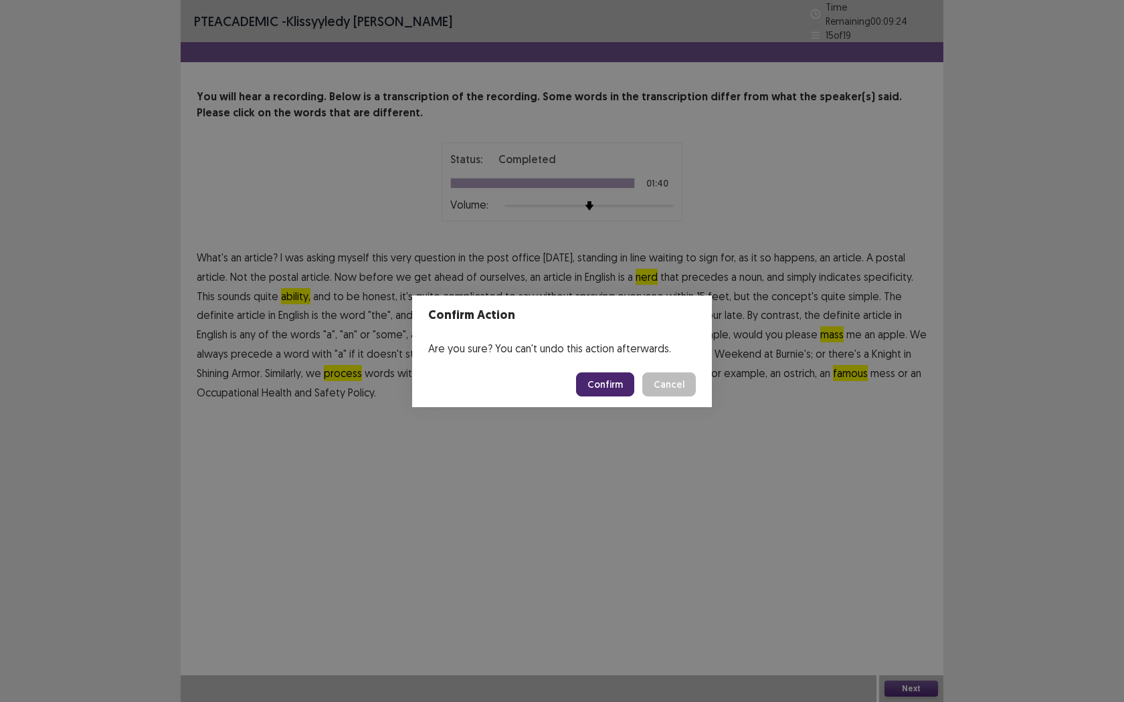
click at [599, 391] on button "Confirm" at bounding box center [605, 385] width 58 height 24
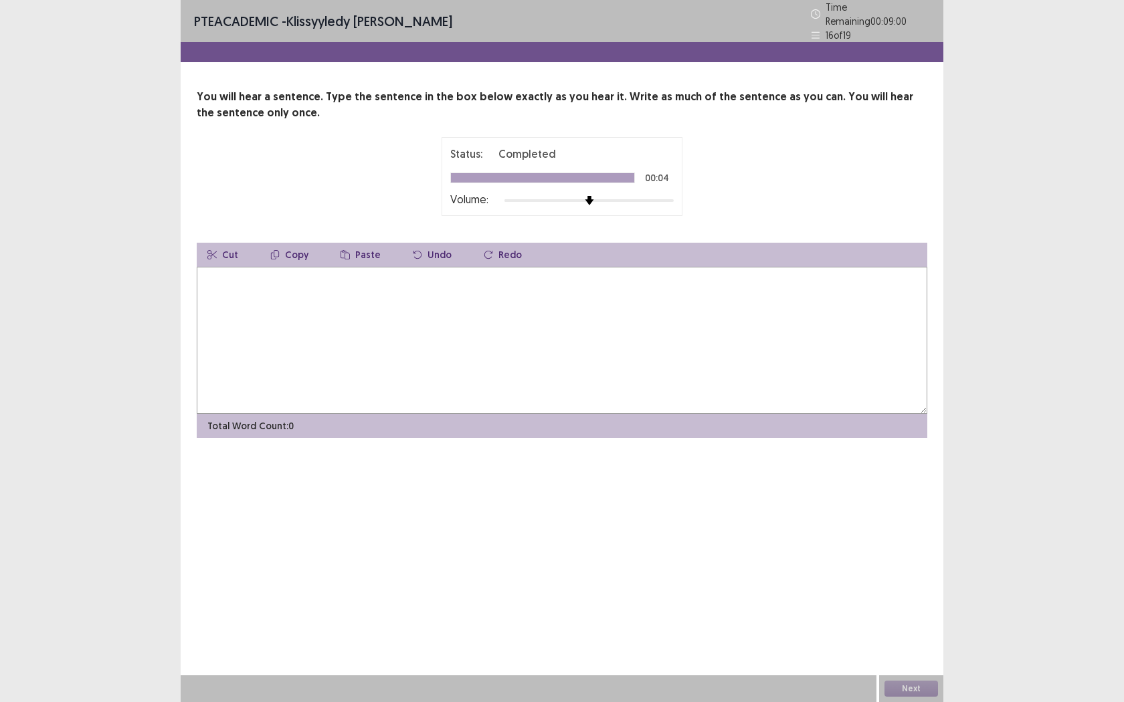
click at [340, 340] on textarea at bounding box center [562, 340] width 730 height 147
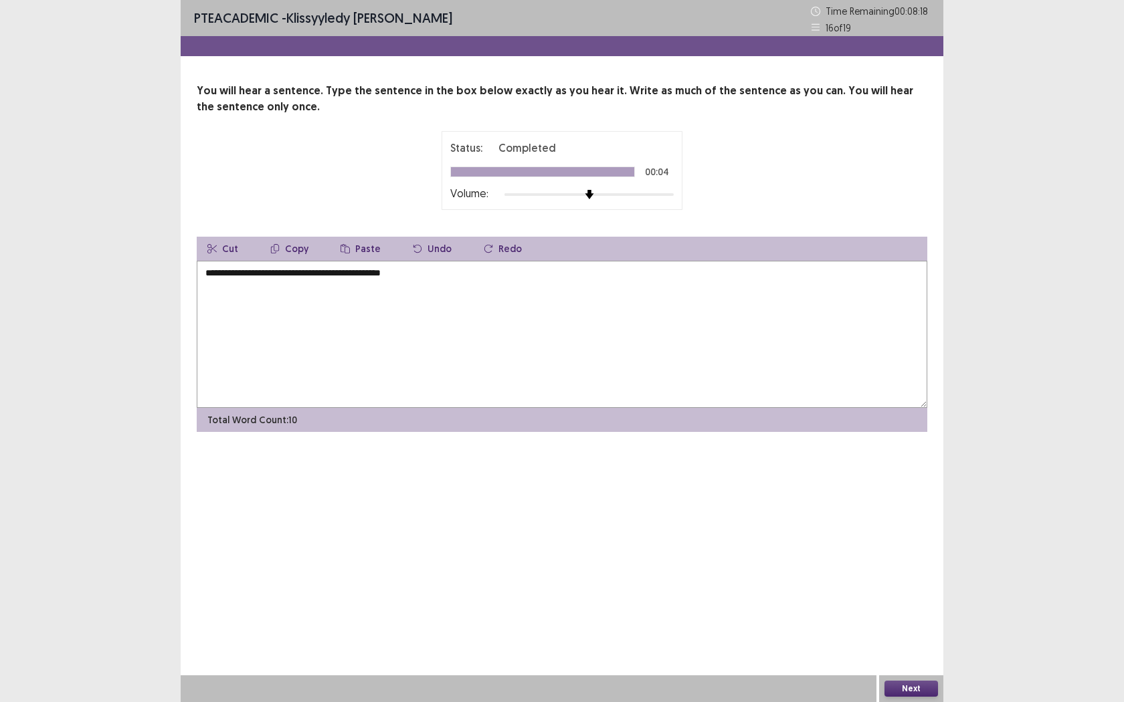
type textarea "**********"
click at [914, 555] on button "Next" at bounding box center [911, 689] width 54 height 16
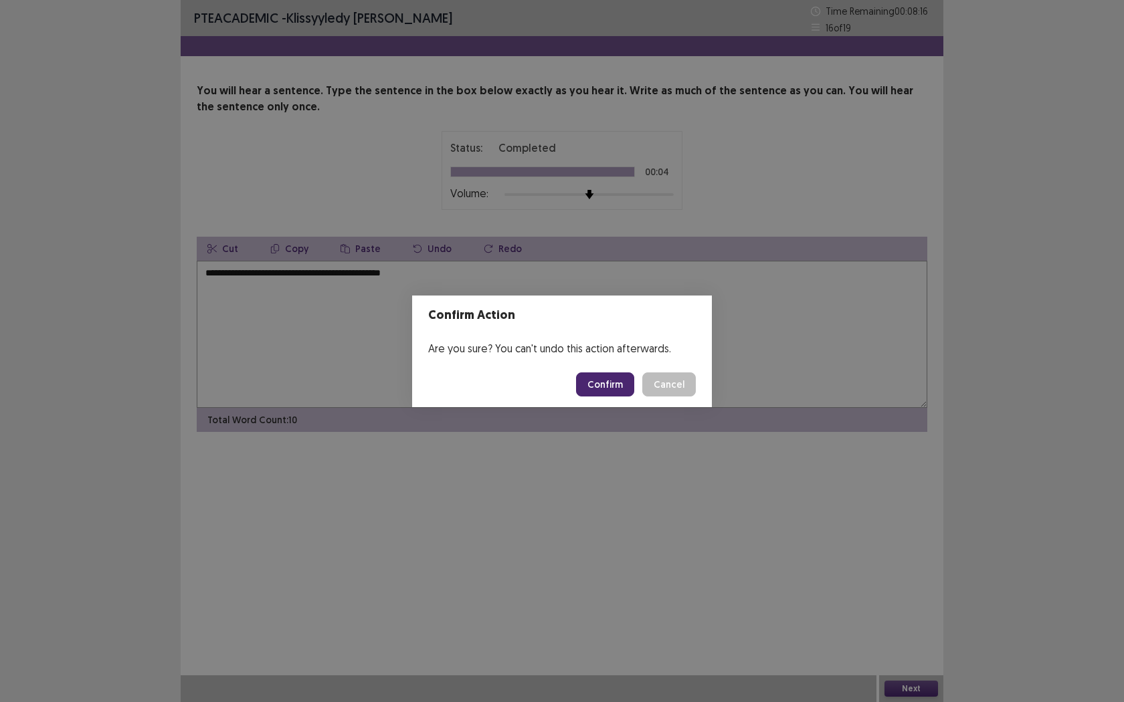
click at [616, 382] on button "Confirm" at bounding box center [605, 385] width 58 height 24
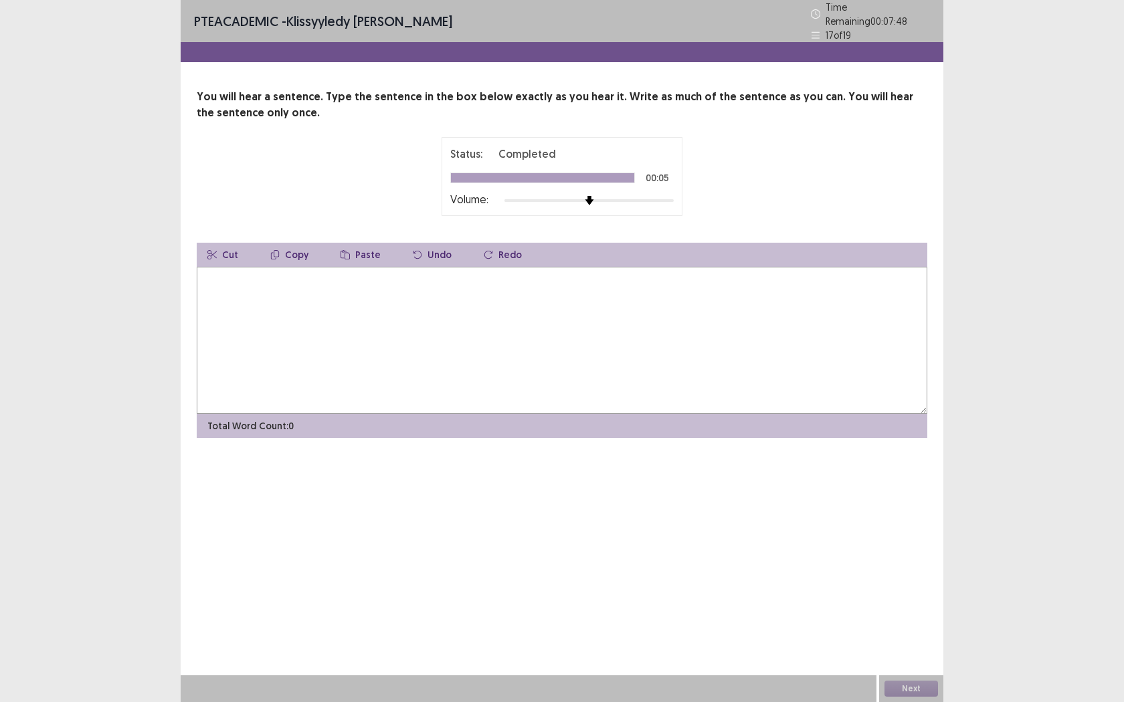
click at [423, 346] on textarea at bounding box center [562, 340] width 730 height 147
type textarea "**********"
click at [931, 555] on button "Next" at bounding box center [911, 689] width 54 height 16
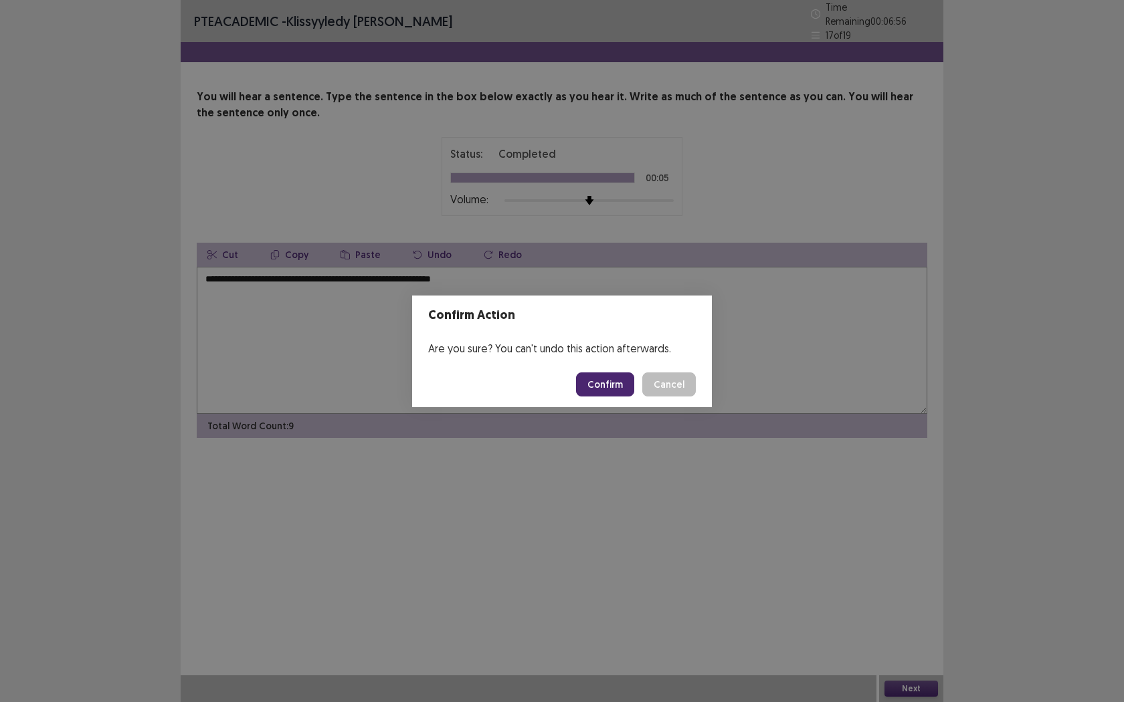
click at [609, 385] on button "Confirm" at bounding box center [605, 385] width 58 height 24
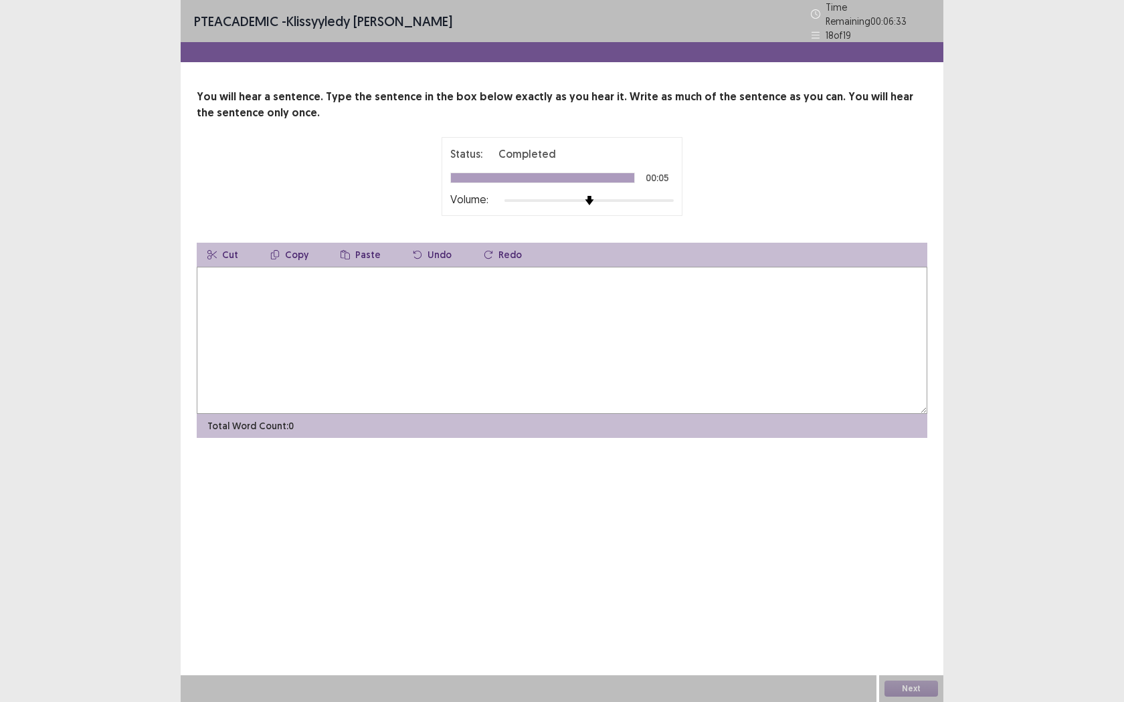
click at [523, 336] on textarea at bounding box center [562, 340] width 730 height 147
type textarea "*"
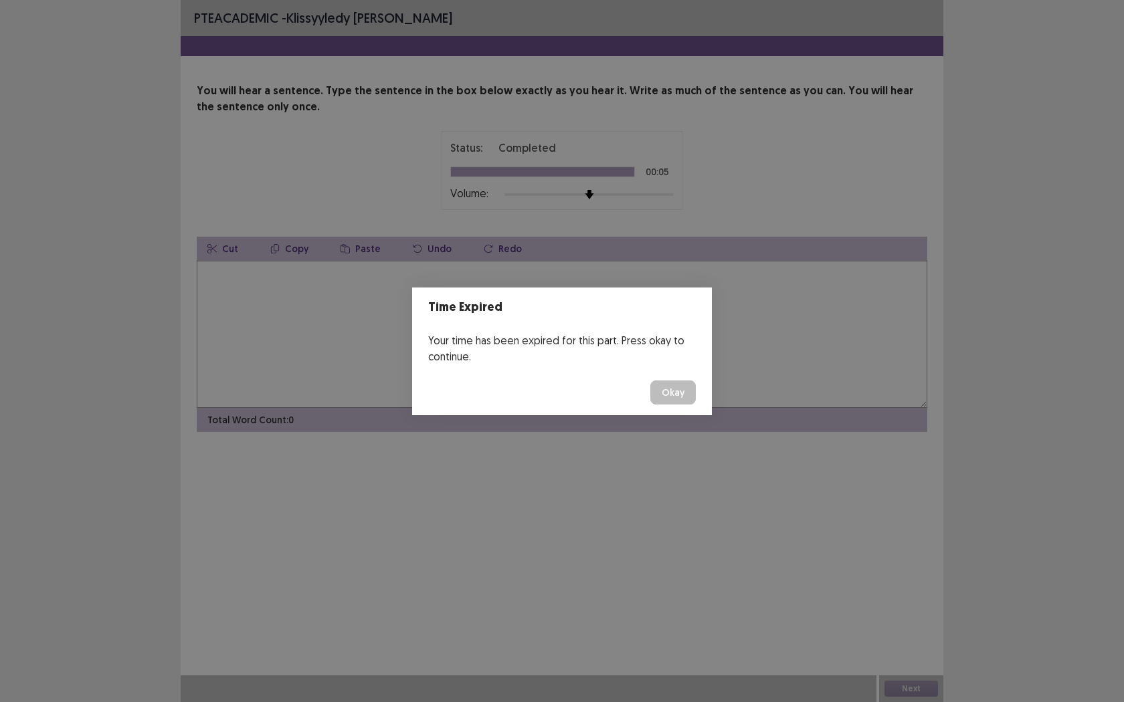
click at [690, 396] on button "Okay" at bounding box center [672, 393] width 45 height 24
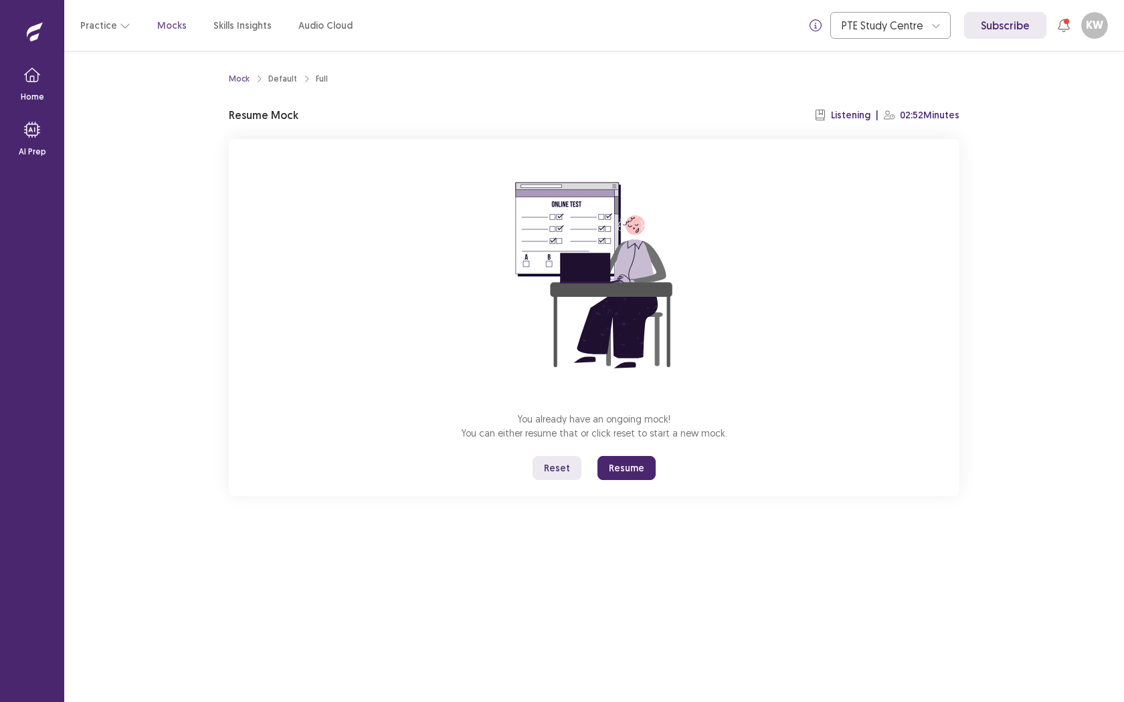
click at [627, 470] on button "Resume" at bounding box center [626, 468] width 58 height 24
click at [627, 468] on button "Resume" at bounding box center [626, 468] width 58 height 24
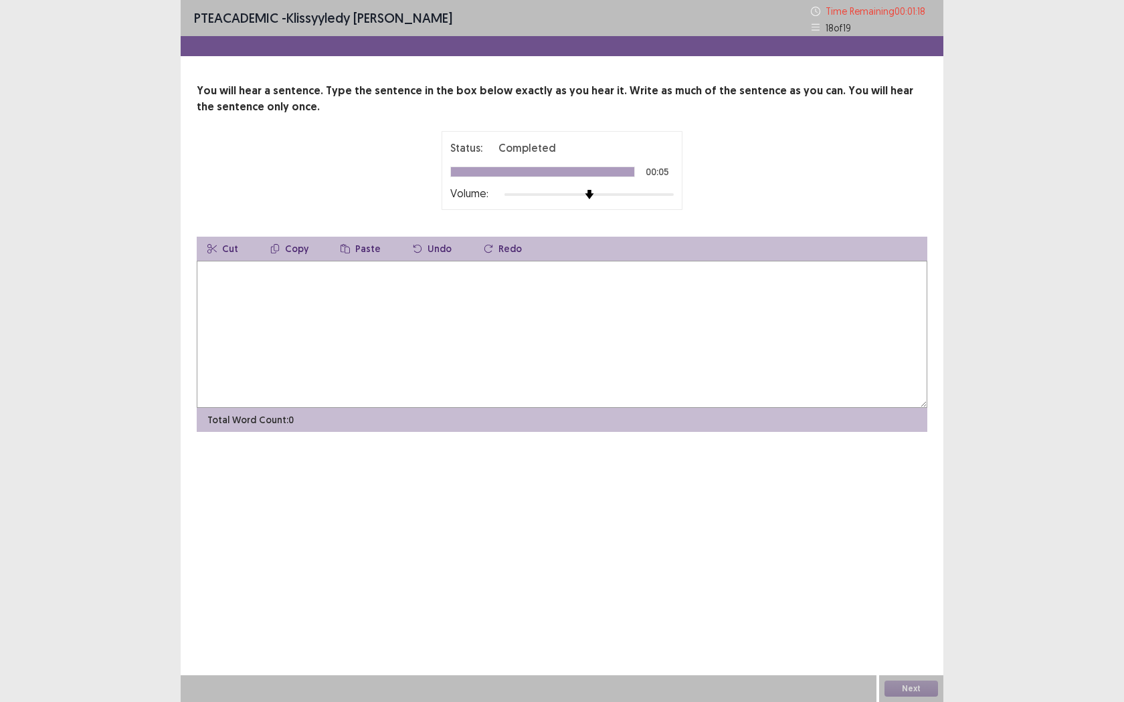
click at [486, 326] on textarea at bounding box center [562, 334] width 730 height 147
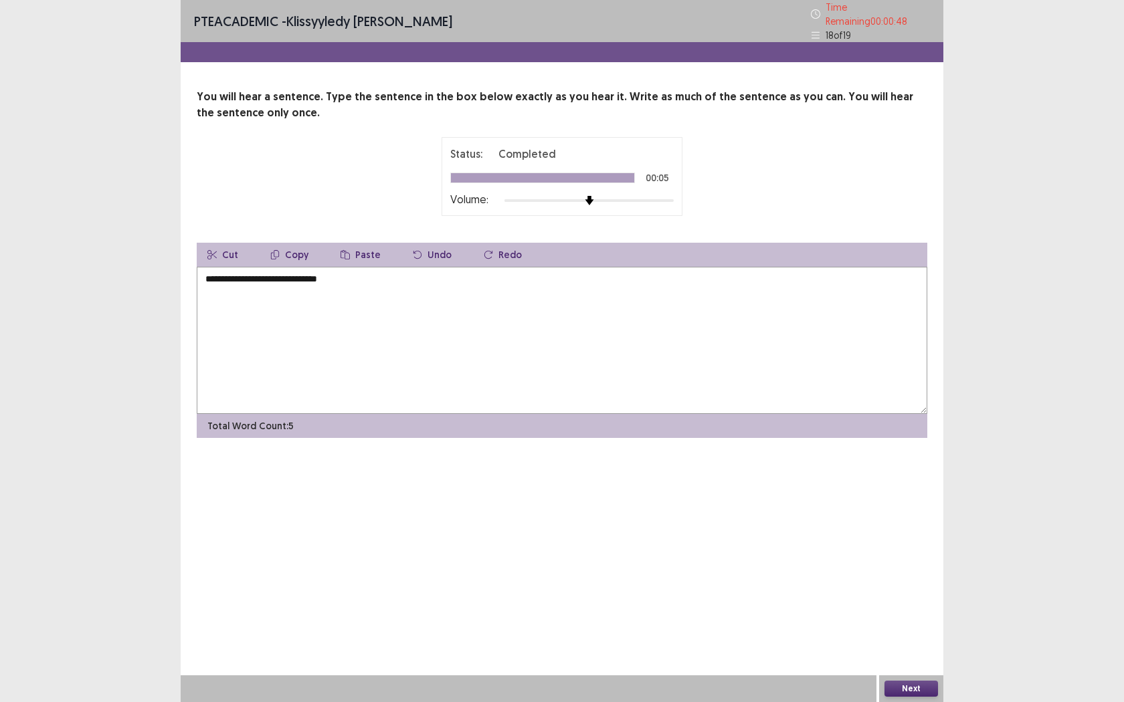
click at [273, 275] on textarea "**********" at bounding box center [562, 340] width 730 height 147
click at [294, 274] on textarea "**********" at bounding box center [562, 340] width 730 height 147
click at [384, 276] on textarea "**********" at bounding box center [562, 340] width 730 height 147
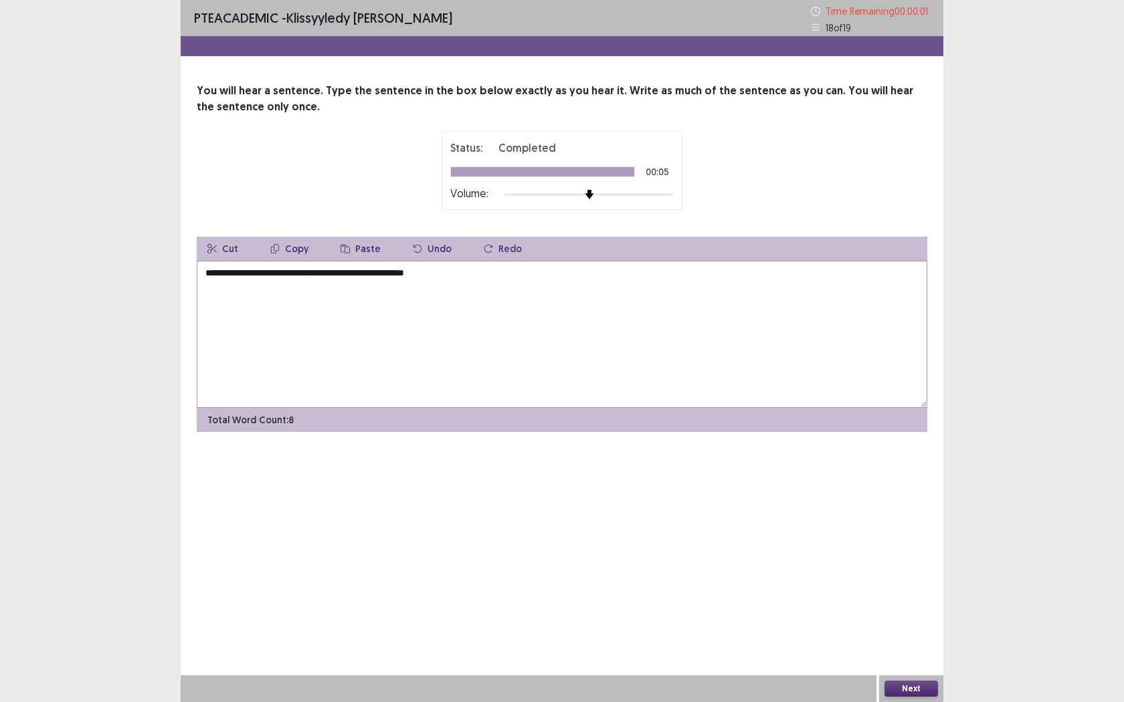
type textarea "**********"
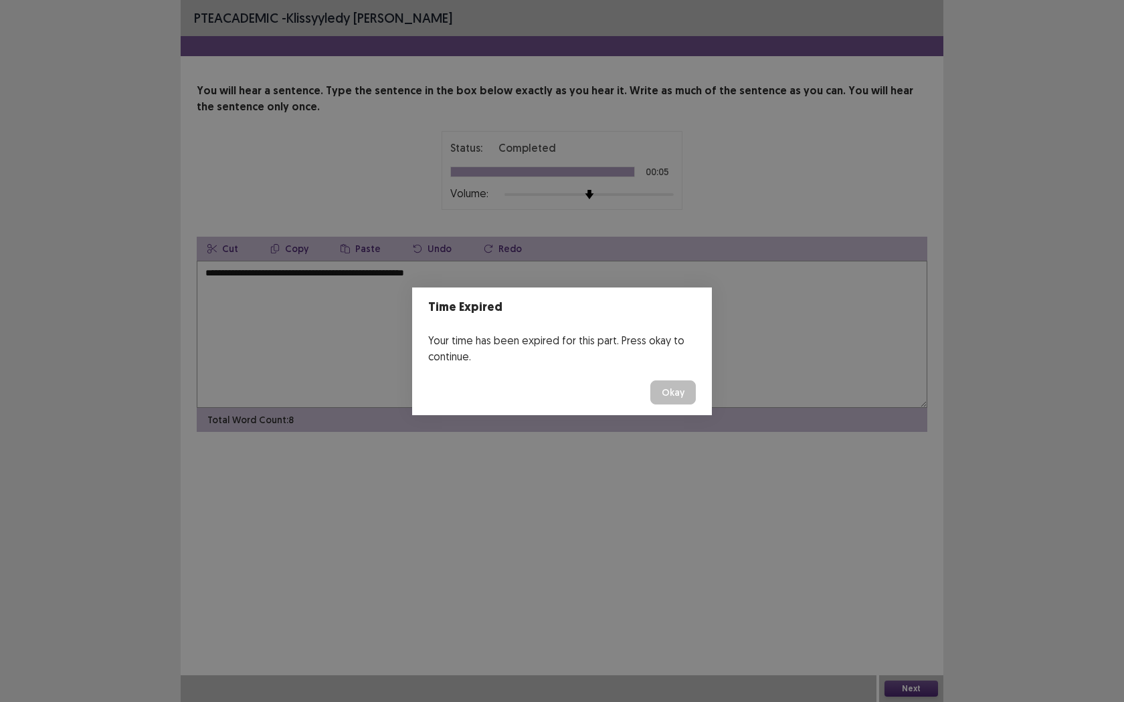
click at [661, 401] on button "Okay" at bounding box center [672, 393] width 45 height 24
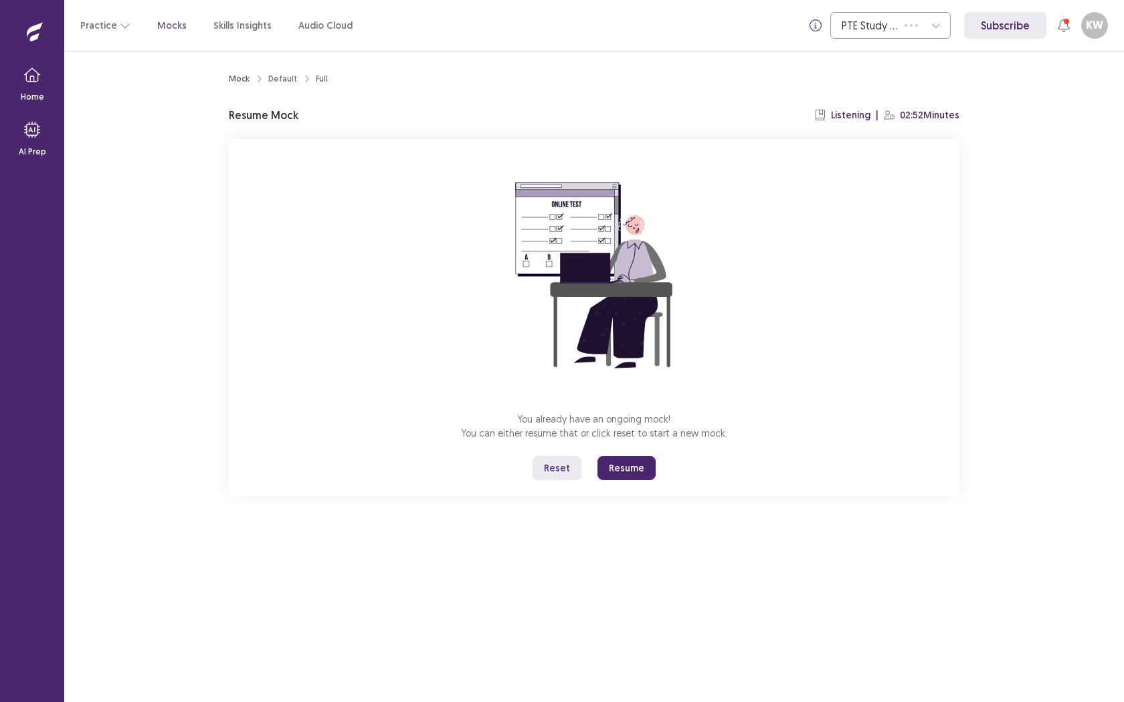
click at [628, 474] on button "Resume" at bounding box center [626, 468] width 58 height 24
click at [637, 466] on button "Resume" at bounding box center [626, 468] width 58 height 24
click at [633, 471] on button "Resume" at bounding box center [626, 468] width 58 height 24
click at [633, 467] on button "Resume" at bounding box center [626, 468] width 58 height 24
click at [633, 466] on button "Resume" at bounding box center [626, 468] width 58 height 24
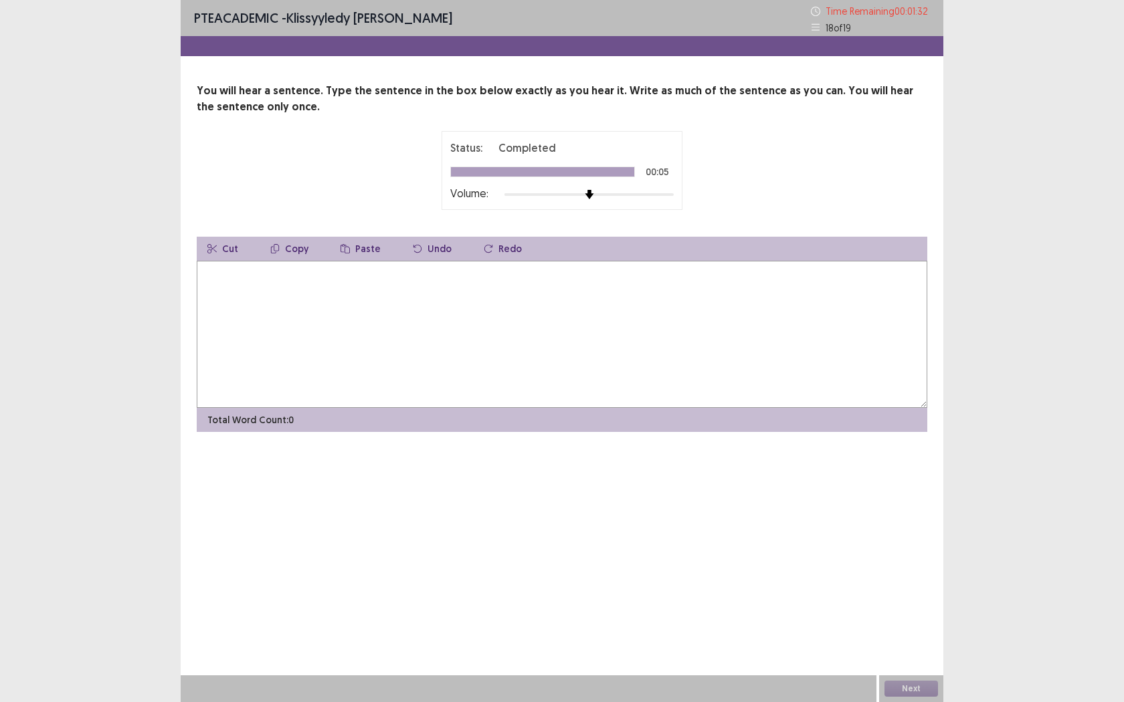
drag, startPoint x: 389, startPoint y: 336, endPoint x: 478, endPoint y: 337, distance: 88.3
click at [390, 336] on textarea at bounding box center [562, 334] width 730 height 147
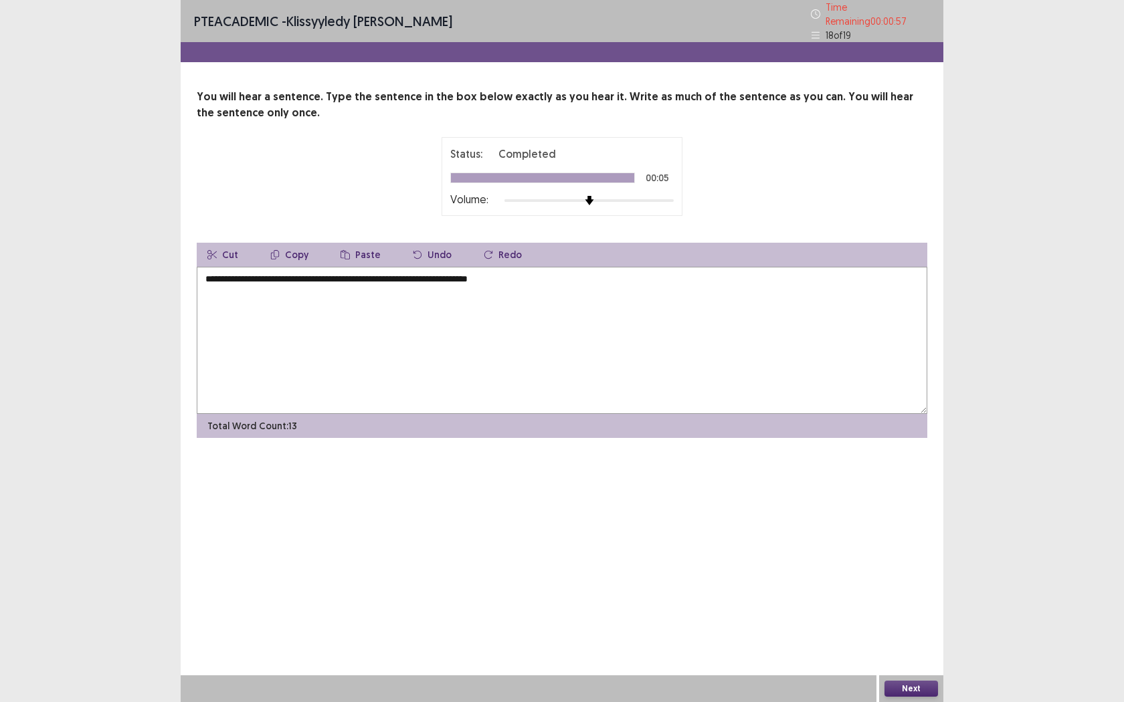
type textarea "**********"
click at [908, 555] on button "Next" at bounding box center [911, 689] width 54 height 16
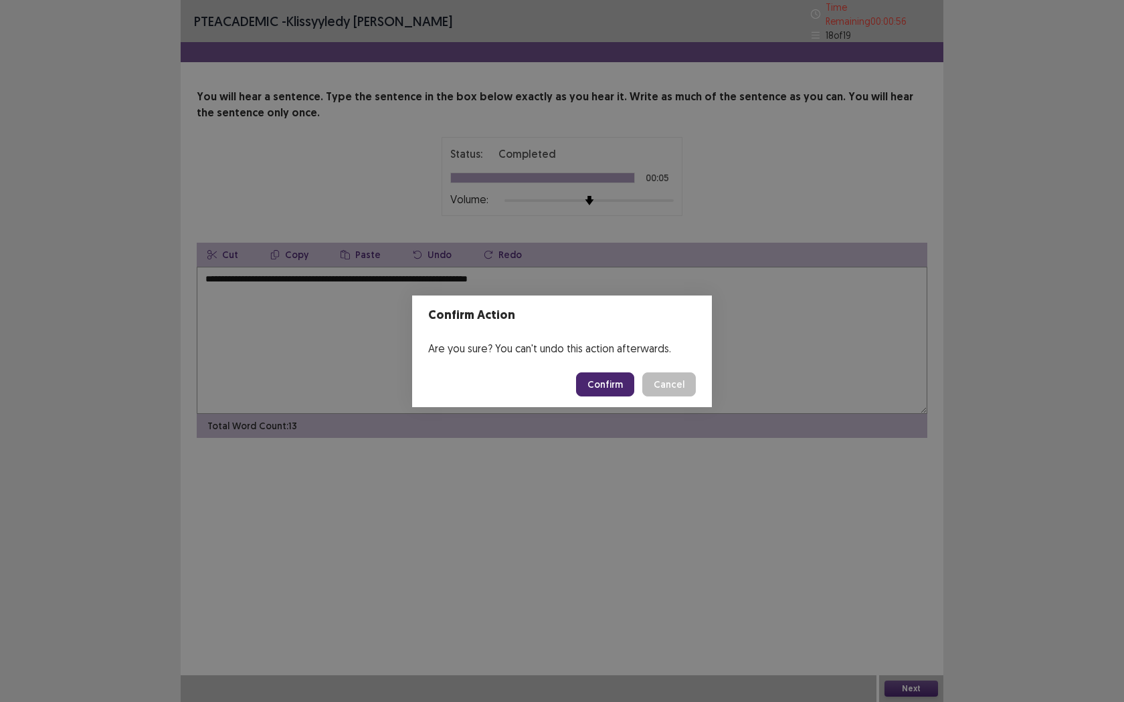
click at [607, 389] on button "Confirm" at bounding box center [605, 385] width 58 height 24
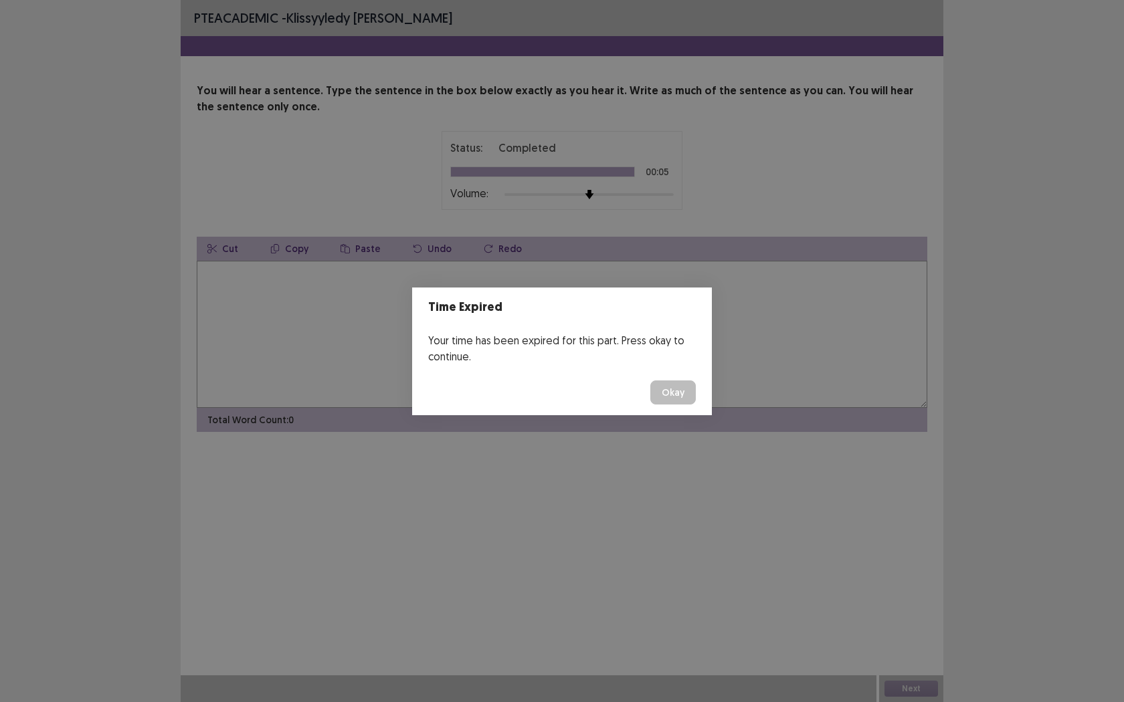
click at [670, 391] on button "Okay" at bounding box center [672, 393] width 45 height 24
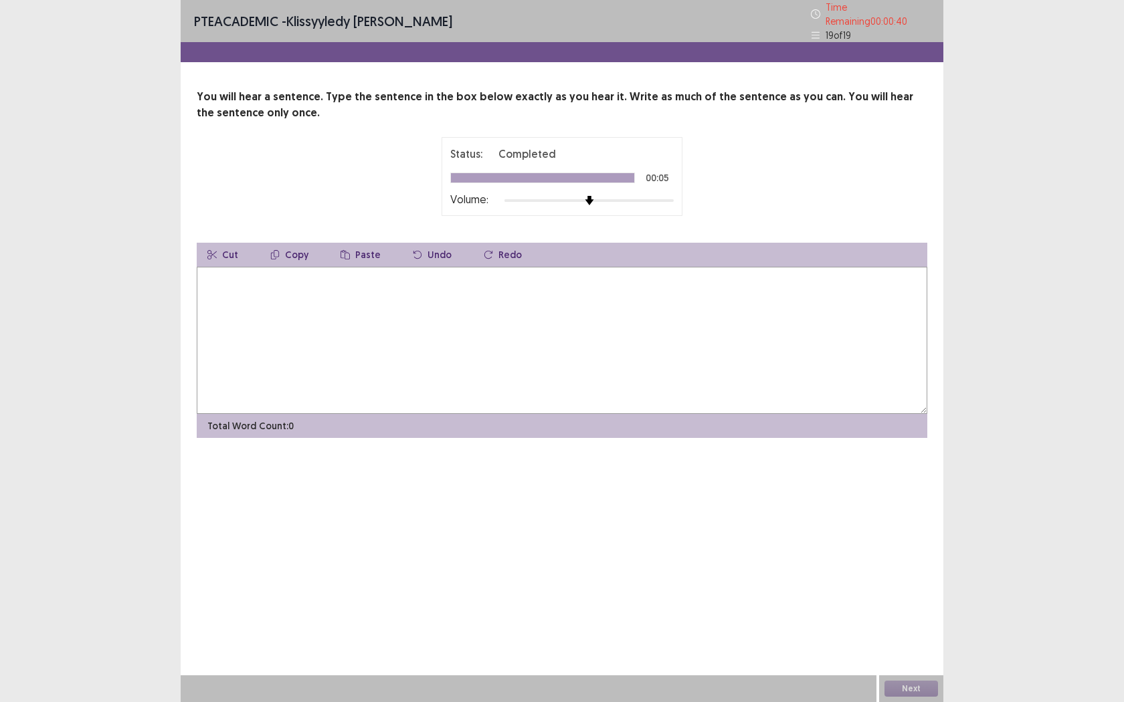
click at [542, 345] on textarea at bounding box center [562, 340] width 730 height 147
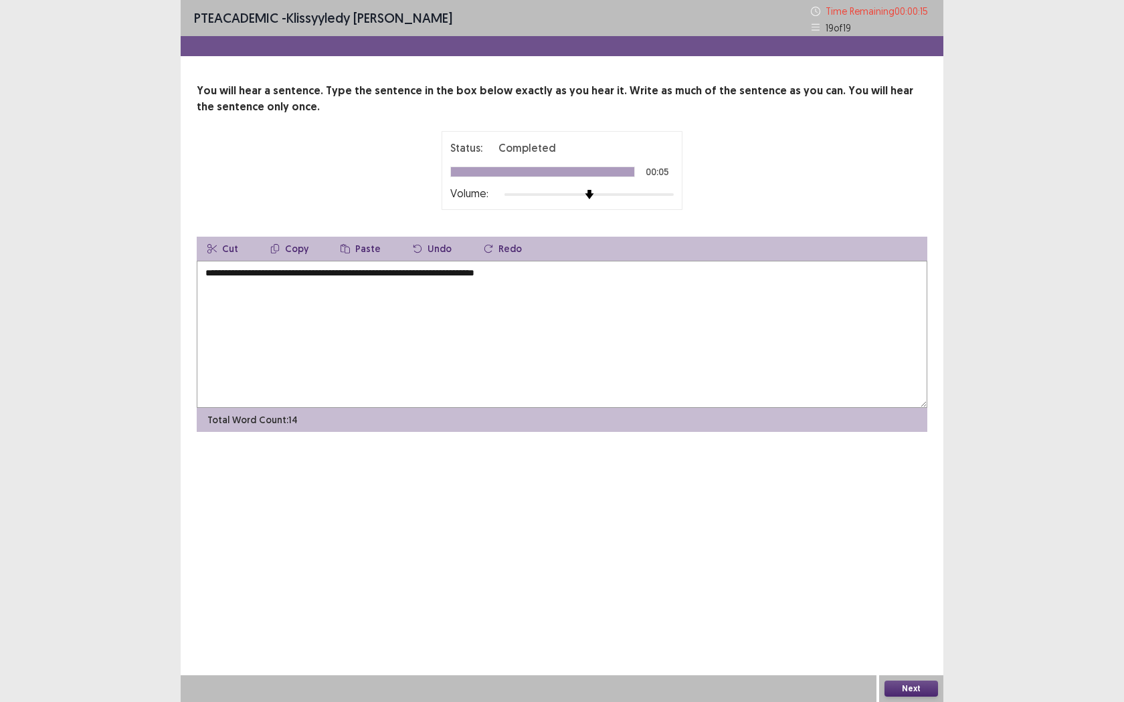
type textarea "**********"
click at [937, 555] on div "Next" at bounding box center [911, 689] width 64 height 27
click at [922, 555] on button "Next" at bounding box center [911, 689] width 54 height 16
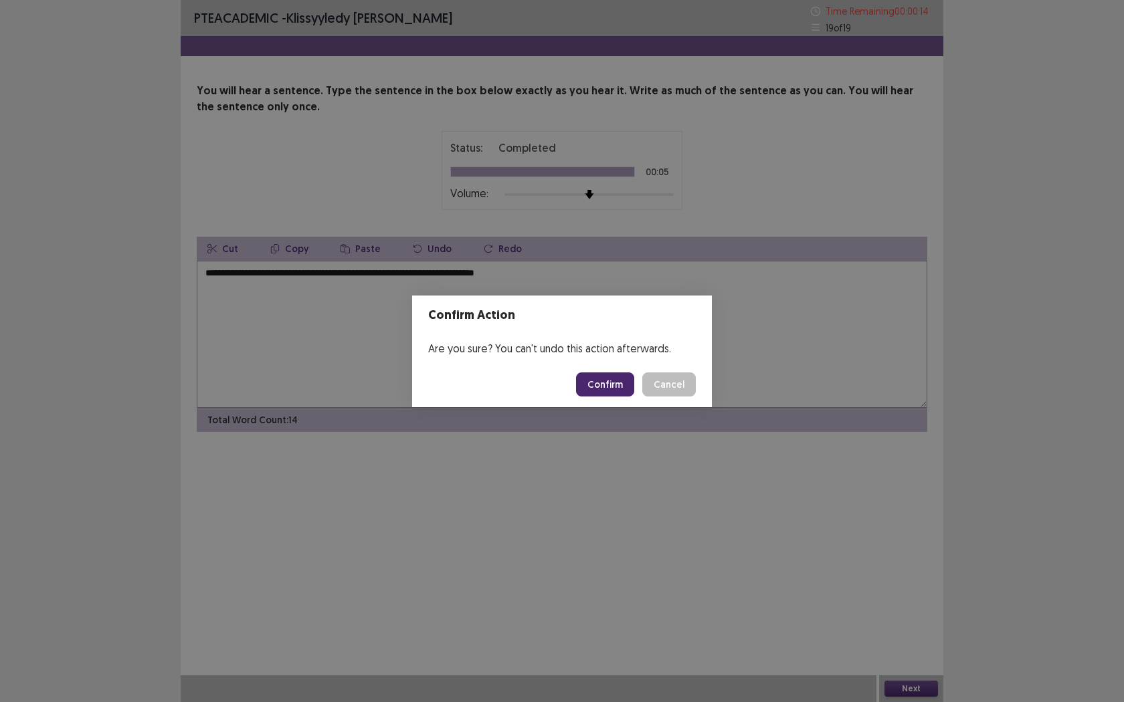
click at [663, 382] on button "Cancel" at bounding box center [669, 385] width 54 height 24
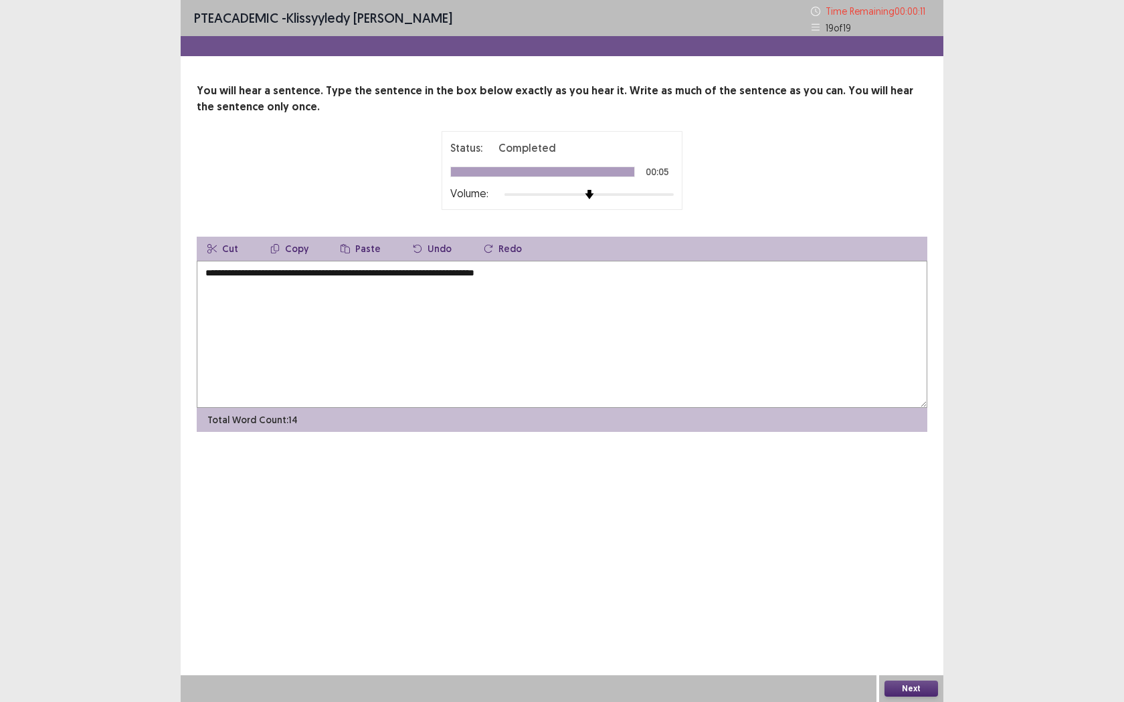
click at [902, 555] on button "Next" at bounding box center [911, 689] width 54 height 16
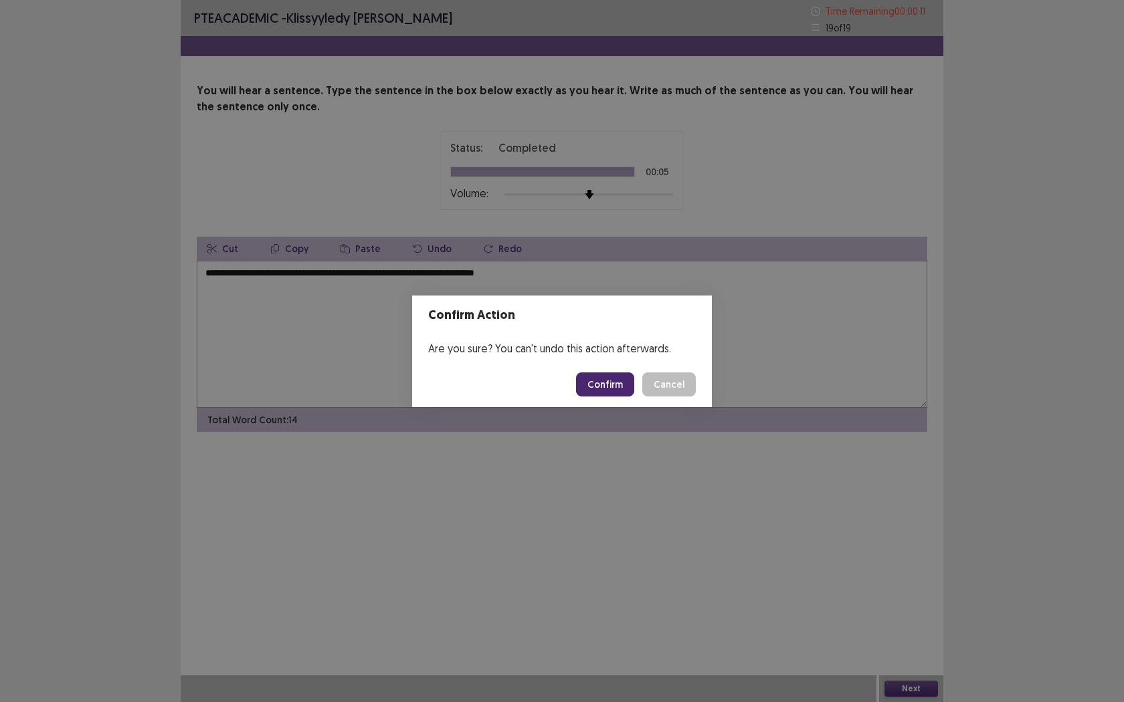
click at [618, 389] on button "Confirm" at bounding box center [605, 385] width 58 height 24
